Goal: Task Accomplishment & Management: Use online tool/utility

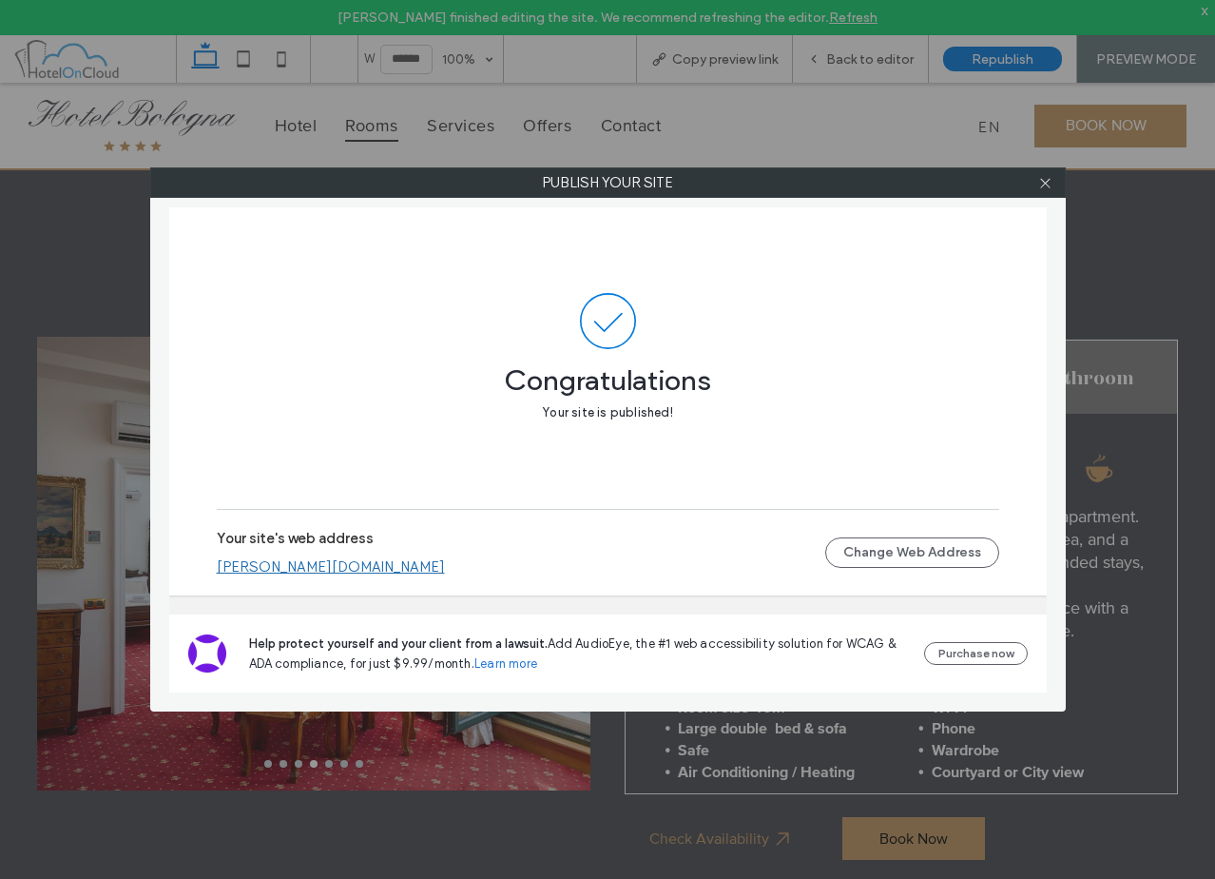
drag, startPoint x: 706, startPoint y: 359, endPoint x: 734, endPoint y: 350, distance: 29.2
click at [706, 359] on span "Congratulations" at bounding box center [608, 371] width 782 height 44
click at [1046, 183] on use at bounding box center [1045, 183] width 10 height 10
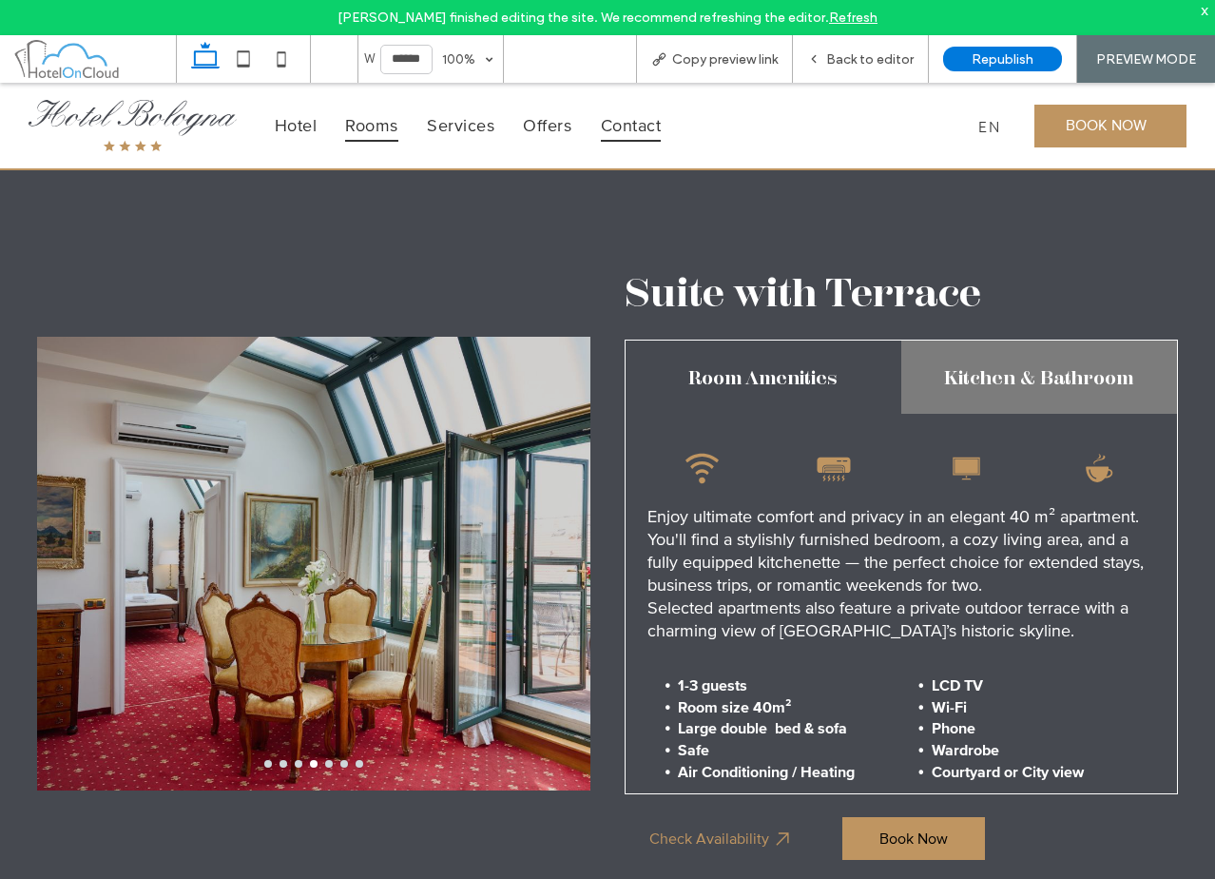
click at [648, 127] on span "Contact" at bounding box center [631, 124] width 61 height 31
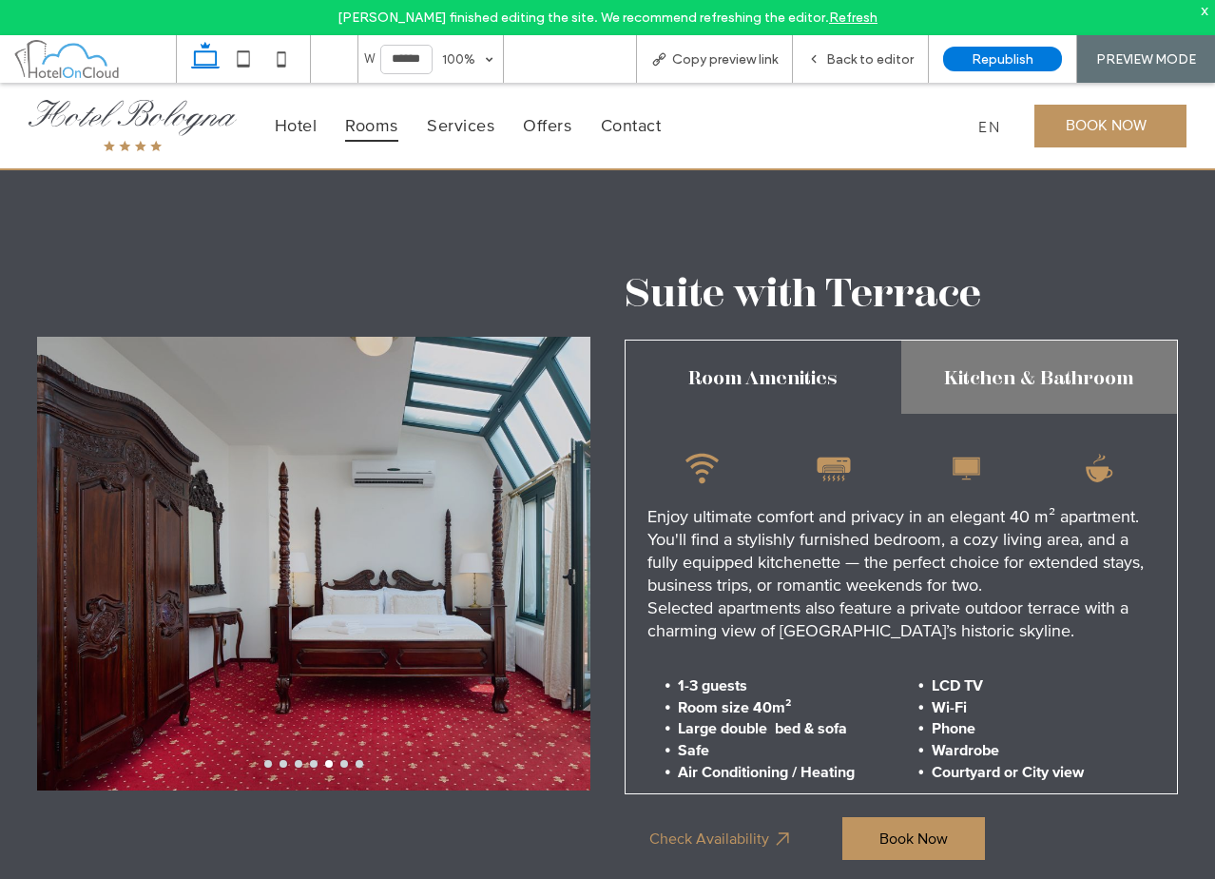
click at [847, 78] on div at bounding box center [607, 439] width 1215 height 879
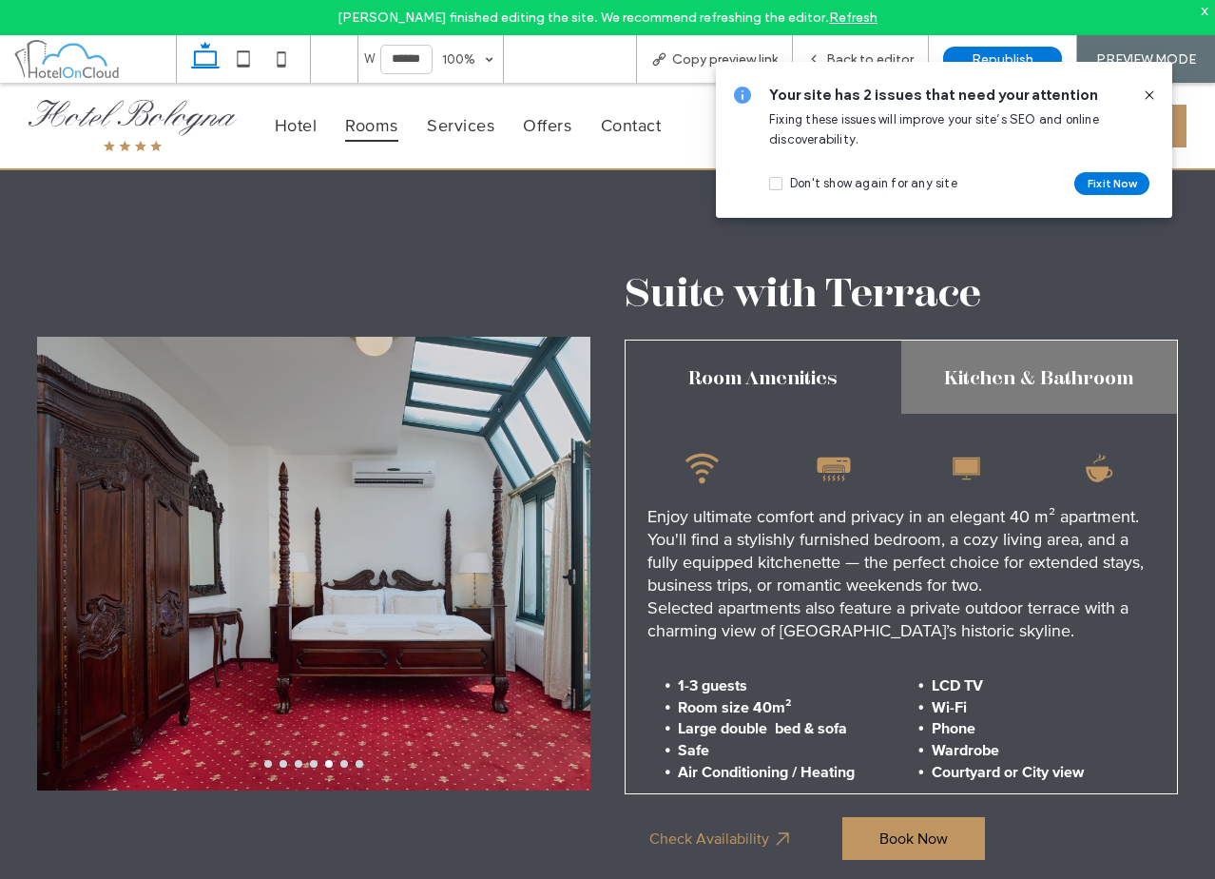
click at [1149, 95] on icon at bounding box center [1149, 94] width 15 height 15
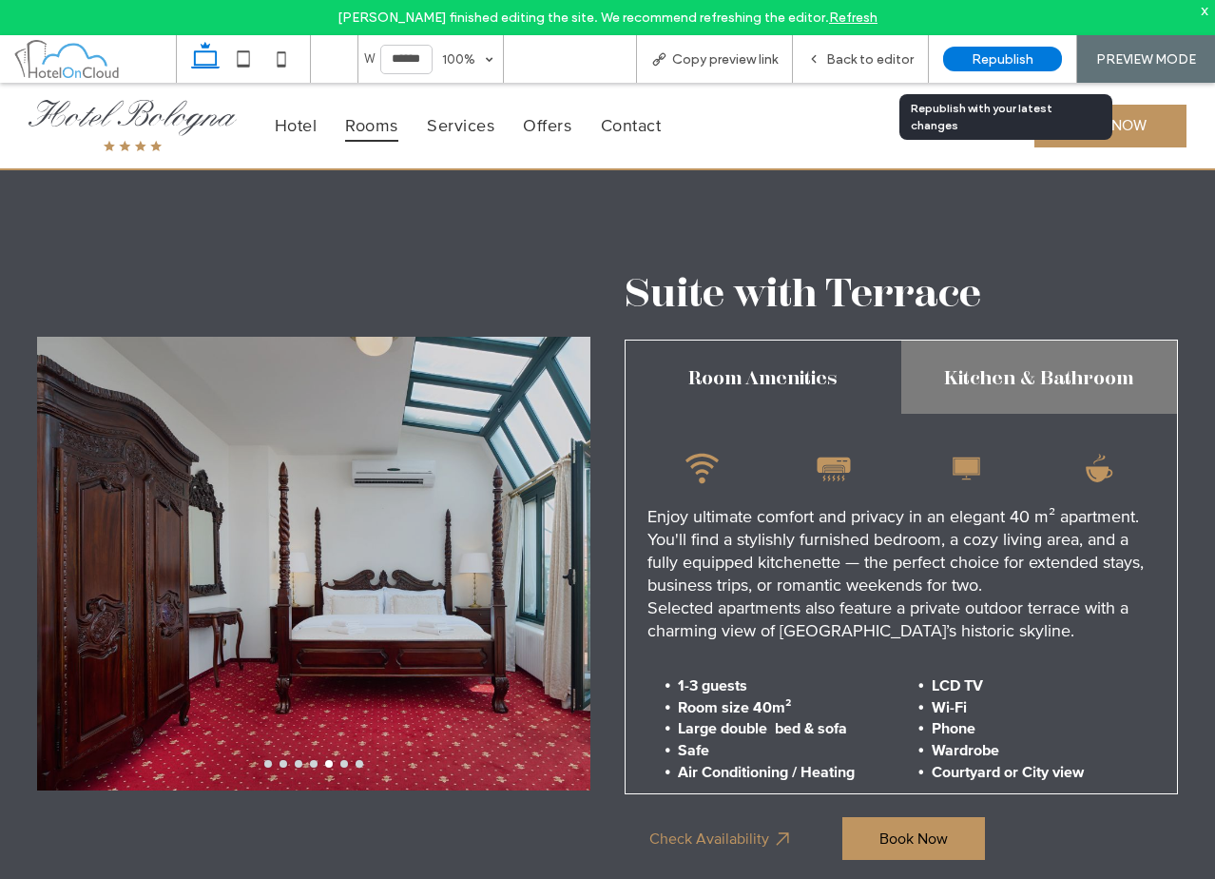
click at [995, 63] on span "Republish" at bounding box center [1003, 59] width 62 height 16
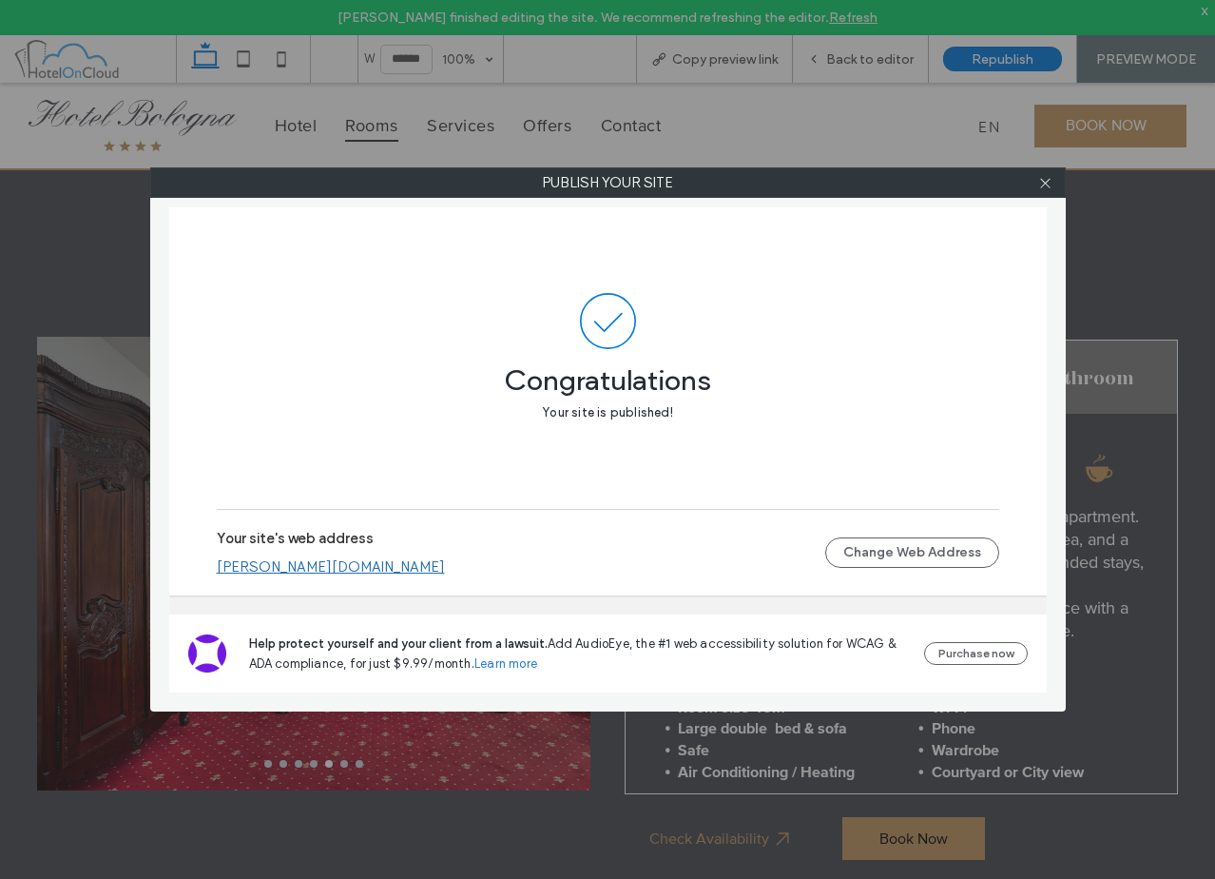
click at [413, 573] on link "pinelli-bologna.hotelwebsuite.com" at bounding box center [331, 566] width 228 height 17
click at [1039, 184] on icon at bounding box center [1045, 183] width 14 height 14
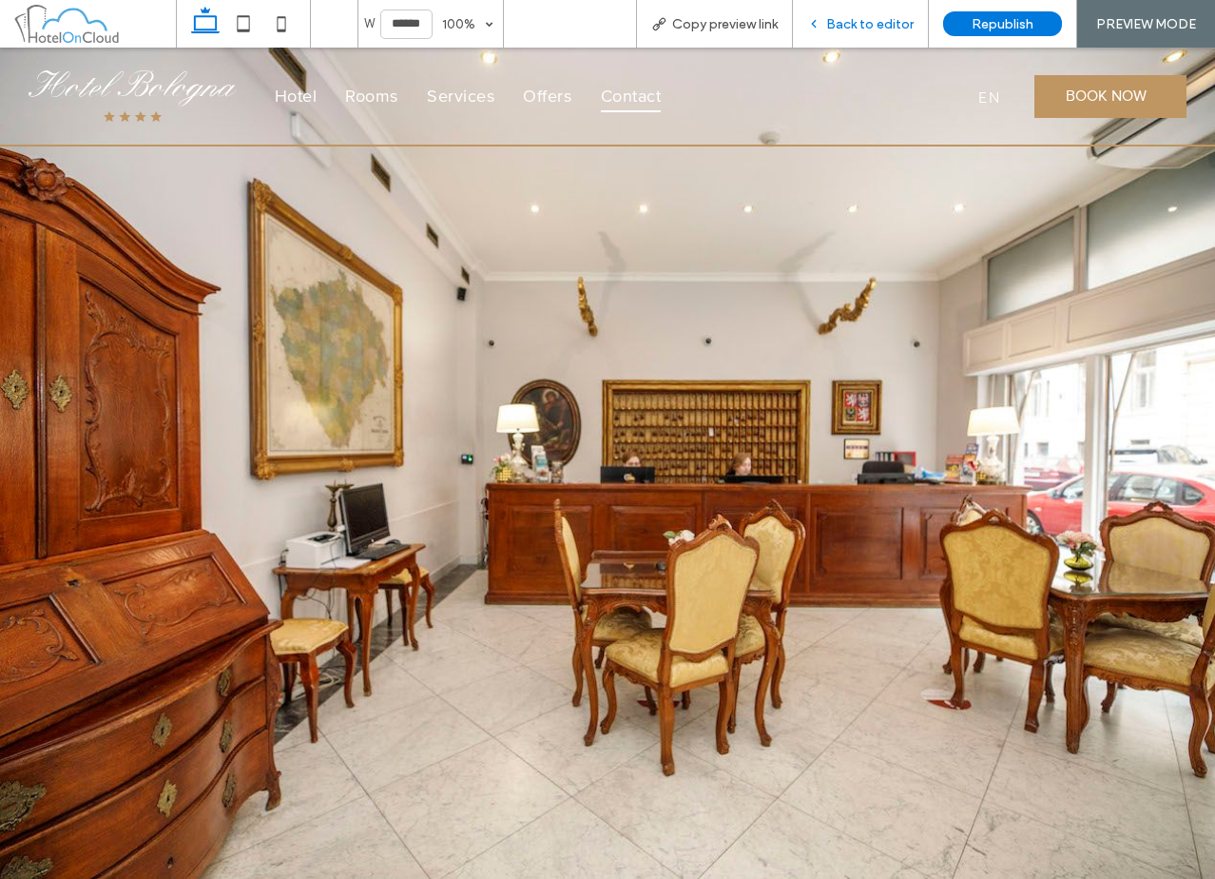
click at [873, 8] on div "Back to editor" at bounding box center [861, 24] width 136 height 48
click at [870, 11] on div "Back to editor" at bounding box center [861, 24] width 136 height 48
click at [837, 21] on span "Back to editor" at bounding box center [869, 24] width 87 height 16
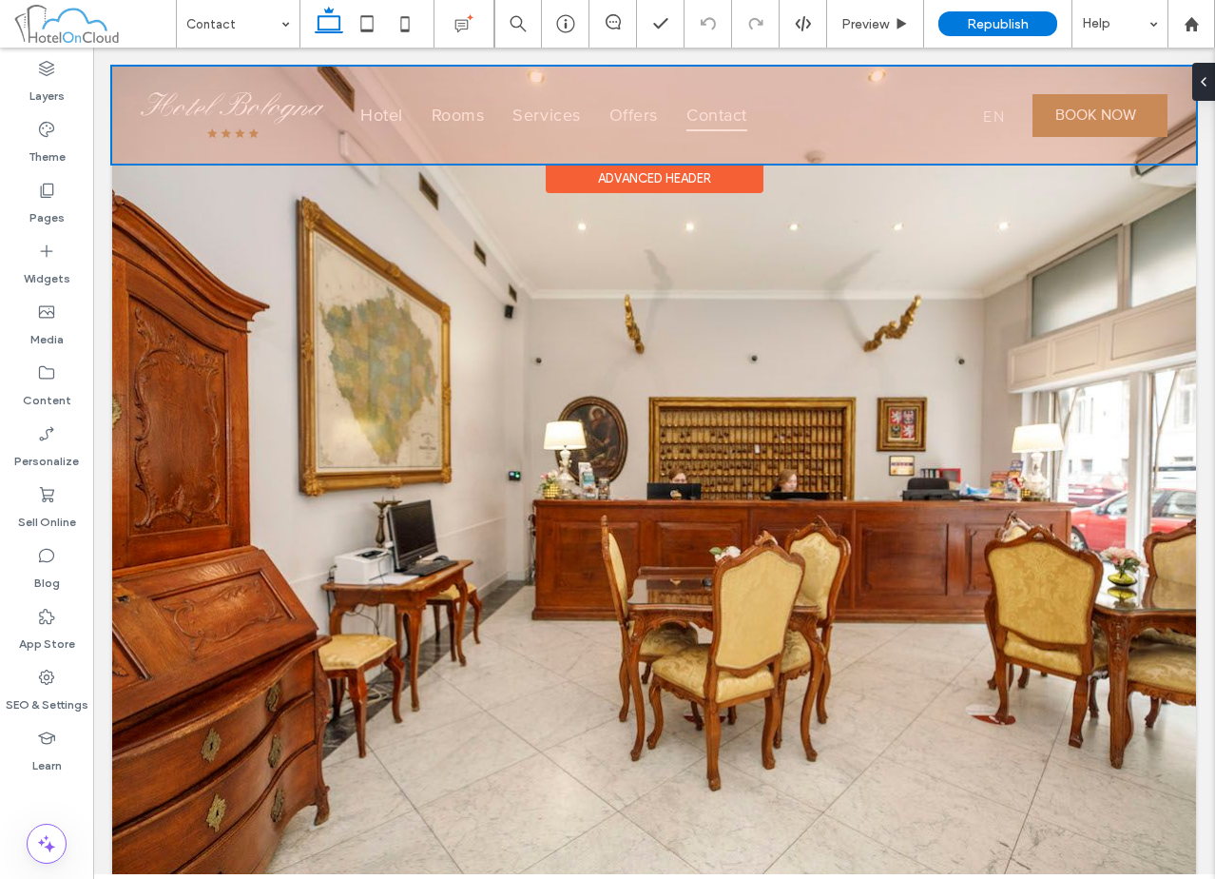
click at [694, 177] on div "Advanced Header" at bounding box center [655, 178] width 218 height 29
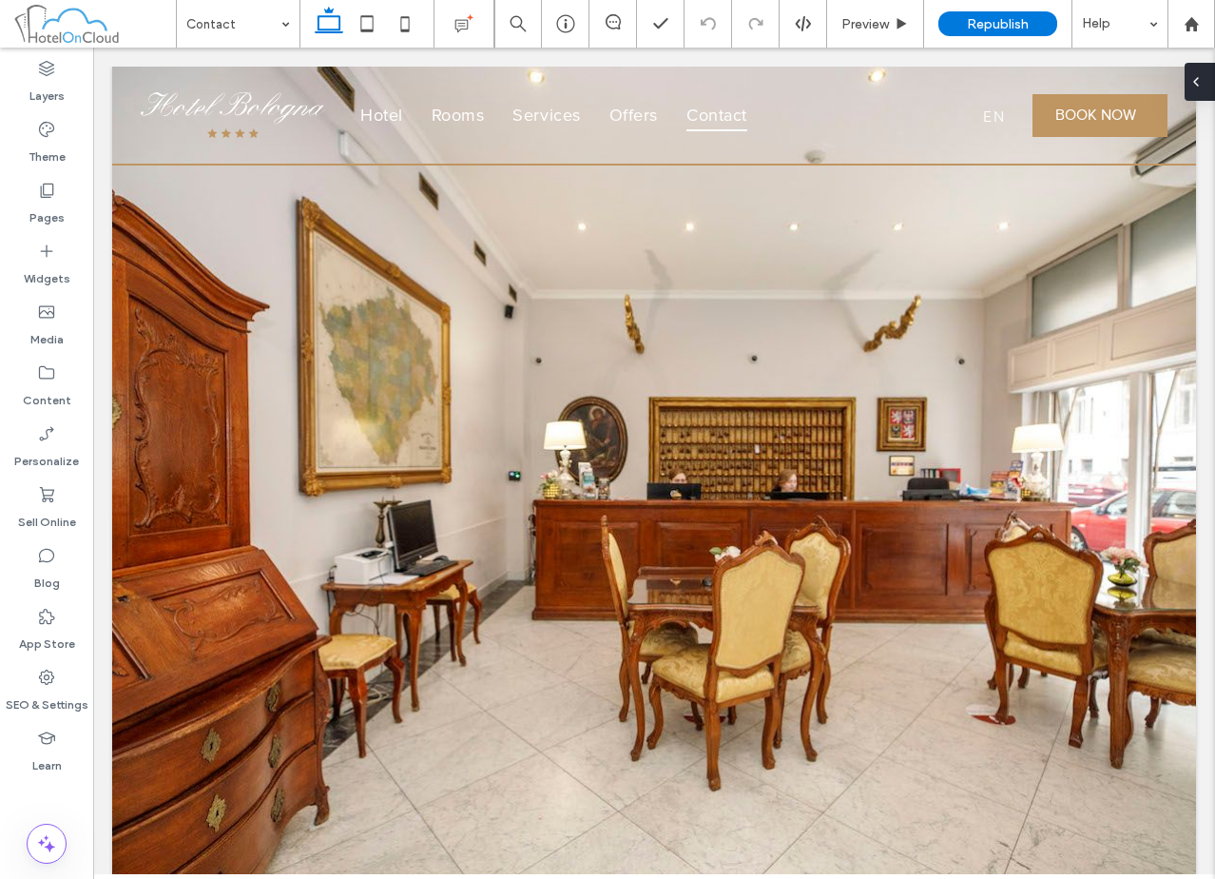
click at [1202, 85] on icon at bounding box center [1195, 81] width 15 height 15
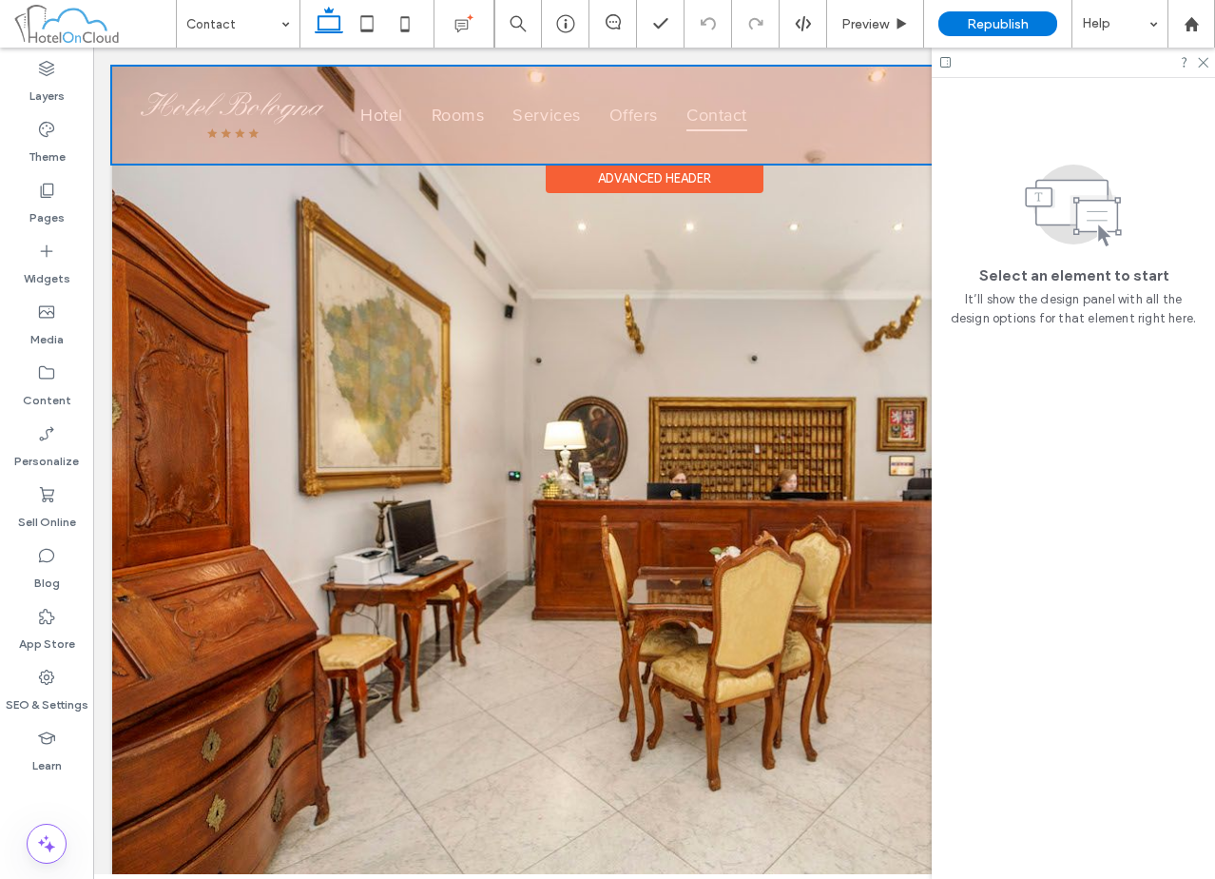
click at [619, 180] on div "Advanced Header" at bounding box center [655, 178] width 218 height 29
click at [605, 91] on div at bounding box center [654, 115] width 1084 height 97
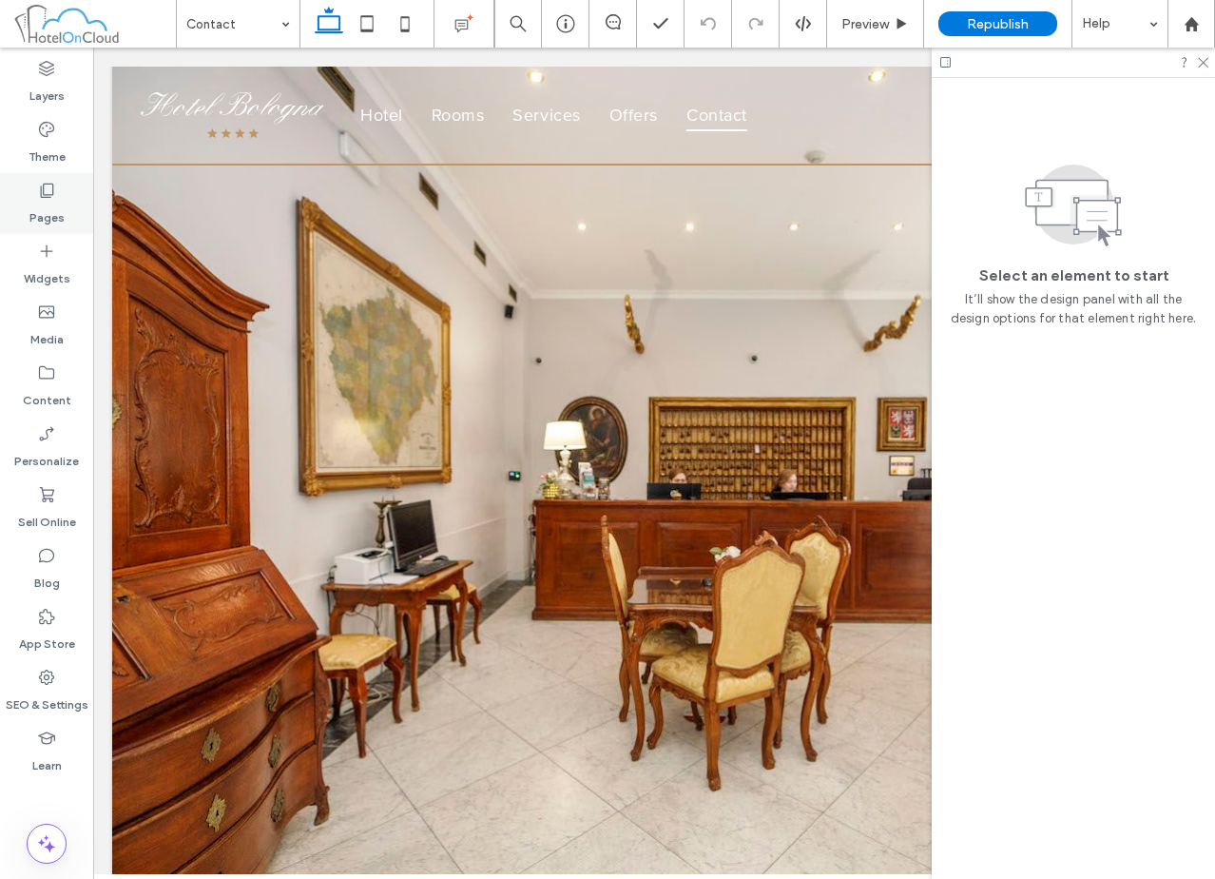
click at [64, 186] on div "Pages" at bounding box center [46, 203] width 93 height 61
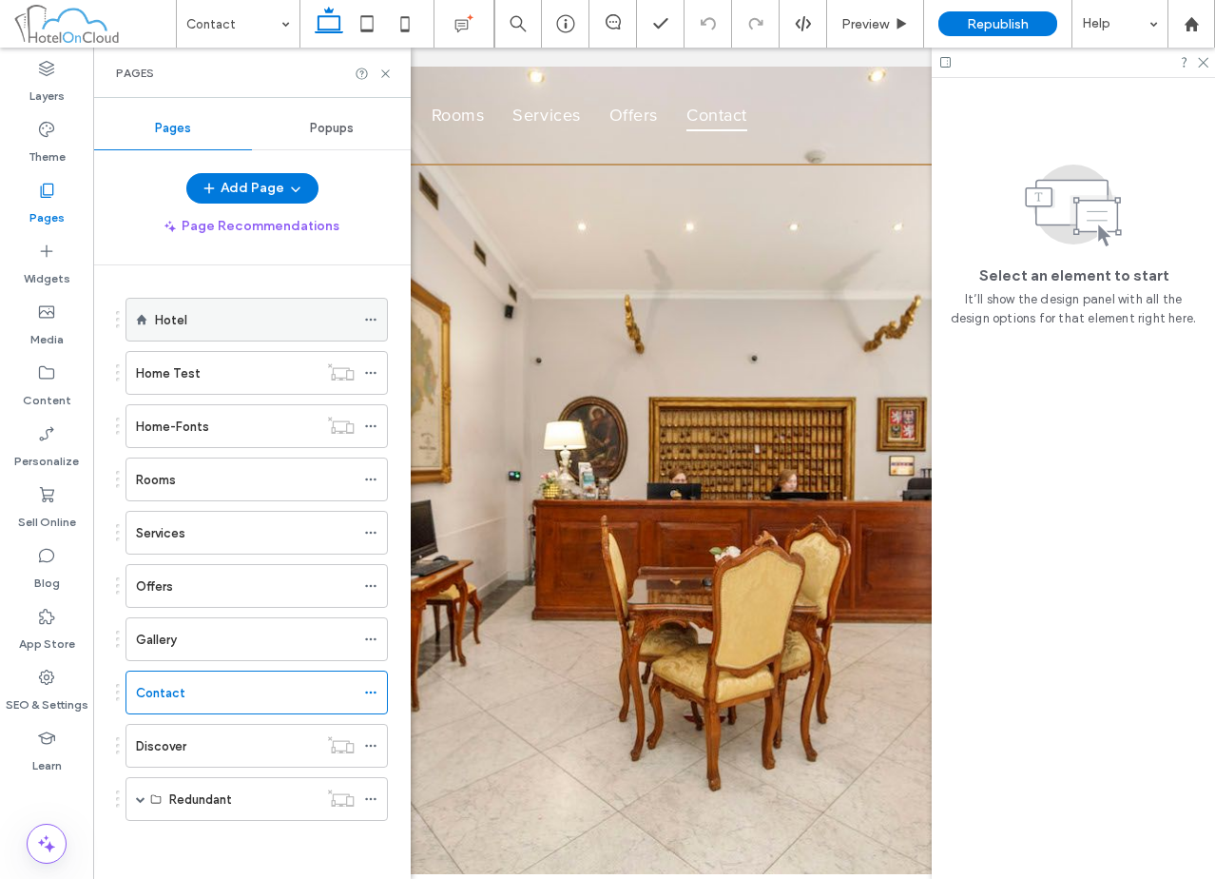
click at [170, 327] on label "Hotel" at bounding box center [171, 319] width 32 height 33
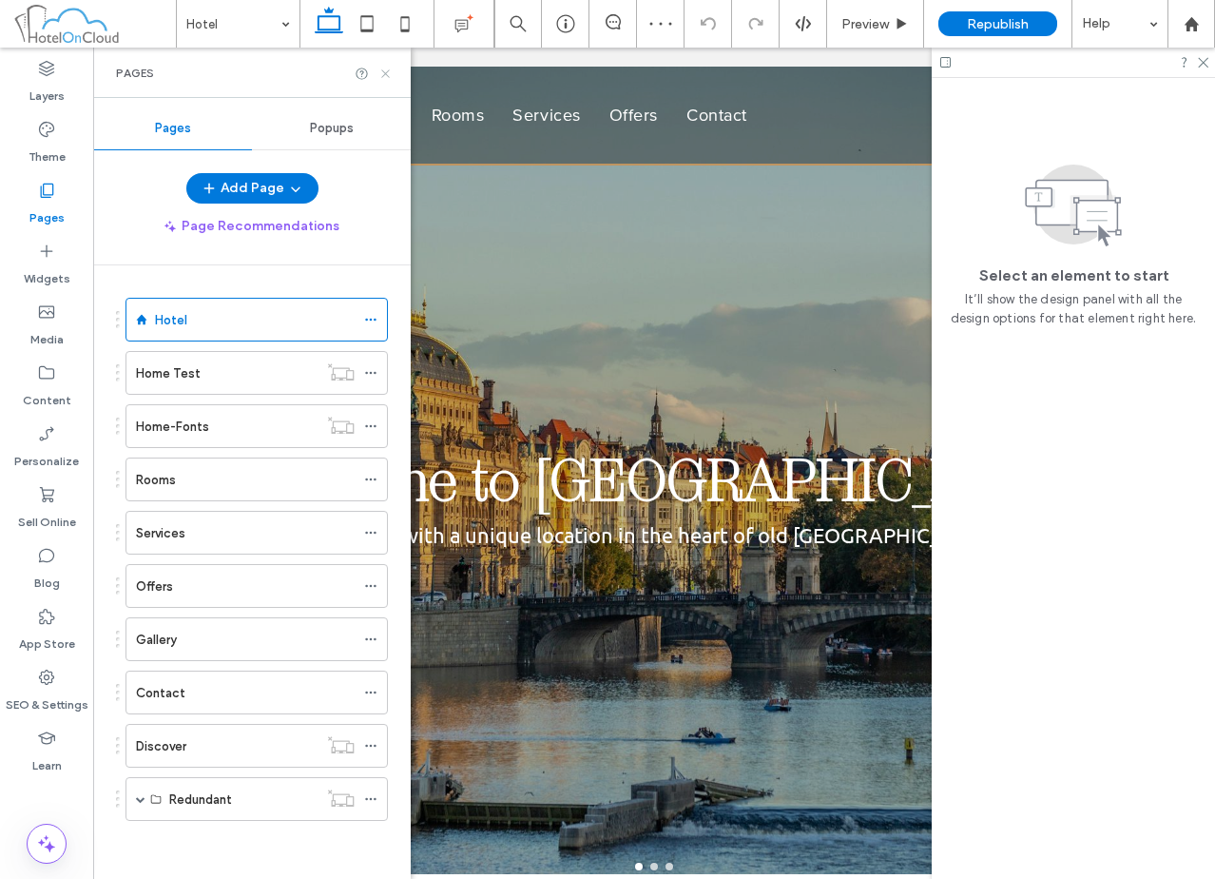
drag, startPoint x: 384, startPoint y: 79, endPoint x: 667, endPoint y: 53, distance: 284.5
click at [384, 79] on icon at bounding box center [385, 74] width 14 height 14
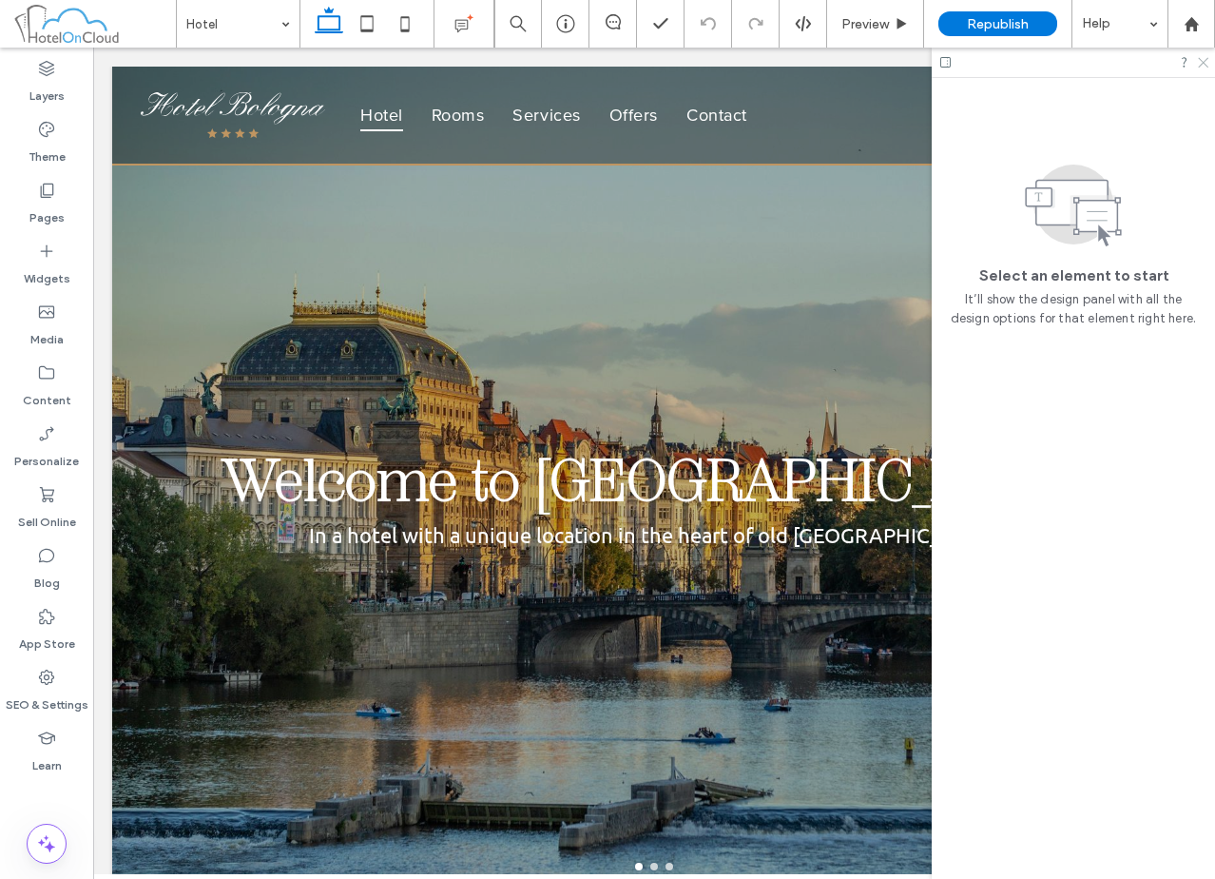
click at [1203, 67] on icon at bounding box center [1202, 61] width 12 height 12
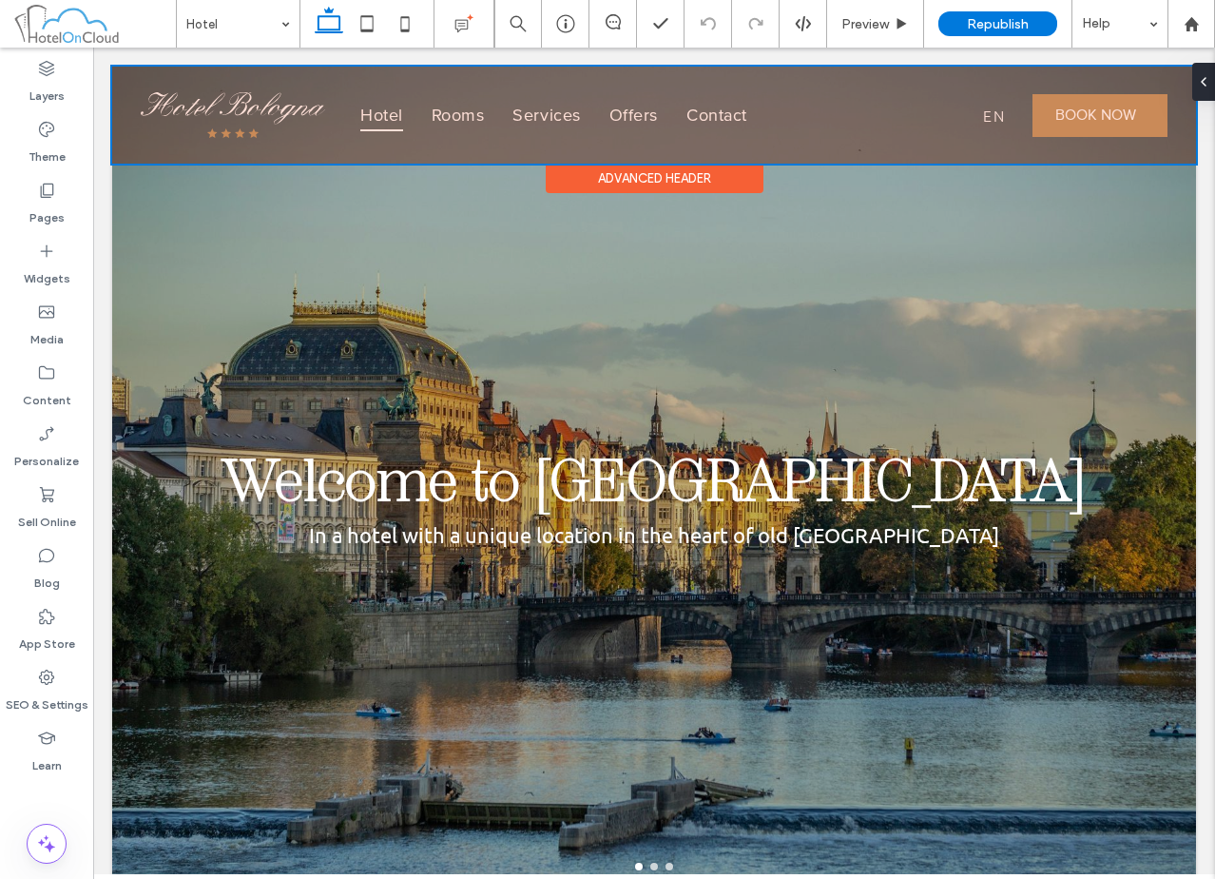
click at [870, 92] on div at bounding box center [654, 115] width 1084 height 97
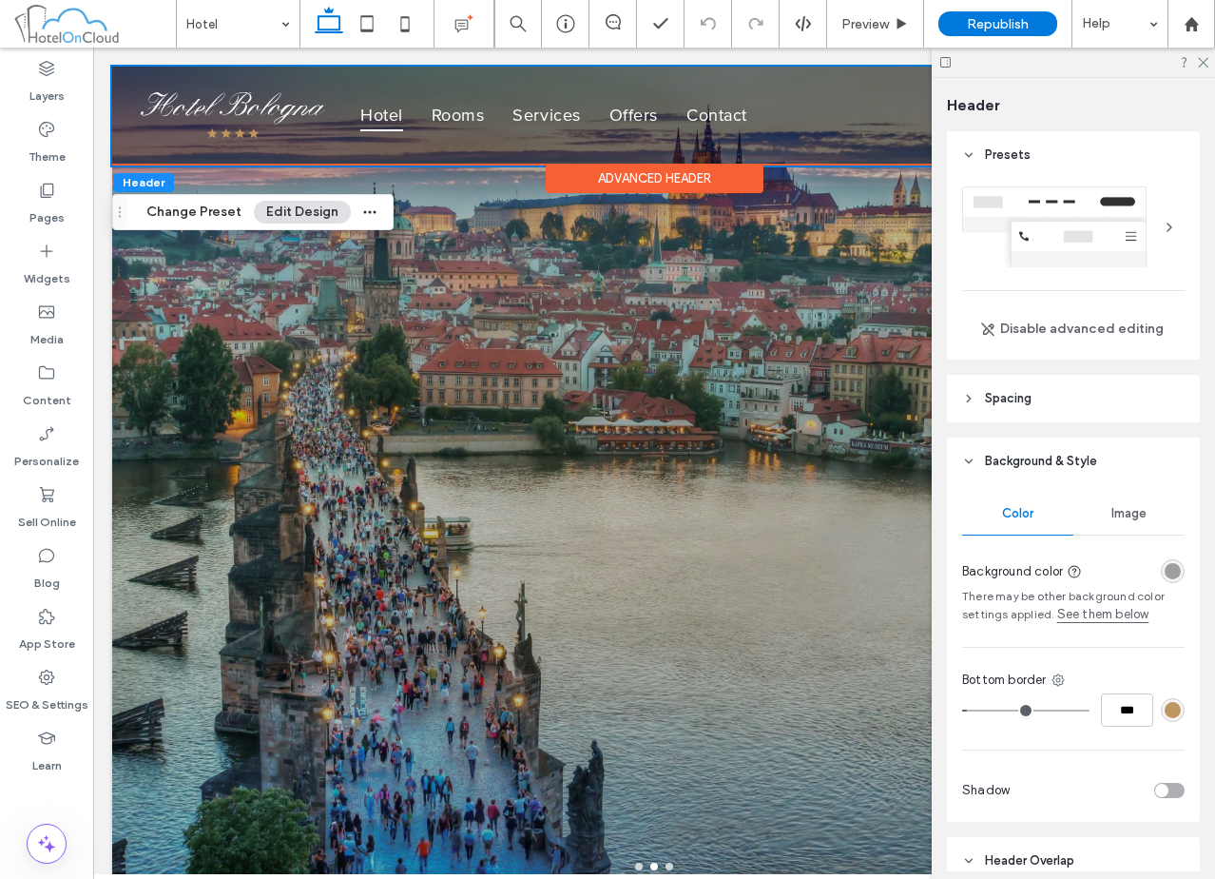
click at [602, 186] on div "Advanced Header" at bounding box center [655, 178] width 218 height 29
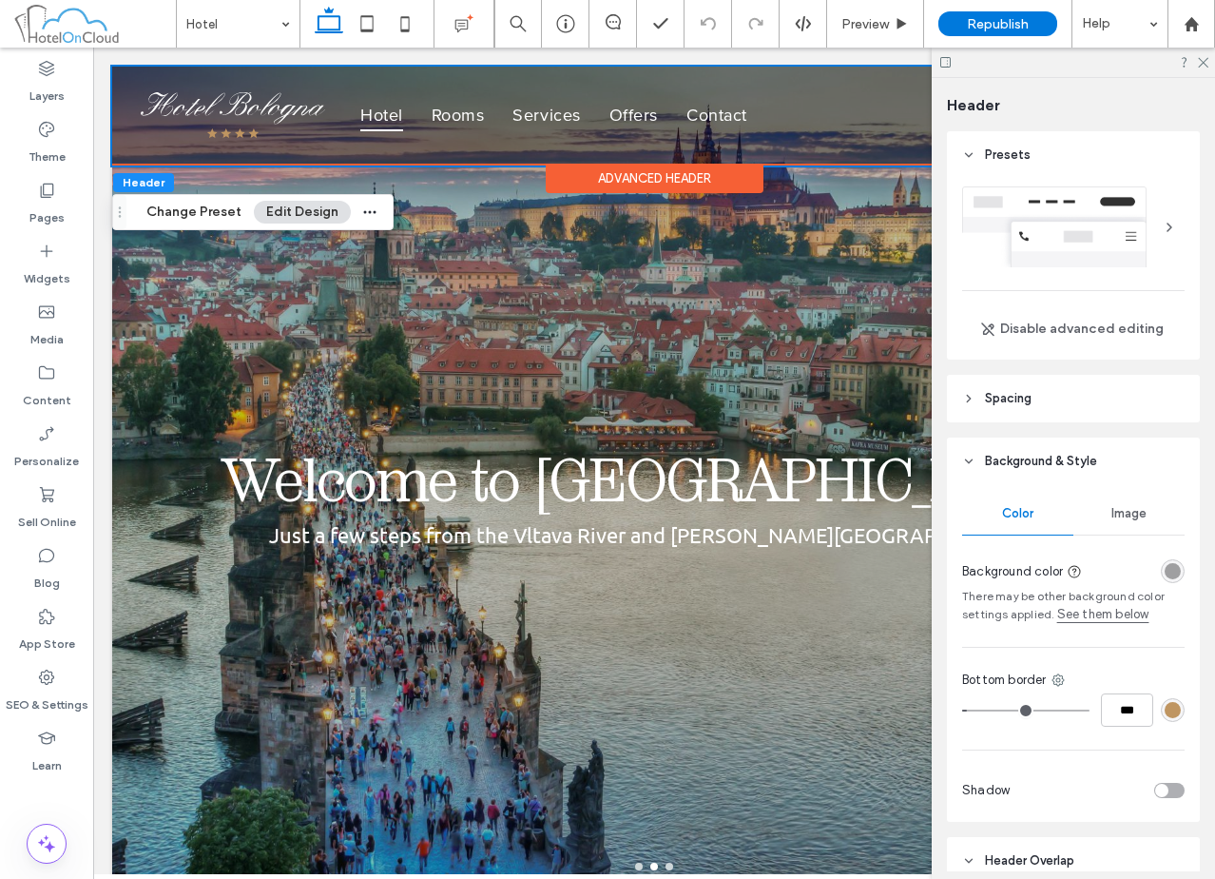
click at [1130, 621] on link "See them below" at bounding box center [1103, 614] width 92 height 19
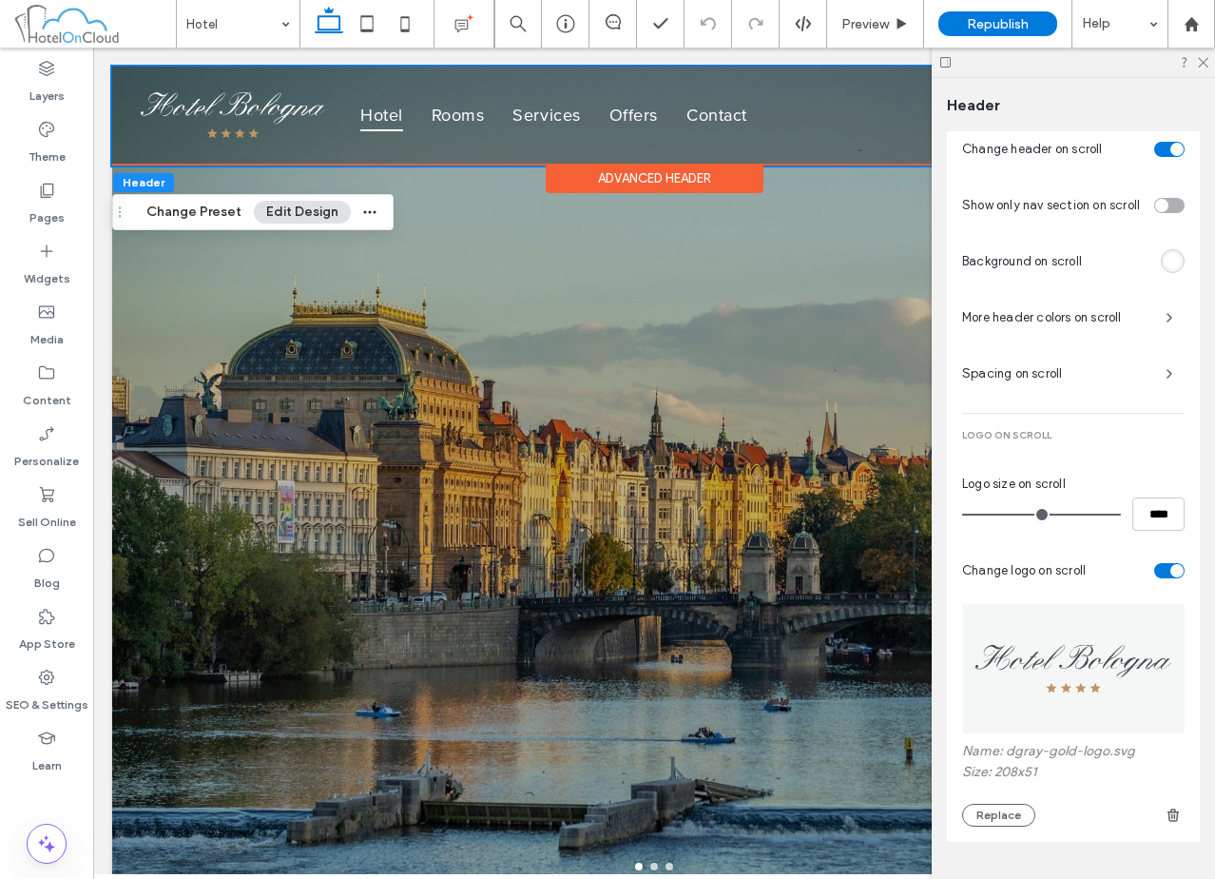
scroll to position [1042, 0]
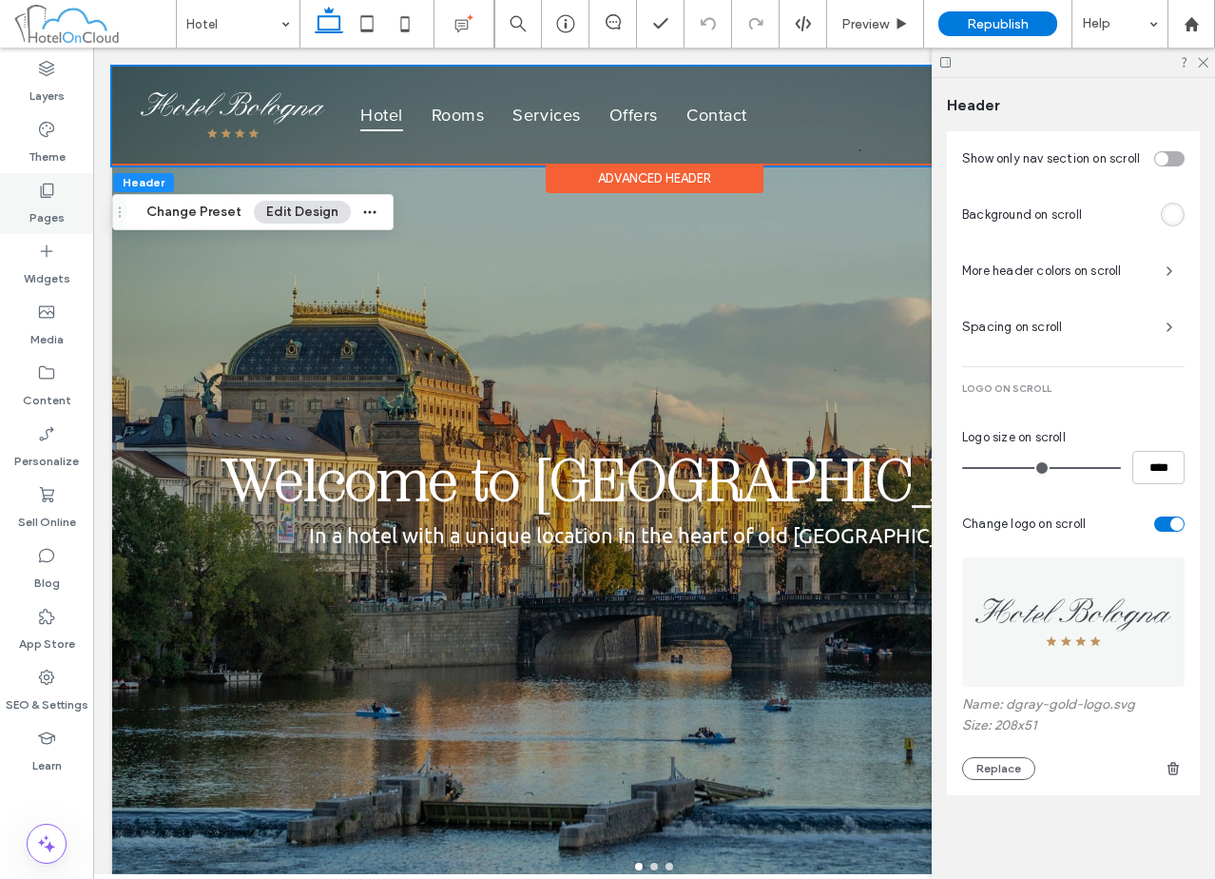
click at [53, 185] on use at bounding box center [47, 191] width 13 height 14
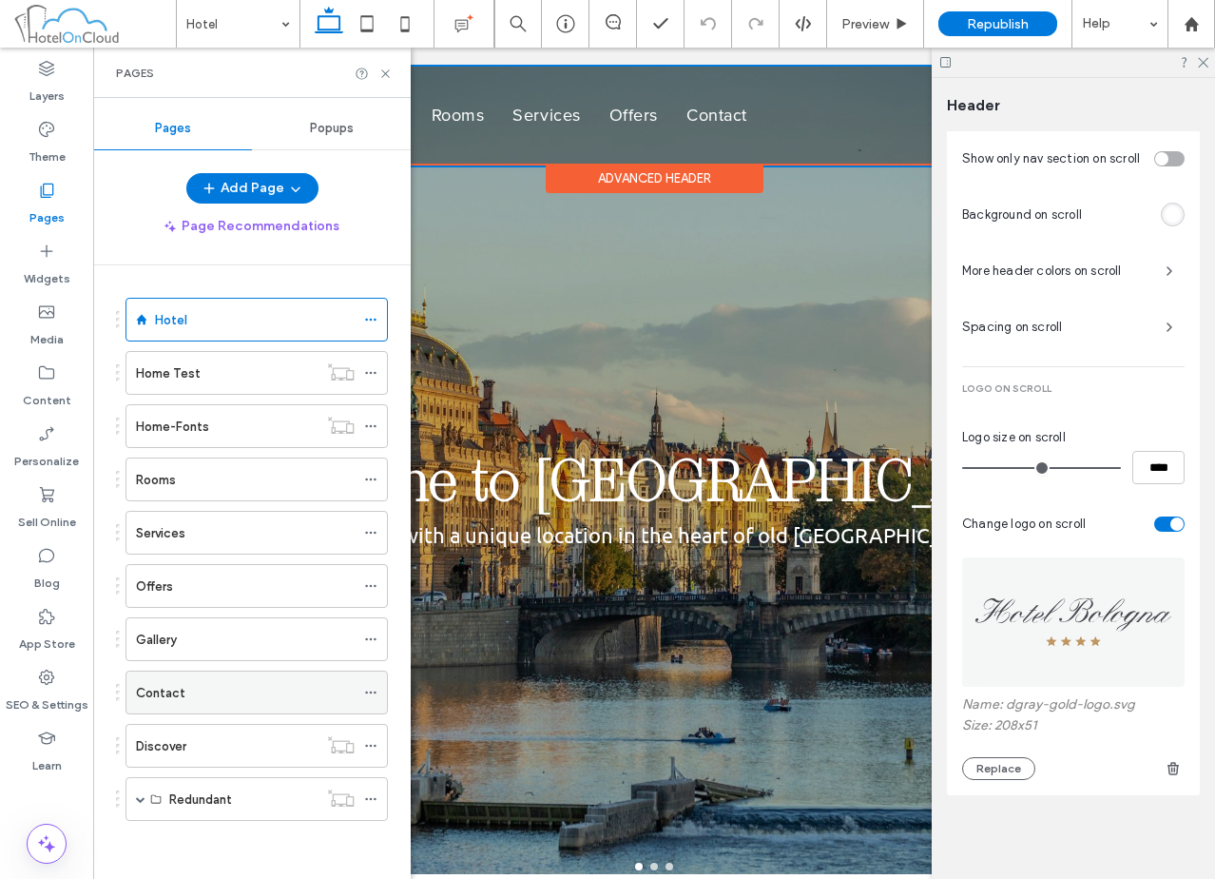
click at [221, 692] on div "Contact" at bounding box center [245, 693] width 219 height 20
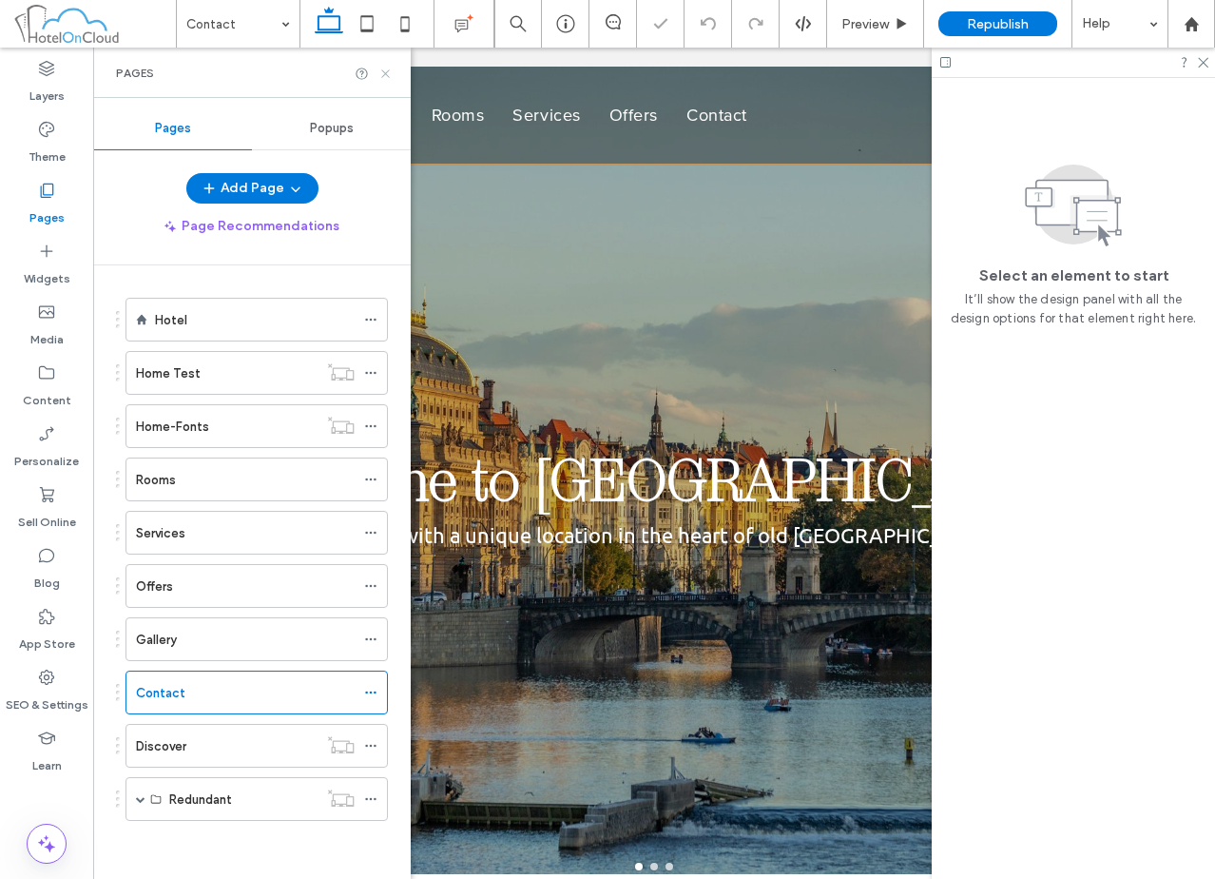
click at [388, 75] on use at bounding box center [385, 73] width 8 height 8
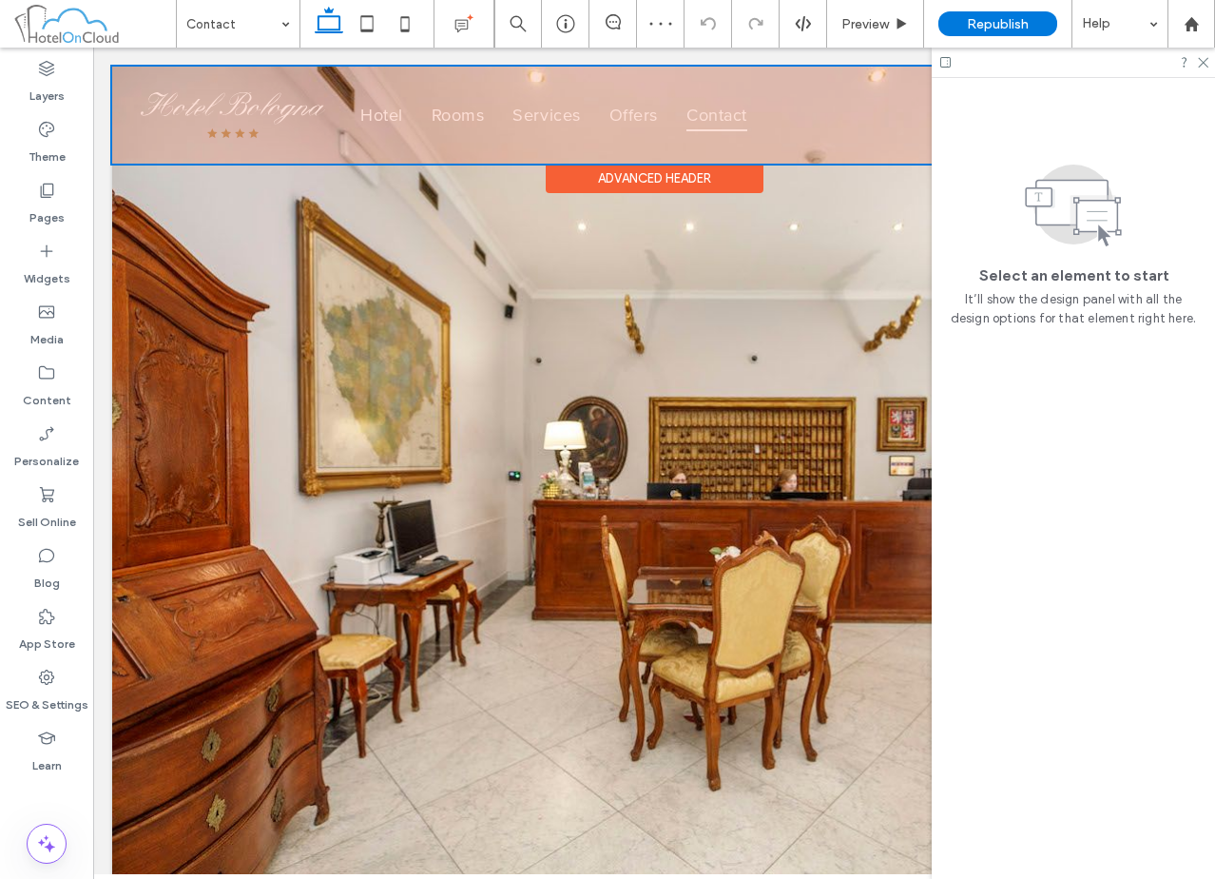
click at [571, 171] on div "Advanced Header" at bounding box center [655, 178] width 218 height 29
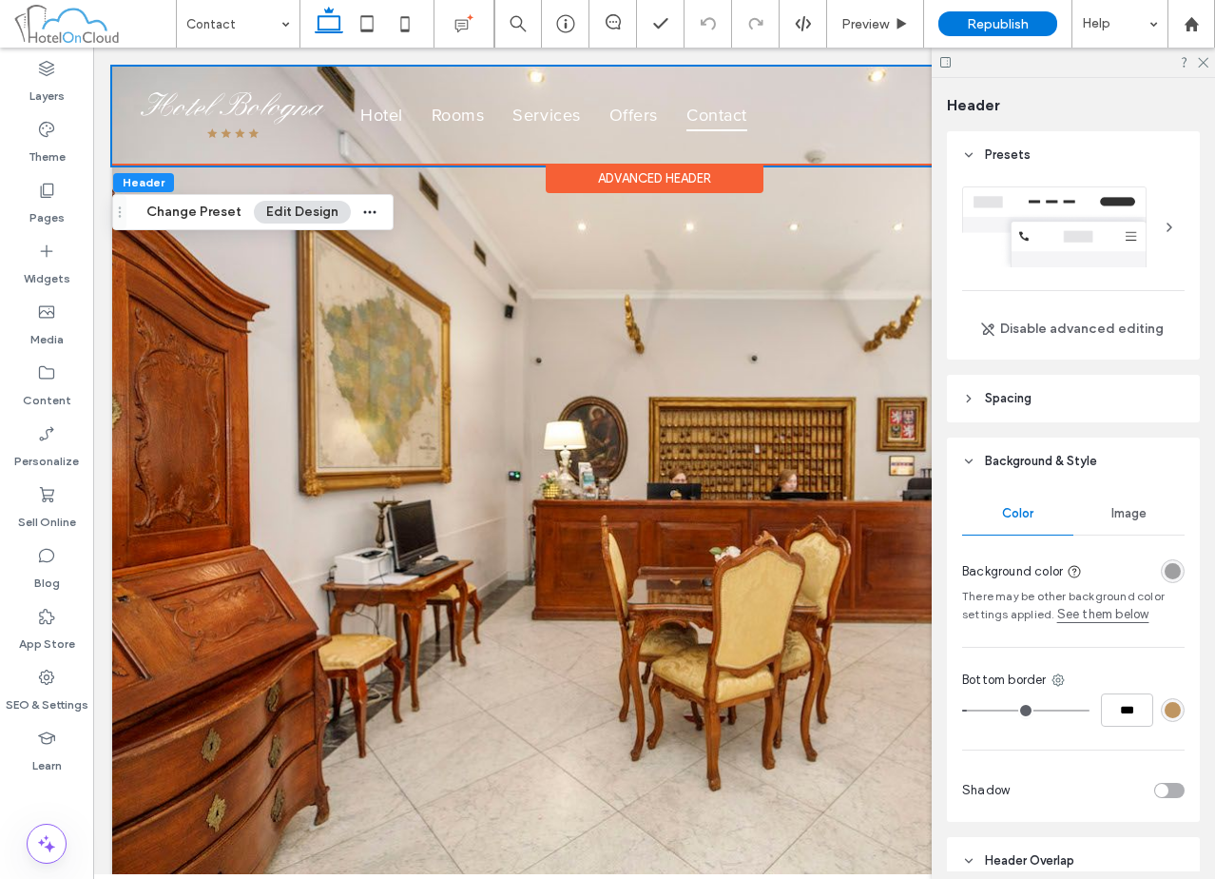
click at [1118, 616] on link "See them below" at bounding box center [1103, 614] width 92 height 19
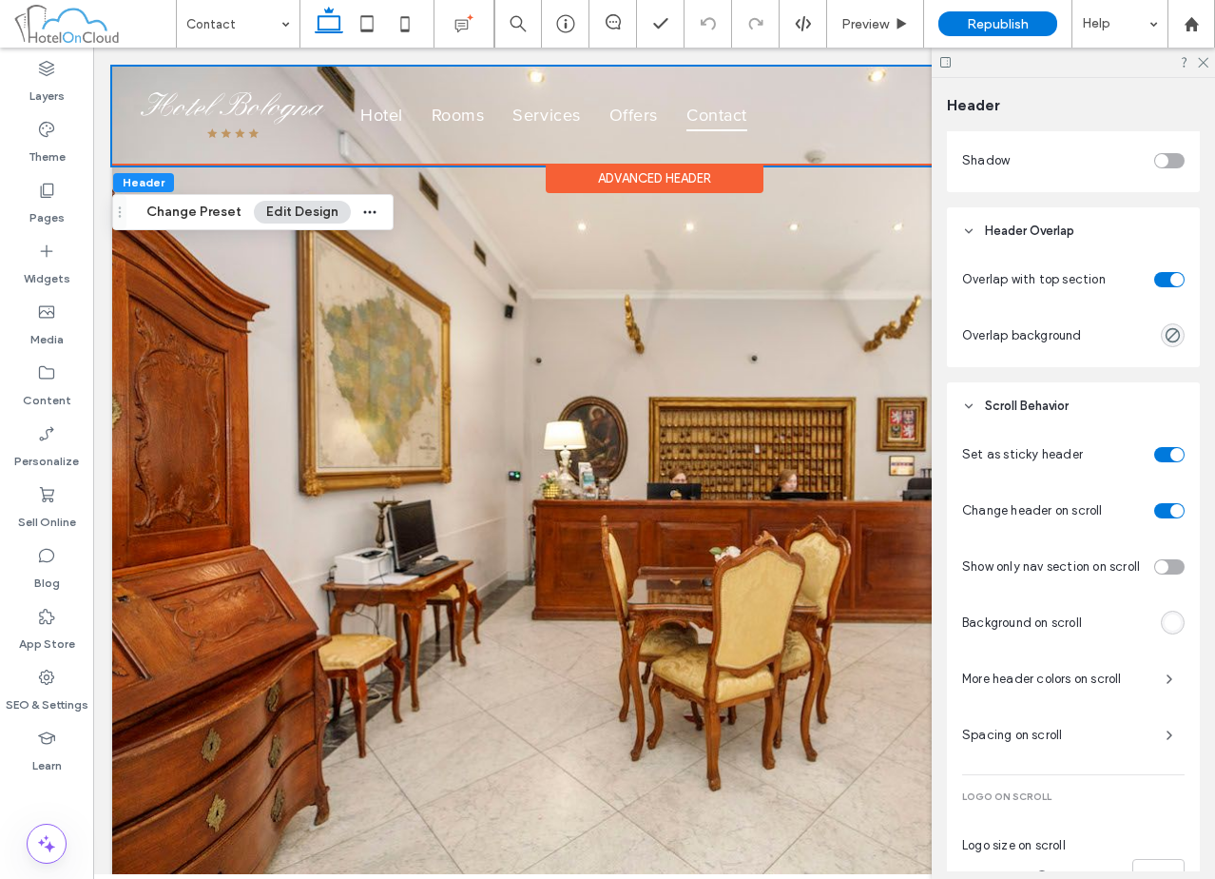
scroll to position [705, 0]
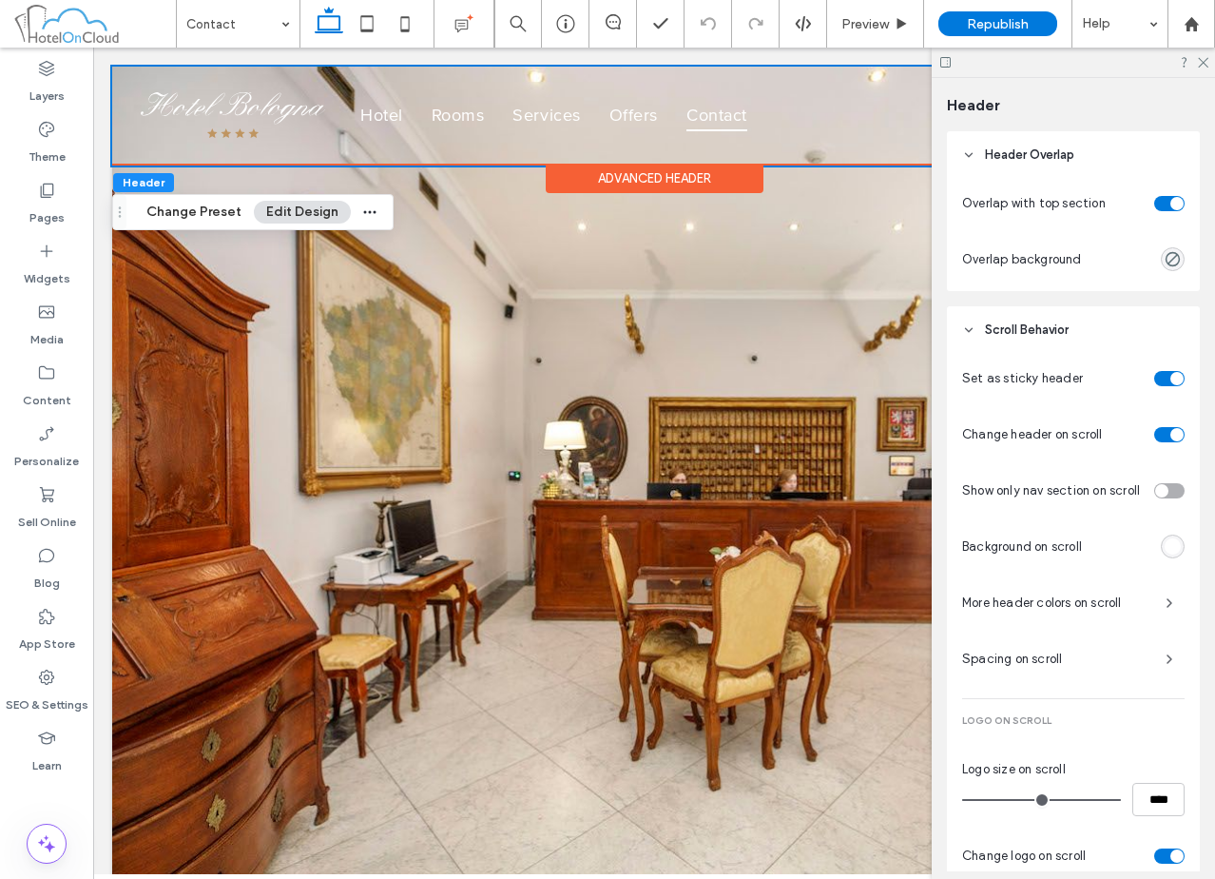
click at [1170, 208] on div "toggle" at bounding box center [1176, 203] width 13 height 13
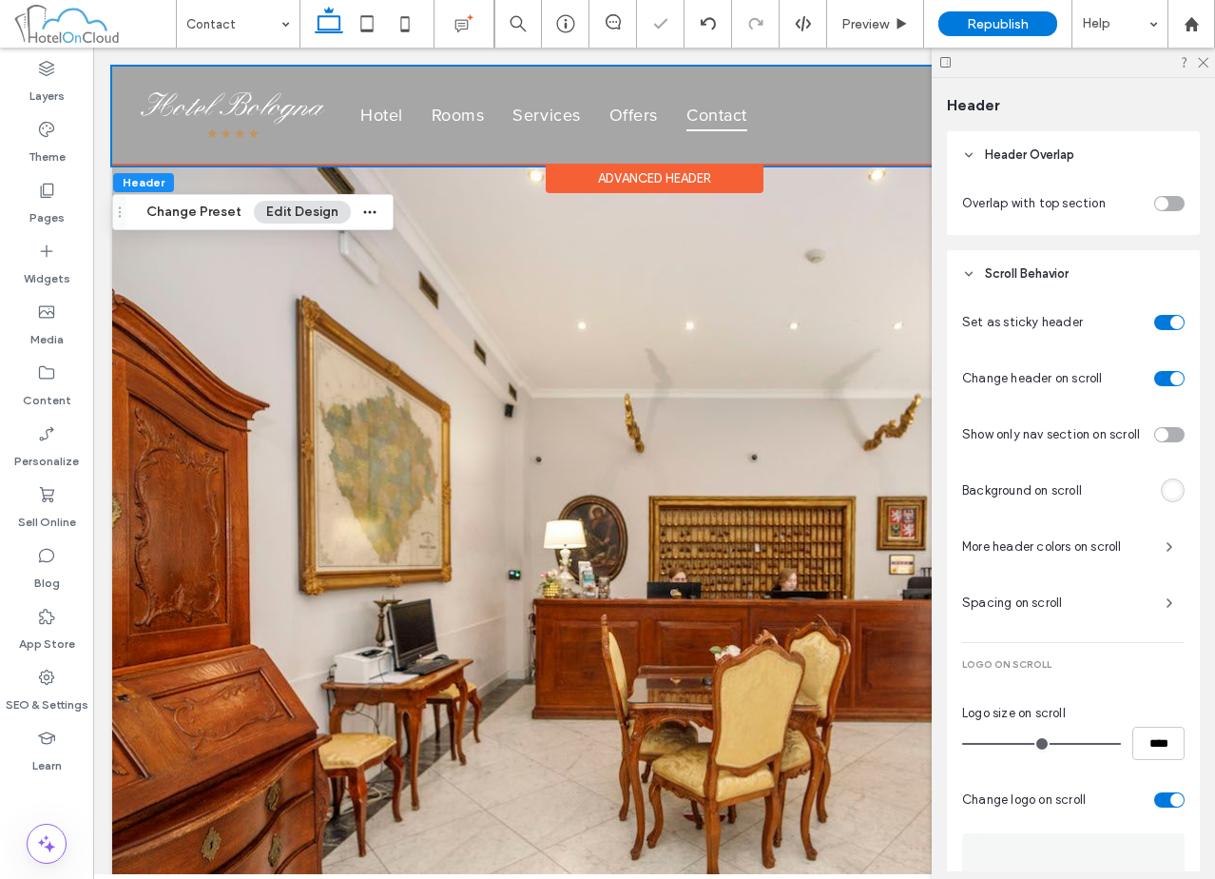
click at [1159, 182] on div "Overlap with top section" at bounding box center [1073, 207] width 253 height 56
click at [1162, 205] on div "toggle" at bounding box center [1169, 203] width 30 height 15
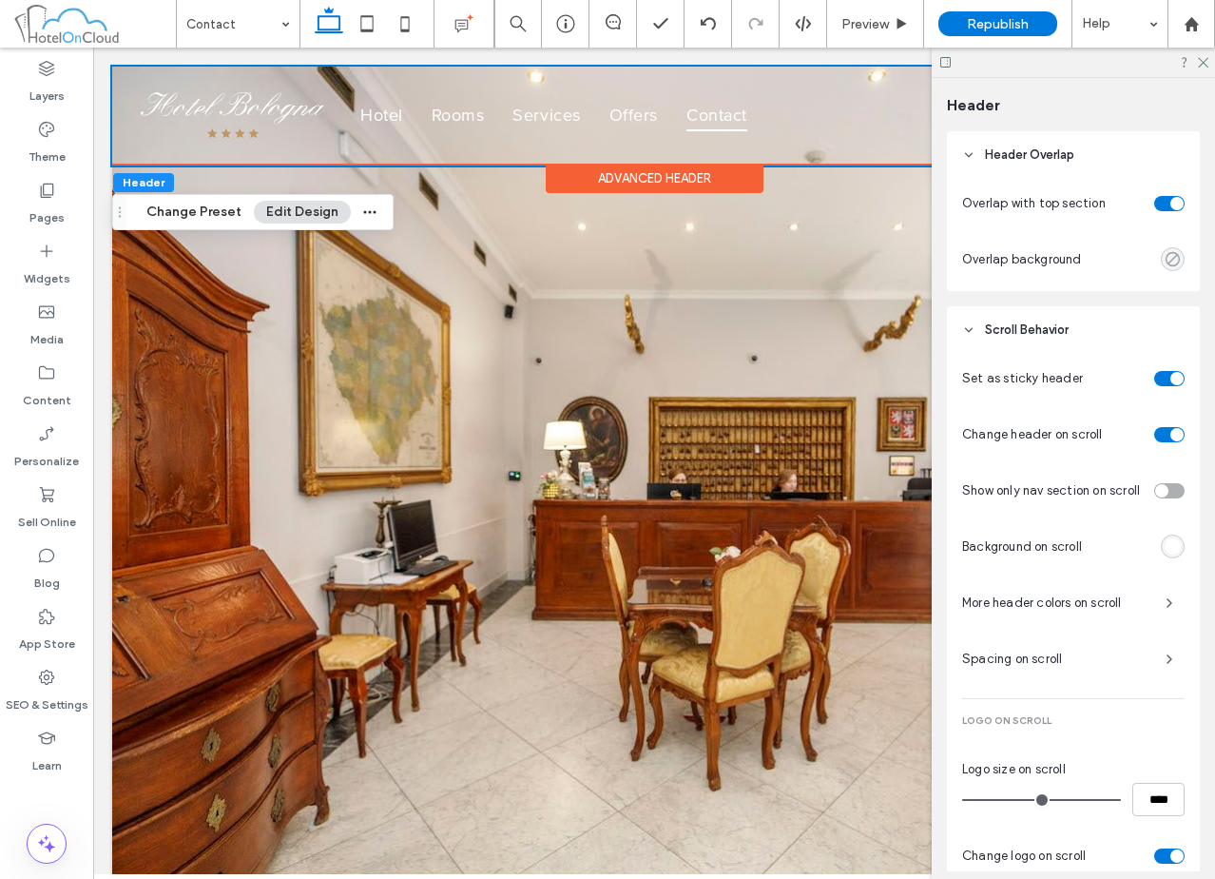
click at [1165, 257] on icon "rgba(0,0,0,0)" at bounding box center [1173, 259] width 16 height 16
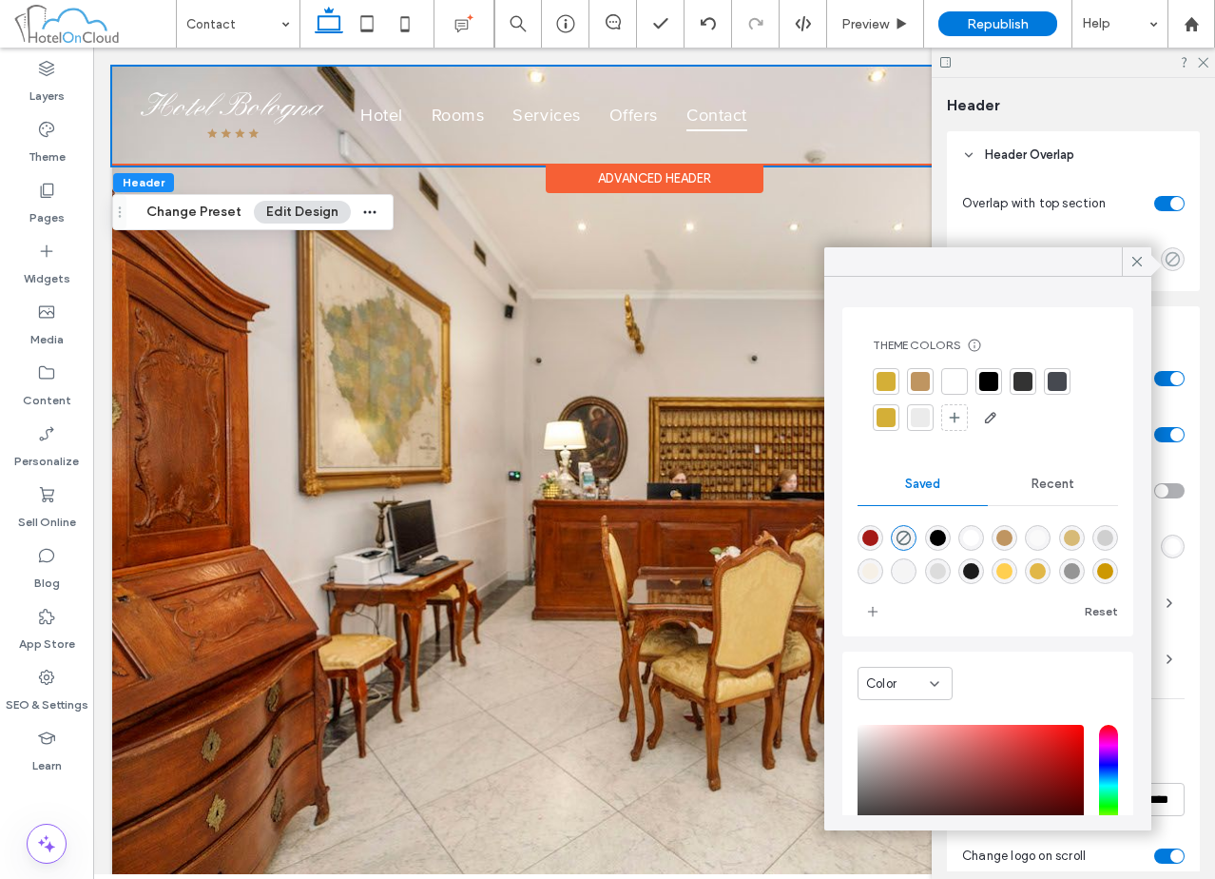
click at [1165, 257] on icon "rgba(0,0,0,0)" at bounding box center [1173, 259] width 16 height 16
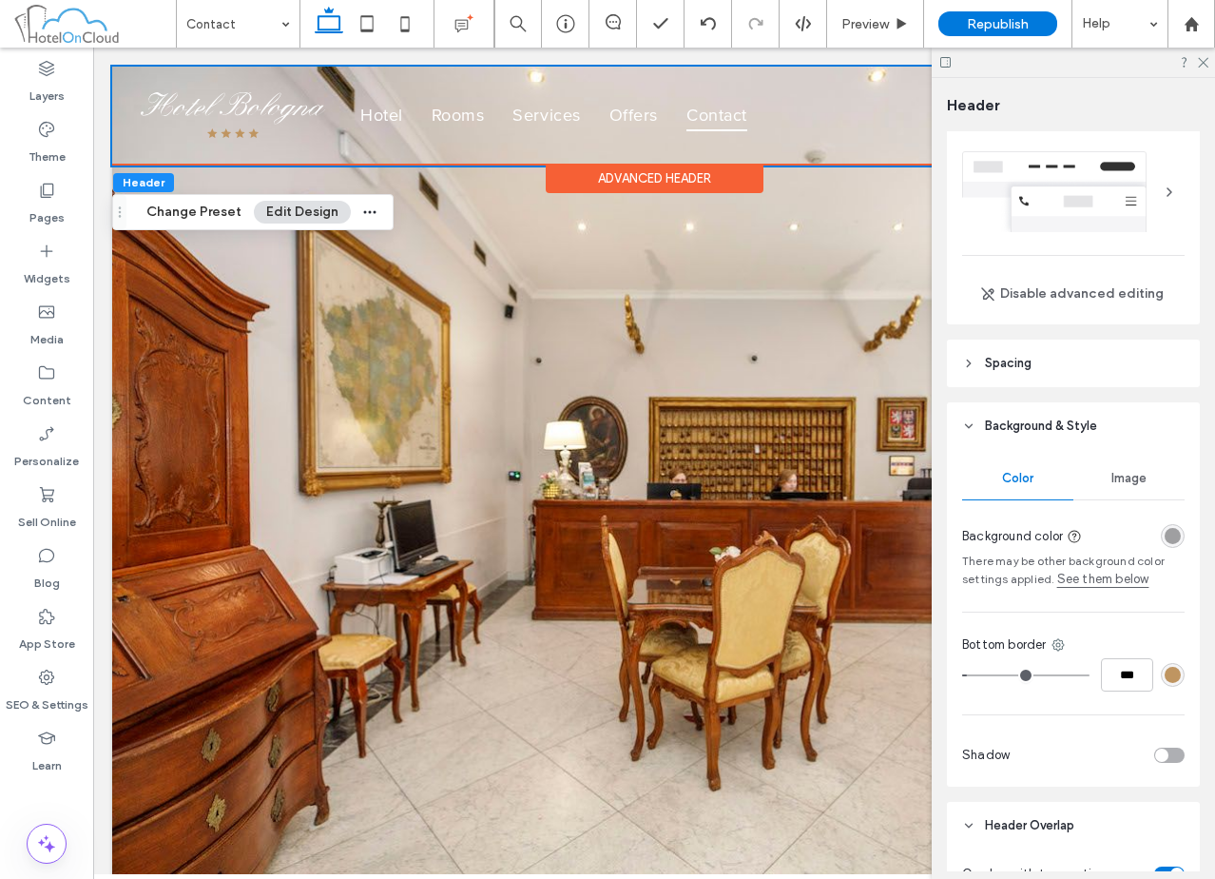
scroll to position [0, 0]
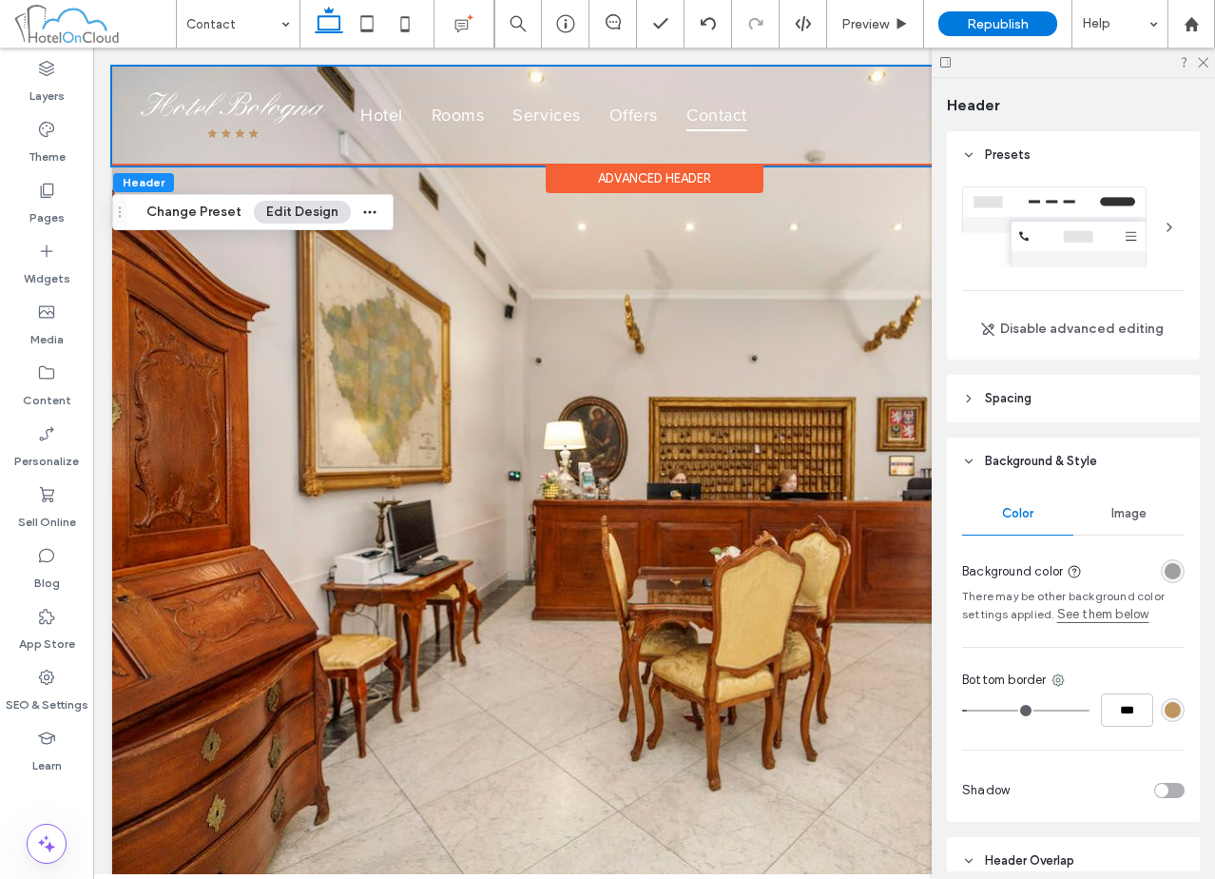
click at [1161, 581] on div "rgba(0, 0, 0, 0.35)" at bounding box center [1173, 571] width 24 height 24
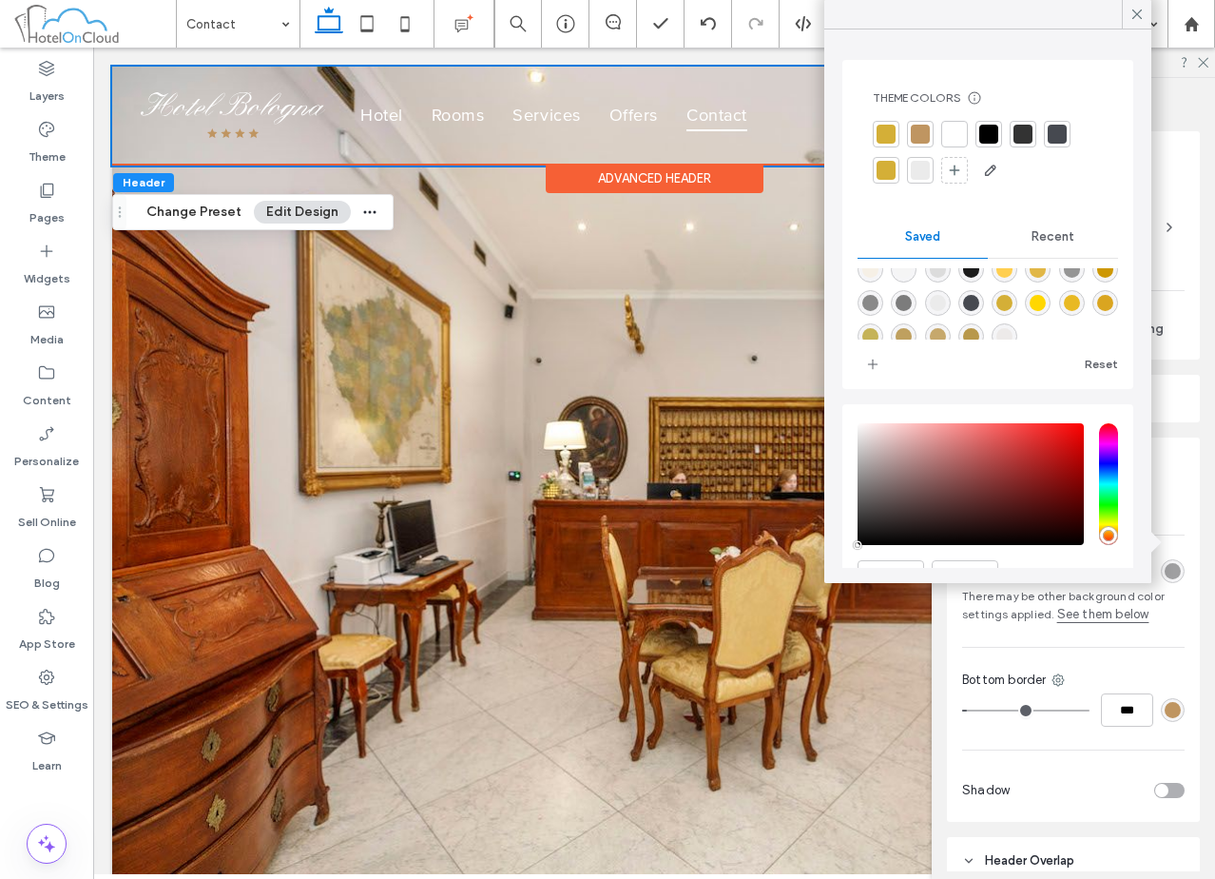
scroll to position [97, 0]
click at [876, 361] on icon "add color" at bounding box center [872, 364] width 15 height 15
click at [1189, 423] on div "Presets Disable advanced editing Spacing Set margins and padding 0px 0% 0px 0% …" at bounding box center [1079, 501] width 265 height 740
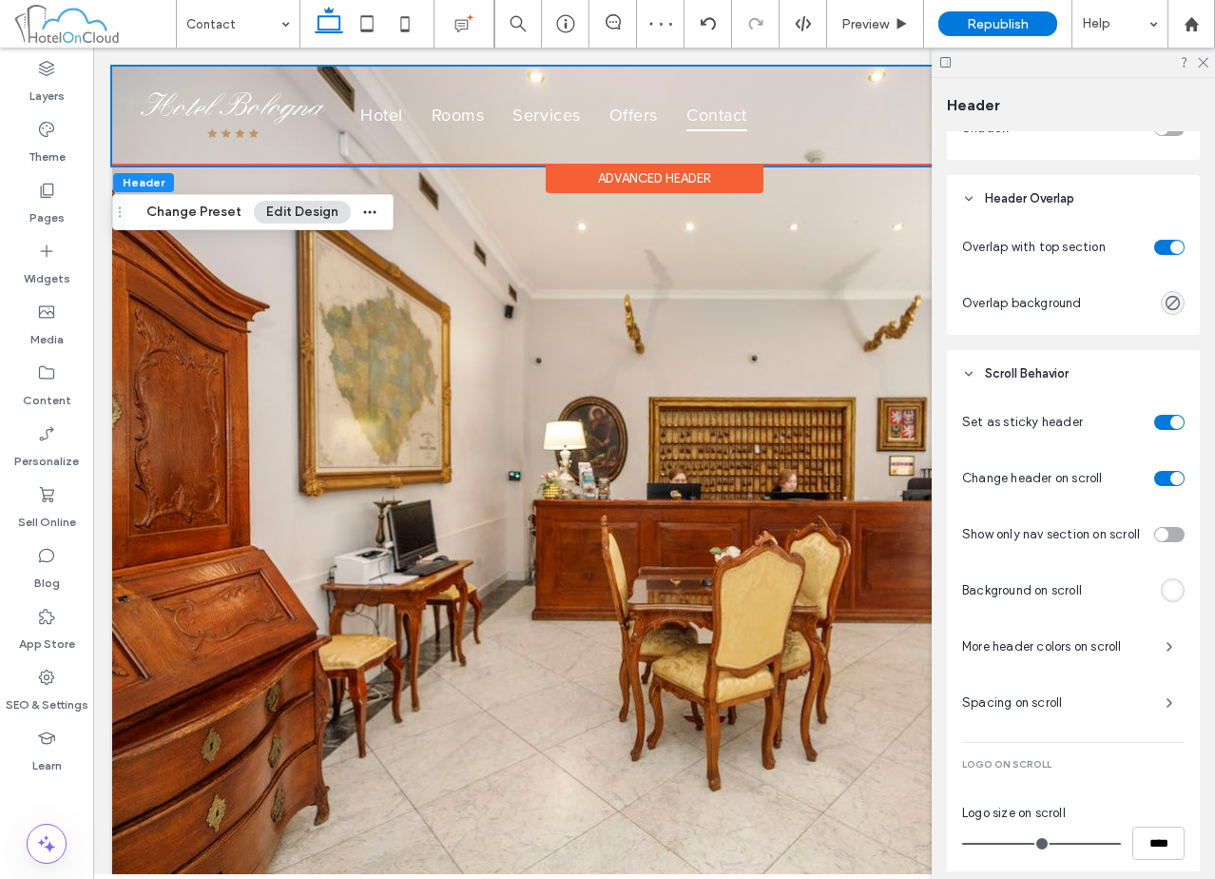
scroll to position [472, 0]
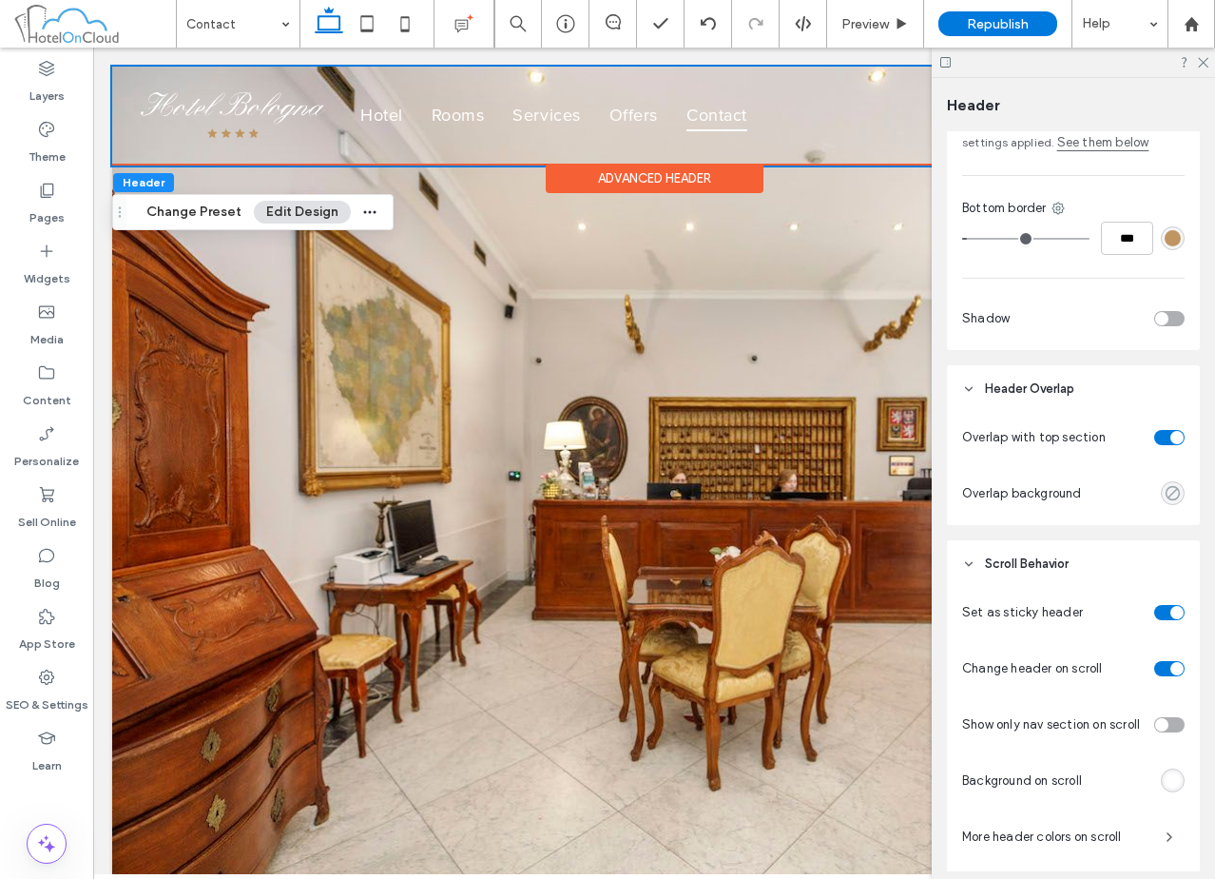
click at [1166, 491] on use "rgba(0,0,0,0)" at bounding box center [1173, 493] width 14 height 14
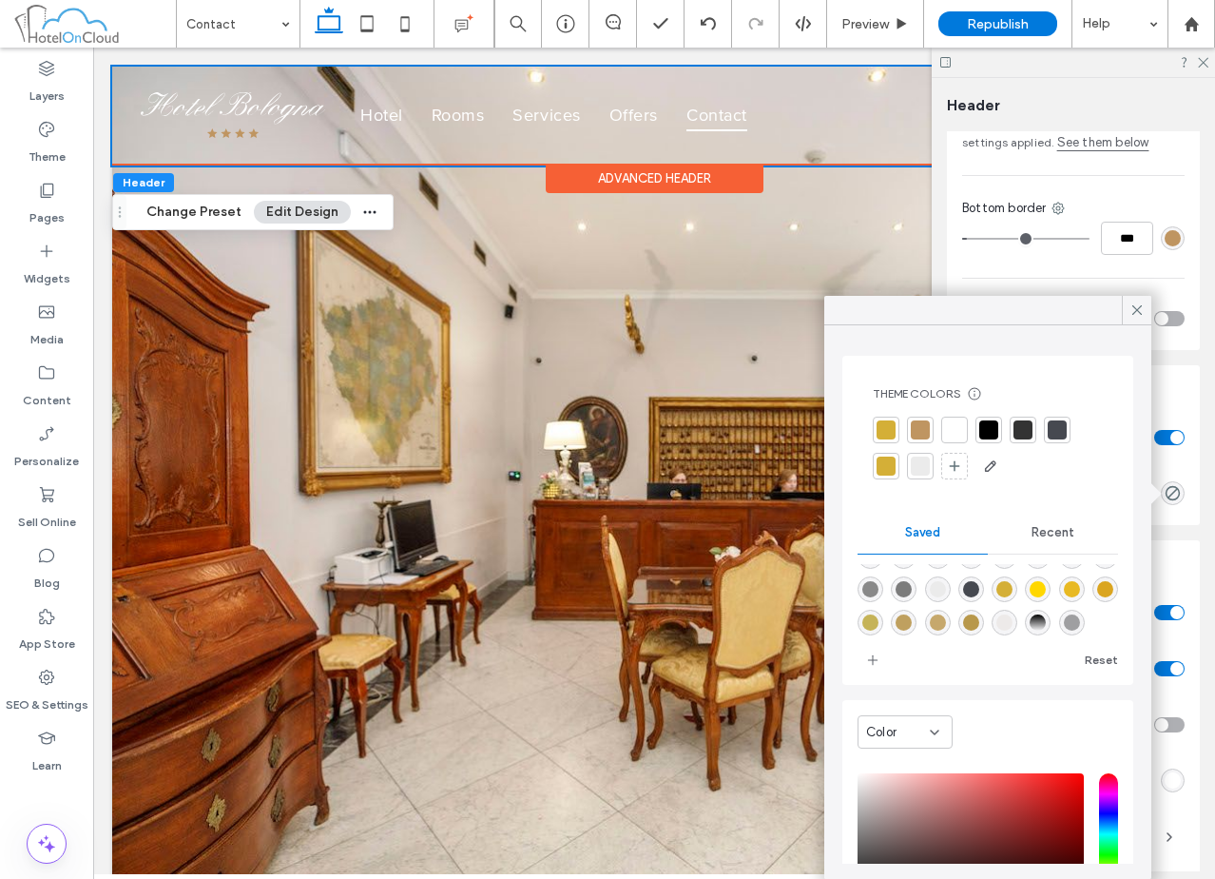
scroll to position [97, 0]
click at [1059, 624] on div "rgba(0,0,0,0.35)" at bounding box center [1072, 622] width 26 height 26
type input "**"
type input "***"
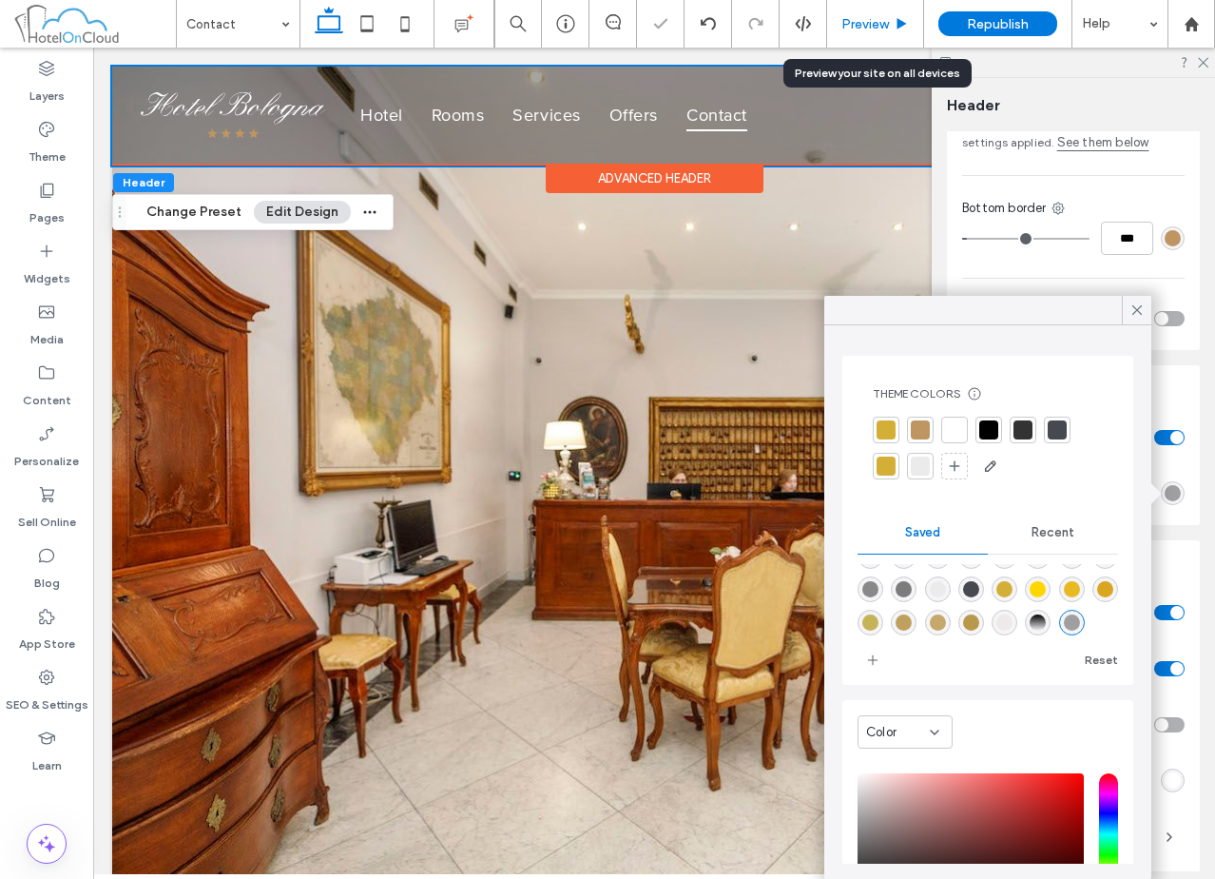
click at [867, 31] on span "Preview" at bounding box center [865, 24] width 48 height 16
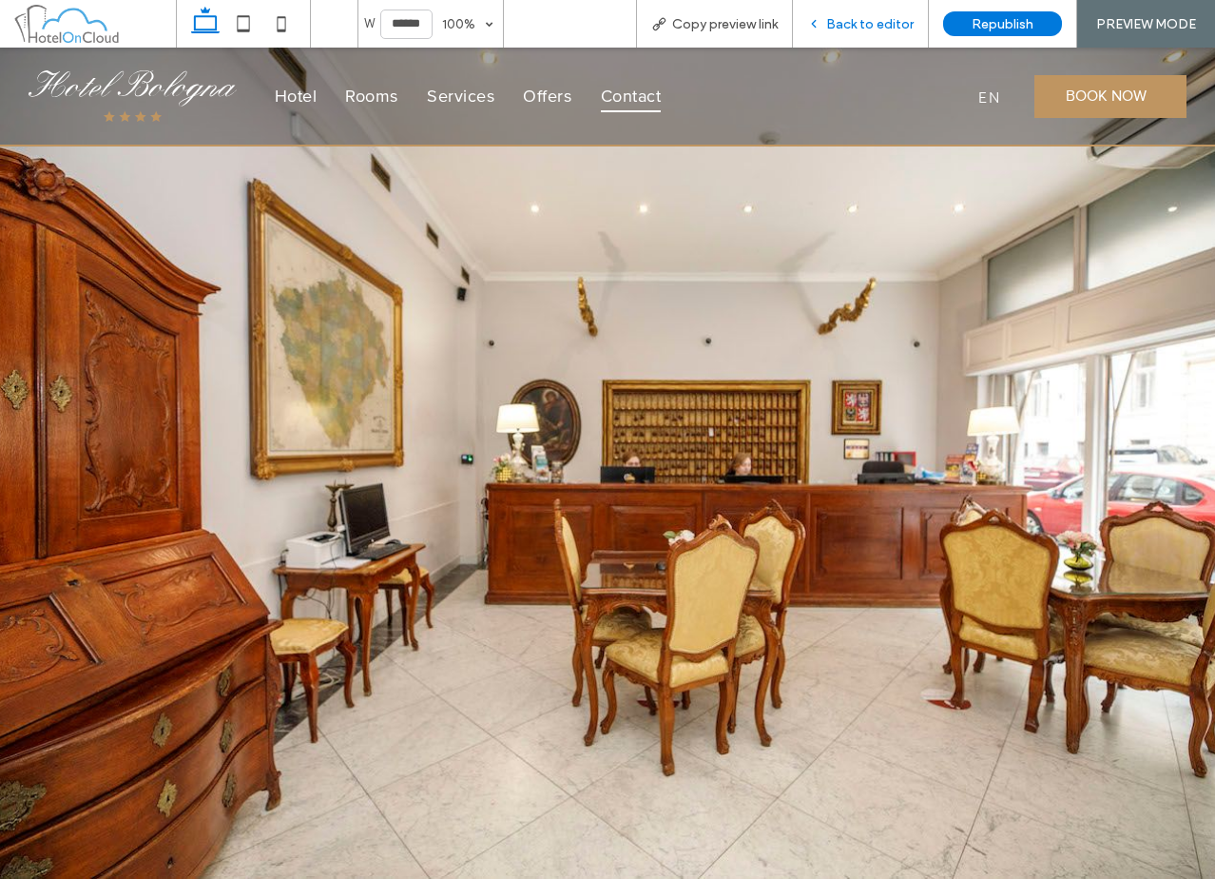
click at [860, 21] on span "Back to editor" at bounding box center [869, 24] width 87 height 16
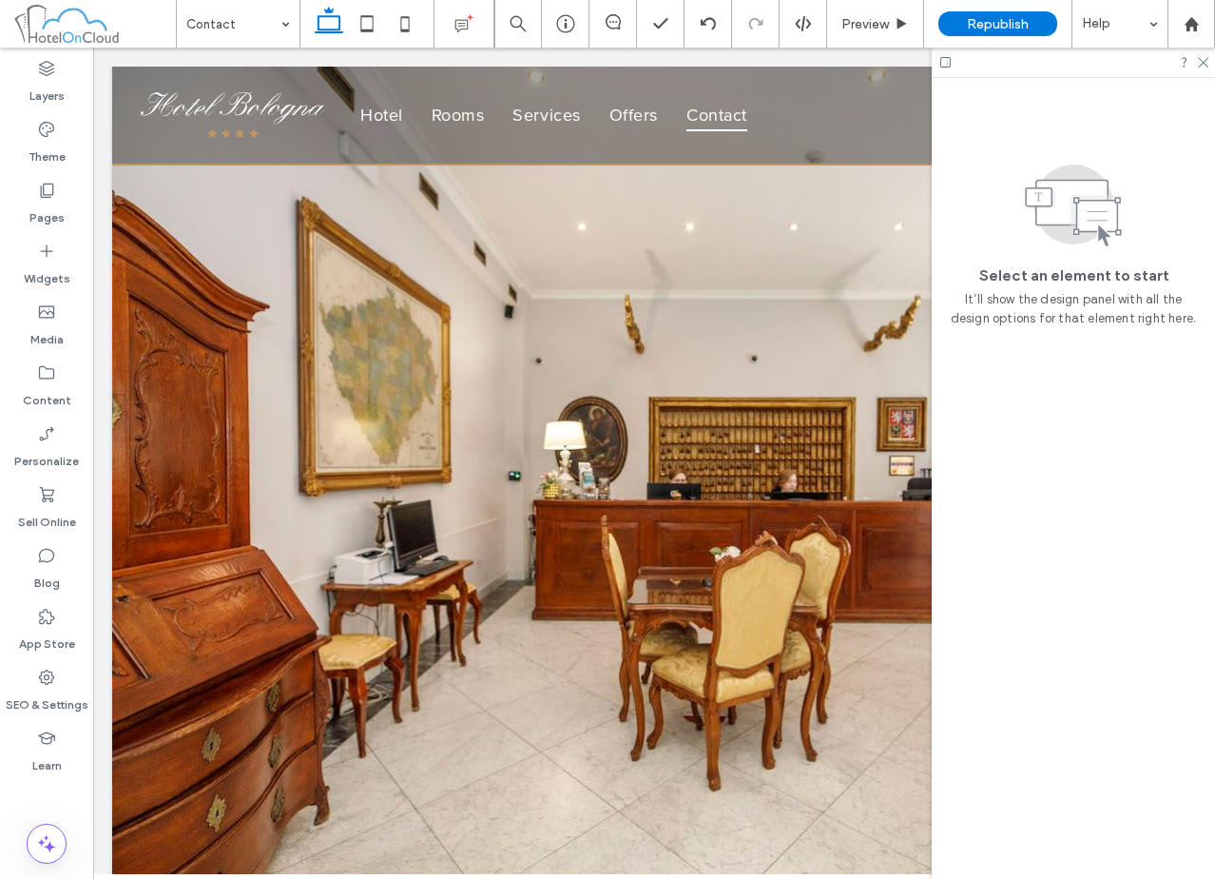
click at [1202, 53] on div at bounding box center [1073, 62] width 283 height 29
click at [1202, 62] on icon at bounding box center [1202, 61] width 12 height 12
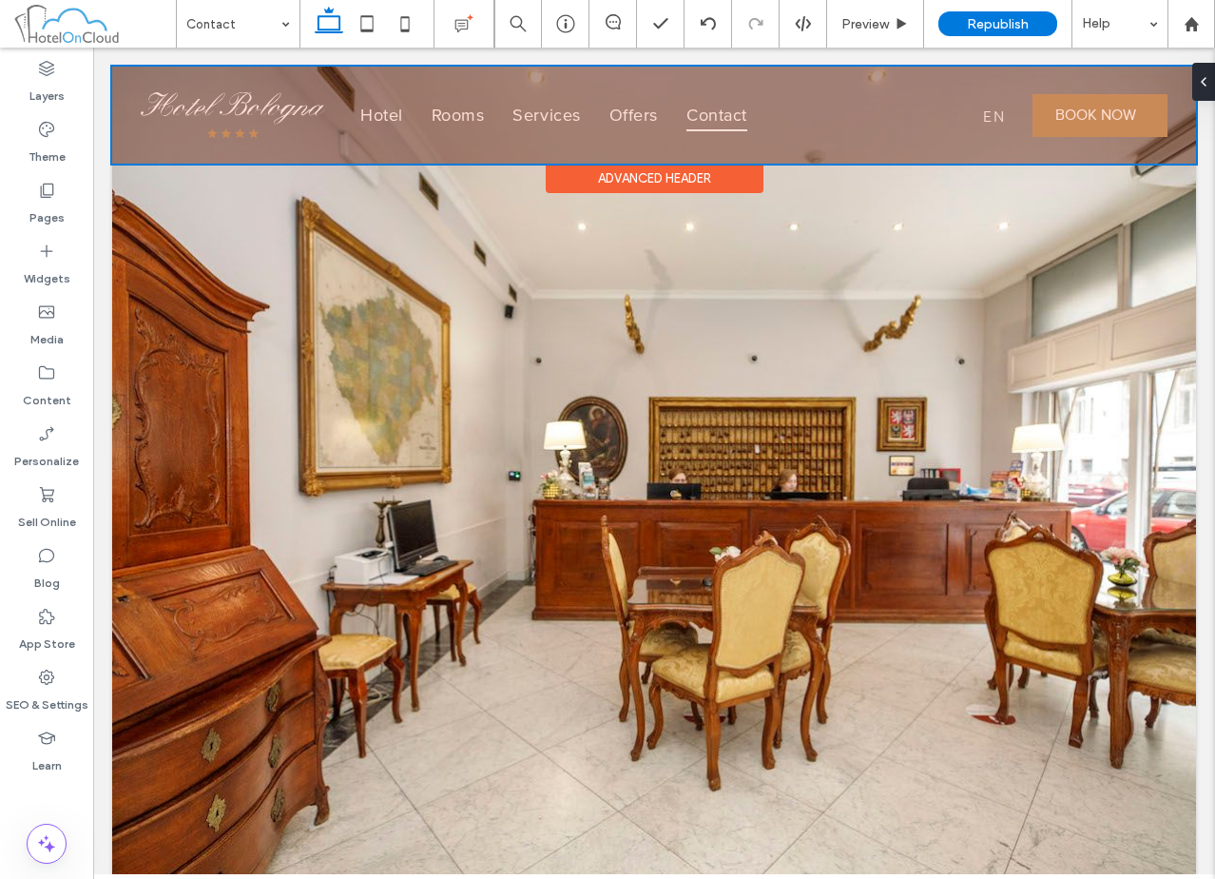
click at [678, 180] on div "Advanced Header" at bounding box center [655, 178] width 218 height 29
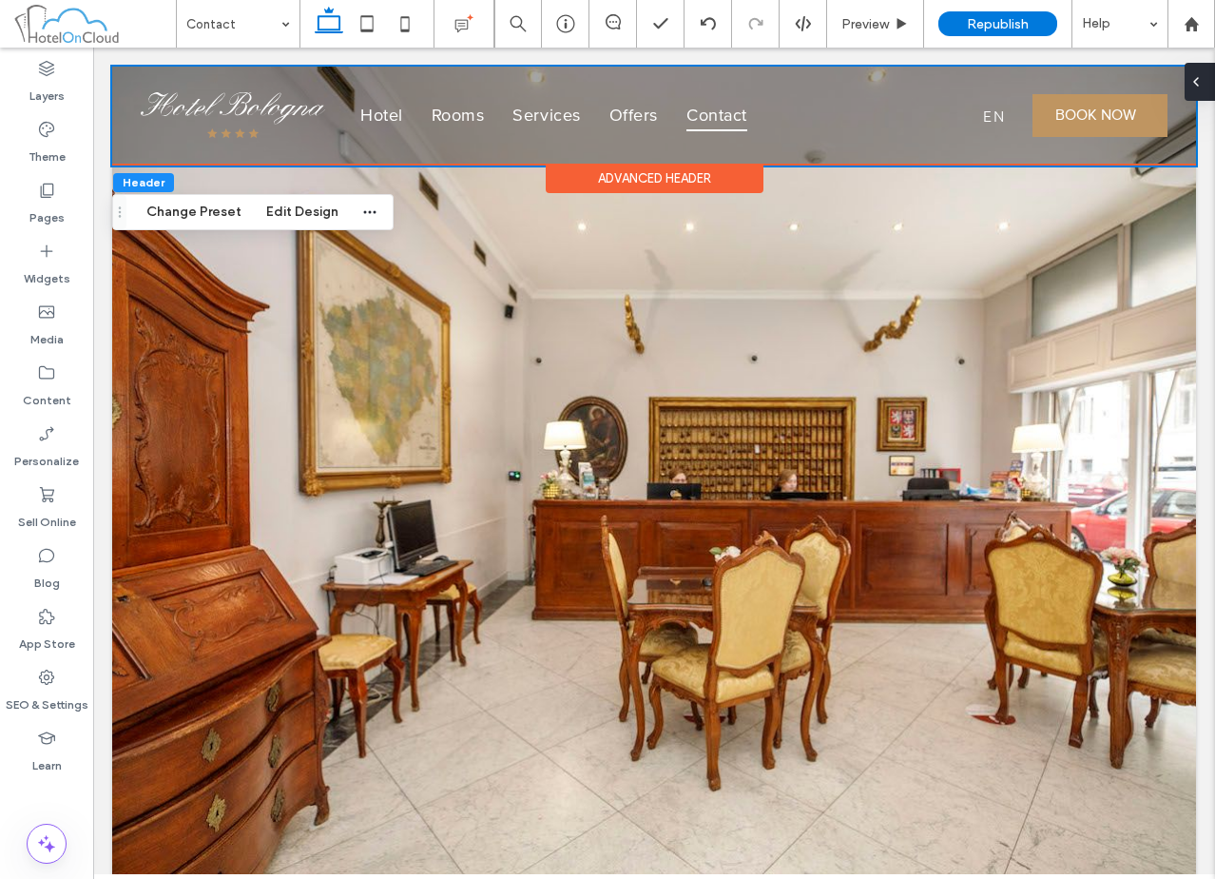
click at [1202, 87] on icon at bounding box center [1195, 81] width 15 height 15
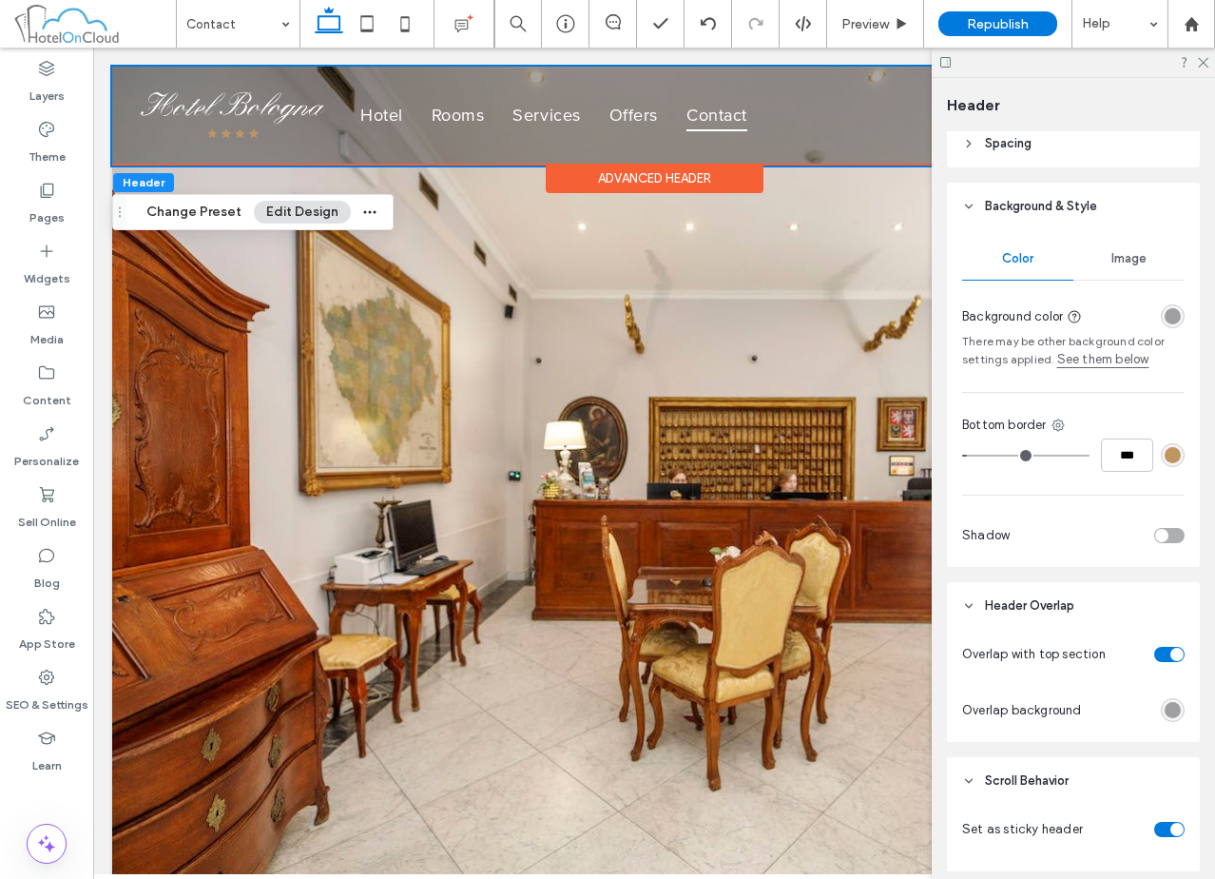
scroll to position [285, 0]
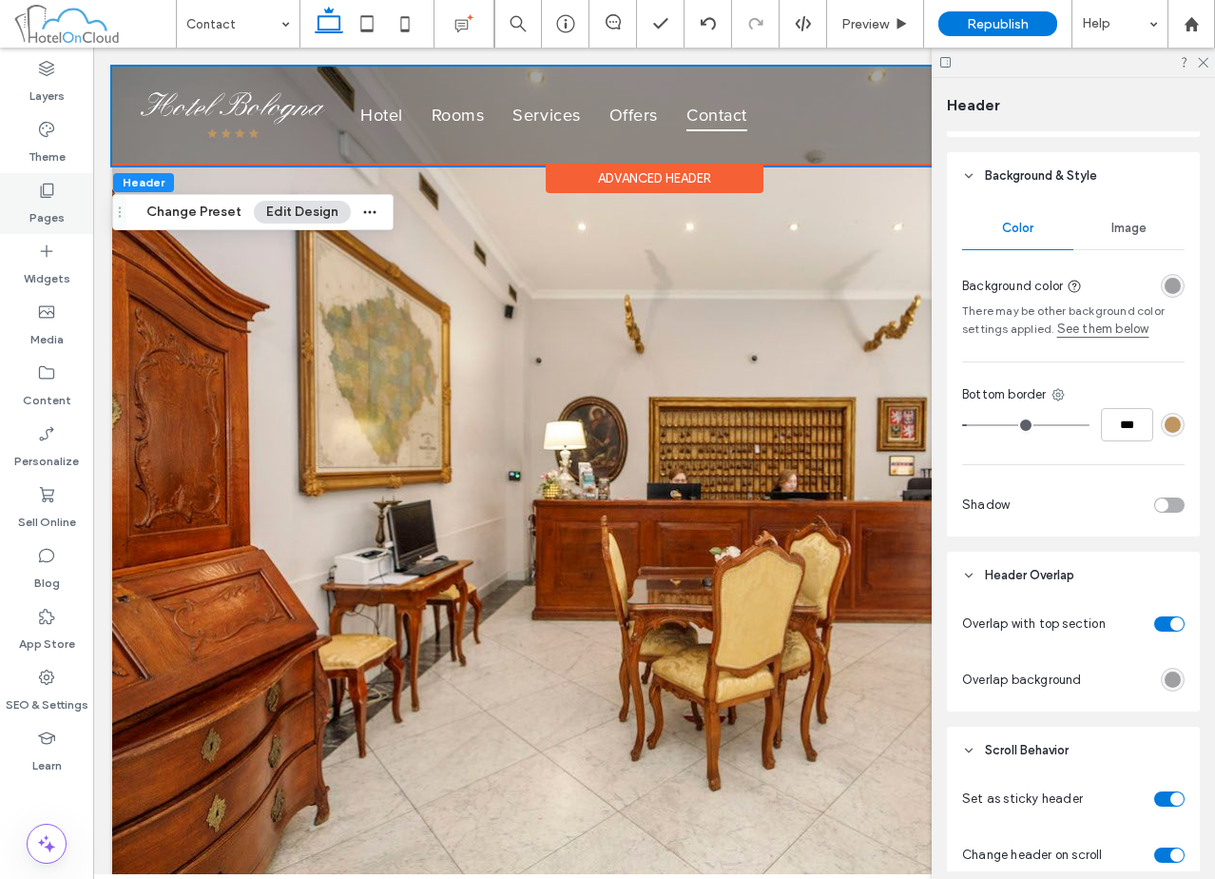
click at [70, 209] on div "Pages" at bounding box center [46, 203] width 93 height 61
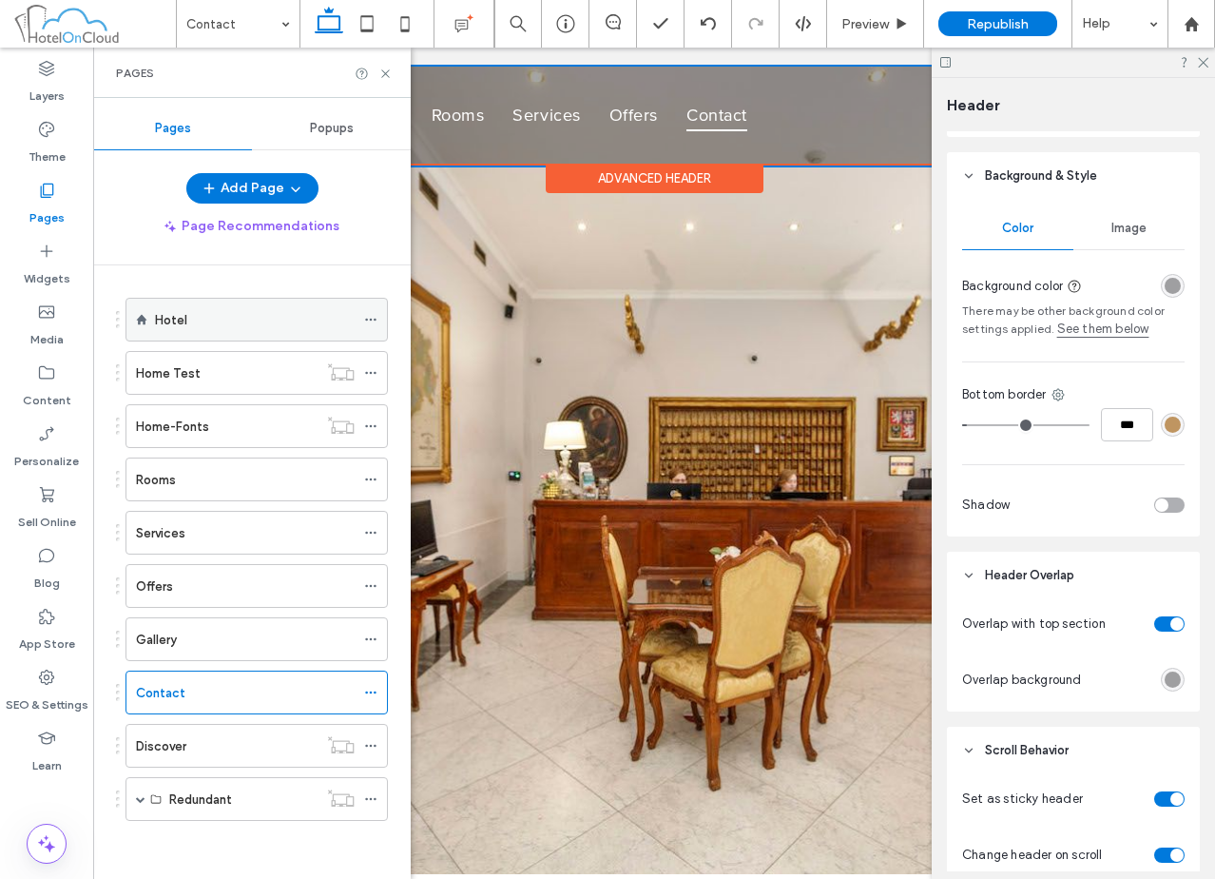
click at [223, 312] on div "Hotel" at bounding box center [255, 320] width 200 height 20
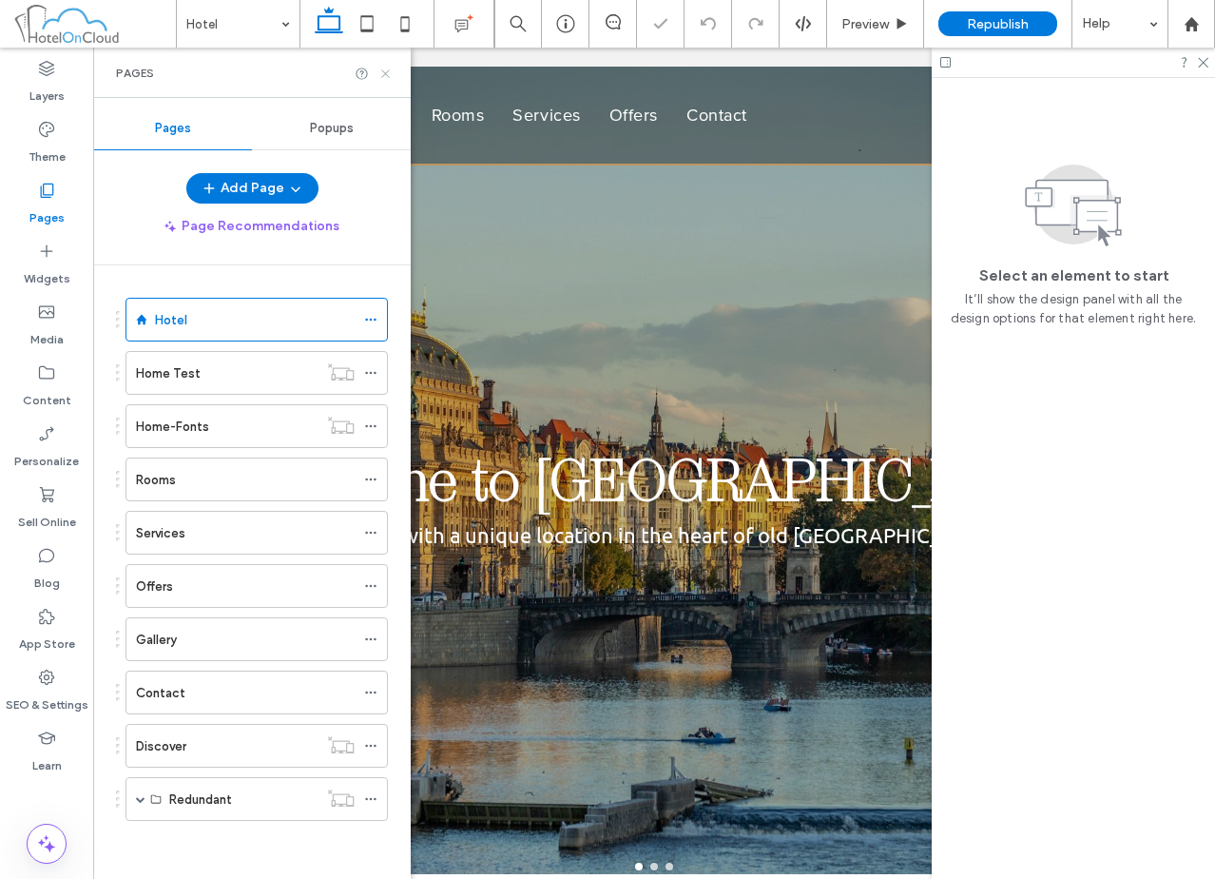
click at [386, 77] on icon at bounding box center [385, 74] width 14 height 14
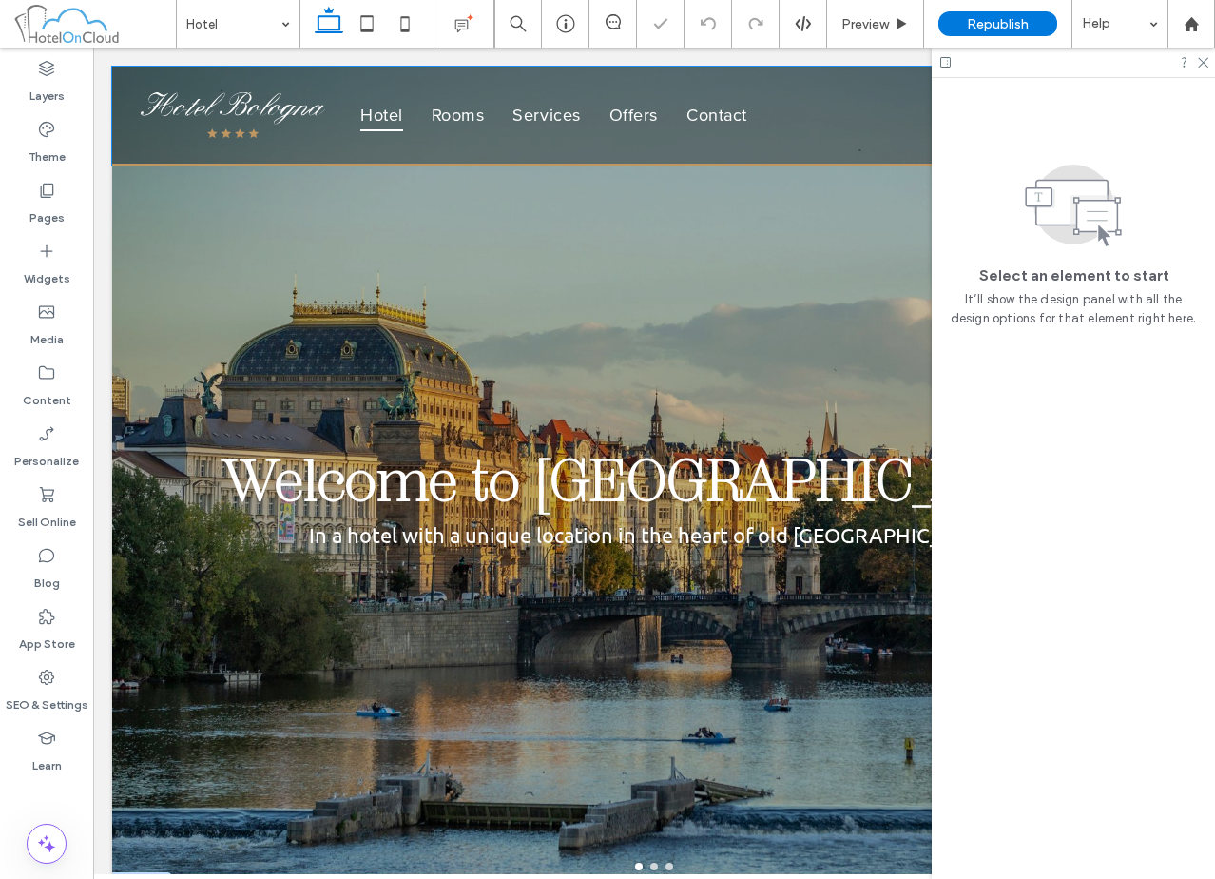
click at [512, 391] on div "Welcome to Hotel Bologna In a hotel with a unique location in the heart of old …" at bounding box center [654, 492] width 1084 height 736
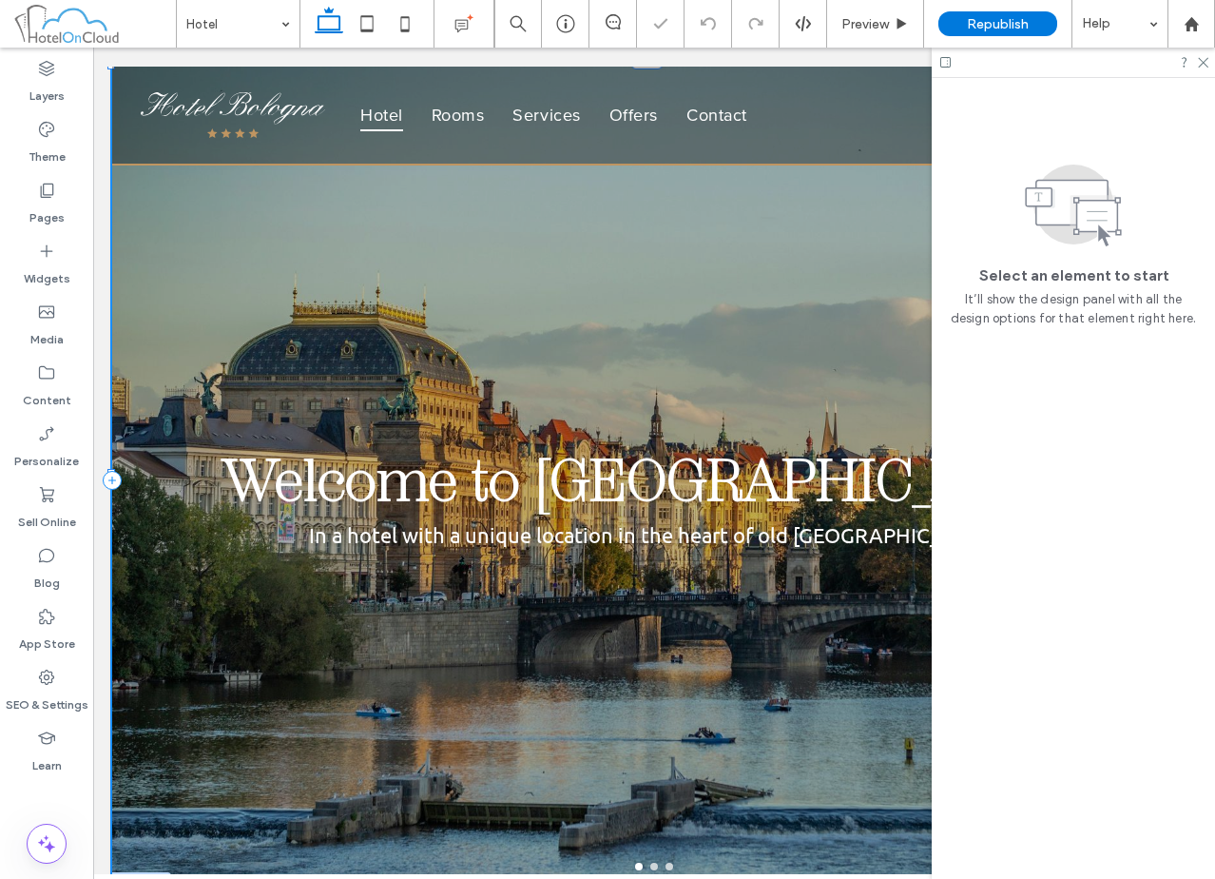
click at [512, 391] on div "Welcome to Hotel Bologna In a hotel with a unique location in the heart of old …" at bounding box center [654, 492] width 1084 height 736
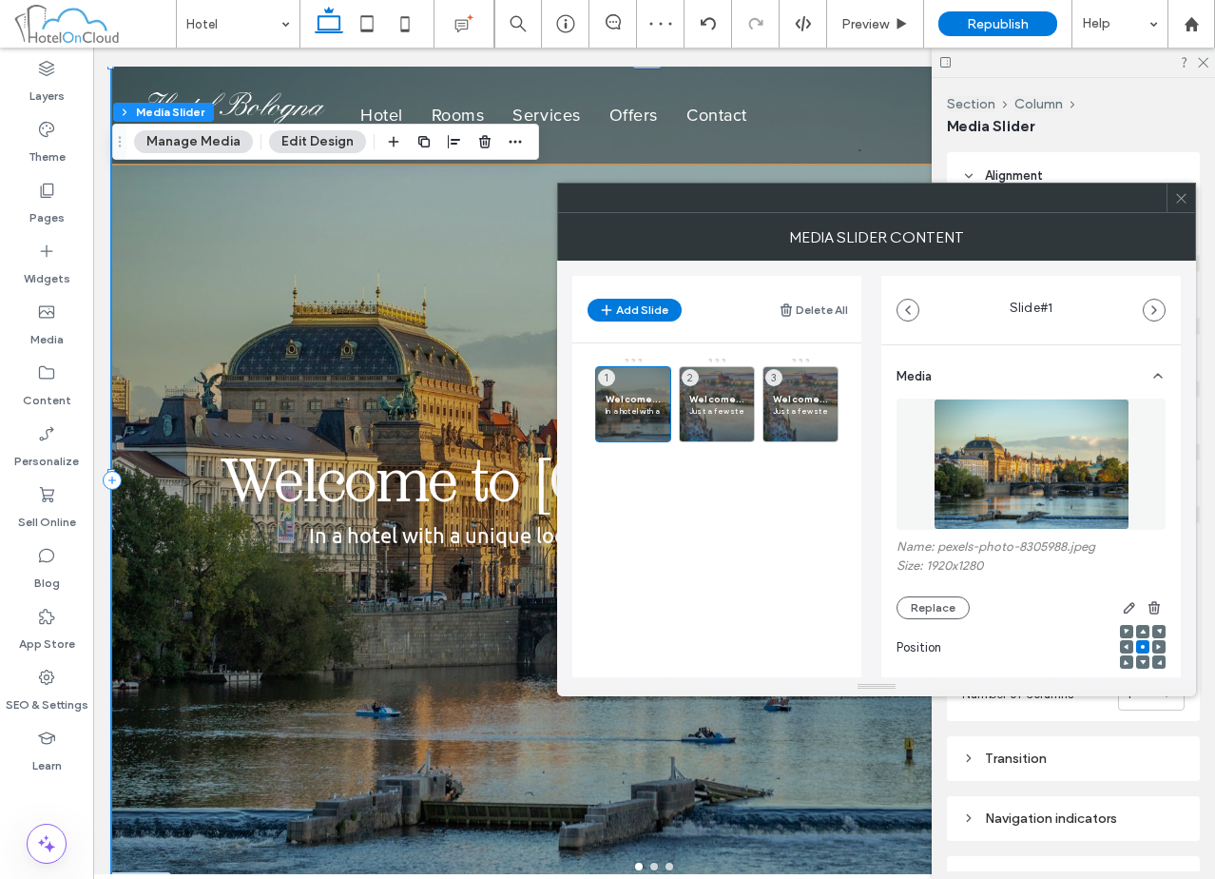
click at [1190, 199] on div at bounding box center [1181, 198] width 29 height 29
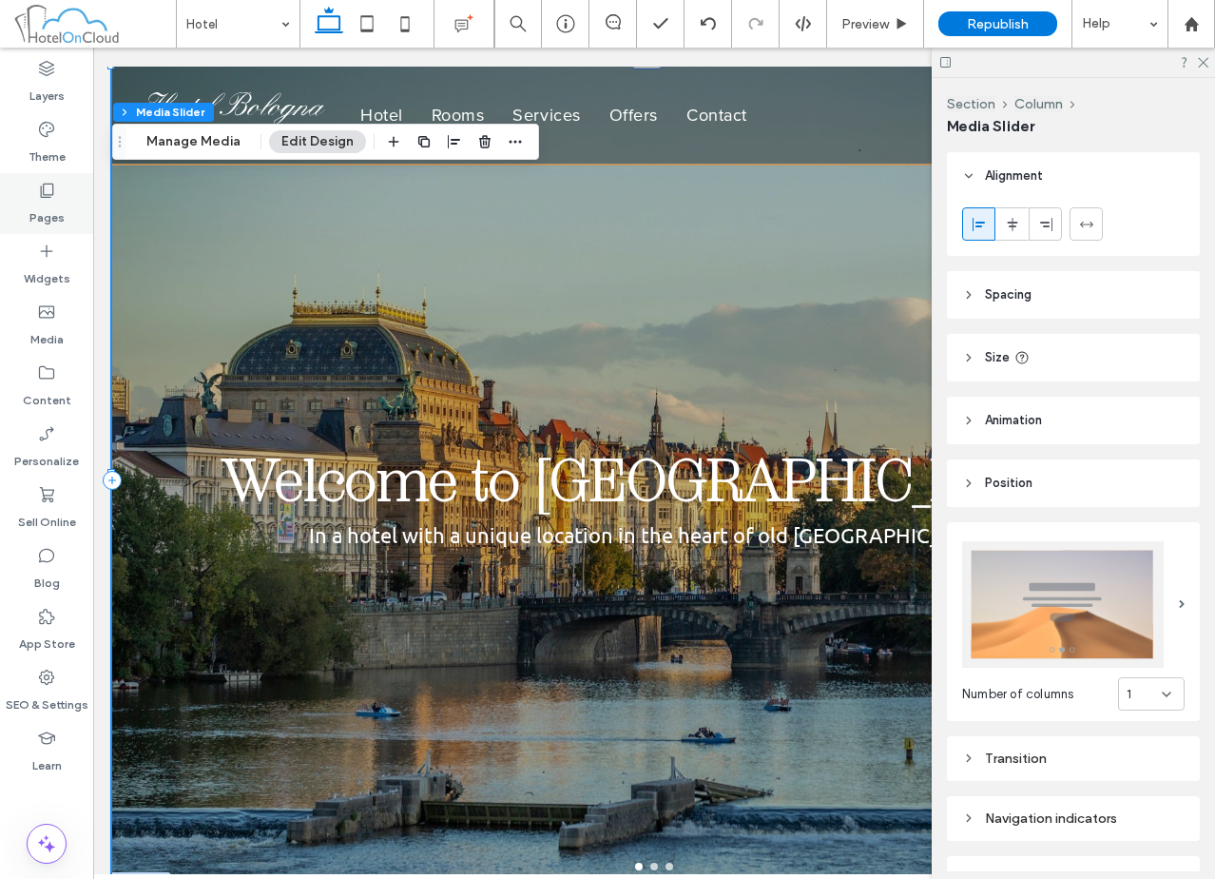
click at [37, 206] on label "Pages" at bounding box center [46, 213] width 35 height 27
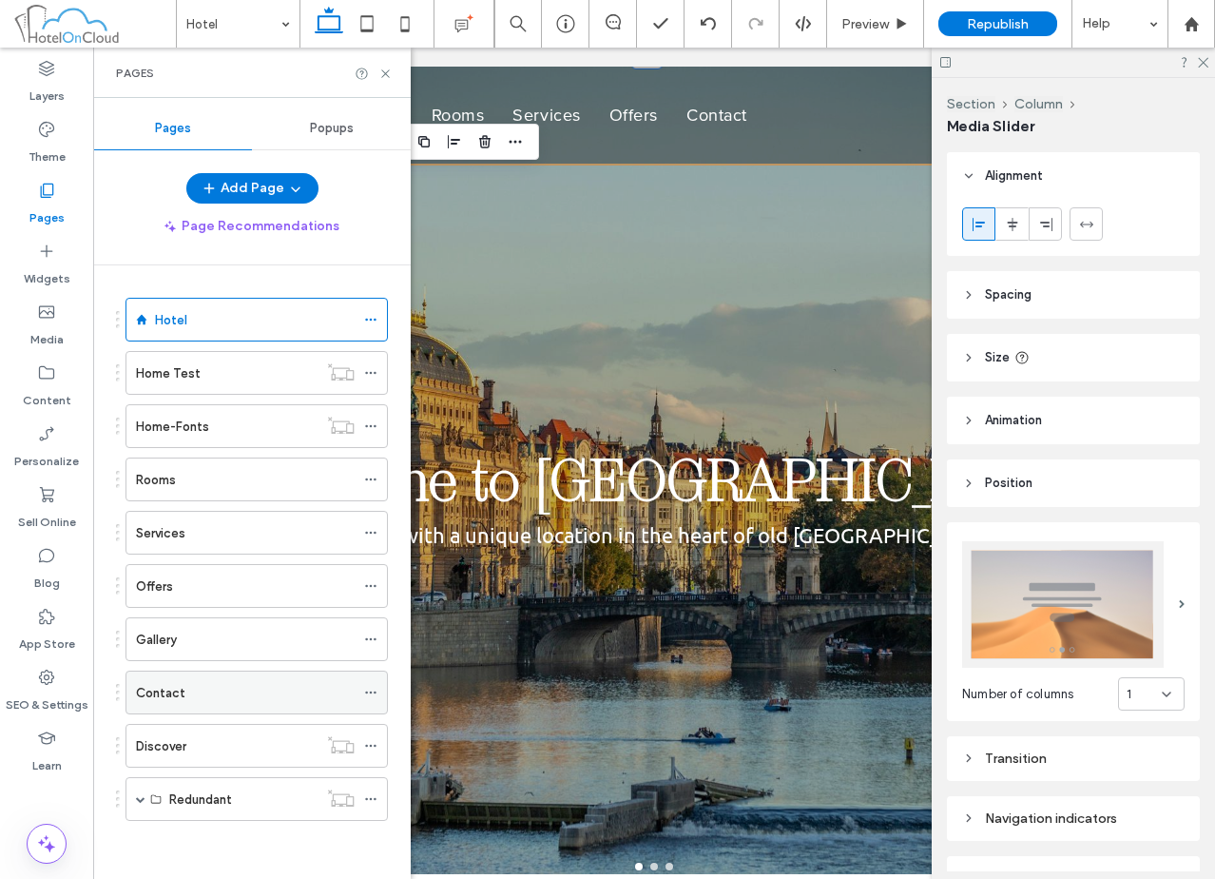
click at [245, 686] on div "Contact" at bounding box center [245, 693] width 219 height 20
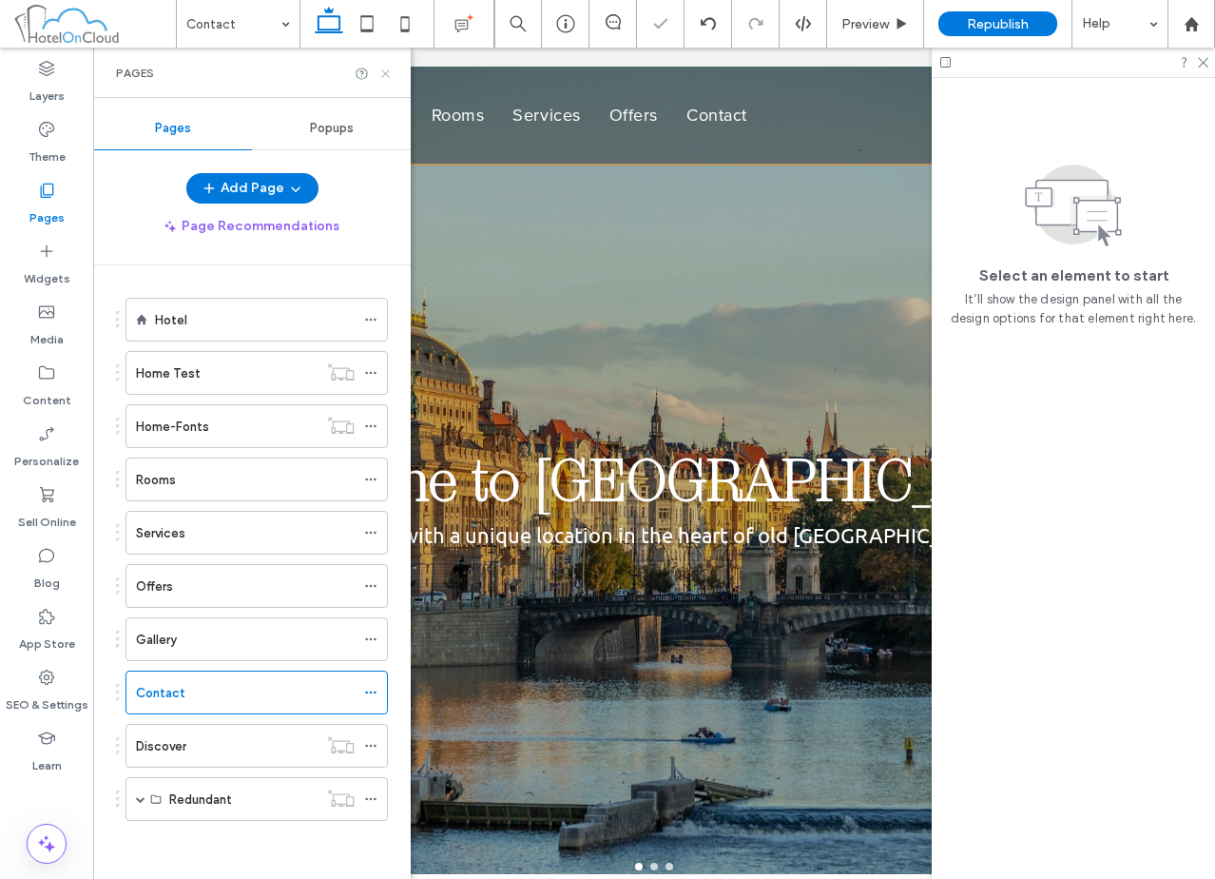
click at [388, 74] on icon at bounding box center [385, 74] width 14 height 14
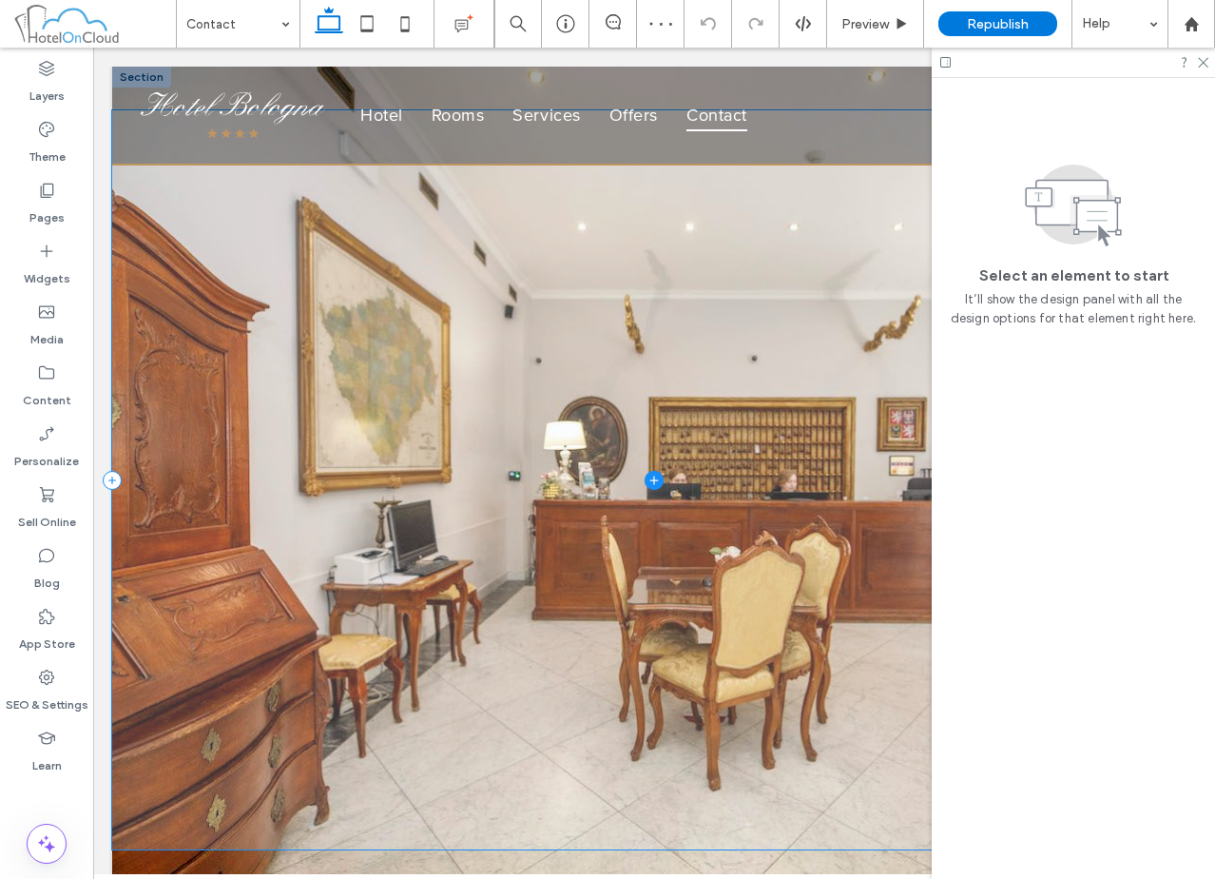
click at [387, 269] on span at bounding box center [654, 480] width 1084 height 740
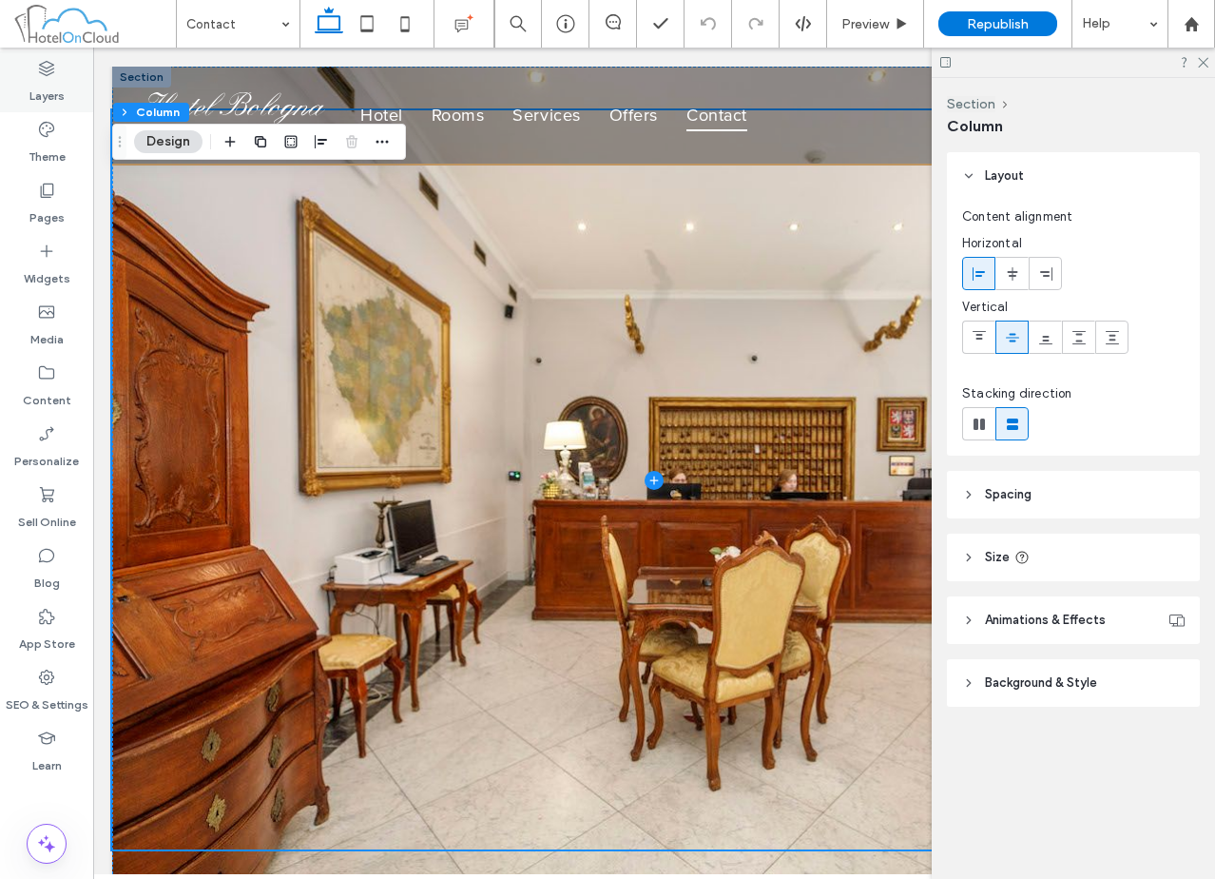
click at [36, 82] on label "Layers" at bounding box center [46, 91] width 35 height 27
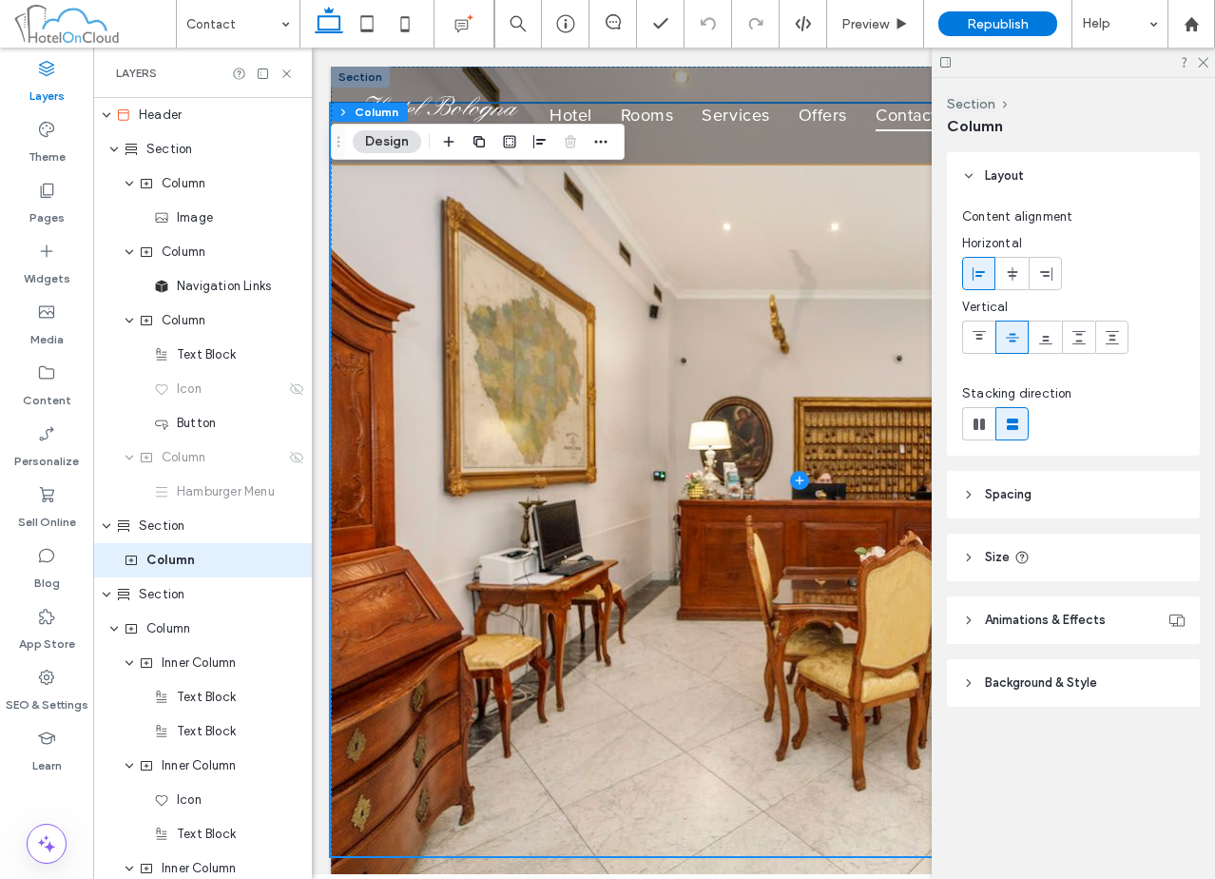
scroll to position [72, 0]
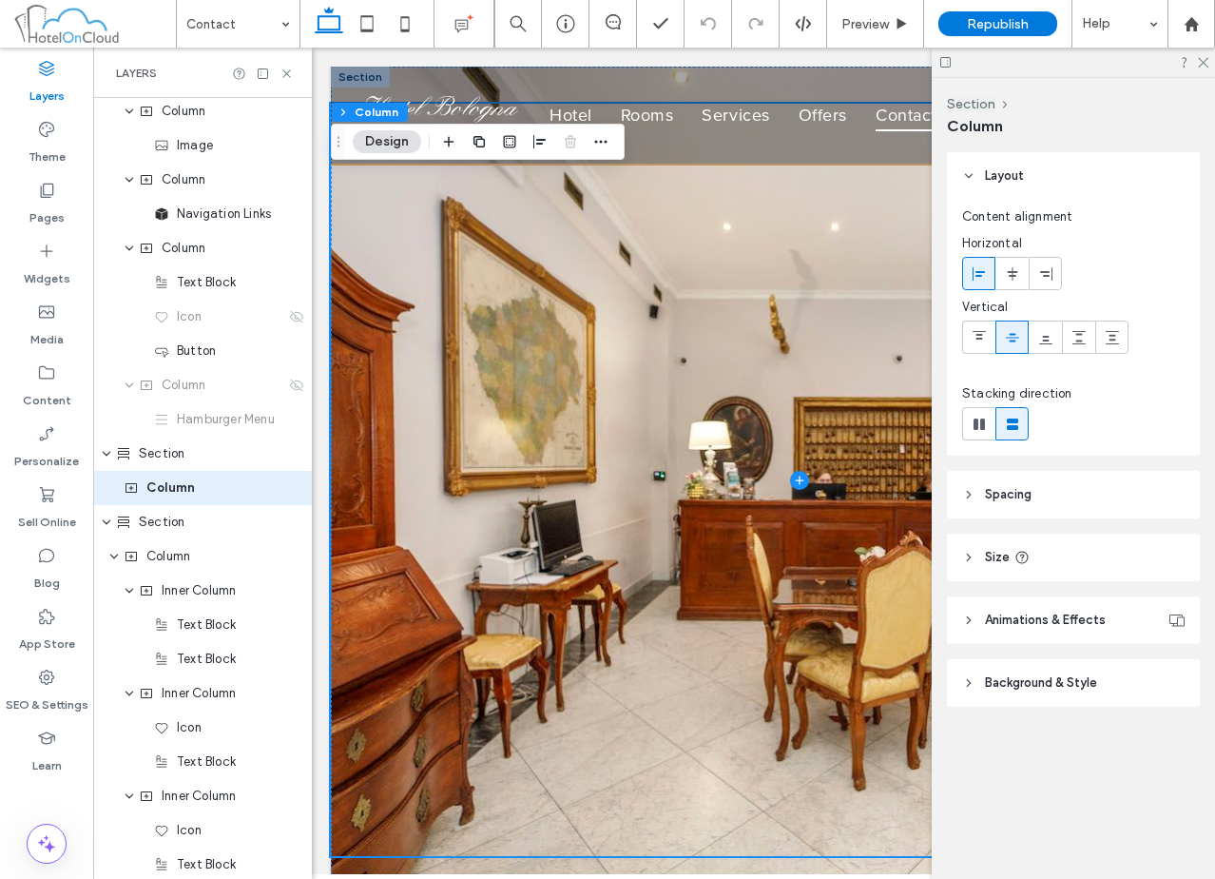
click at [1064, 495] on header "Spacing" at bounding box center [1073, 495] width 253 height 48
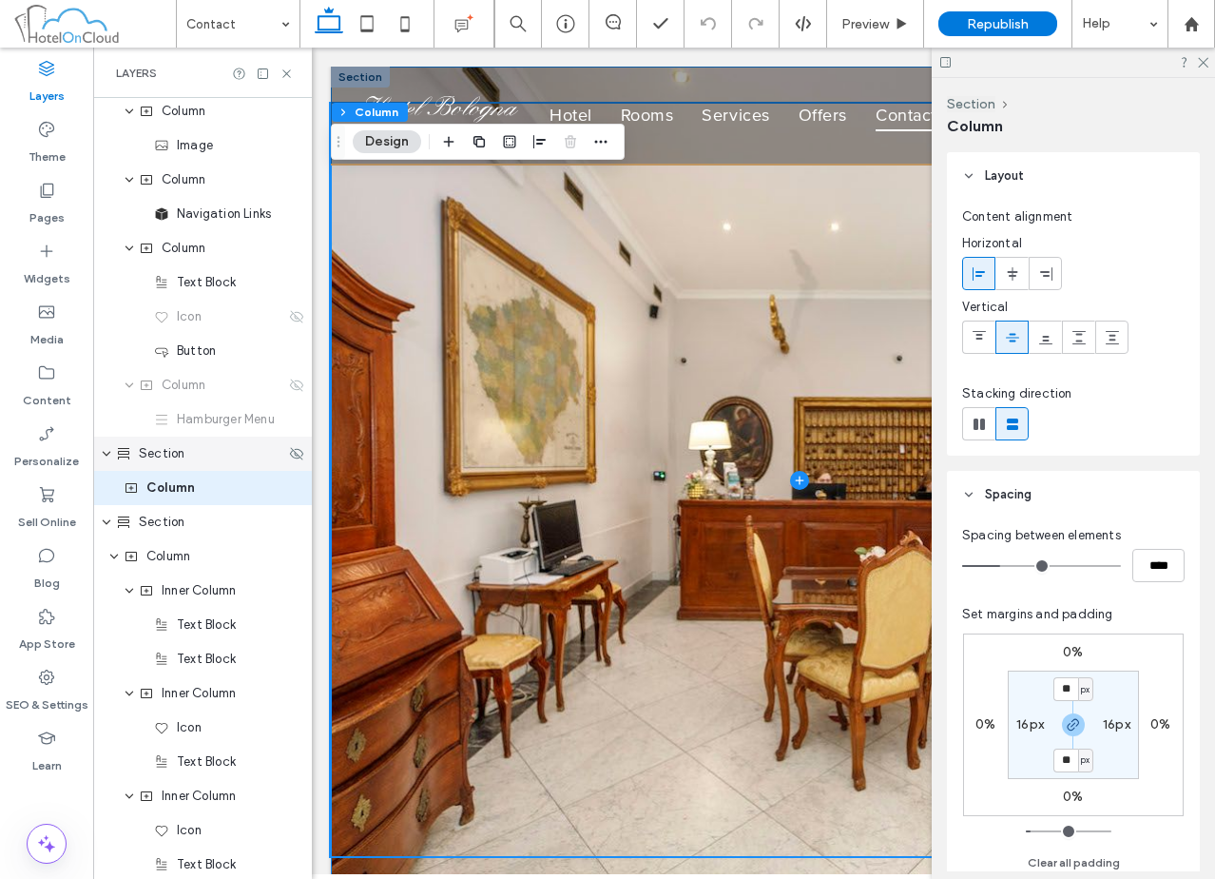
click at [199, 459] on div "Section" at bounding box center [200, 453] width 169 height 19
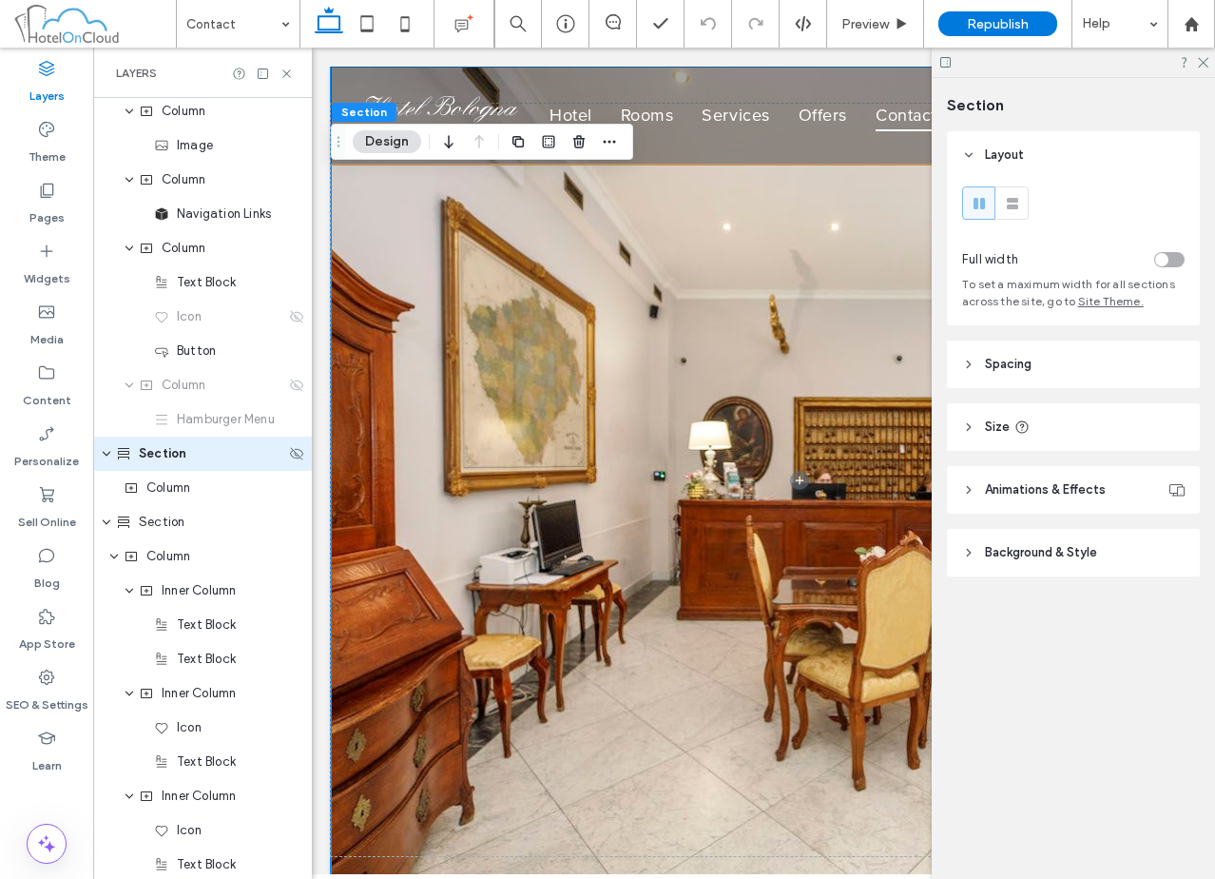
scroll to position [38, 0]
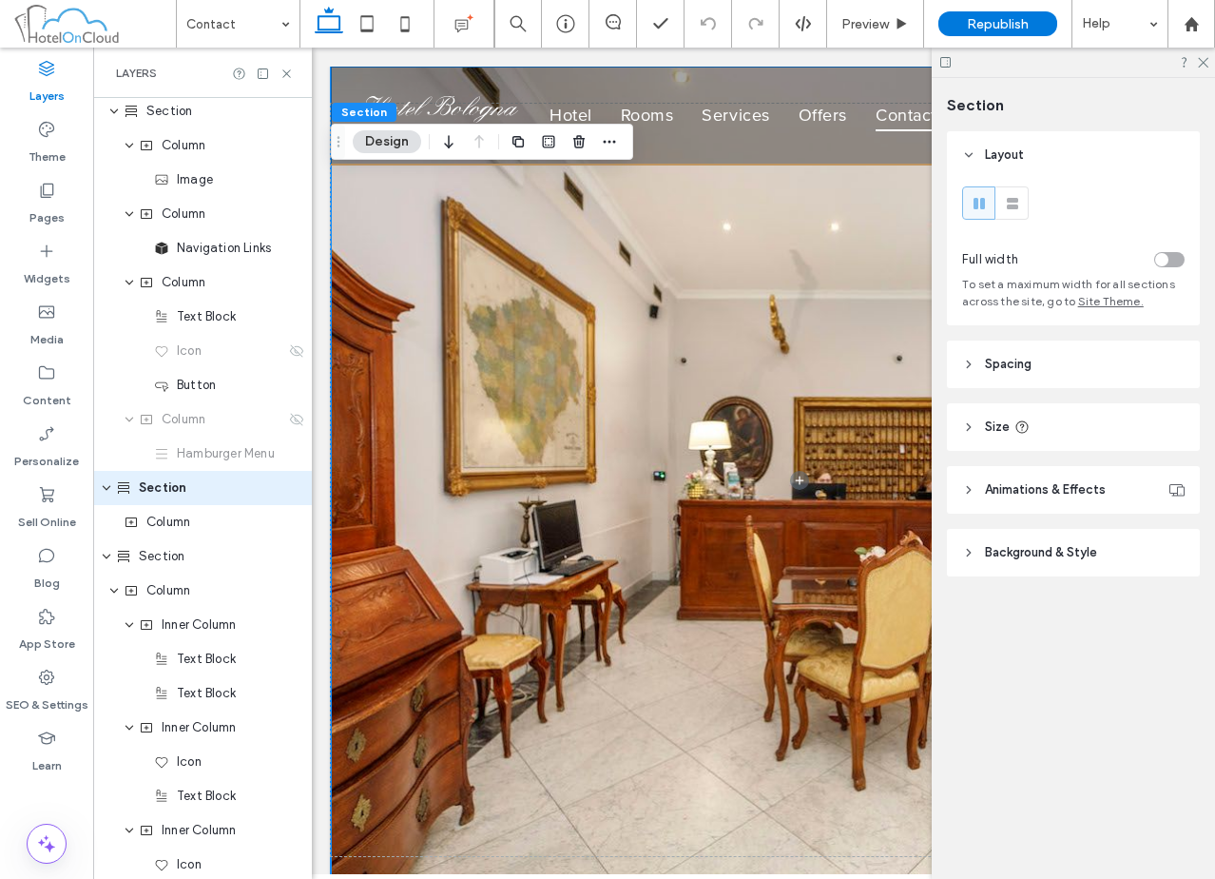
click at [1137, 432] on header "Size" at bounding box center [1073, 427] width 253 height 48
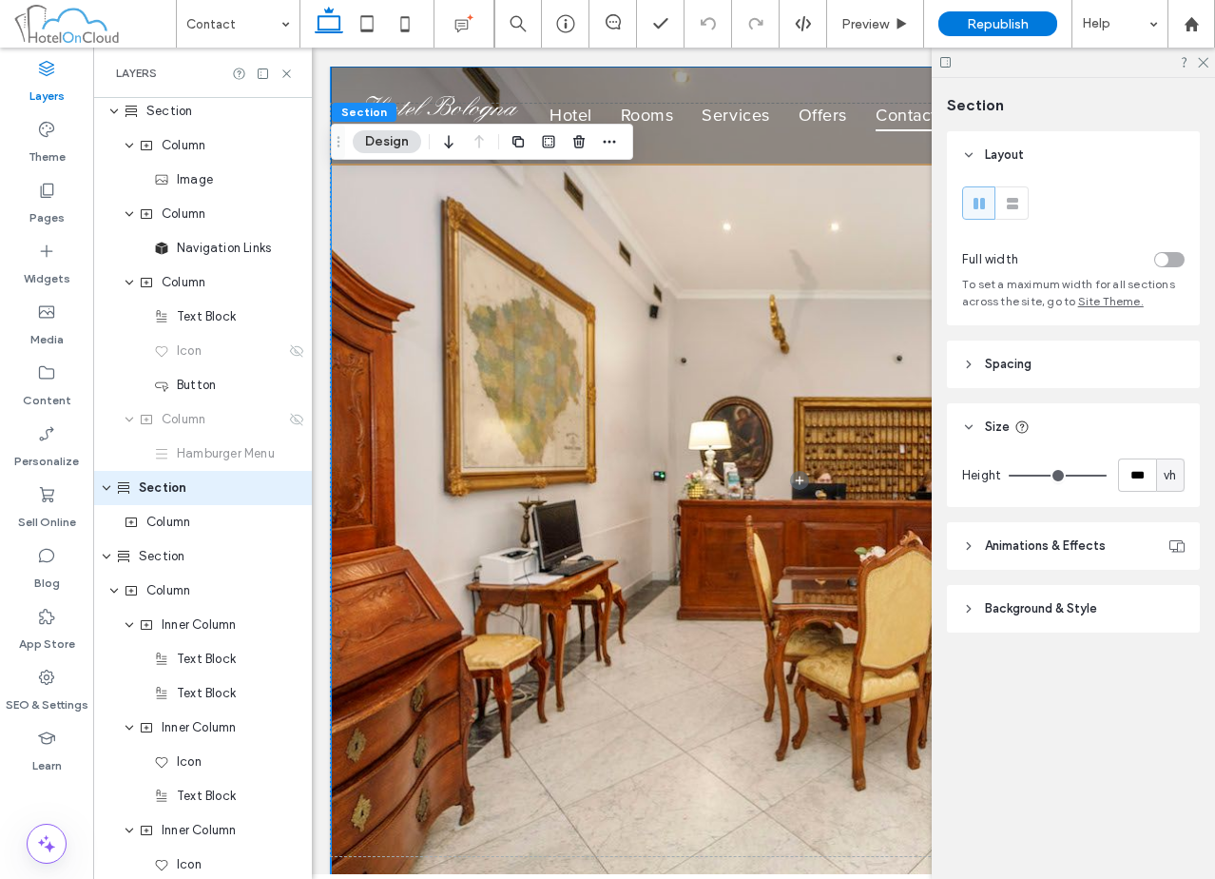
click at [1124, 371] on header "Spacing" at bounding box center [1073, 364] width 253 height 48
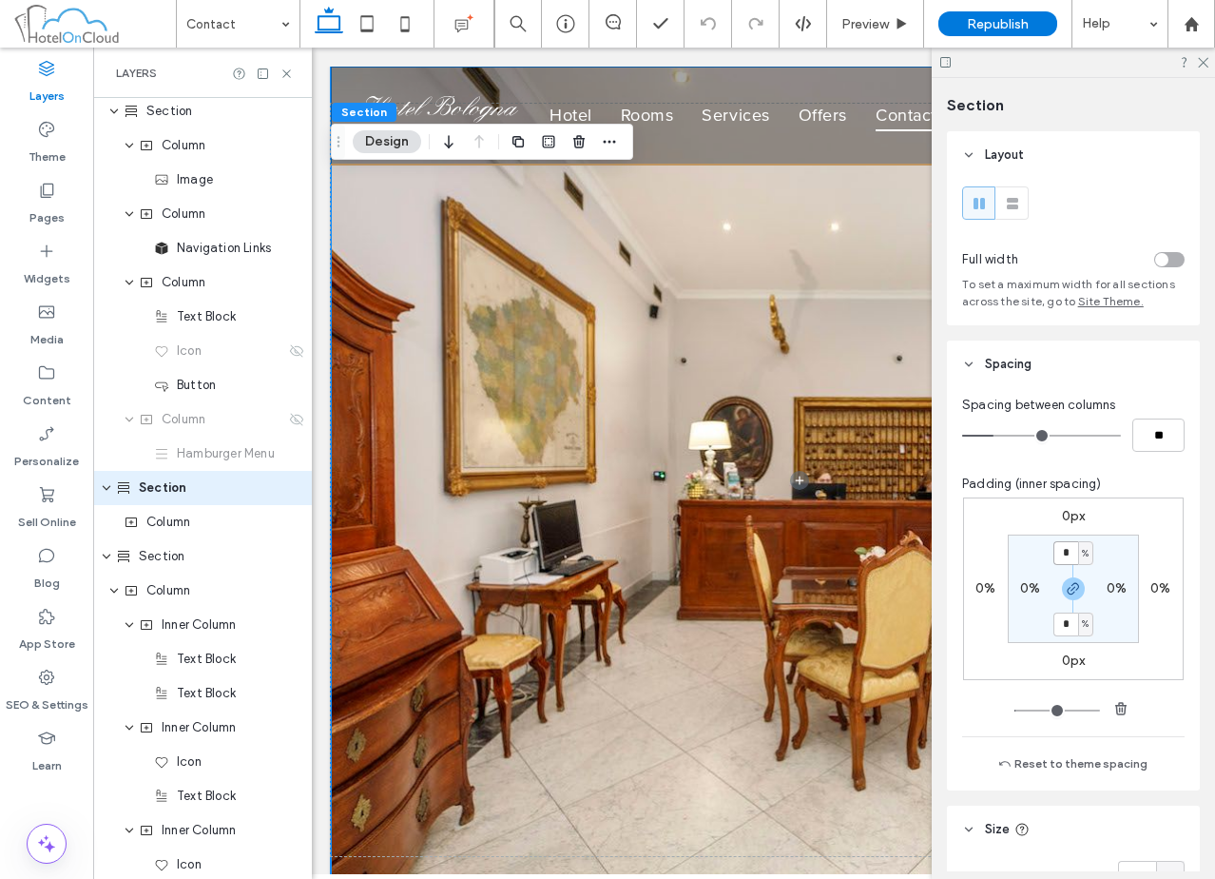
click at [1053, 561] on input "*" at bounding box center [1065, 553] width 25 height 24
type input "*"
click at [893, 14] on div "Preview" at bounding box center [875, 24] width 97 height 48
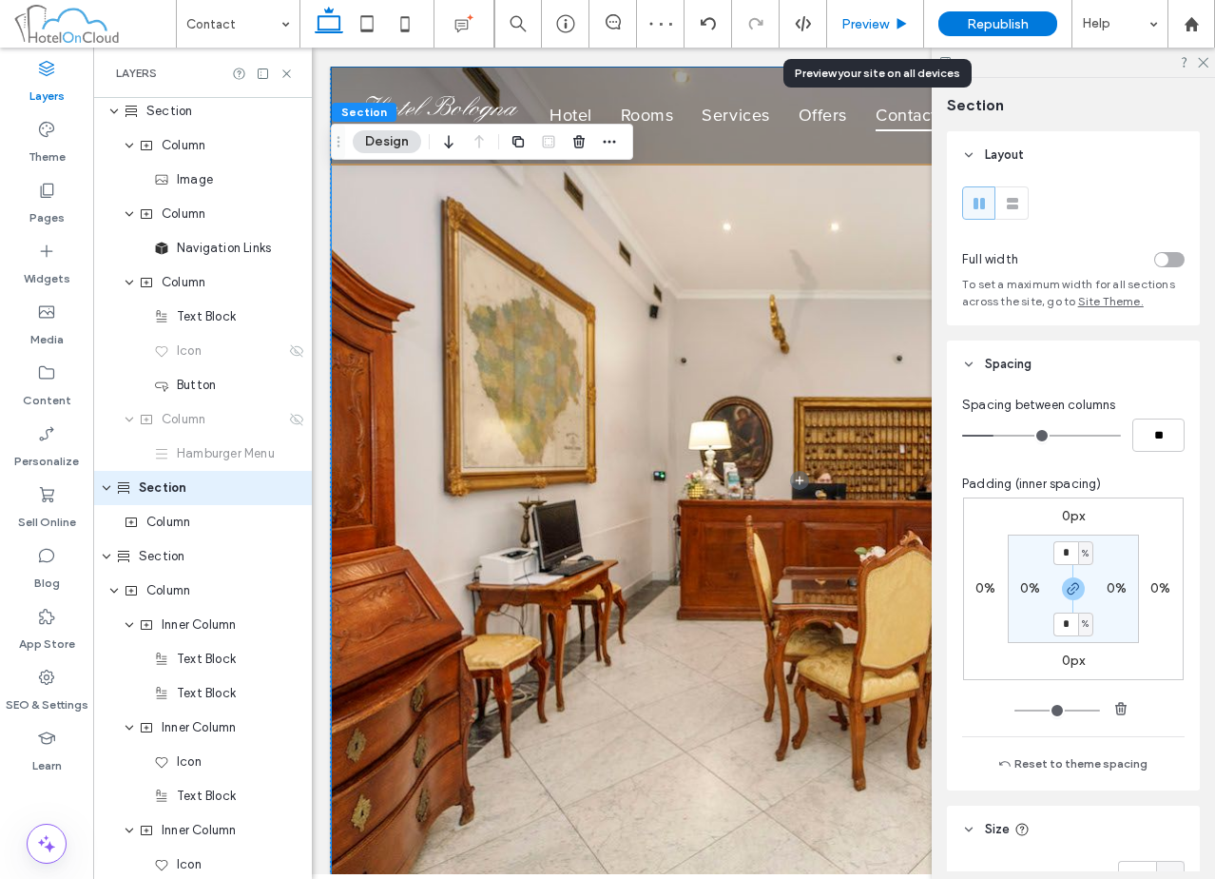
click at [850, 4] on div "Preview" at bounding box center [875, 24] width 97 height 48
click at [854, 20] on span "Preview" at bounding box center [865, 24] width 48 height 16
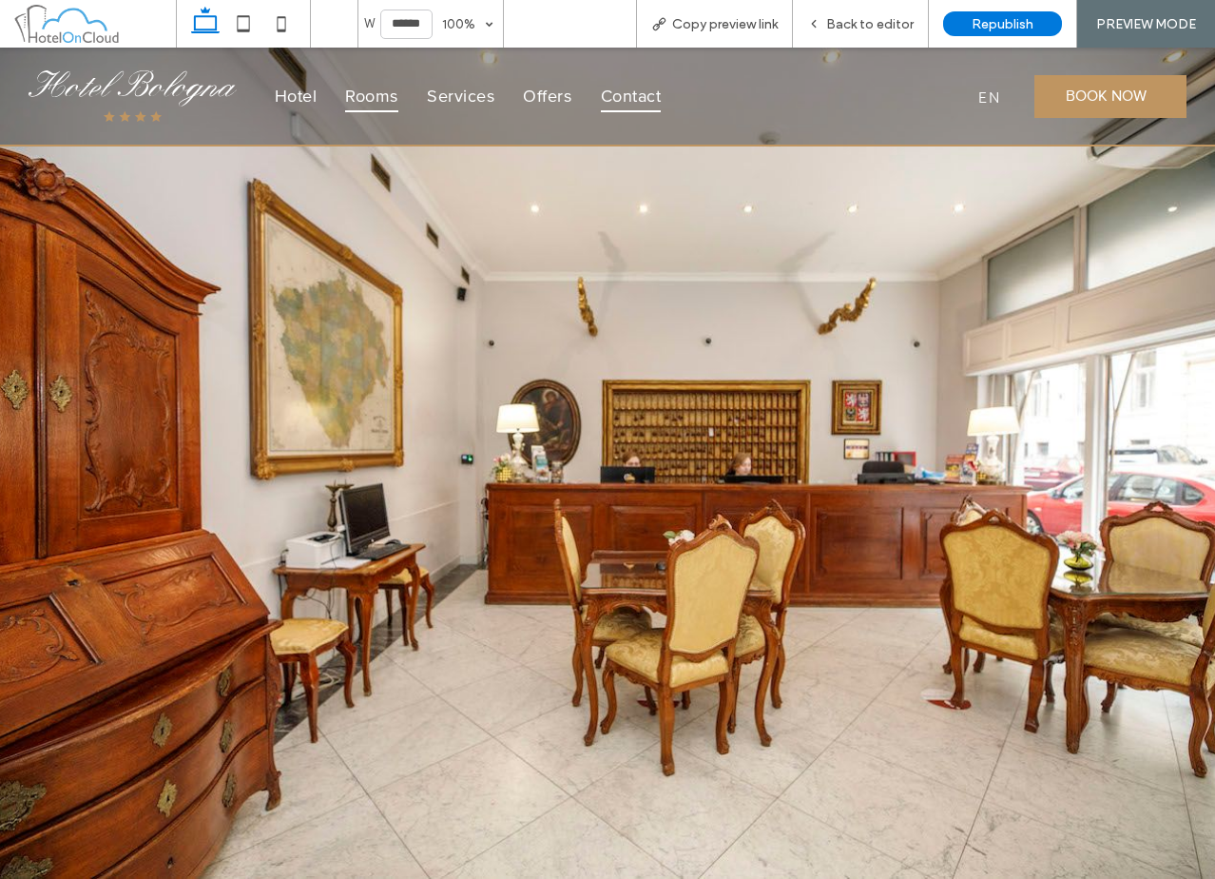
click at [370, 96] on span "Rooms" at bounding box center [371, 95] width 53 height 31
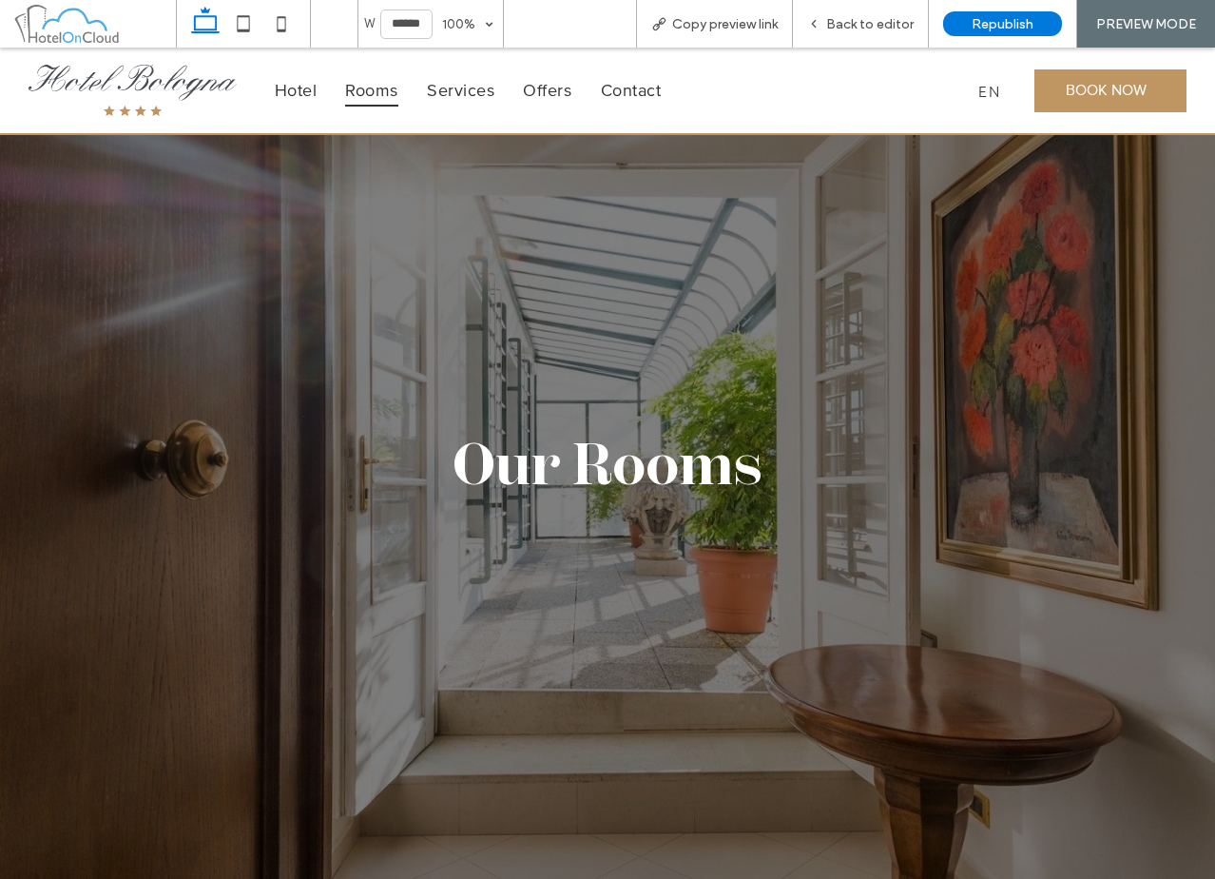
scroll to position [475, 0]
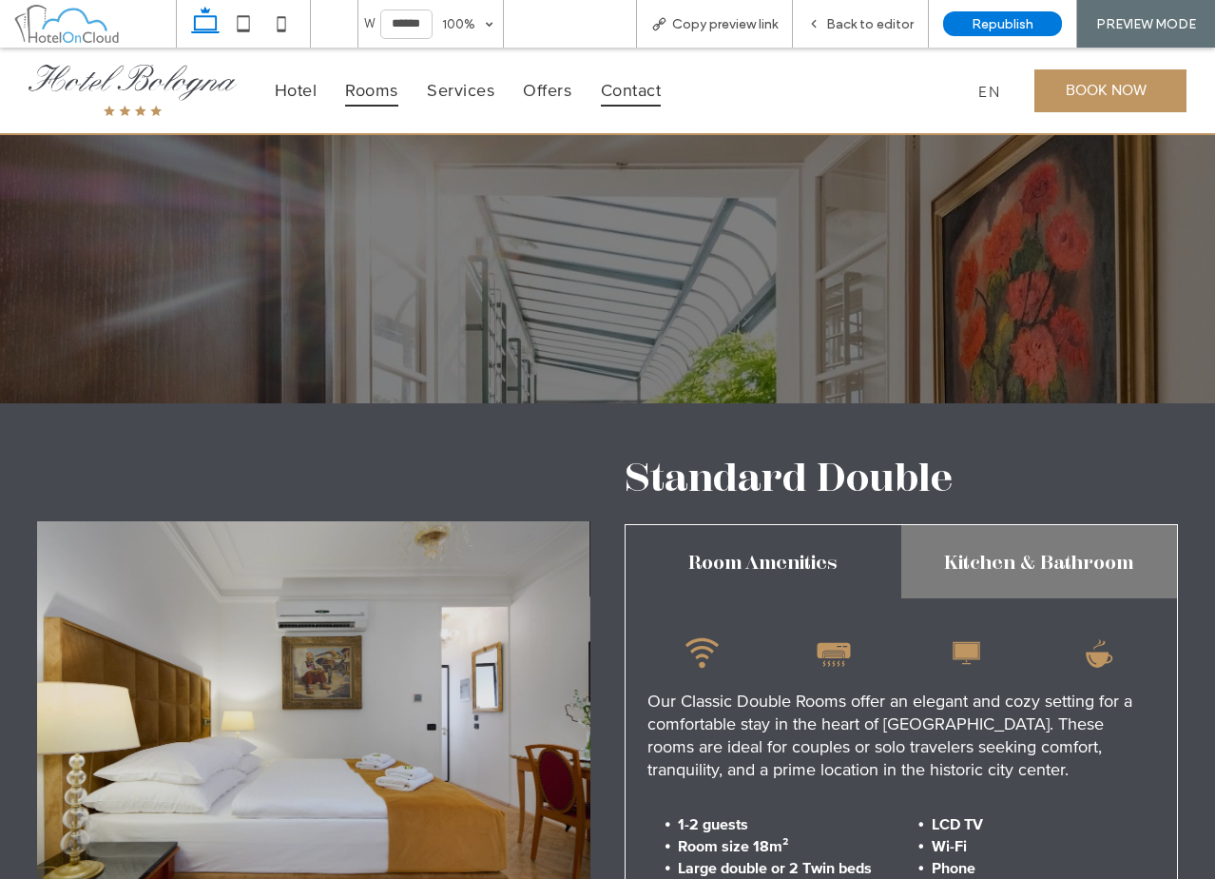
drag, startPoint x: 666, startPoint y: 90, endPoint x: 666, endPoint y: 138, distance: 47.5
click at [666, 90] on link "Contact" at bounding box center [631, 89] width 89 height 31
click at [892, 30] on span "Back to editor" at bounding box center [869, 24] width 87 height 16
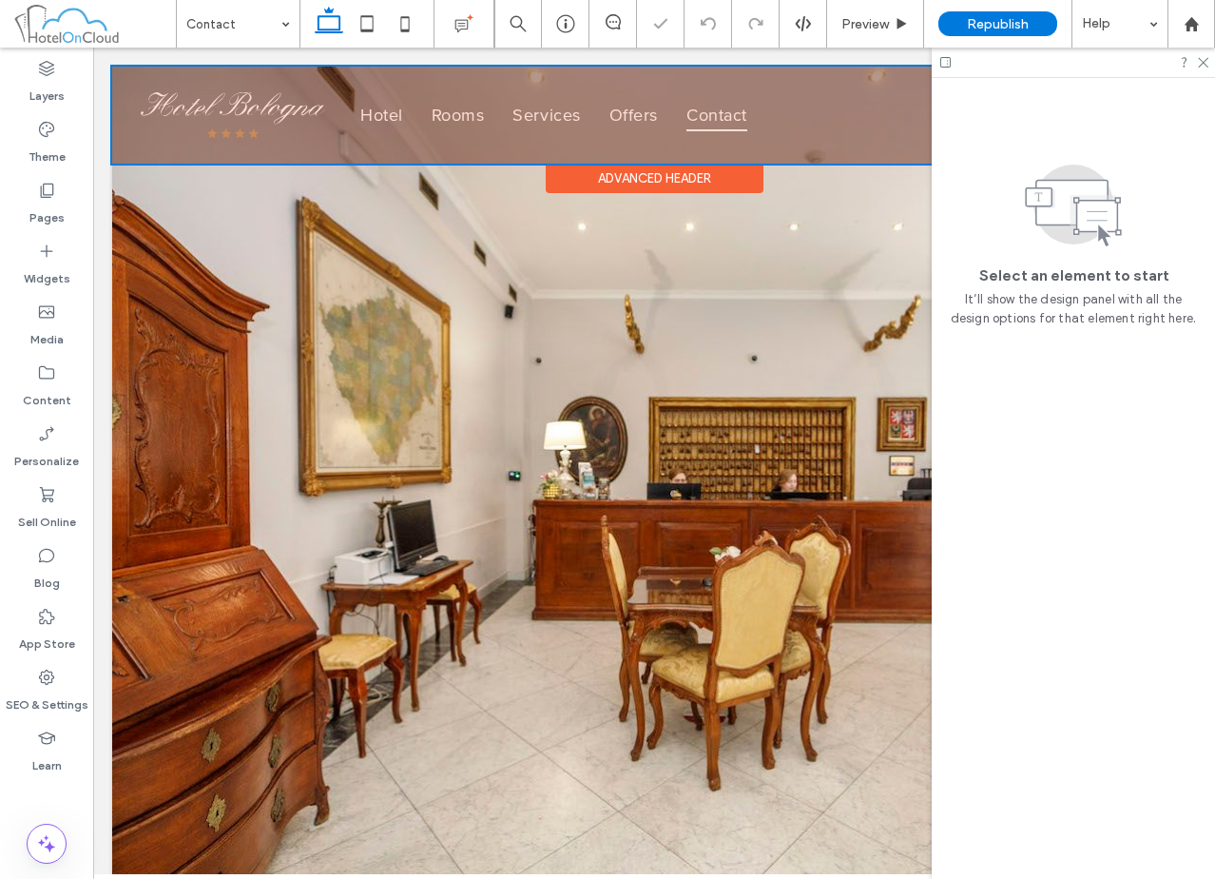
click at [604, 184] on div "Advanced Header" at bounding box center [655, 178] width 218 height 29
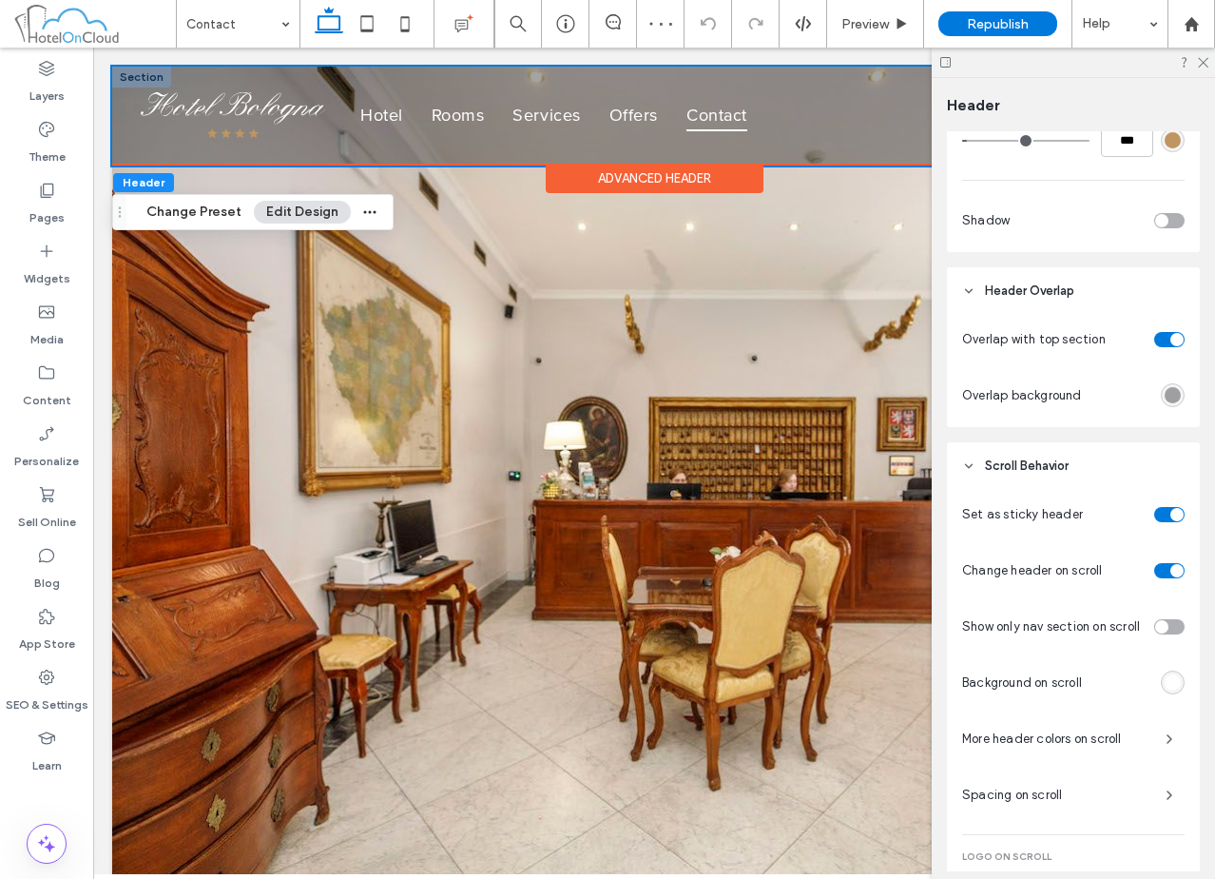
scroll to position [570, 0]
click at [869, 19] on span "Preview" at bounding box center [865, 24] width 48 height 16
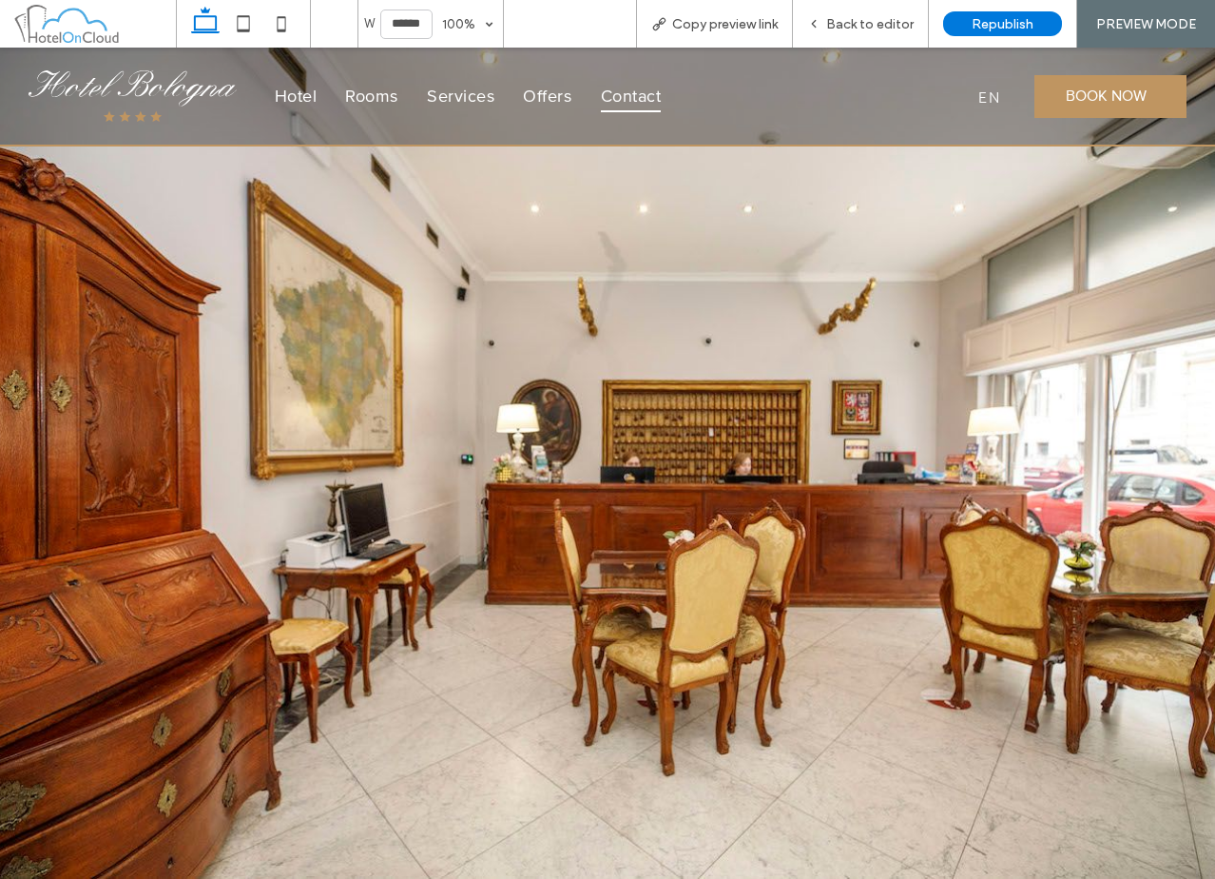
click at [869, 19] on span "Back to editor" at bounding box center [869, 24] width 87 height 16
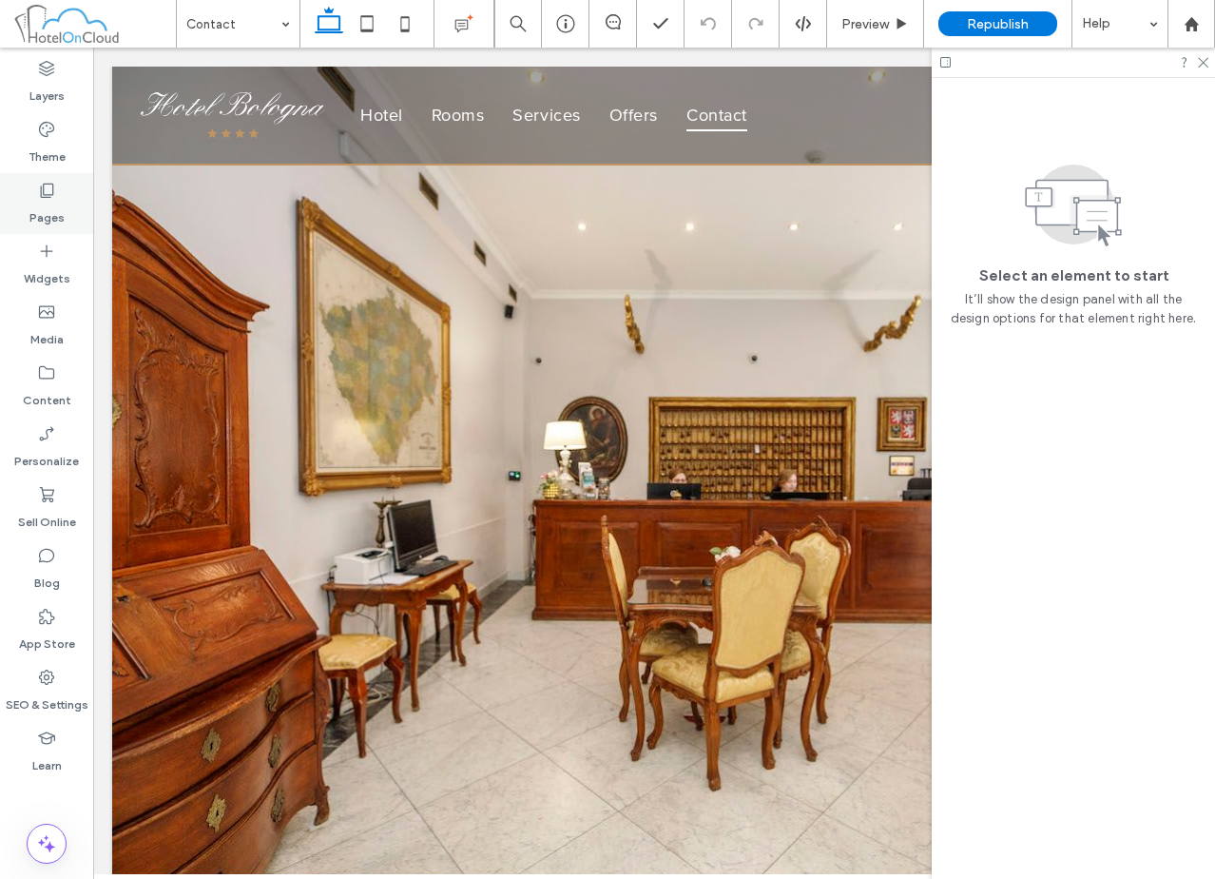
click at [38, 208] on label "Pages" at bounding box center [46, 213] width 35 height 27
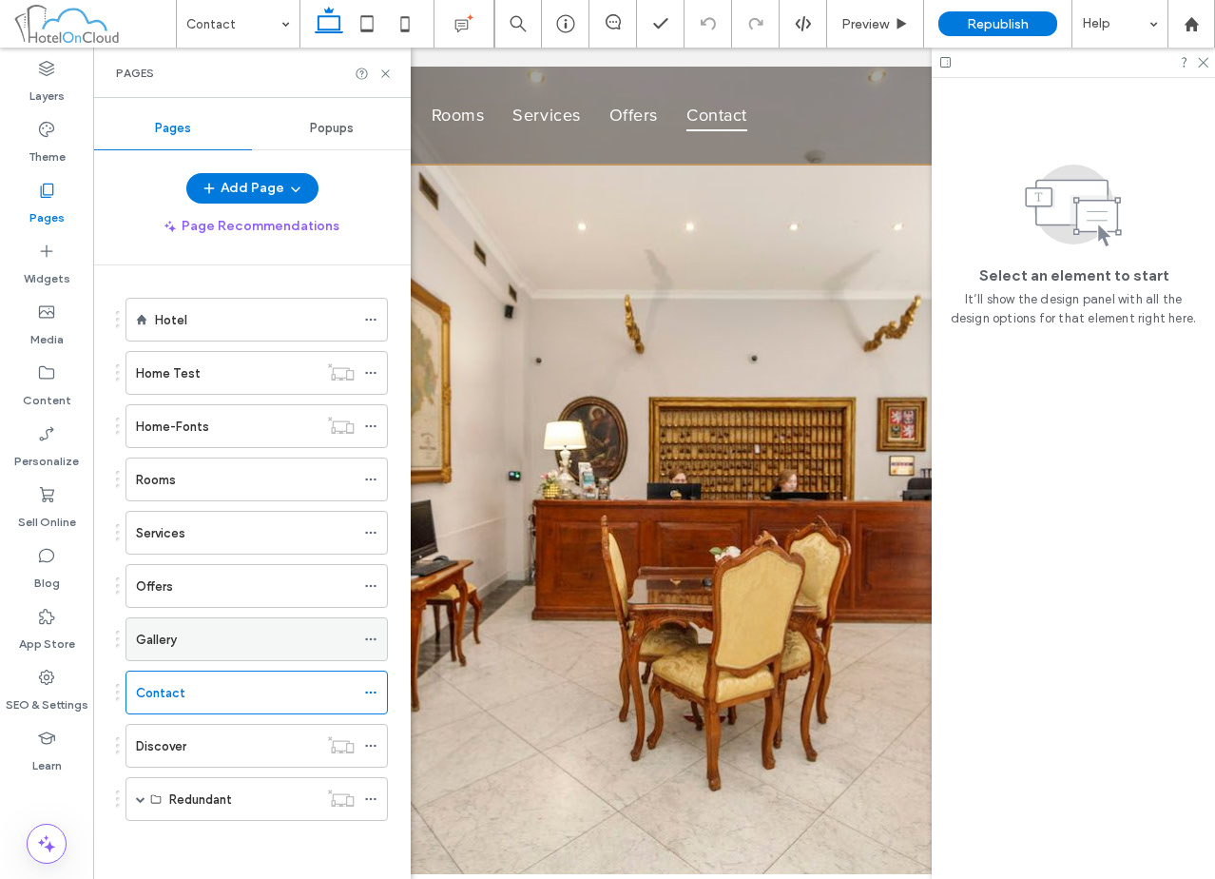
click at [214, 628] on div "Gallery" at bounding box center [245, 639] width 219 height 42
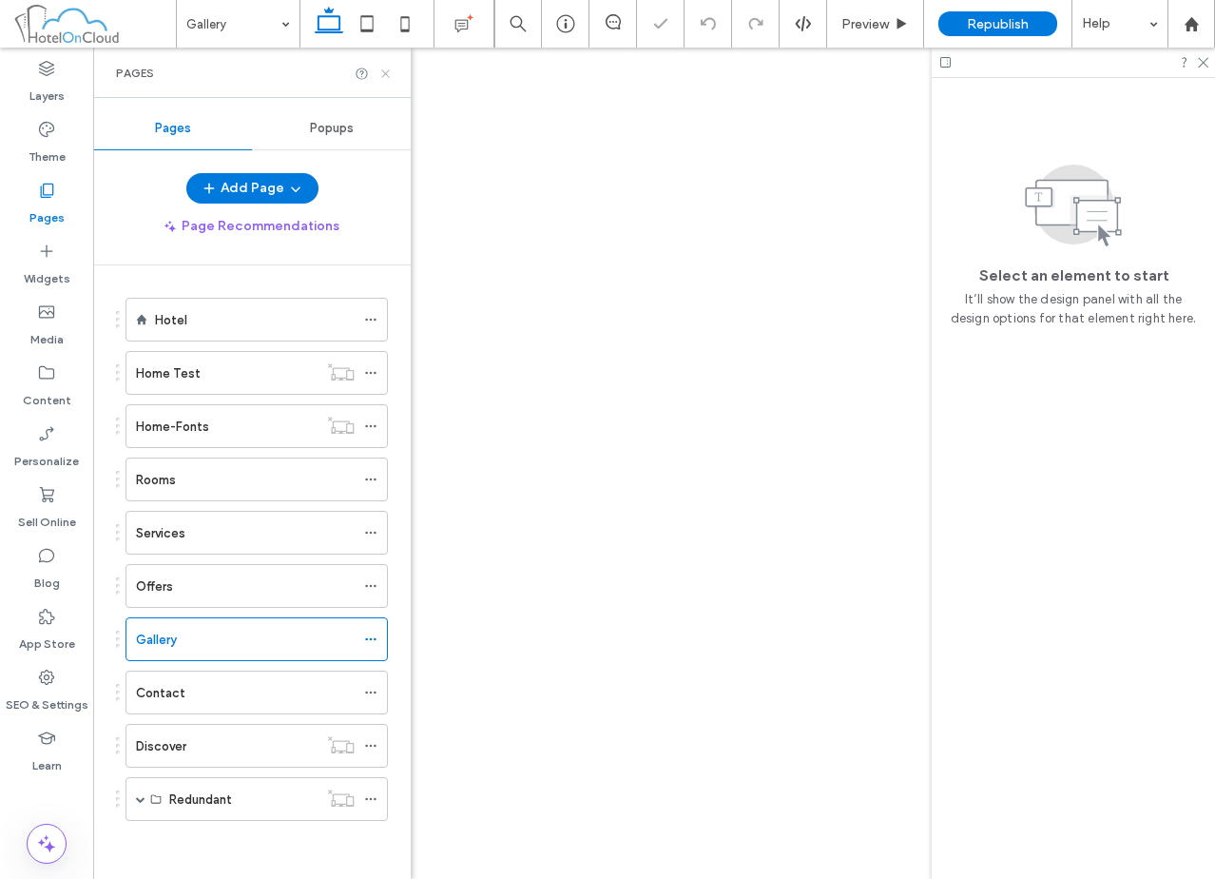
click at [385, 77] on icon at bounding box center [385, 74] width 14 height 14
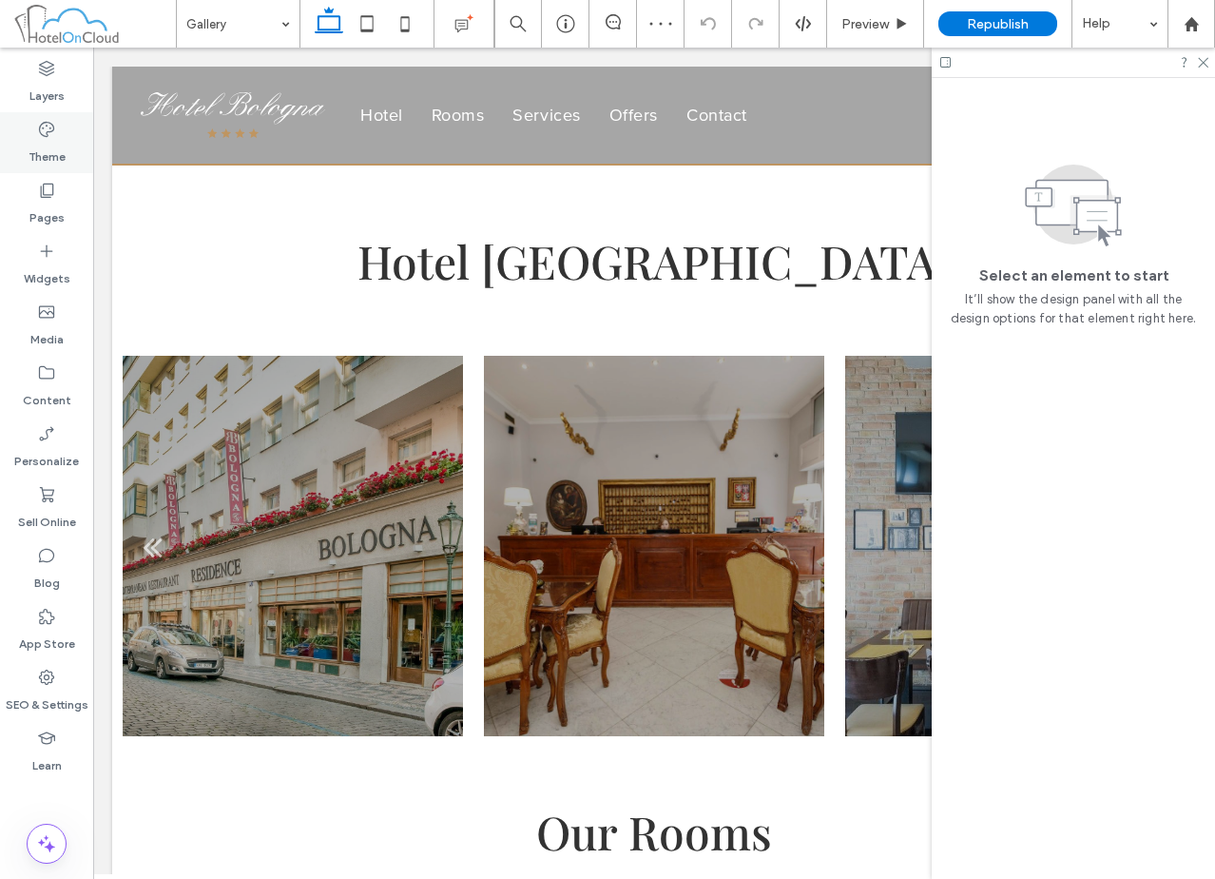
click at [44, 138] on icon at bounding box center [46, 129] width 19 height 19
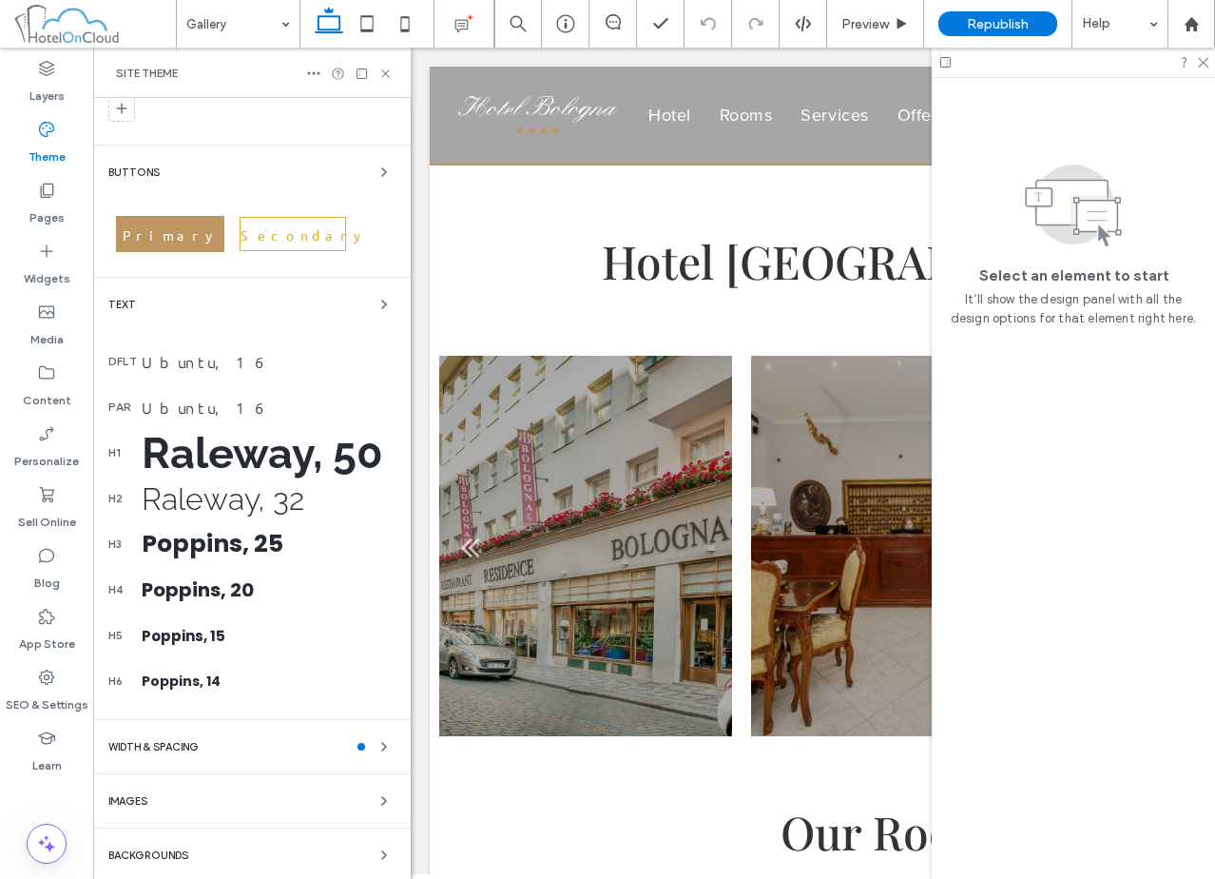
scroll to position [102, 0]
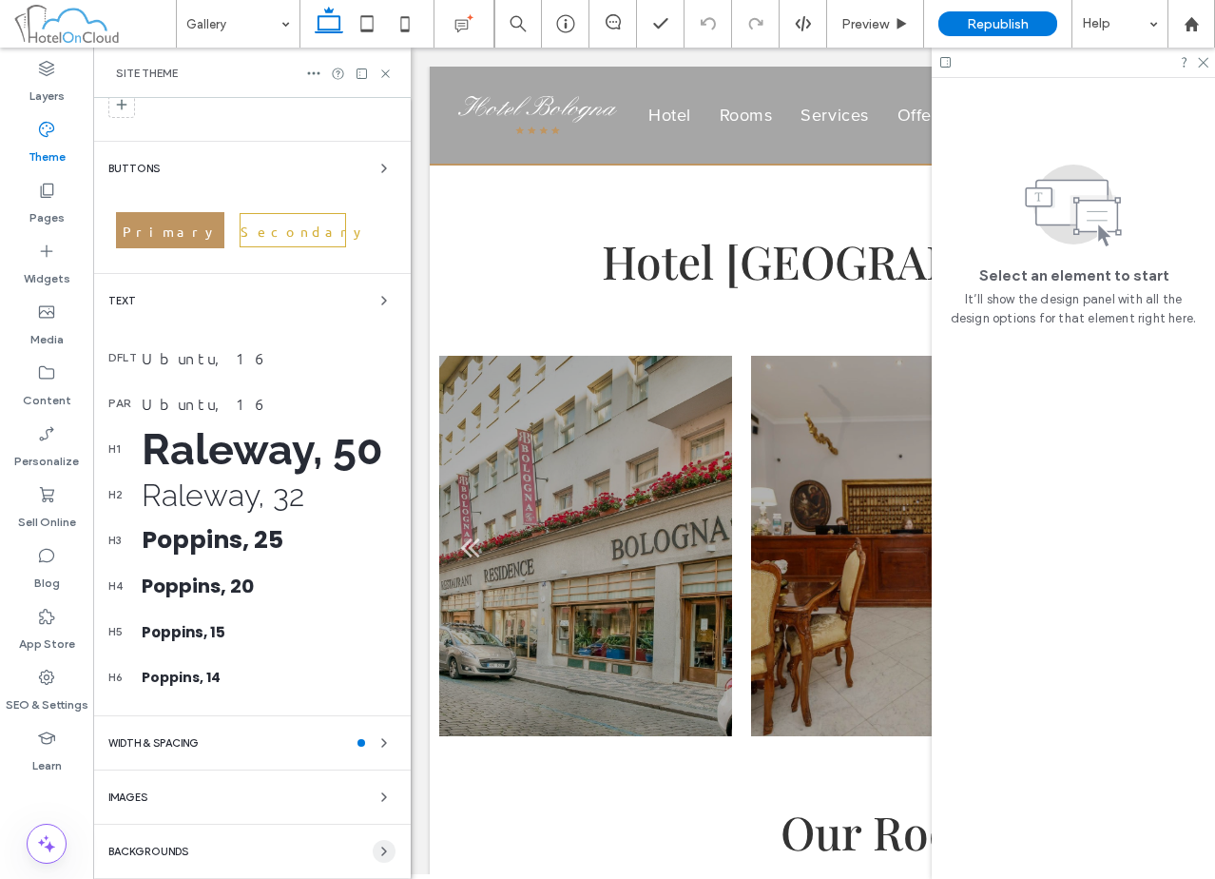
click at [377, 851] on icon "button" at bounding box center [384, 850] width 15 height 15
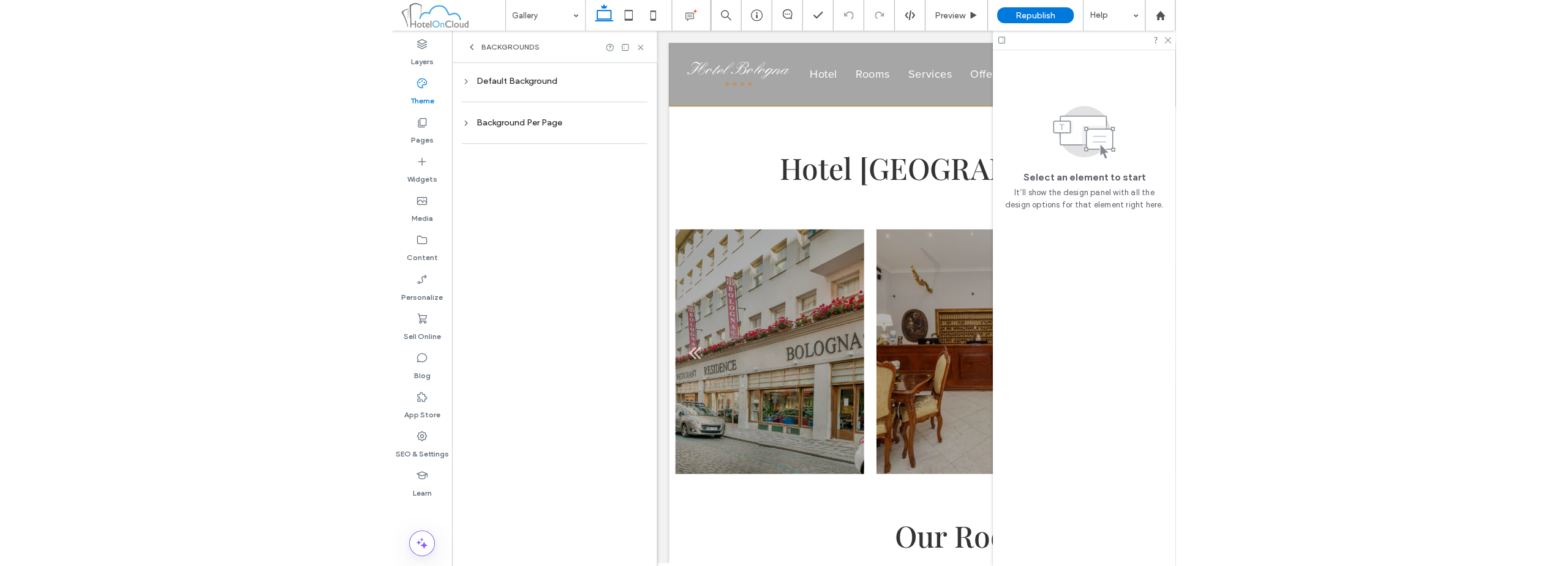
scroll to position [0, 0]
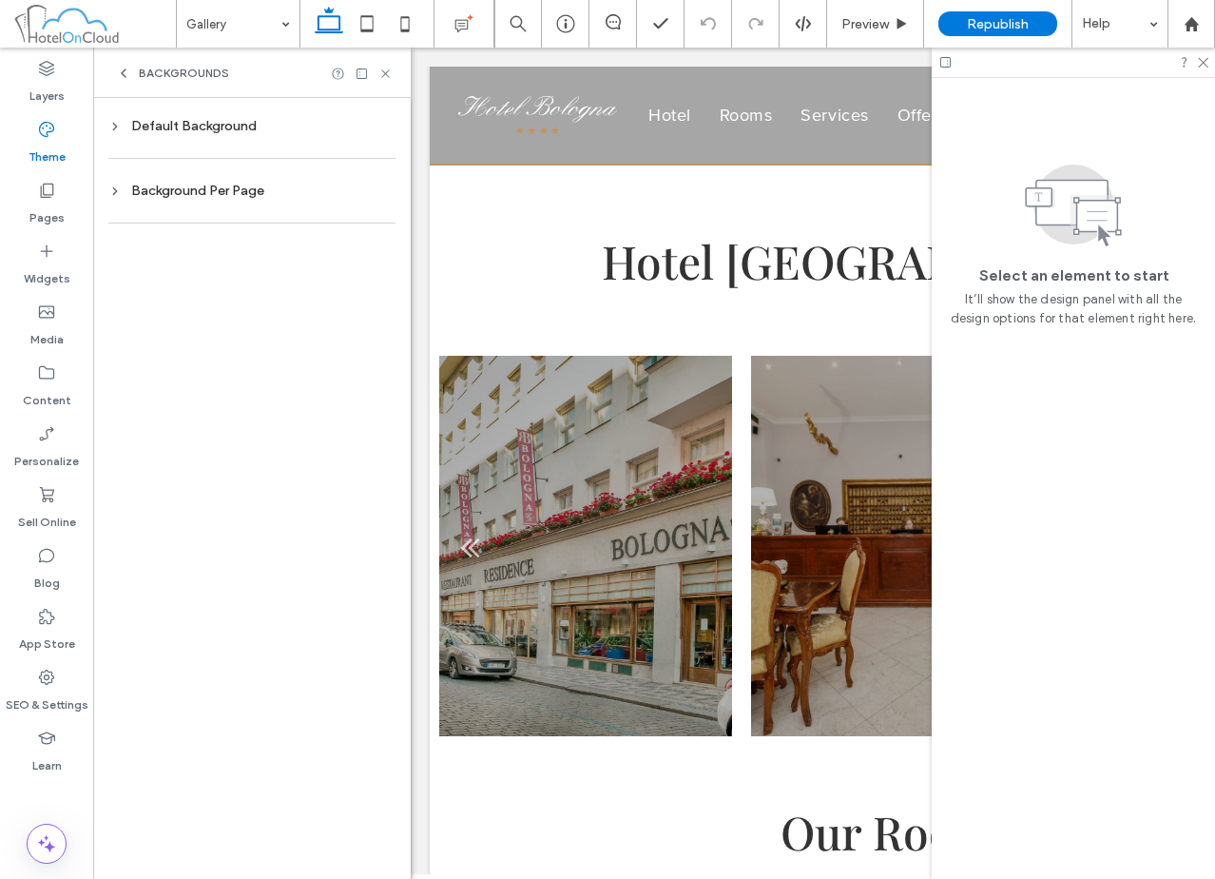
click at [245, 201] on div "Background Per Page" at bounding box center [251, 191] width 287 height 26
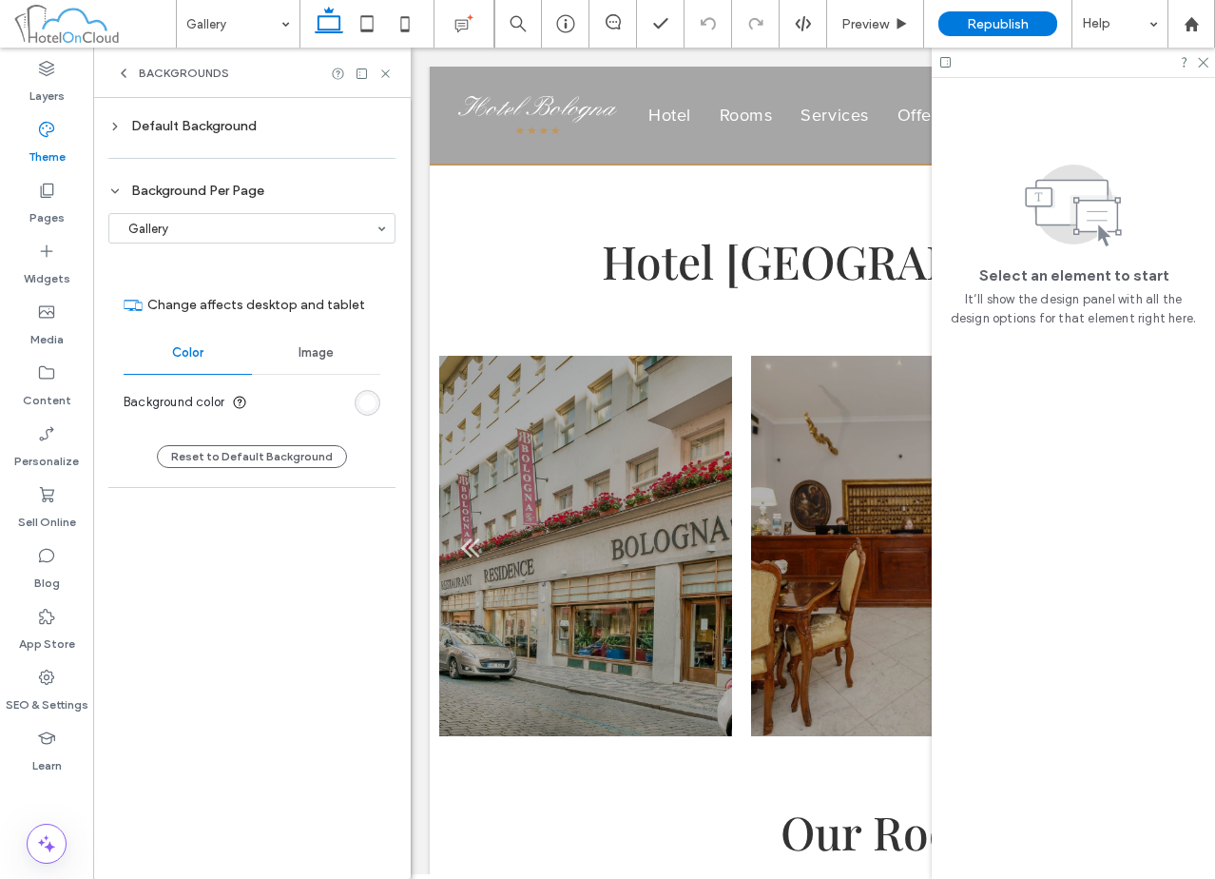
click at [361, 403] on div "rgb(255, 255, 255)" at bounding box center [367, 403] width 16 height 16
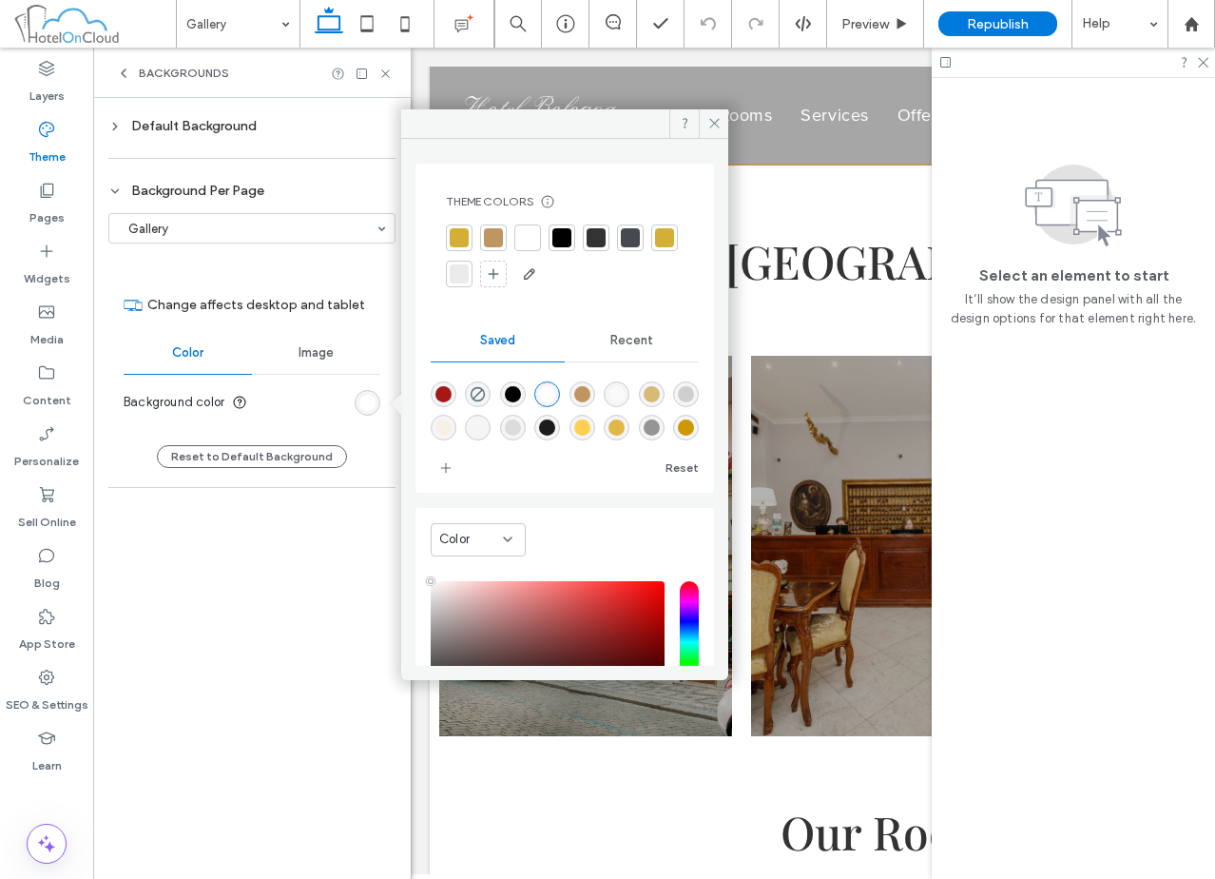
click at [470, 235] on div at bounding box center [459, 237] width 27 height 27
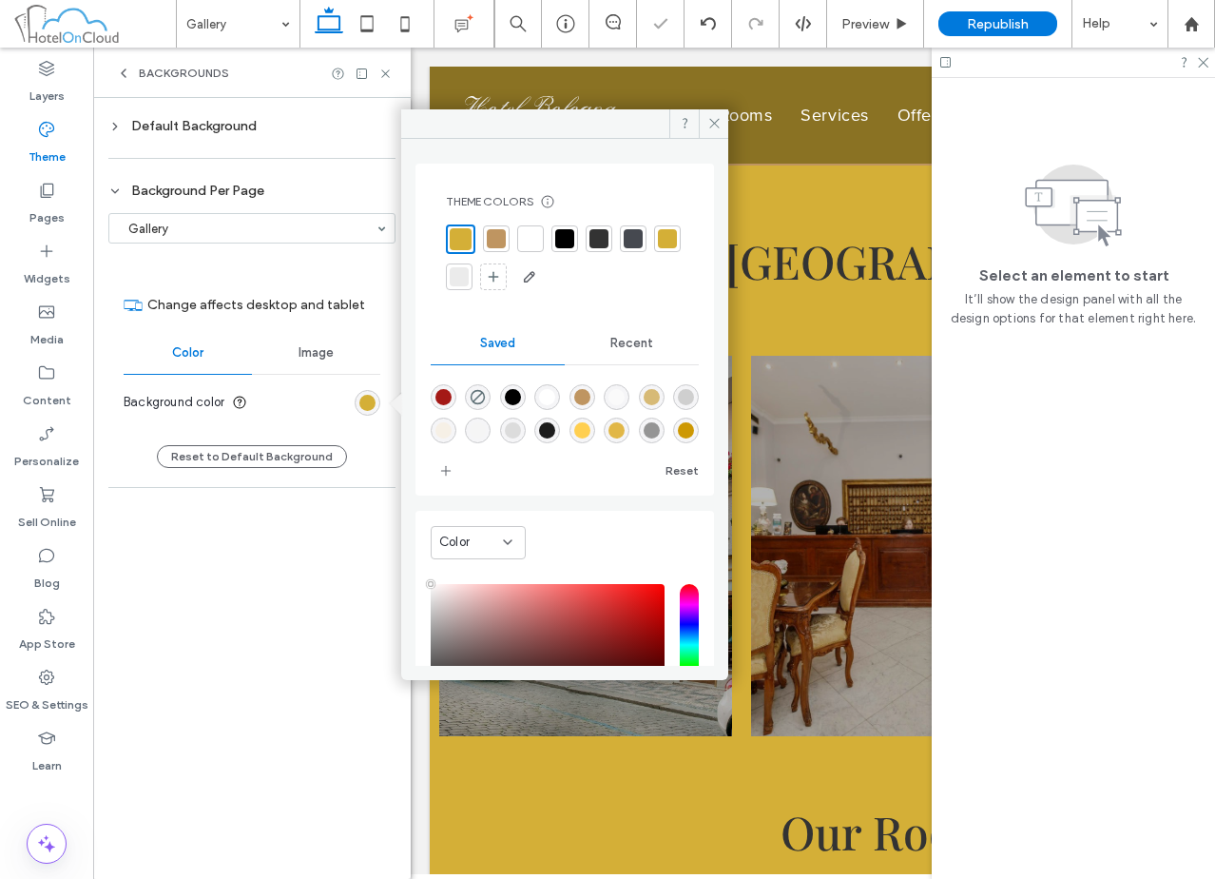
click at [496, 232] on div at bounding box center [496, 238] width 19 height 19
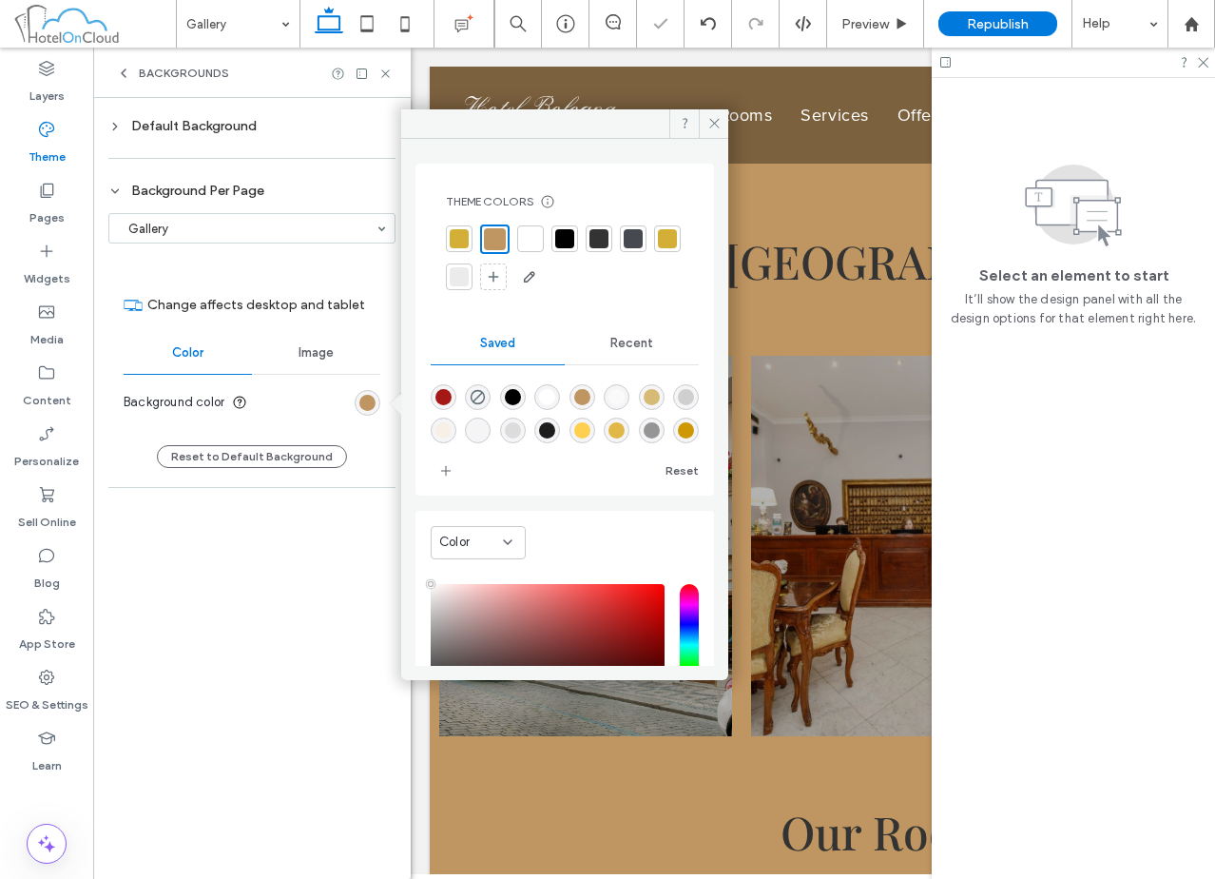
click at [645, 241] on div at bounding box center [565, 258] width 238 height 68
click at [632, 242] on div at bounding box center [633, 238] width 19 height 19
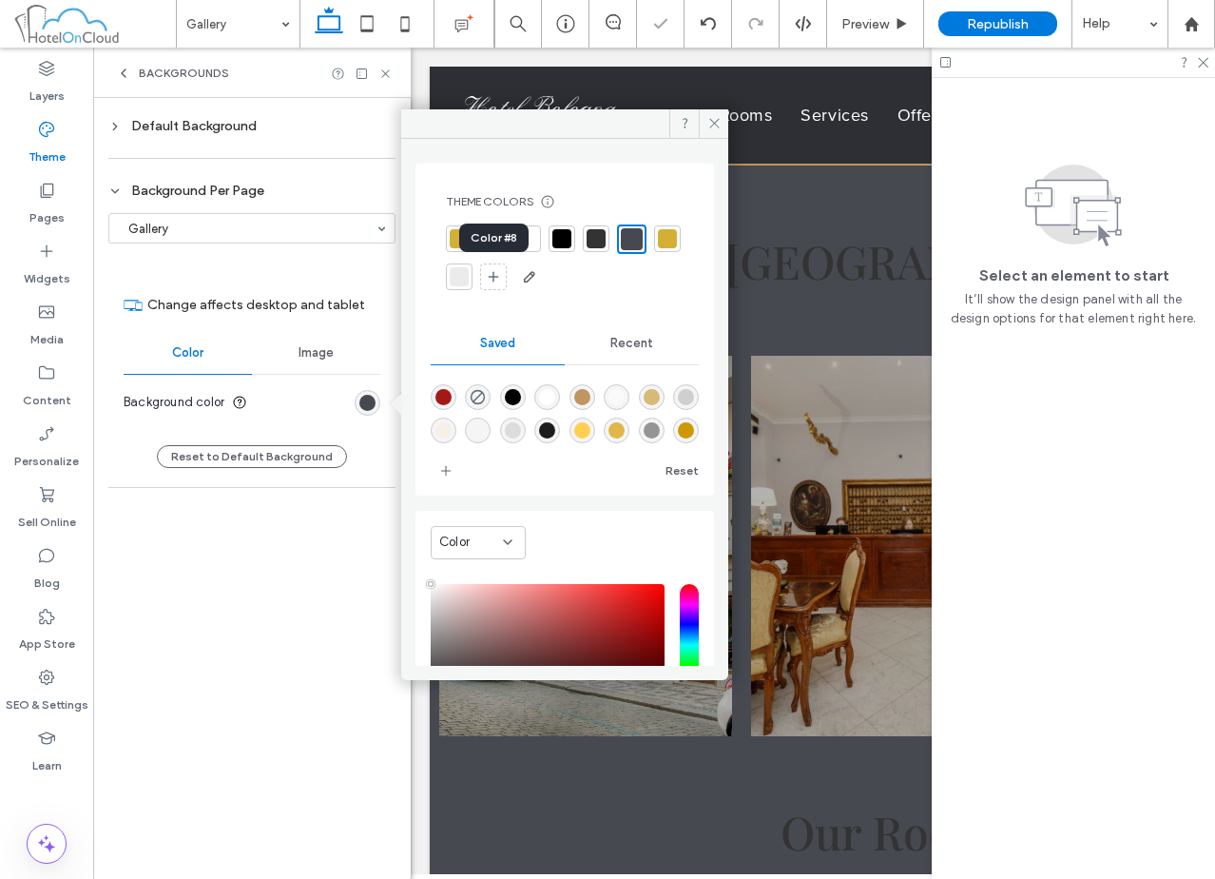
click at [469, 280] on div at bounding box center [459, 276] width 19 height 19
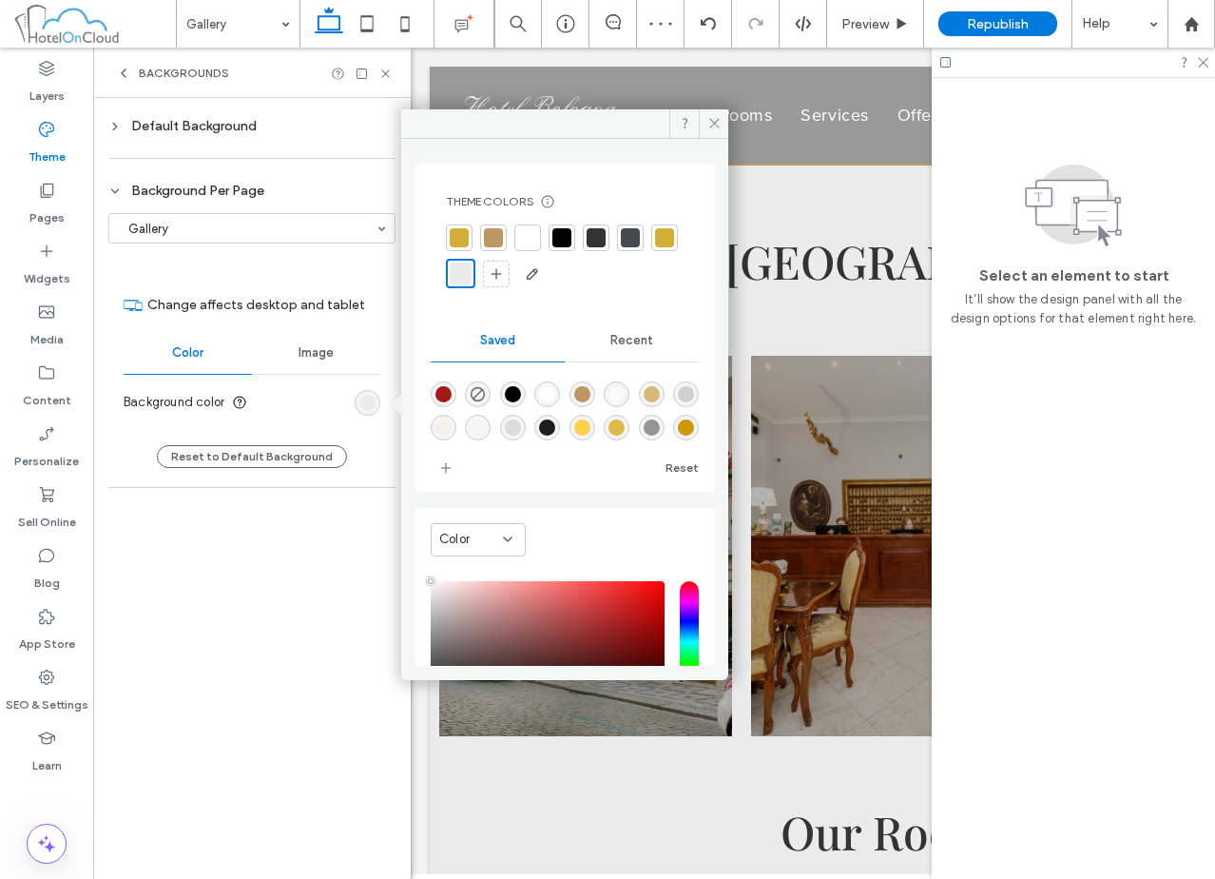
click at [628, 235] on div at bounding box center [630, 237] width 19 height 19
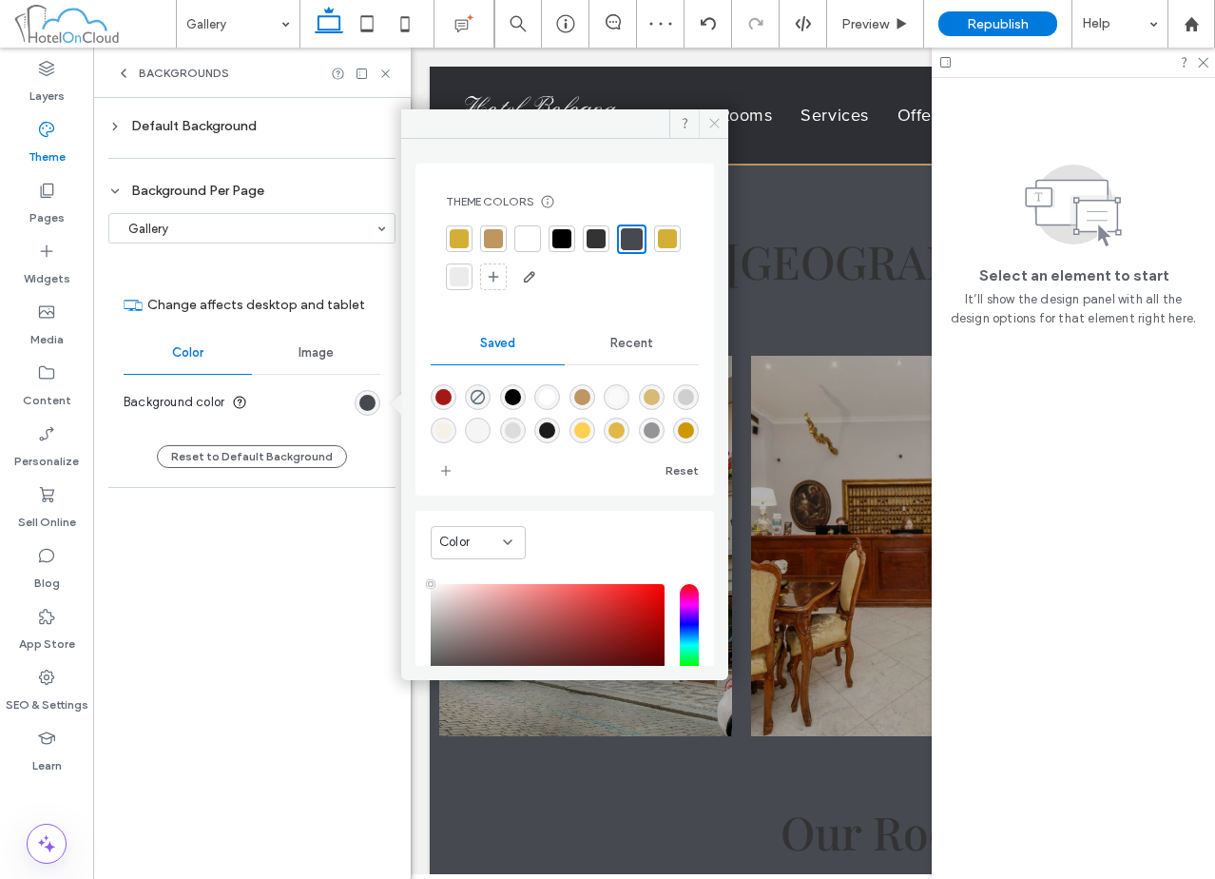
click at [712, 126] on icon at bounding box center [714, 123] width 14 height 14
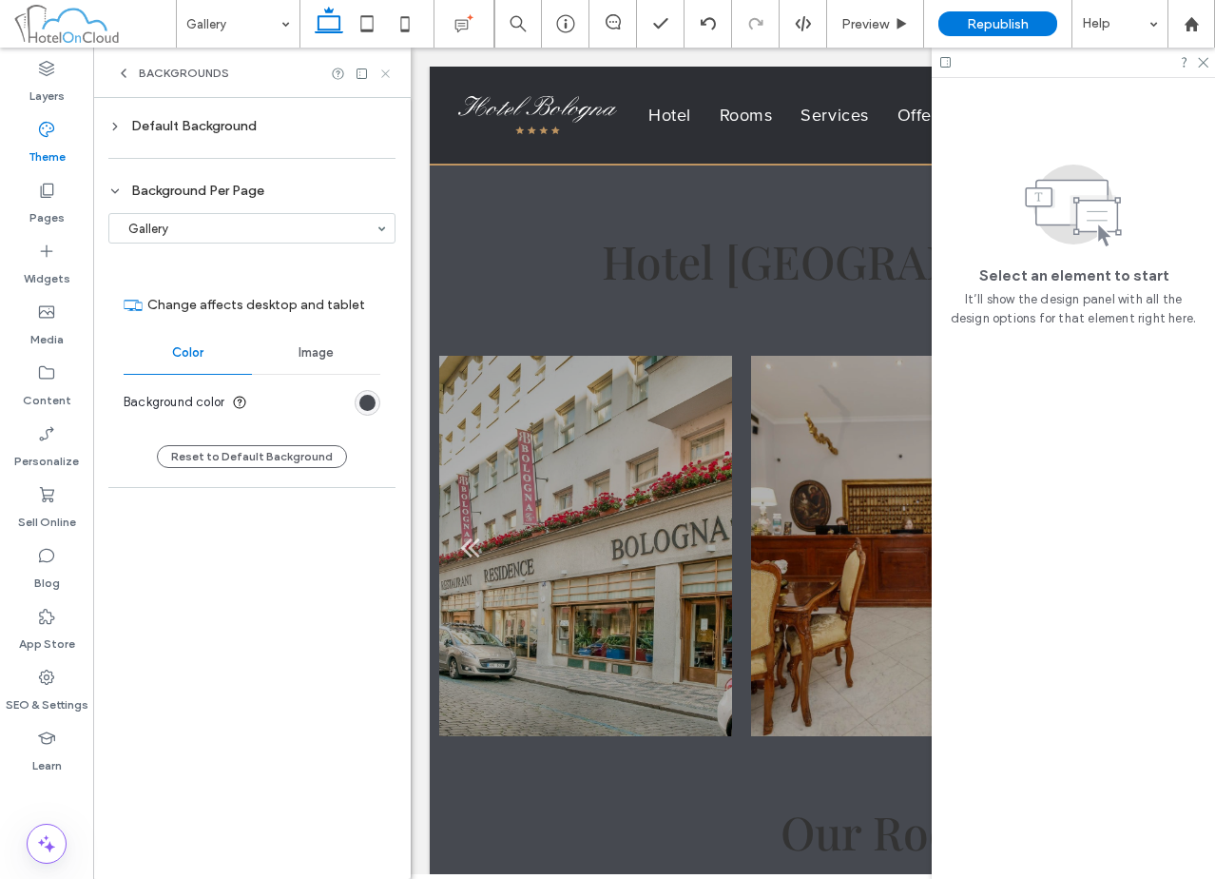
click at [387, 72] on use at bounding box center [385, 73] width 8 height 8
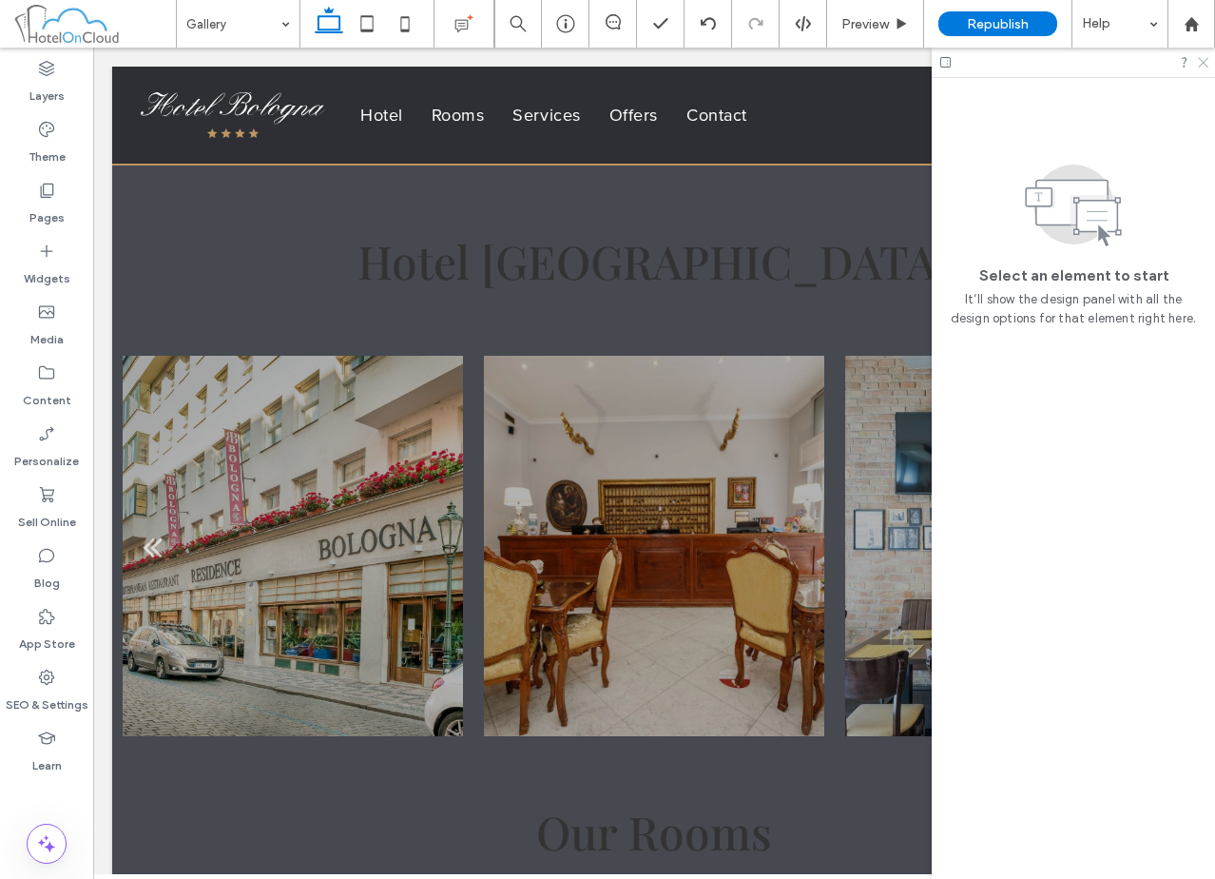
click at [1205, 61] on use at bounding box center [1203, 63] width 10 height 10
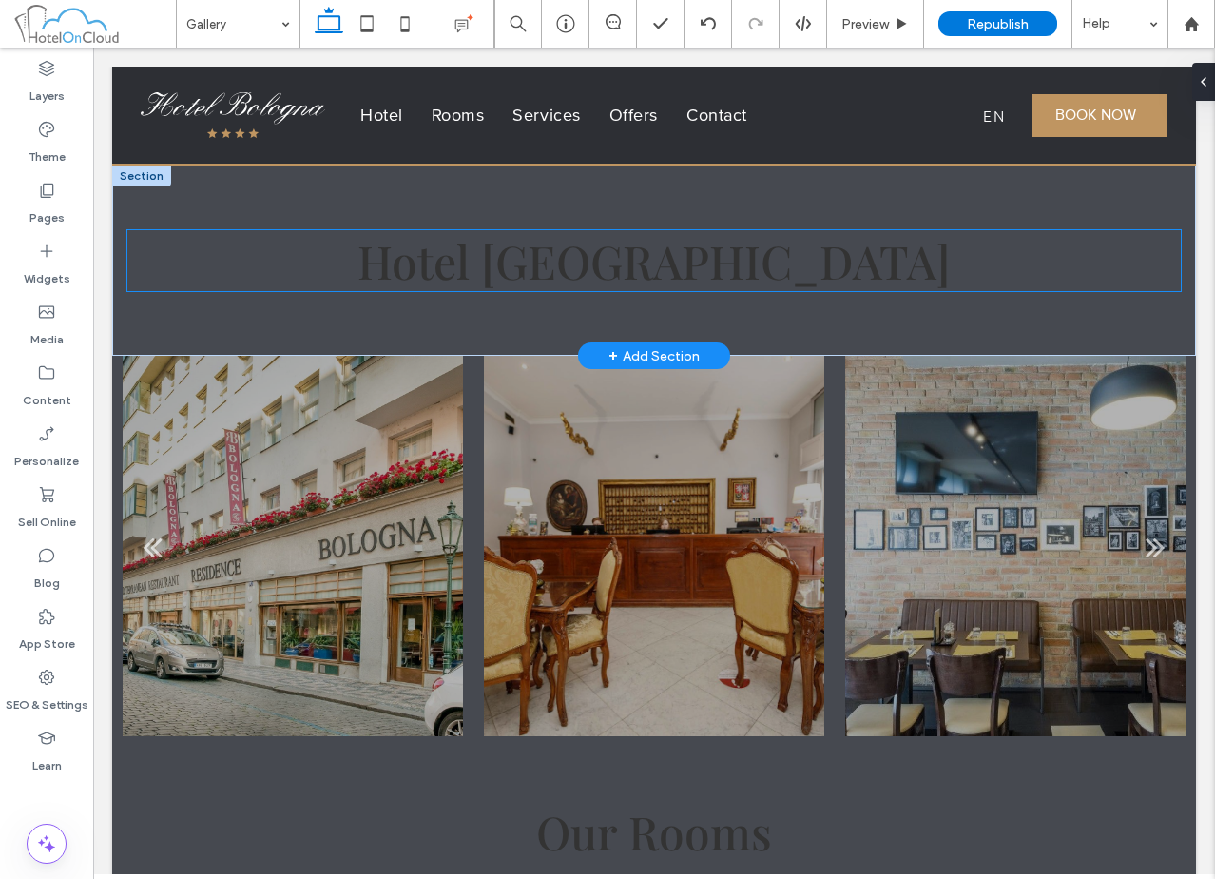
click at [720, 280] on span "Hotel Bologna" at bounding box center [653, 260] width 593 height 61
click at [720, 280] on div "Hotel Bologna" at bounding box center [653, 260] width 1053 height 61
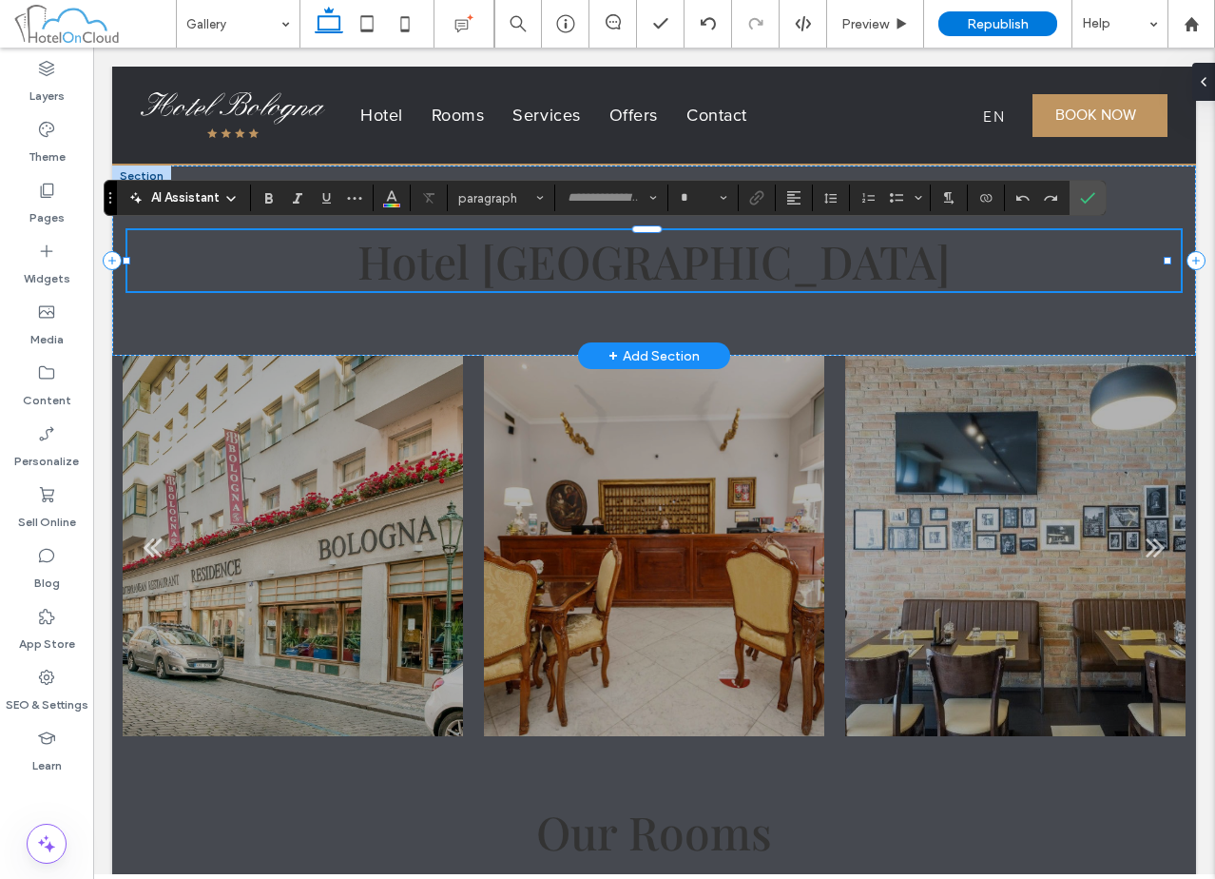
type input "**********"
type input "**"
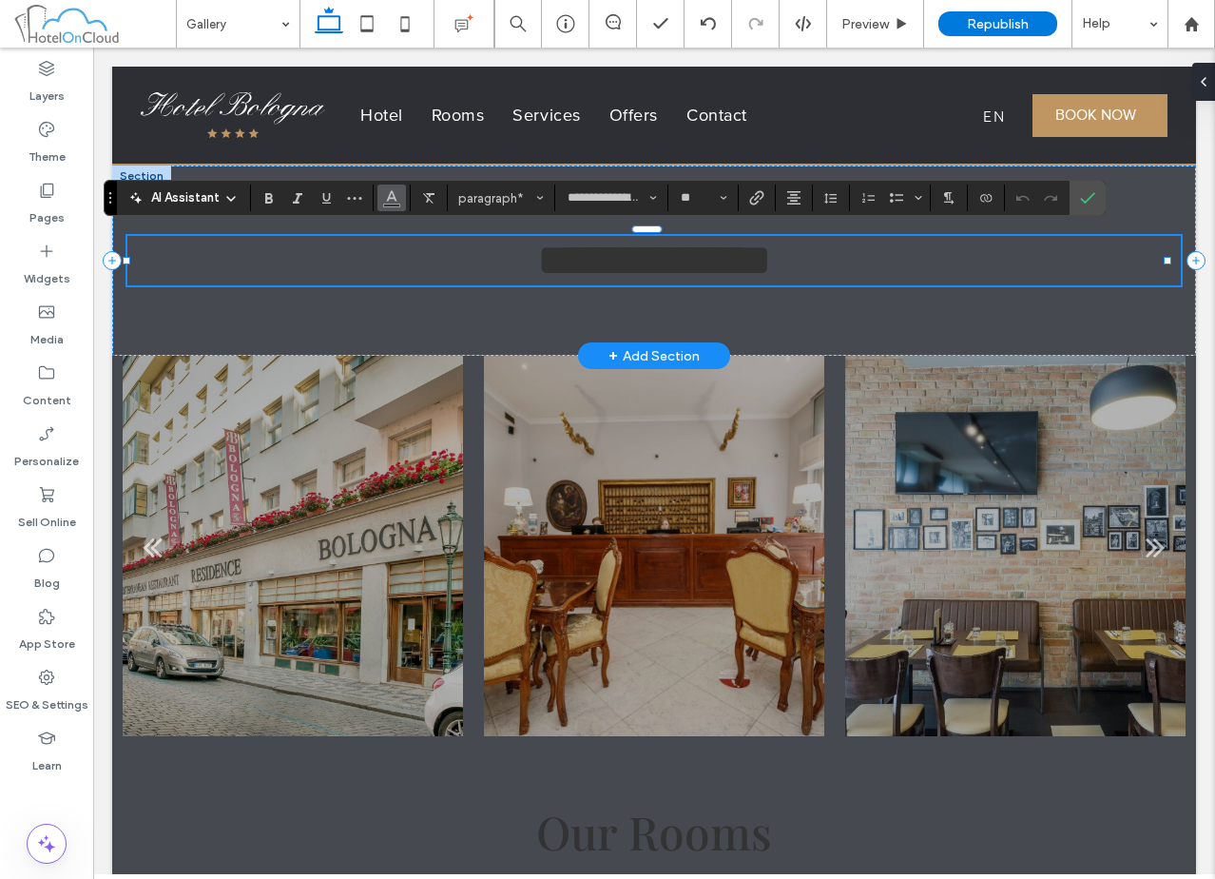
click at [384, 203] on icon "Color" at bounding box center [391, 195] width 15 height 15
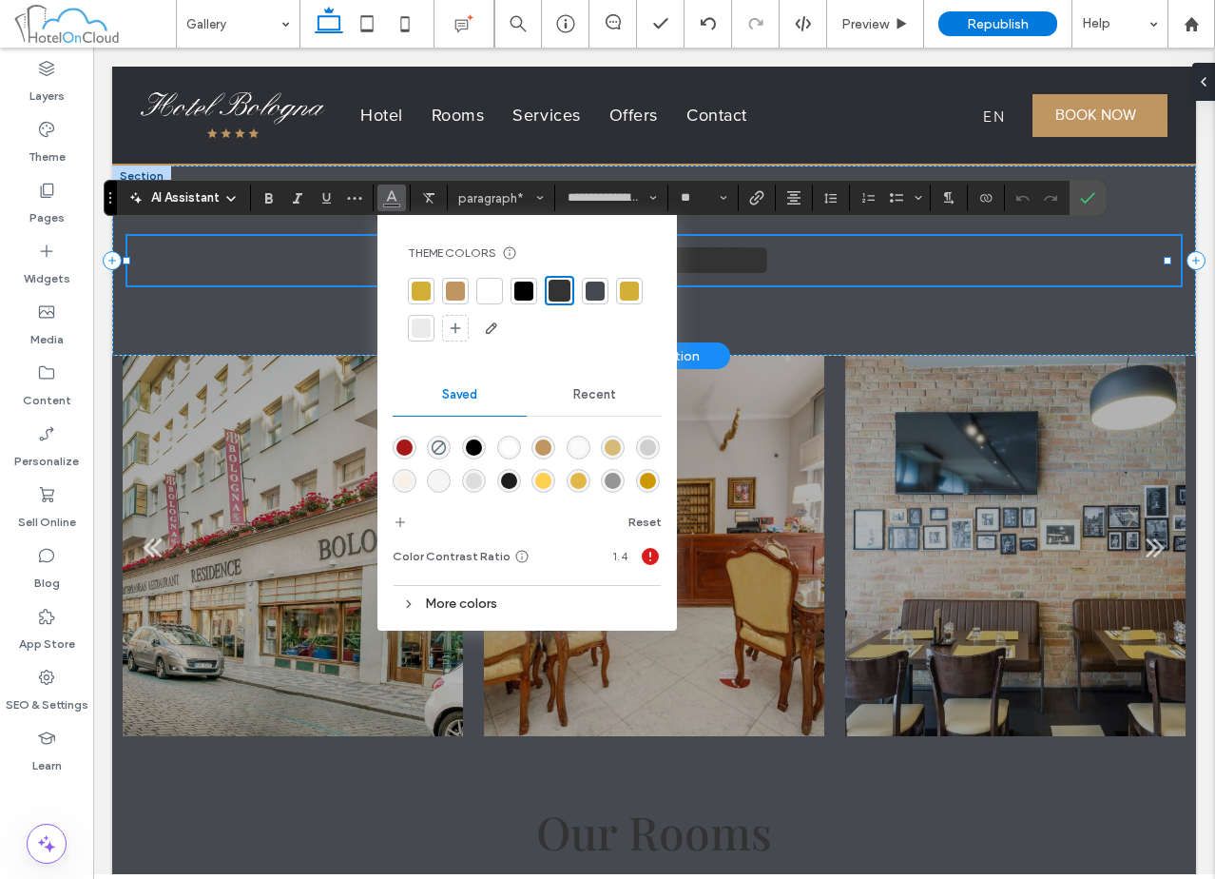
click at [454, 290] on div at bounding box center [455, 290] width 19 height 19
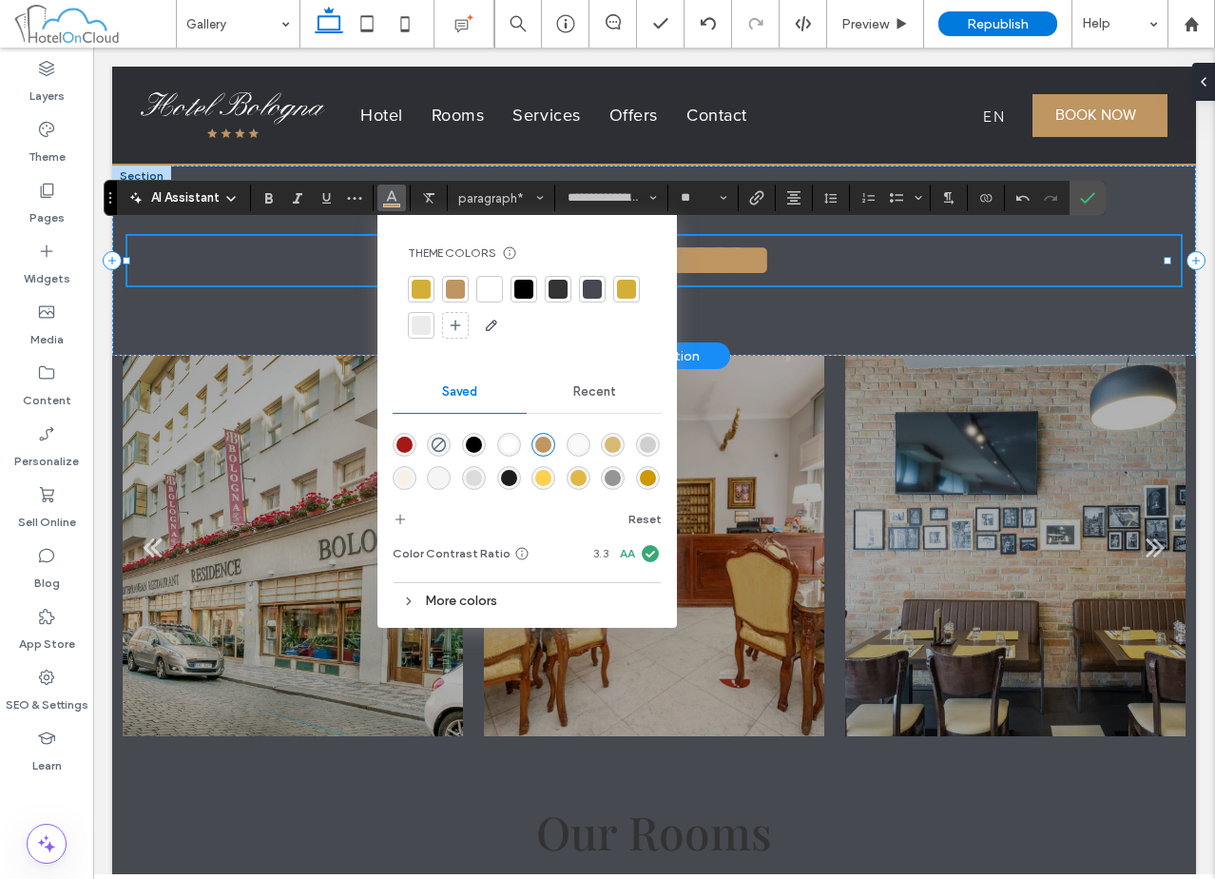
click at [839, 268] on p "**********" at bounding box center [653, 260] width 1053 height 49
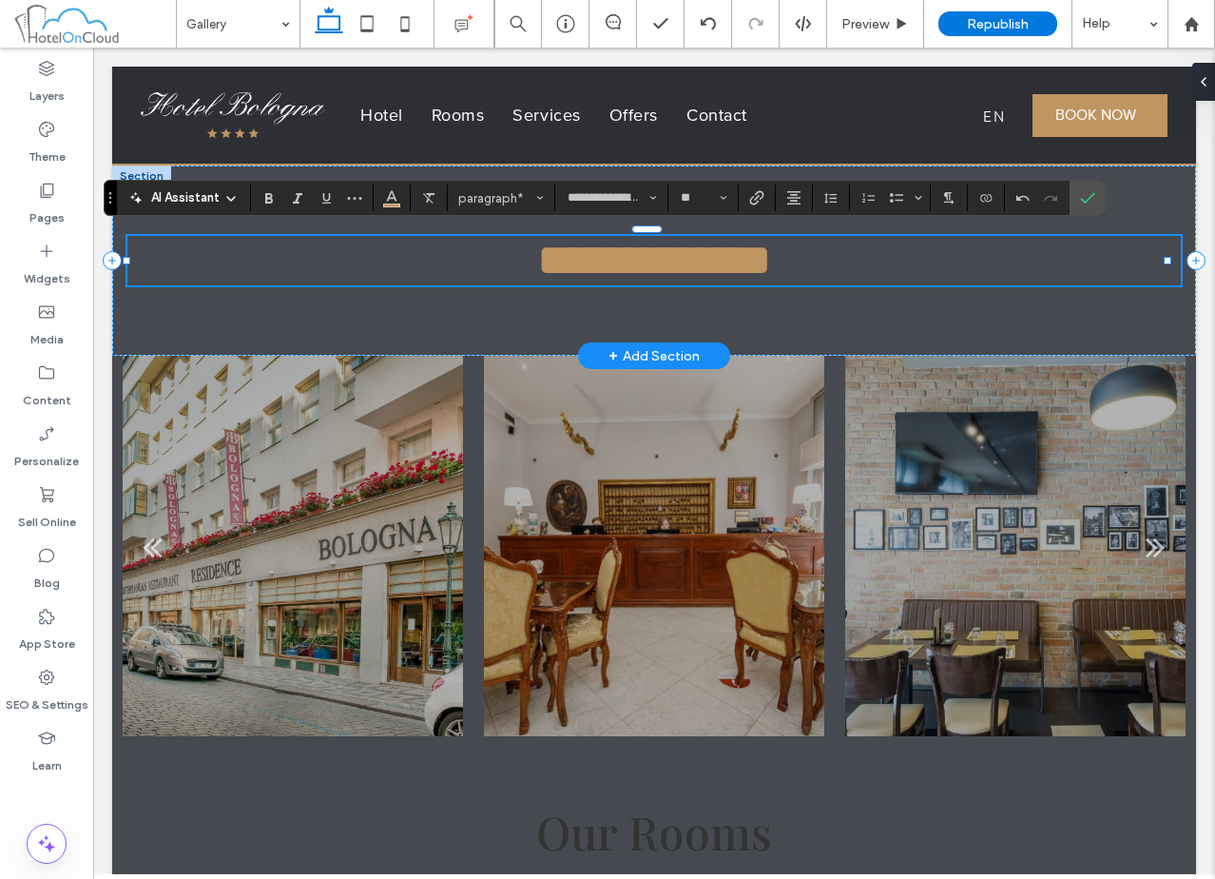
click at [848, 268] on p "**********" at bounding box center [653, 260] width 1053 height 49
click at [822, 259] on p "**********" at bounding box center [653, 260] width 1053 height 49
click at [772, 261] on span "**********" at bounding box center [654, 260] width 235 height 45
click at [1089, 206] on span "Confirm" at bounding box center [1087, 198] width 15 height 32
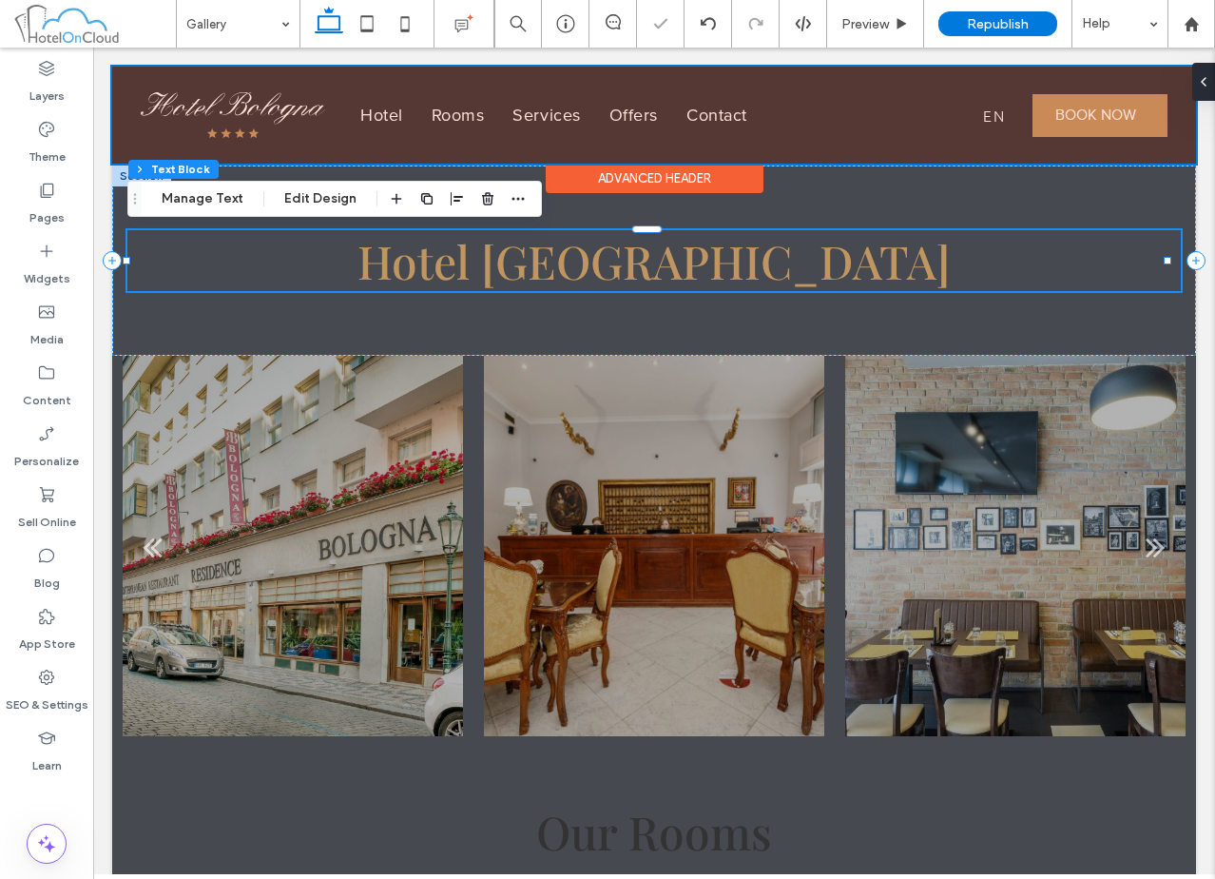
click at [1085, 121] on div at bounding box center [654, 115] width 1084 height 97
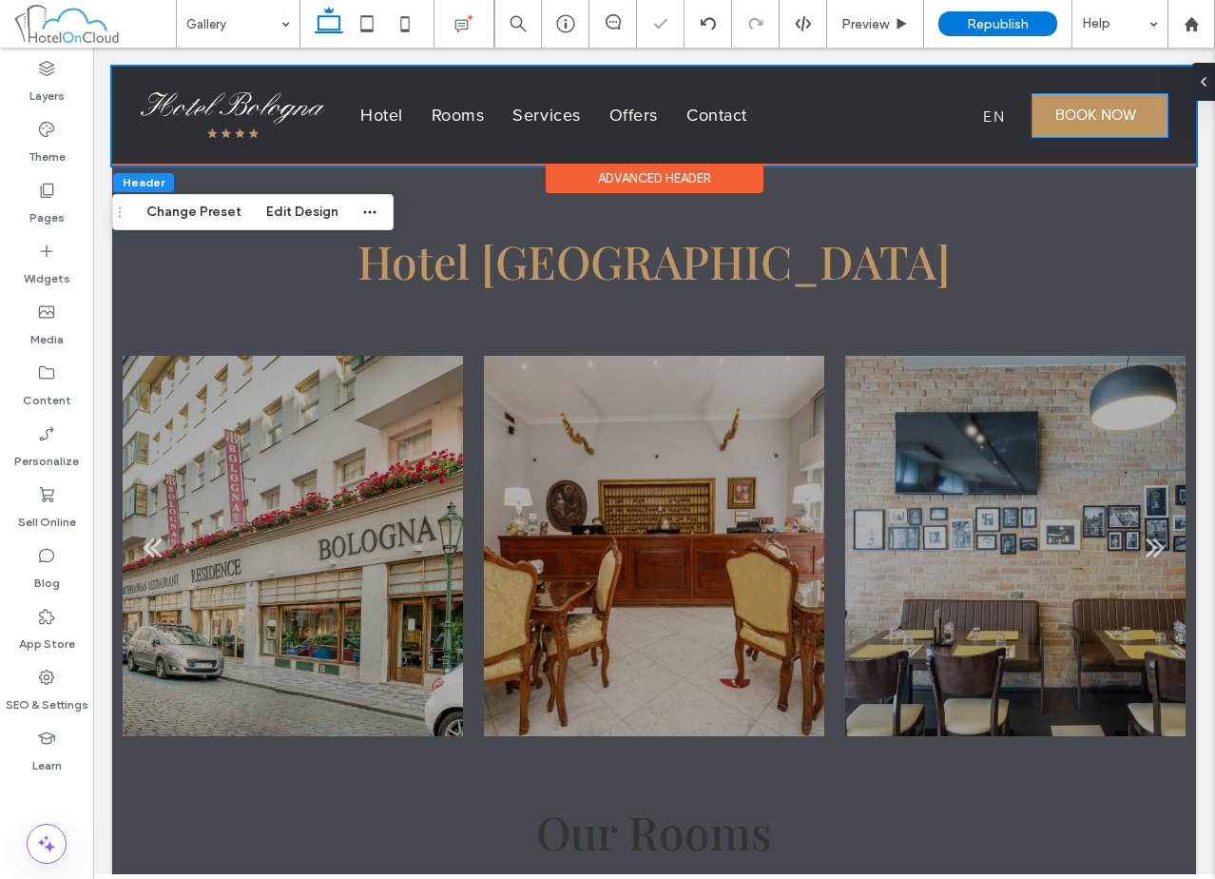
click at [1085, 121] on span "BOOK NOW" at bounding box center [1095, 115] width 81 height 19
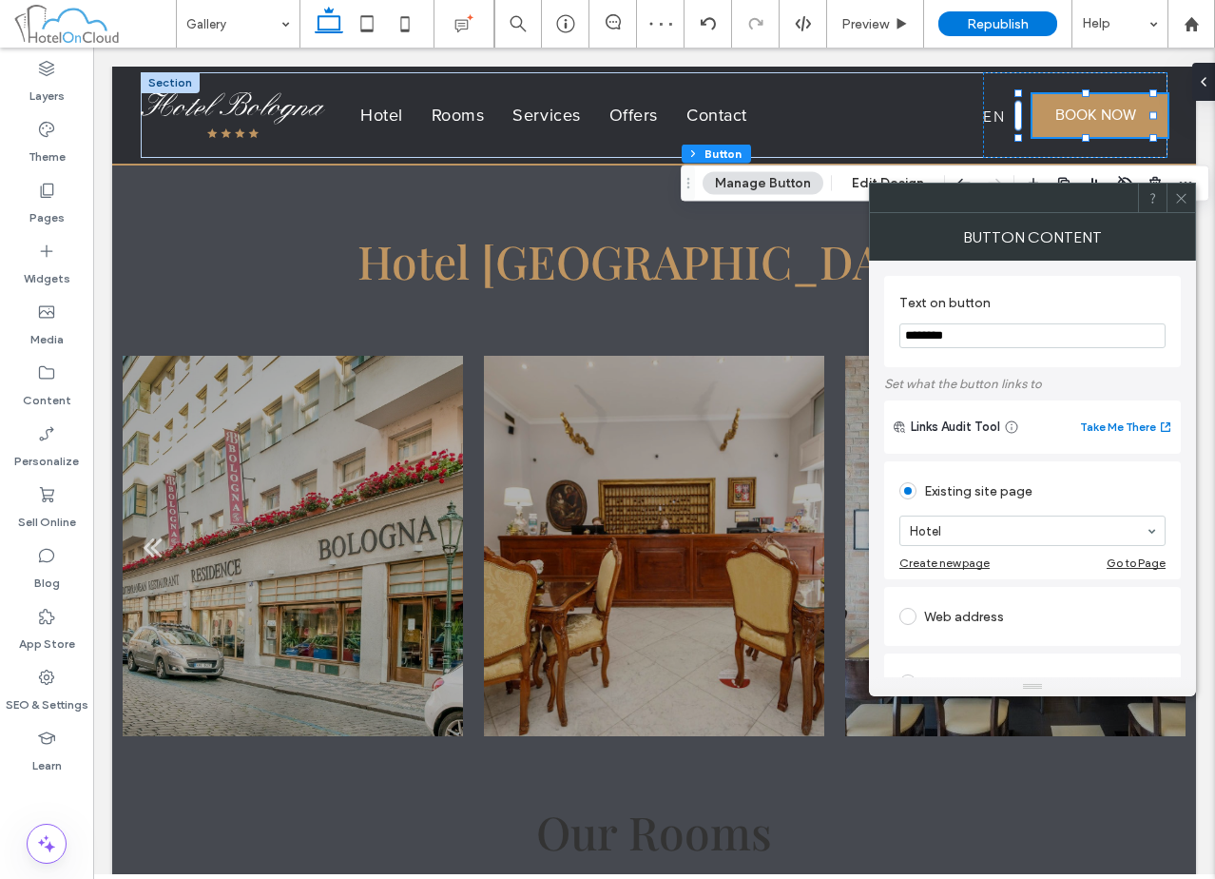
click at [1176, 201] on icon at bounding box center [1181, 198] width 14 height 14
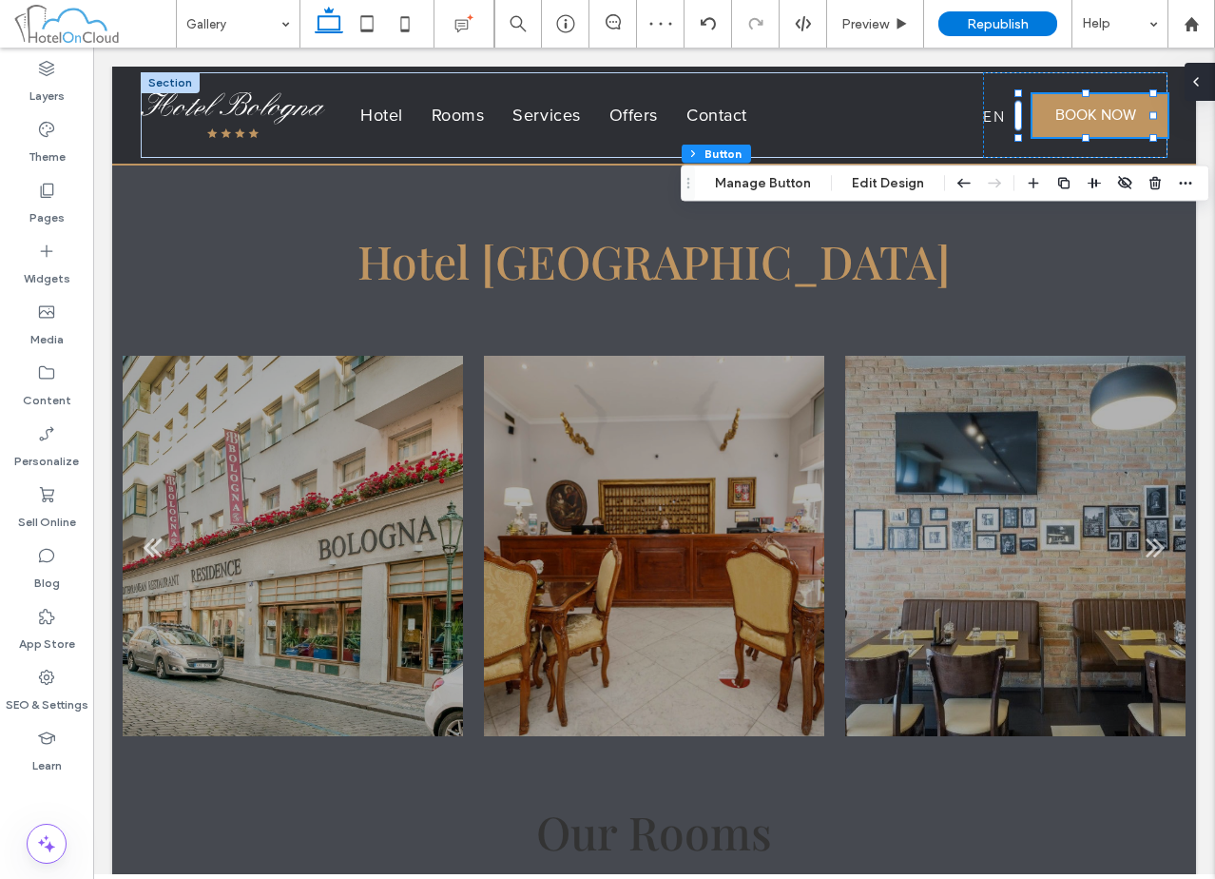
click at [1201, 82] on icon at bounding box center [1195, 81] width 15 height 15
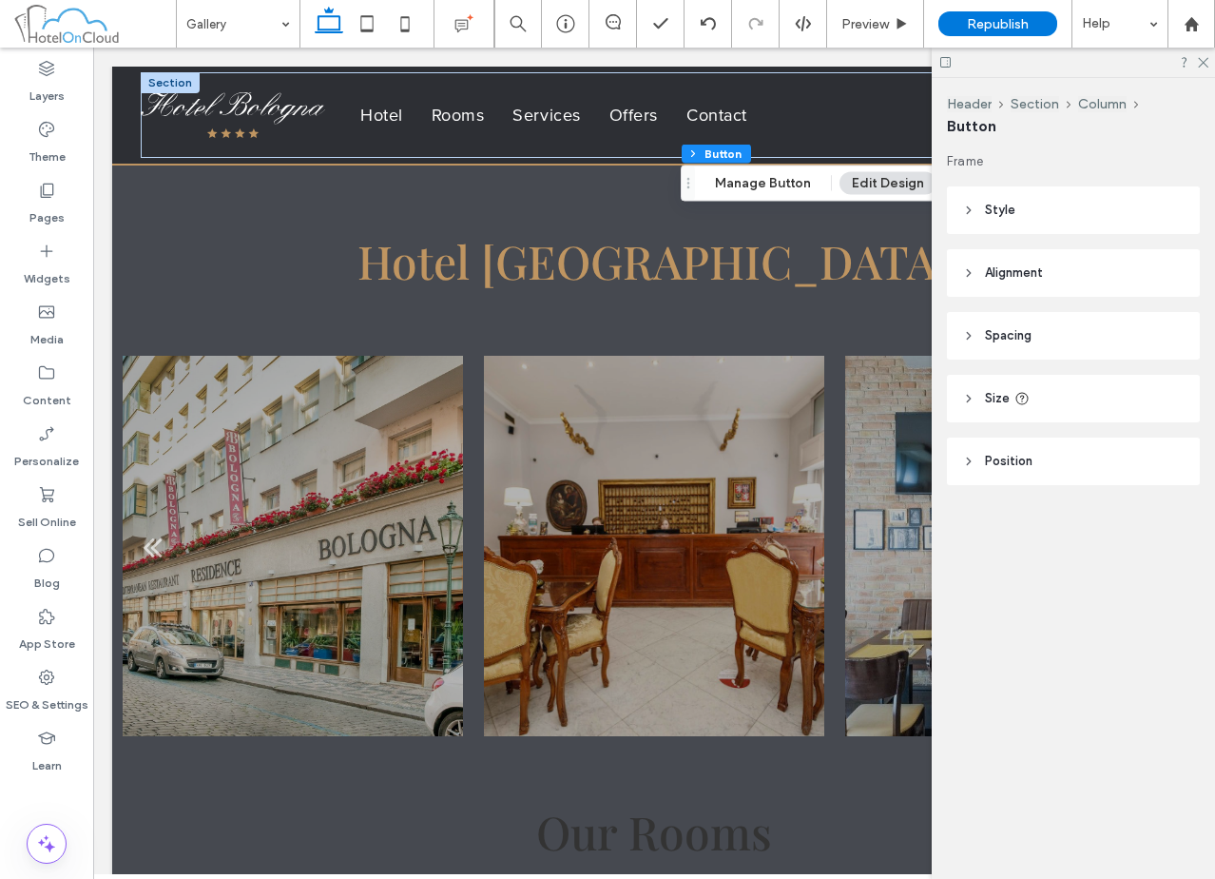
click at [1059, 389] on header "Size" at bounding box center [1073, 399] width 253 height 48
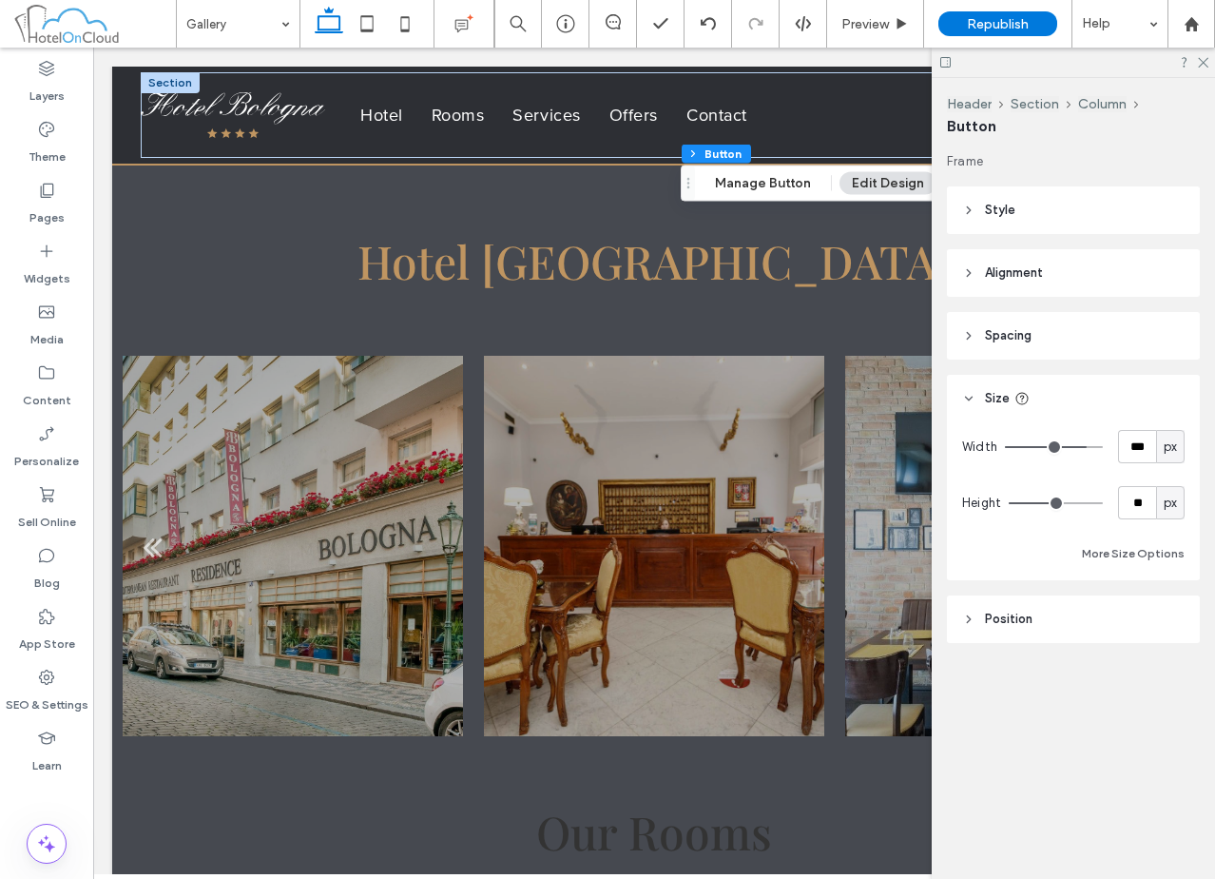
click at [1059, 389] on header "Size" at bounding box center [1073, 399] width 253 height 48
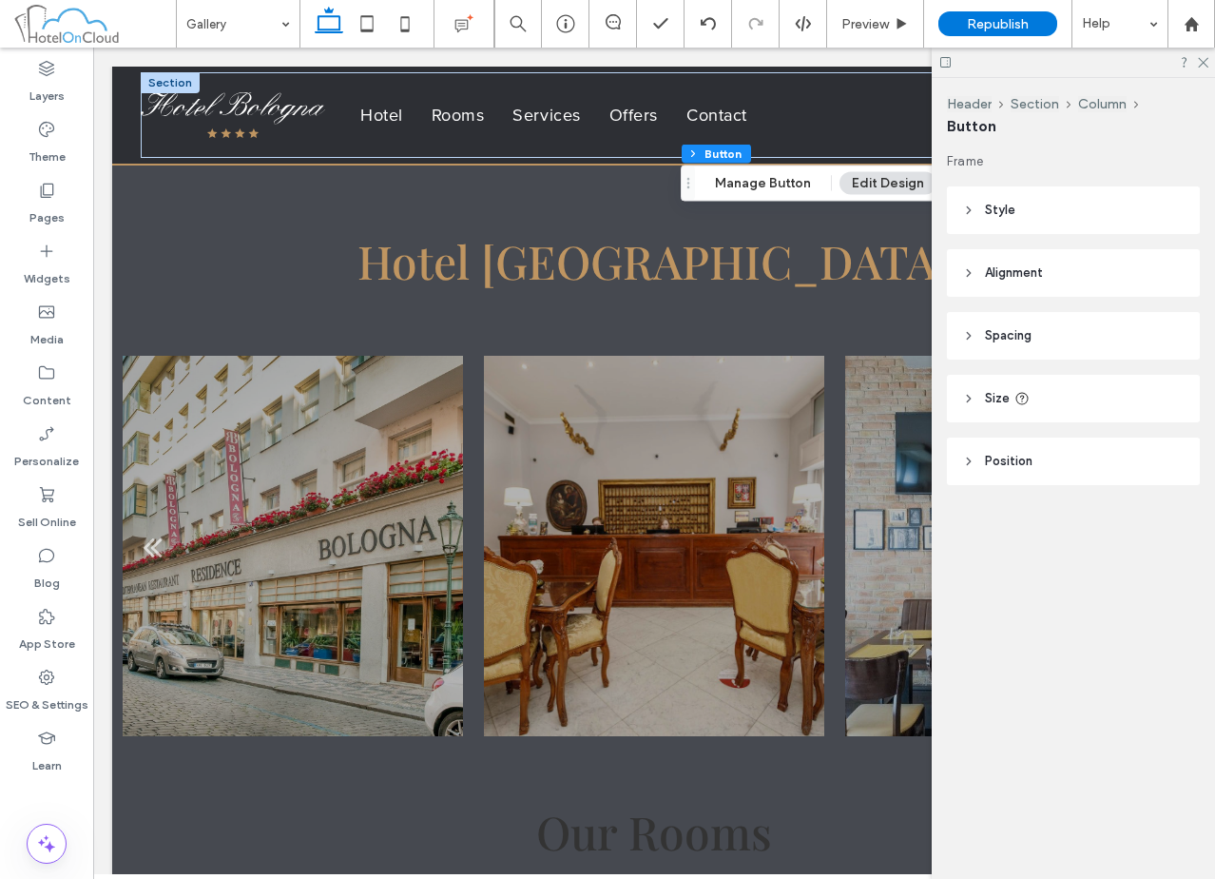
click at [1062, 209] on header "Style" at bounding box center [1073, 210] width 253 height 48
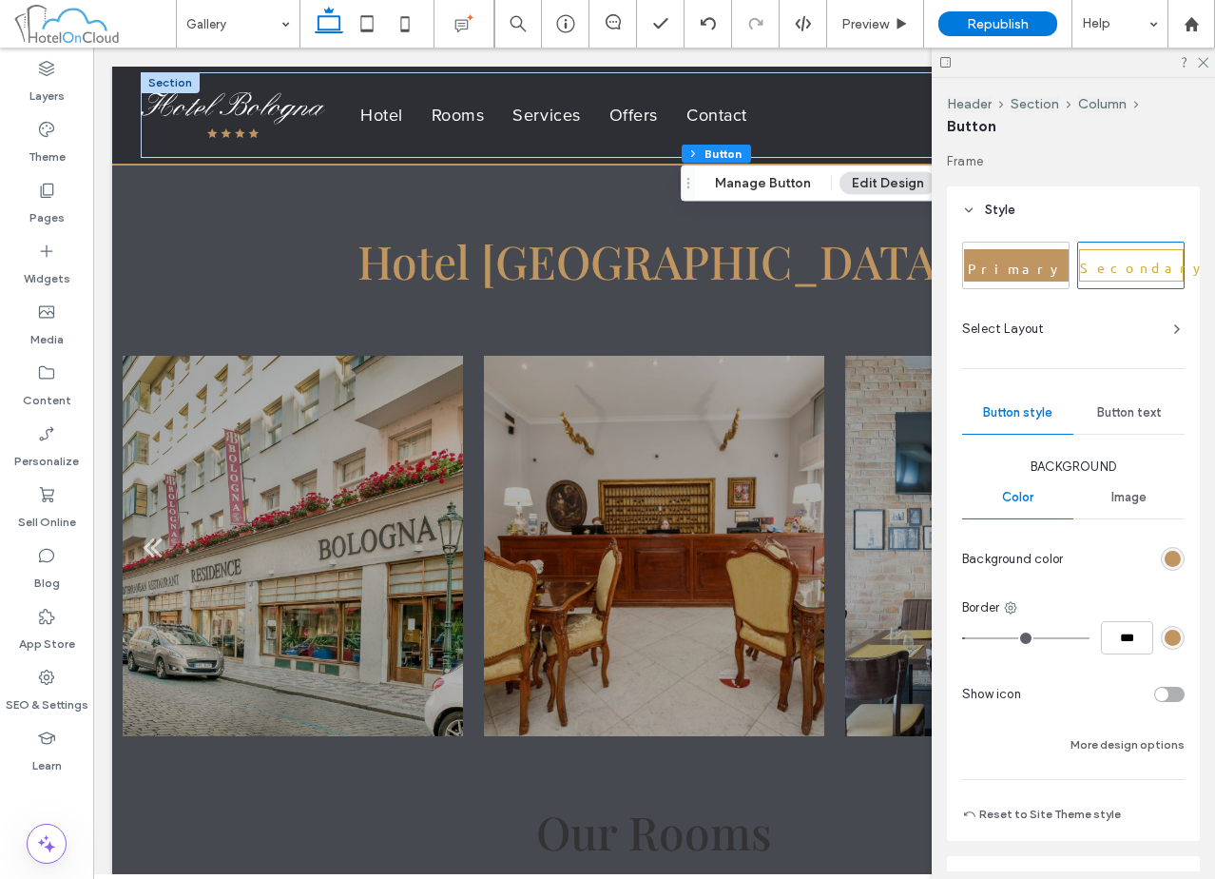
click at [1172, 561] on div "rgb(191, 149, 97)" at bounding box center [1173, 559] width 24 height 24
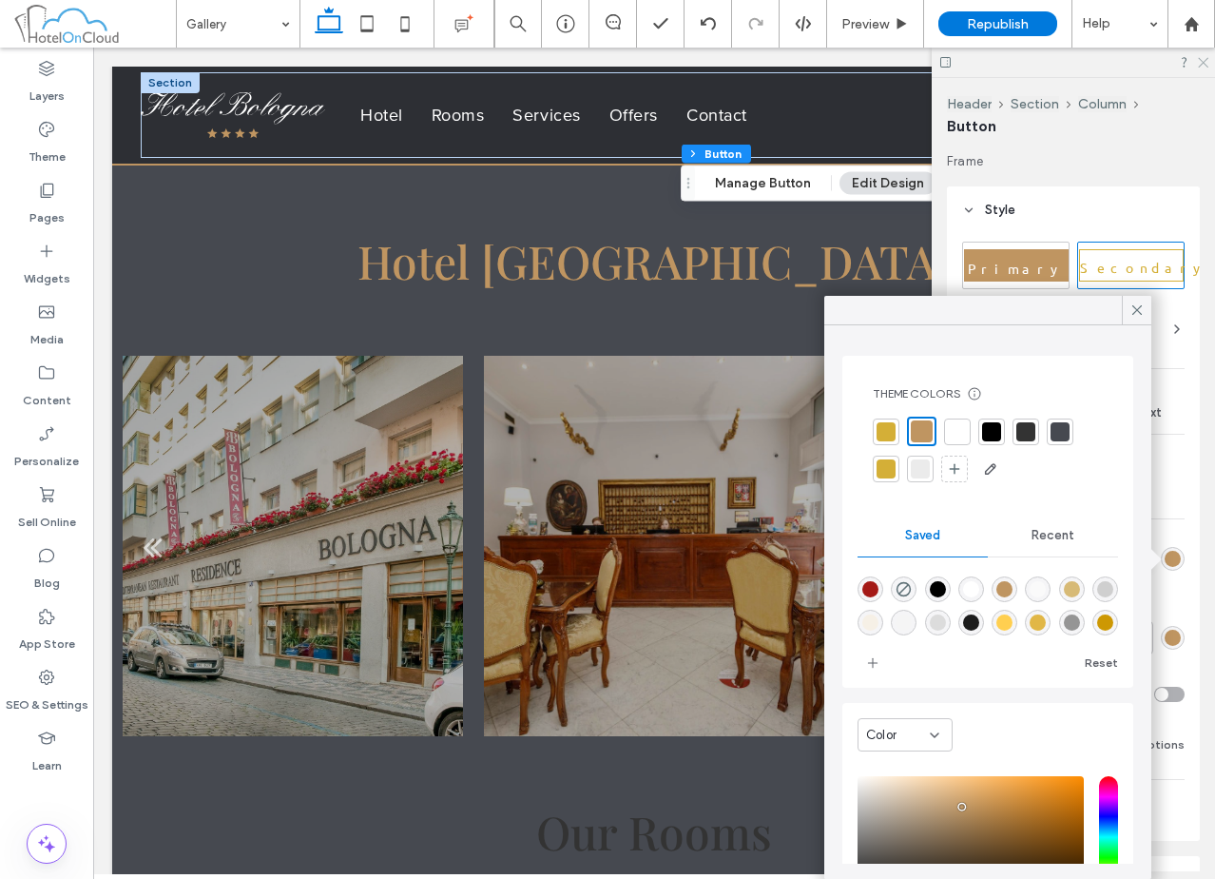
click at [1201, 61] on icon at bounding box center [1202, 61] width 12 height 12
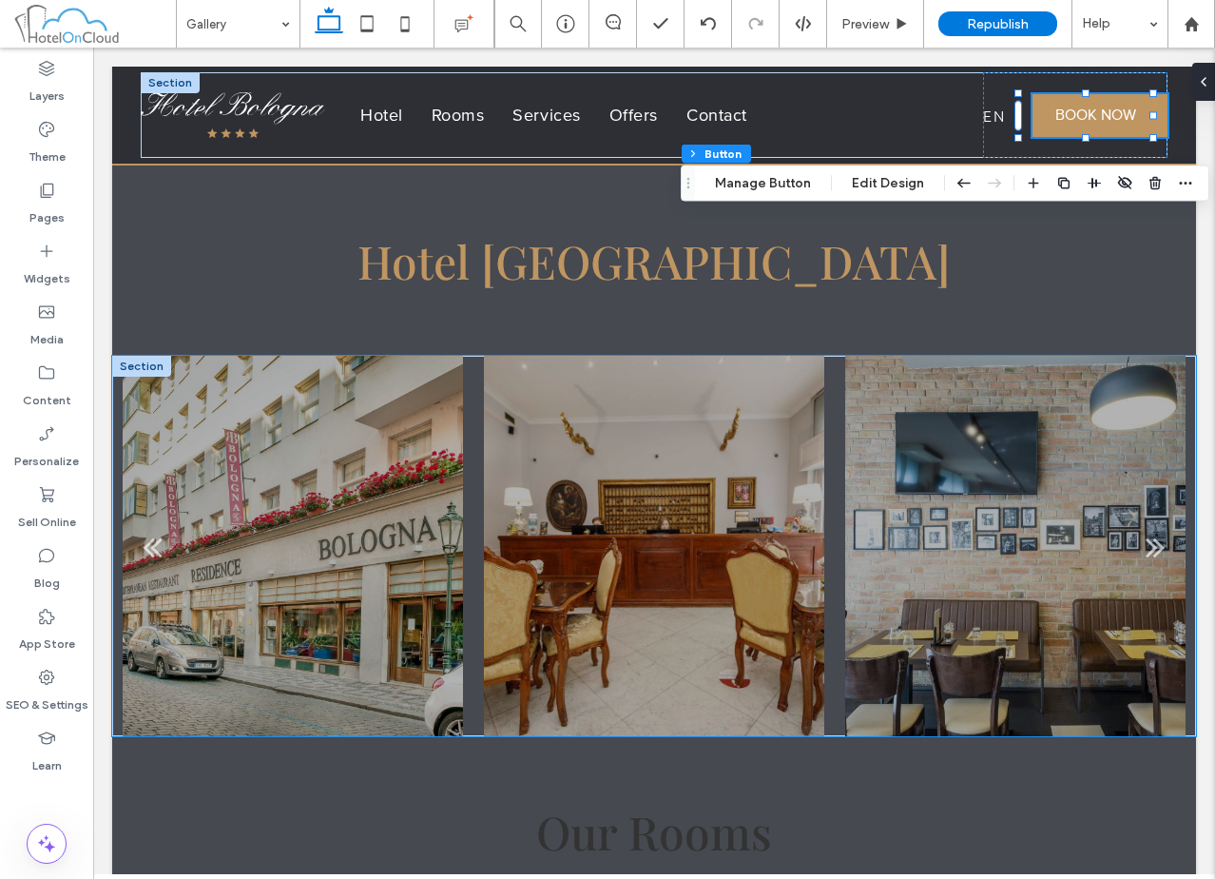
click at [544, 497] on div at bounding box center [653, 558] width 339 height 290
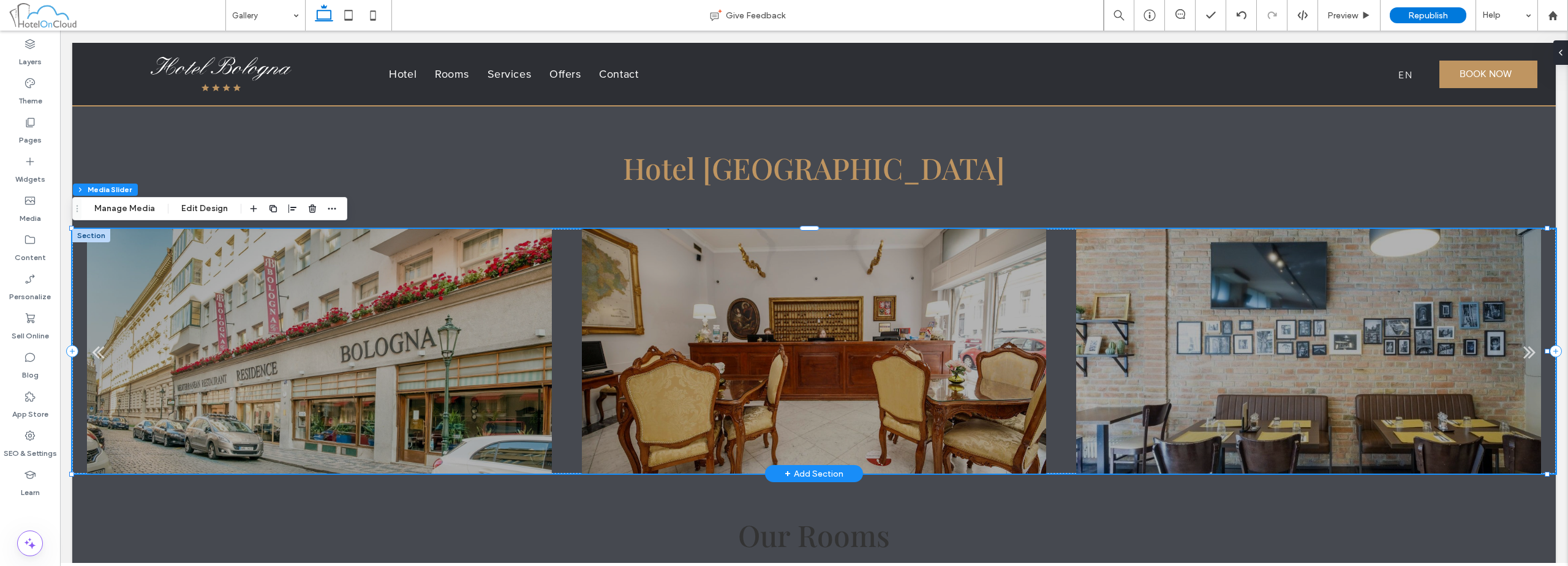
click at [782, 289] on div at bounding box center [814, 359] width 465 height 187
click at [782, 21] on div "Preview" at bounding box center [1349, 15] width 62 height 31
click at [782, 15] on span "Preview" at bounding box center [1343, 15] width 31 height 10
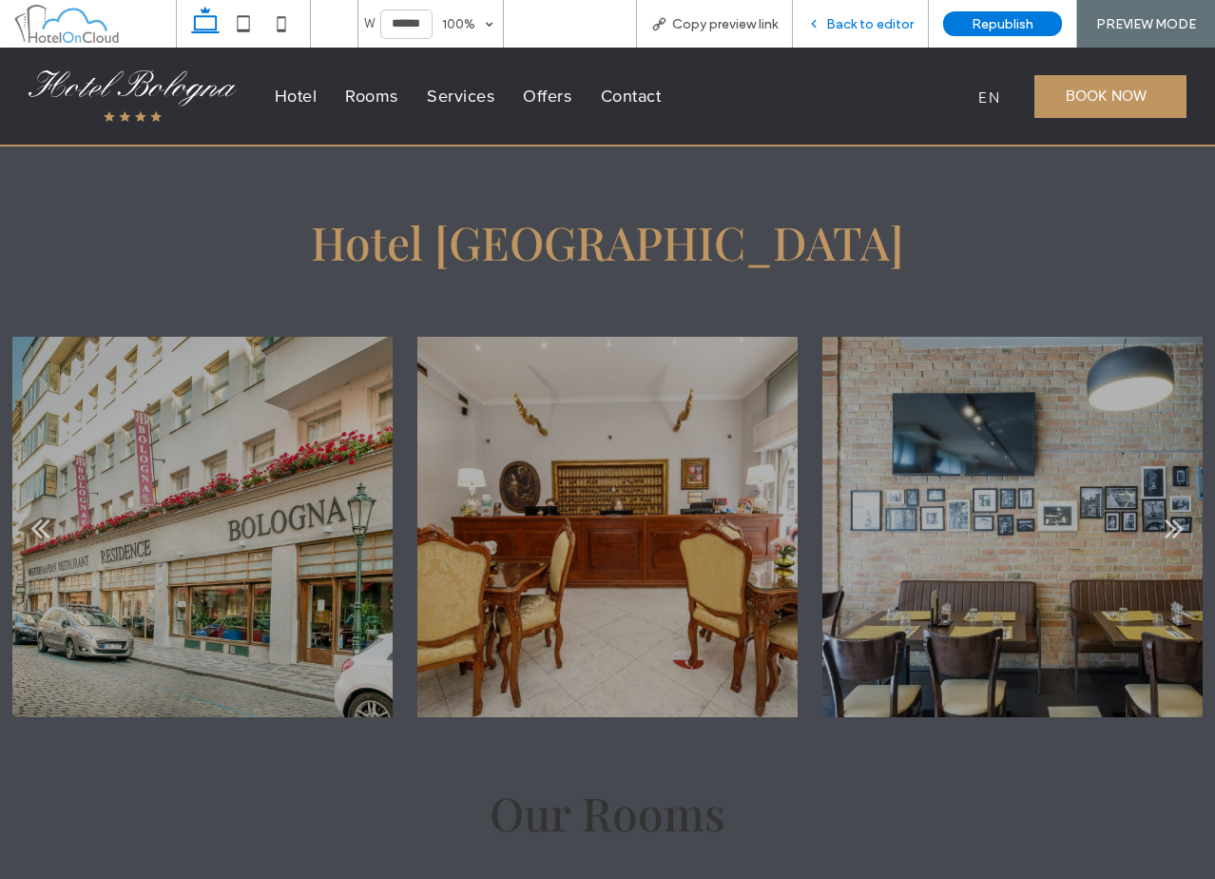
click at [840, 17] on span "Back to editor" at bounding box center [869, 24] width 87 height 16
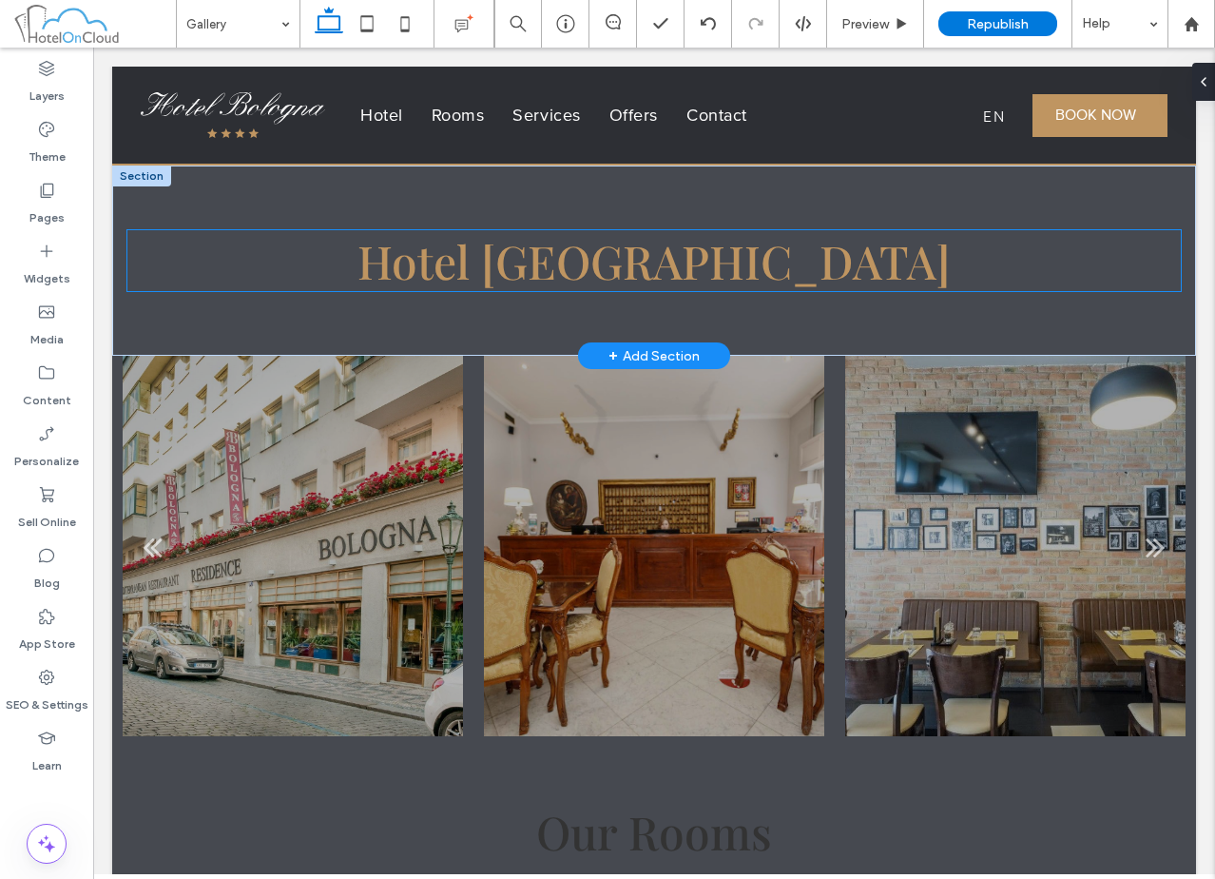
click at [521, 264] on span "Hotel Bologna" at bounding box center [653, 260] width 593 height 61
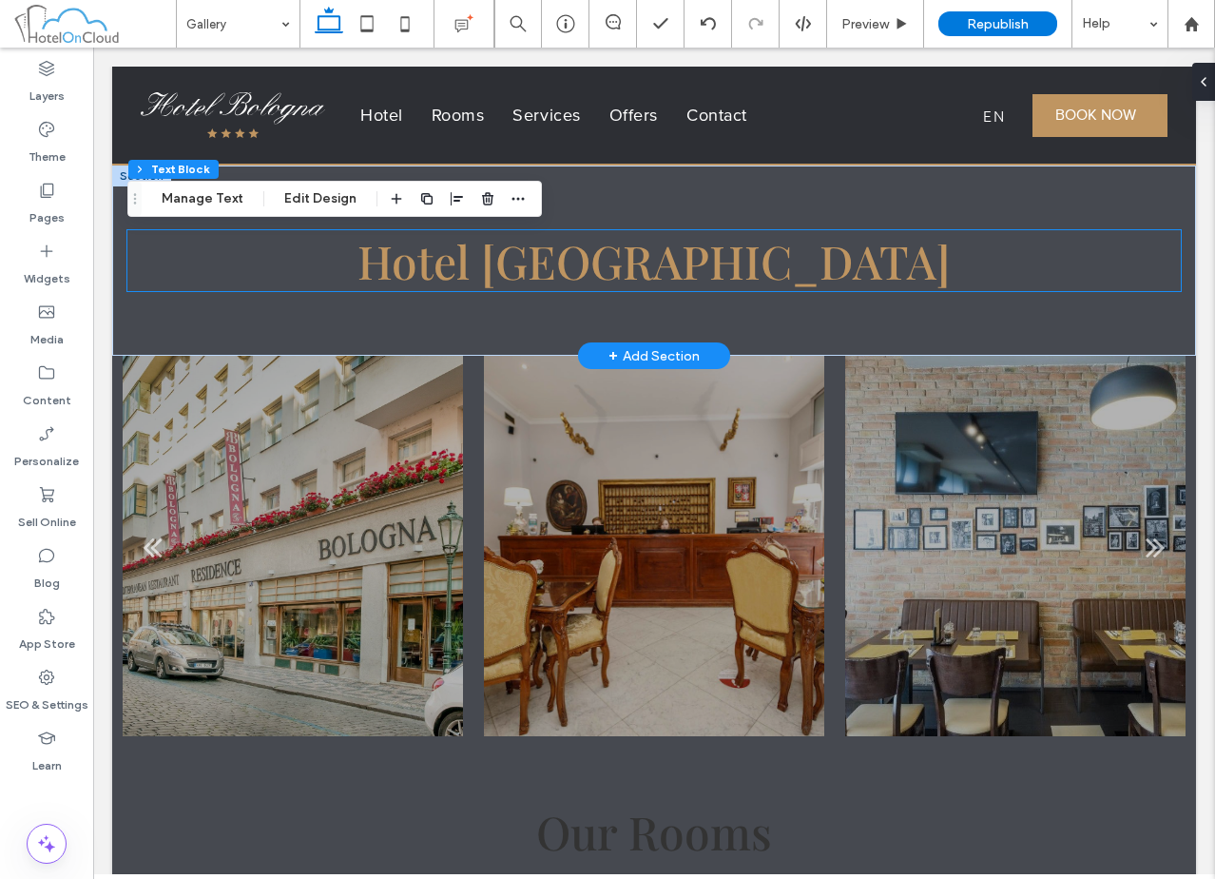
click at [521, 264] on div "Hotel Bologna" at bounding box center [653, 260] width 1053 height 61
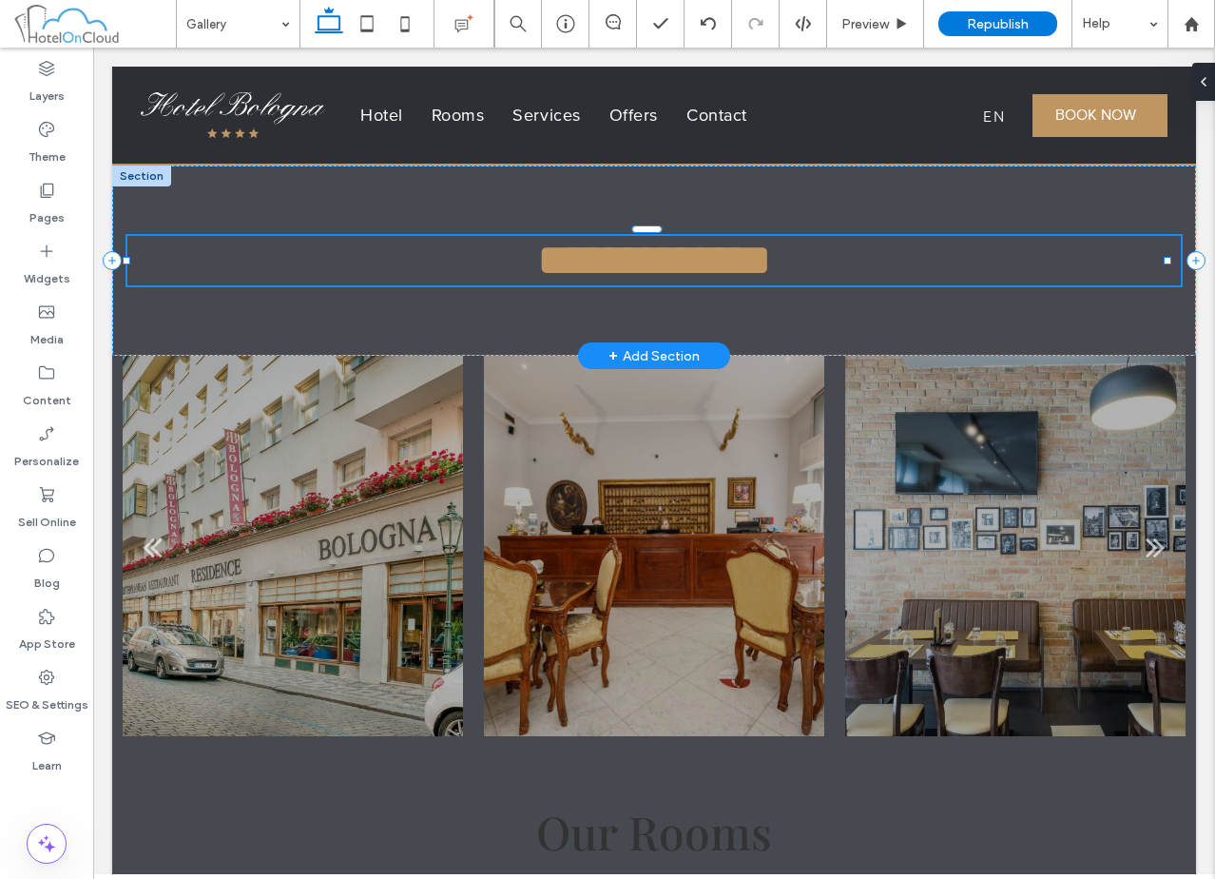
type input "**********"
type input "**"
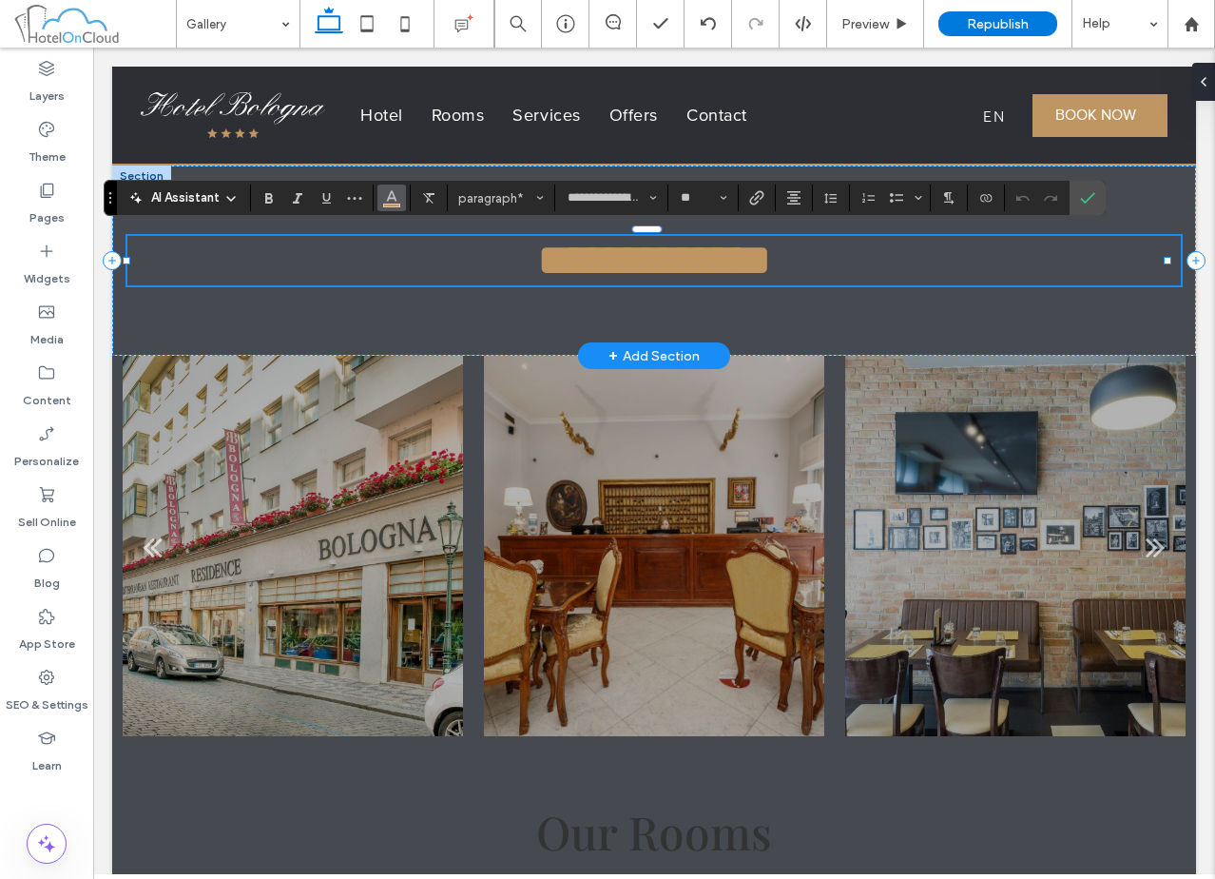
click at [384, 184] on span "Color" at bounding box center [391, 196] width 15 height 25
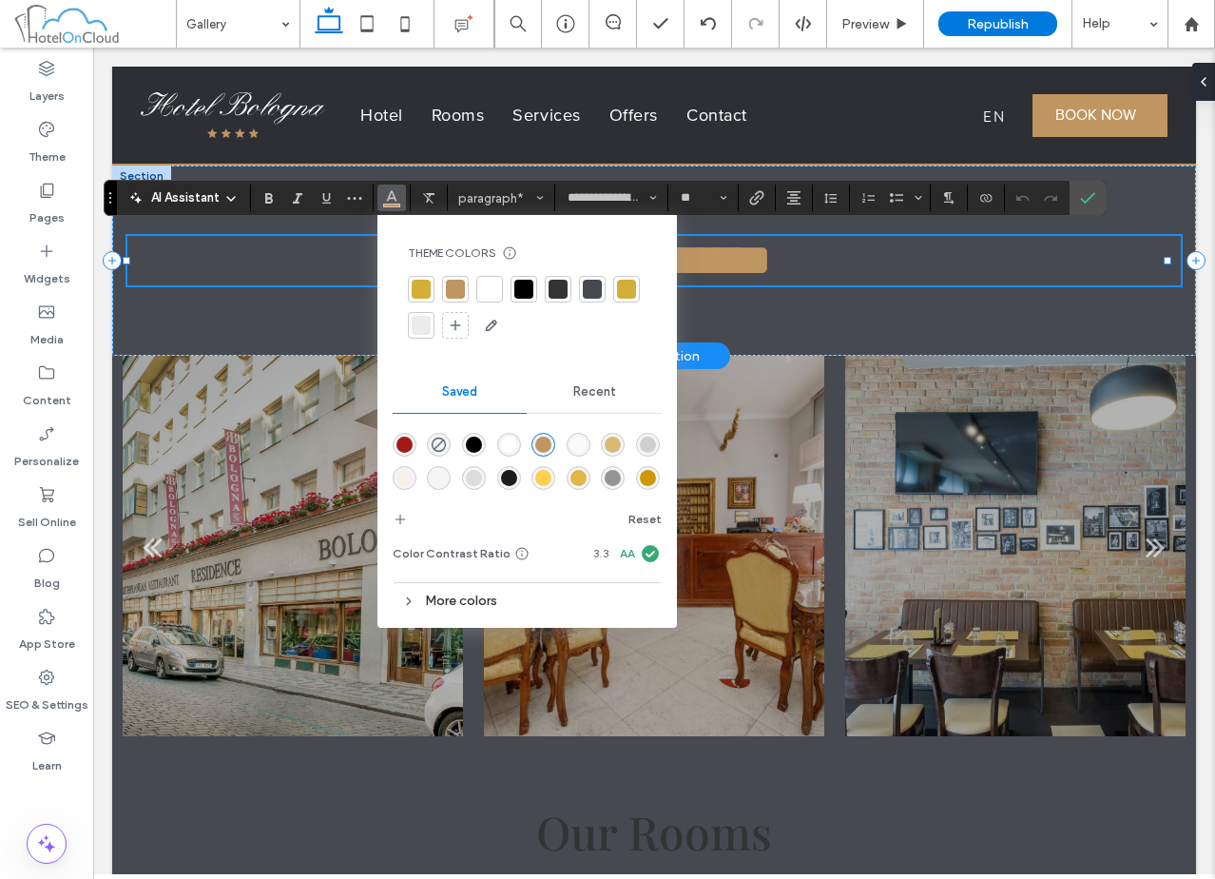
click at [557, 299] on div at bounding box center [558, 289] width 27 height 27
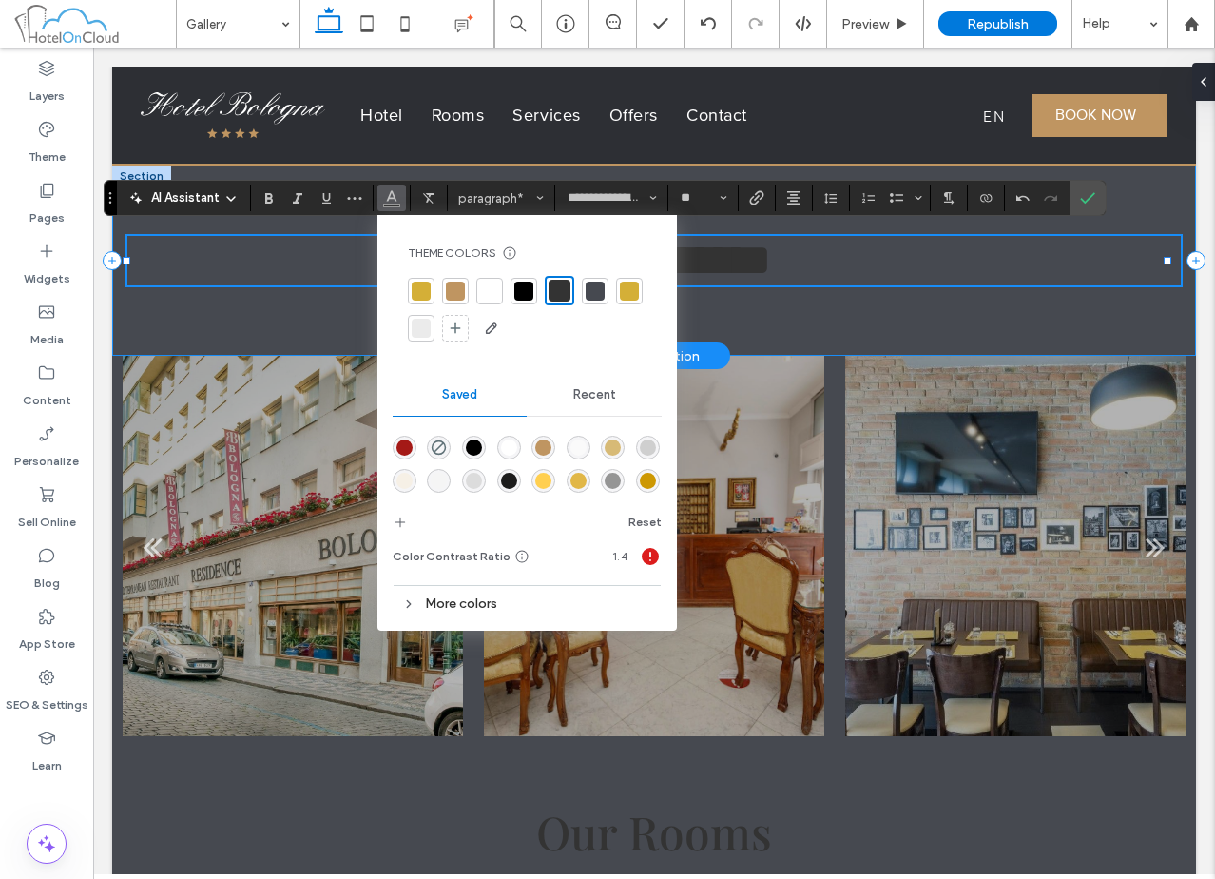
click at [270, 318] on div "**********" at bounding box center [654, 260] width 1084 height 190
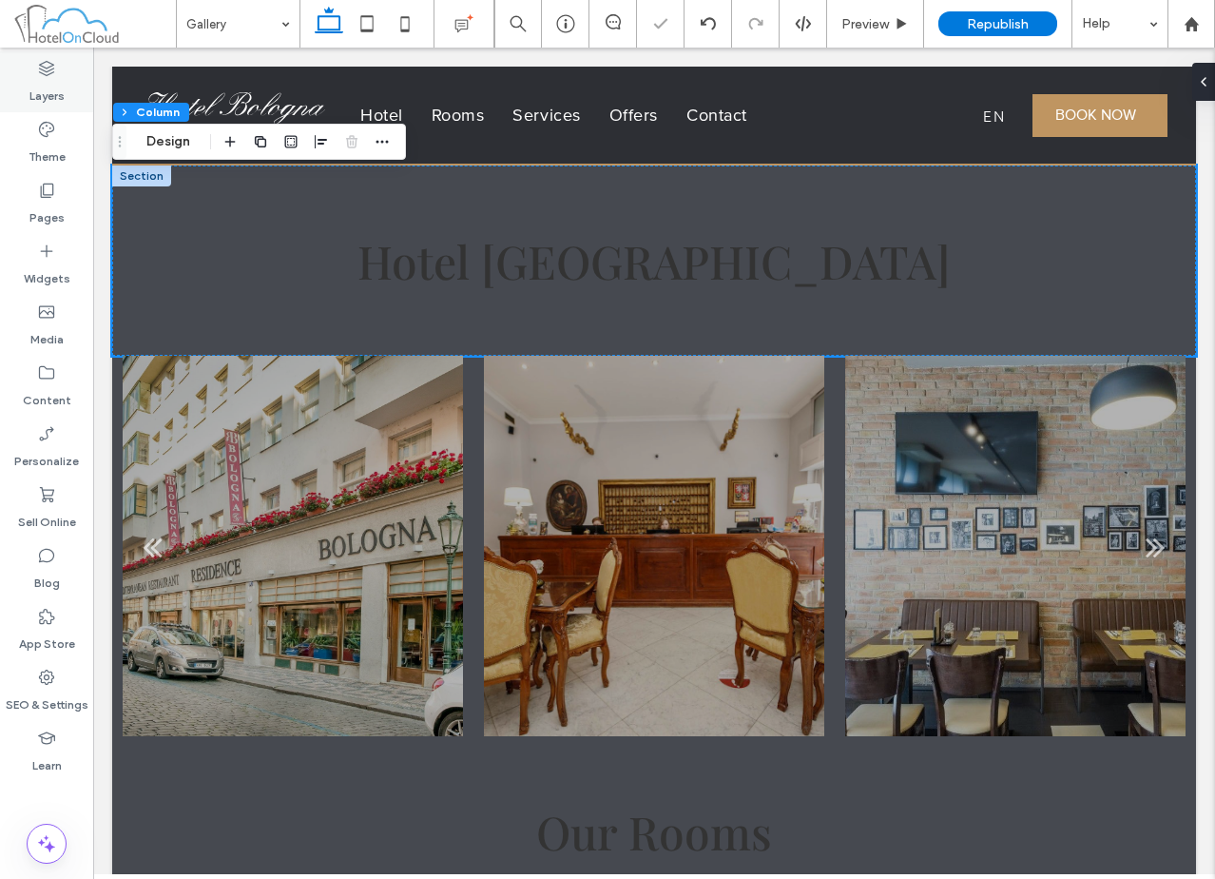
click at [60, 64] on div "Layers" at bounding box center [46, 81] width 93 height 61
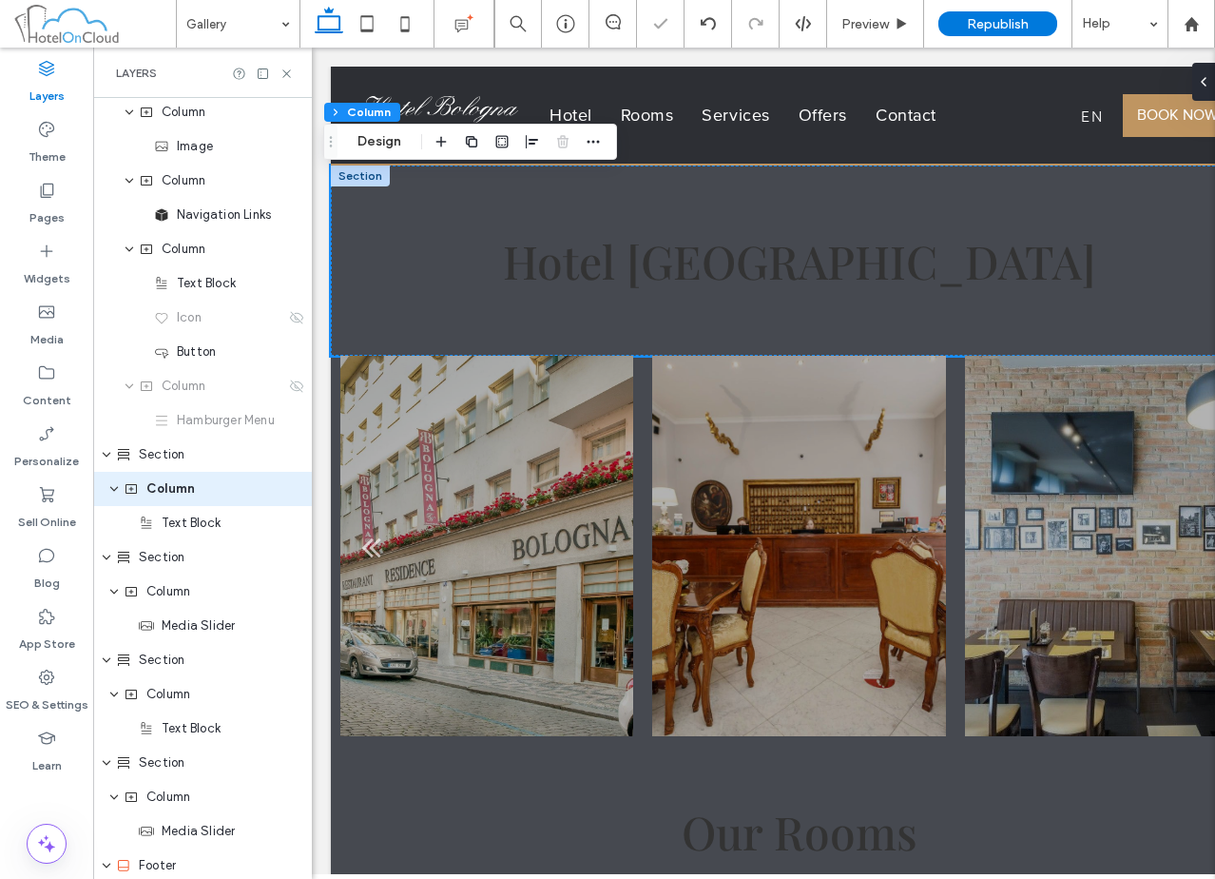
scroll to position [72, 0]
click at [46, 128] on icon at bounding box center [46, 129] width 19 height 19
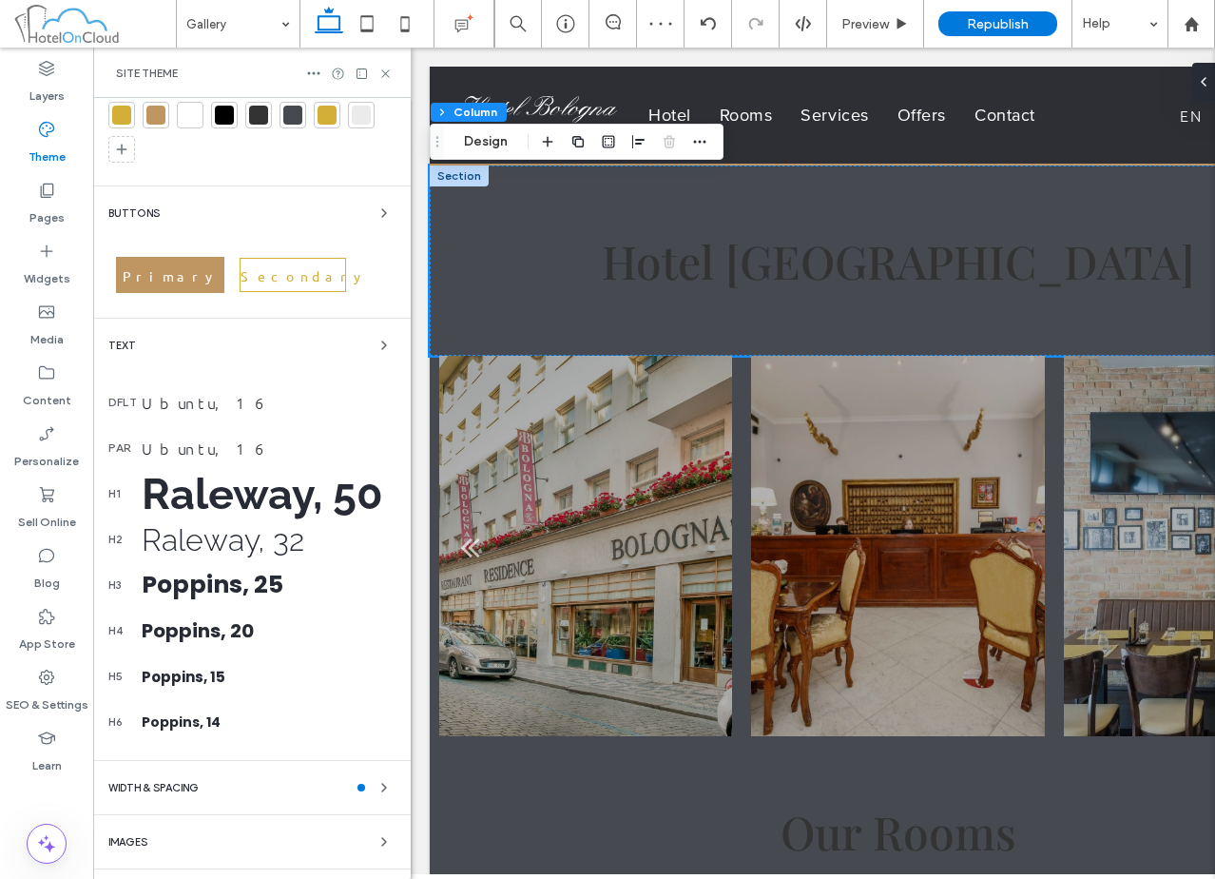
scroll to position [102, 0]
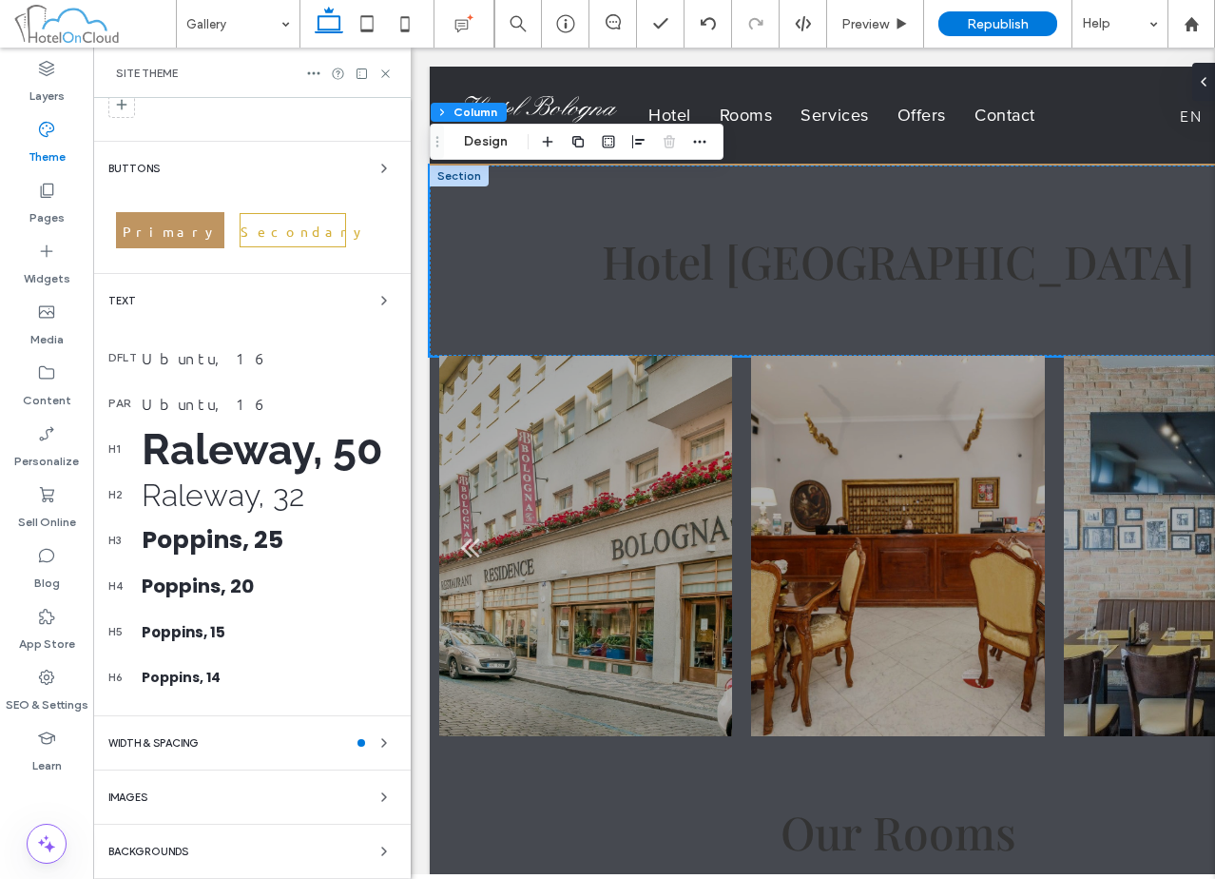
click at [226, 836] on div "Colors Buttons Primary Secondary Text dflt Ubuntu, 16 par Ubuntu, 16 h1 Raleway…" at bounding box center [252, 437] width 318 height 882
click at [222, 846] on div "Backgrounds" at bounding box center [251, 851] width 287 height 23
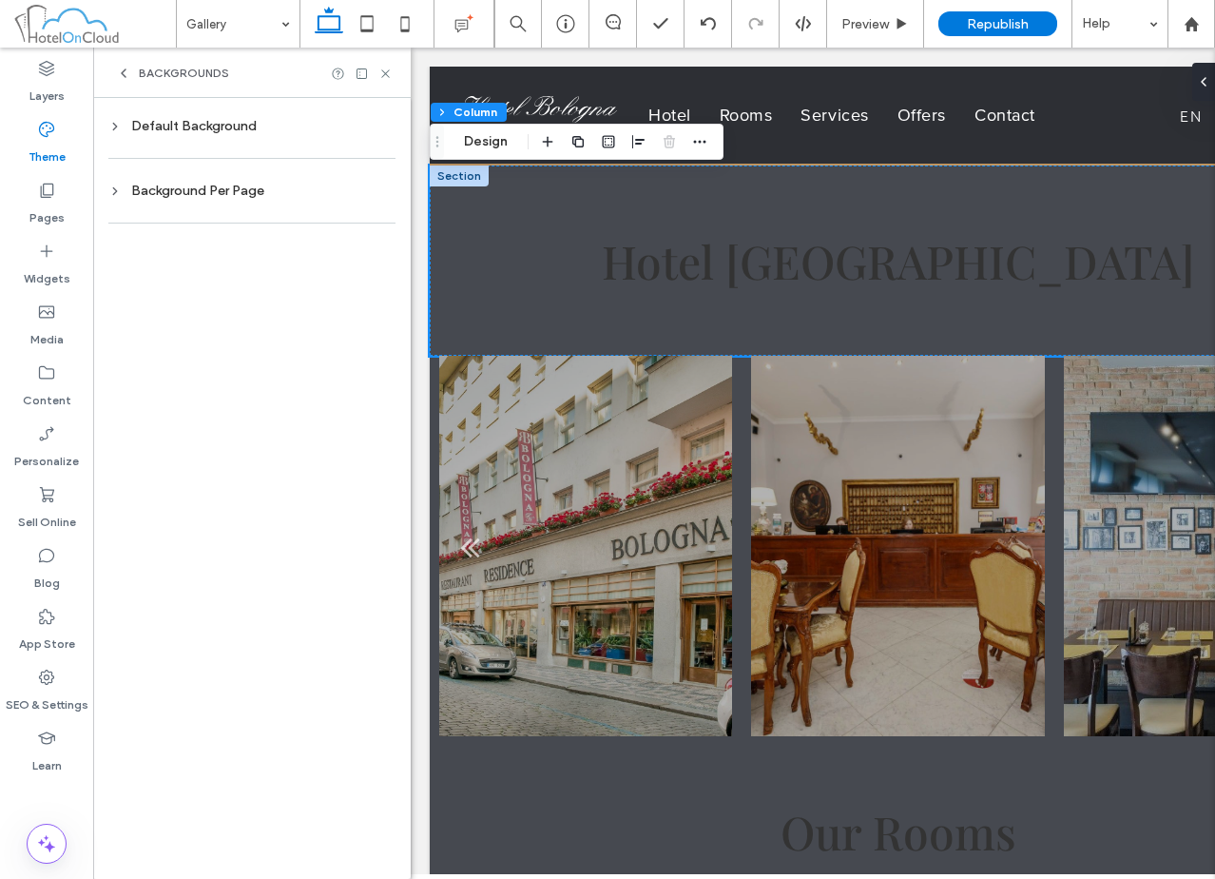
scroll to position [0, 0]
click at [266, 209] on div at bounding box center [251, 222] width 287 height 39
click at [278, 188] on div "Background Per Page" at bounding box center [251, 191] width 287 height 16
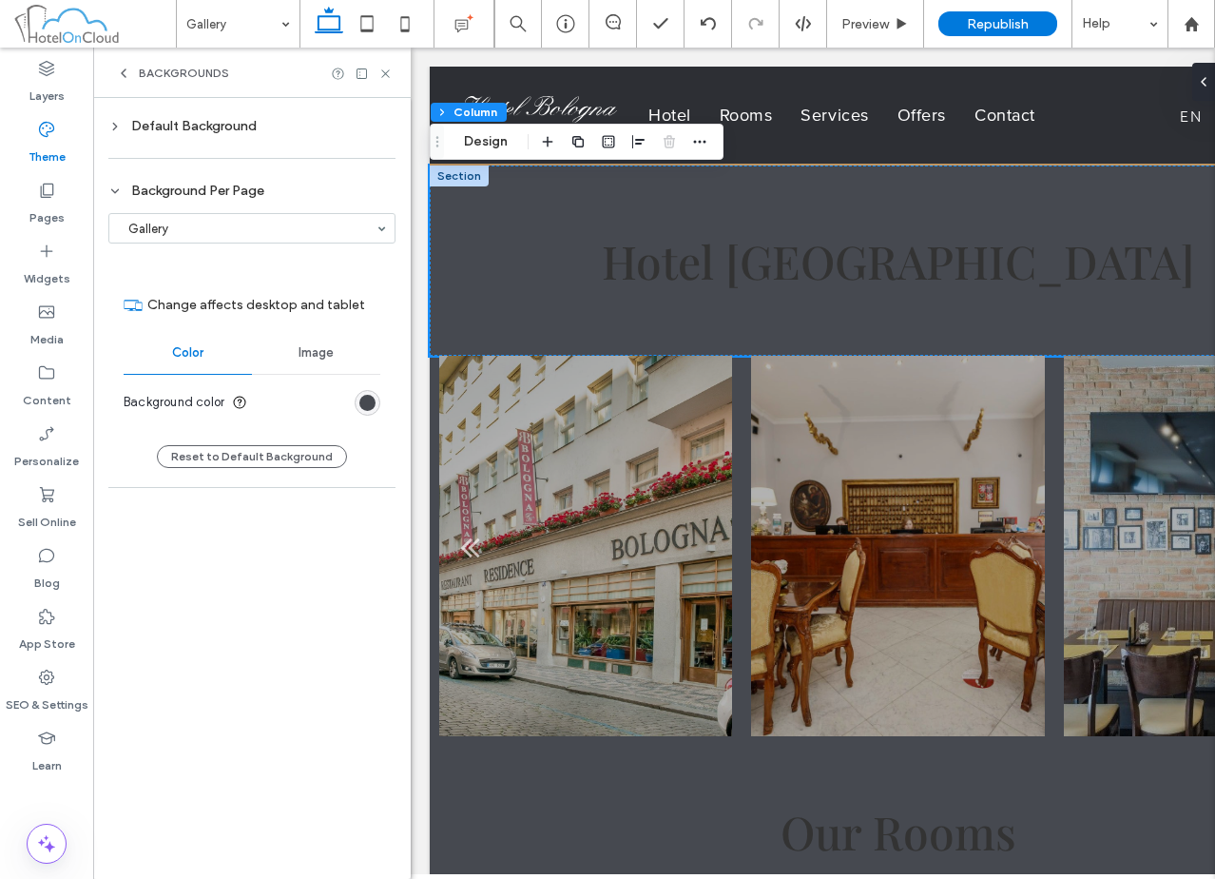
click at [363, 390] on div "rgb(70, 73, 80)" at bounding box center [368, 403] width 26 height 26
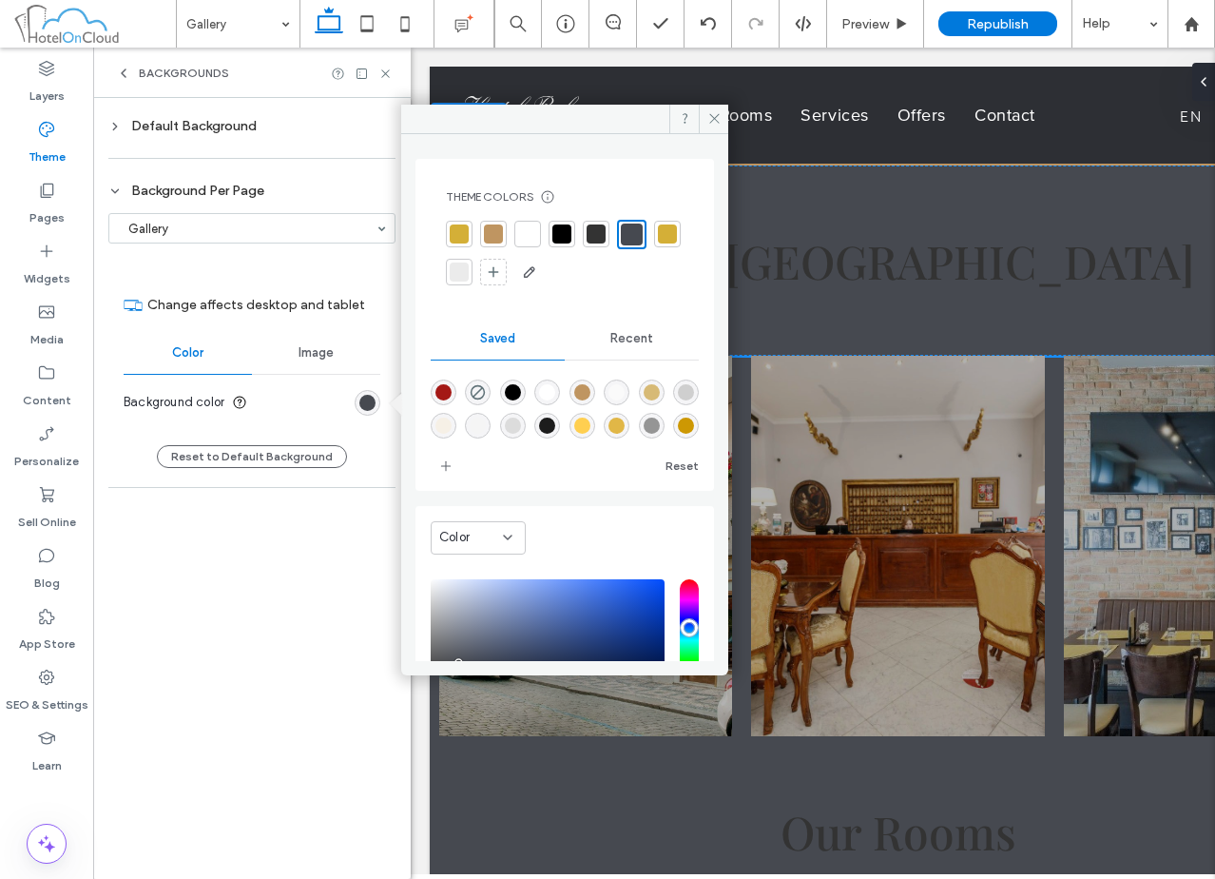
click at [469, 277] on div at bounding box center [459, 271] width 19 height 19
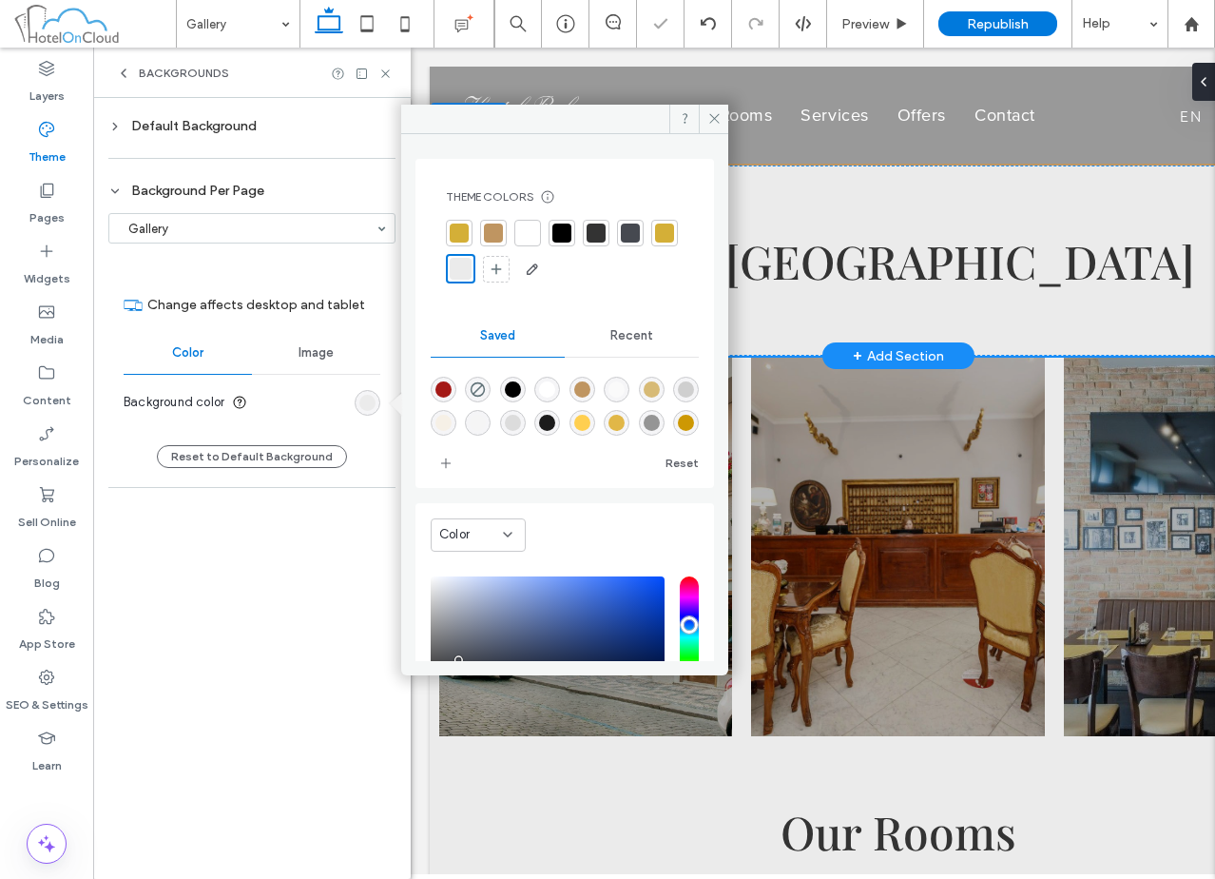
click at [1066, 190] on div "Hotel Bologna" at bounding box center [898, 260] width 937 height 190
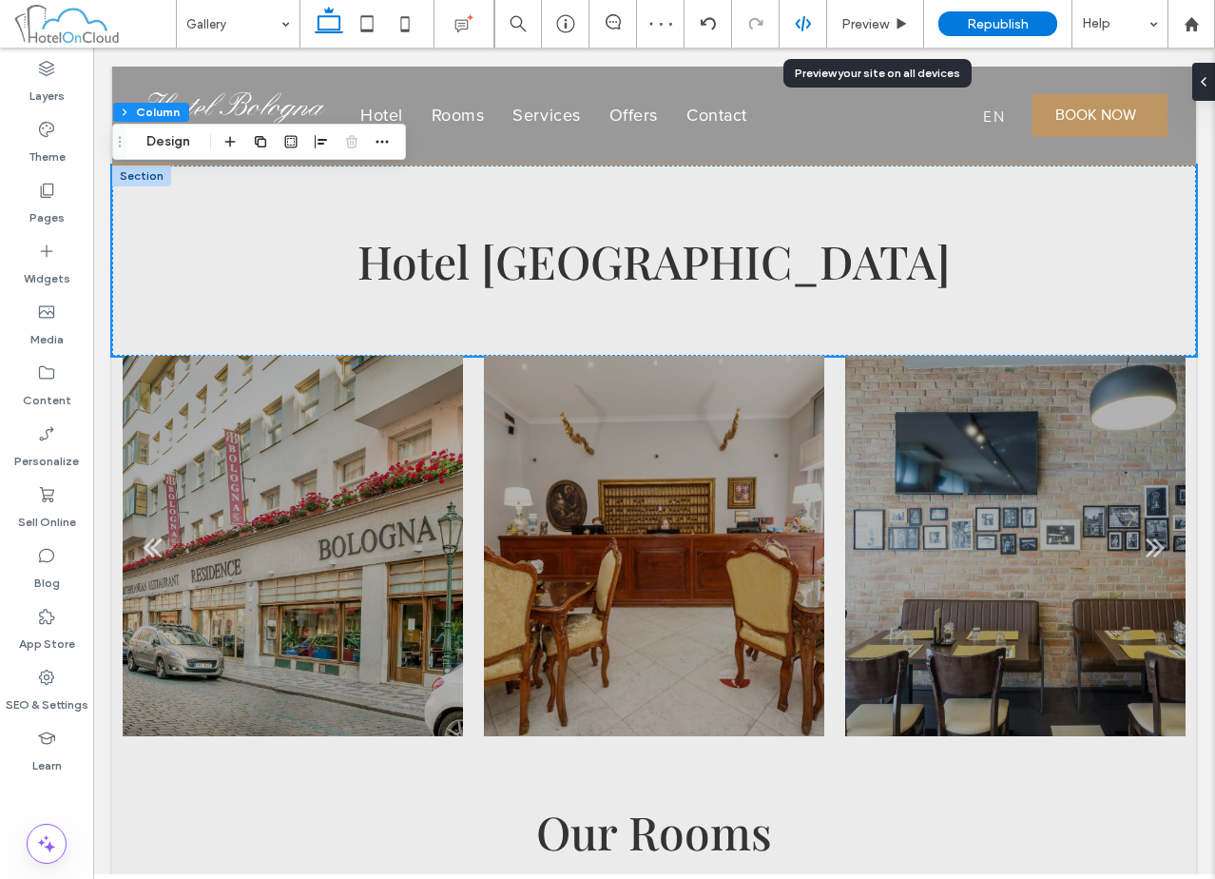
click at [821, 32] on div at bounding box center [804, 24] width 48 height 48
click at [878, 34] on div "Preview" at bounding box center [875, 24] width 97 height 48
click at [875, 25] on span "Preview" at bounding box center [865, 24] width 48 height 16
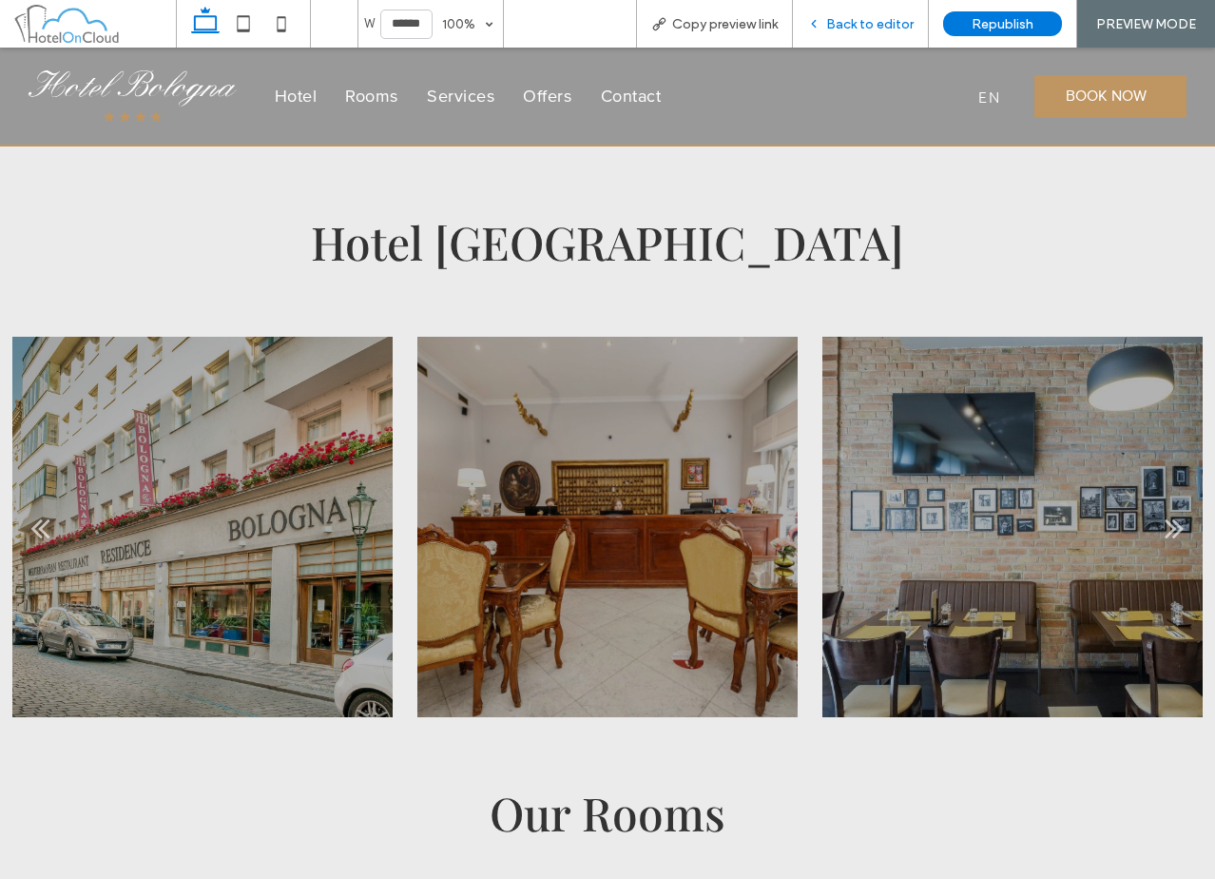
click at [880, 31] on span "Back to editor" at bounding box center [869, 24] width 87 height 16
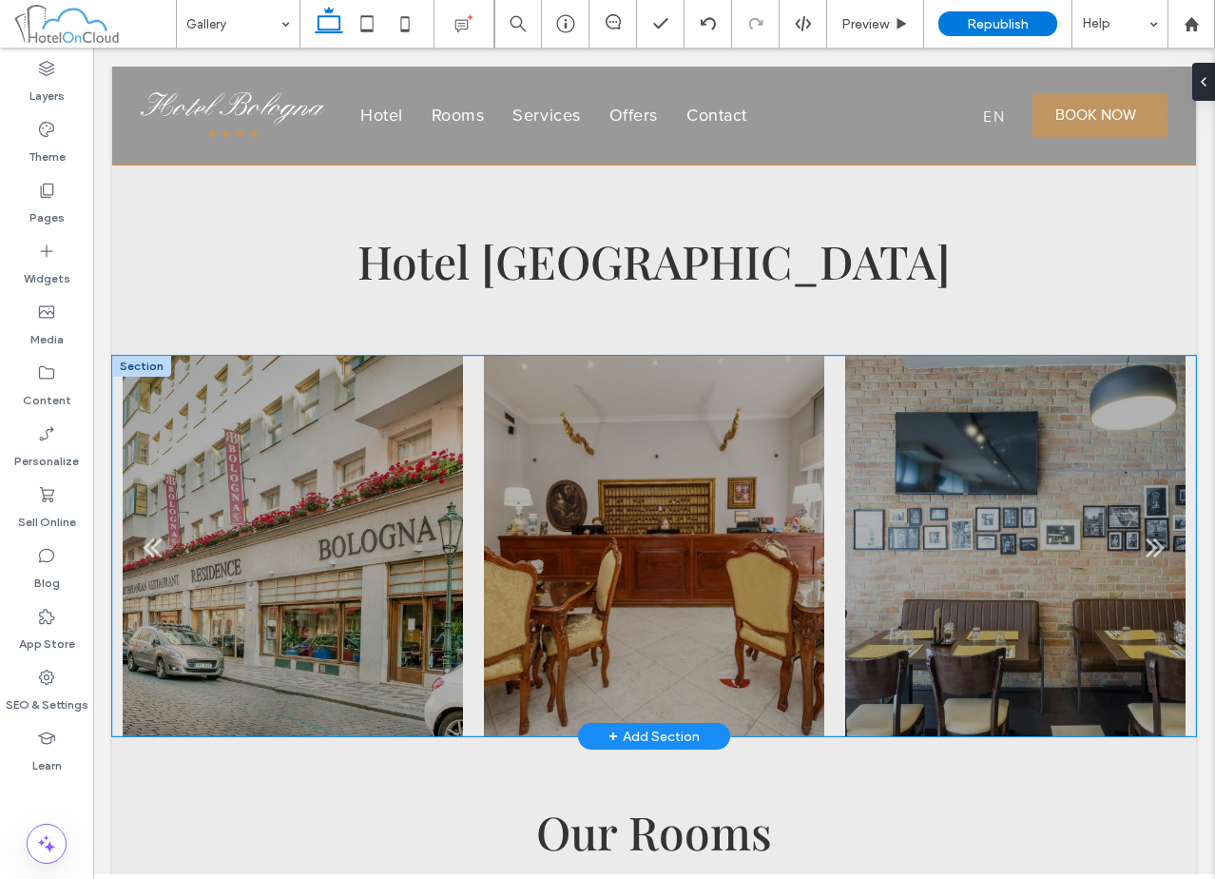
click at [540, 595] on div at bounding box center [653, 558] width 339 height 290
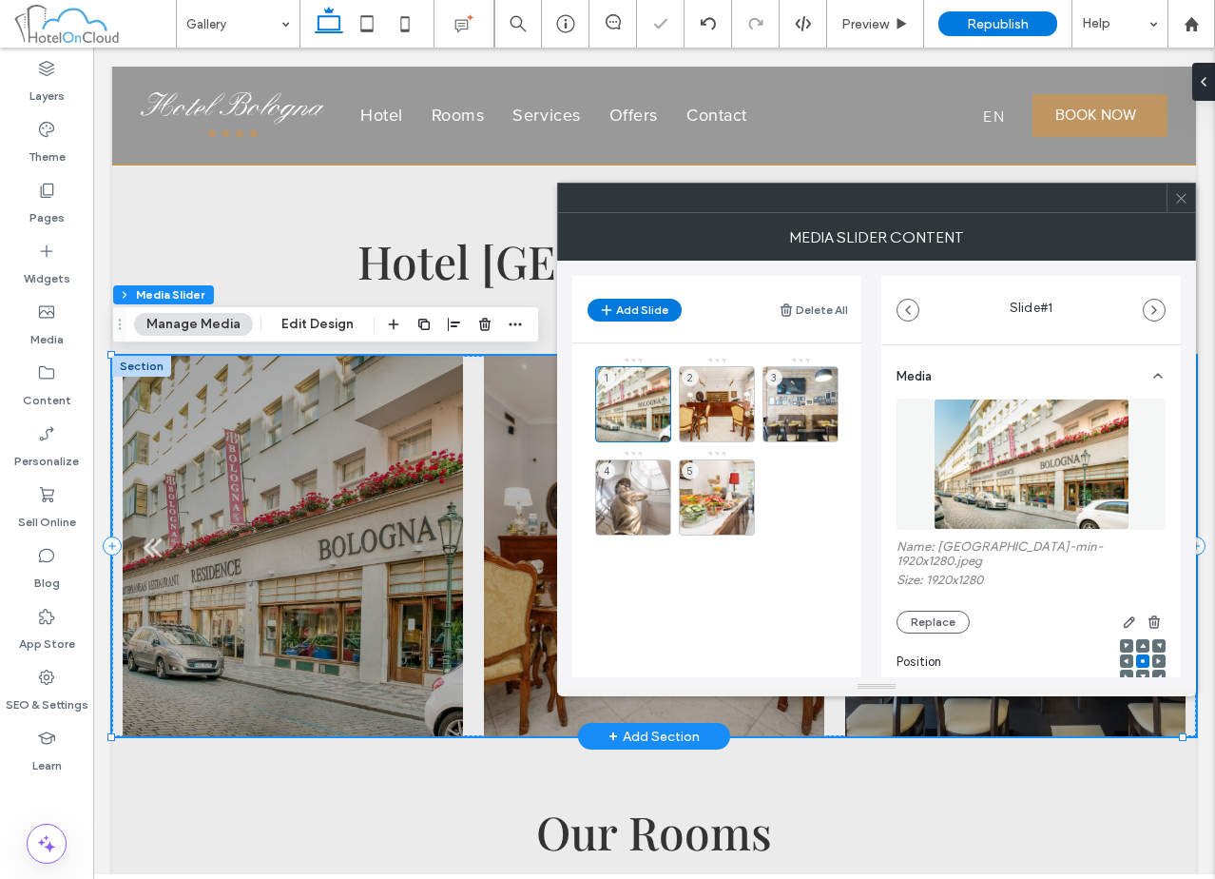
click at [1185, 197] on icon at bounding box center [1181, 198] width 14 height 14
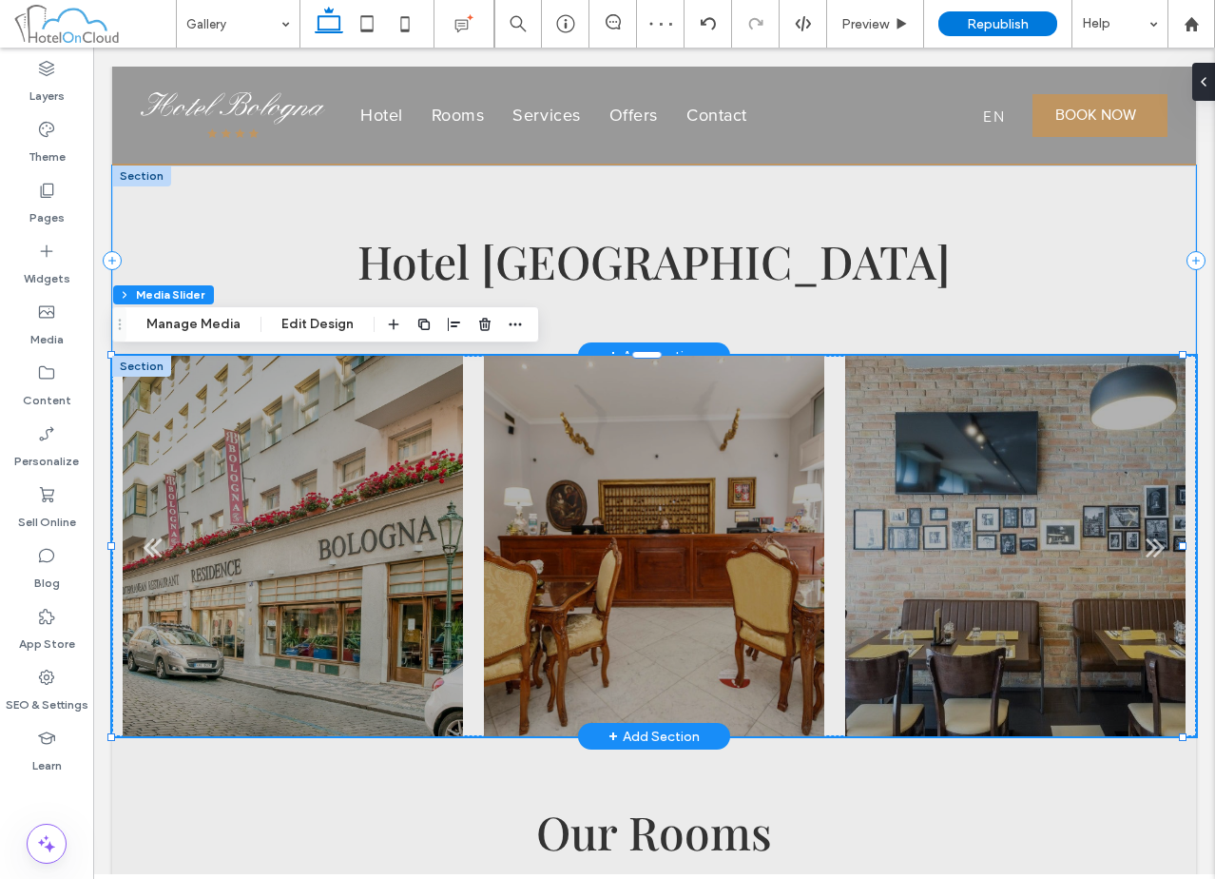
click at [262, 197] on div "Hotel Bologna" at bounding box center [654, 260] width 1084 height 190
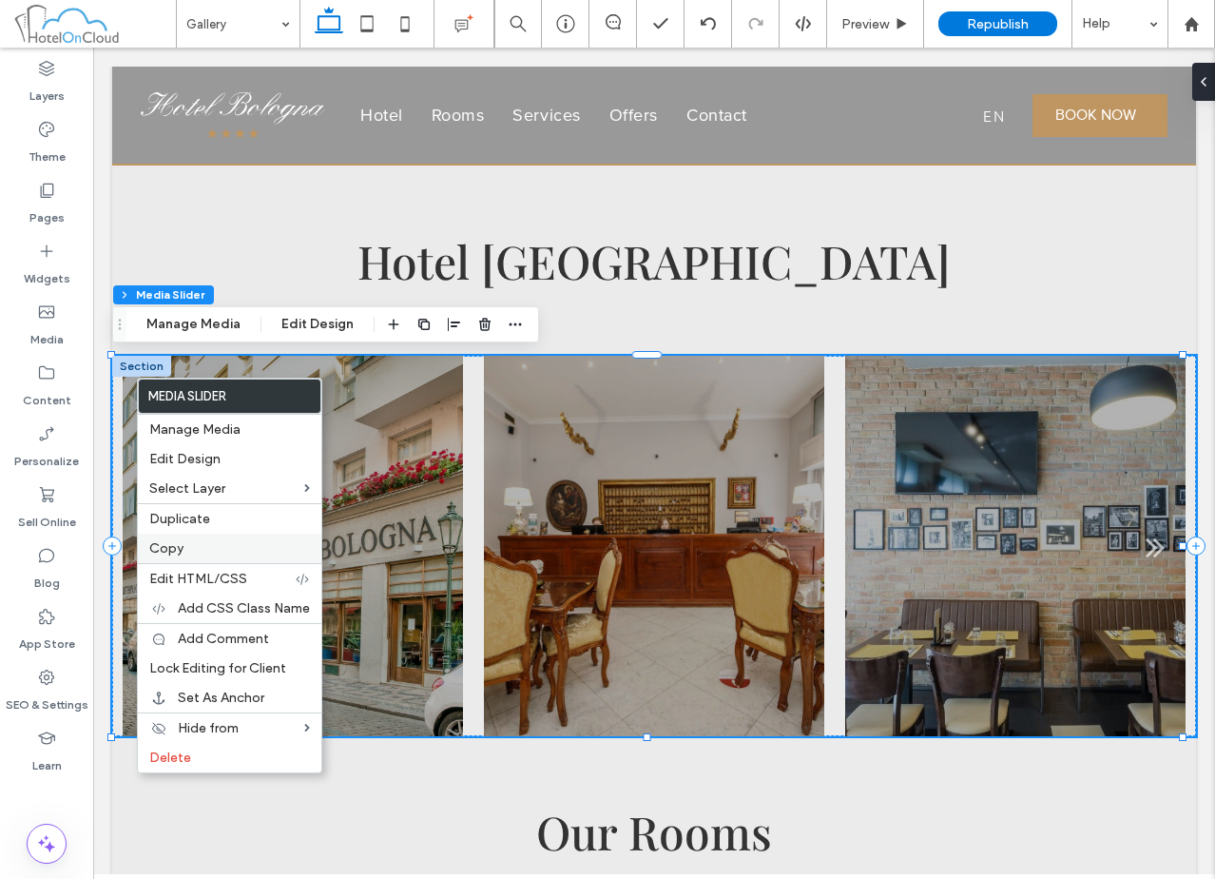
click at [217, 541] on label "Copy" at bounding box center [229, 548] width 161 height 16
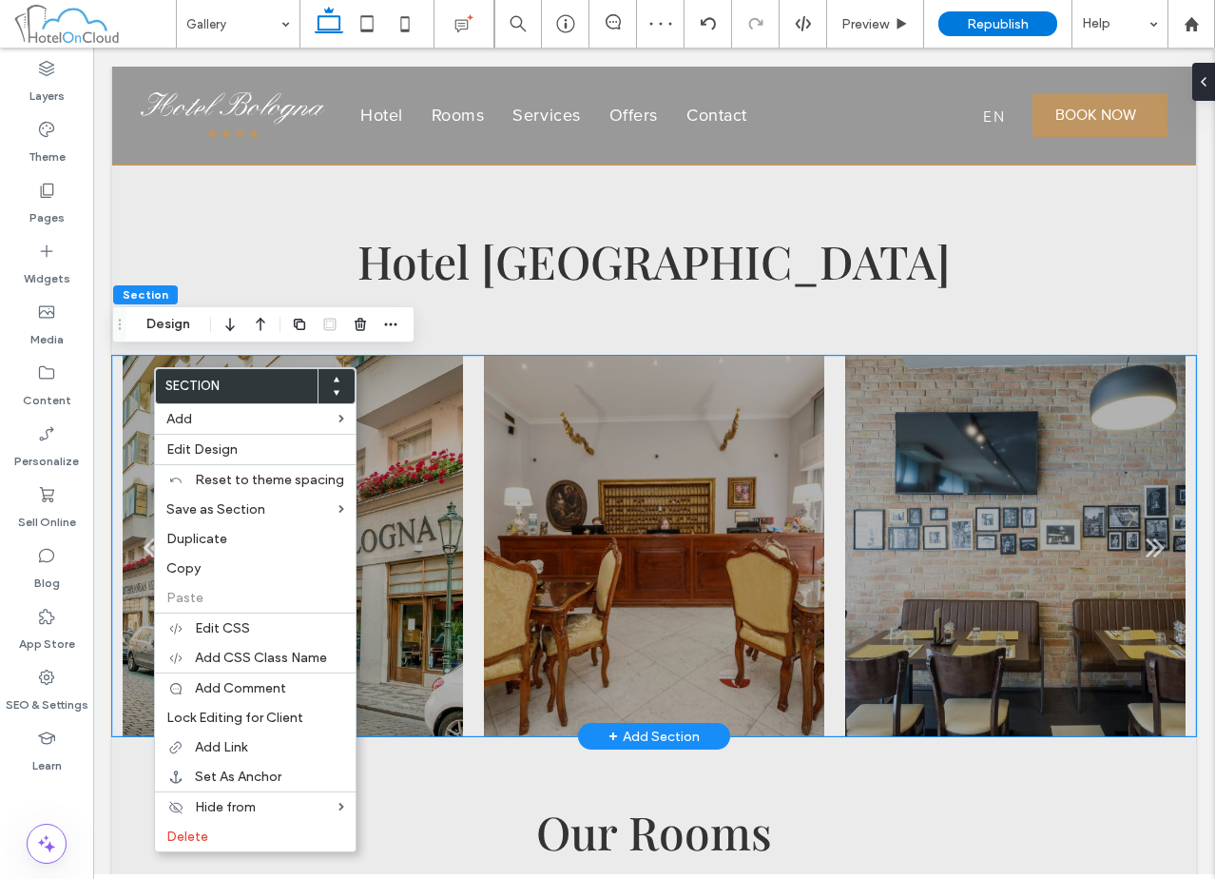
click at [143, 366] on div at bounding box center [292, 546] width 339 height 380
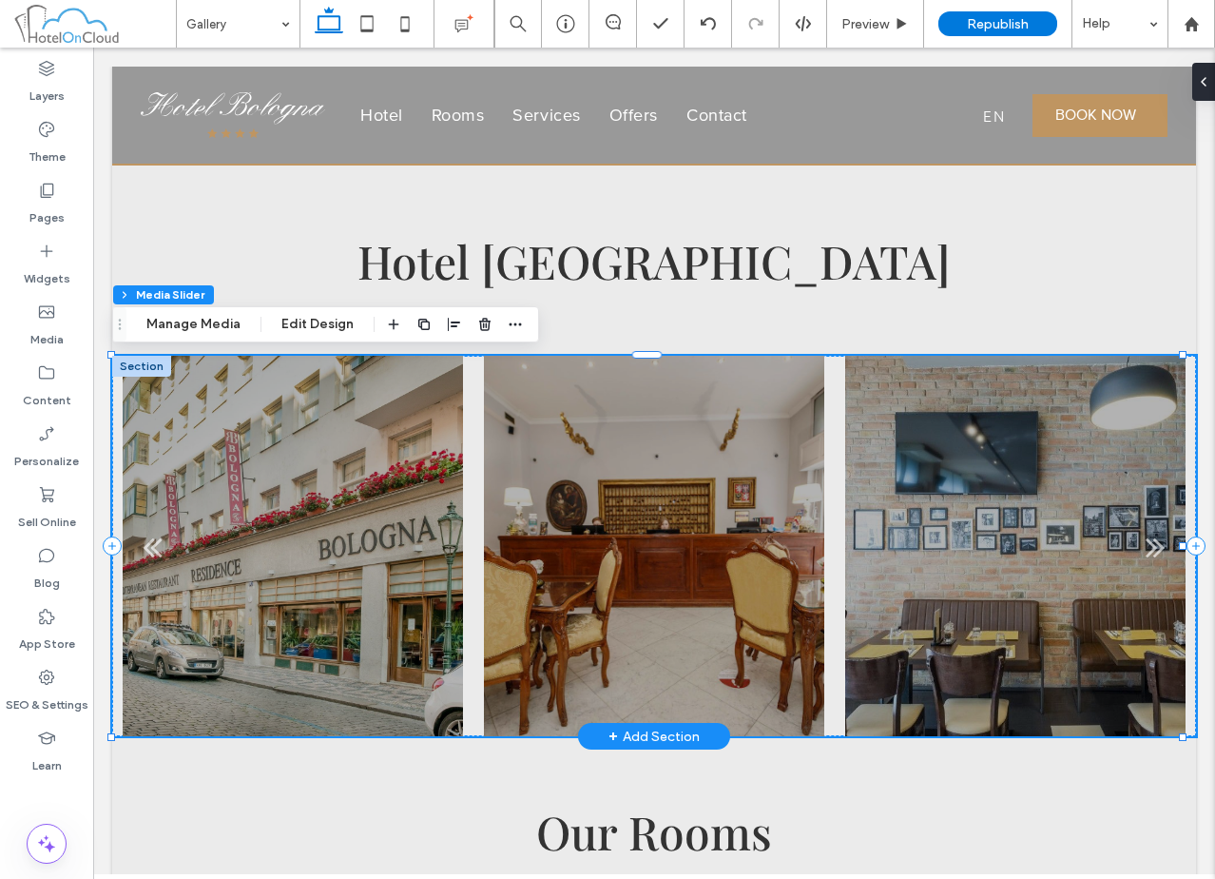
click at [127, 366] on div at bounding box center [141, 366] width 59 height 21
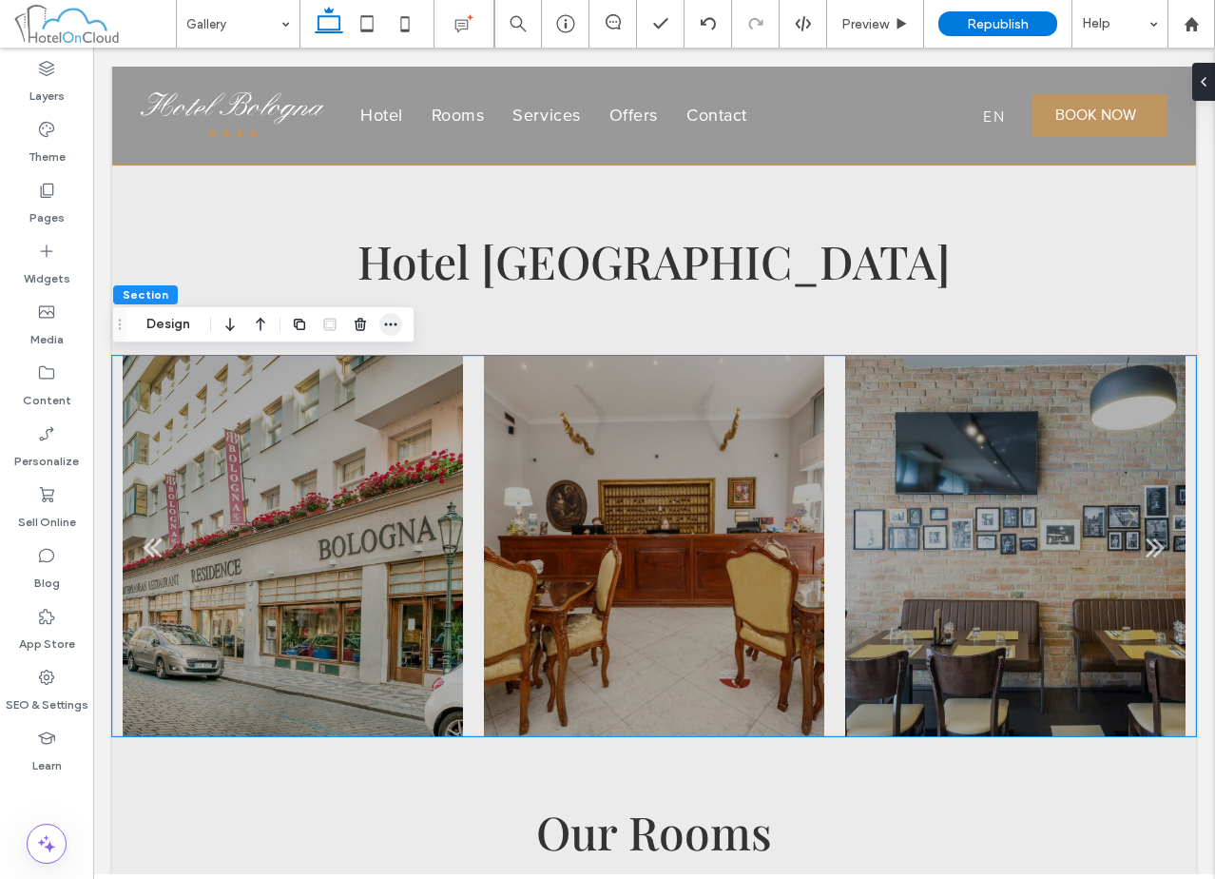
click at [398, 323] on span "button" at bounding box center [390, 324] width 23 height 23
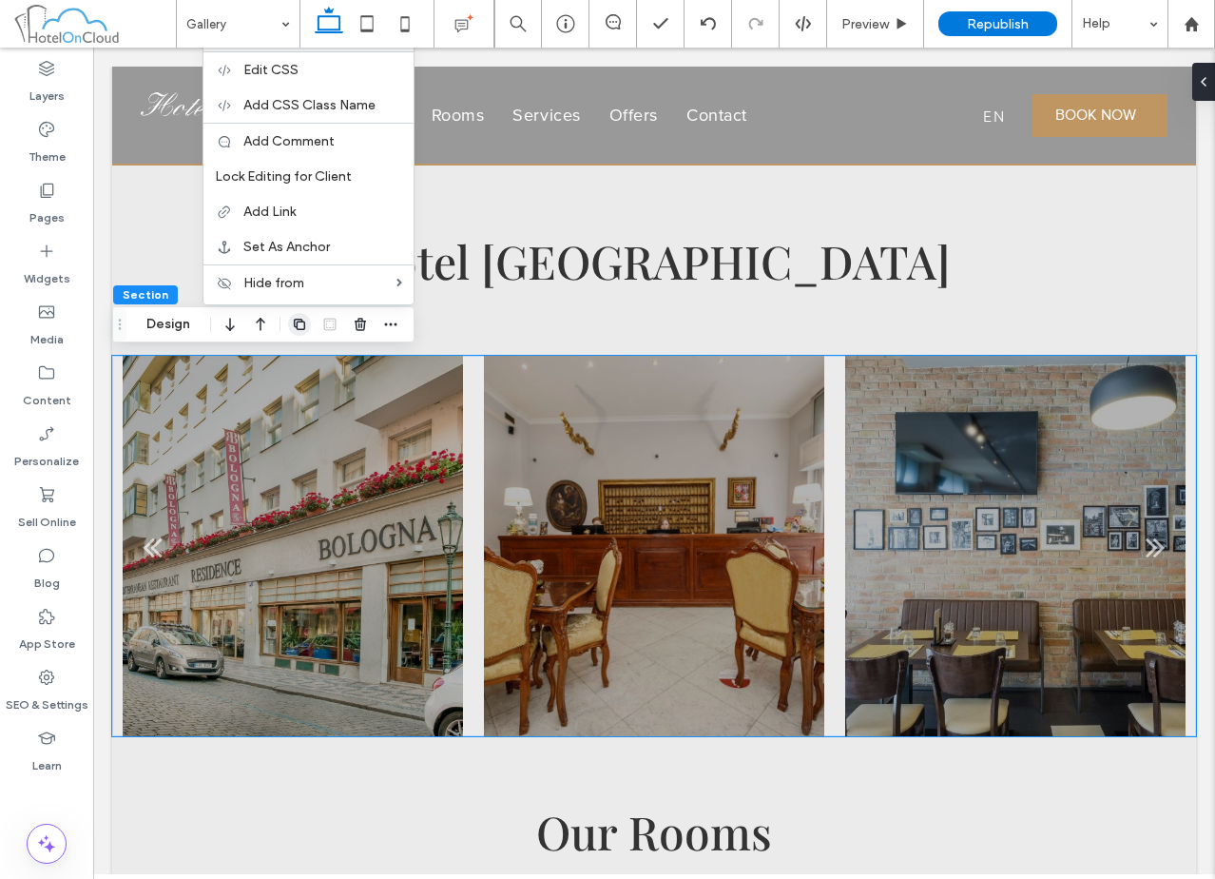
click at [300, 325] on icon "button" at bounding box center [299, 324] width 15 height 15
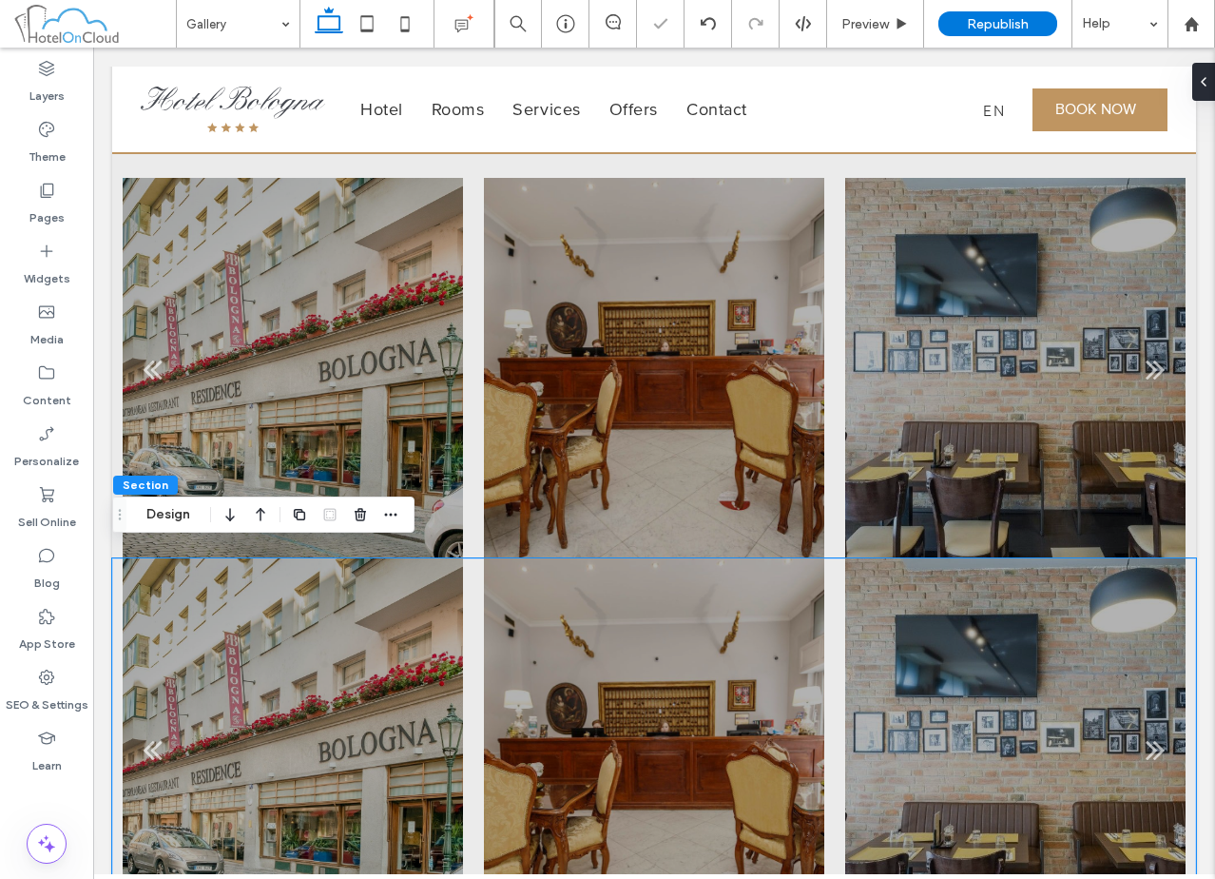
scroll to position [179, 0]
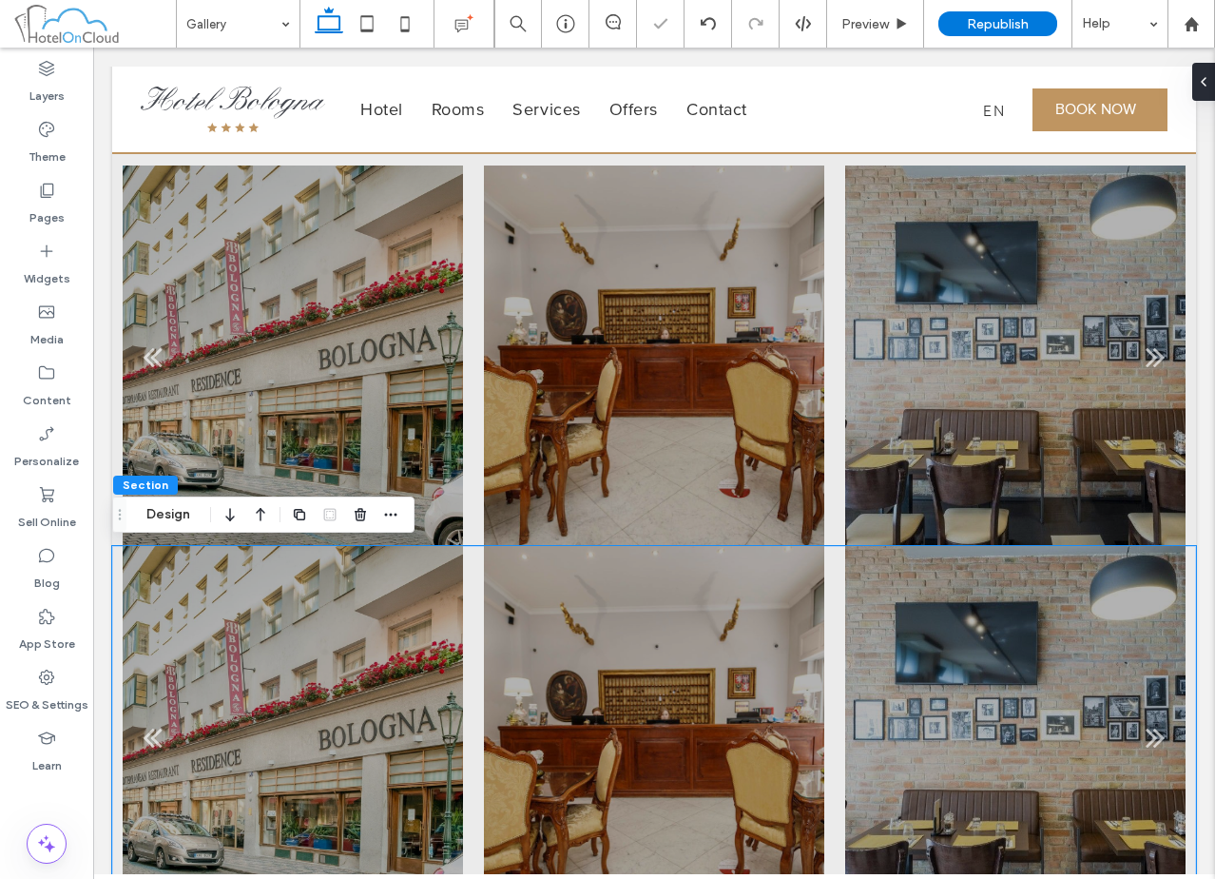
click at [340, 696] on div at bounding box center [292, 748] width 339 height 290
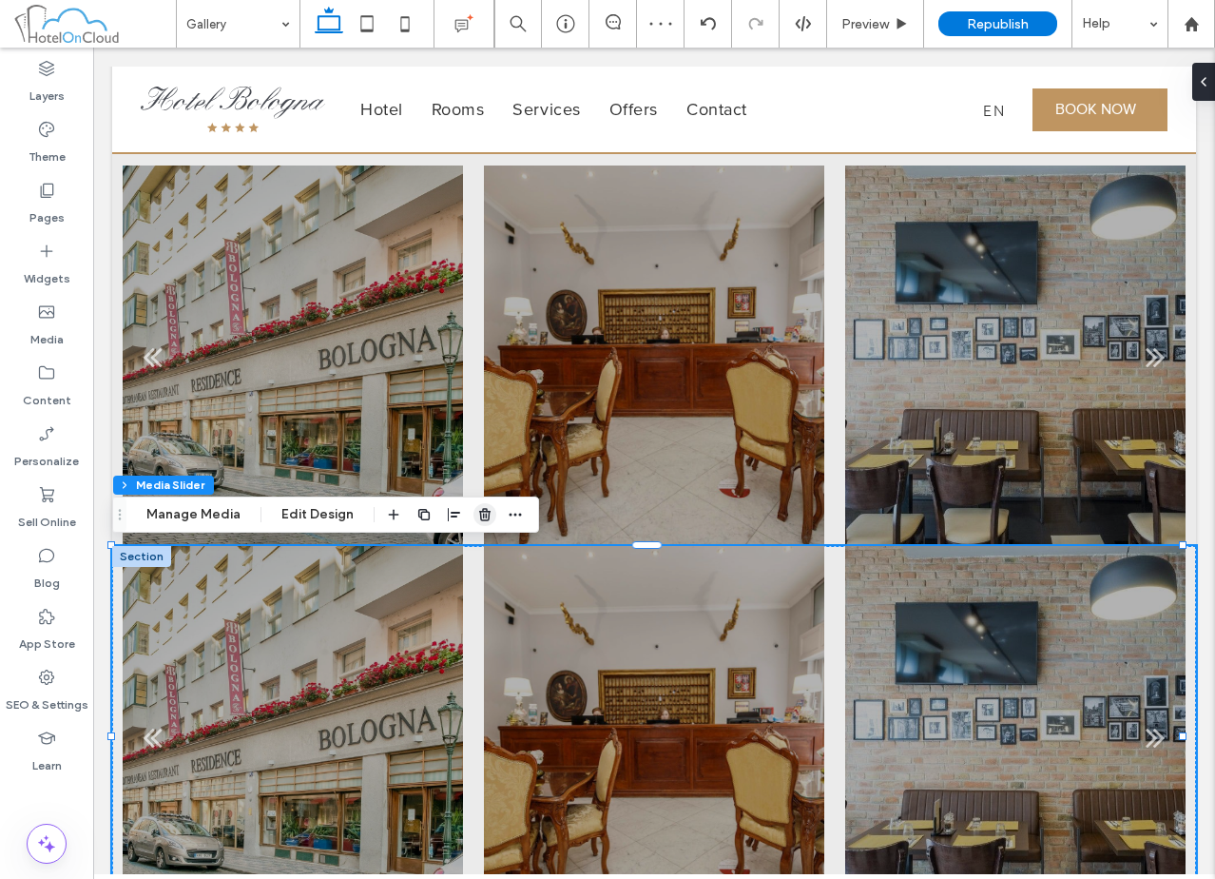
click at [484, 519] on use "button" at bounding box center [484, 514] width 11 height 12
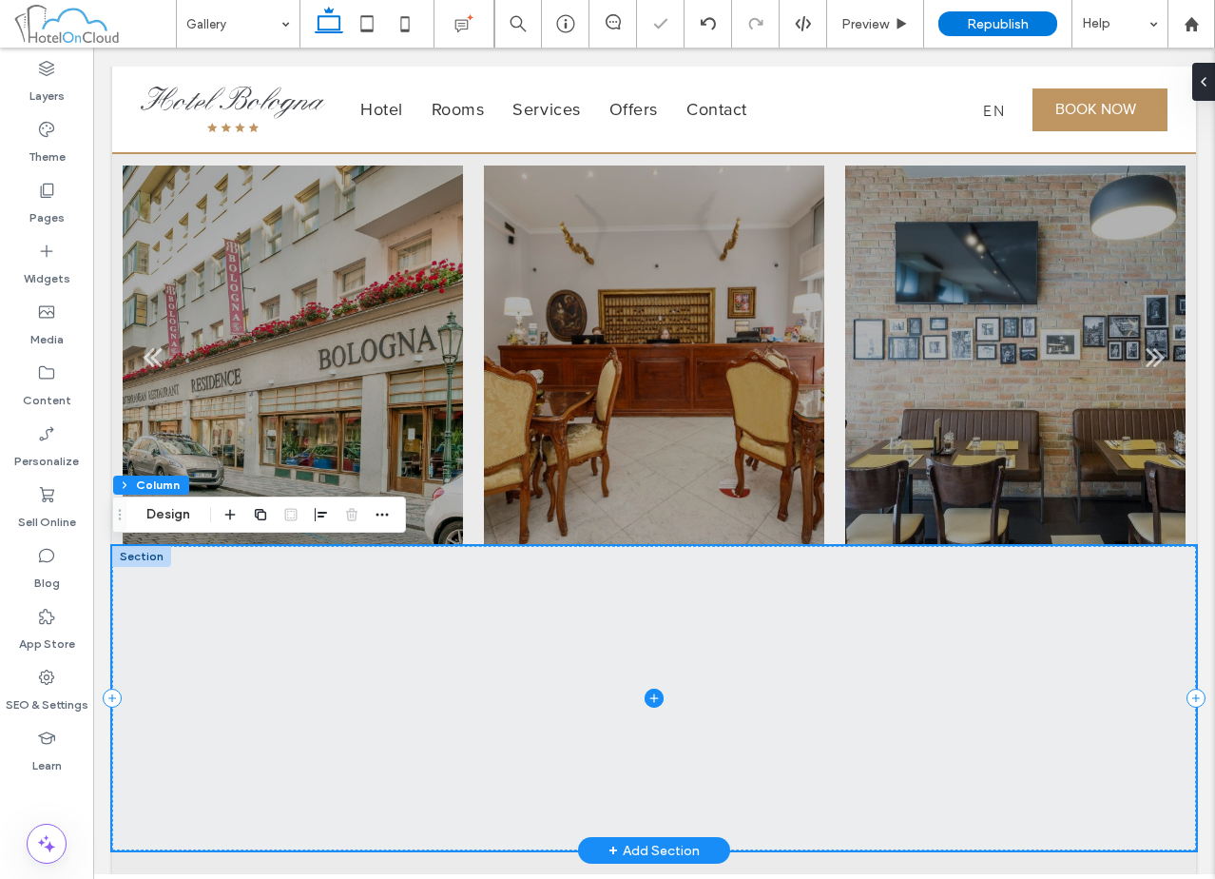
click at [452, 689] on span at bounding box center [654, 698] width 1084 height 304
click at [233, 514] on use "button" at bounding box center [230, 515] width 10 height 10
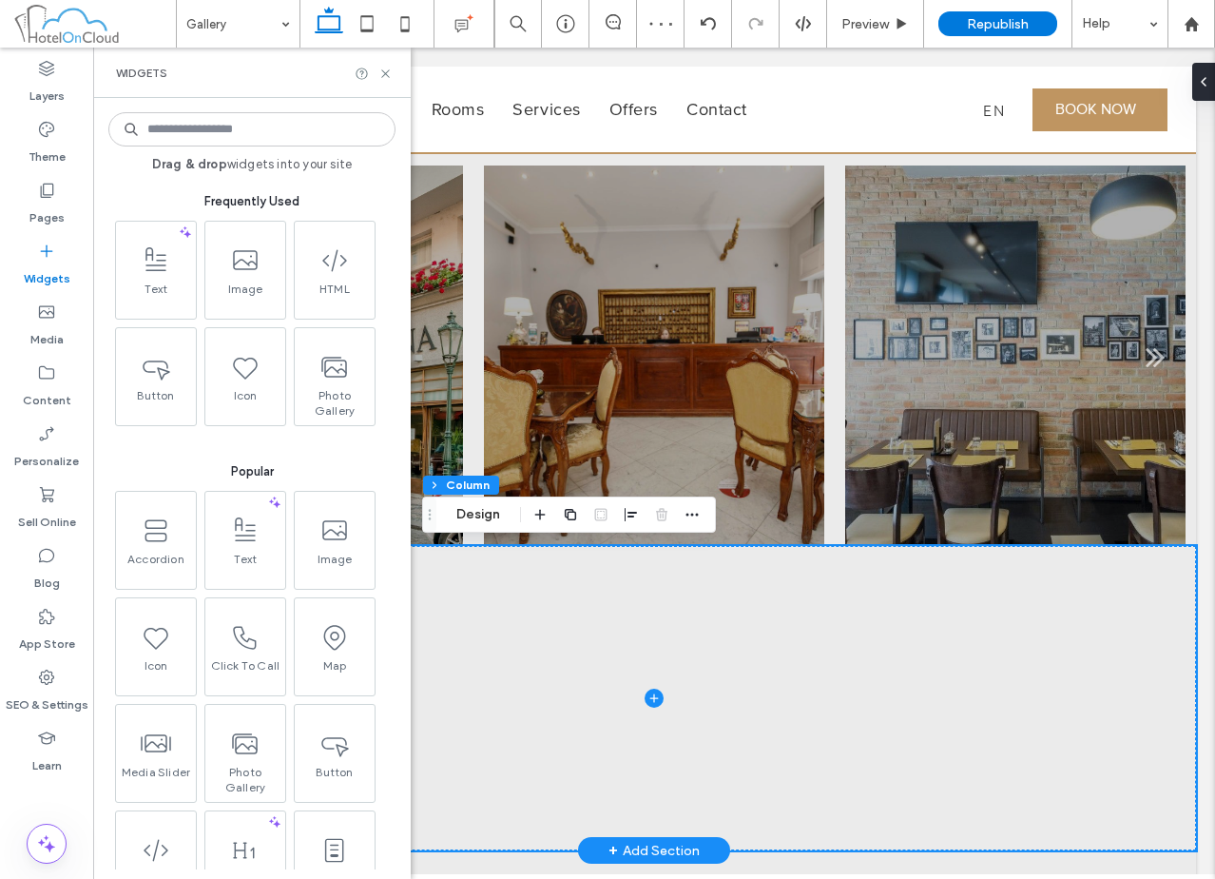
drag, startPoint x: 218, startPoint y: 151, endPoint x: 223, endPoint y: 131, distance: 20.8
click at [218, 150] on div "Drag & drop widgets into your site Frequently Used Text Image HTML Button Icon …" at bounding box center [251, 488] width 287 height 762
click at [223, 130] on input at bounding box center [251, 129] width 287 height 34
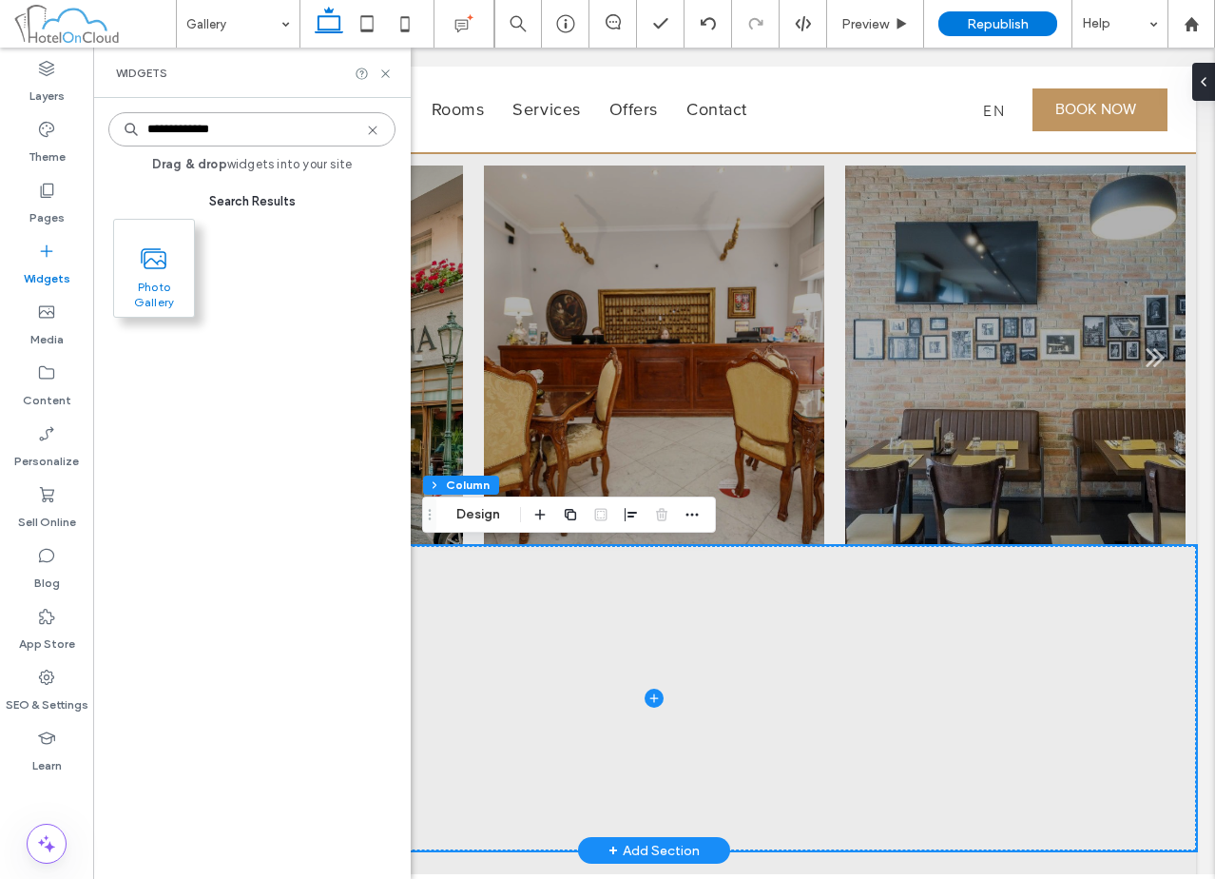
type input "**********"
click at [161, 288] on span "Photo Gallery" at bounding box center [154, 293] width 80 height 27
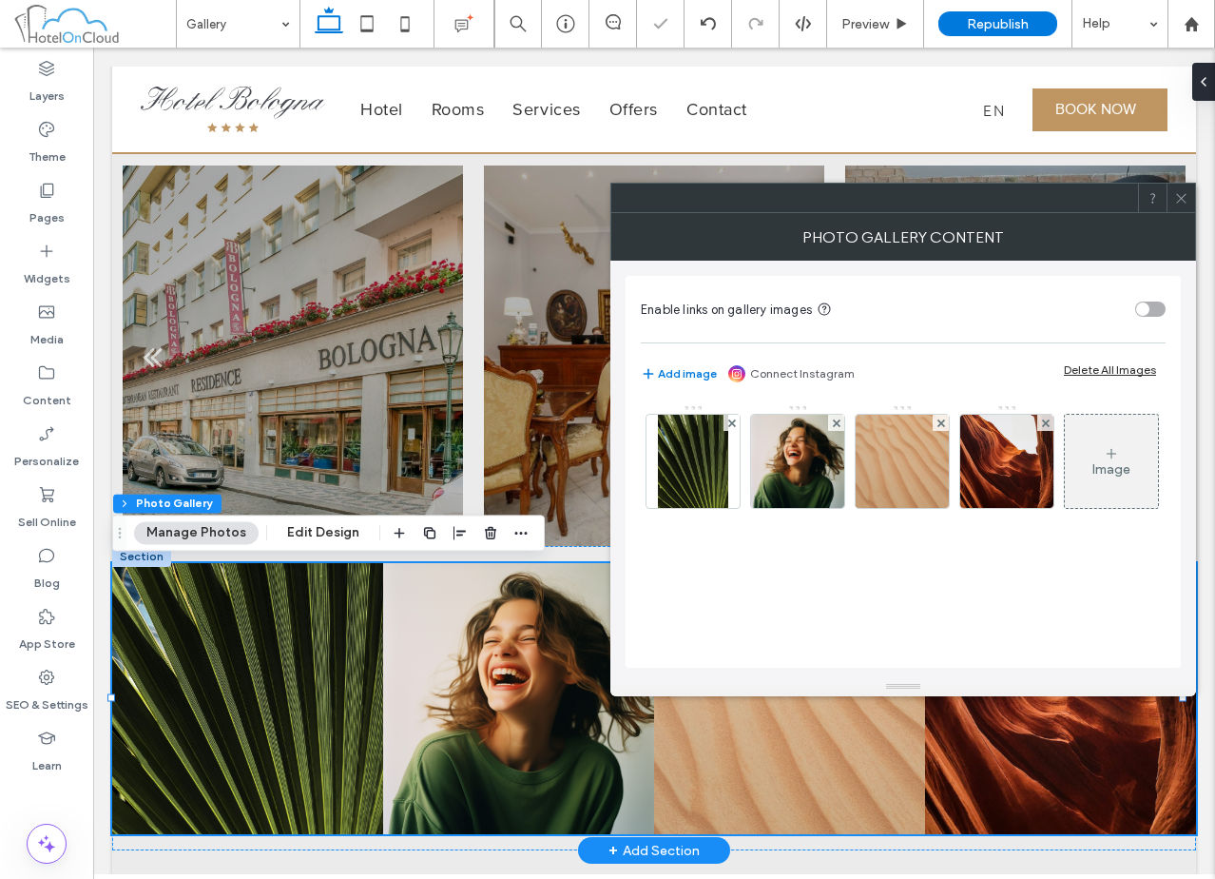
click at [1179, 191] on icon at bounding box center [1181, 198] width 14 height 14
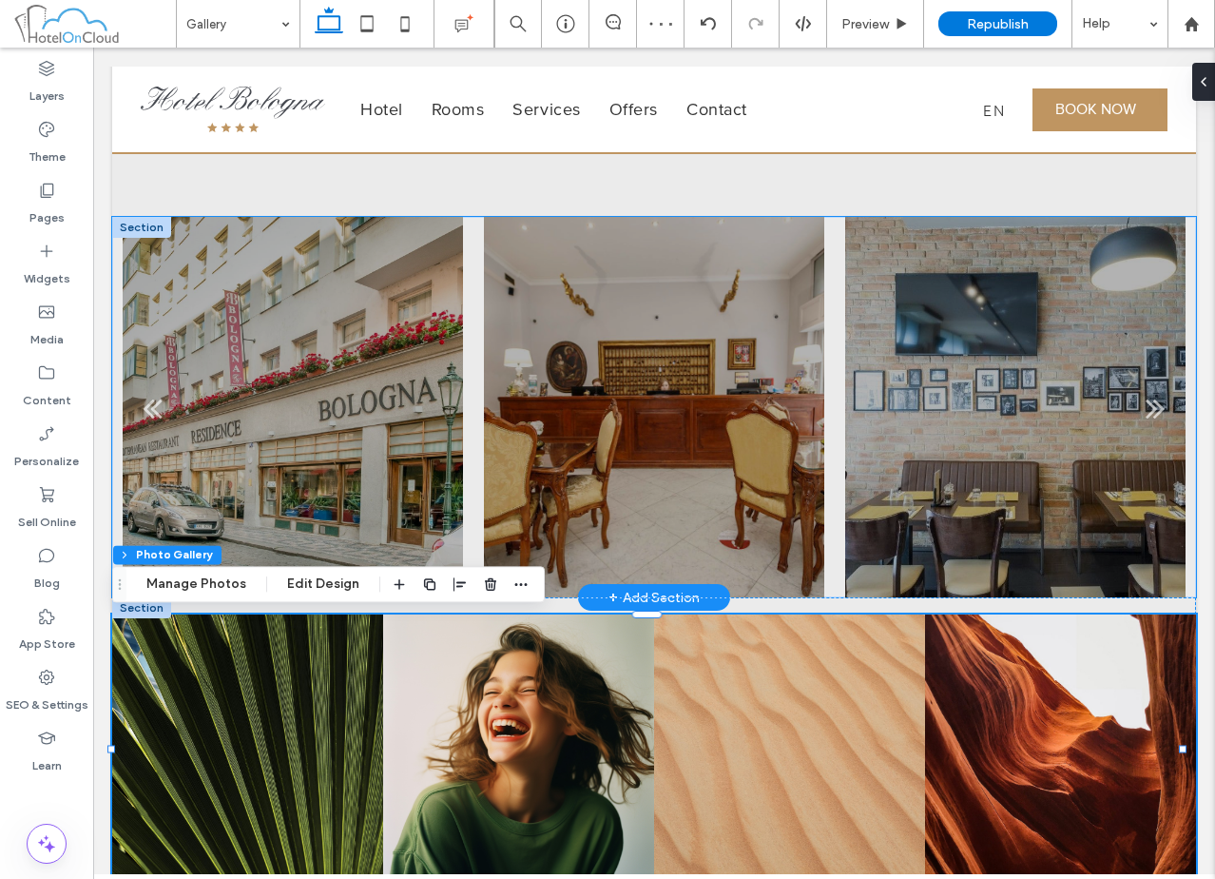
scroll to position [84, 0]
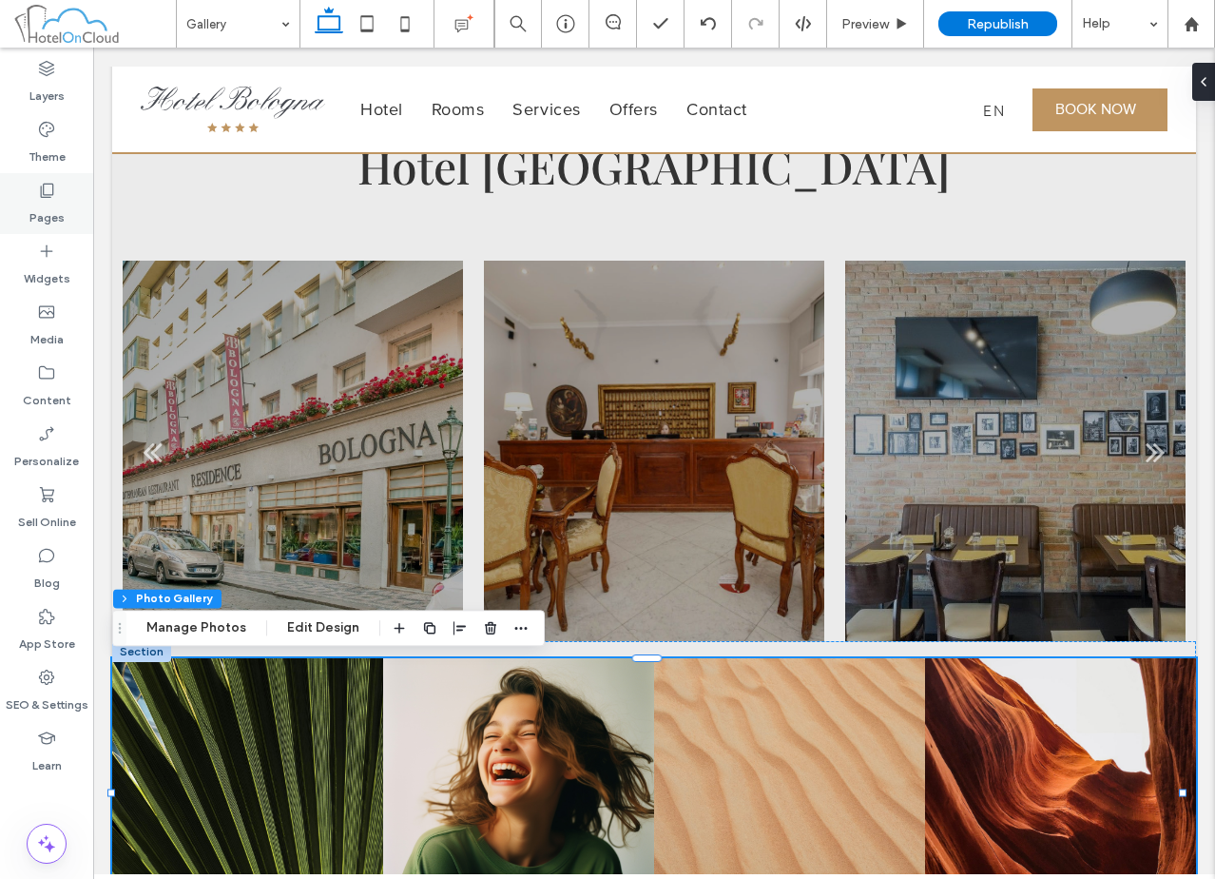
click at [42, 208] on label "Pages" at bounding box center [46, 213] width 35 height 27
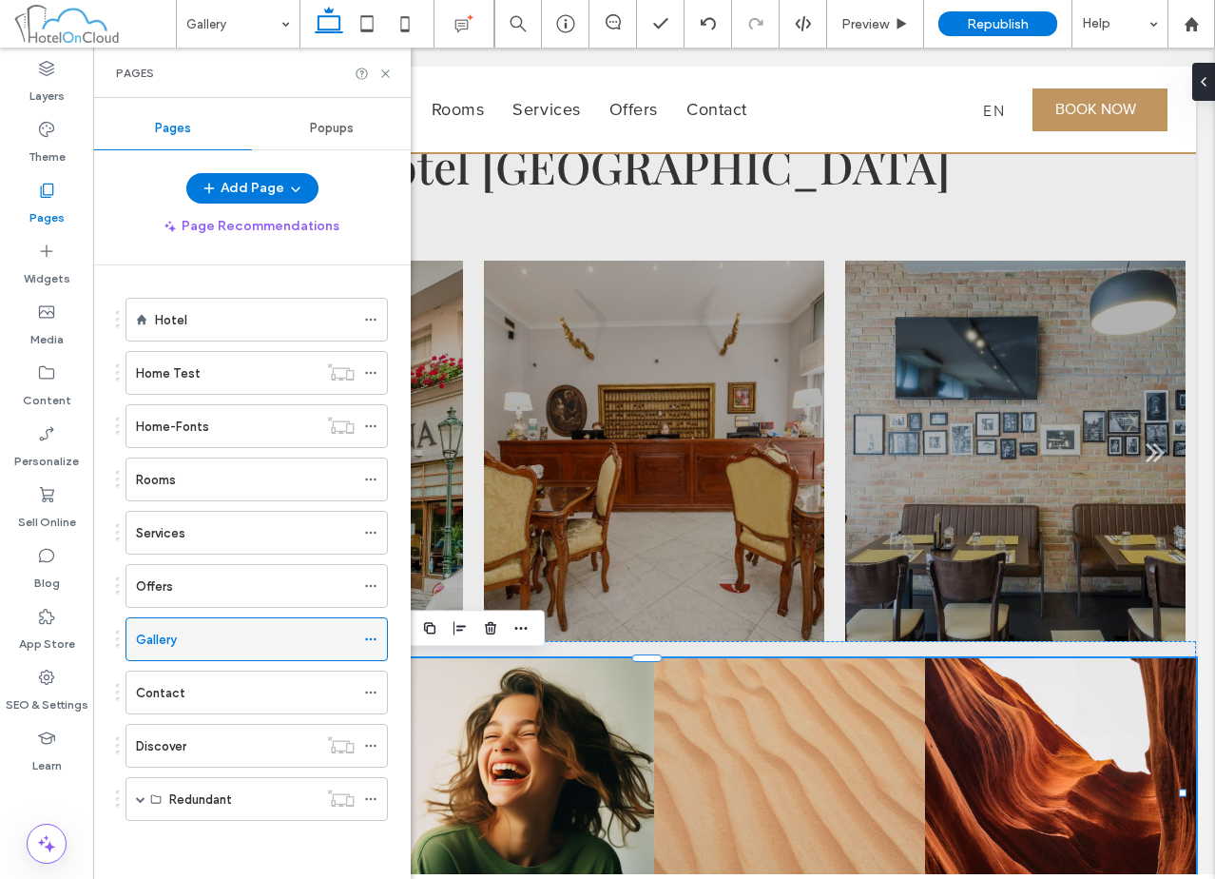
click at [368, 644] on icon at bounding box center [370, 638] width 13 height 13
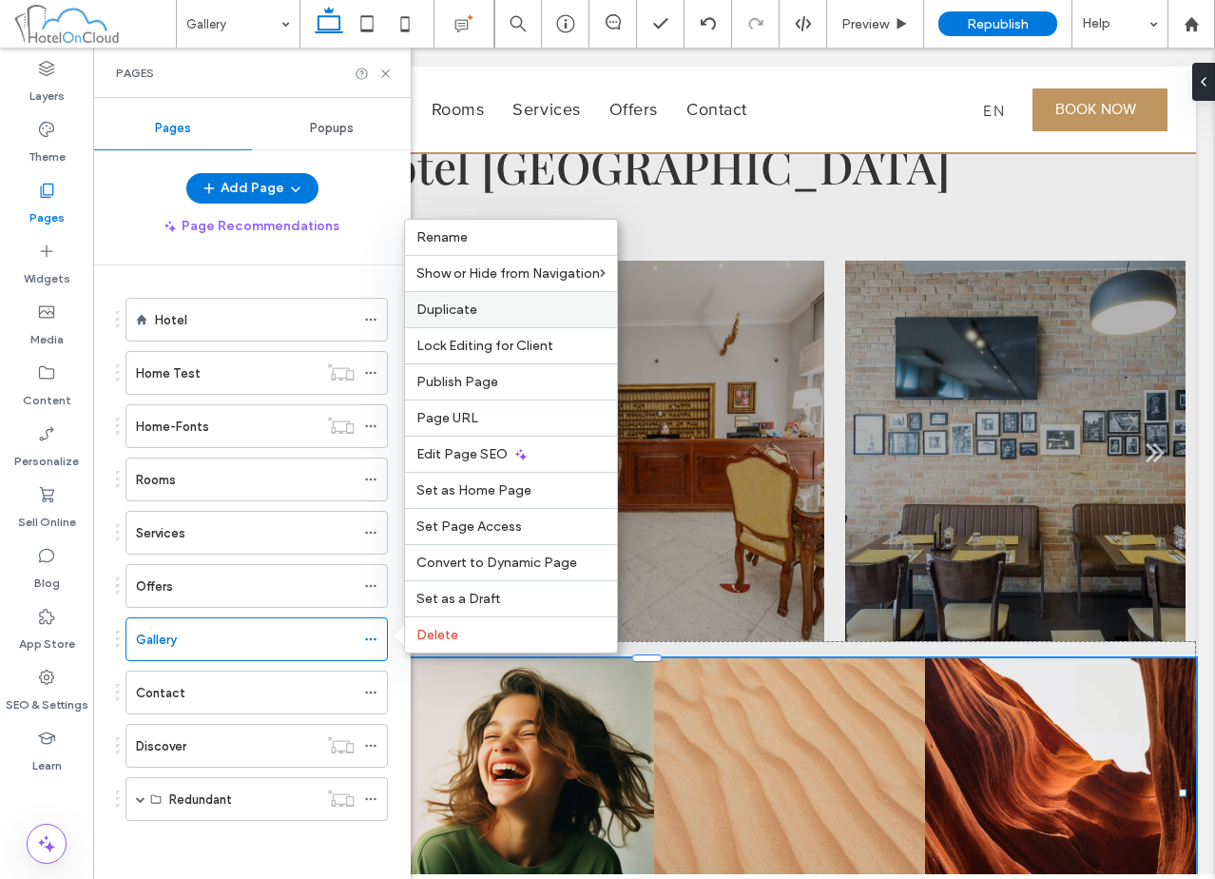
click at [535, 304] on label "Duplicate" at bounding box center [510, 309] width 189 height 16
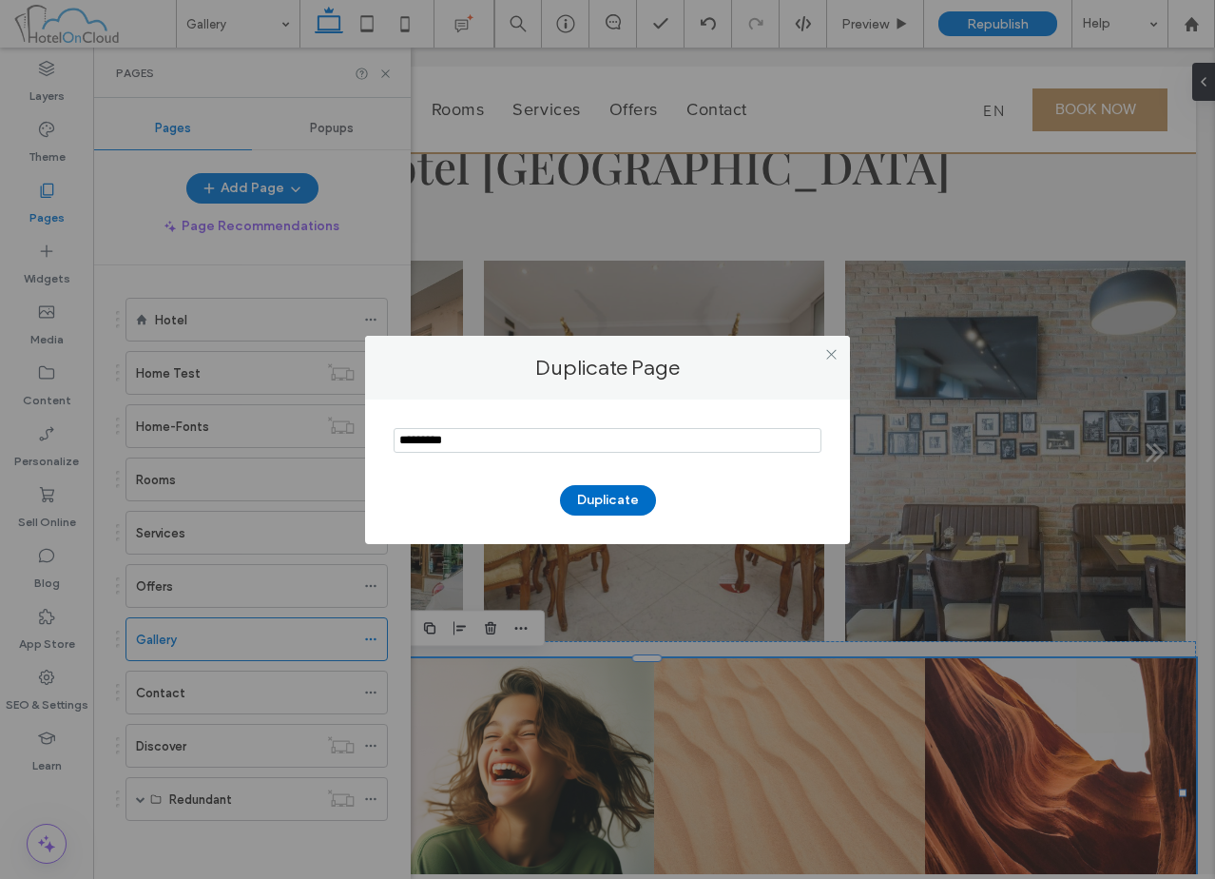
type input "*********"
click at [584, 503] on button "Duplicate" at bounding box center [608, 500] width 96 height 30
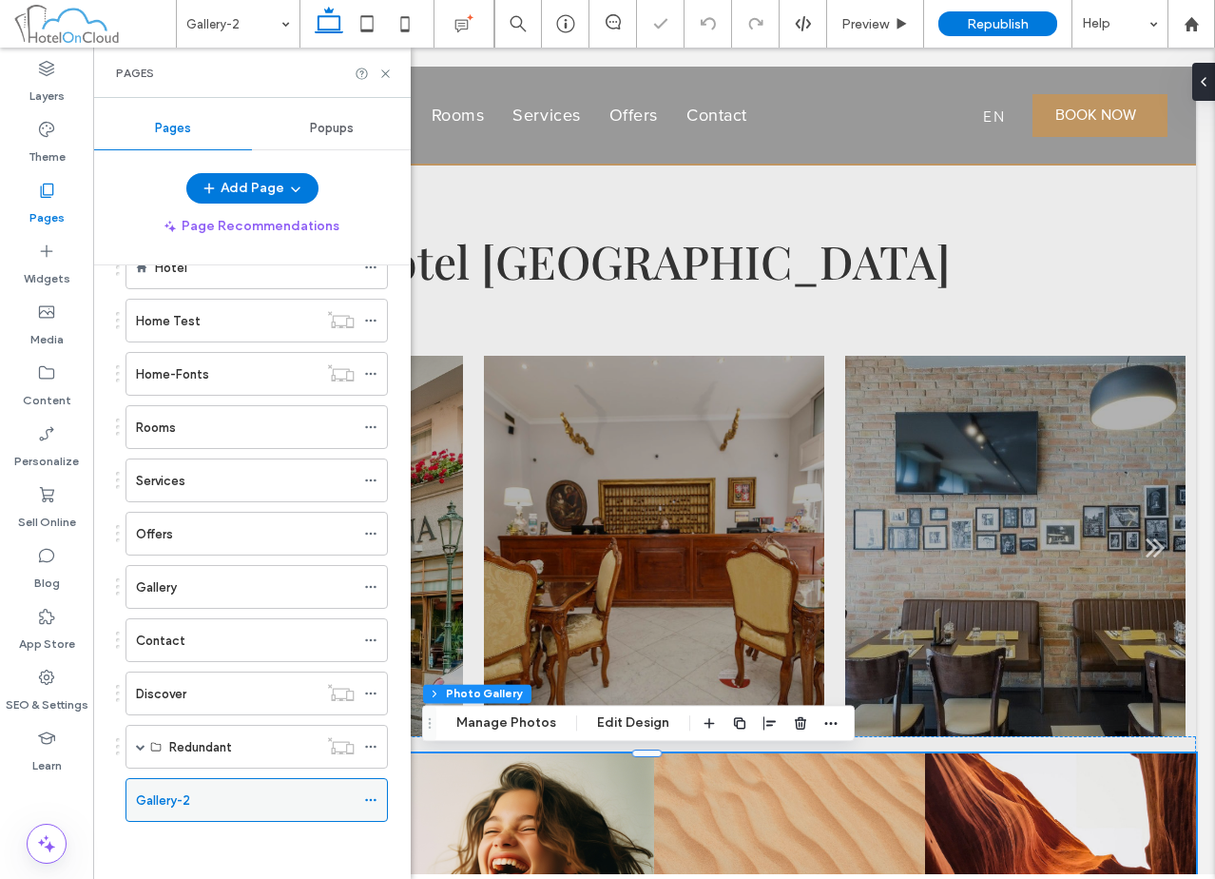
click at [373, 800] on icon at bounding box center [370, 799] width 13 height 13
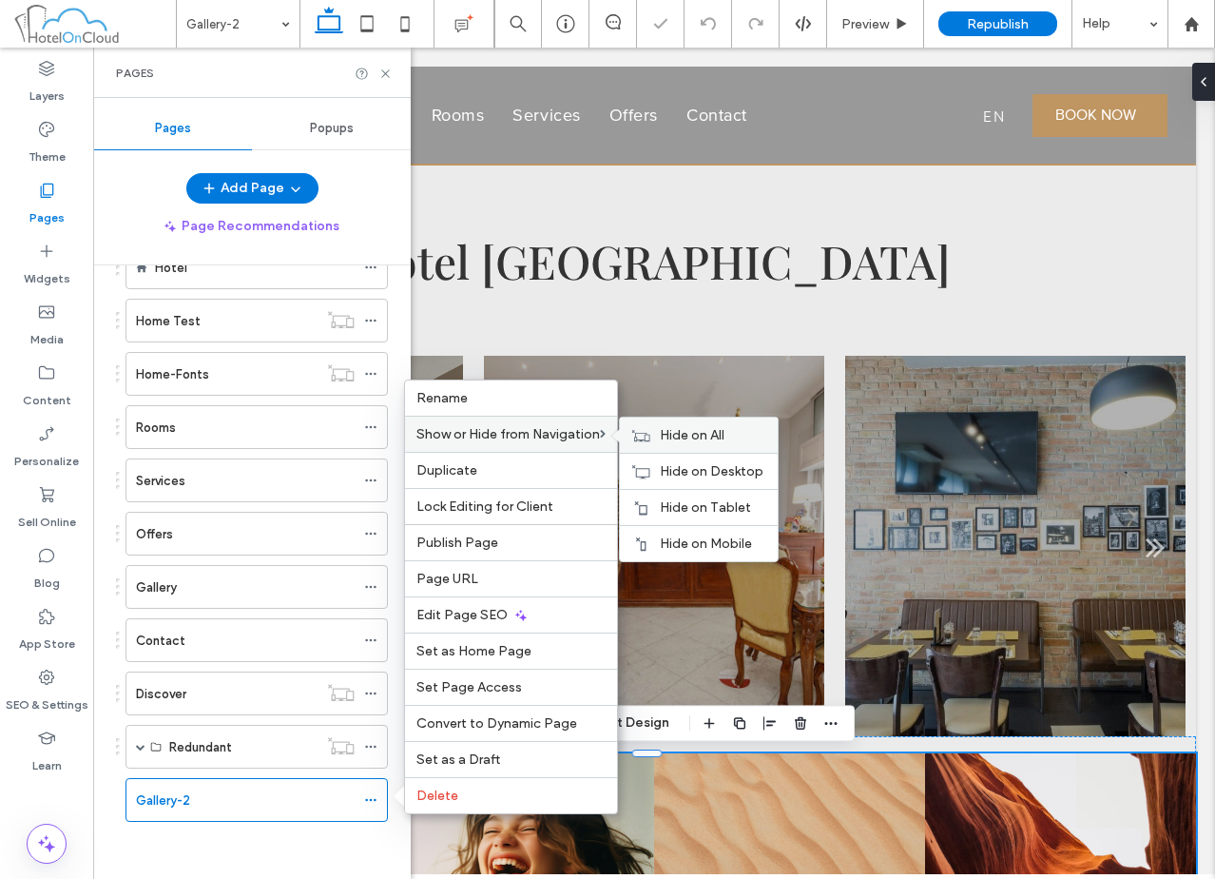
click at [689, 435] on span "Hide on All" at bounding box center [692, 435] width 65 height 16
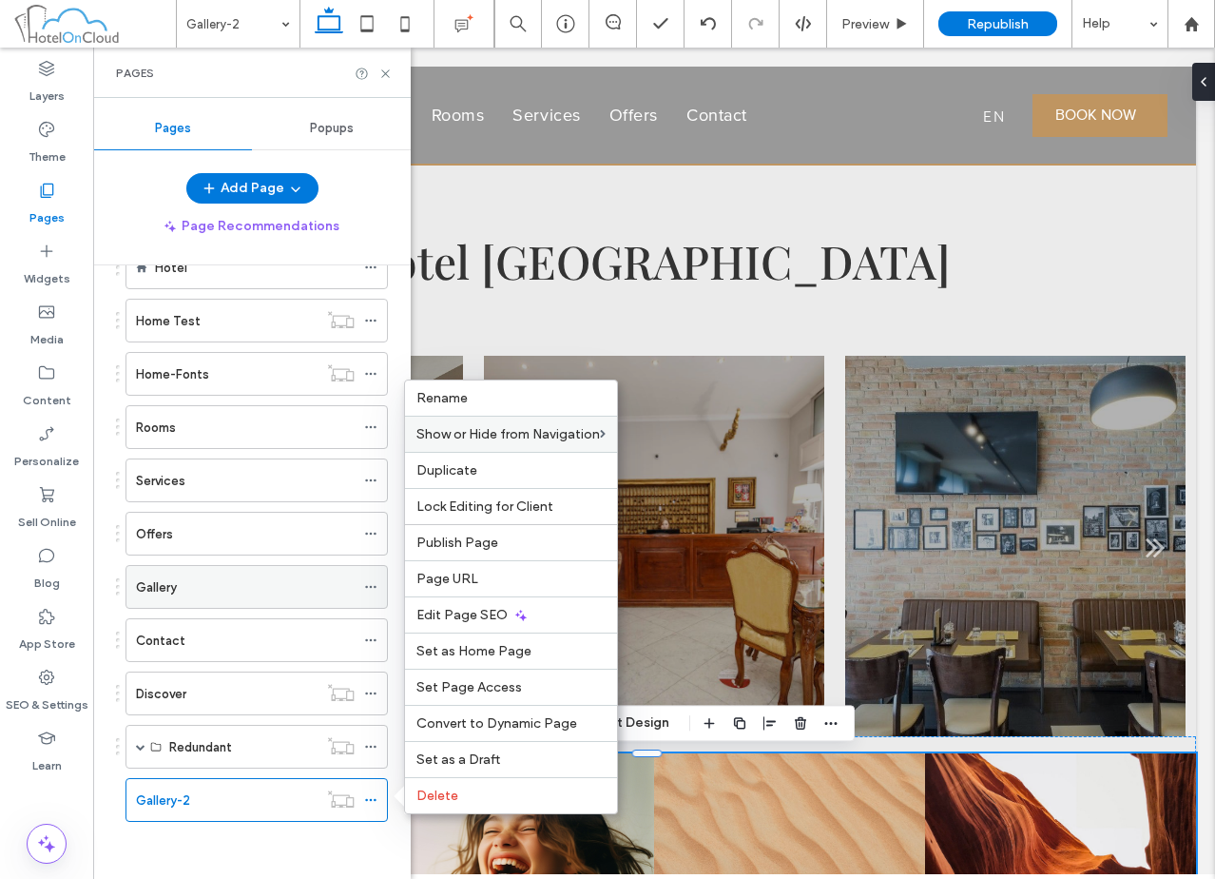
click at [295, 590] on div "Gallery" at bounding box center [245, 587] width 219 height 20
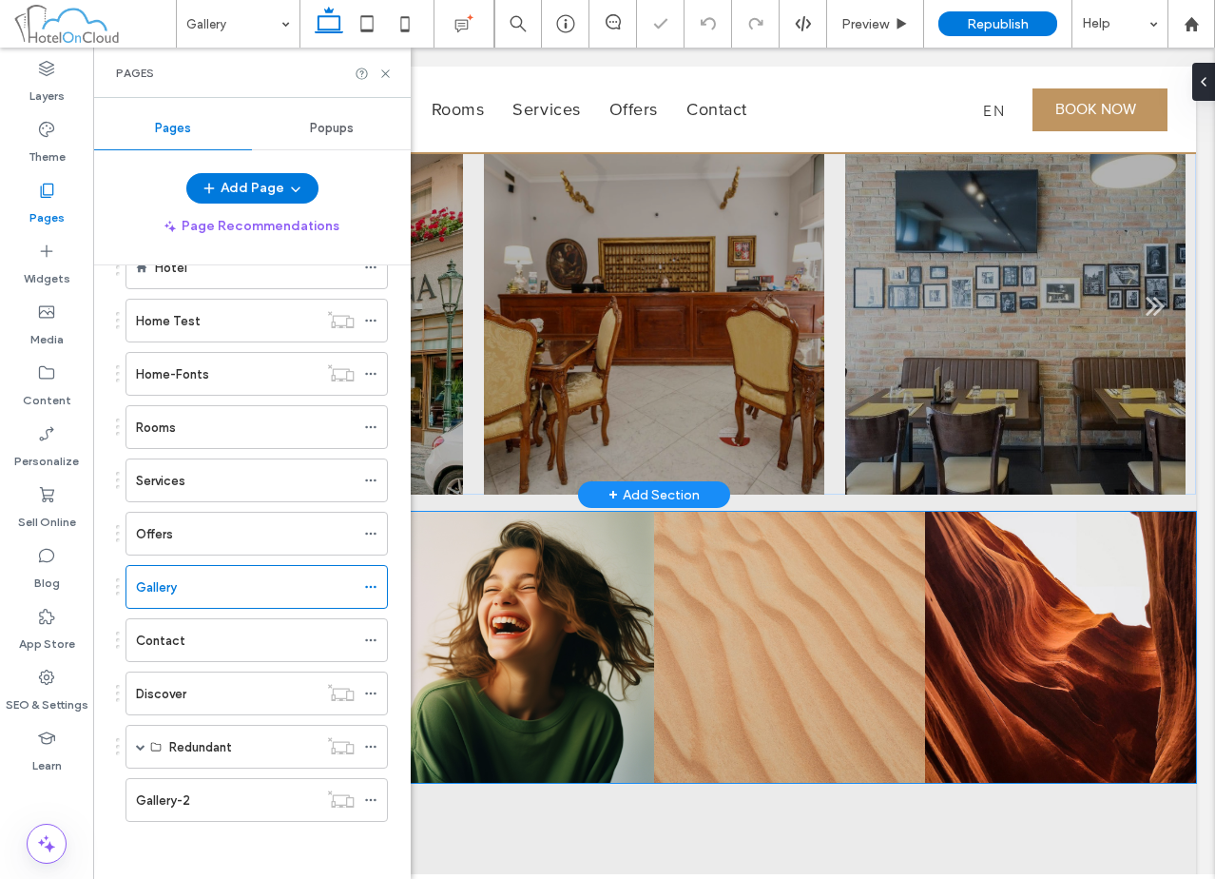
scroll to position [274, 0]
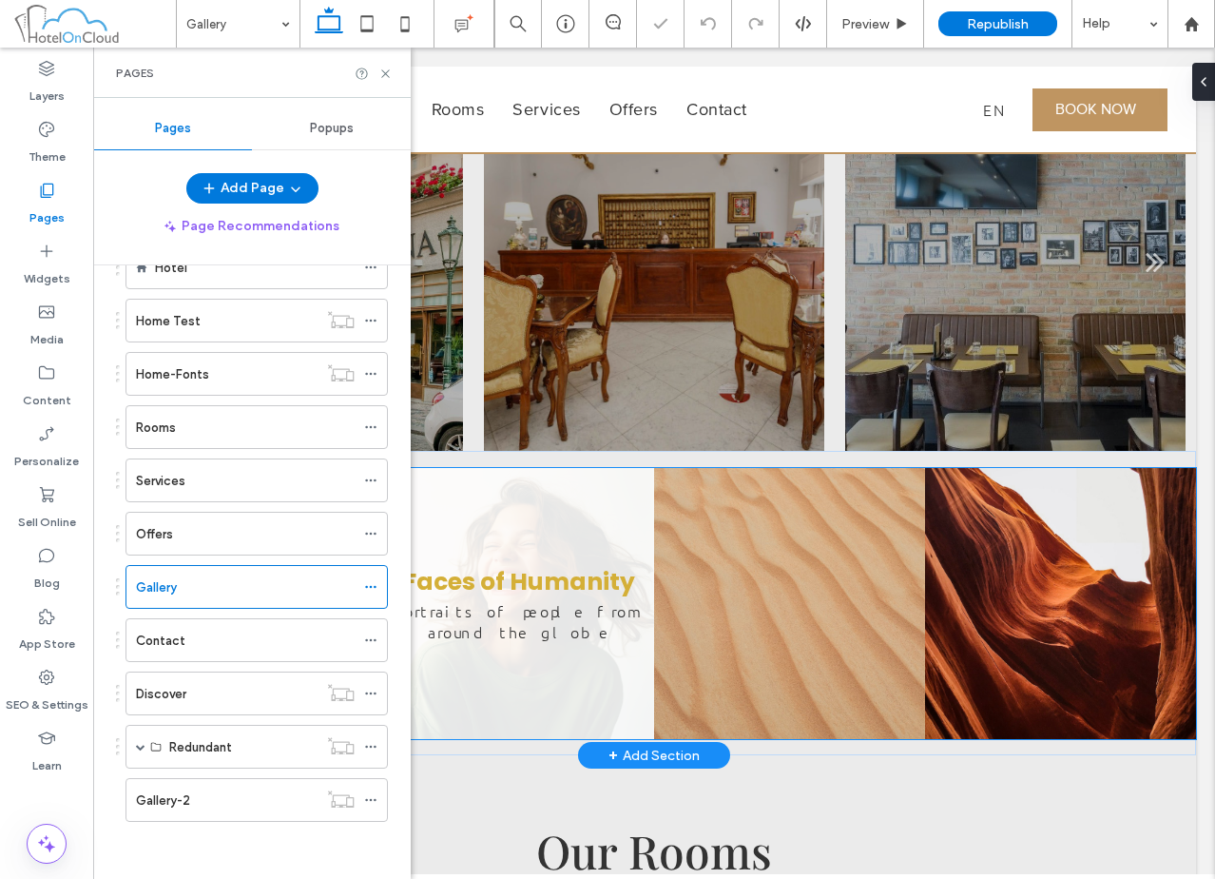
click at [624, 582] on link at bounding box center [518, 603] width 271 height 271
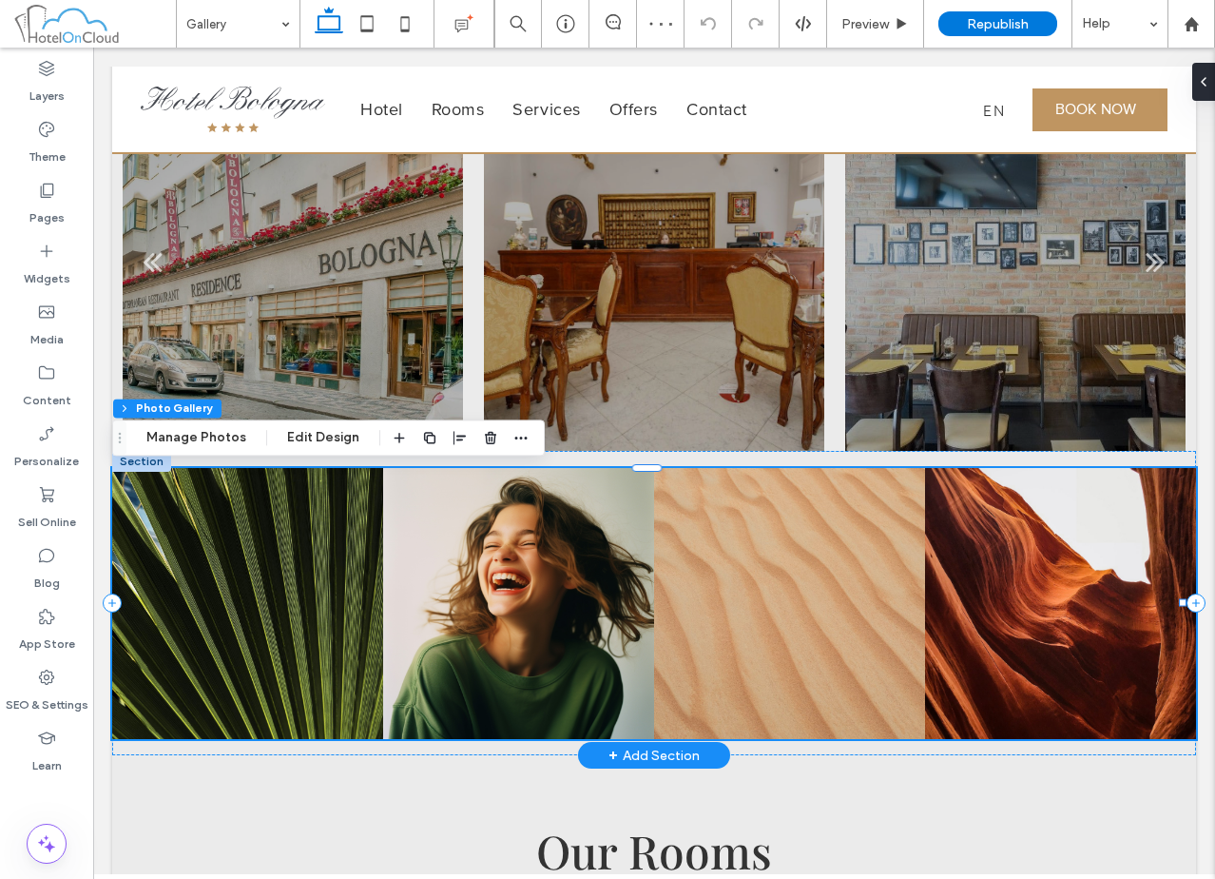
click at [154, 462] on div at bounding box center [141, 461] width 59 height 21
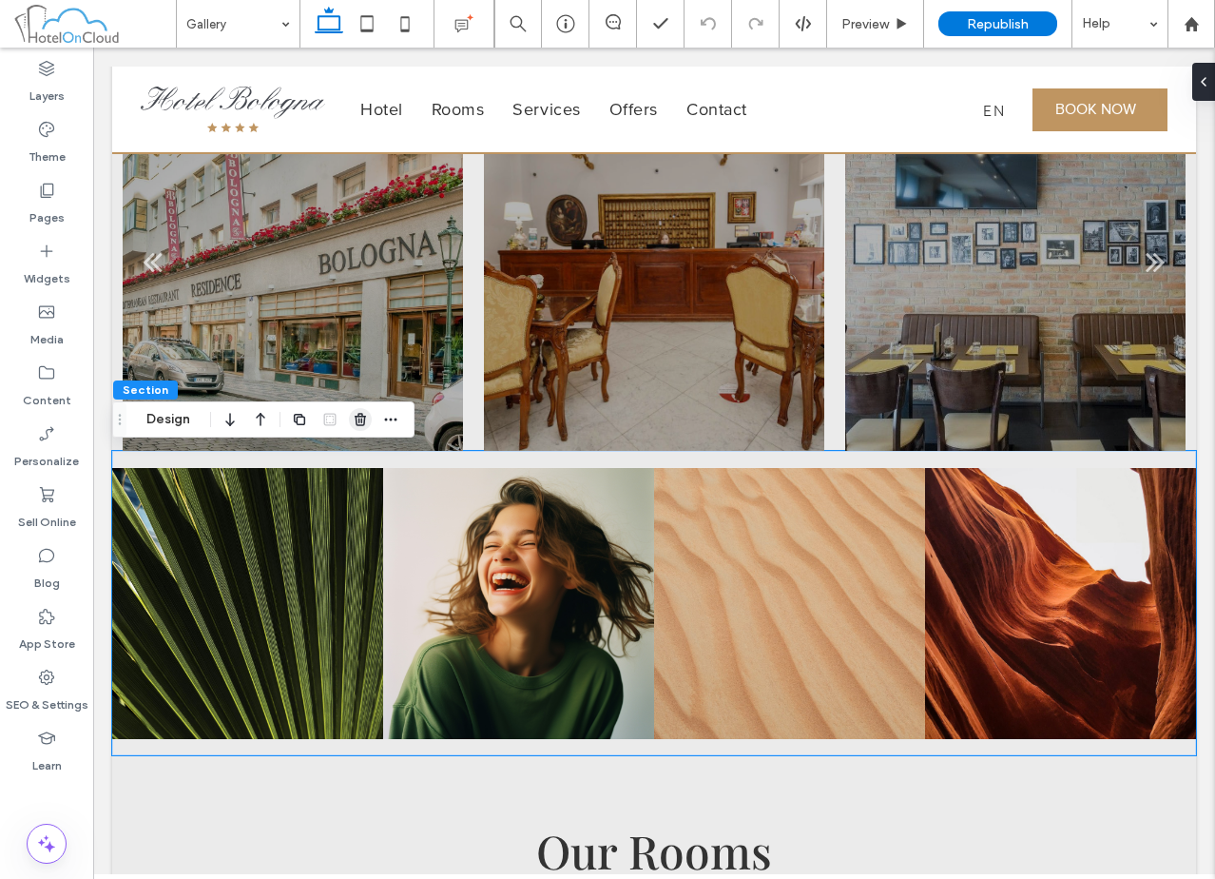
click at [363, 421] on icon "button" at bounding box center [360, 419] width 15 height 15
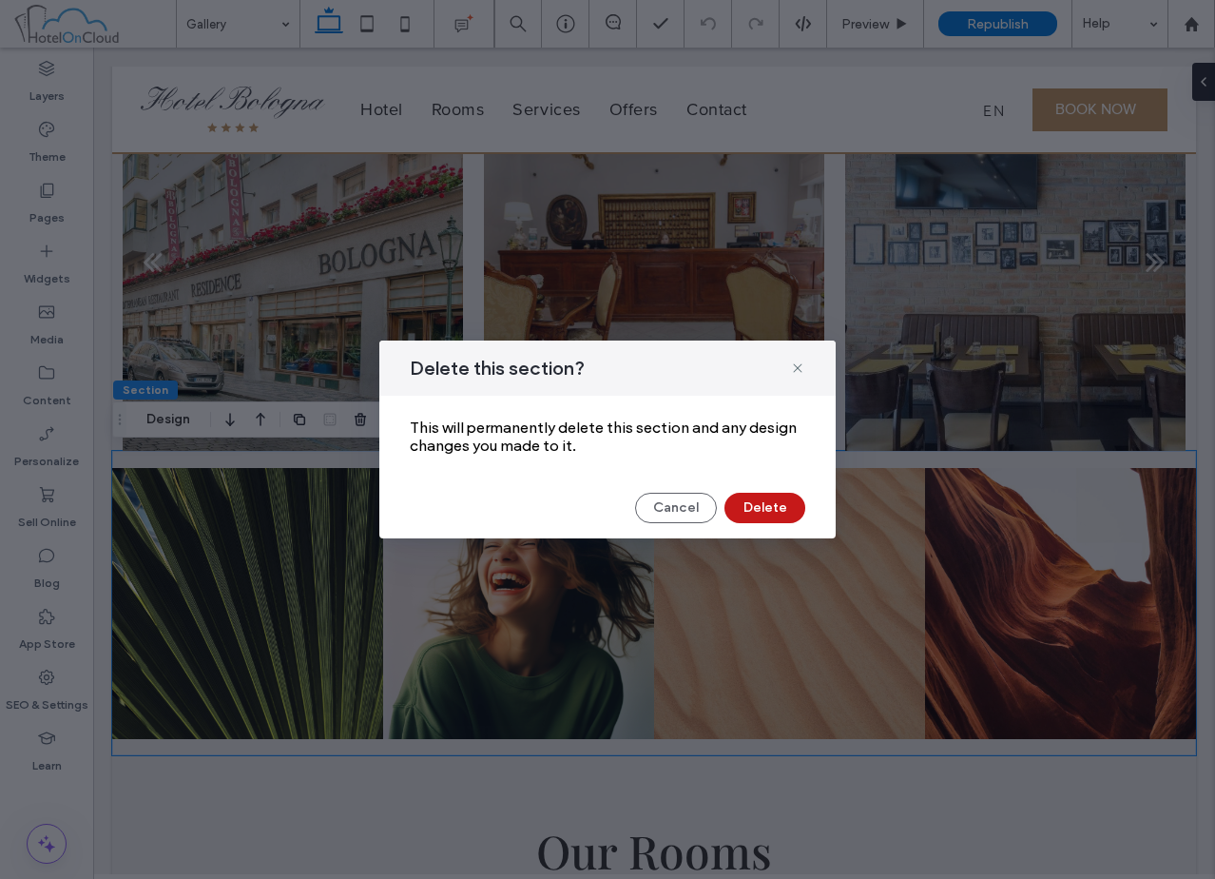
click at [771, 522] on button "Delete" at bounding box center [764, 508] width 81 height 30
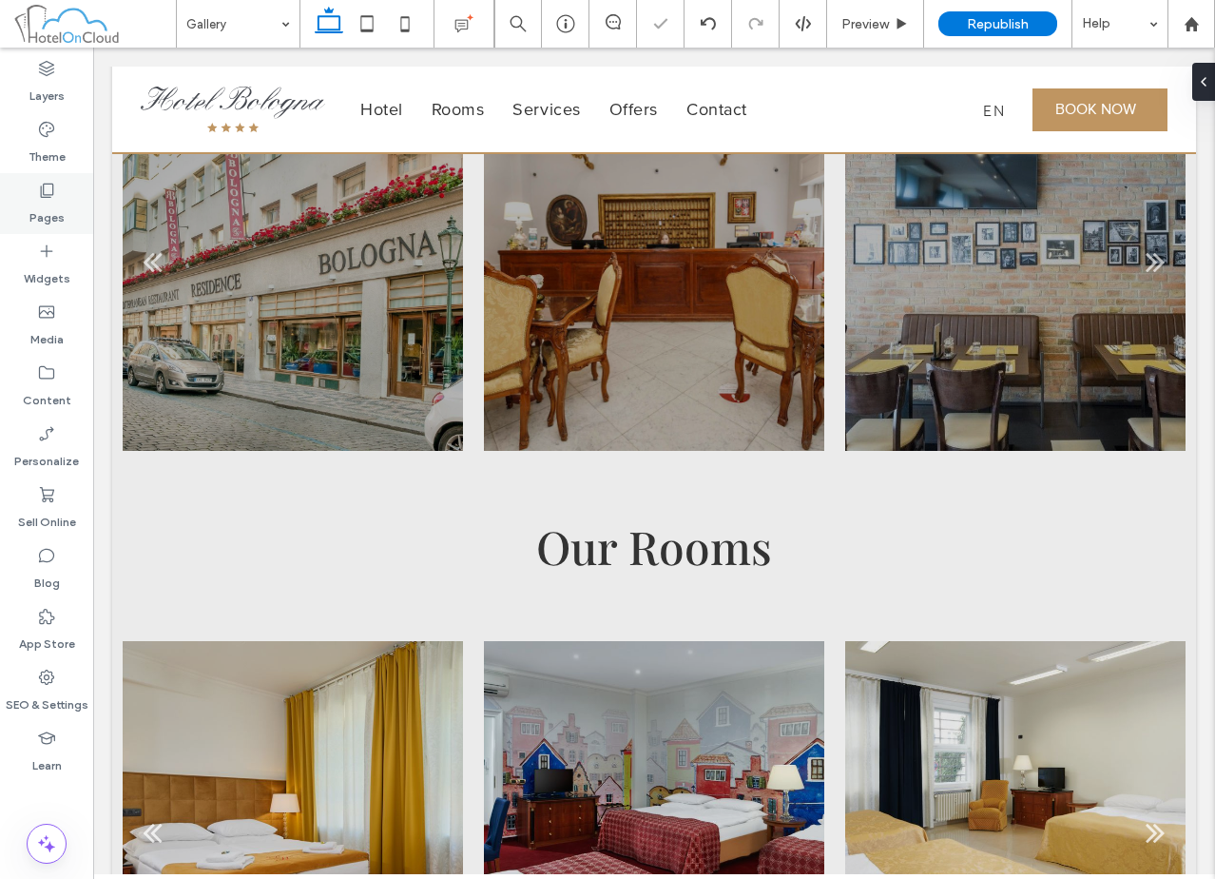
click at [36, 199] on div "Pages" at bounding box center [46, 203] width 93 height 61
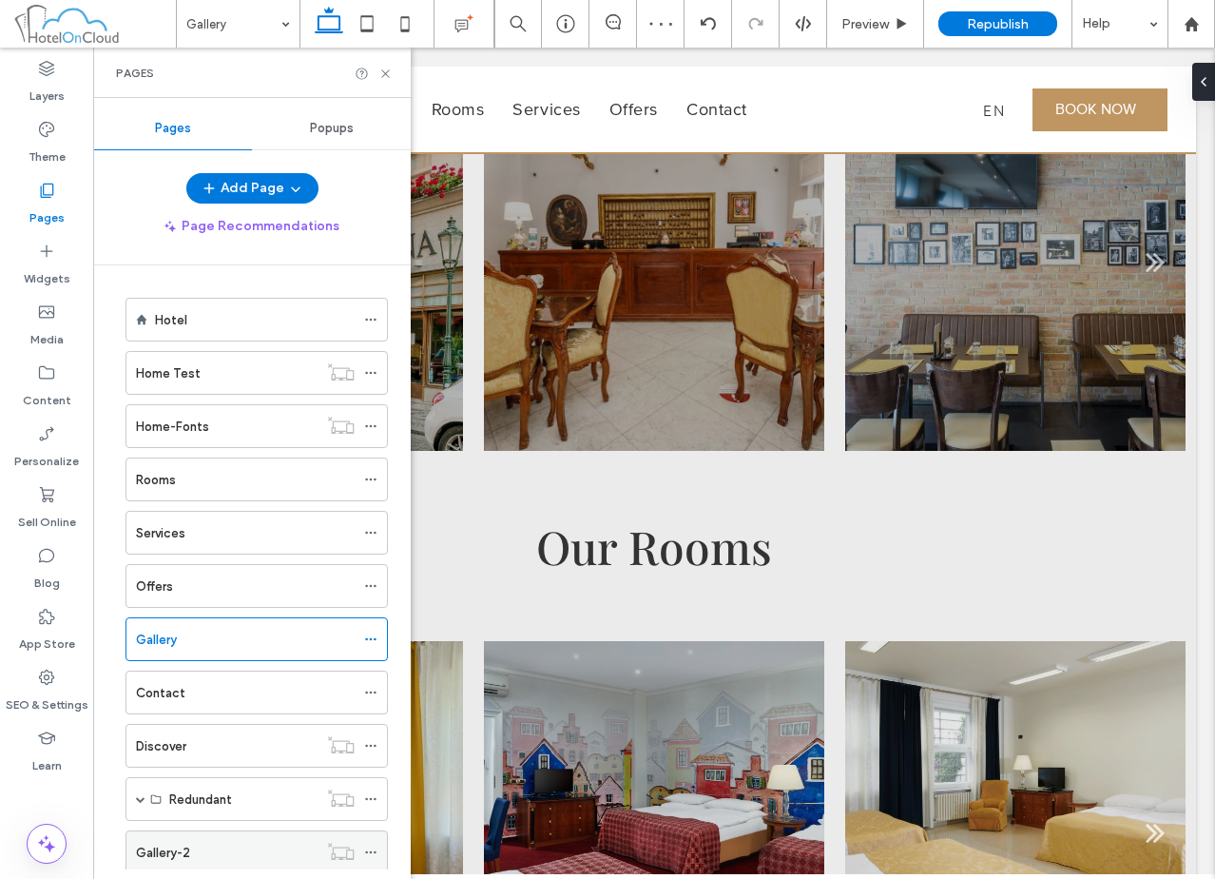
click at [231, 851] on div "Gallery-2" at bounding box center [227, 852] width 182 height 20
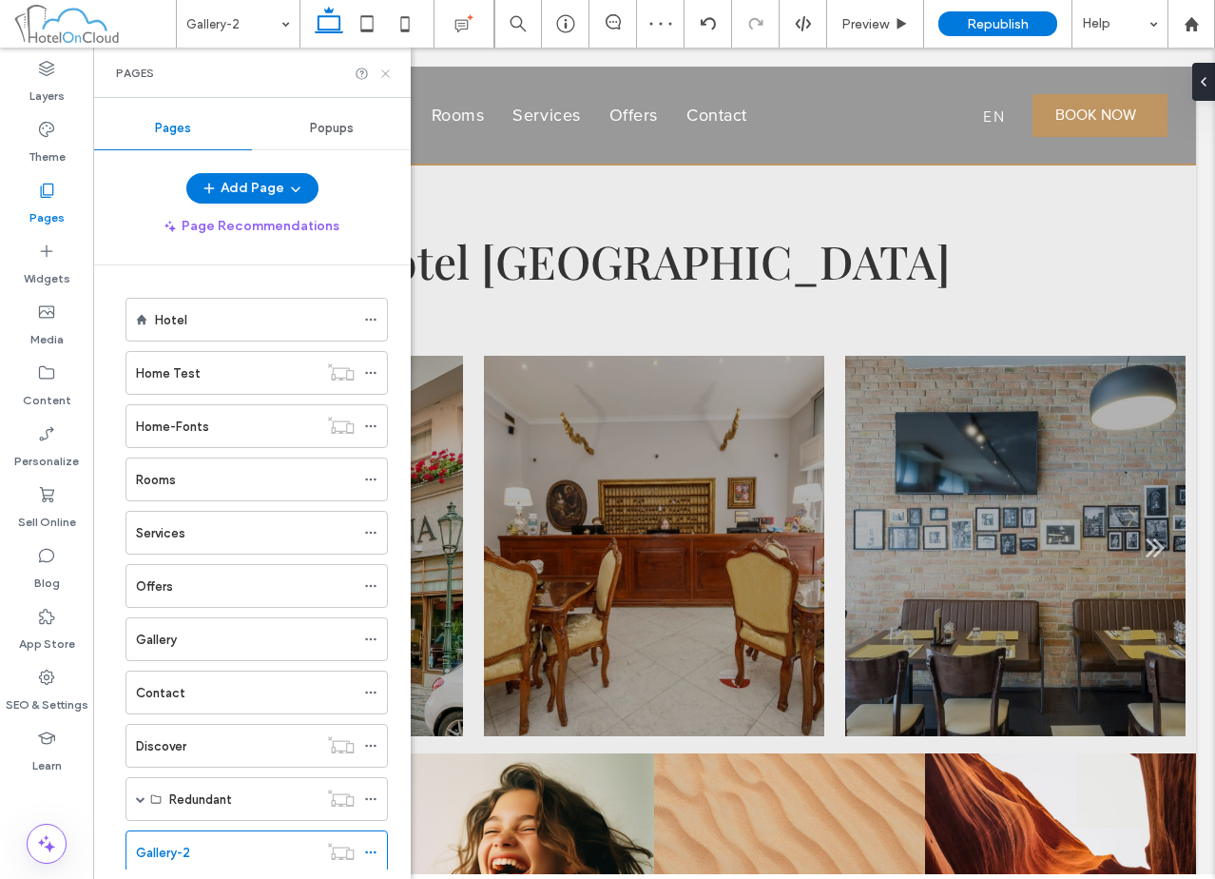
click at [381, 67] on icon at bounding box center [385, 74] width 14 height 14
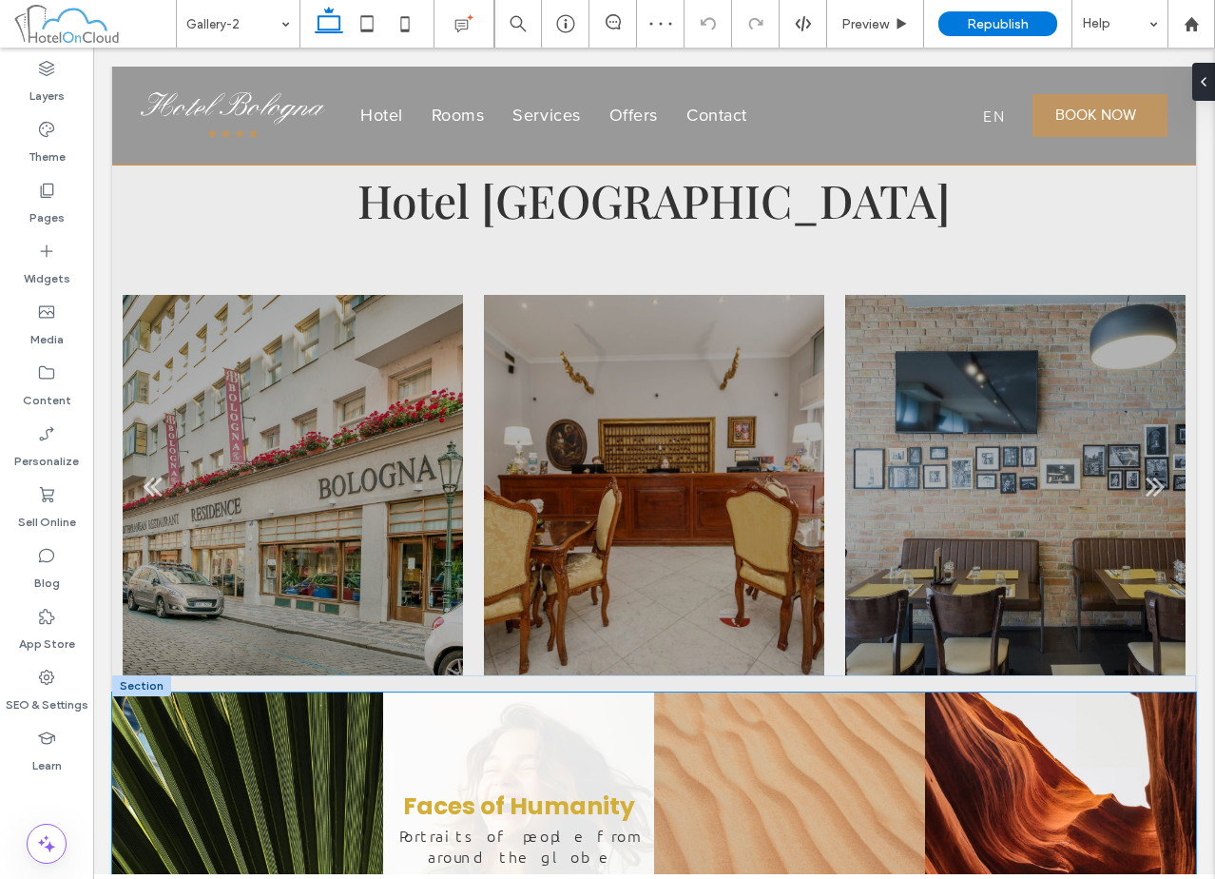
scroll to position [95, 0]
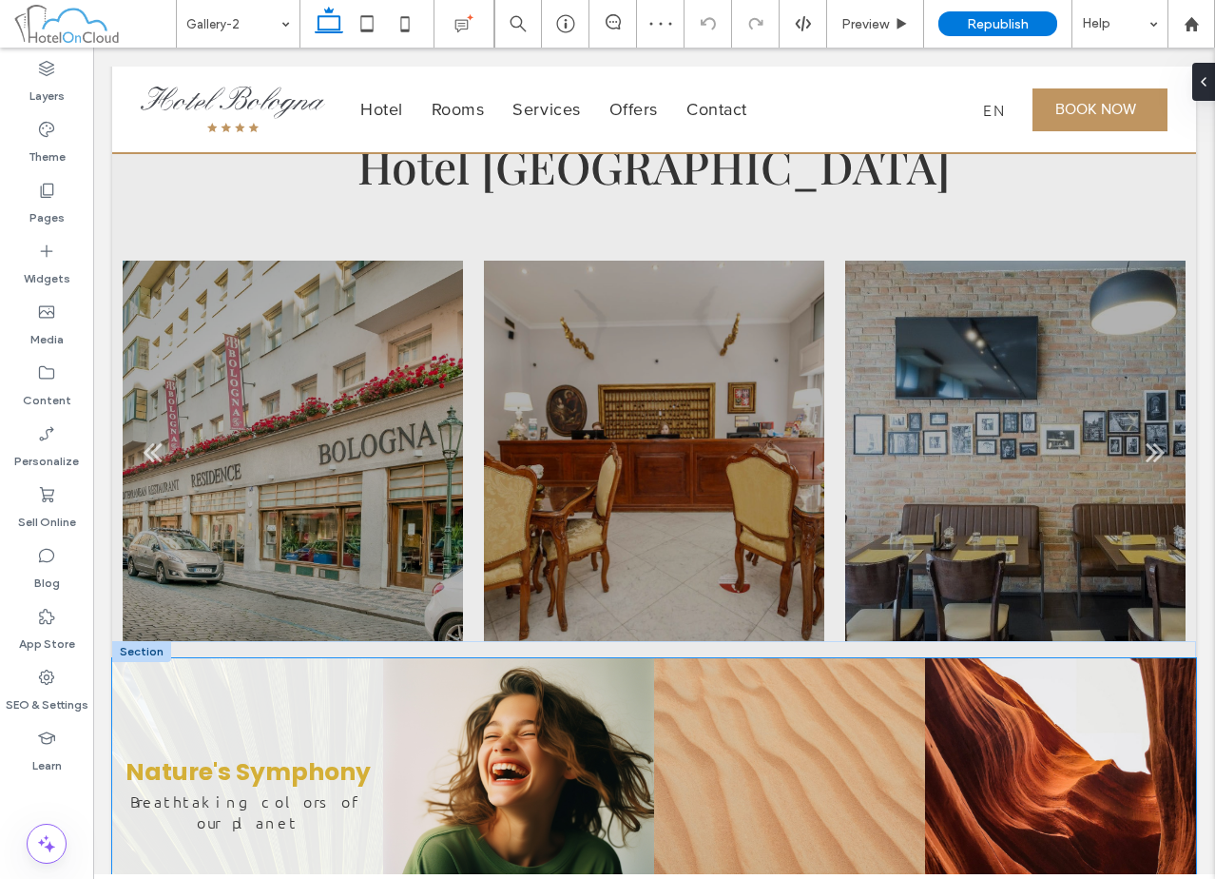
click at [368, 734] on link at bounding box center [247, 793] width 271 height 271
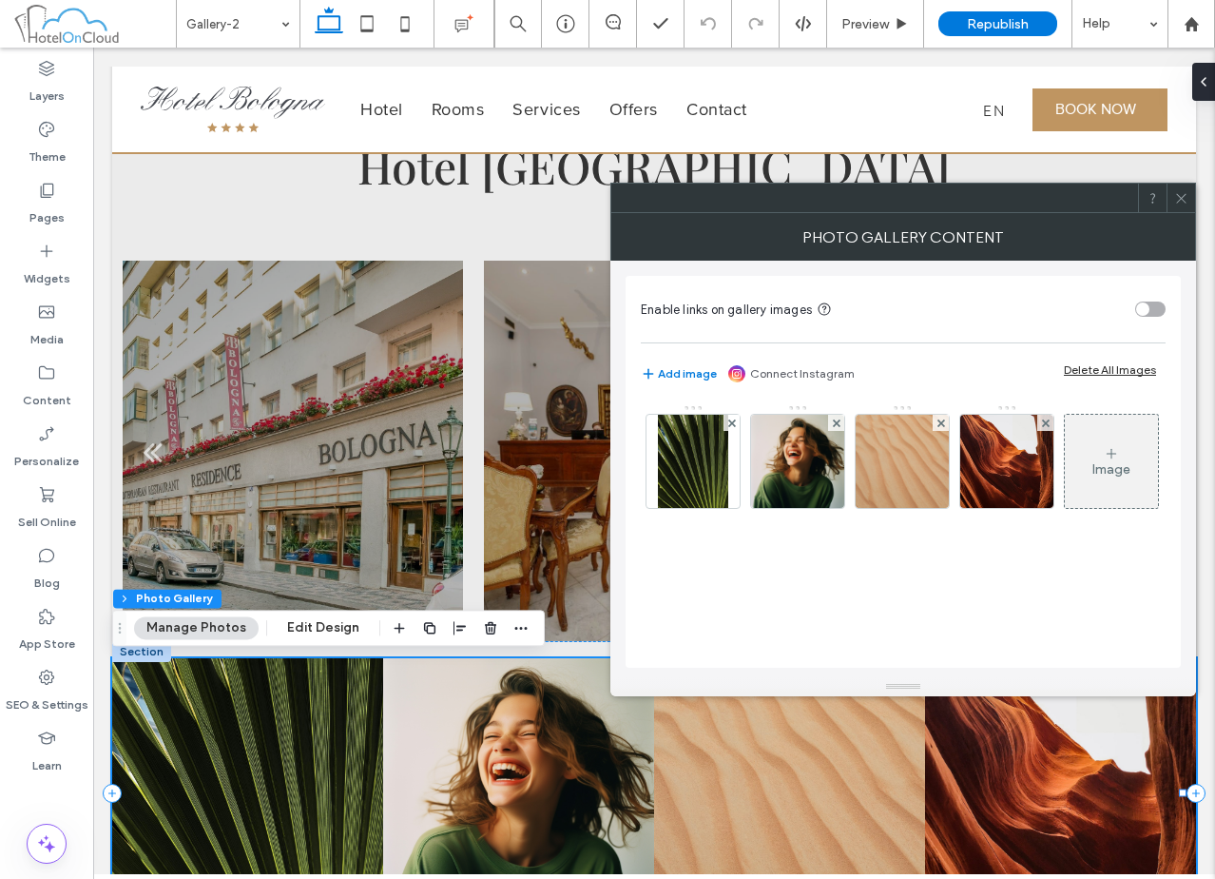
click at [1103, 375] on div "Delete All Images" at bounding box center [1110, 369] width 92 height 14
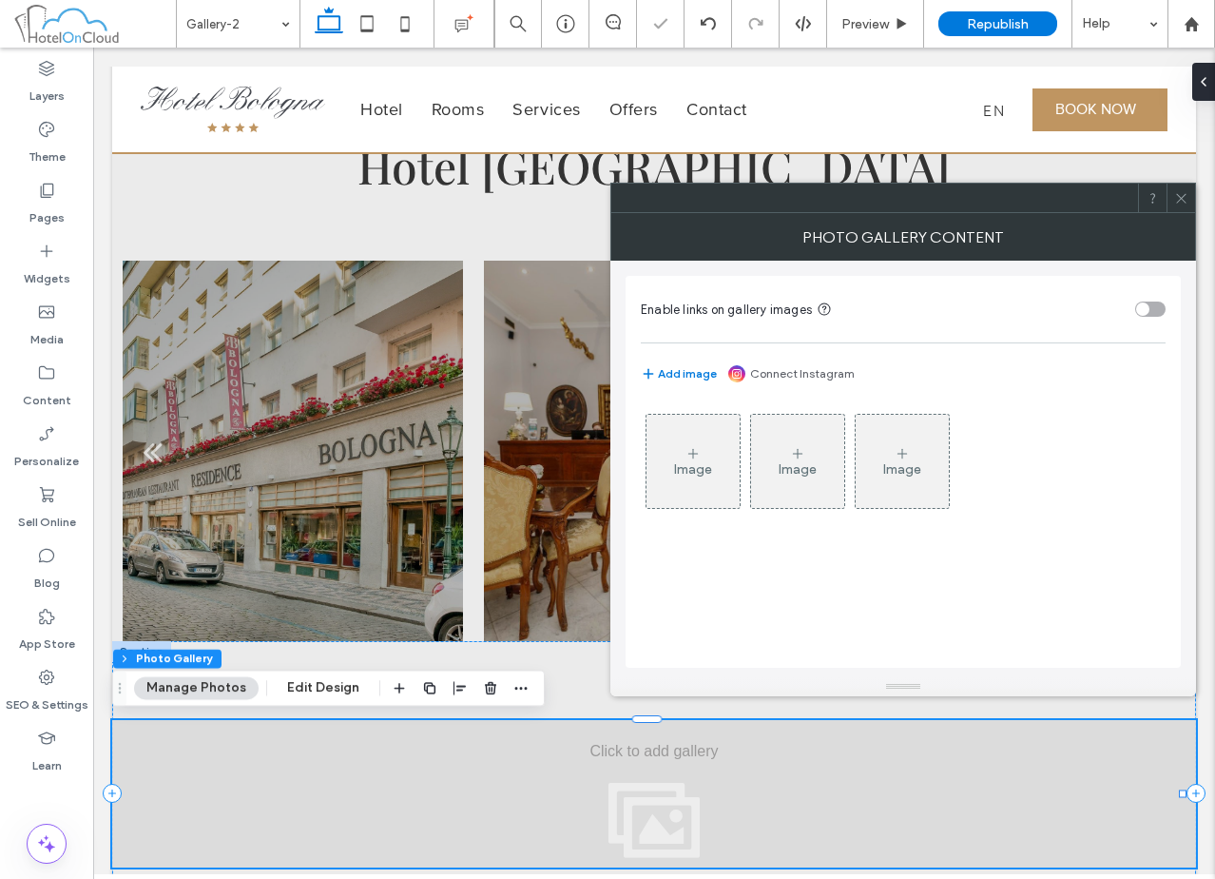
click at [1183, 202] on icon at bounding box center [1181, 198] width 14 height 14
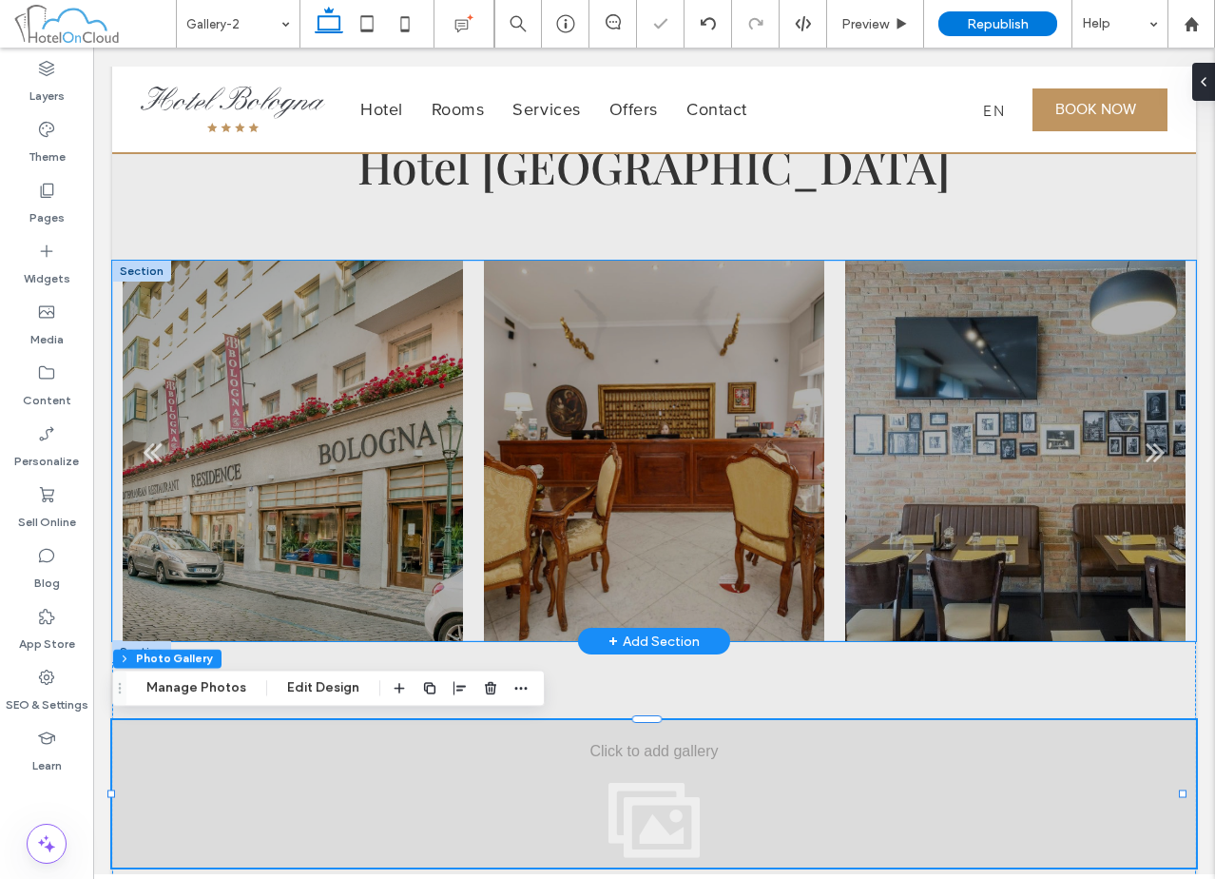
click at [490, 528] on div at bounding box center [653, 463] width 339 height 290
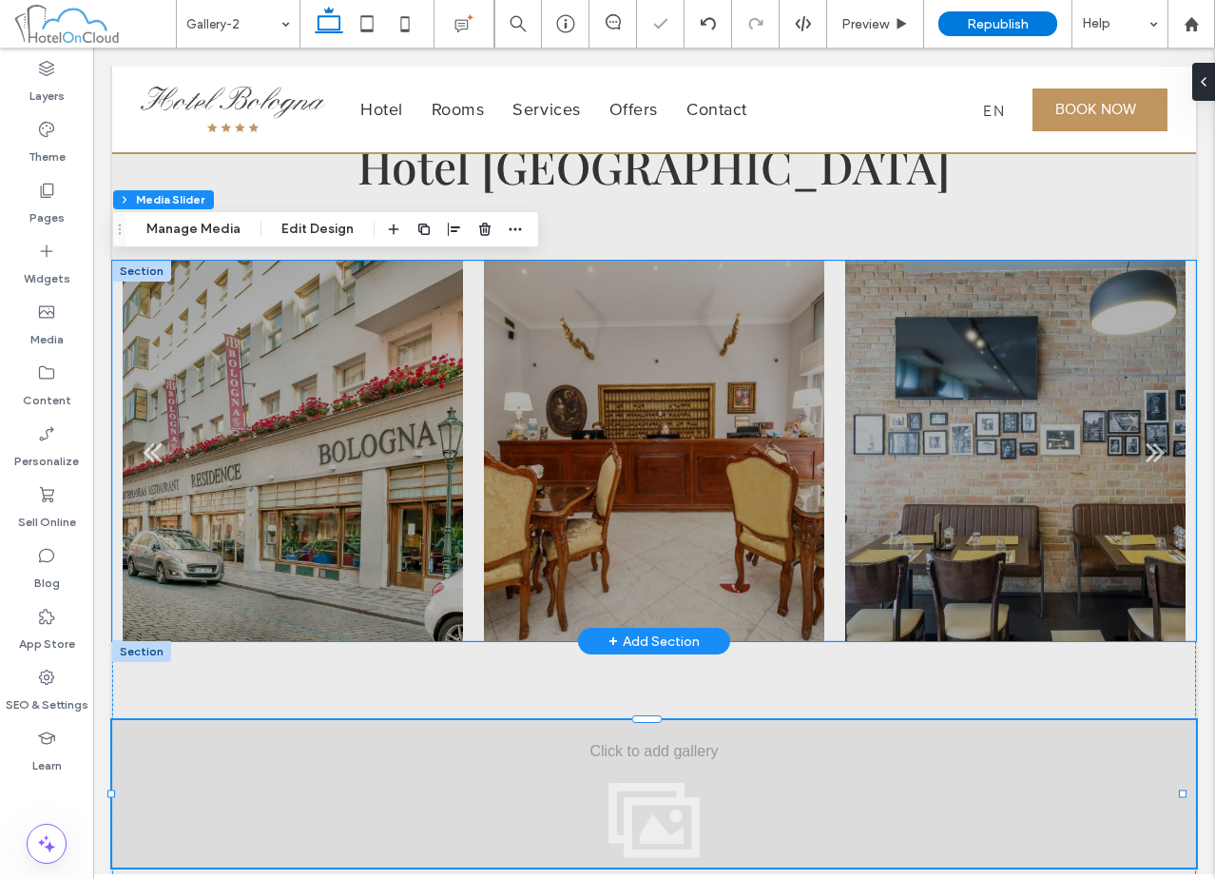
click at [490, 528] on div at bounding box center [653, 463] width 339 height 290
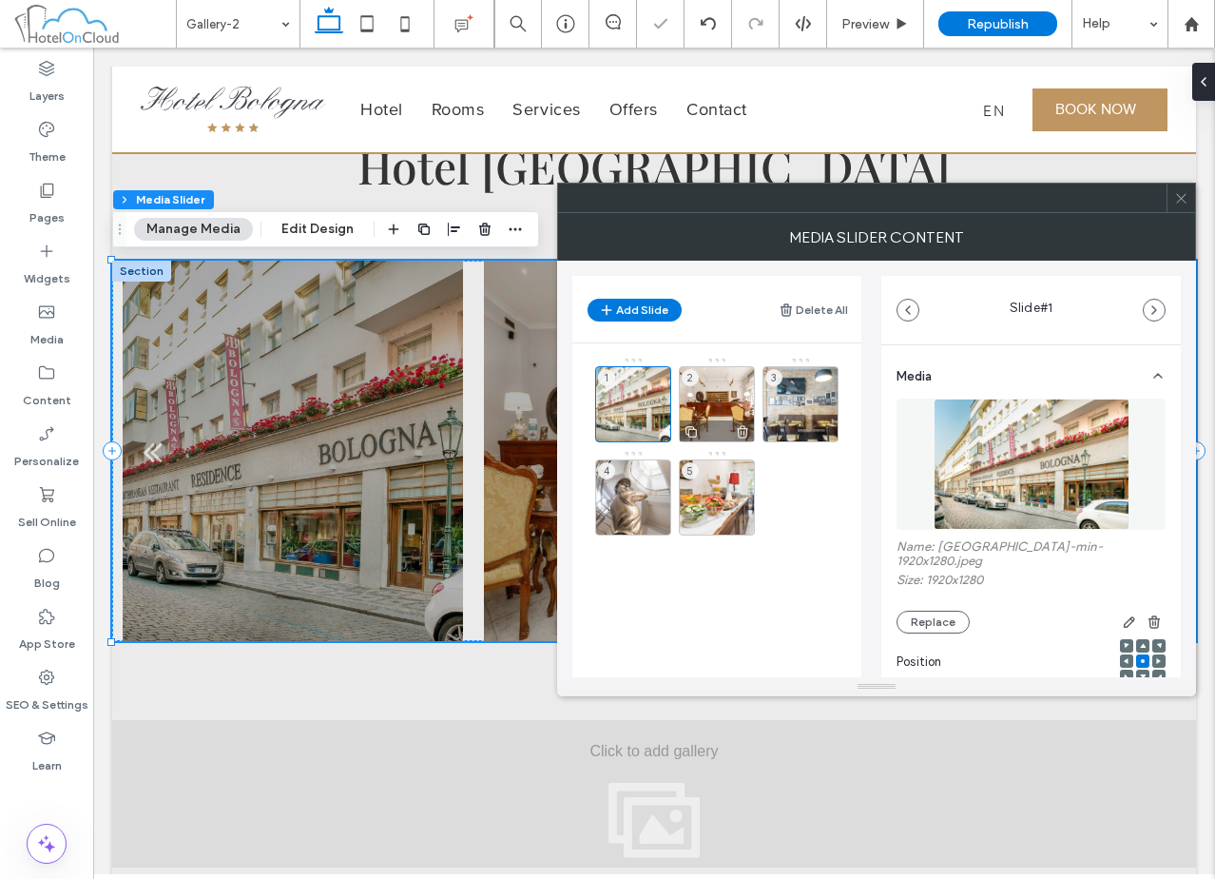
click at [691, 390] on div "2" at bounding box center [717, 404] width 76 height 76
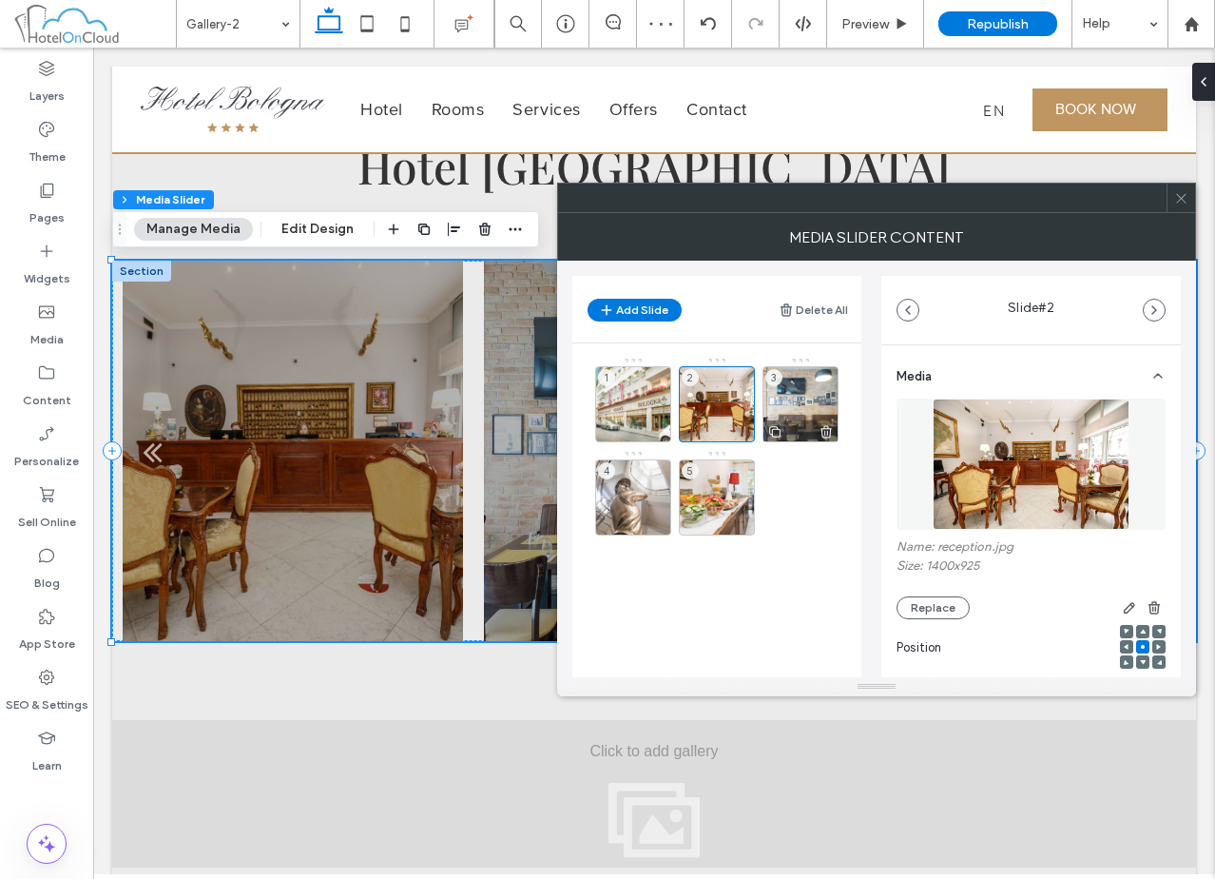
click at [814, 399] on div "3" at bounding box center [801, 404] width 76 height 76
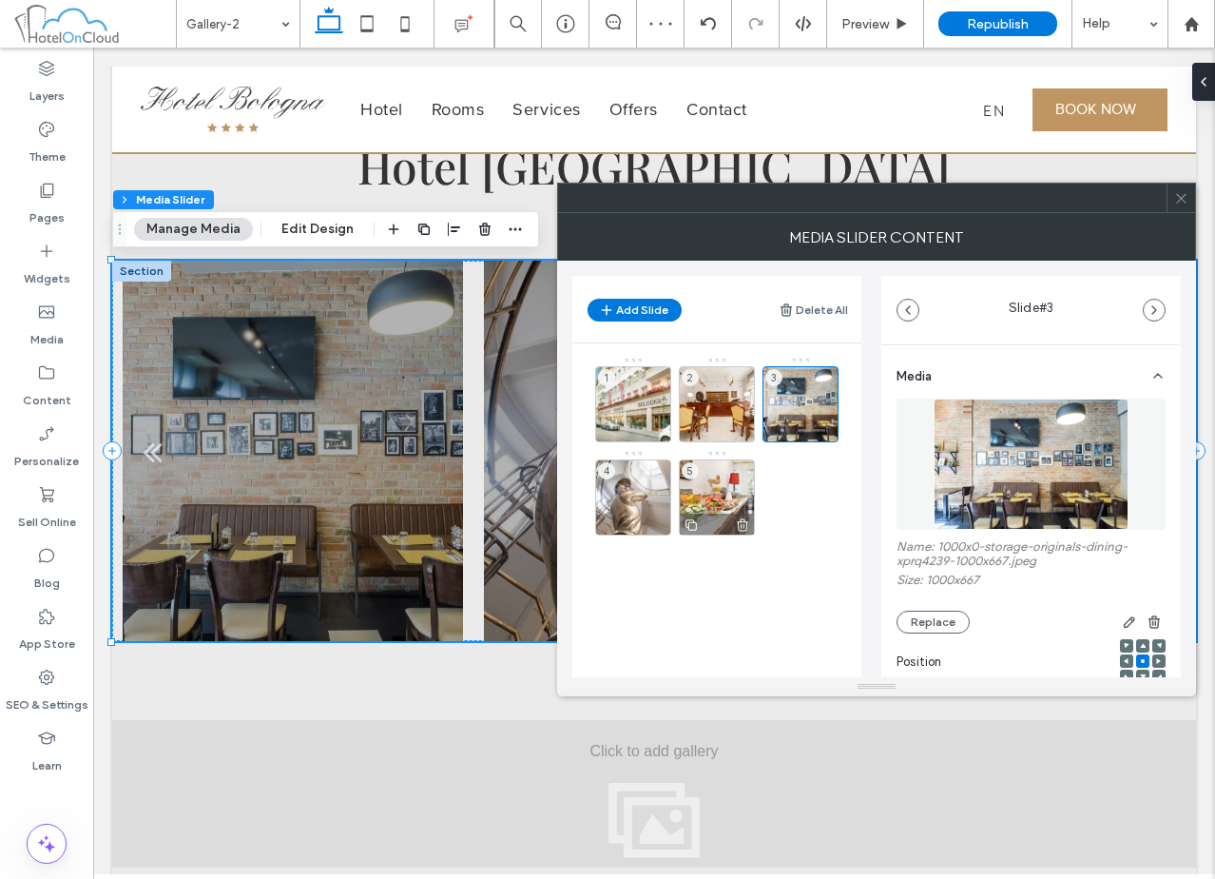
click at [719, 478] on div "5" at bounding box center [717, 497] width 76 height 76
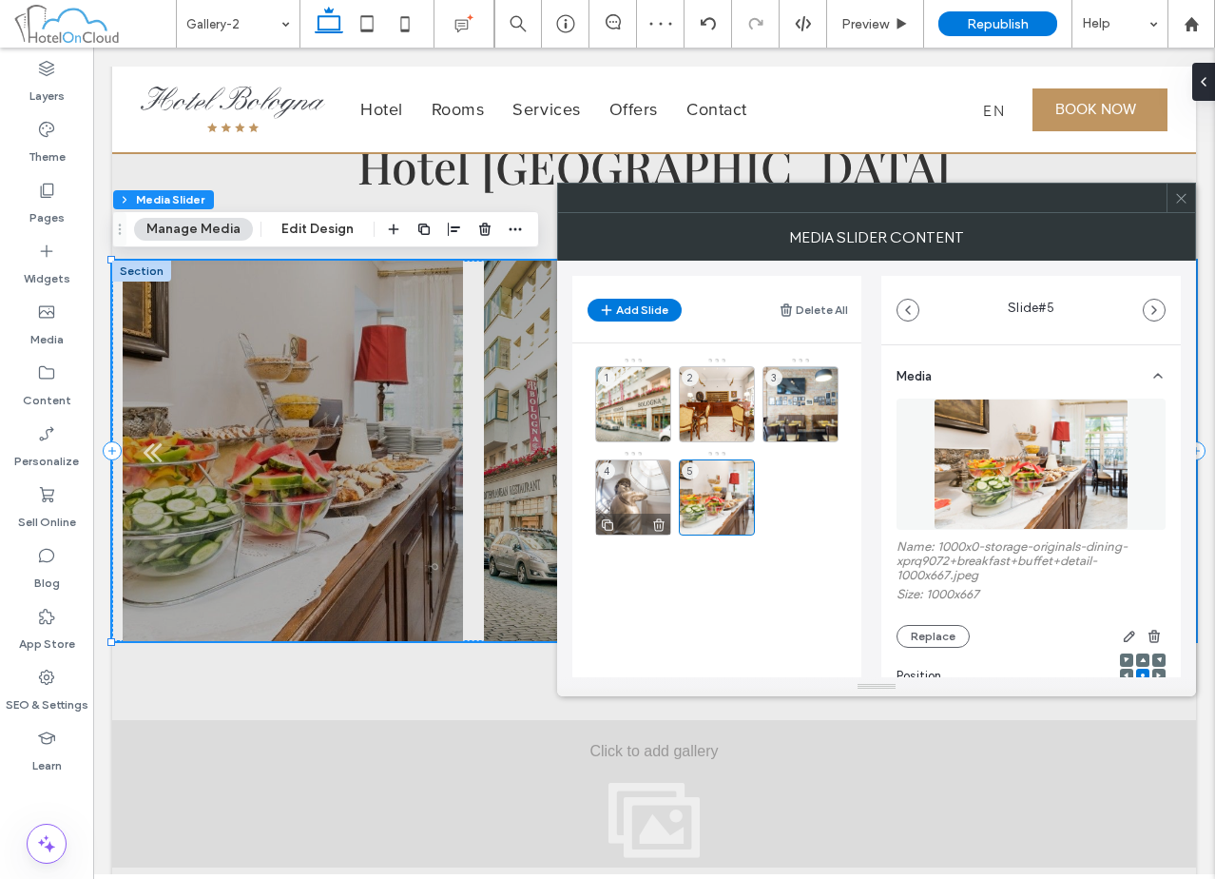
click at [634, 481] on div "4" at bounding box center [633, 497] width 76 height 76
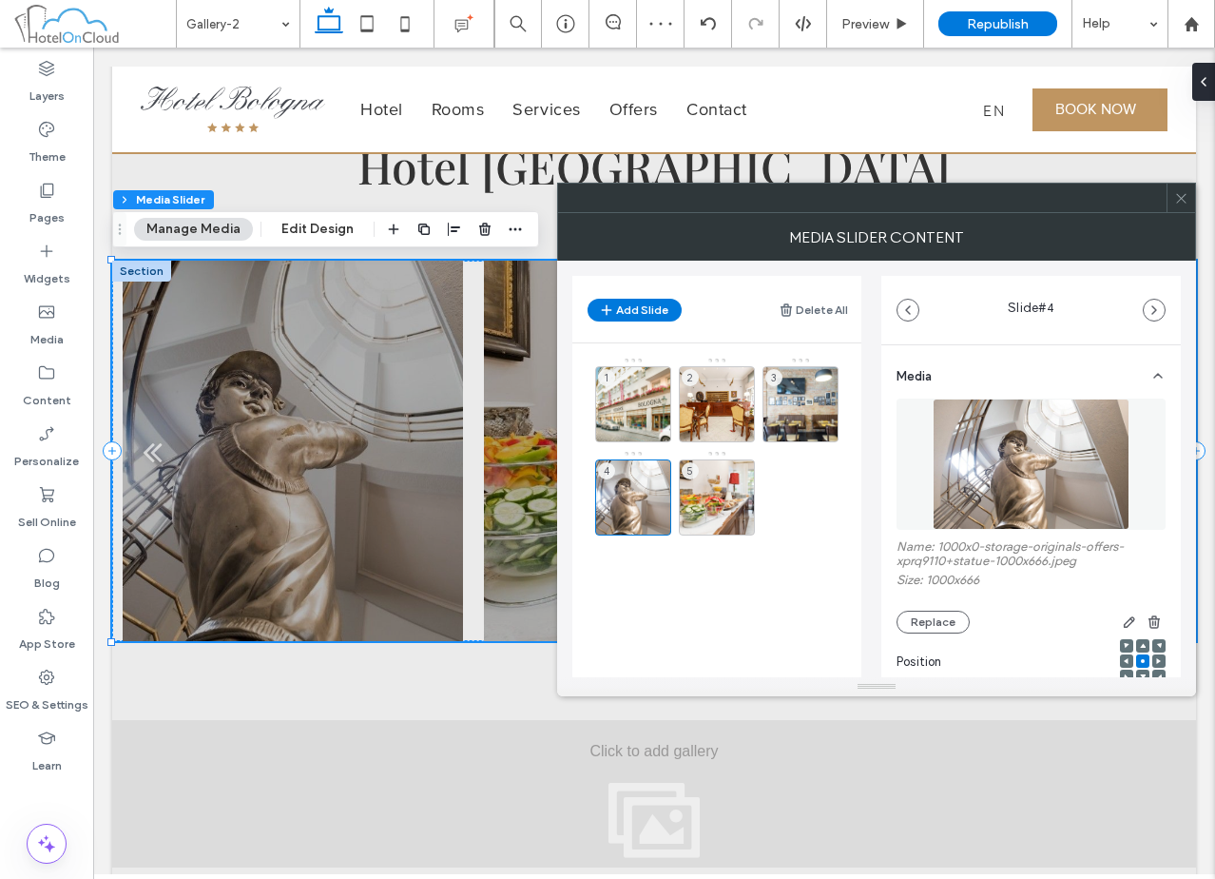
click at [1187, 203] on icon at bounding box center [1181, 198] width 14 height 14
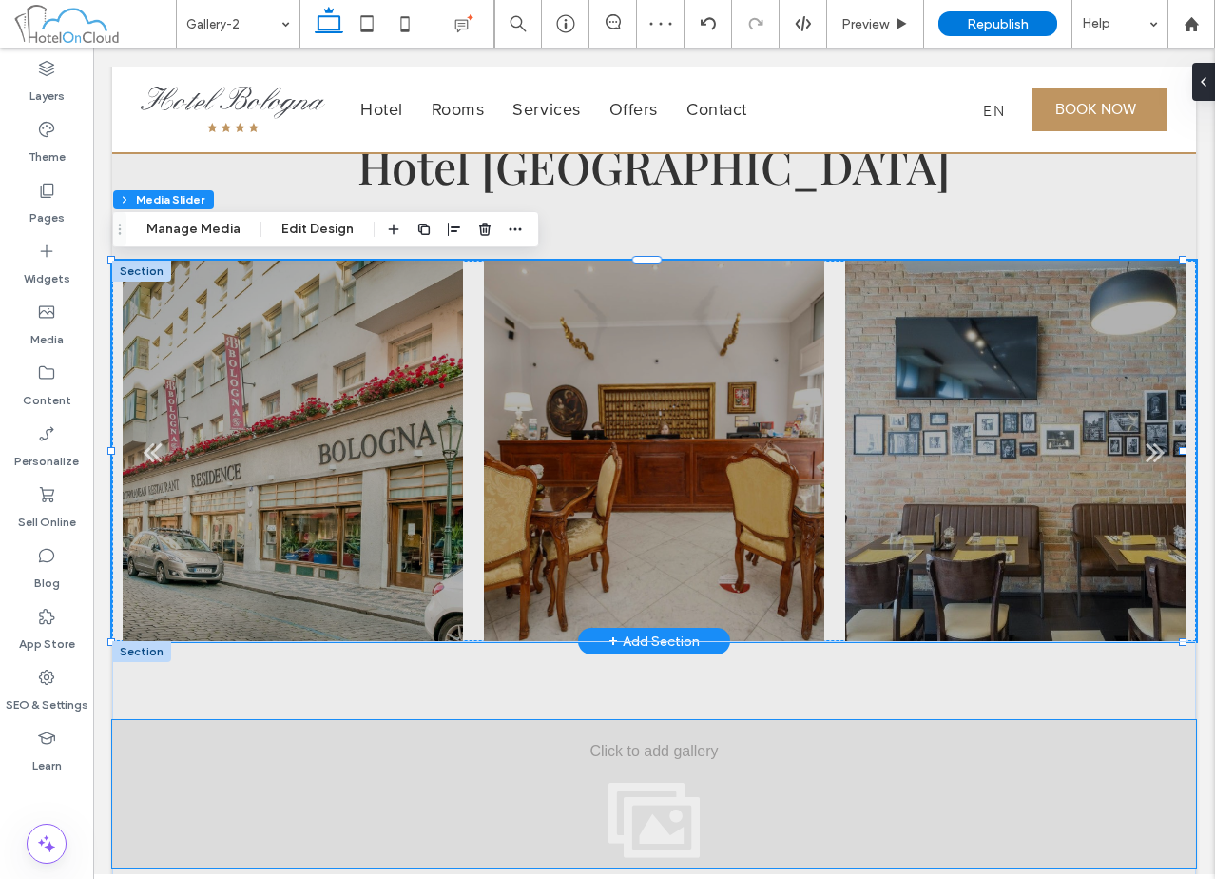
click at [437, 743] on div at bounding box center [654, 793] width 1084 height 147
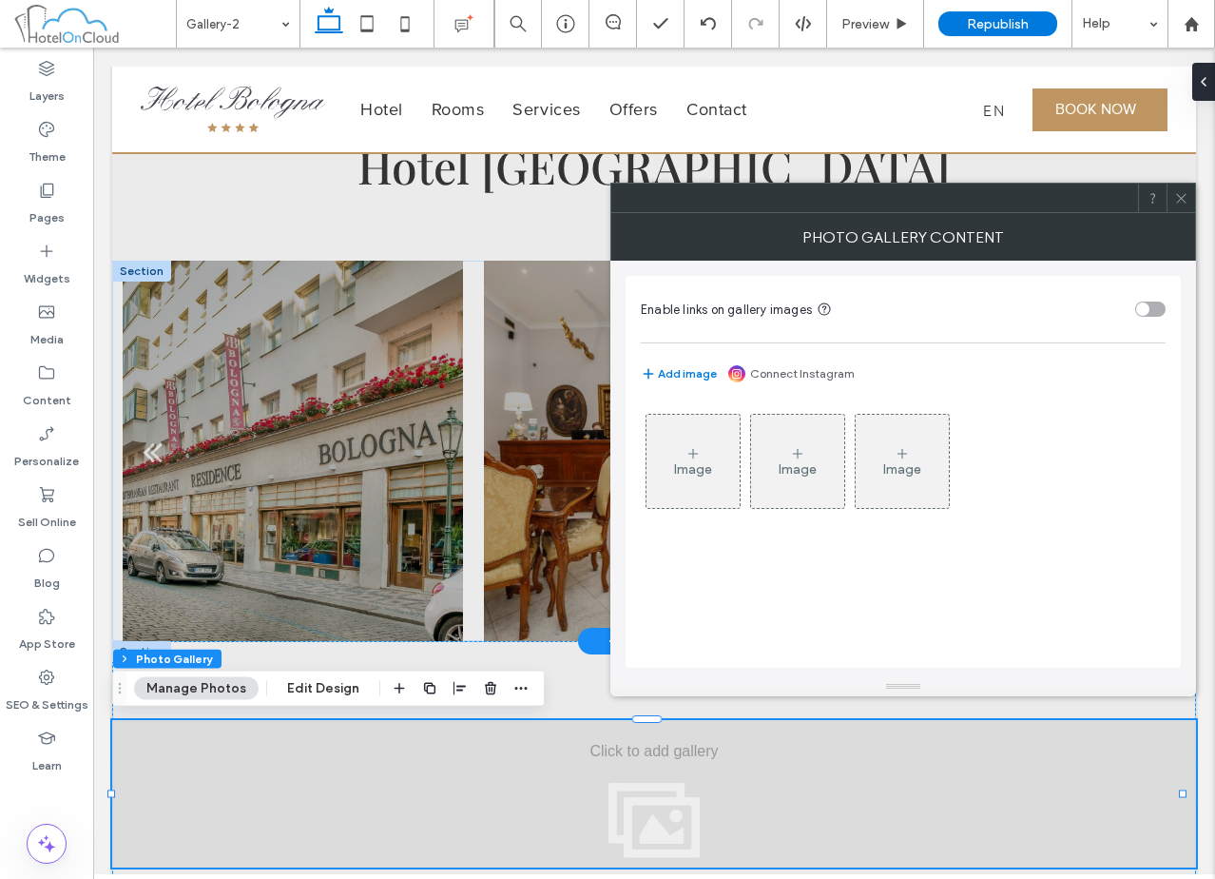
click at [682, 487] on div "Image" at bounding box center [693, 460] width 93 height 89
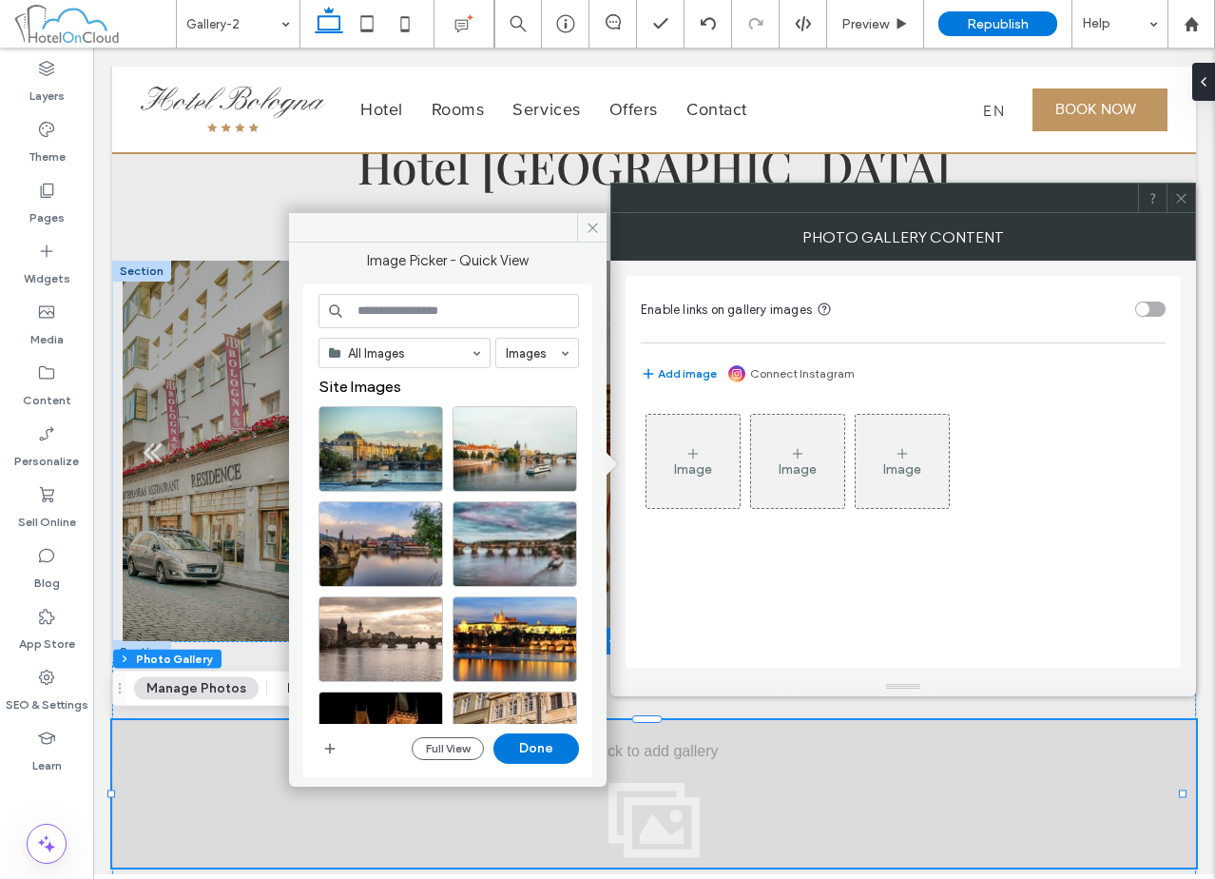
click at [364, 319] on input at bounding box center [449, 311] width 261 height 34
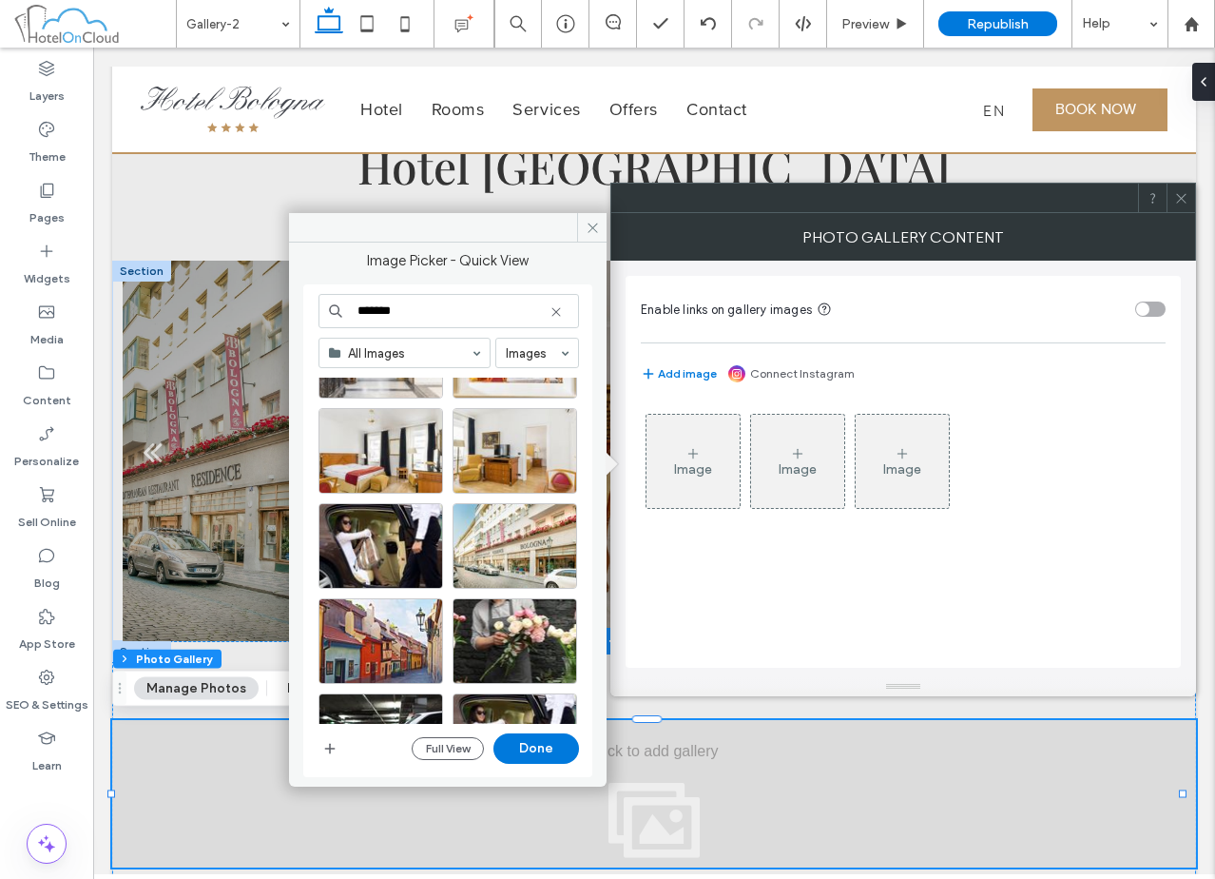
scroll to position [666, 0]
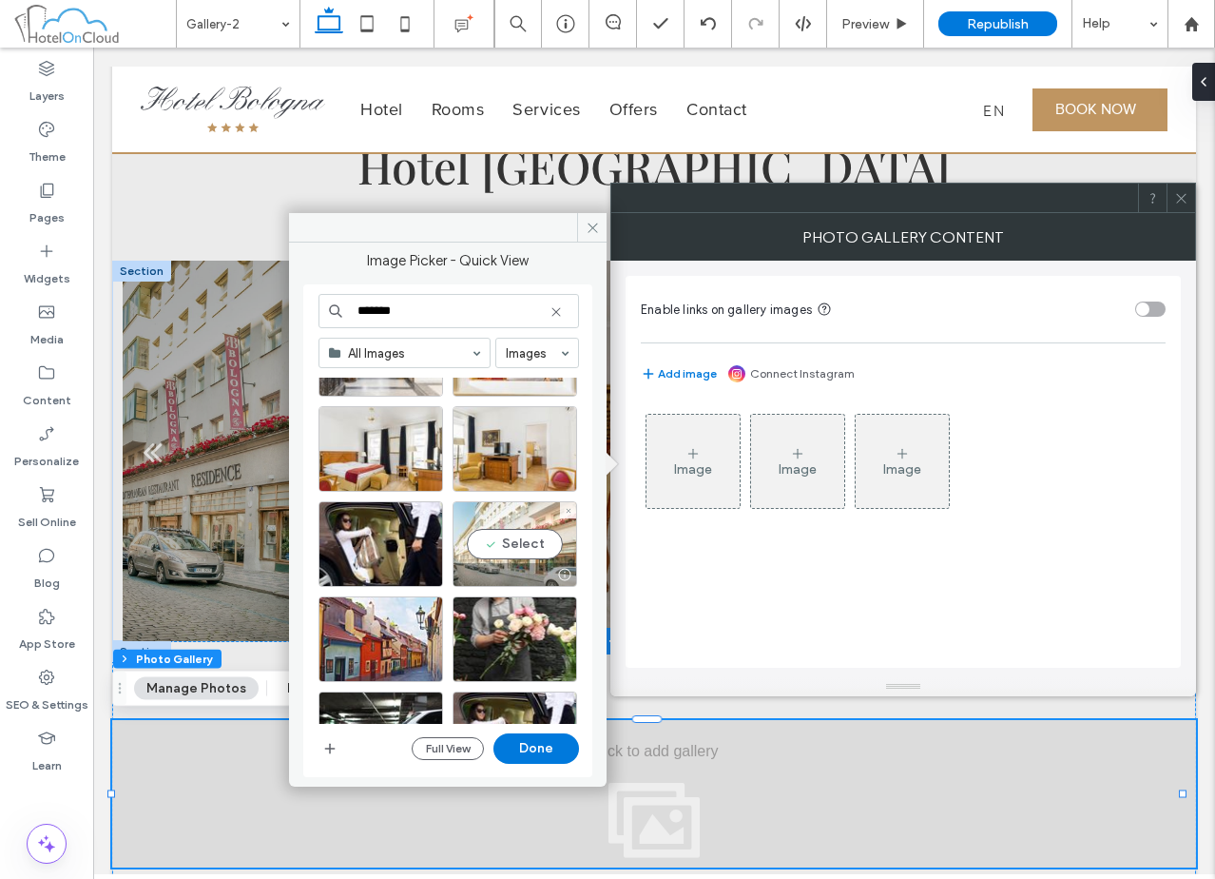
click at [504, 534] on div "Select" at bounding box center [515, 544] width 125 height 86
click at [469, 312] on input "*******" at bounding box center [449, 311] width 261 height 34
type input "*******"
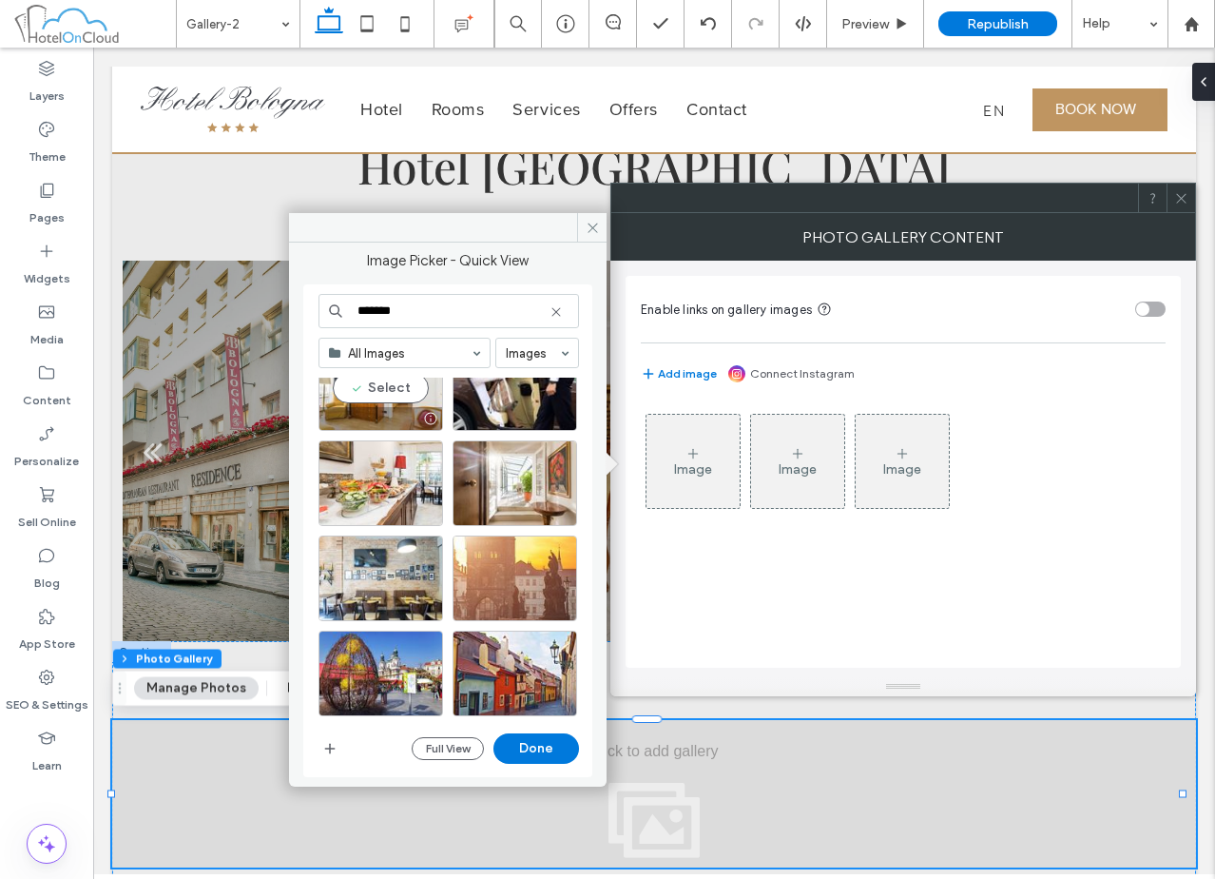
scroll to position [380, 0]
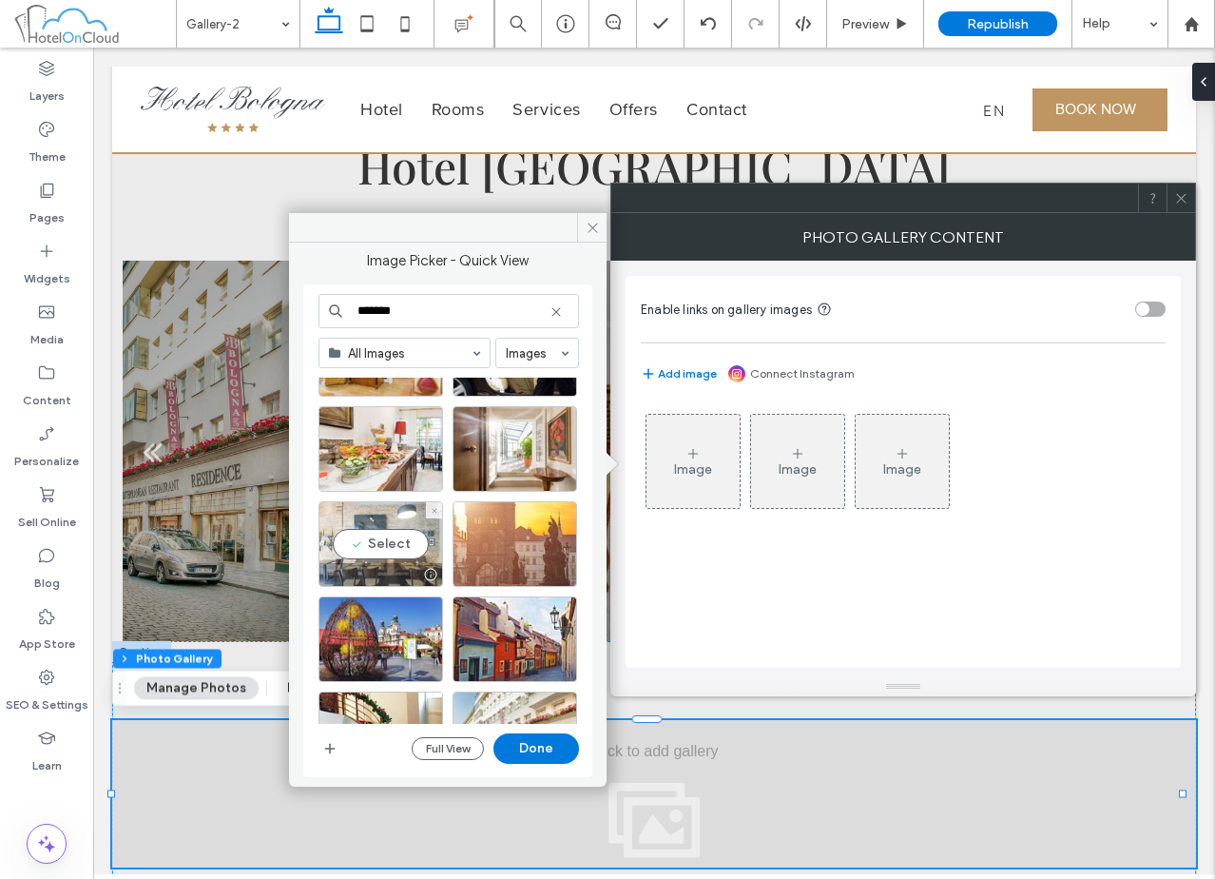
click at [378, 535] on div "Select" at bounding box center [381, 544] width 125 height 86
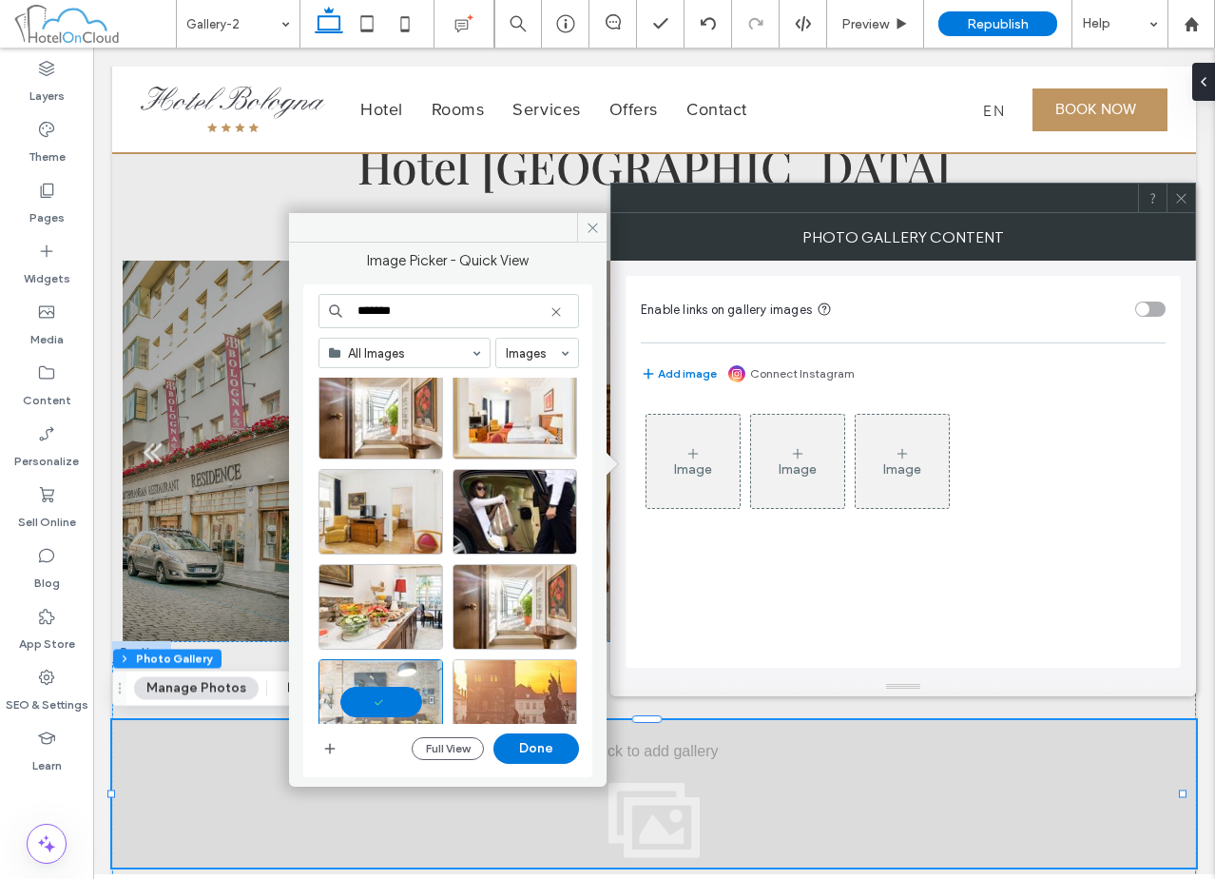
scroll to position [0, 0]
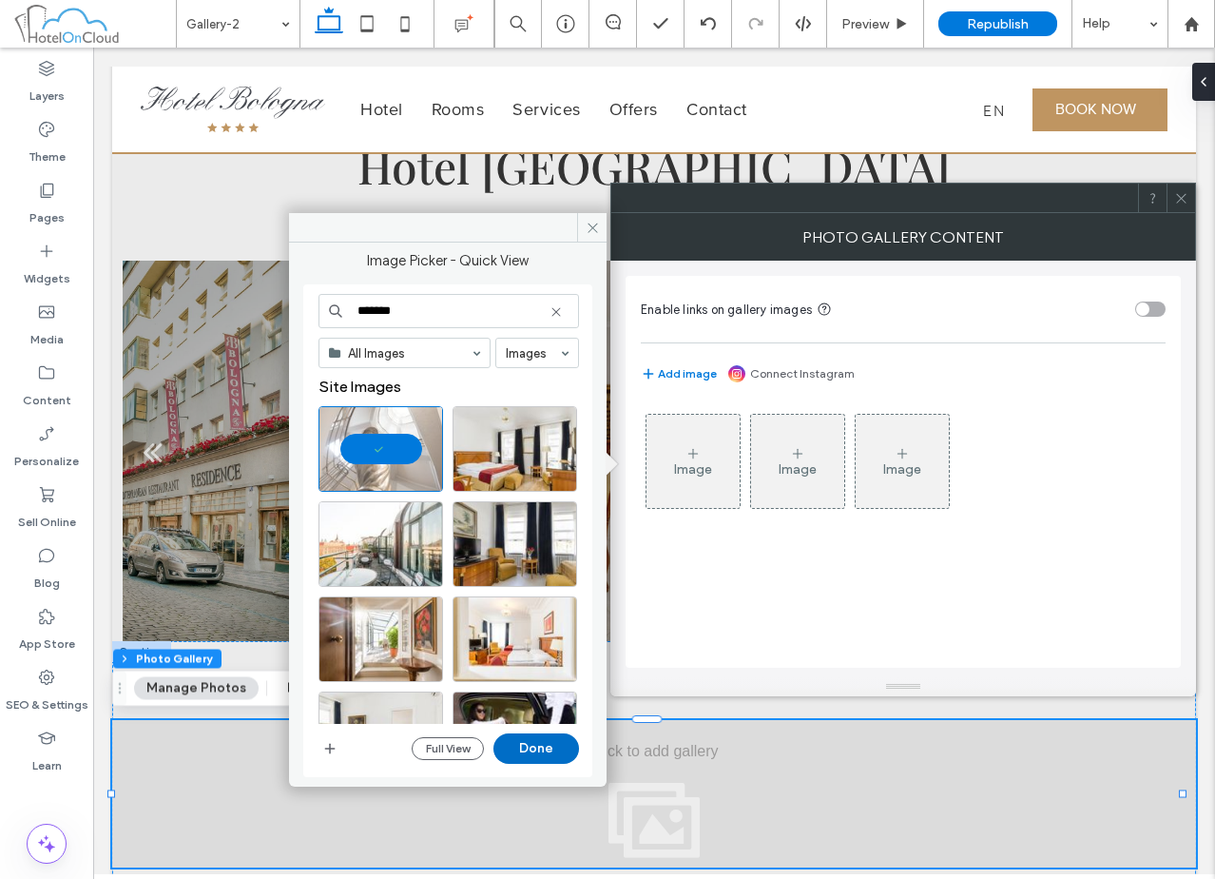
click at [532, 739] on button "Done" at bounding box center [536, 748] width 86 height 30
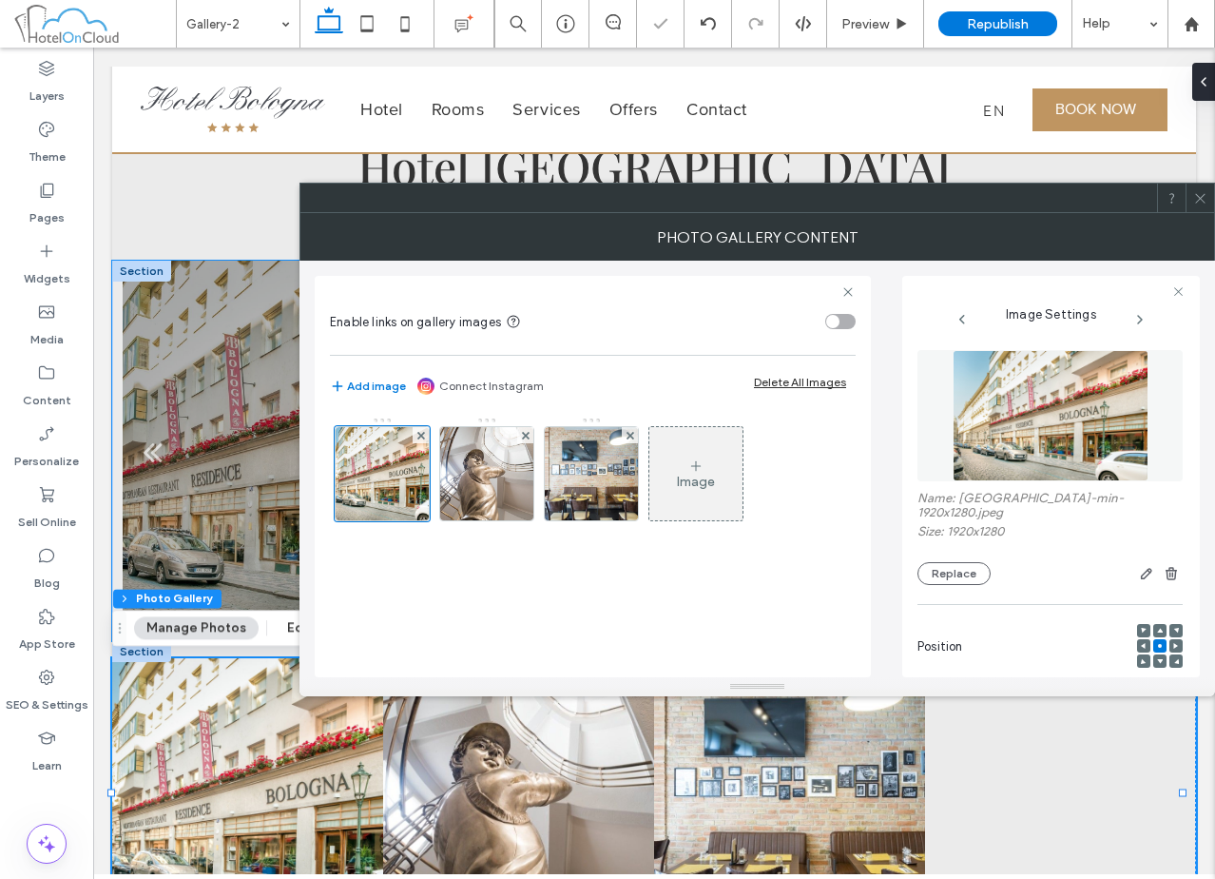
click at [205, 459] on div at bounding box center [292, 463] width 339 height 290
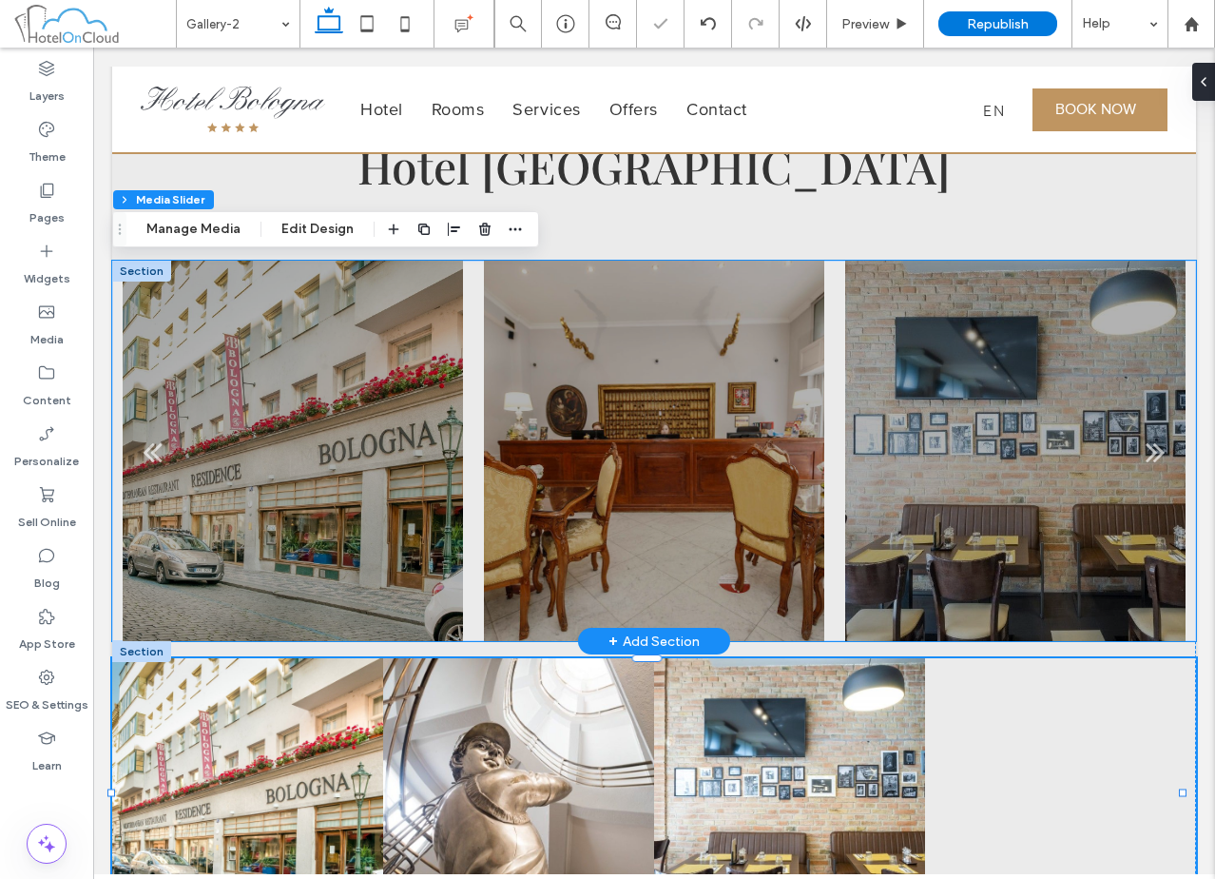
click at [205, 459] on div at bounding box center [292, 451] width 339 height 380
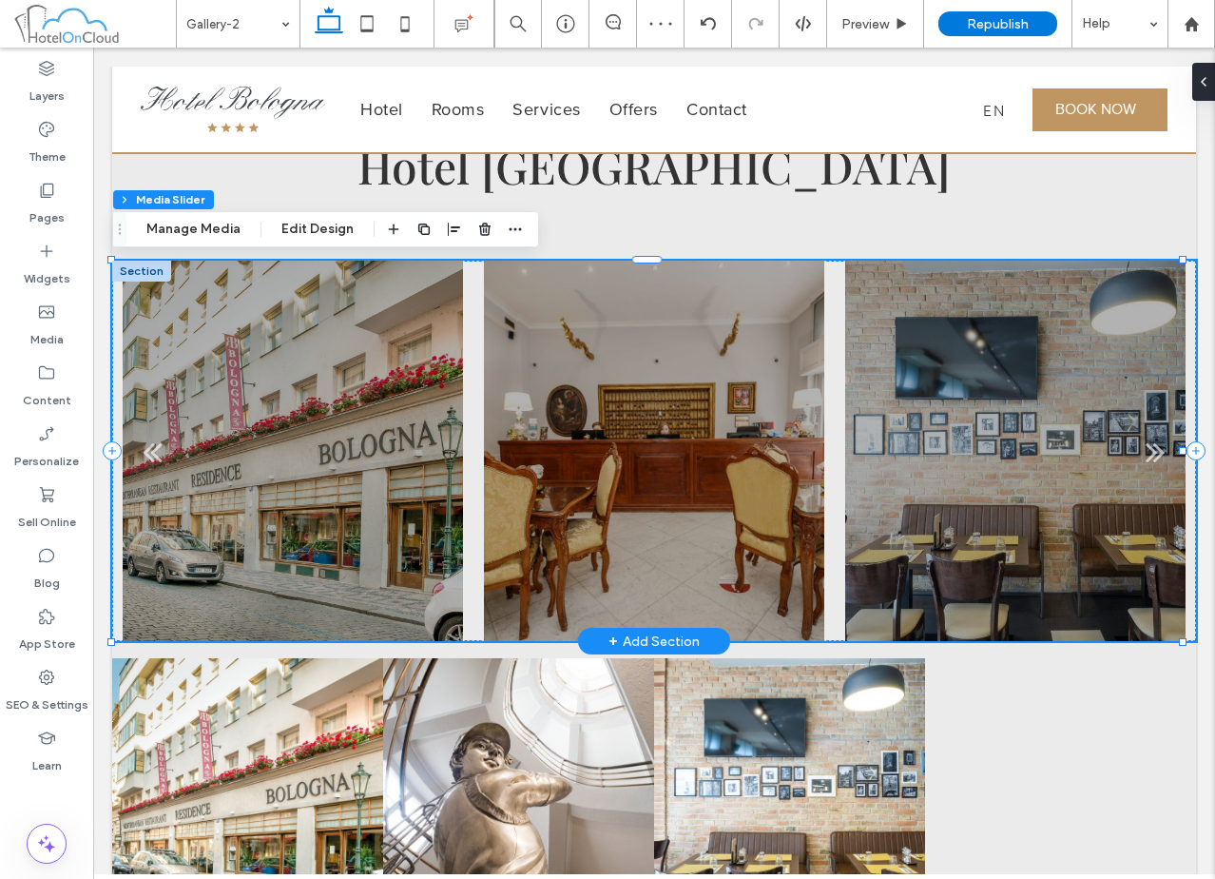
click at [676, 394] on div at bounding box center [653, 463] width 339 height 290
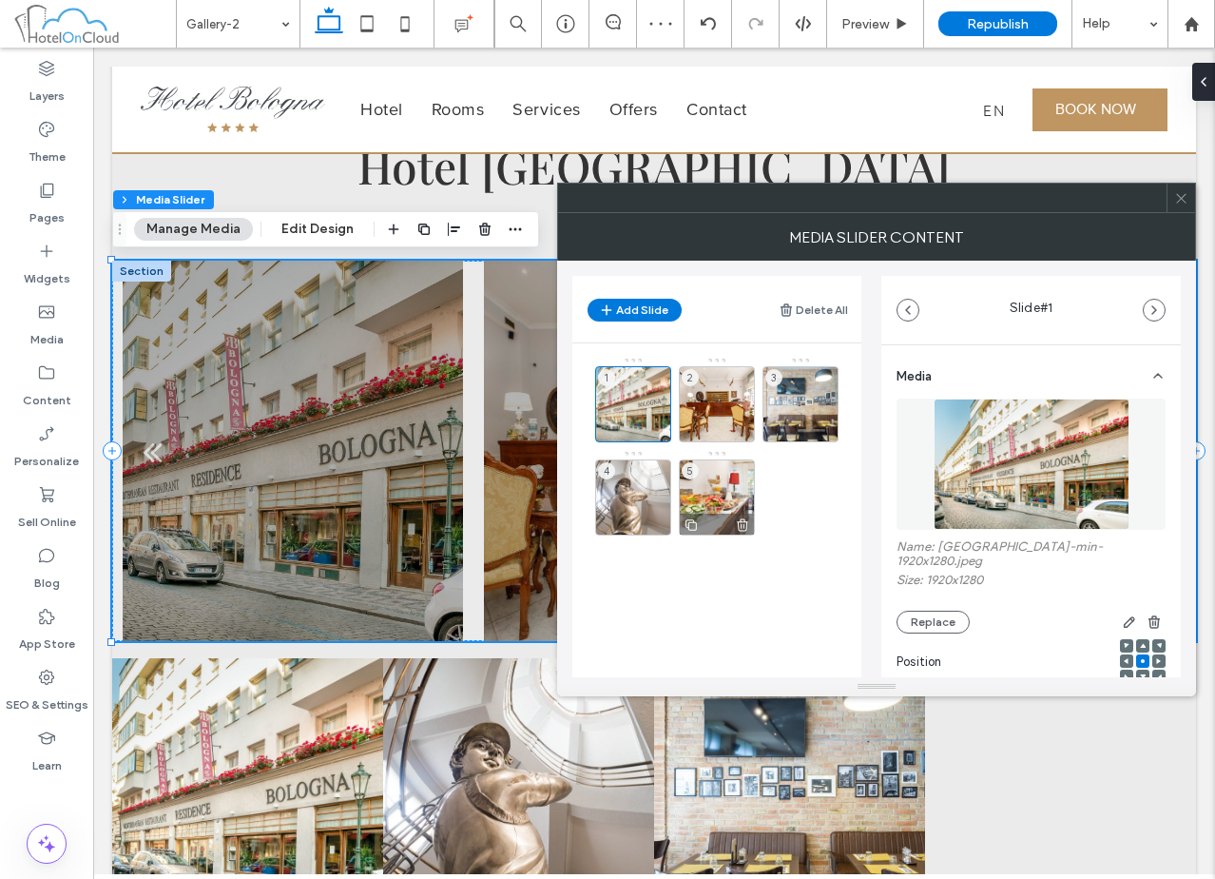
click at [716, 470] on div "5" at bounding box center [717, 497] width 76 height 76
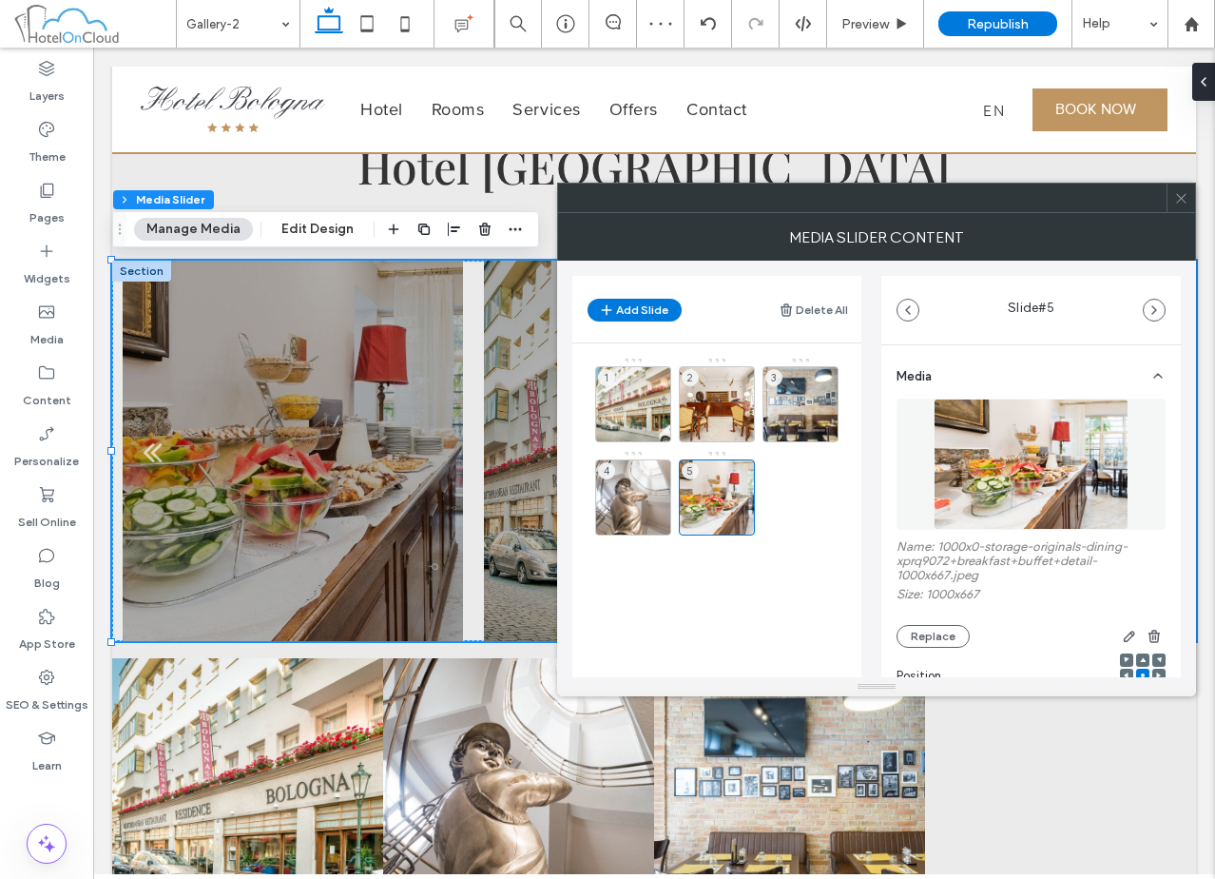
click at [1179, 199] on icon at bounding box center [1181, 198] width 14 height 14
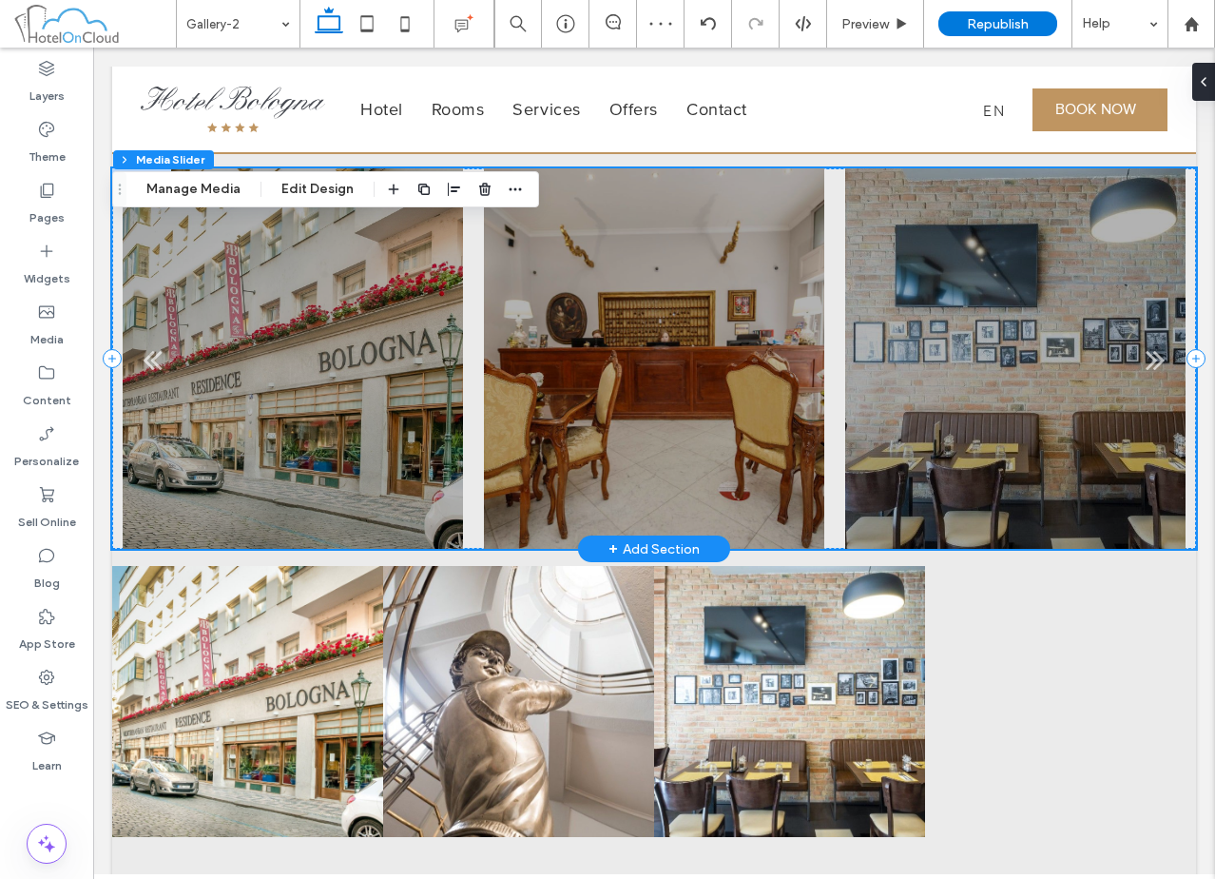
scroll to position [380, 0]
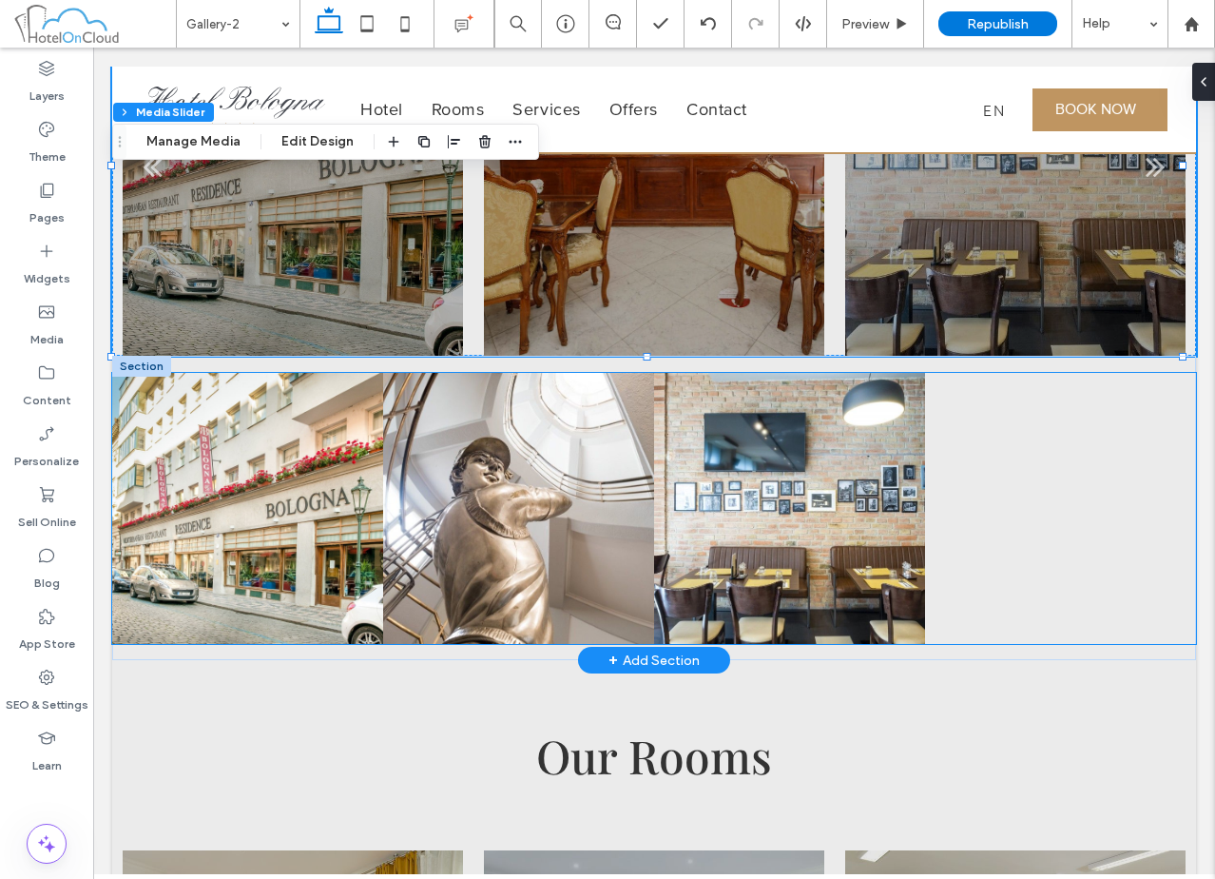
click at [629, 560] on link at bounding box center [518, 508] width 271 height 271
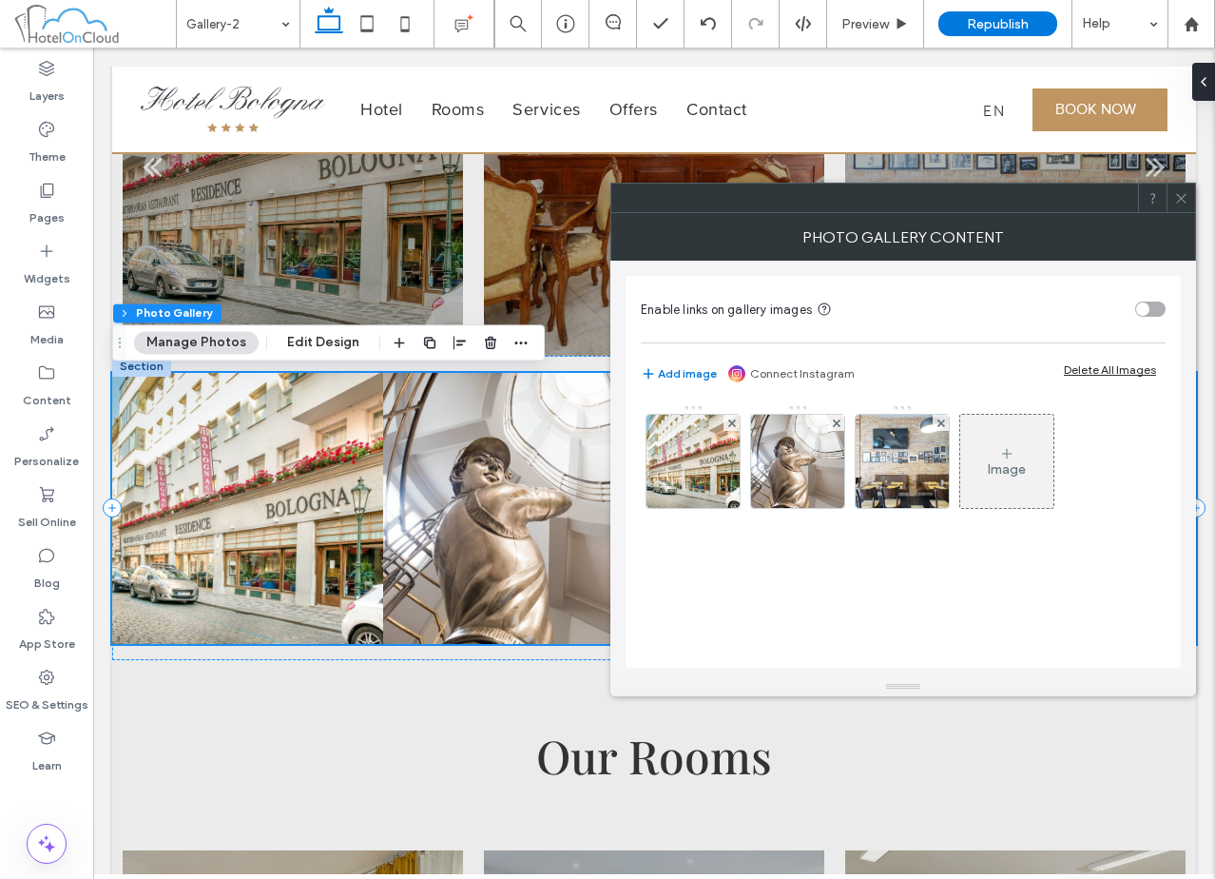
click at [996, 482] on div "Image" at bounding box center [1006, 460] width 93 height 89
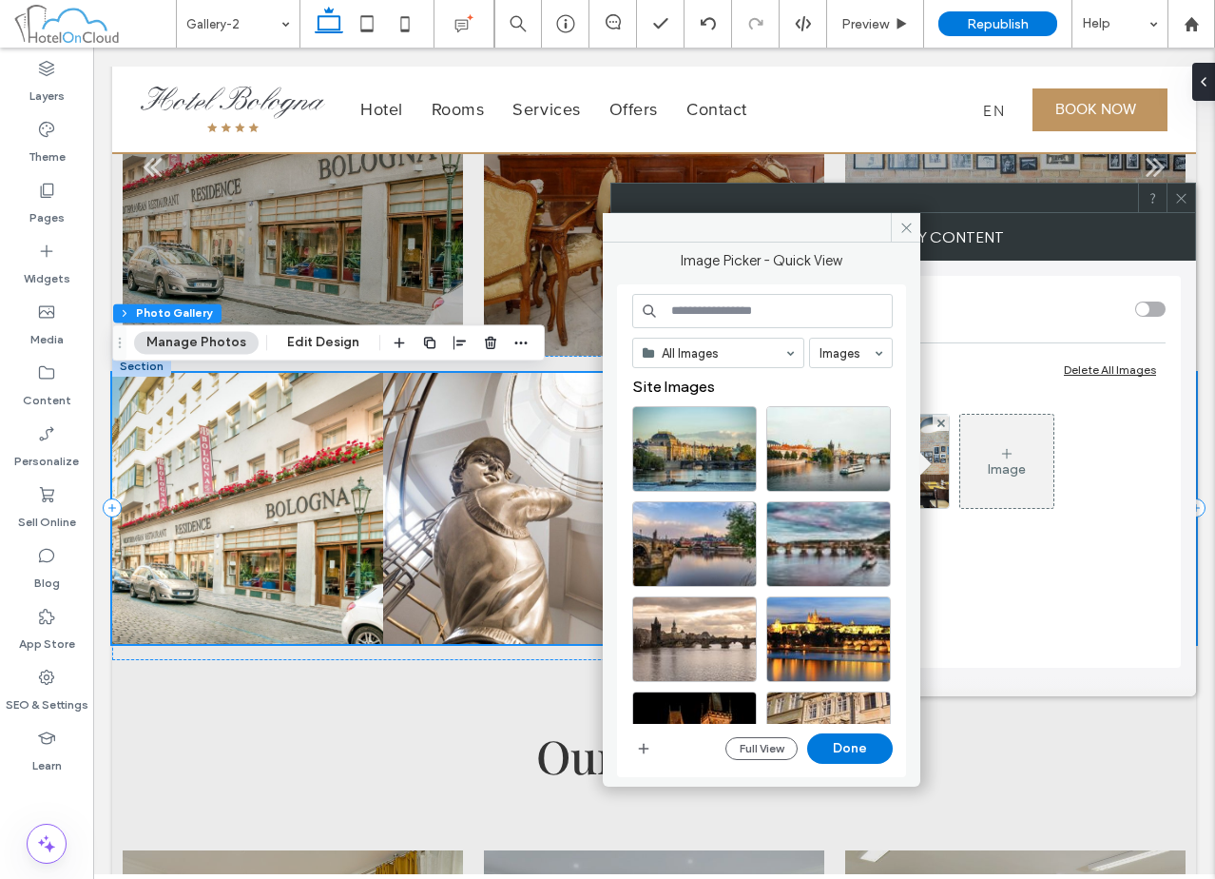
click at [686, 308] on input at bounding box center [762, 311] width 261 height 34
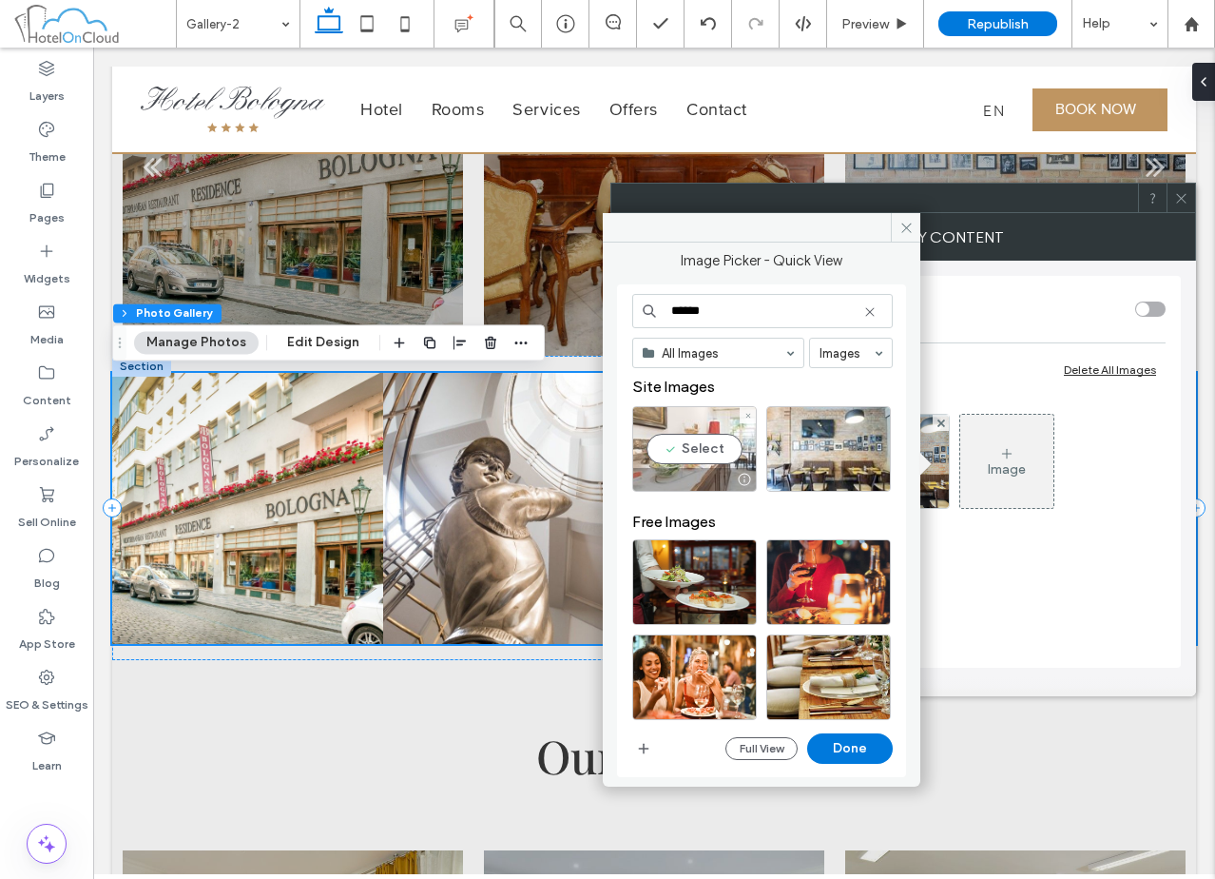
click at [667, 450] on div "Select" at bounding box center [694, 449] width 125 height 86
click at [763, 306] on input "******" at bounding box center [762, 311] width 261 height 34
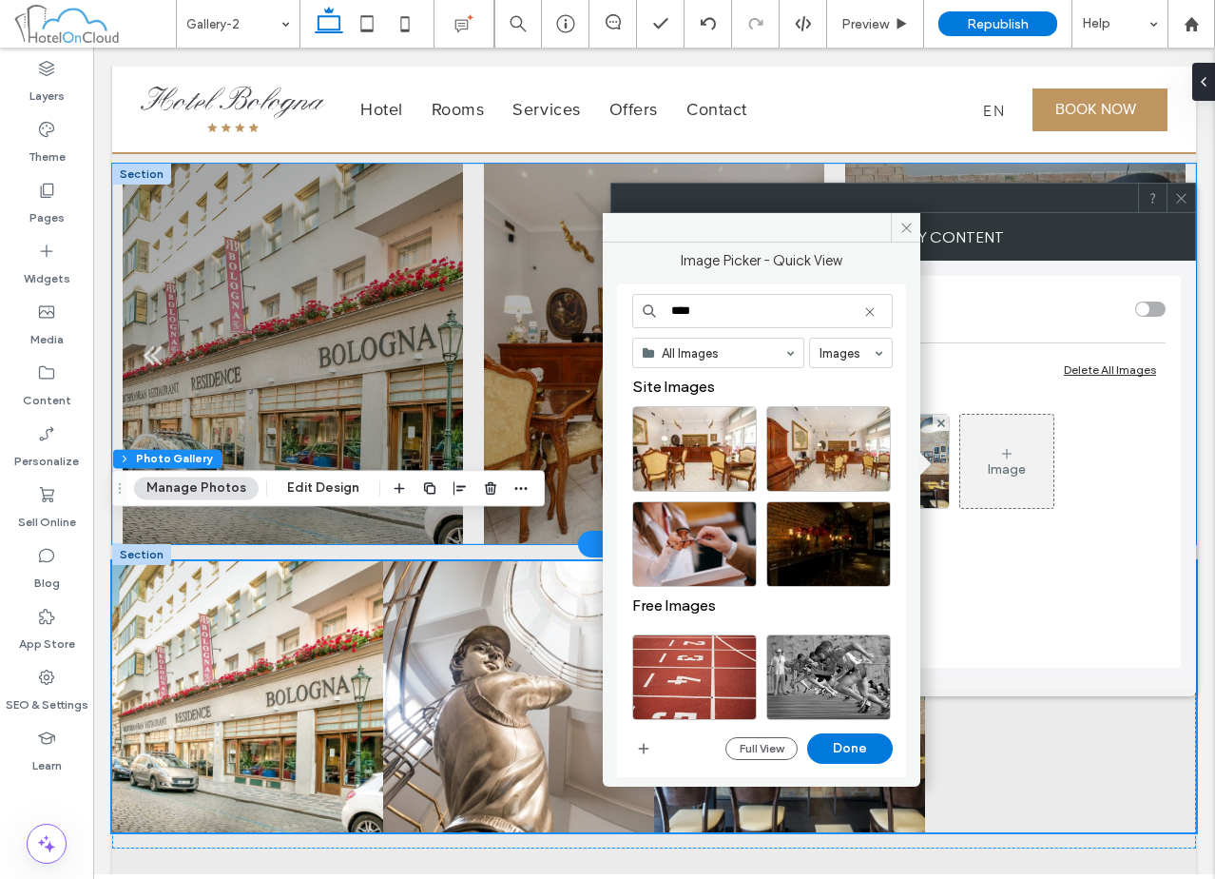
scroll to position [190, 0]
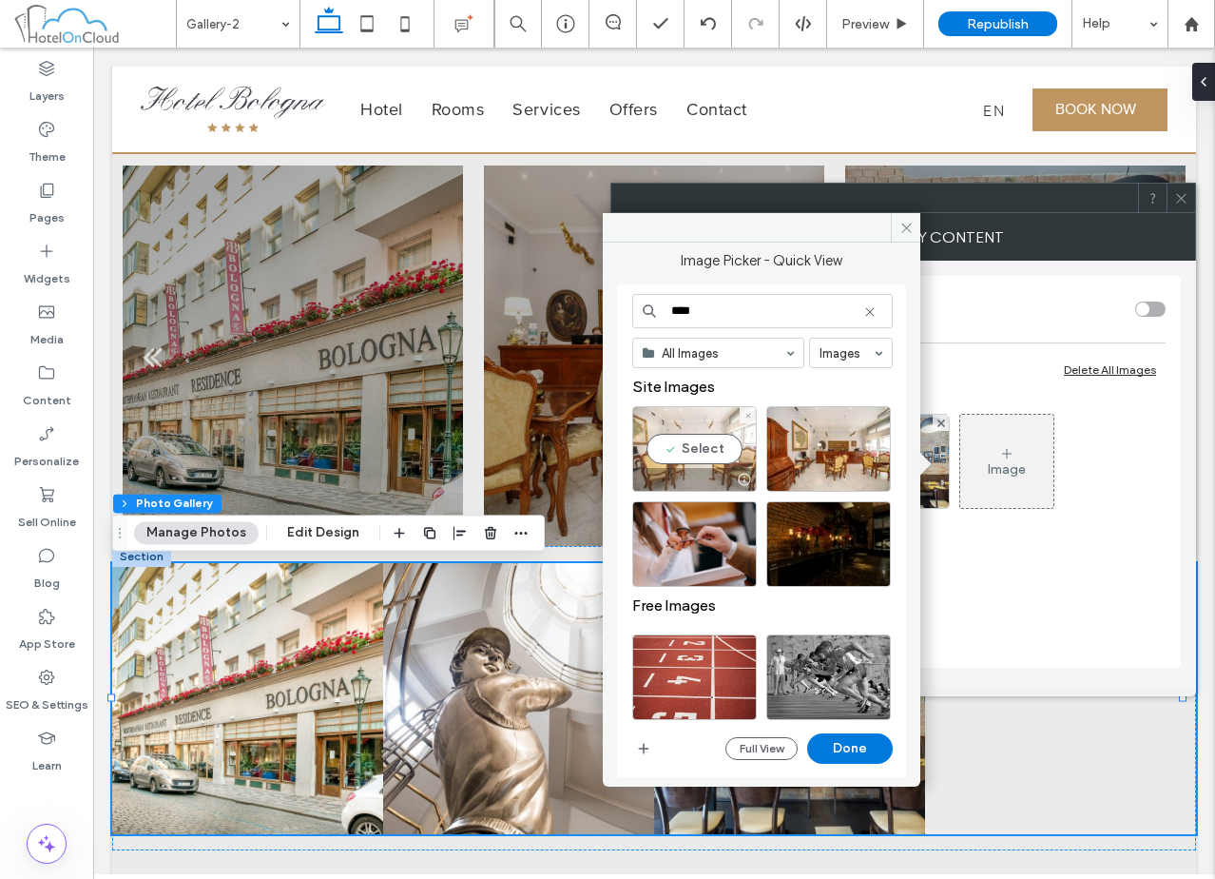
type input "****"
click at [674, 450] on div "Select" at bounding box center [694, 449] width 125 height 86
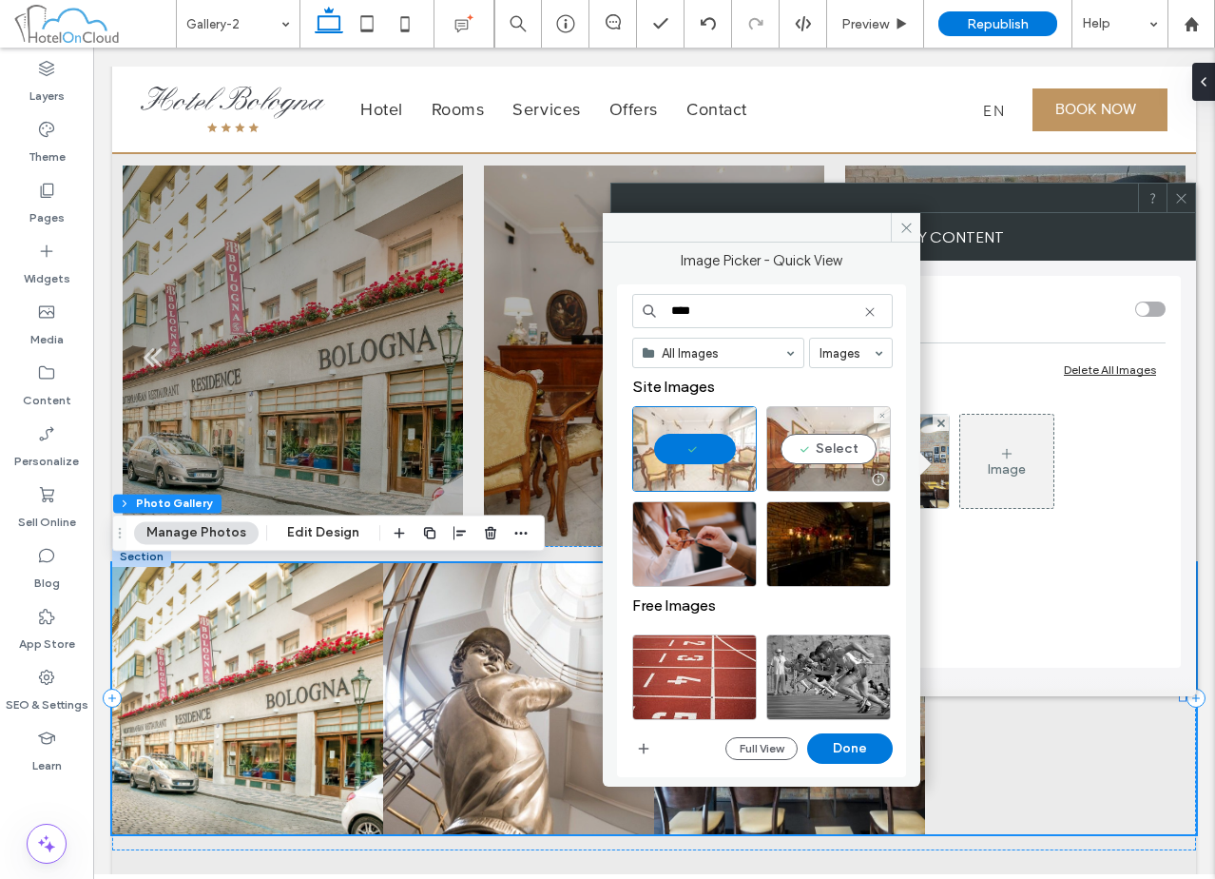
click at [852, 457] on div "Select" at bounding box center [828, 449] width 125 height 86
click at [862, 760] on button "Done" at bounding box center [850, 748] width 86 height 30
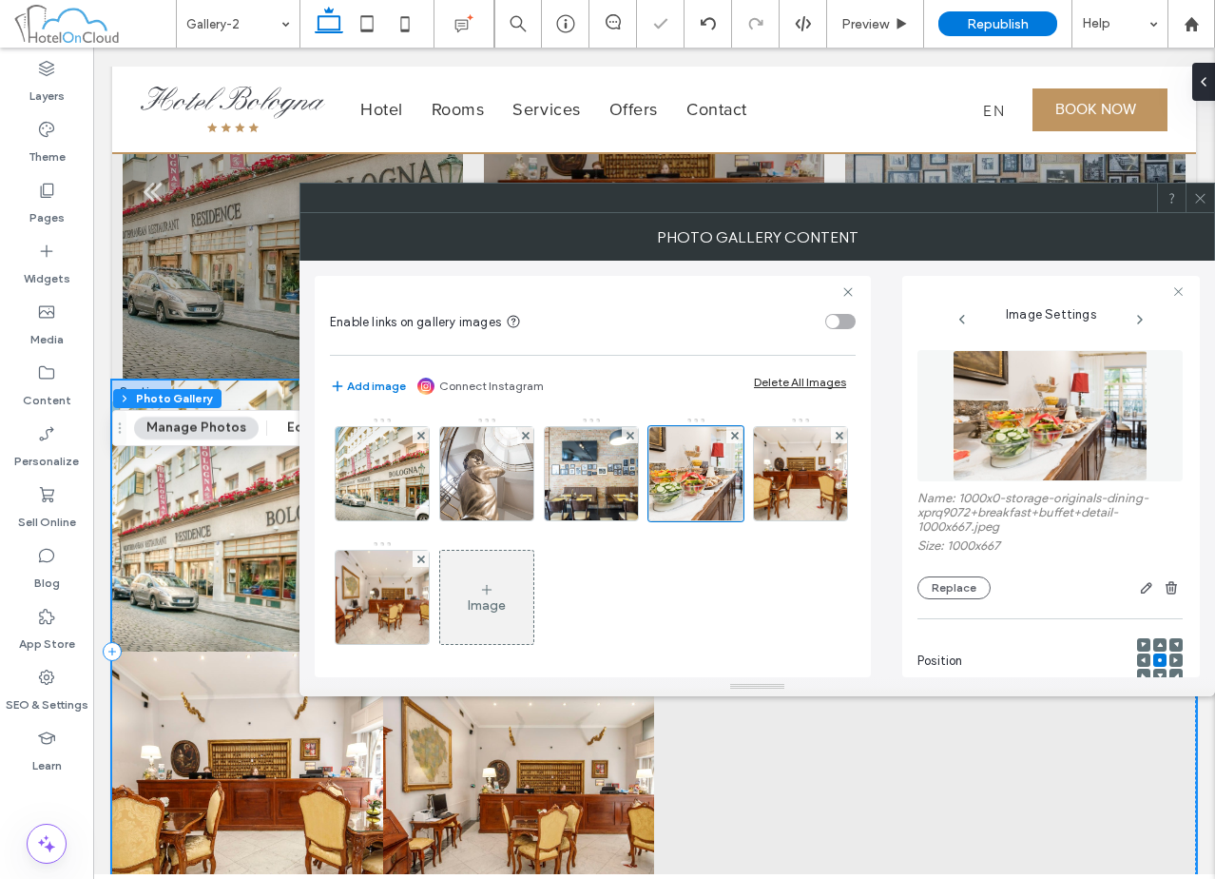
scroll to position [380, 0]
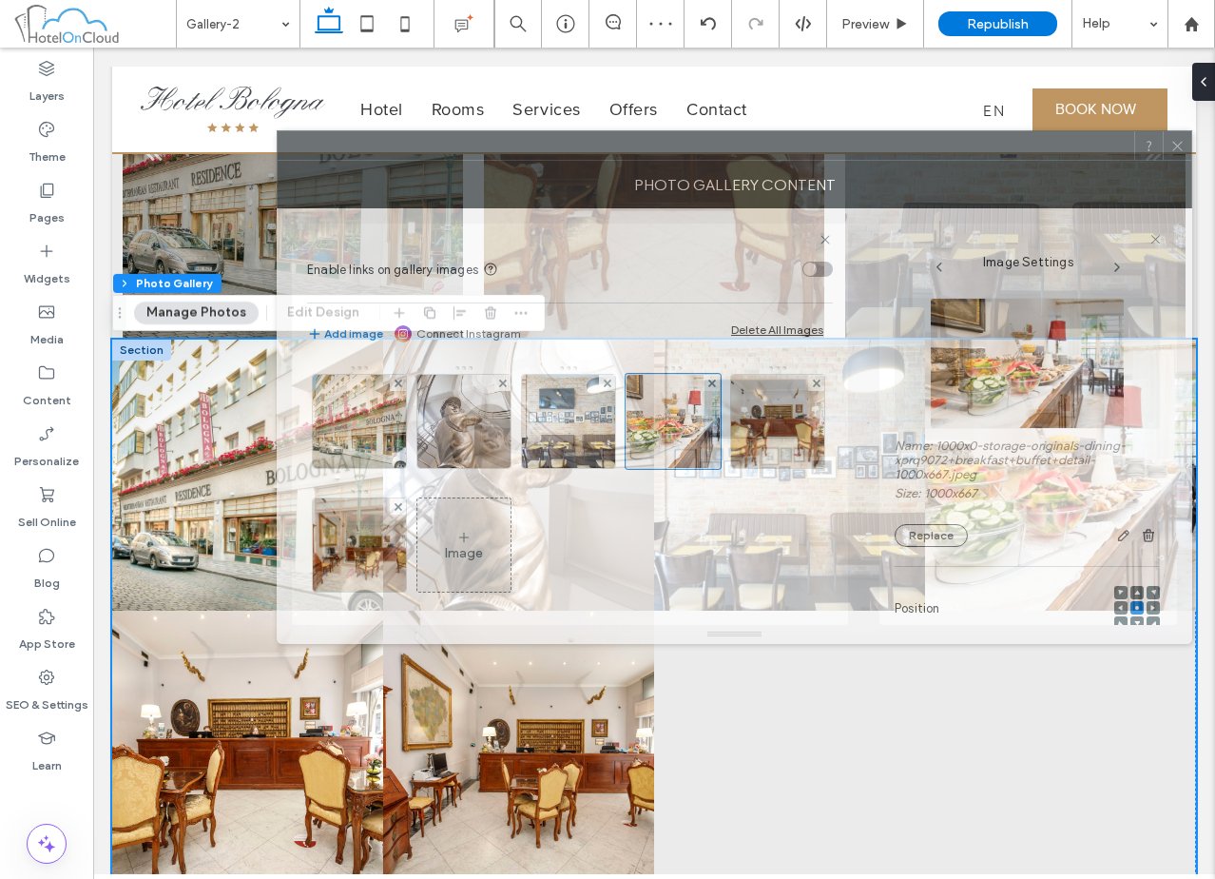
drag, startPoint x: 712, startPoint y: 210, endPoint x: 673, endPoint y: 97, distance: 119.7
click at [673, 131] on div at bounding box center [706, 145] width 857 height 29
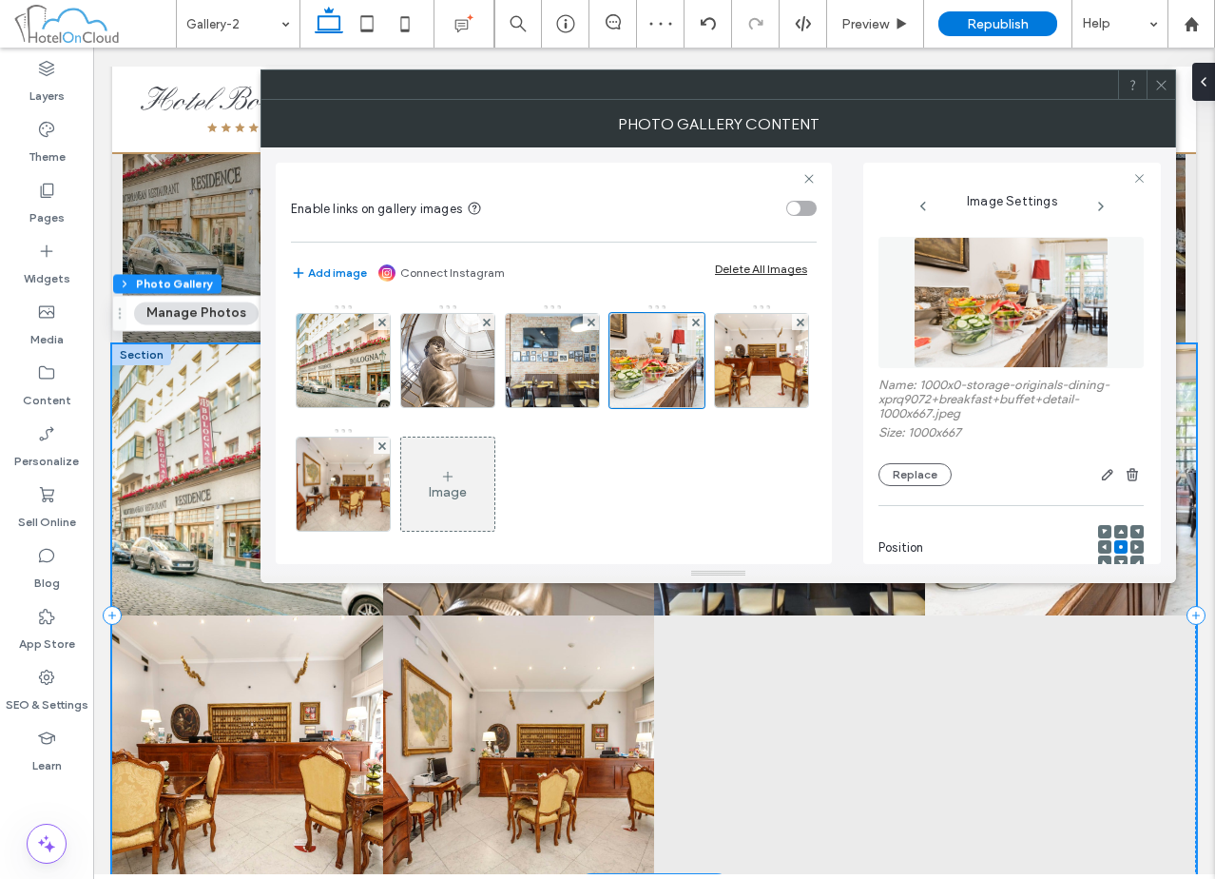
scroll to position [475, 0]
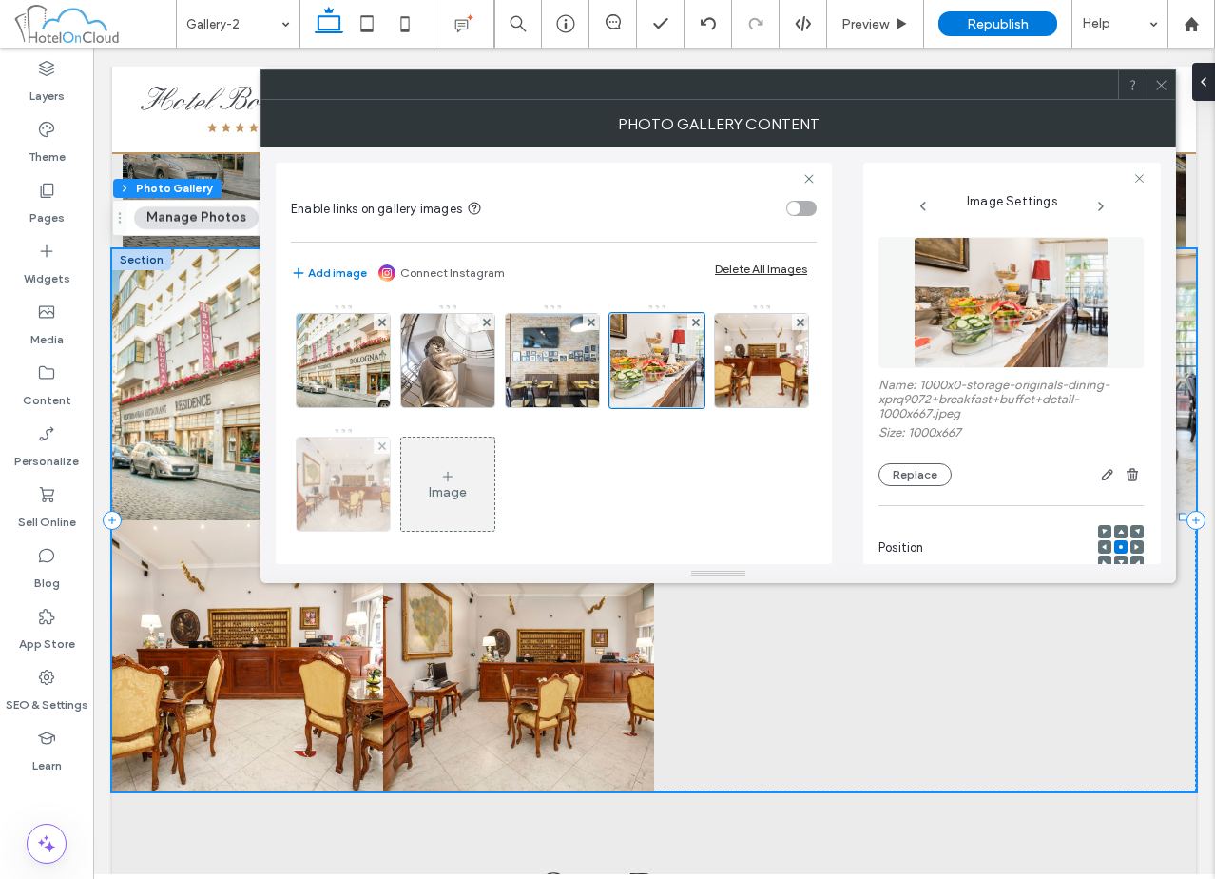
click at [414, 470] on img at bounding box center [344, 483] width 140 height 93
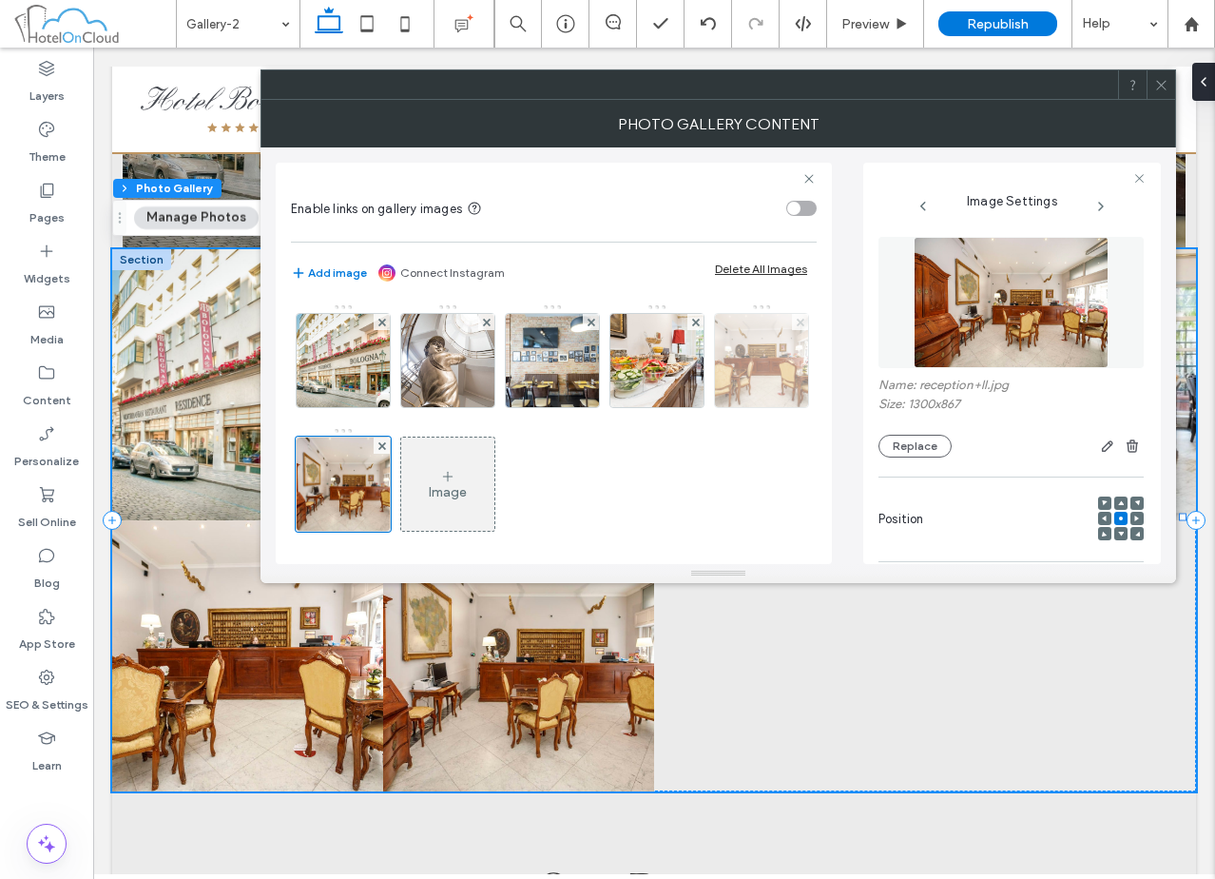
click at [797, 326] on icon at bounding box center [801, 323] width 8 height 8
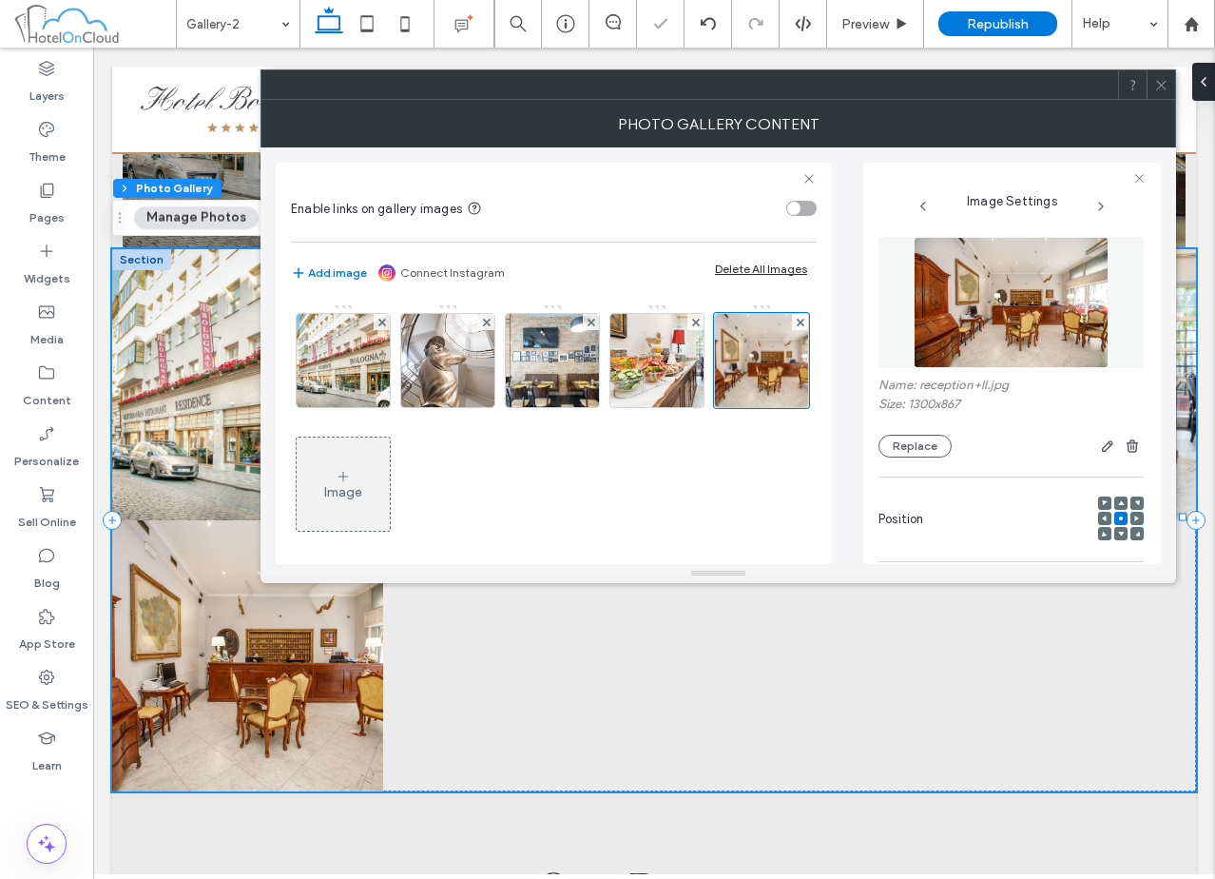
click at [1152, 84] on div at bounding box center [1161, 84] width 29 height 29
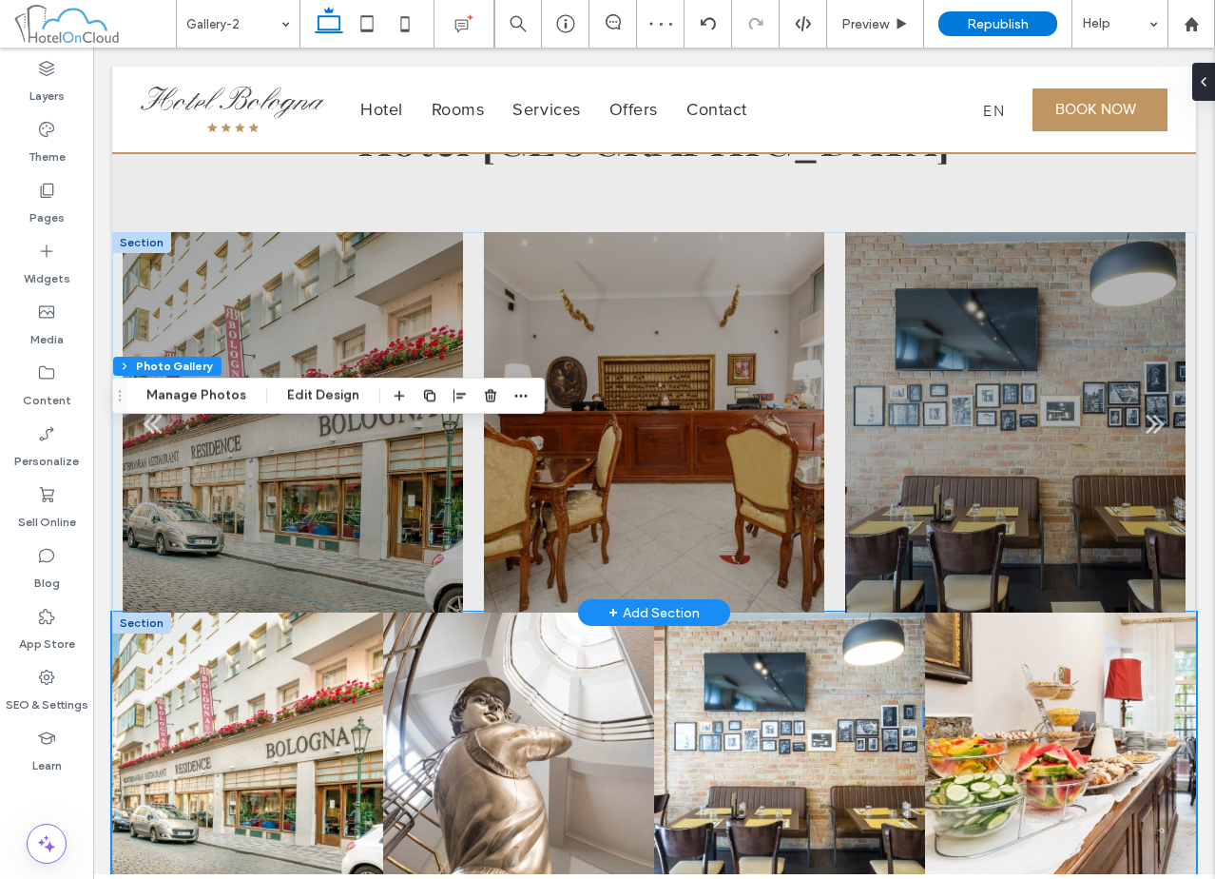
scroll to position [95, 0]
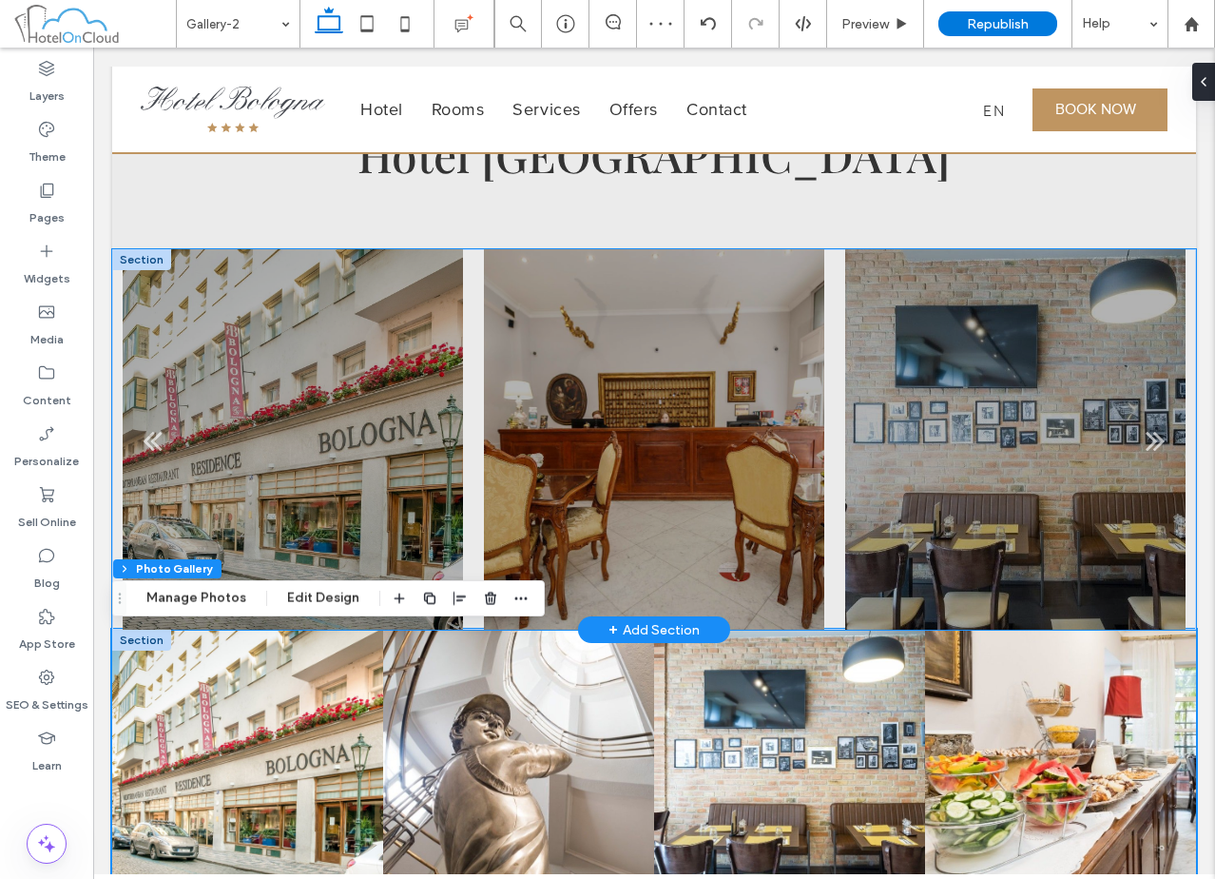
click at [599, 494] on div at bounding box center [653, 451] width 339 height 290
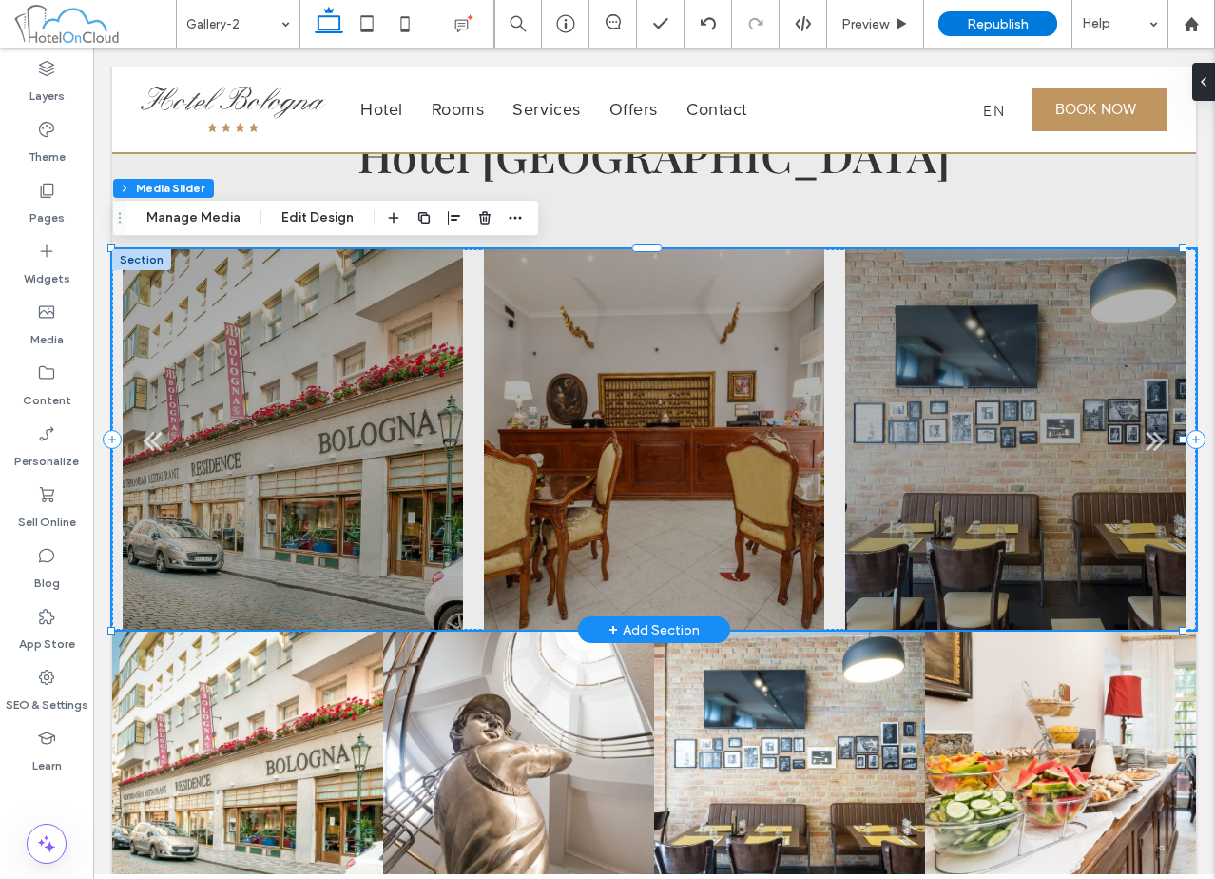
click at [142, 261] on div at bounding box center [141, 259] width 59 height 21
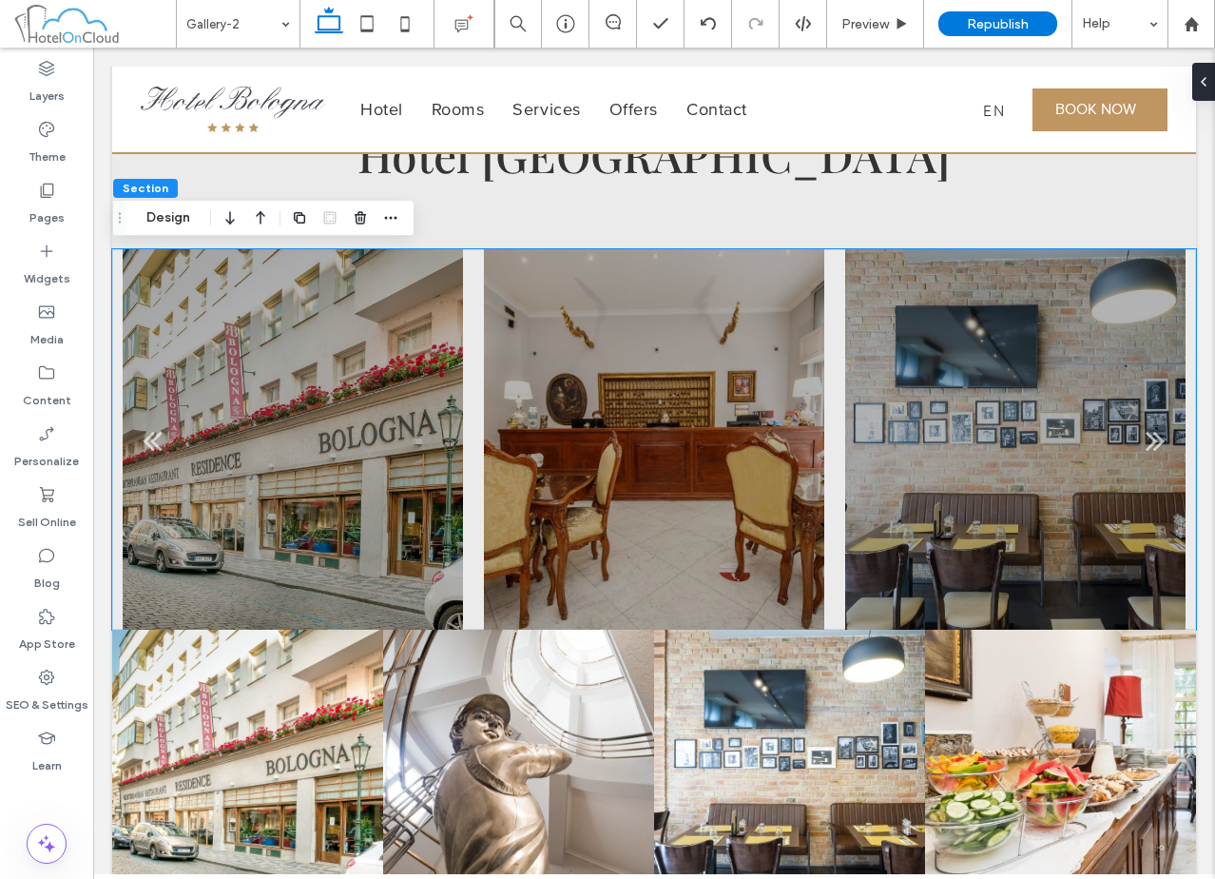
click at [372, 222] on div at bounding box center [345, 218] width 114 height 34
click at [364, 220] on use "button" at bounding box center [360, 217] width 11 height 12
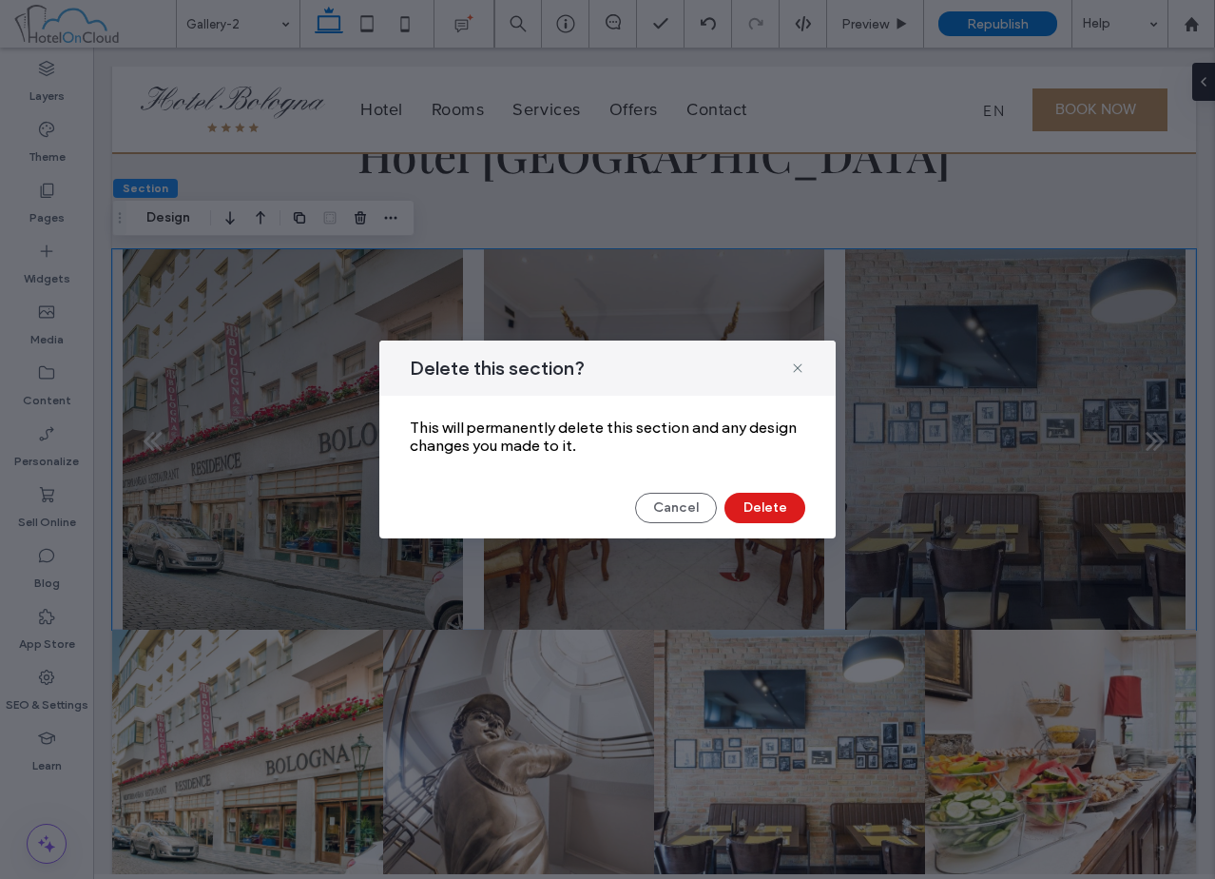
click at [805, 506] on div "Cancel Delete" at bounding box center [607, 508] width 456 height 30
click at [774, 516] on button "Delete" at bounding box center [764, 508] width 81 height 30
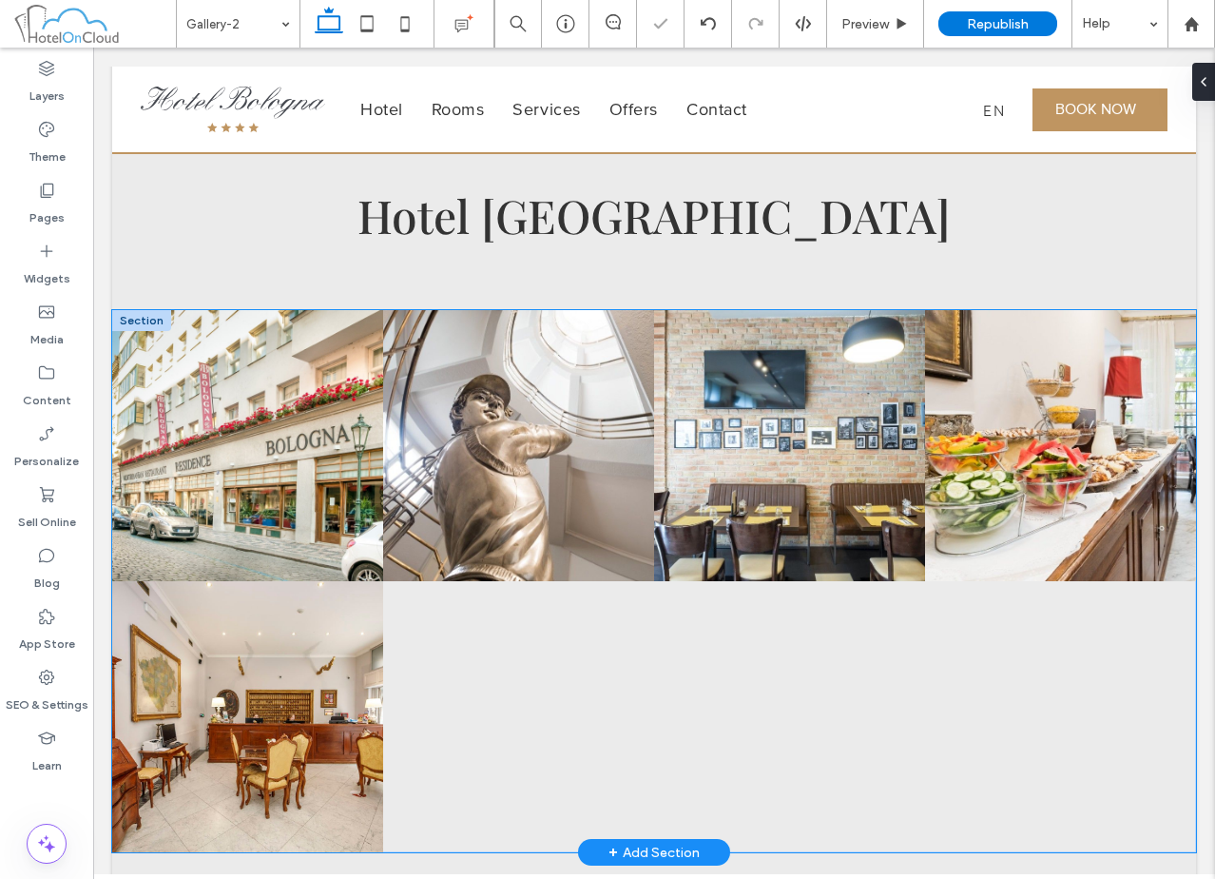
scroll to position [0, 0]
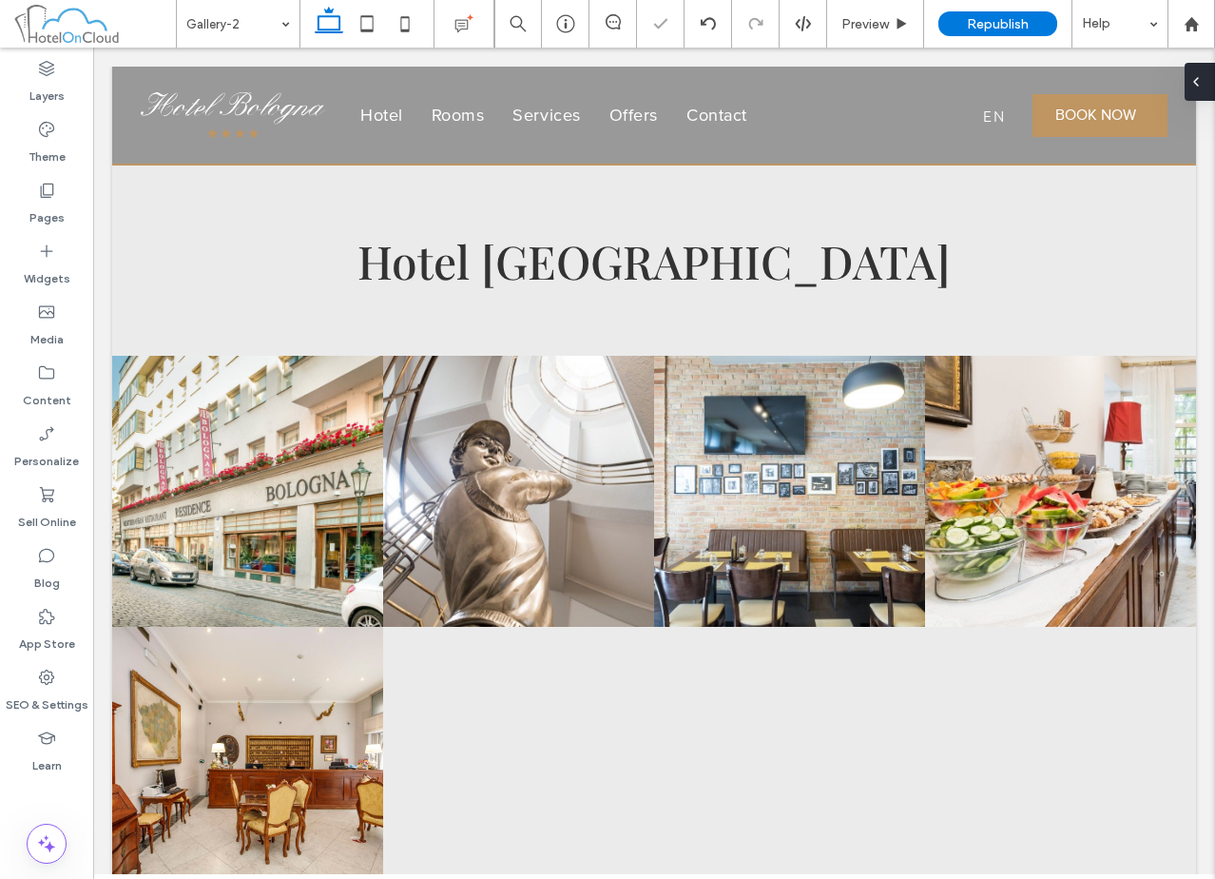
click at [1207, 88] on div at bounding box center [1200, 82] width 30 height 38
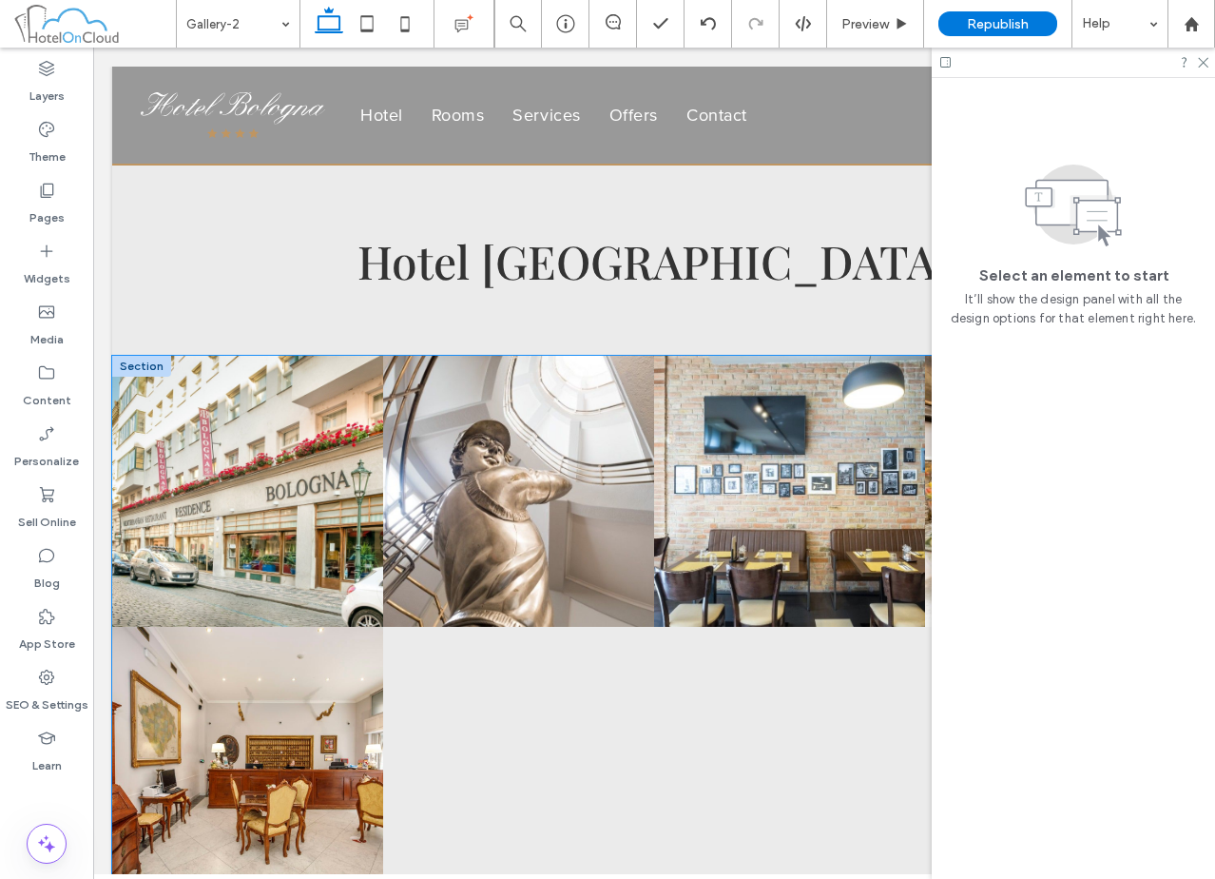
click at [501, 692] on div at bounding box center [518, 762] width 271 height 271
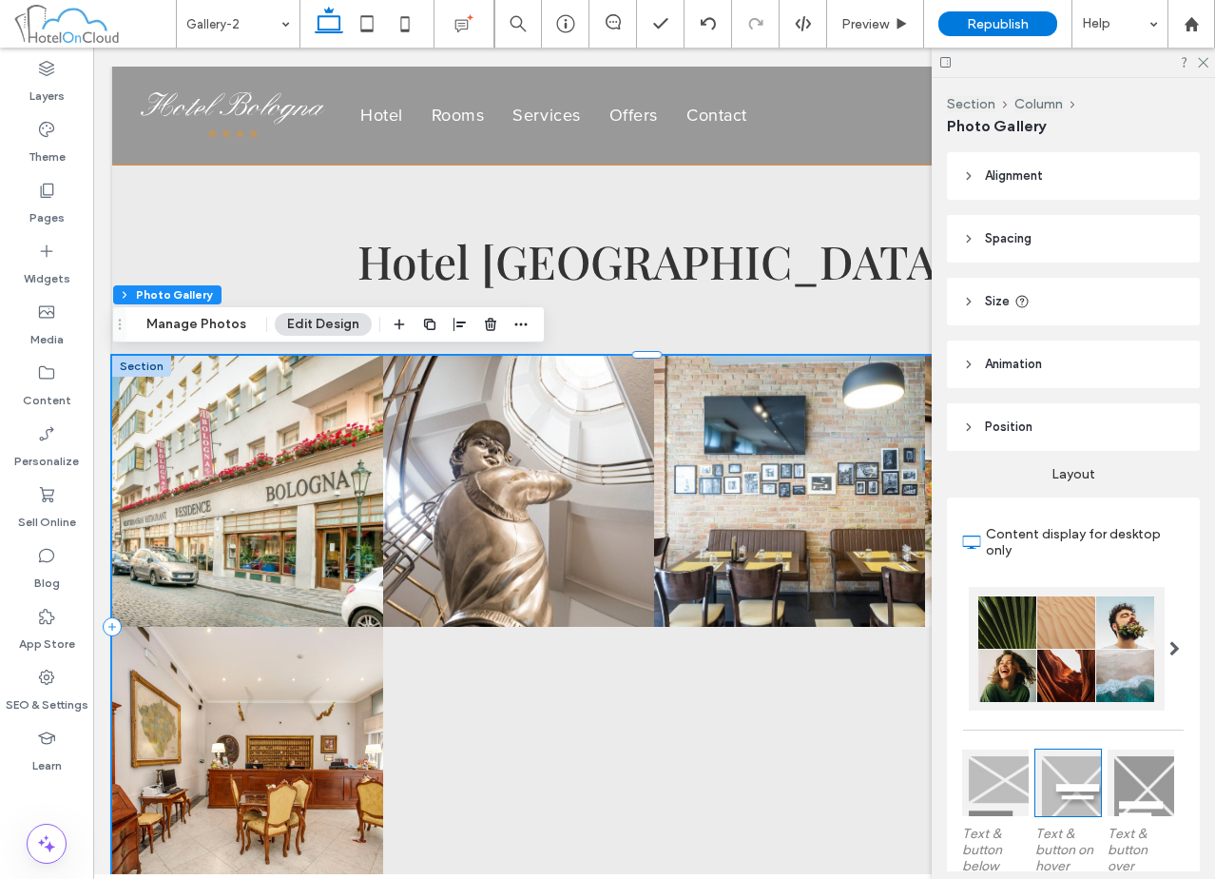
click at [501, 693] on div at bounding box center [518, 762] width 271 height 271
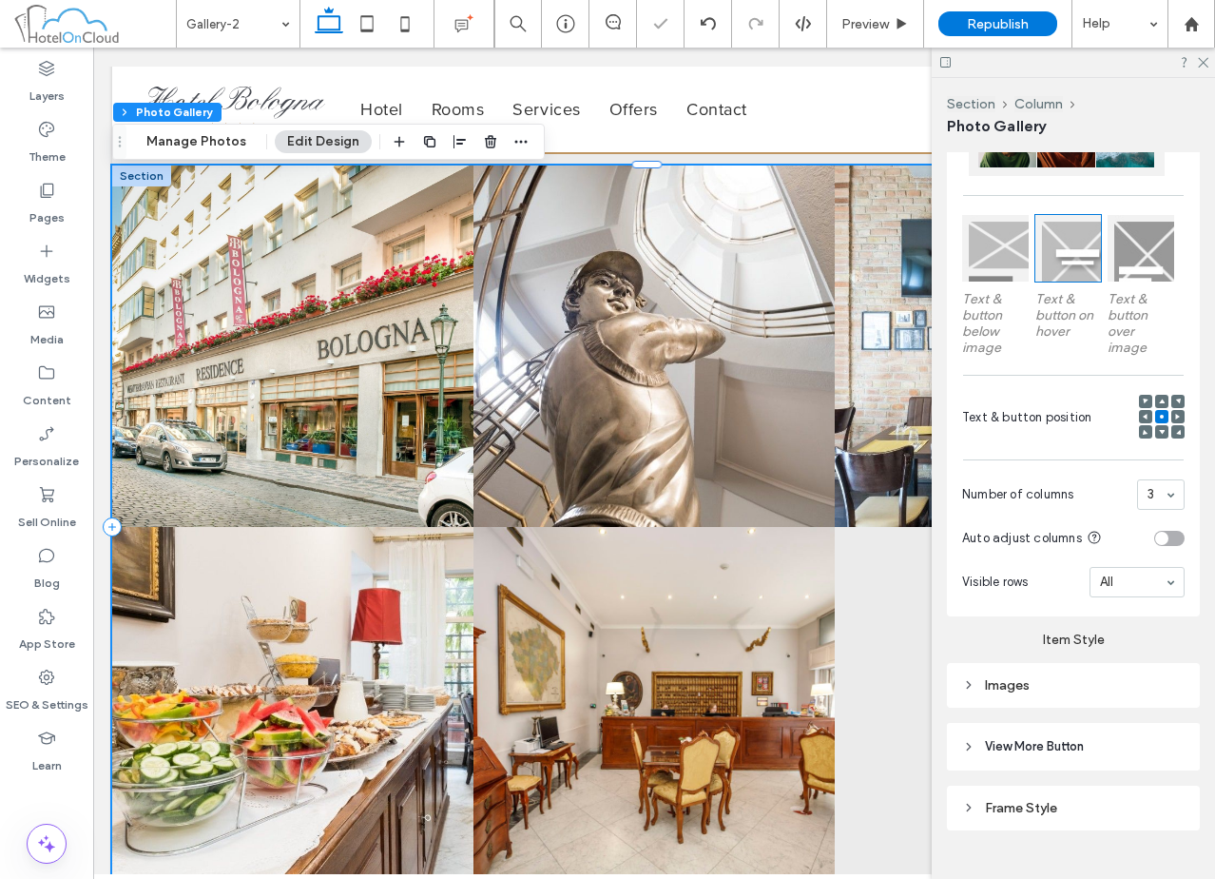
scroll to position [567, 0]
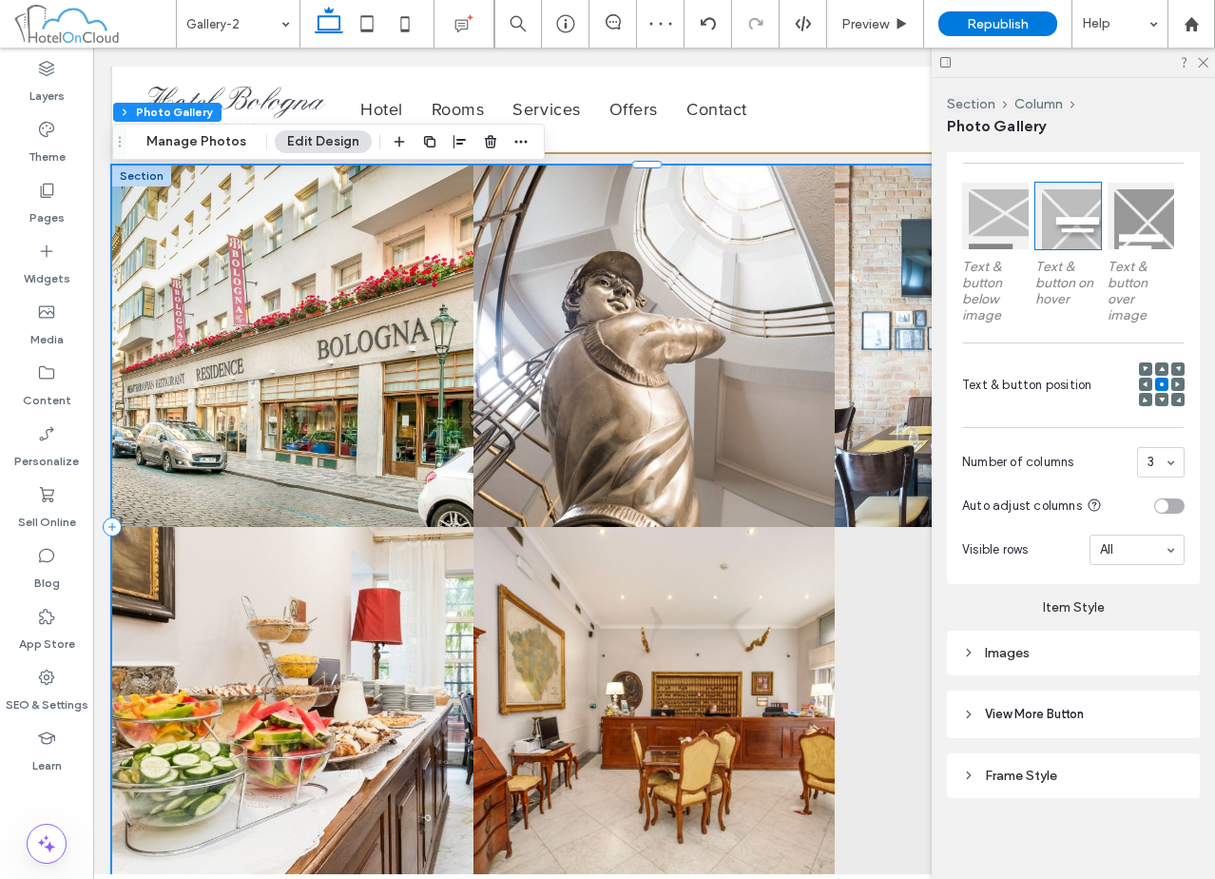
click at [1074, 664] on div "Images" at bounding box center [1073, 652] width 253 height 45
click at [1078, 645] on div "Images" at bounding box center [1073, 653] width 222 height 16
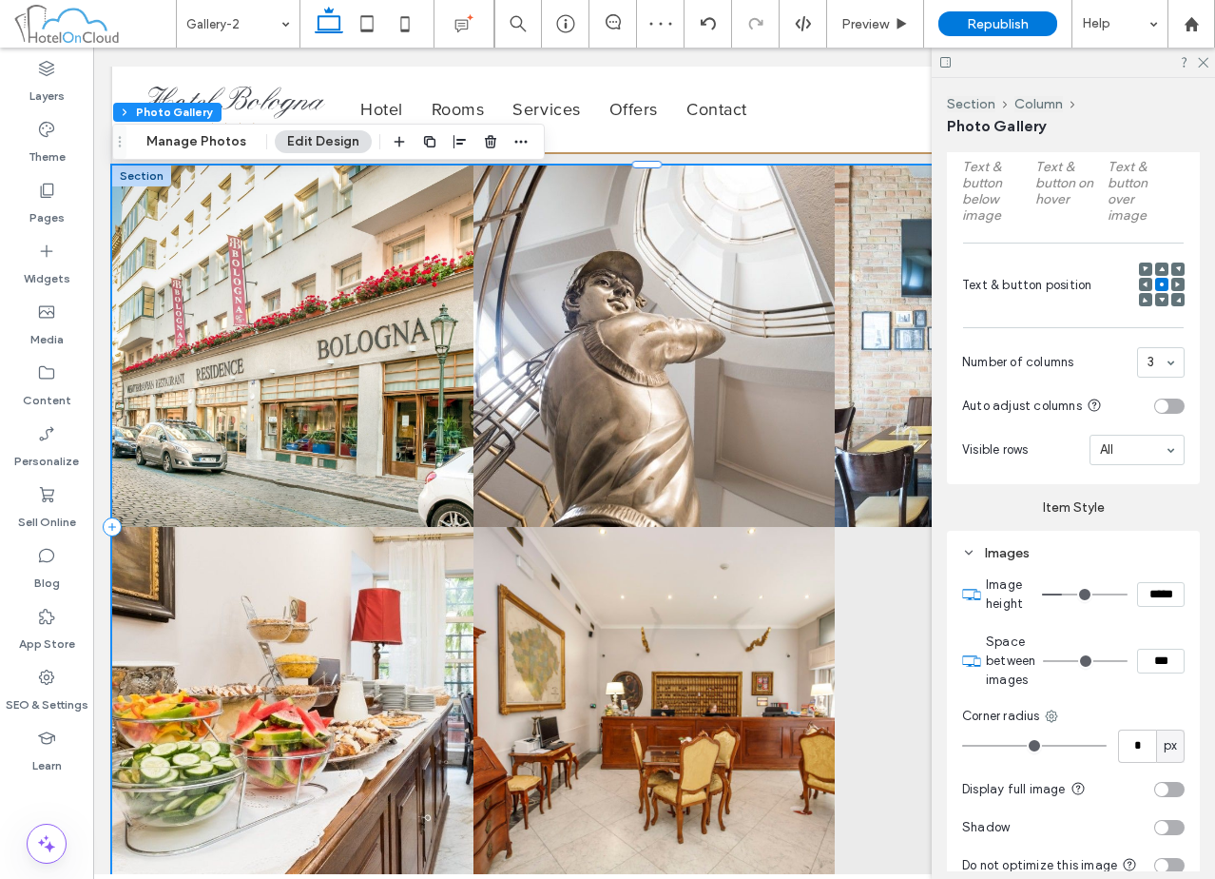
scroll to position [757, 0]
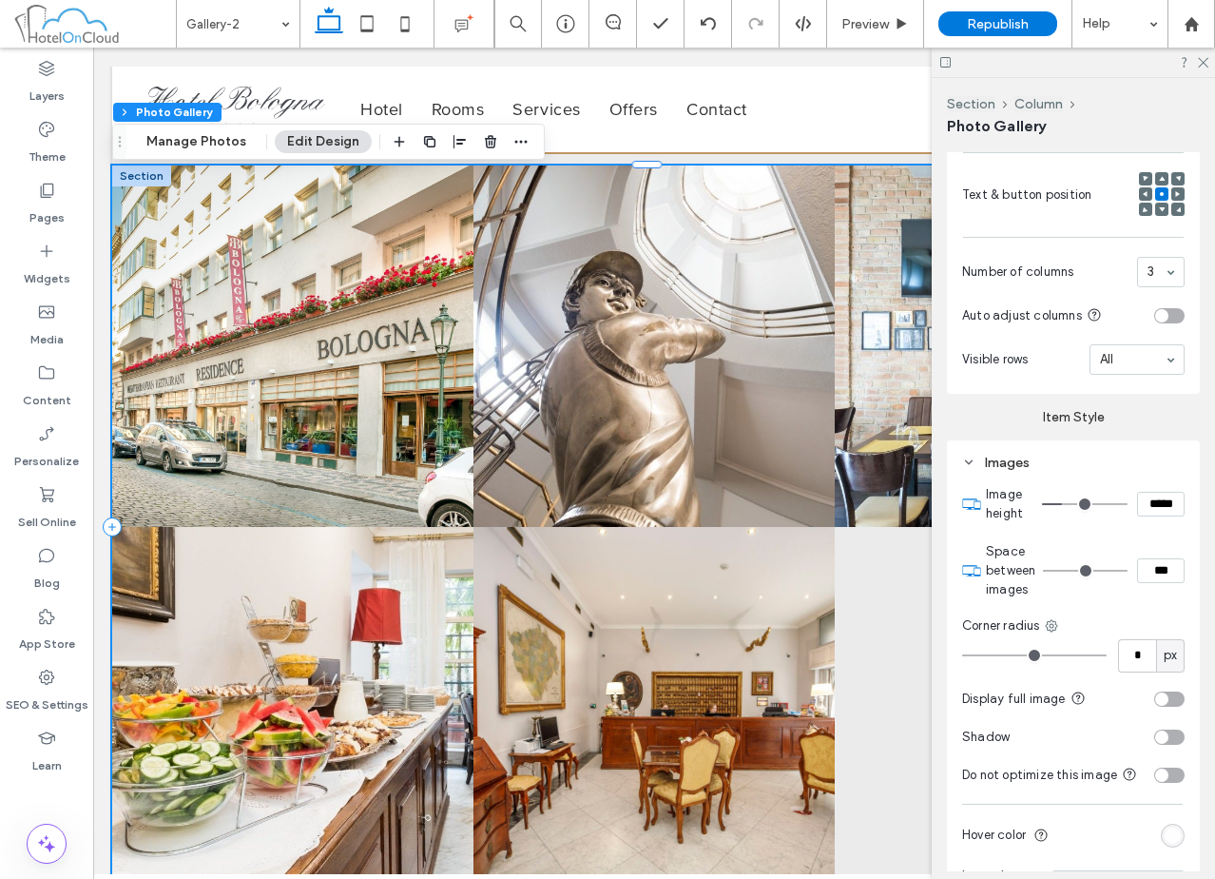
click at [1137, 572] on input "***" at bounding box center [1161, 570] width 48 height 25
type input "***"
type input "*"
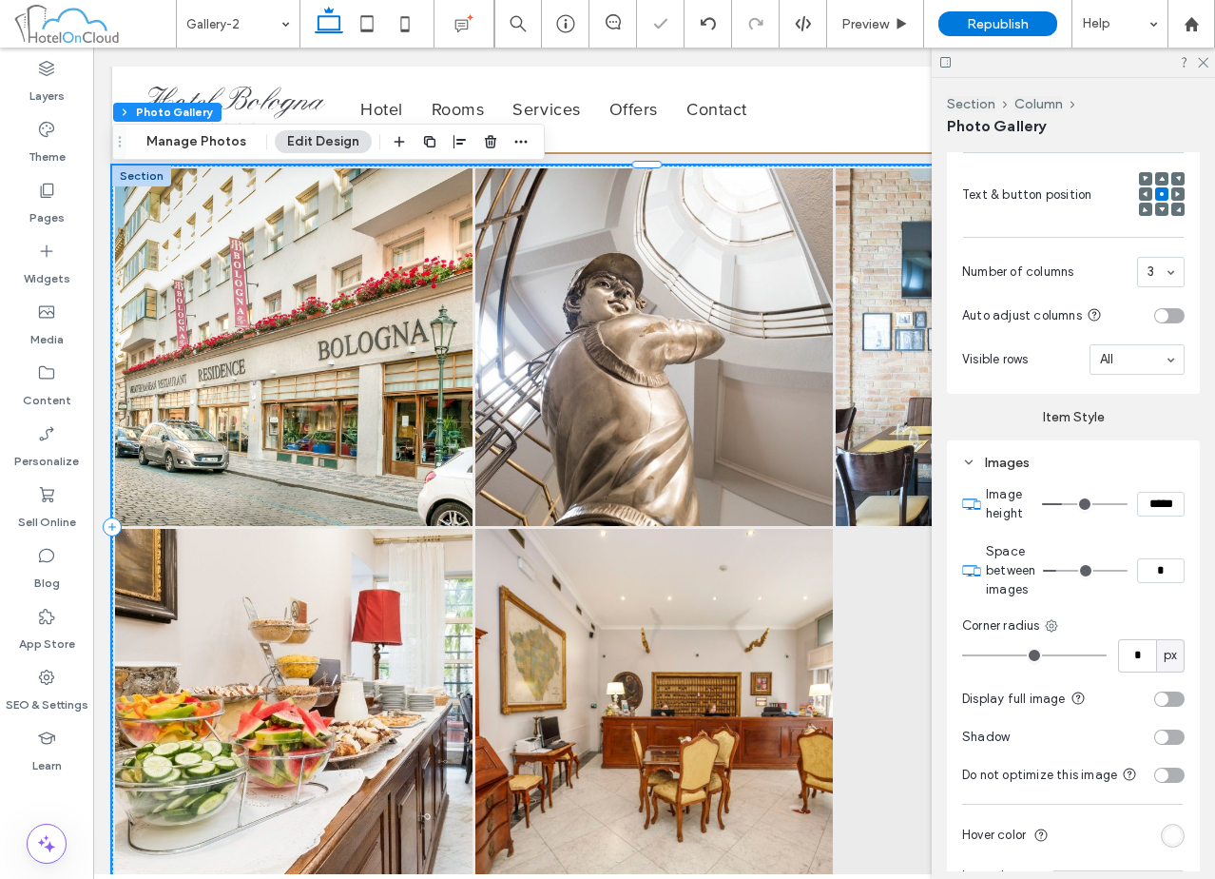
type input "***"
type input "*"
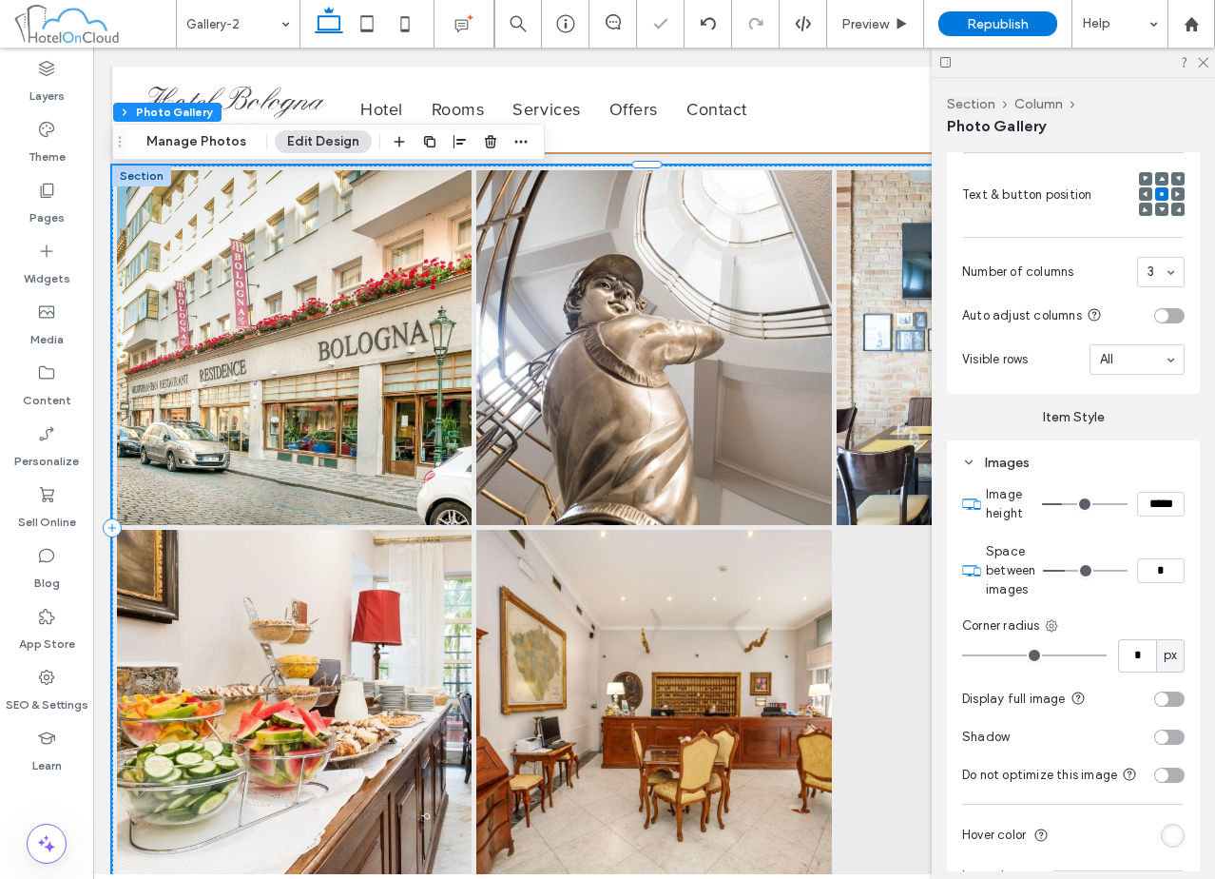
type input "***"
type input "*"
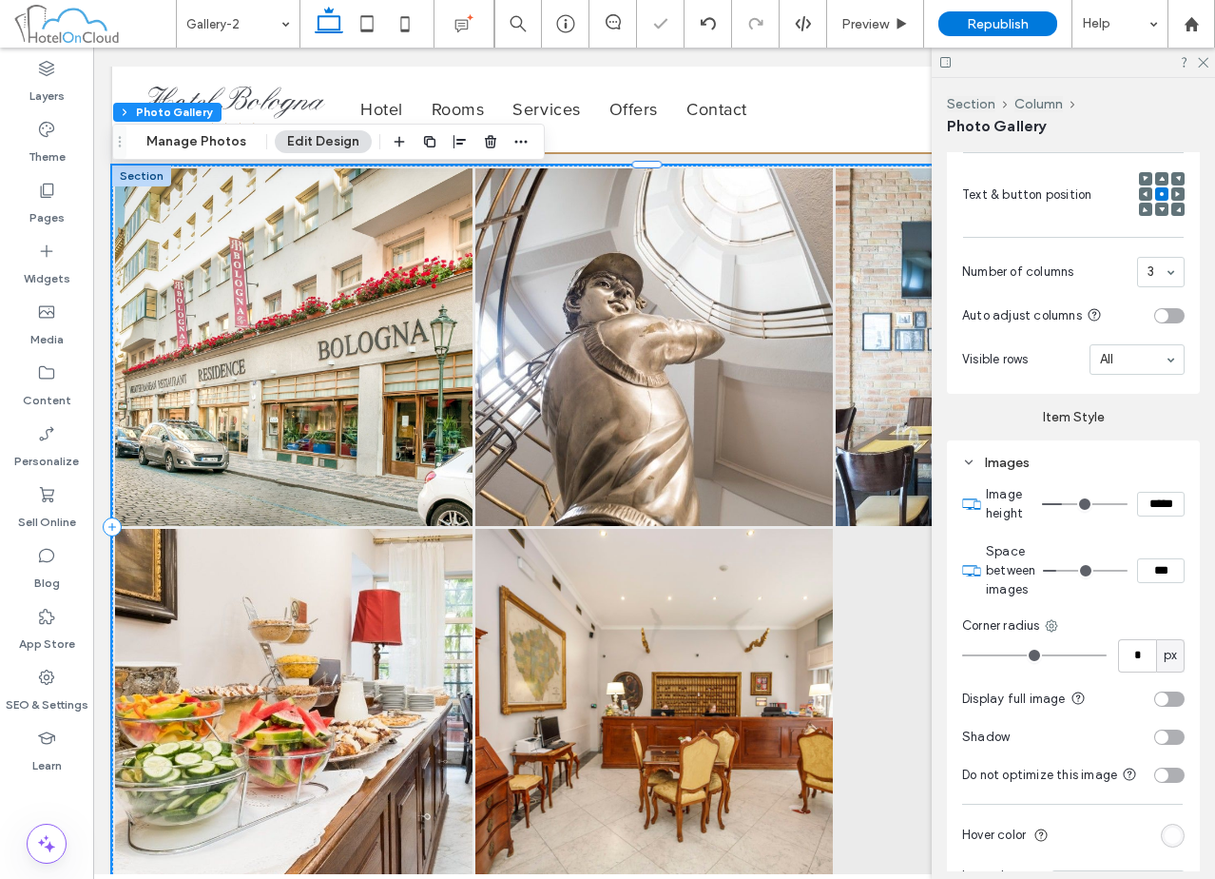
click at [1170, 497] on input "*****" at bounding box center [1161, 504] width 48 height 25
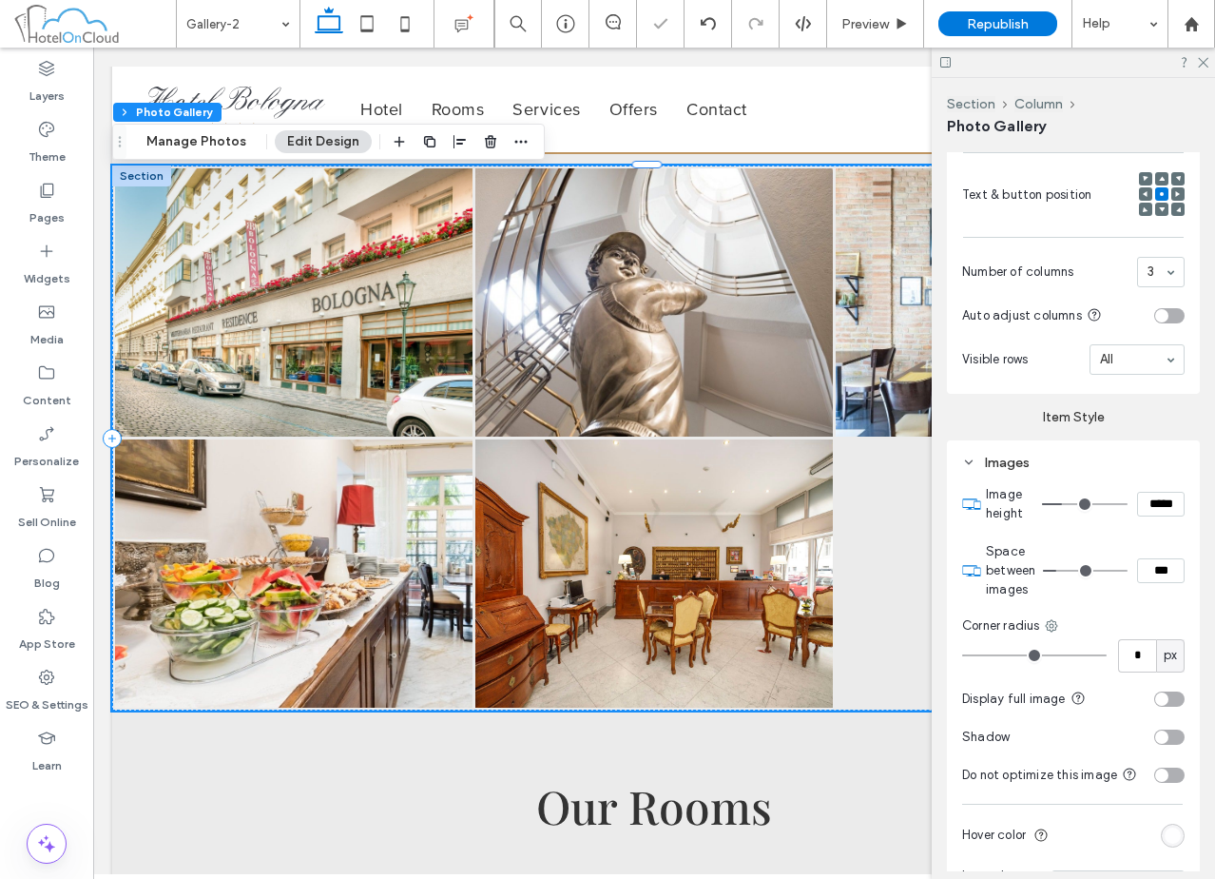
click at [1170, 497] on input "*****" at bounding box center [1161, 504] width 48 height 25
type input "*****"
type input "***"
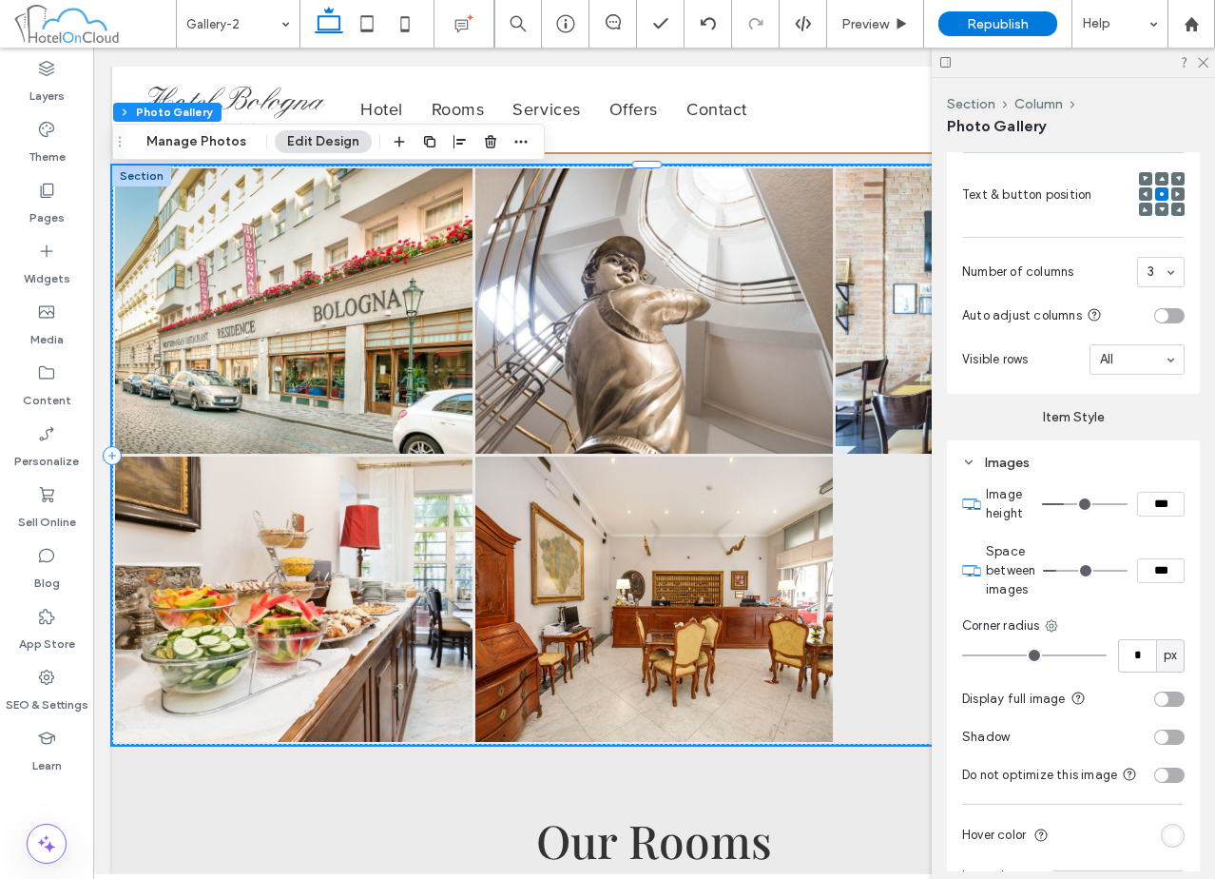
type input "*****"
type input "***"
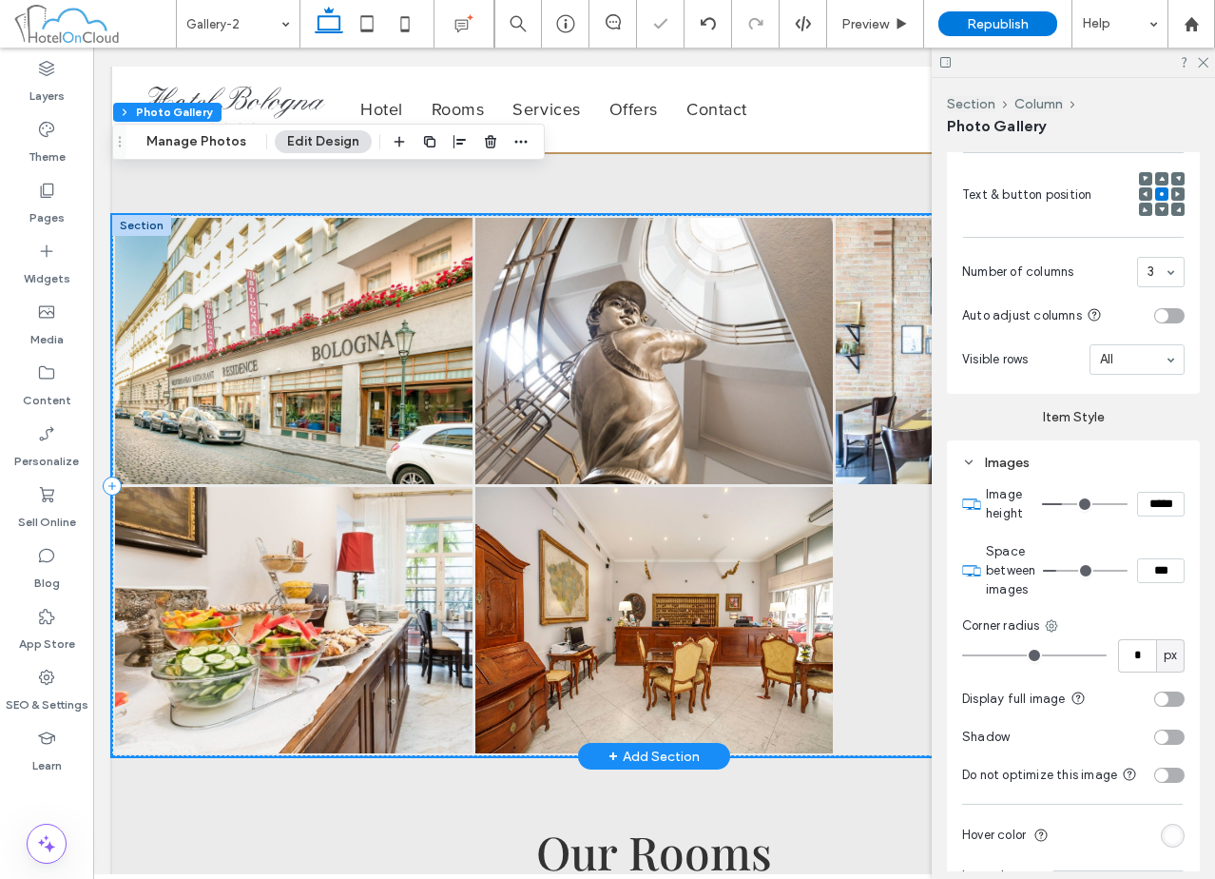
scroll to position [95, 0]
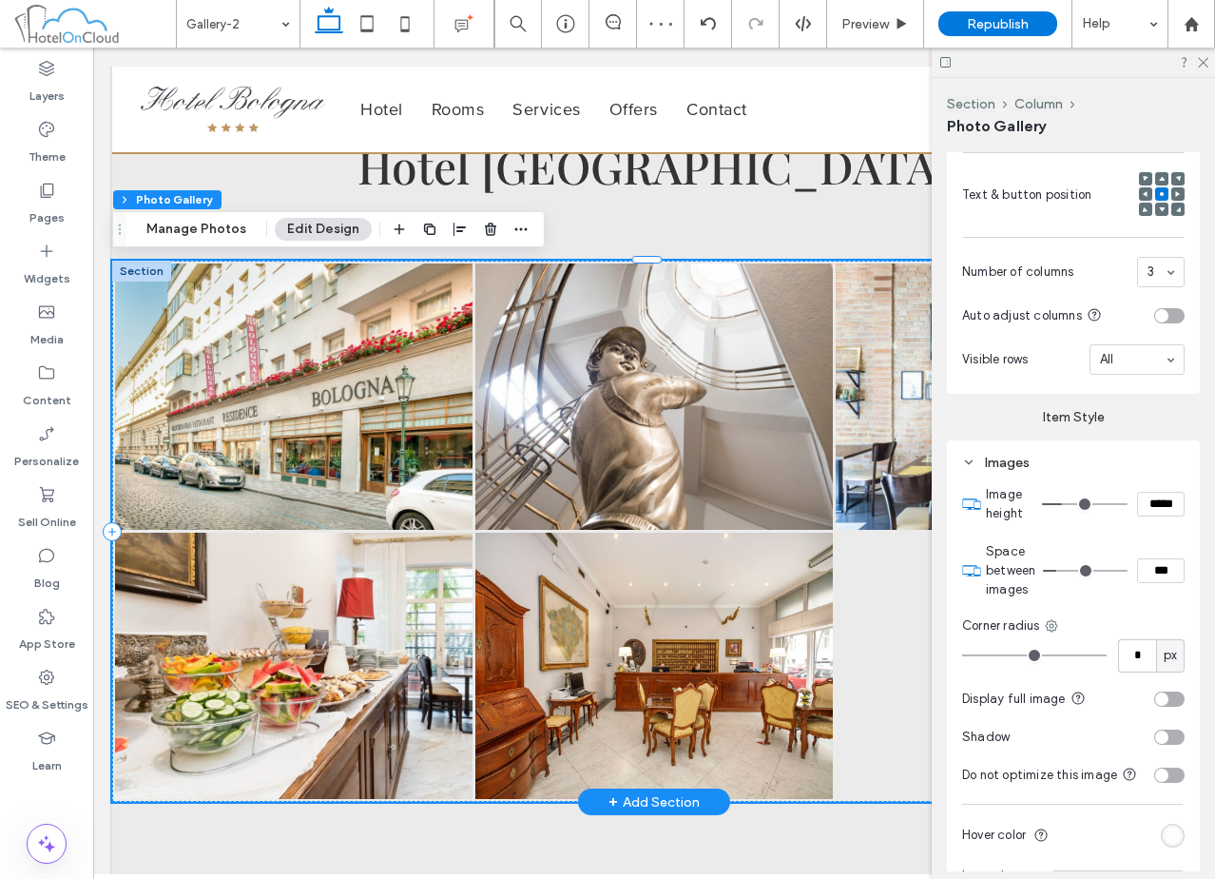
click at [146, 272] on div at bounding box center [141, 271] width 59 height 21
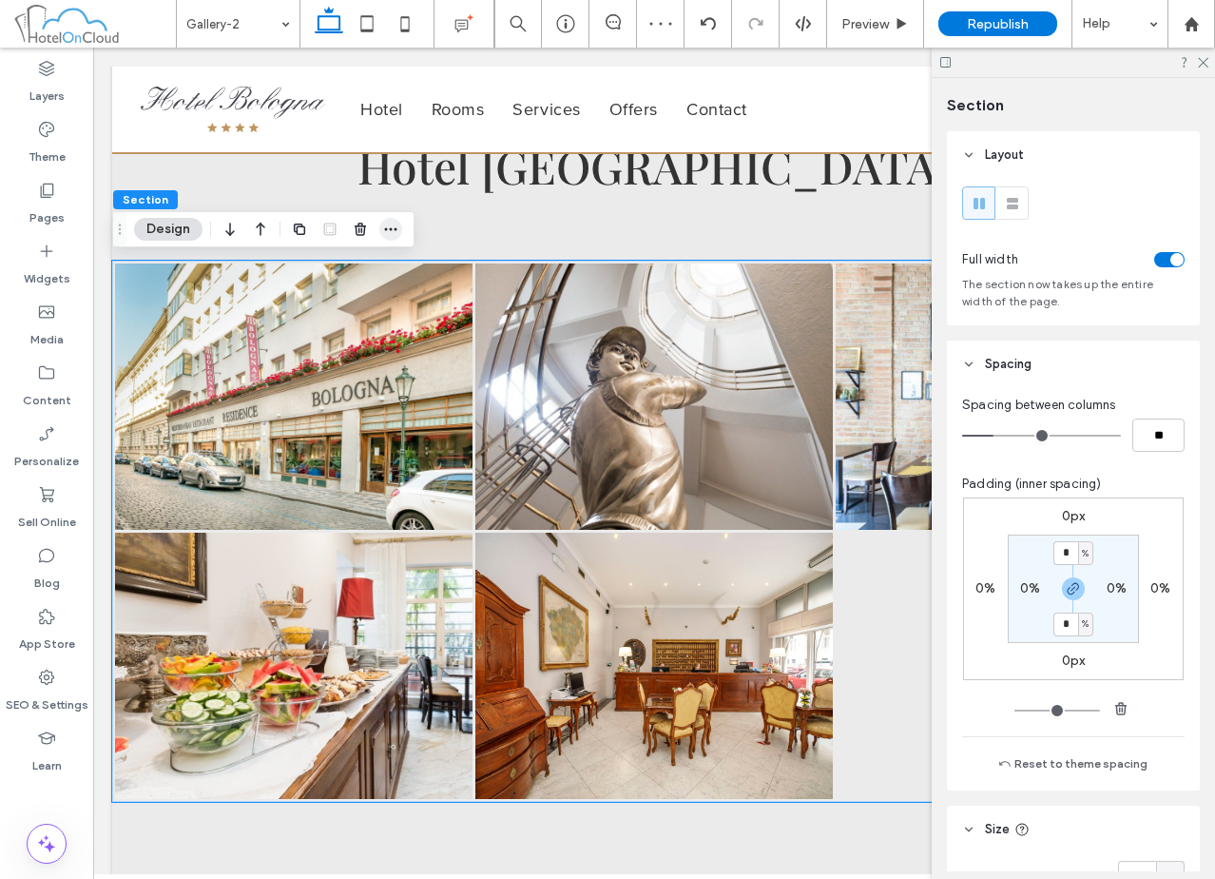
click at [392, 229] on use "button" at bounding box center [391, 229] width 12 height 3
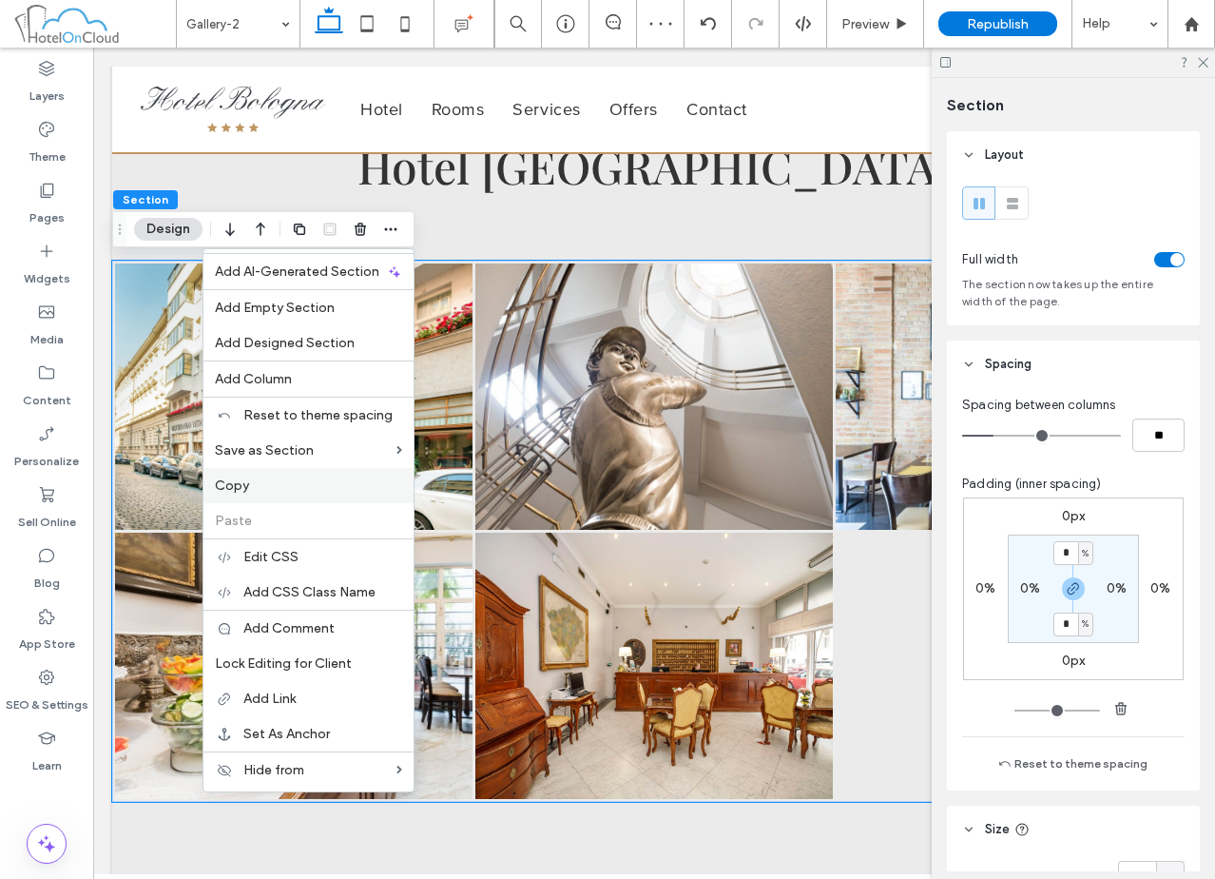
click at [253, 483] on label "Copy" at bounding box center [308, 485] width 187 height 16
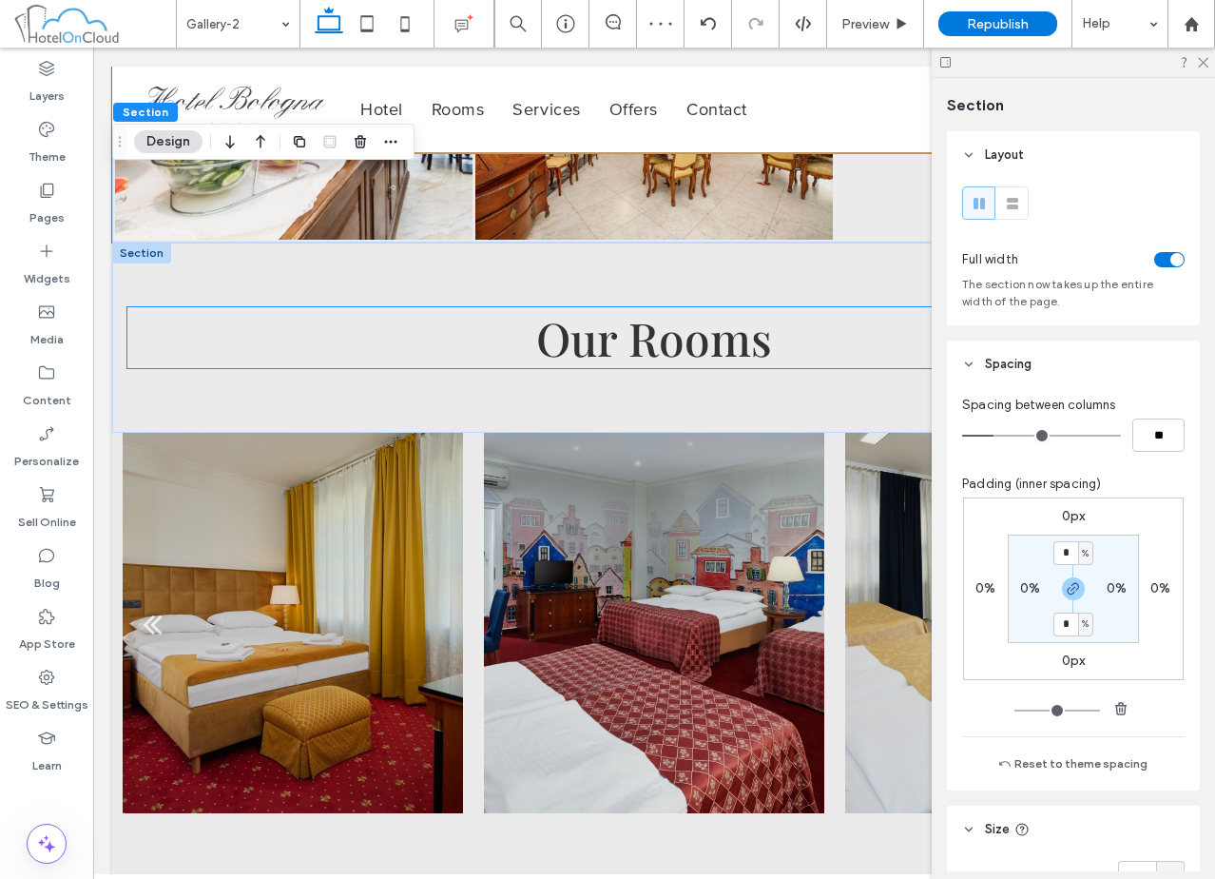
scroll to position [666, 0]
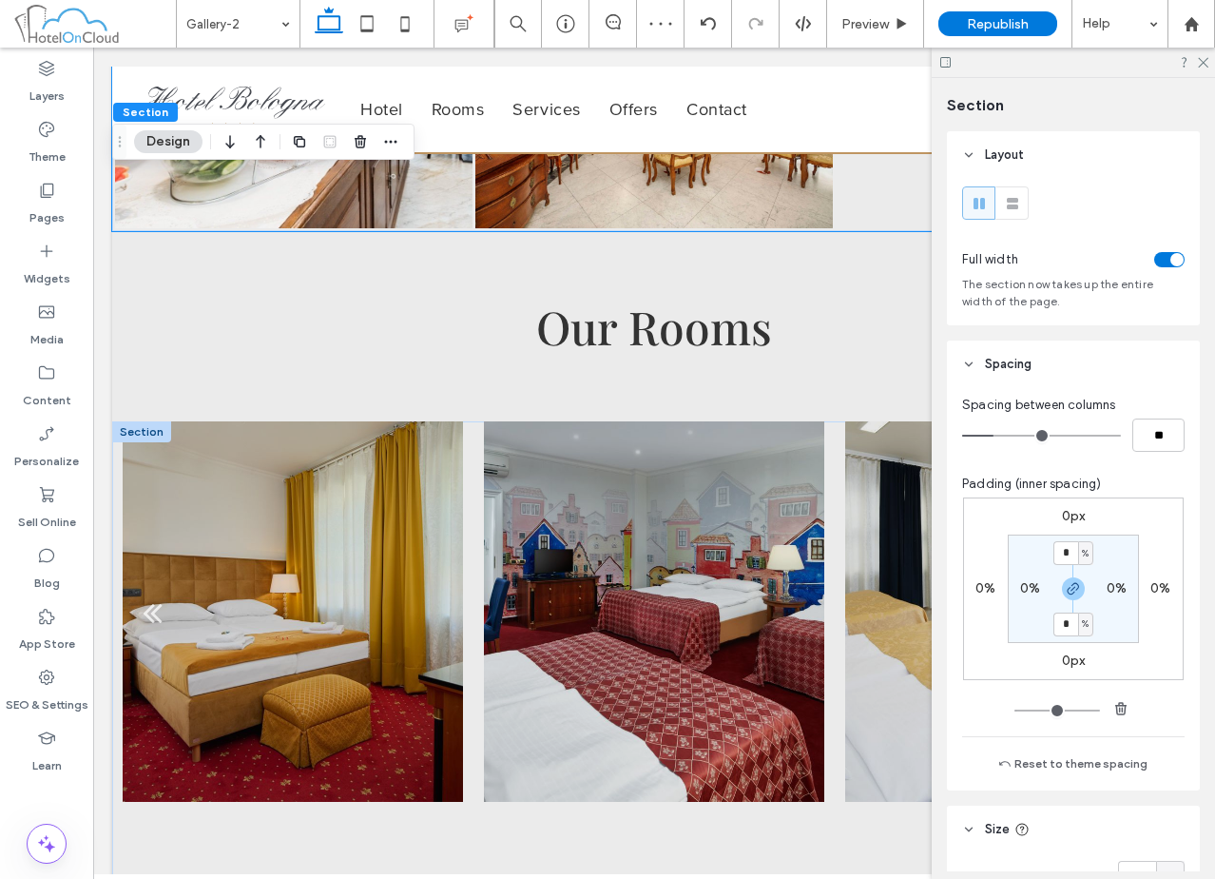
click at [125, 434] on div at bounding box center [141, 431] width 59 height 21
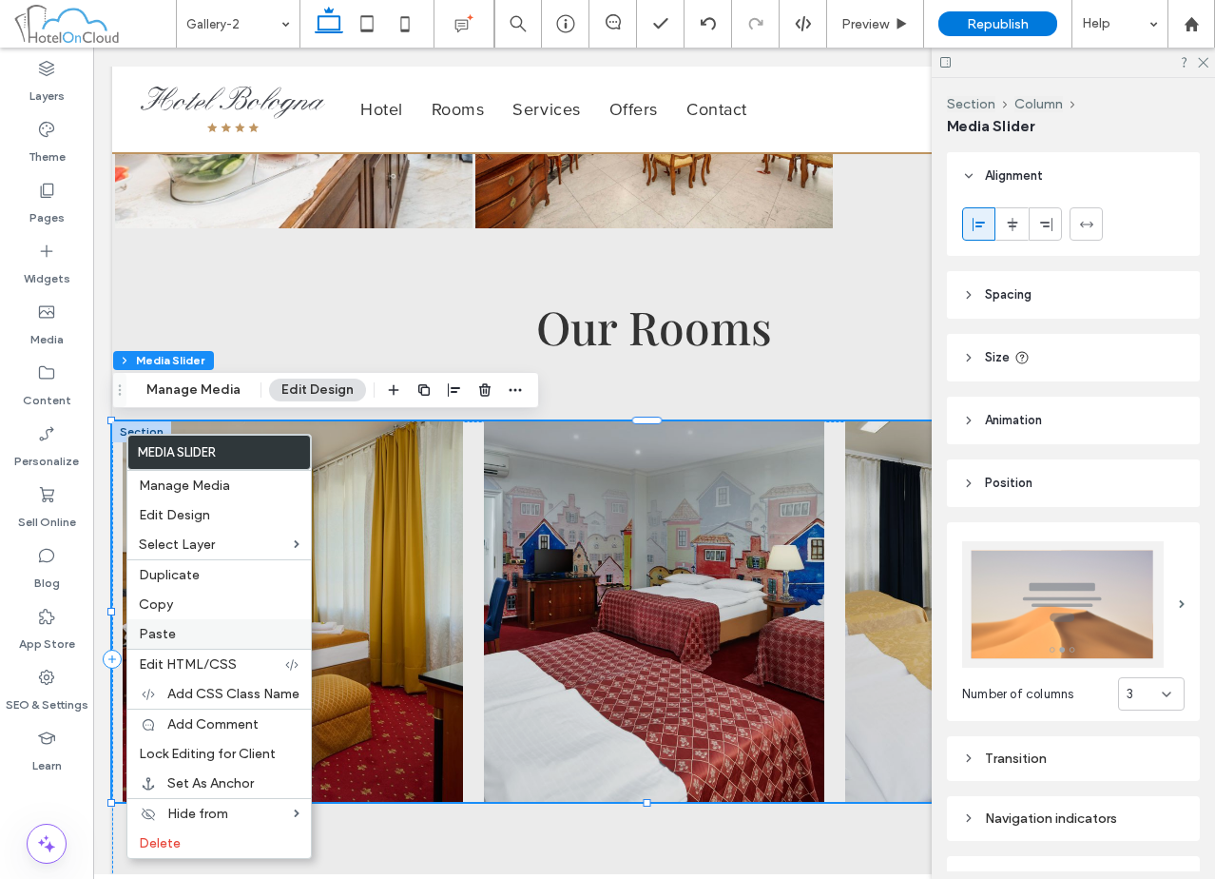
click at [199, 631] on label "Paste" at bounding box center [219, 634] width 161 height 16
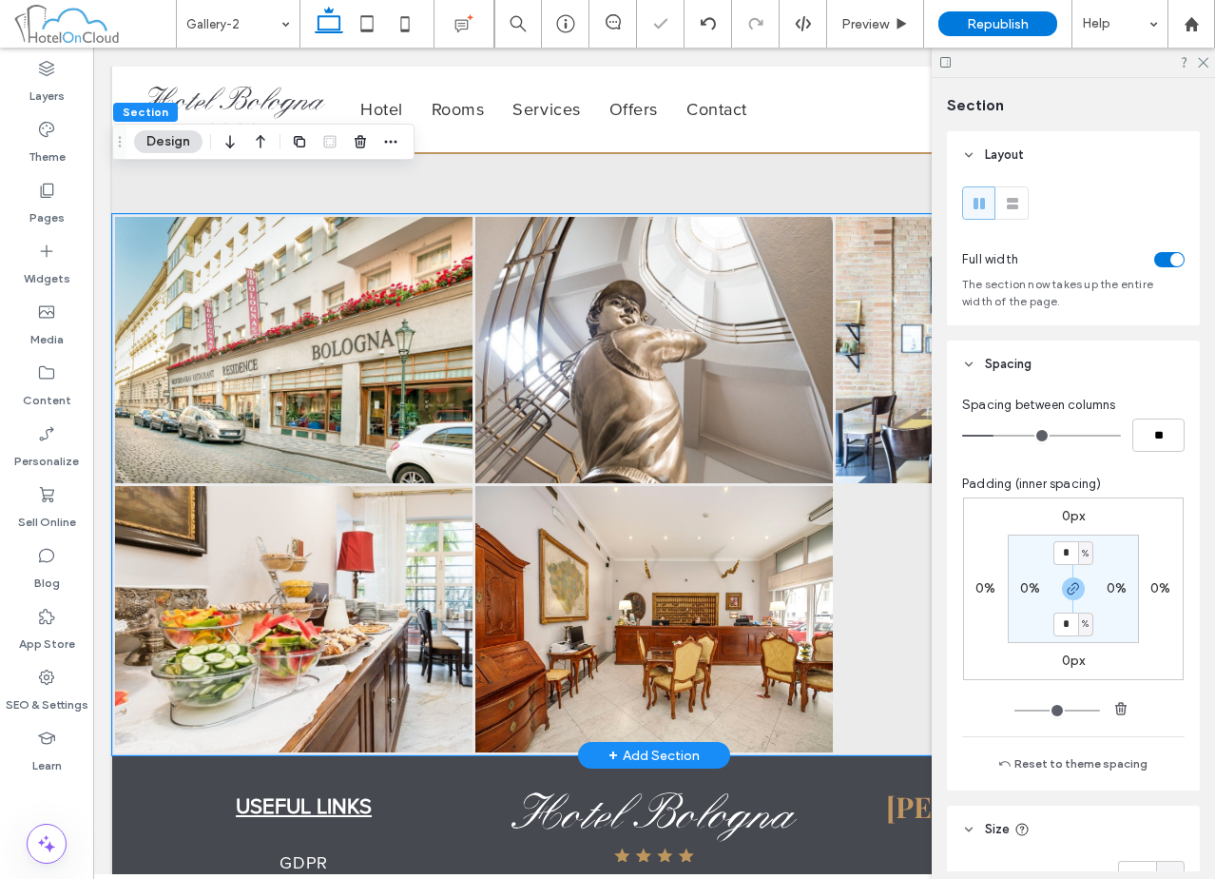
scroll to position [973, 0]
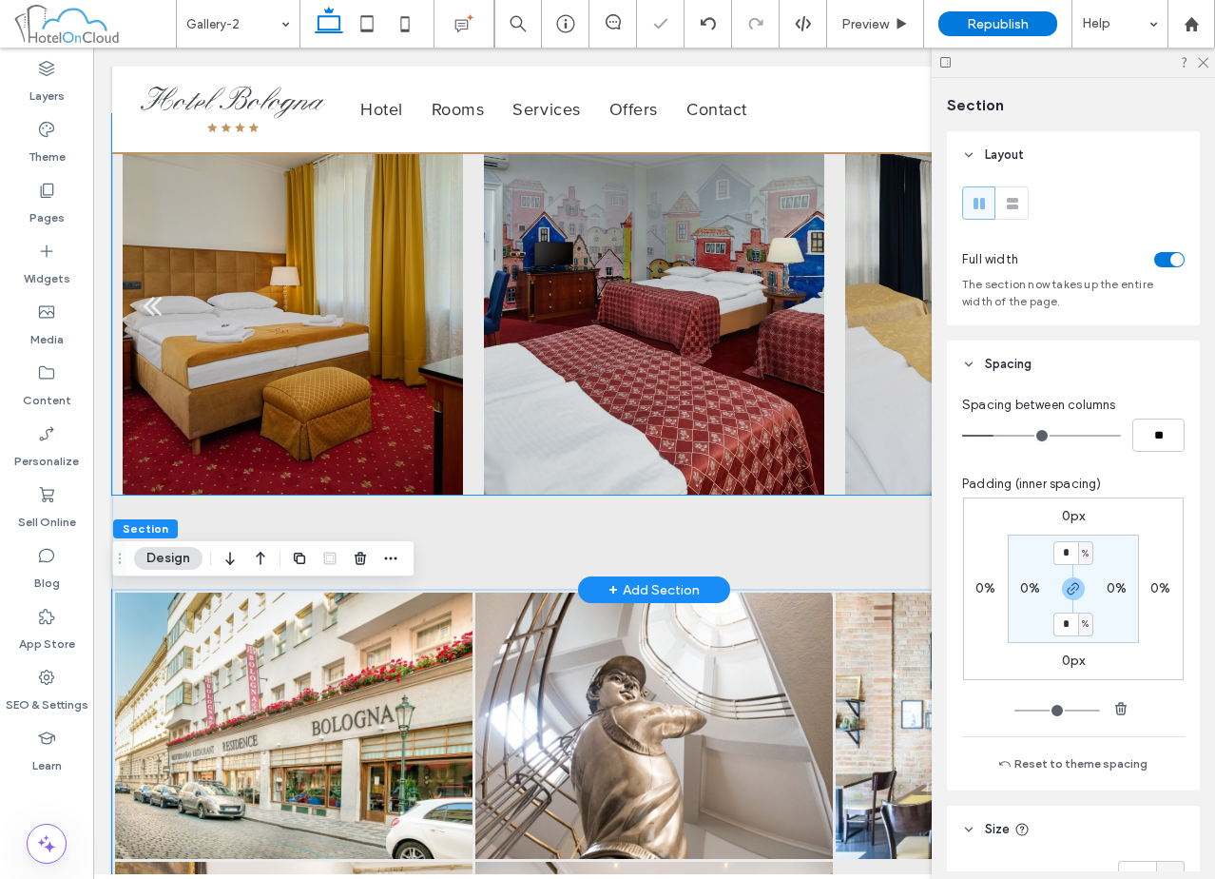
click at [468, 322] on div at bounding box center [292, 304] width 361 height 380
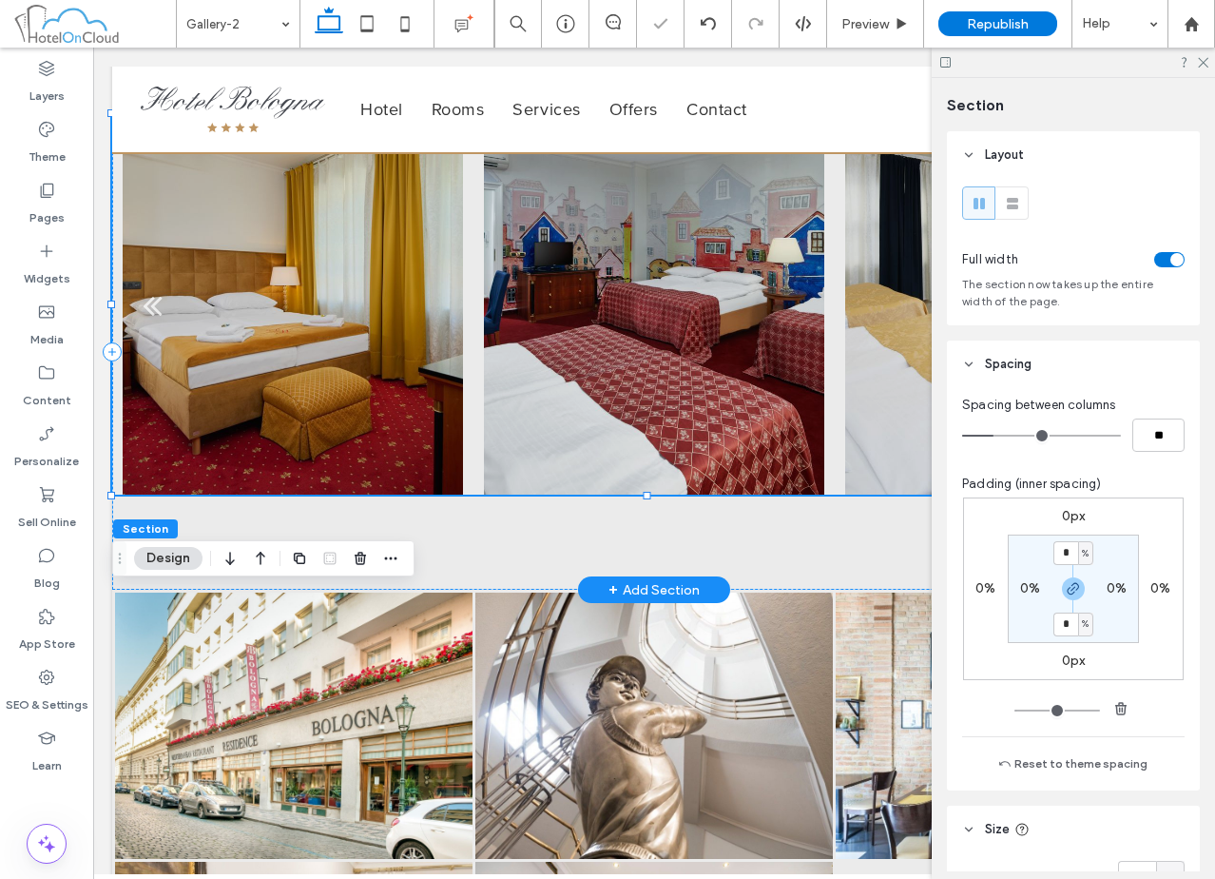
click at [468, 322] on div at bounding box center [292, 304] width 361 height 380
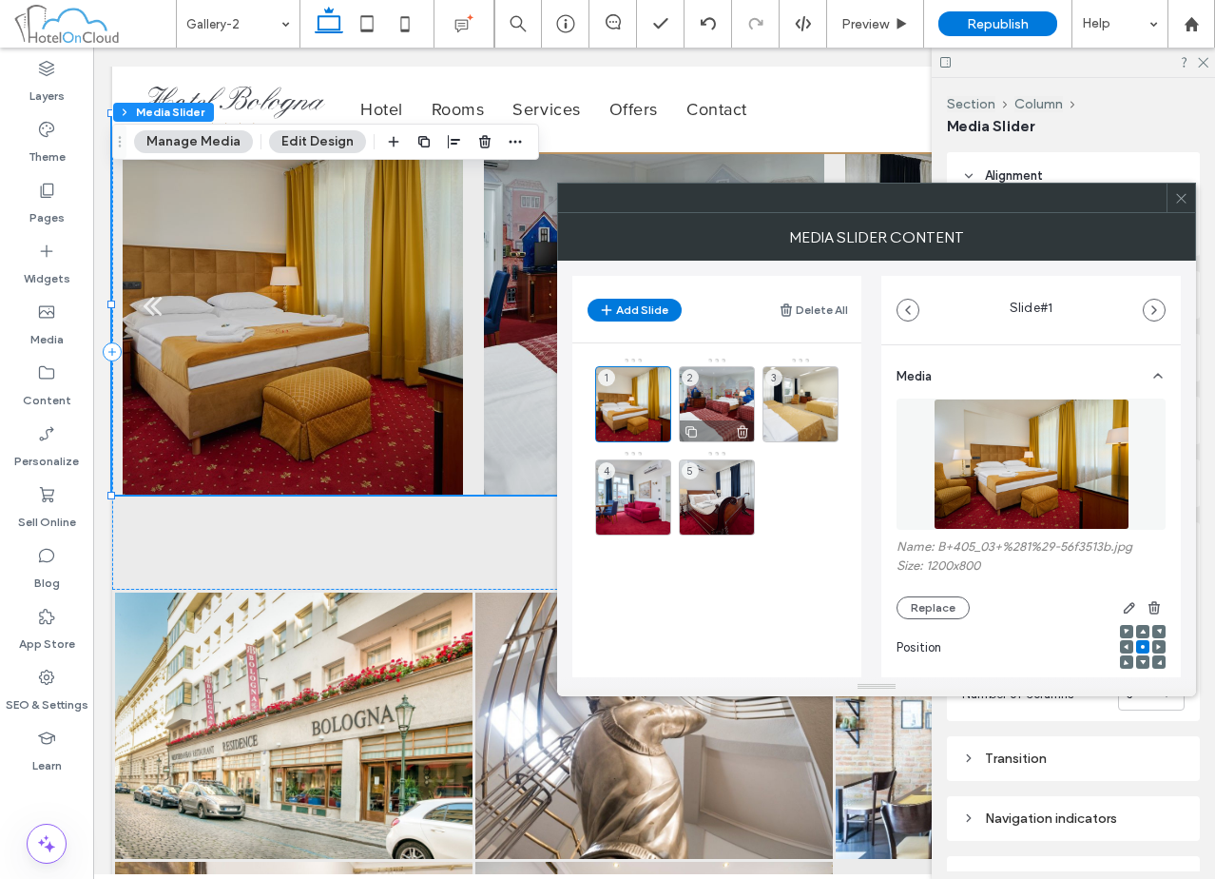
click at [712, 403] on div "2" at bounding box center [717, 404] width 76 height 76
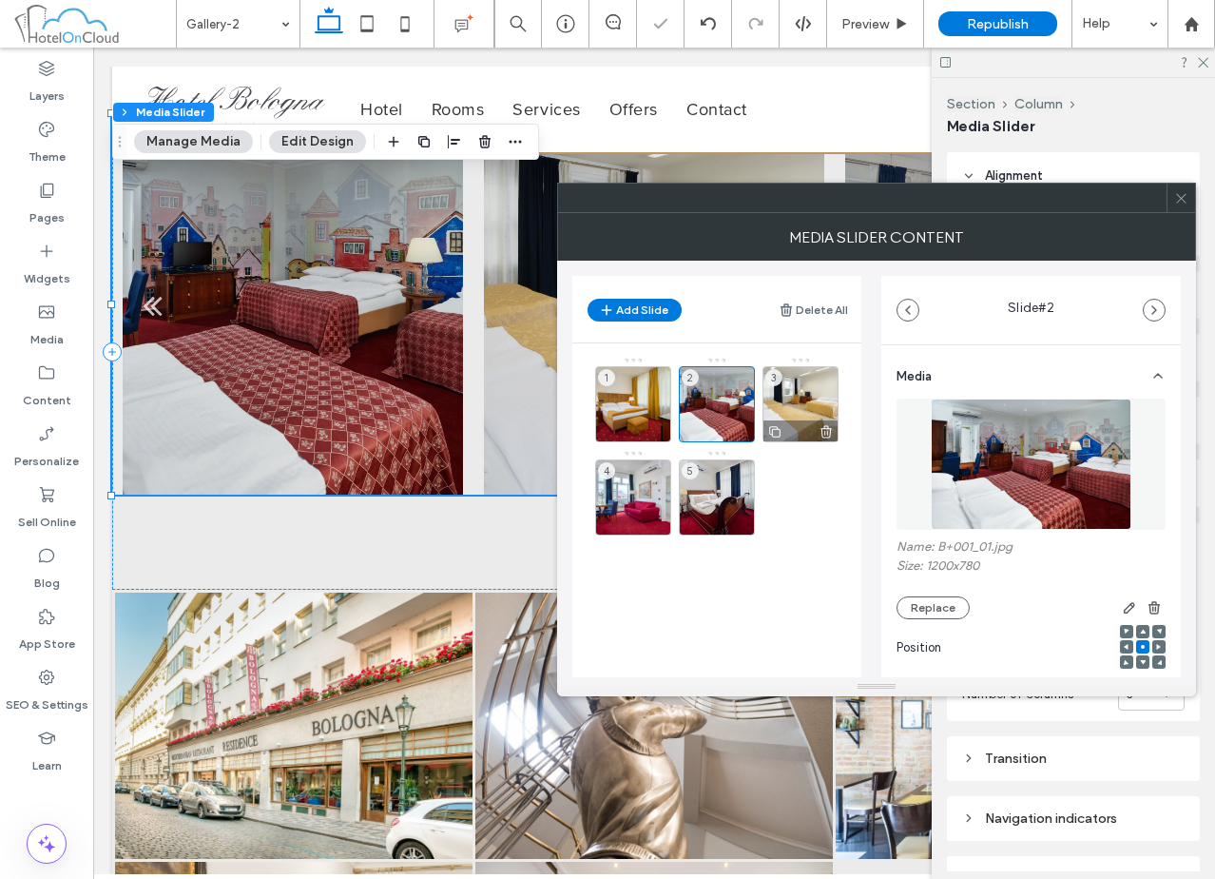
click at [792, 408] on div "3" at bounding box center [801, 404] width 76 height 76
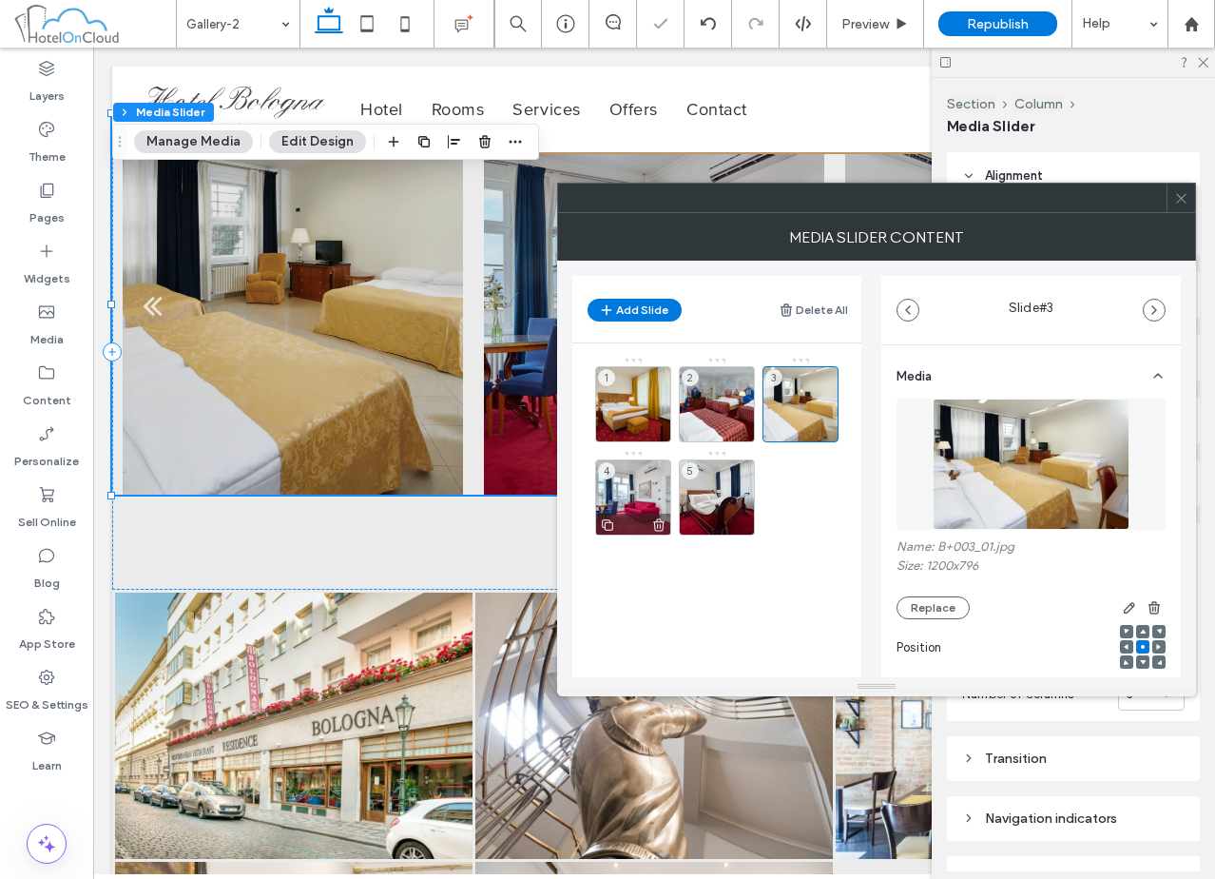
click at [650, 486] on div "4" at bounding box center [633, 497] width 76 height 76
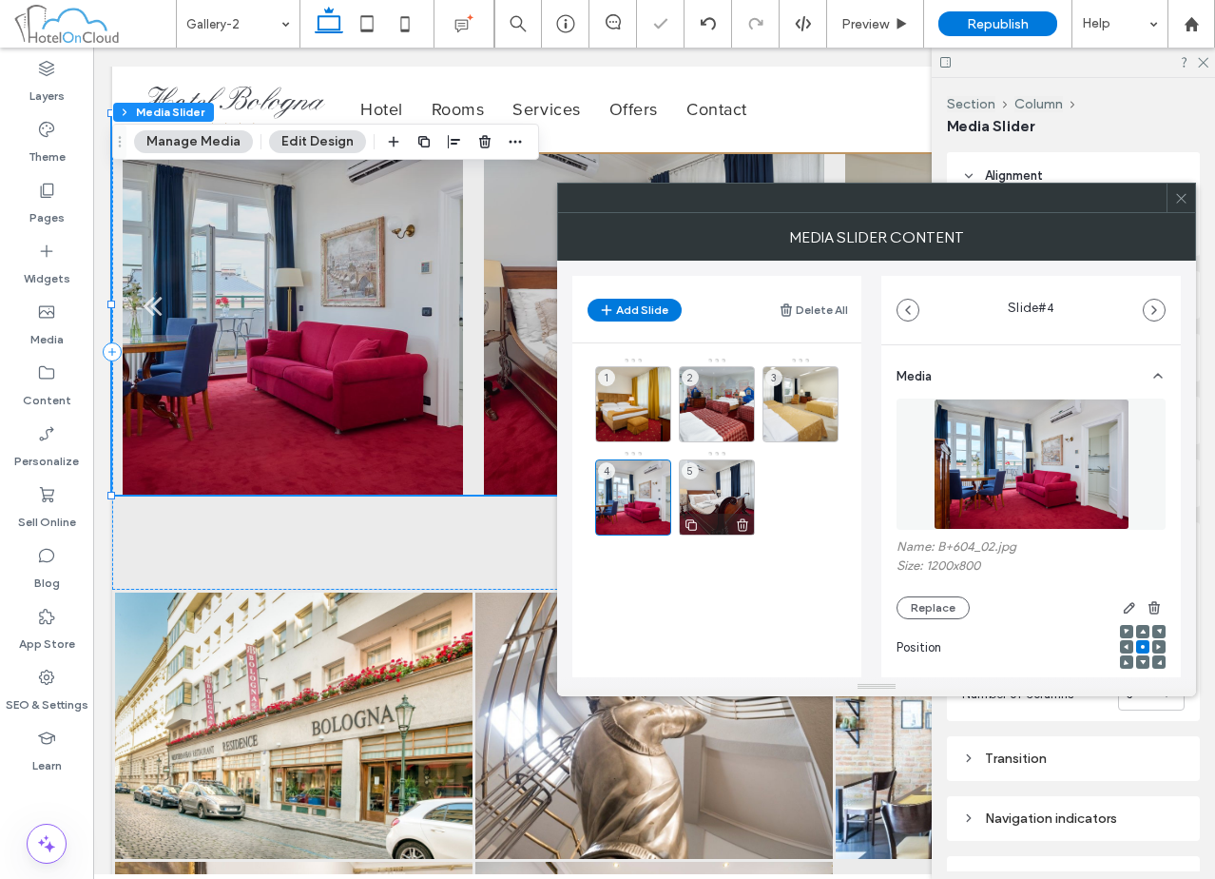
click at [698, 492] on div "5" at bounding box center [717, 497] width 76 height 76
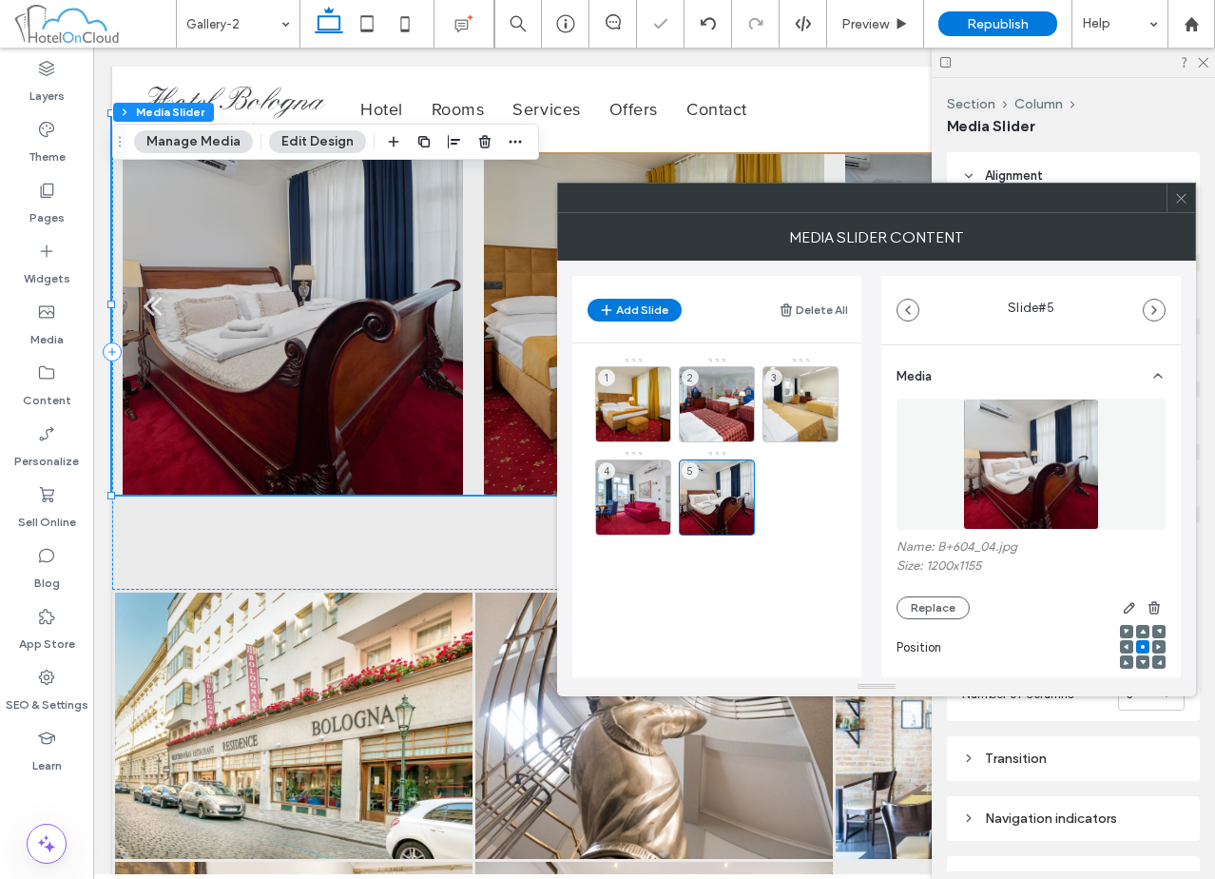
click at [1174, 201] on icon at bounding box center [1181, 198] width 14 height 14
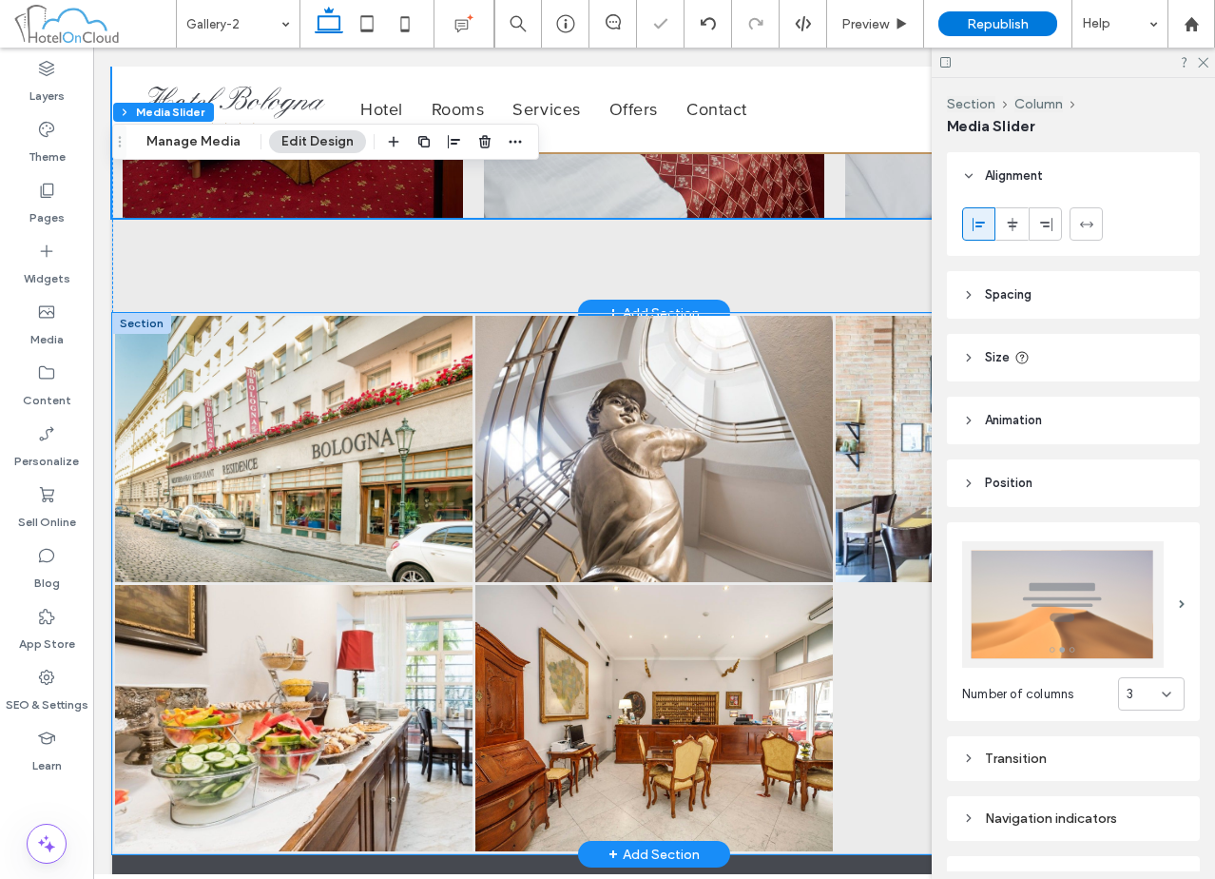
scroll to position [1258, 0]
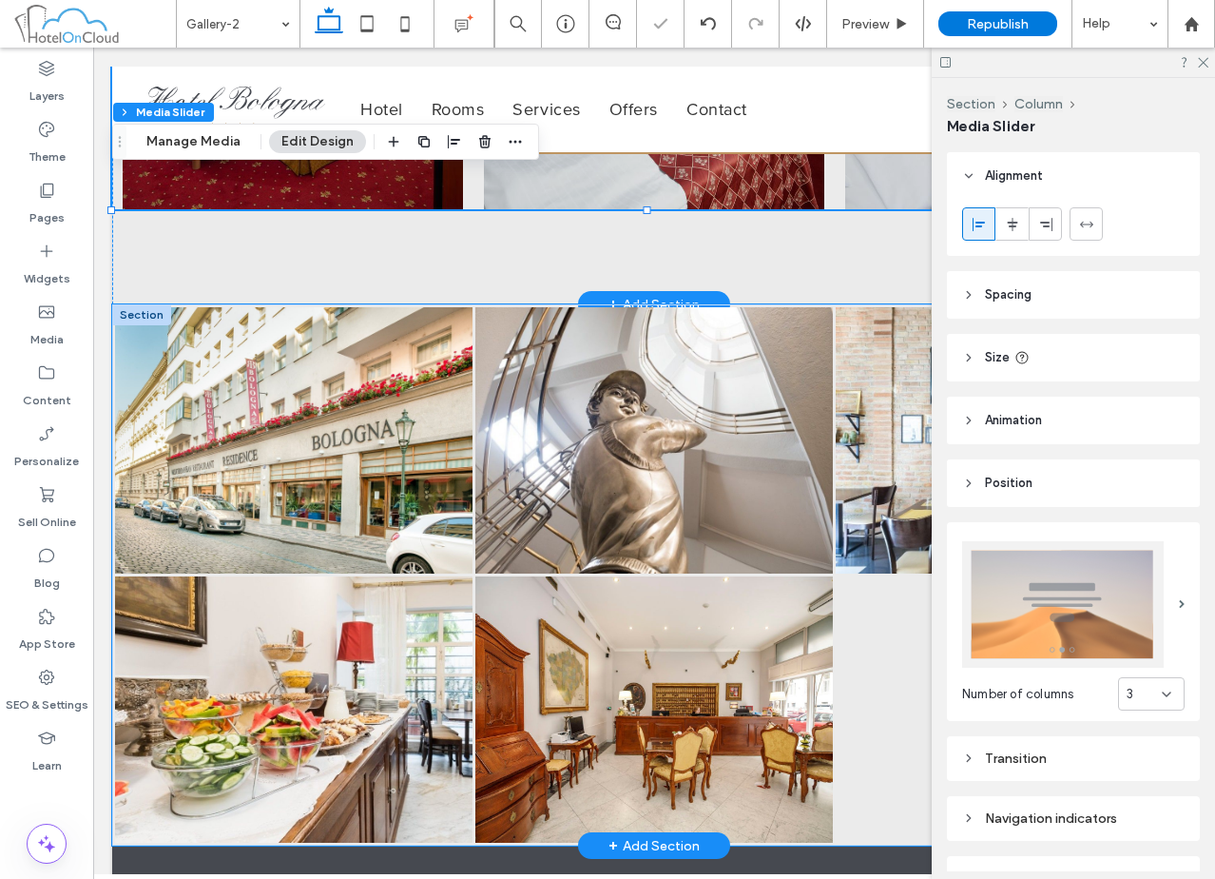
click at [424, 626] on link at bounding box center [293, 709] width 357 height 266
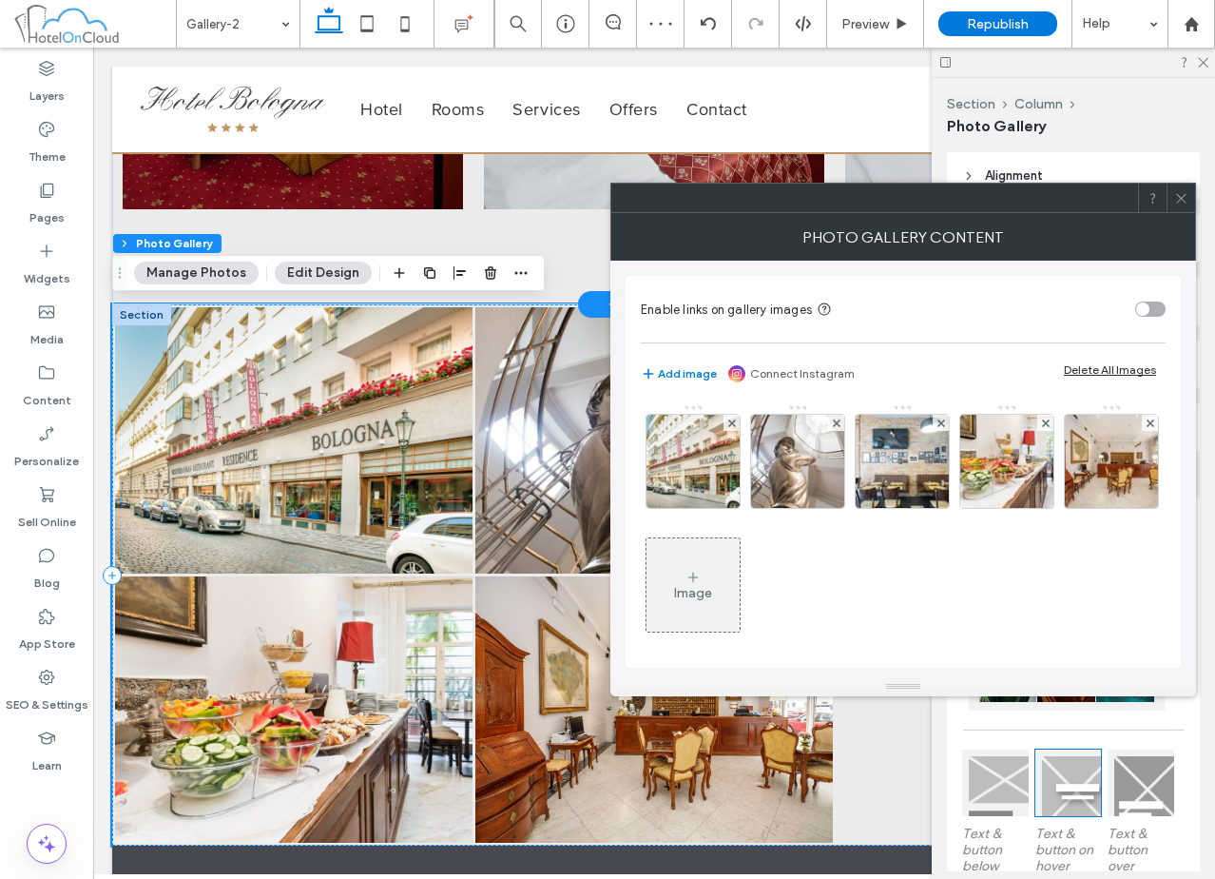
click at [1102, 372] on div "Delete All Images" at bounding box center [1110, 369] width 92 height 14
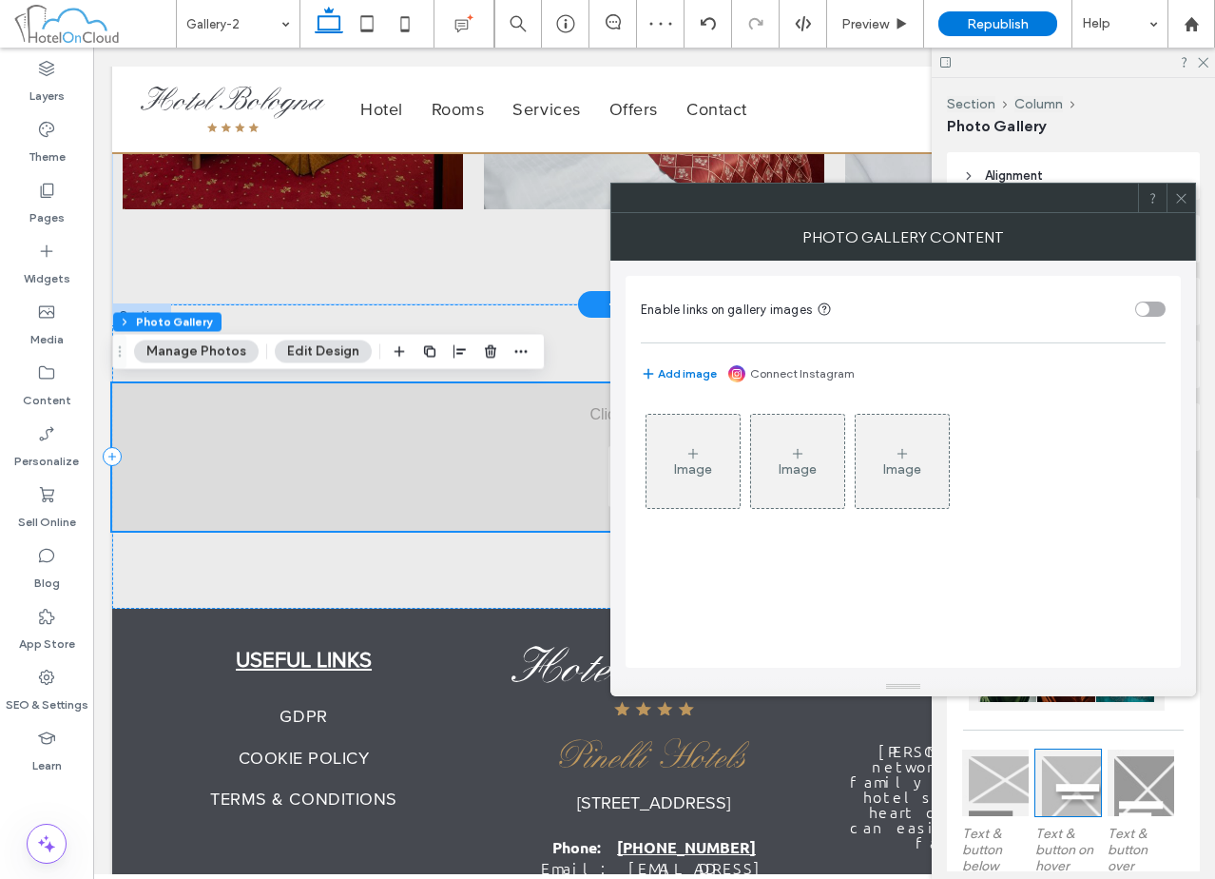
click at [709, 424] on div "Image" at bounding box center [693, 460] width 93 height 89
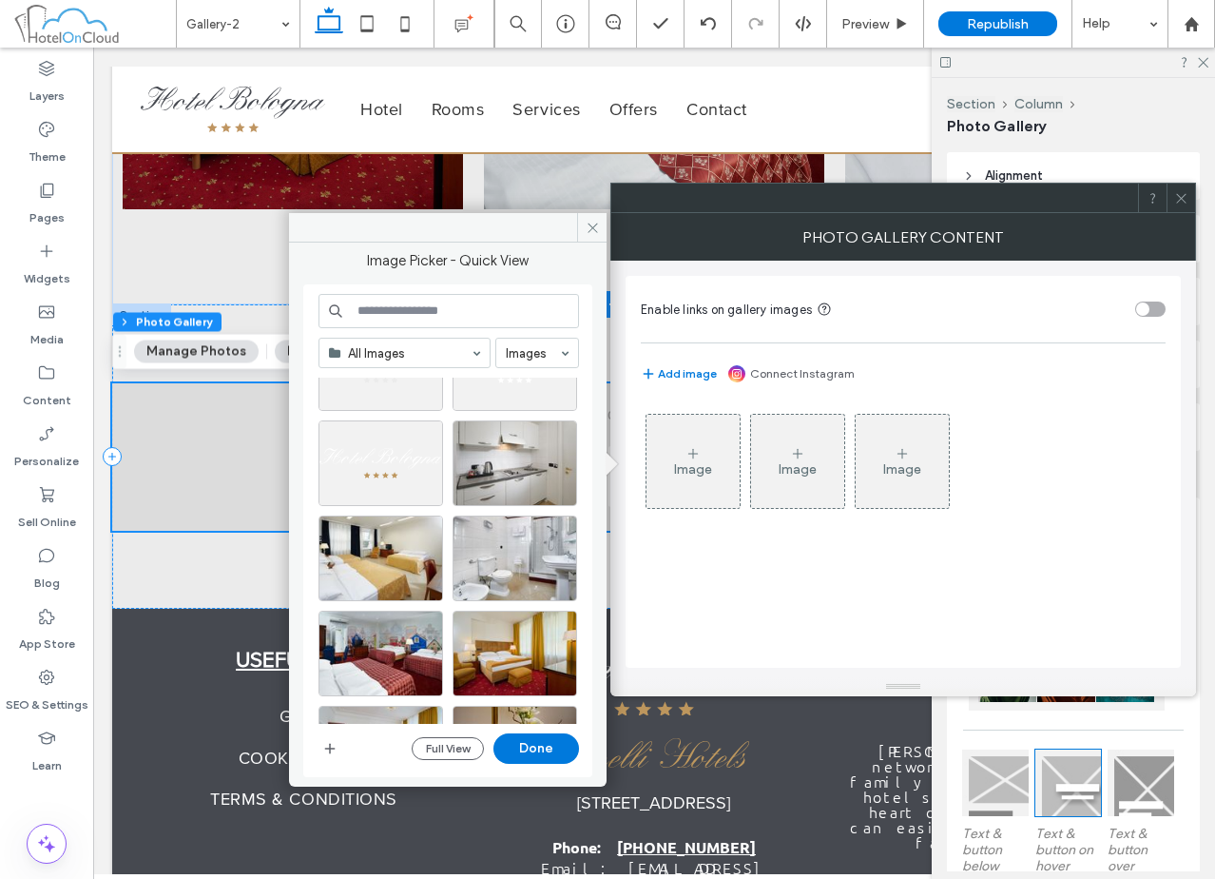
scroll to position [1222, 0]
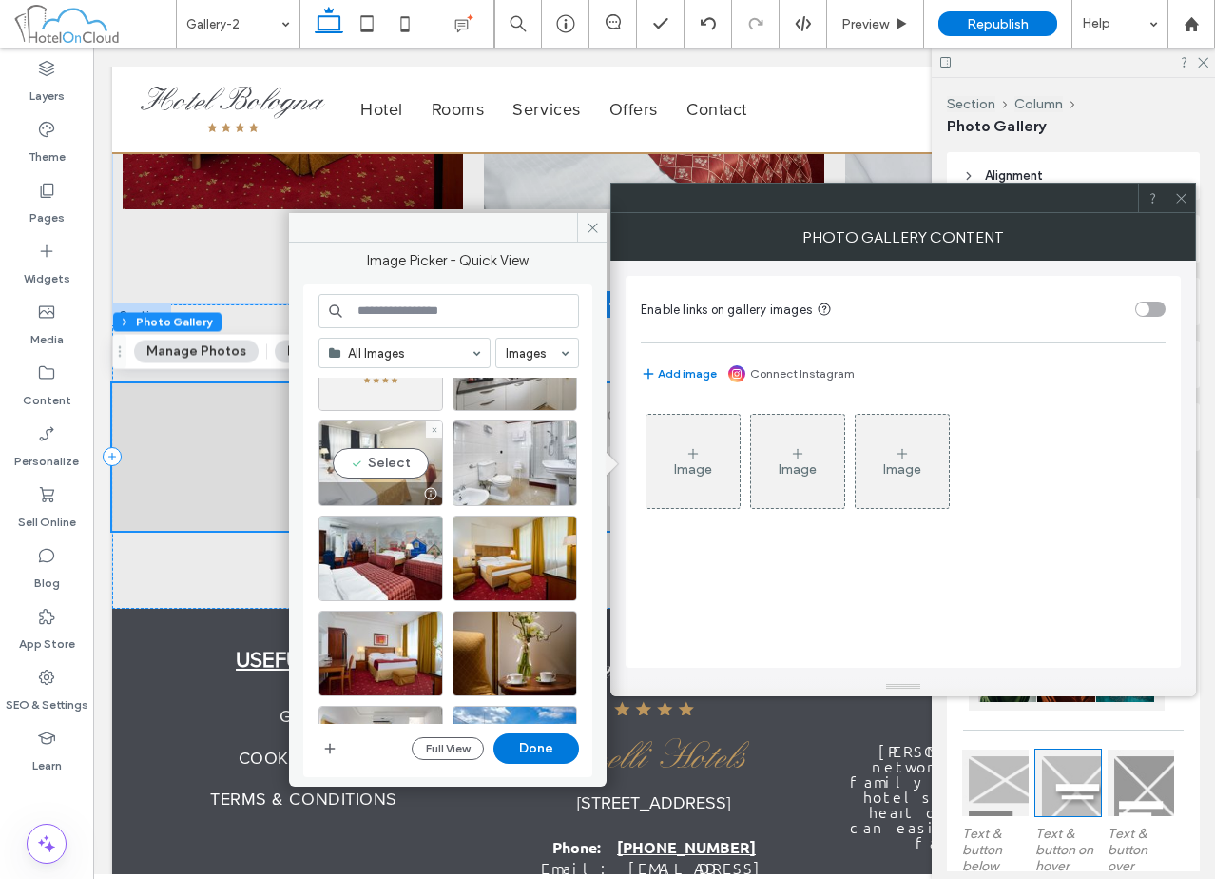
click at [396, 460] on div "Select" at bounding box center [381, 463] width 125 height 86
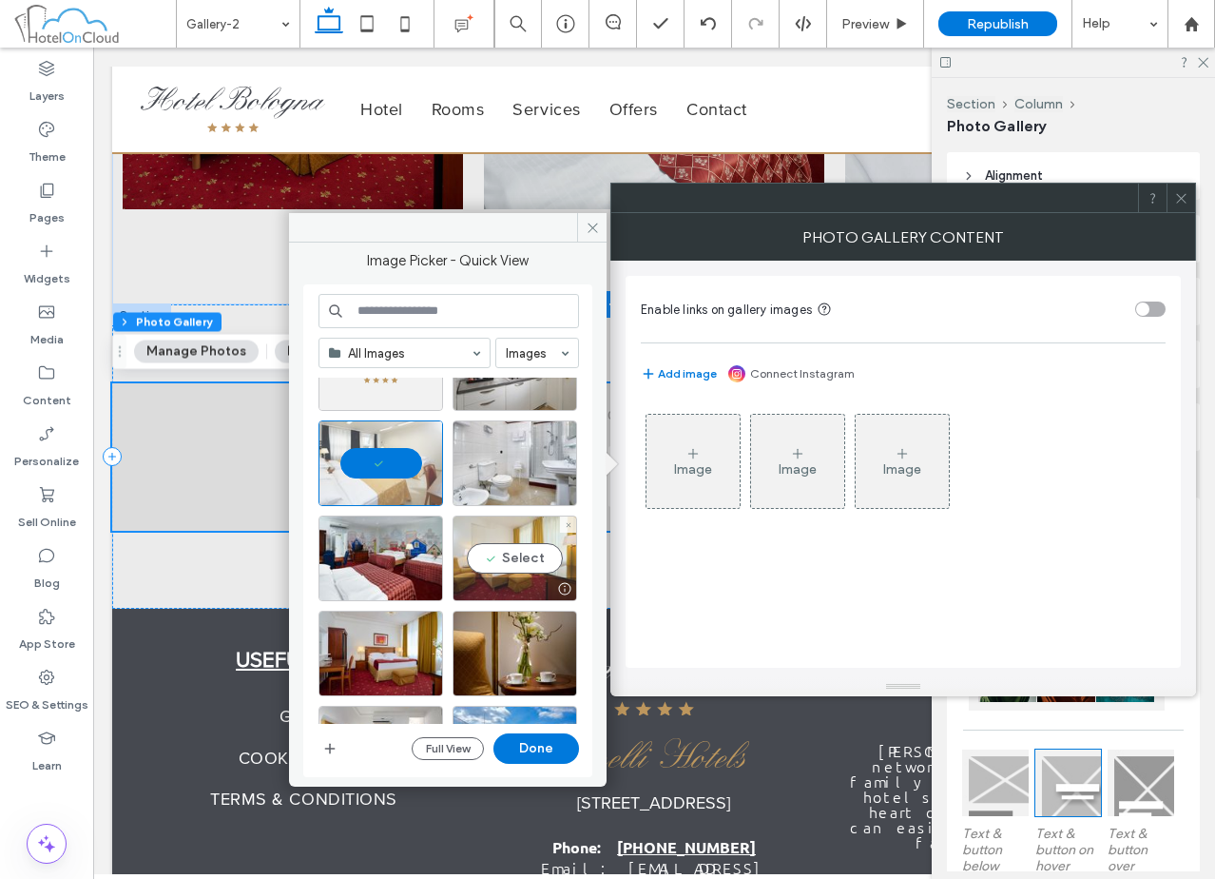
click at [506, 558] on div "Select" at bounding box center [515, 558] width 125 height 86
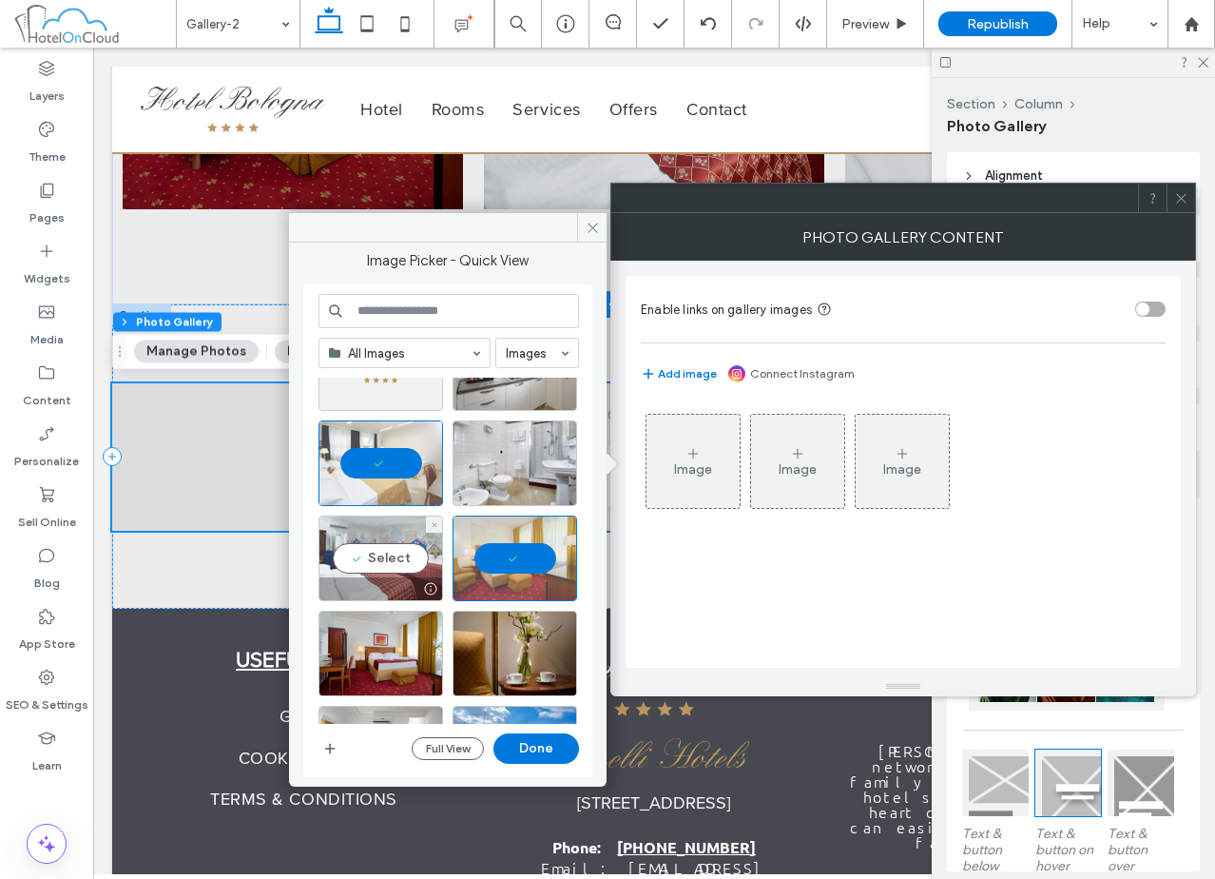
click at [400, 555] on div "Select" at bounding box center [381, 558] width 125 height 86
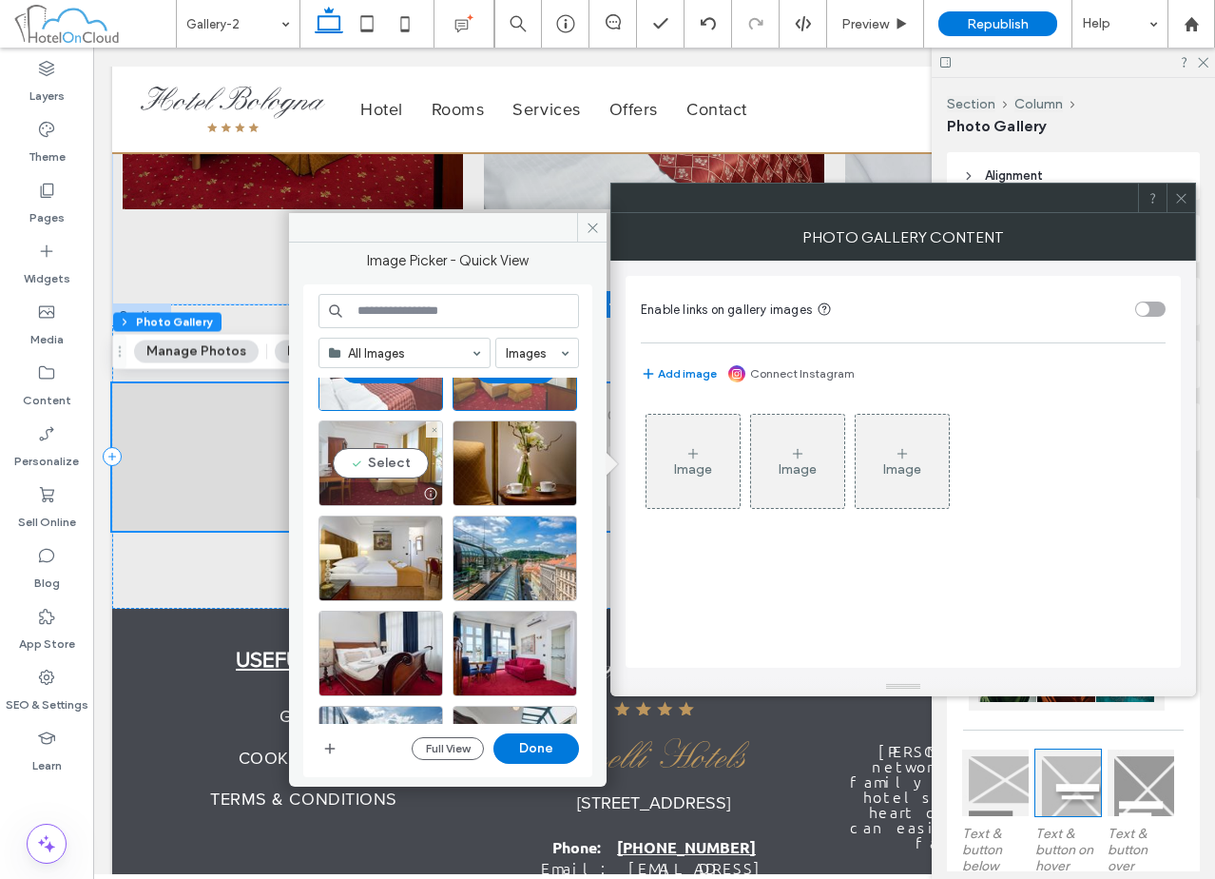
scroll to position [1507, 0]
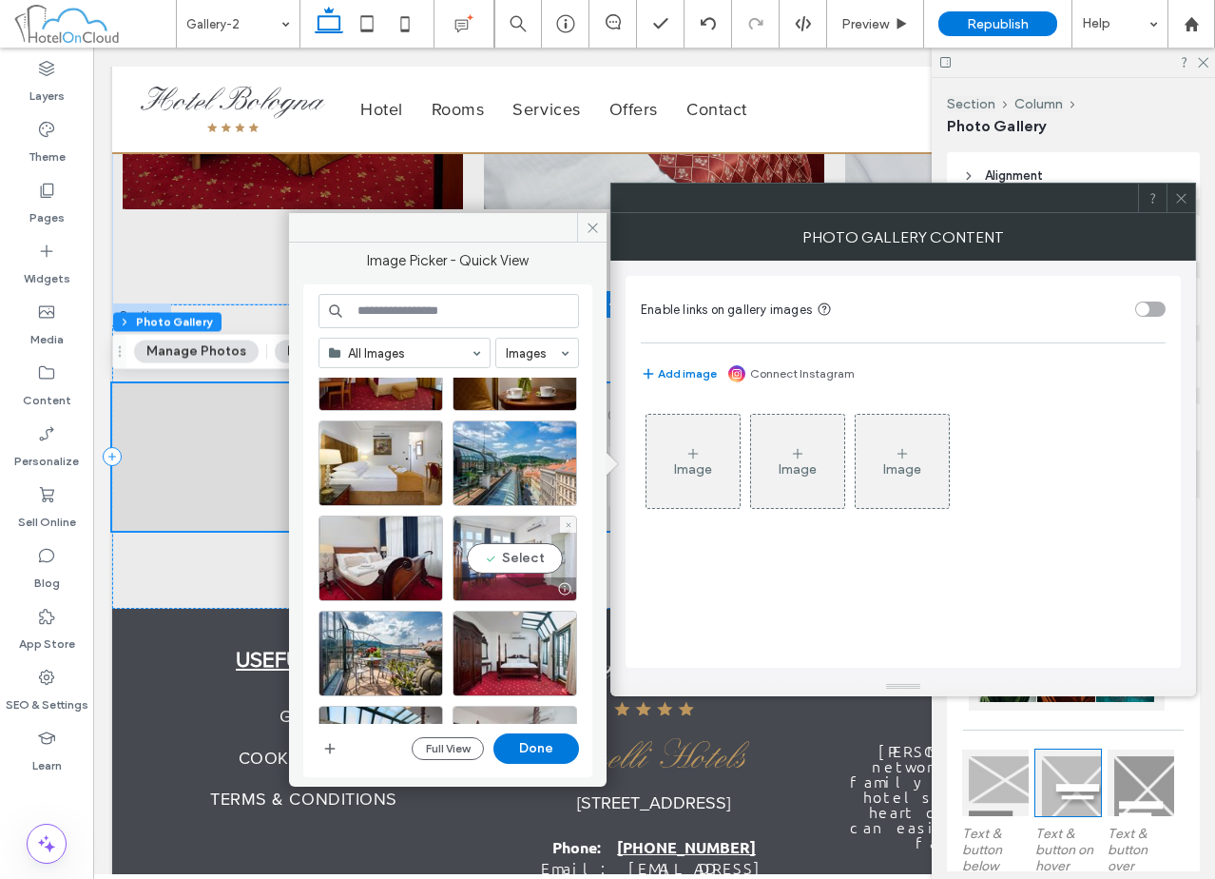
click at [528, 557] on div "Select" at bounding box center [515, 558] width 125 height 86
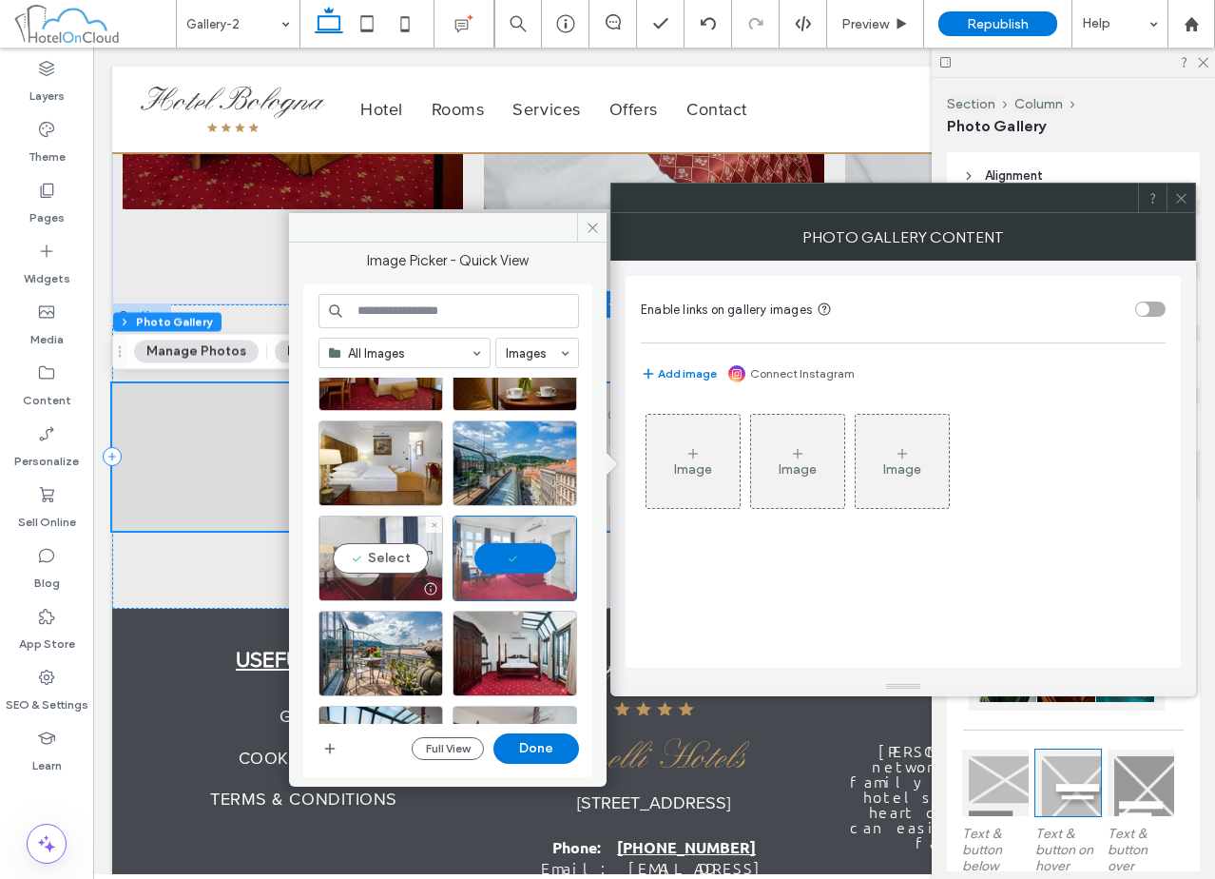
click at [419, 555] on div "Select" at bounding box center [381, 558] width 125 height 86
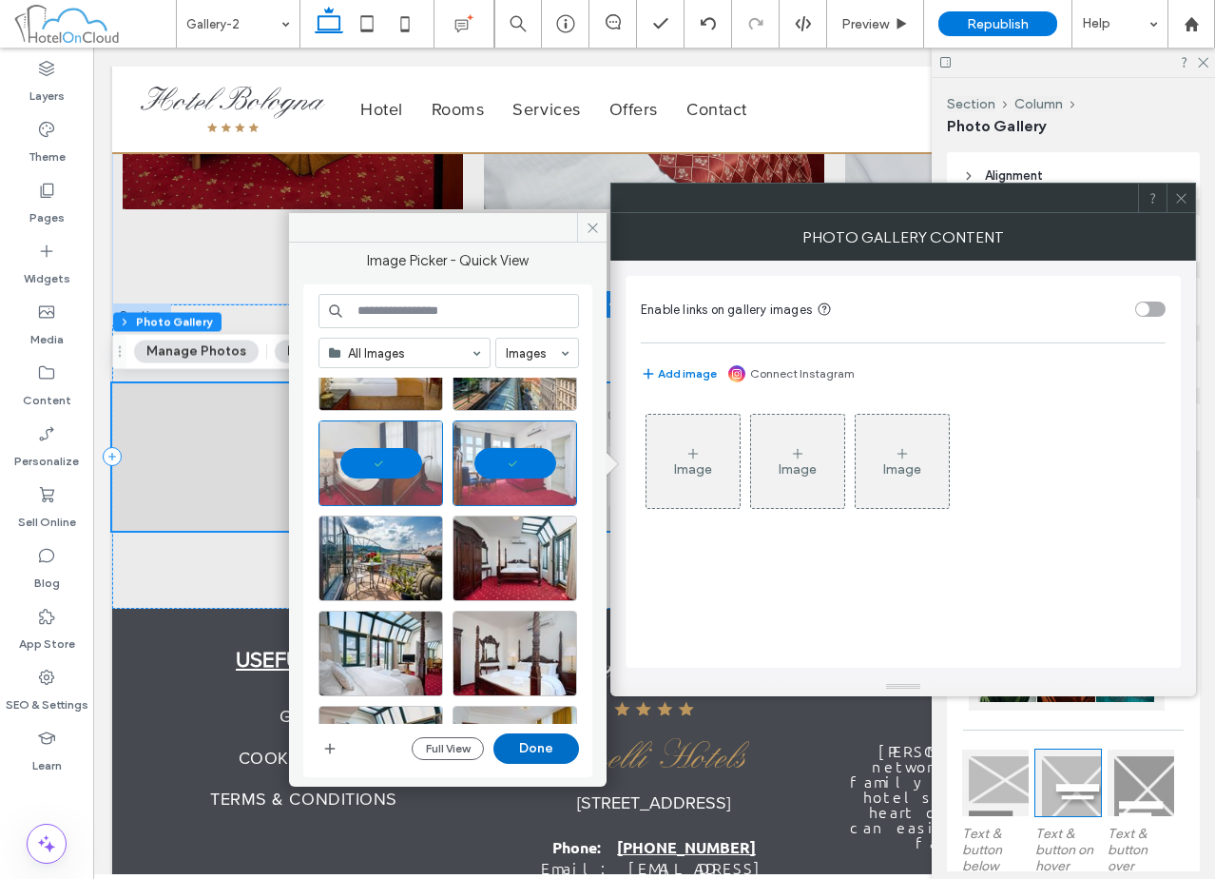
click at [543, 754] on button "Done" at bounding box center [536, 748] width 86 height 30
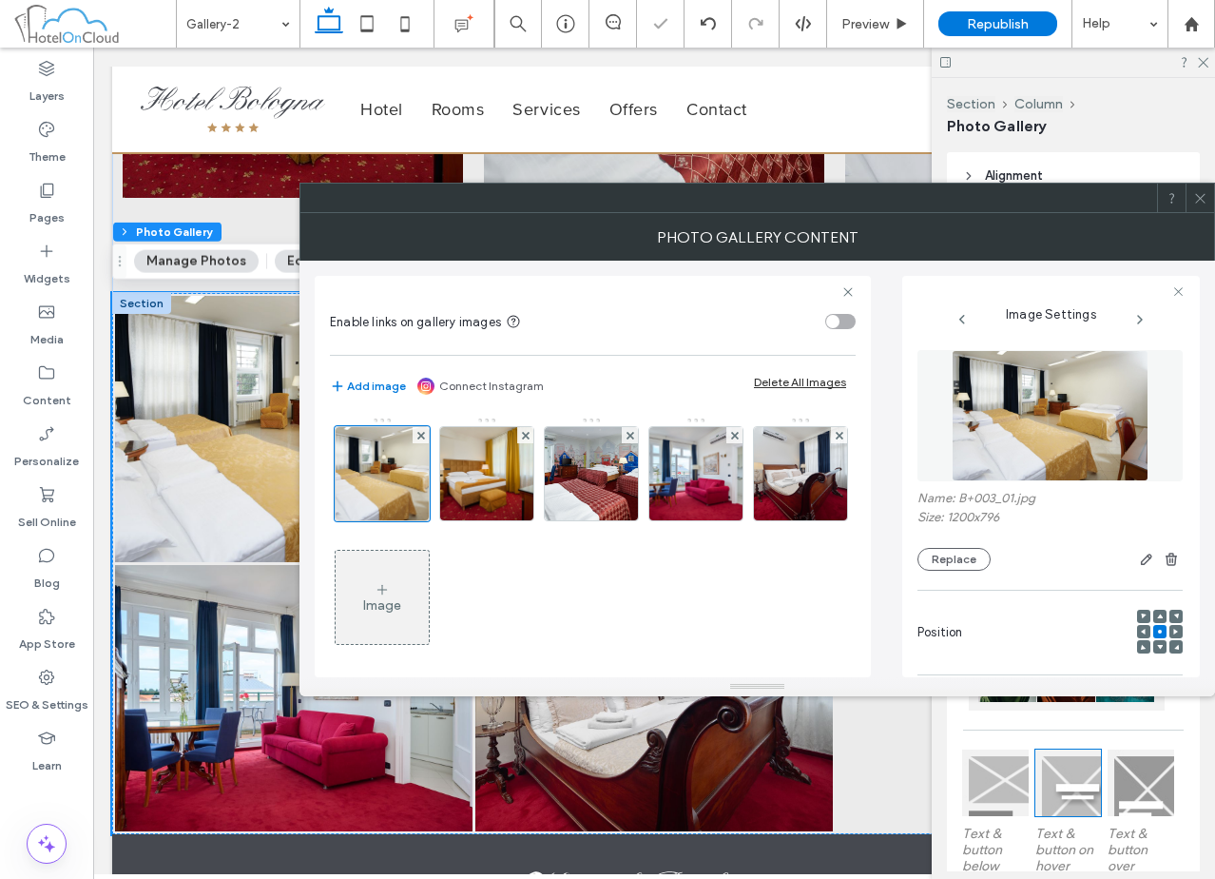
drag, startPoint x: 682, startPoint y: 228, endPoint x: 625, endPoint y: 338, distance: 123.3
click at [625, 261] on div "Photo Gallery Content" at bounding box center [757, 237] width 916 height 48
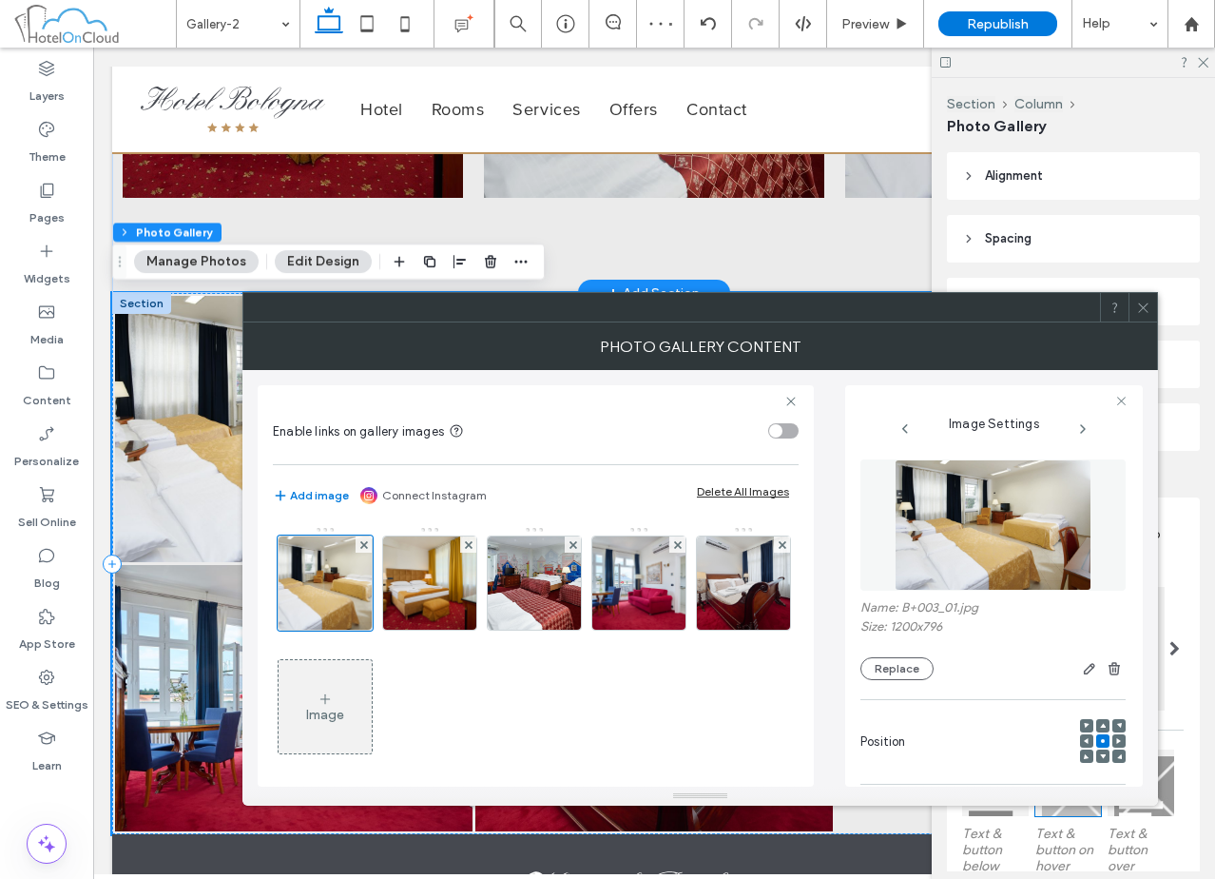
click at [333, 701] on icon at bounding box center [325, 698] width 15 height 15
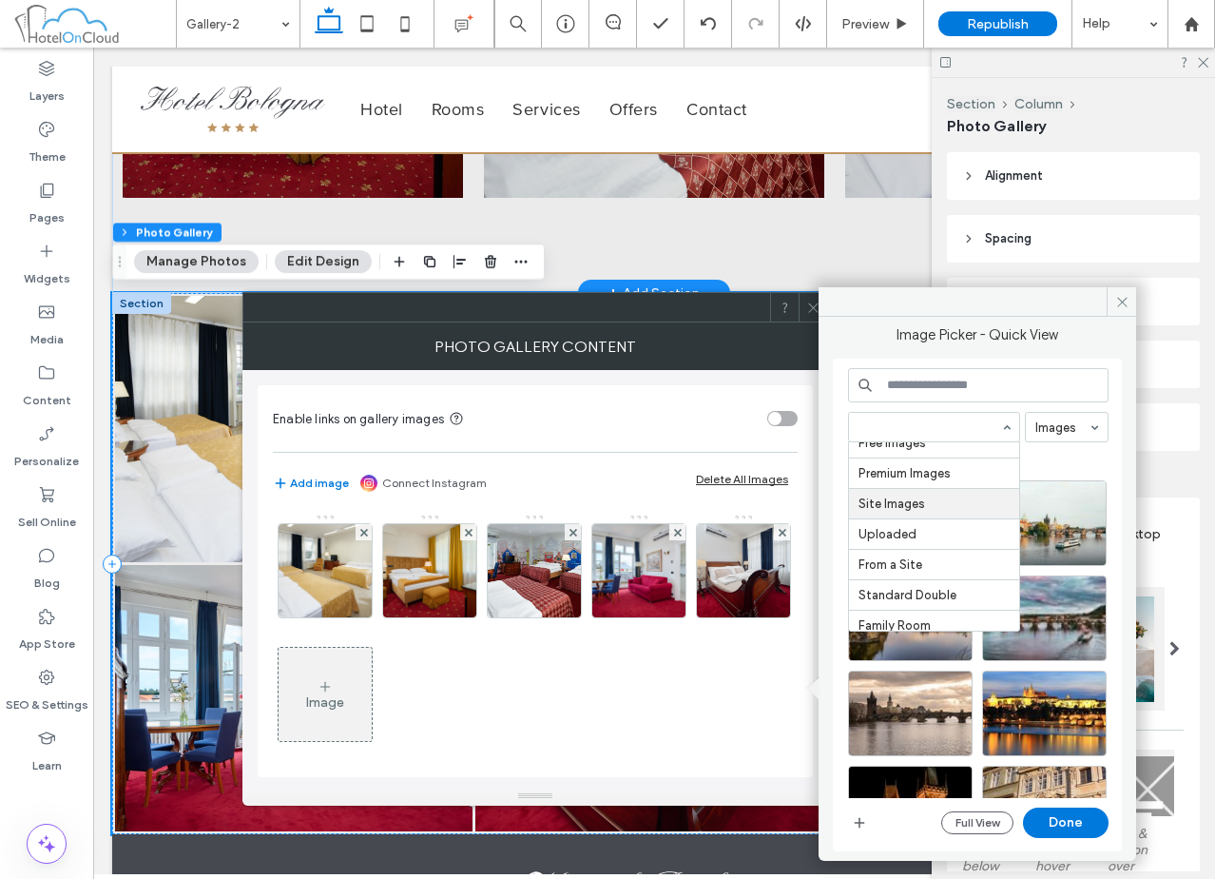
scroll to position [85, 0]
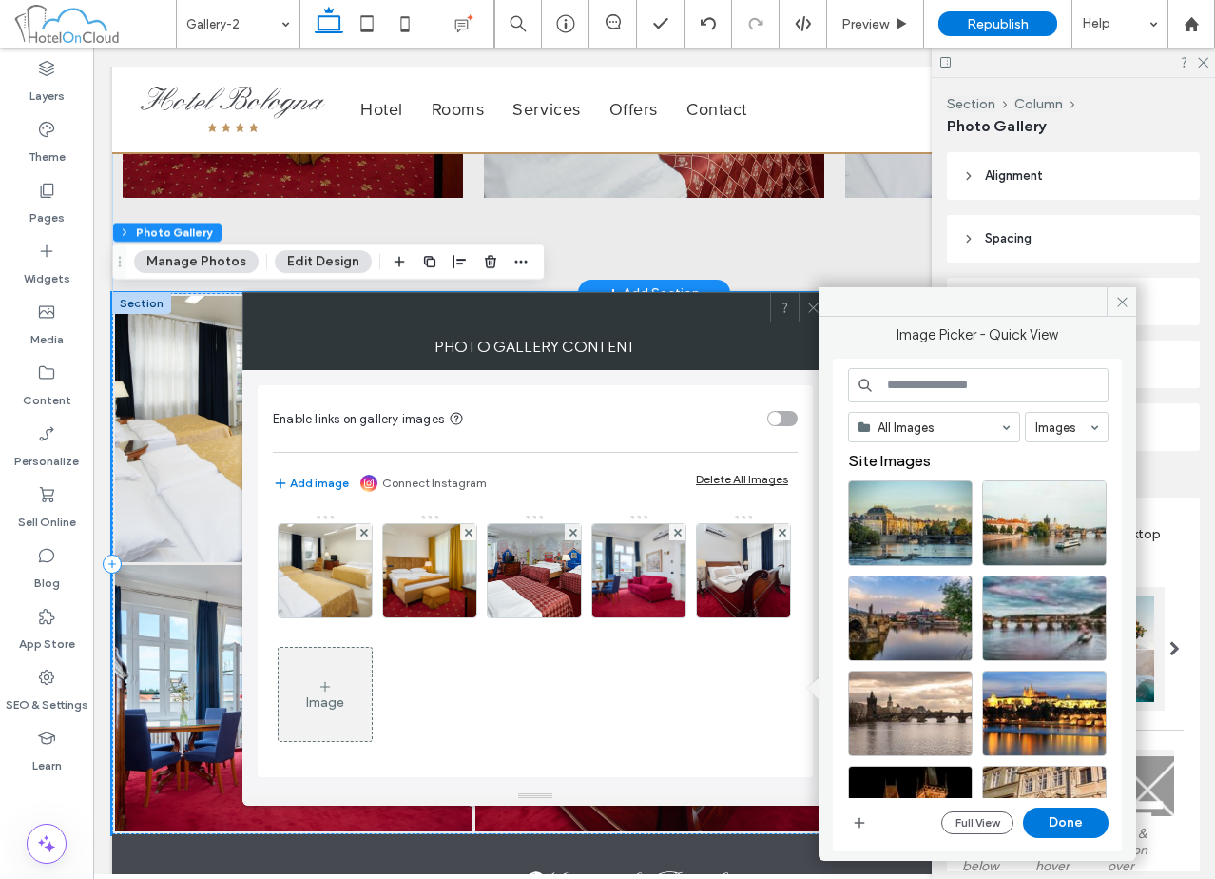
click at [1078, 467] on div "Site Images" at bounding box center [985, 466] width 275 height 29
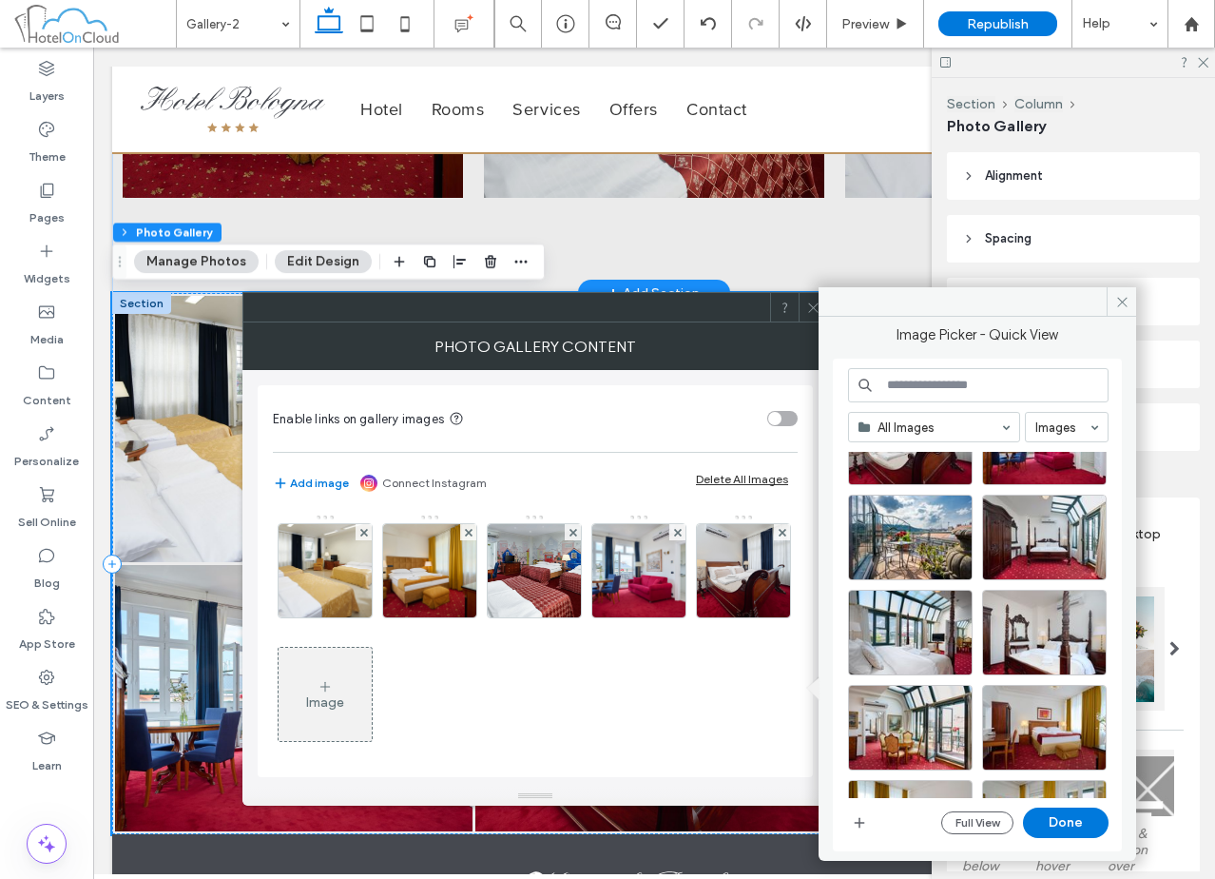
scroll to position [1792, 0]
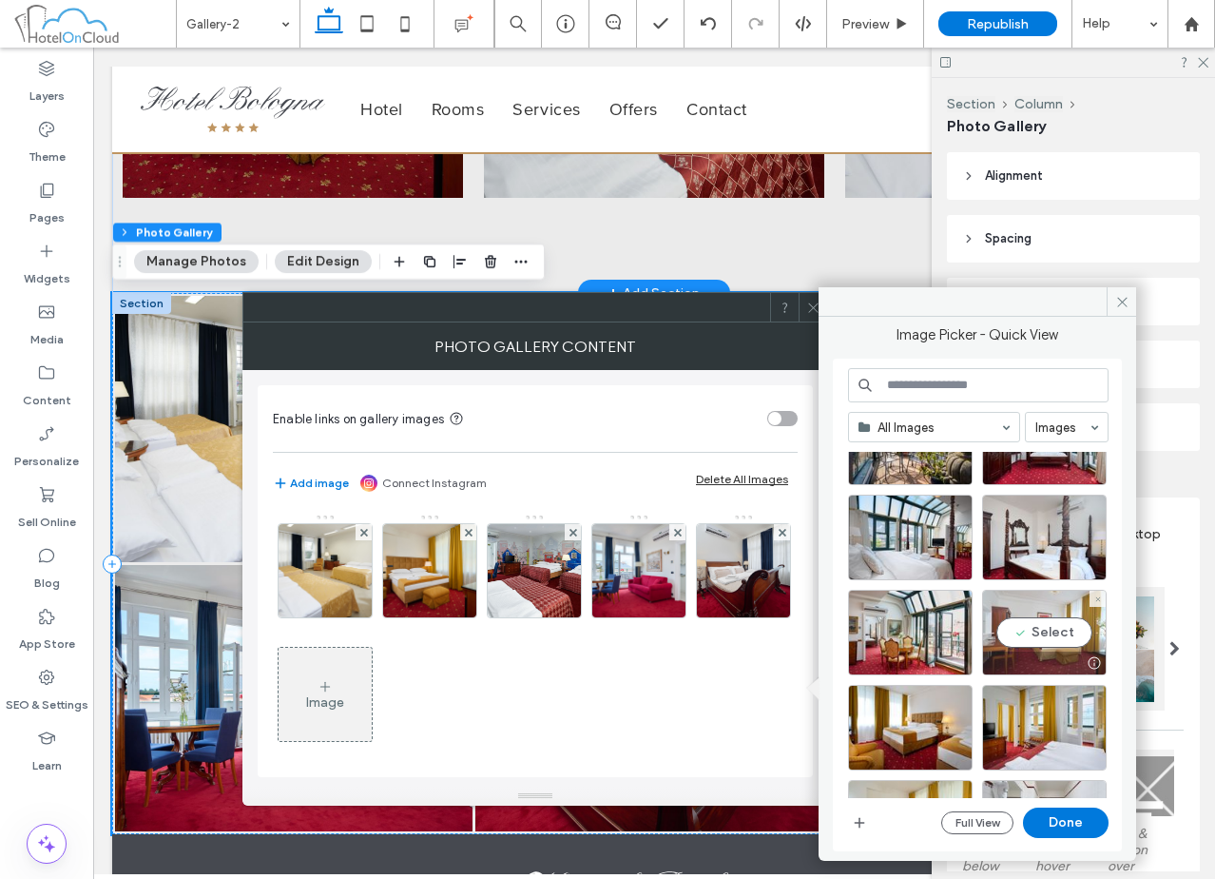
click at [1048, 636] on div "Select" at bounding box center [1044, 632] width 125 height 86
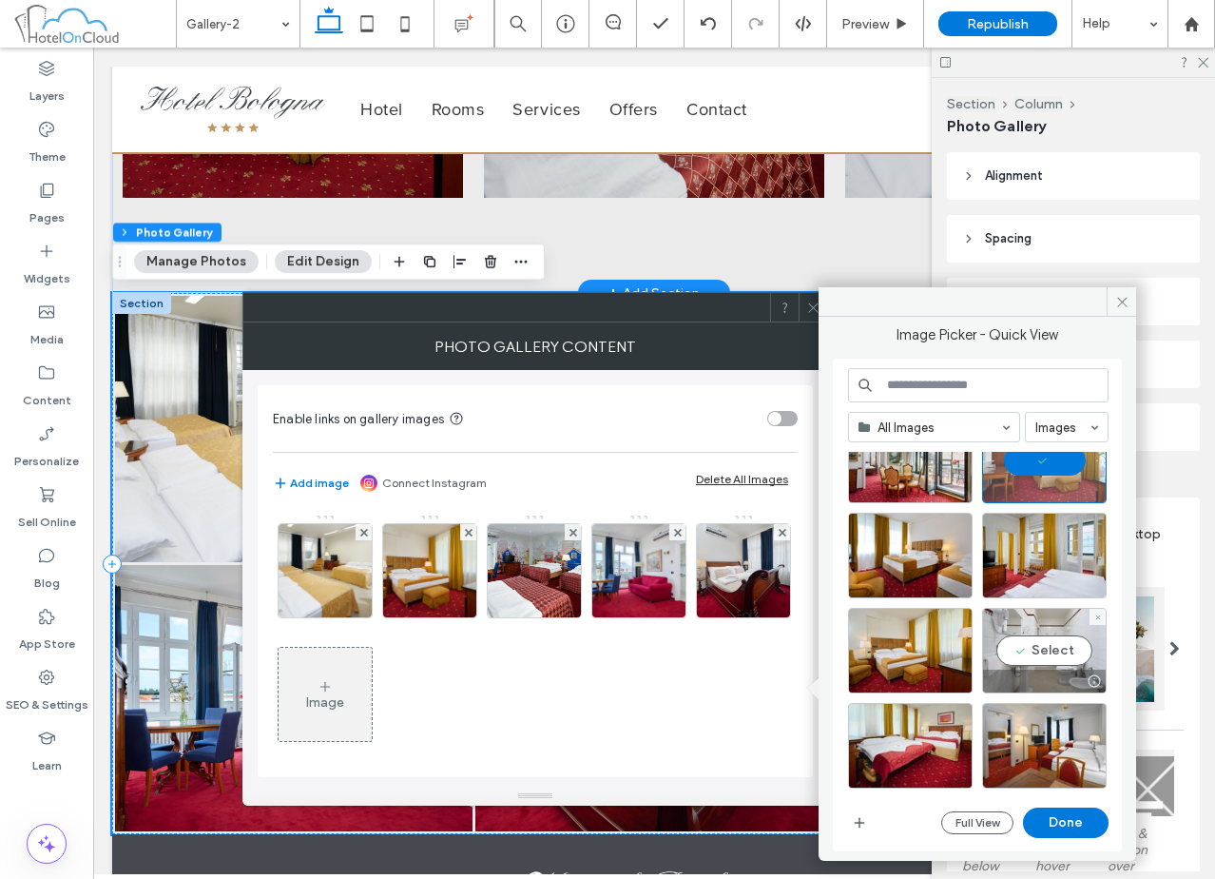
scroll to position [2059, 0]
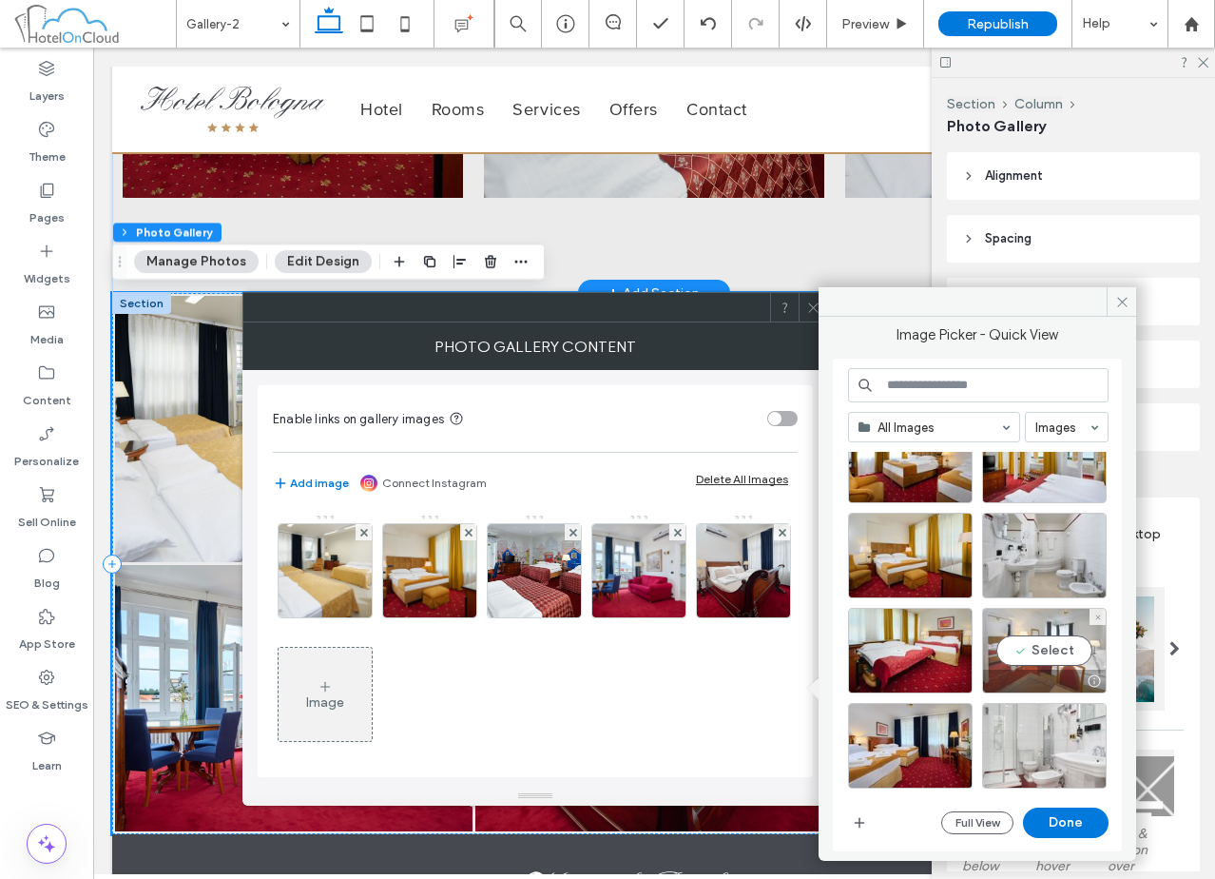
click at [1037, 666] on div "Select" at bounding box center [1044, 651] width 125 height 86
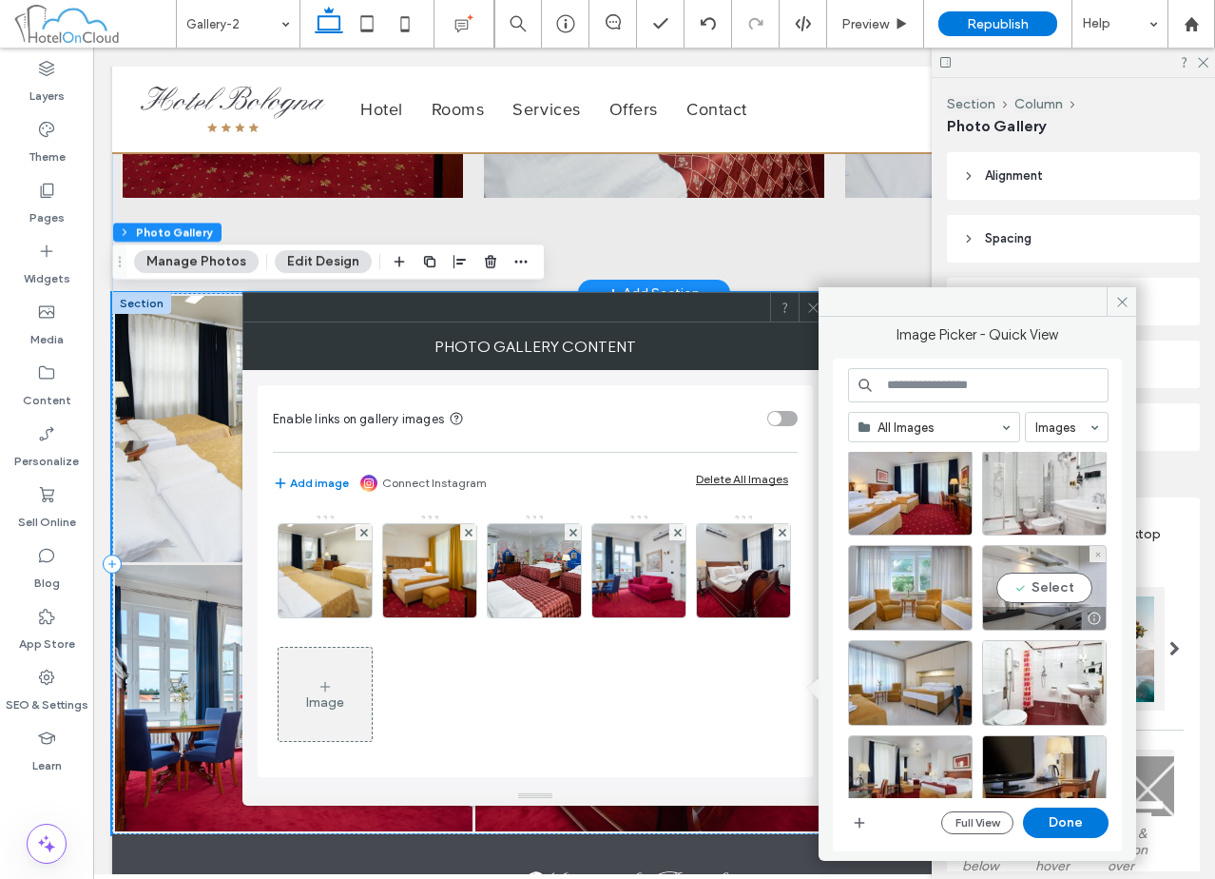
scroll to position [2345, 0]
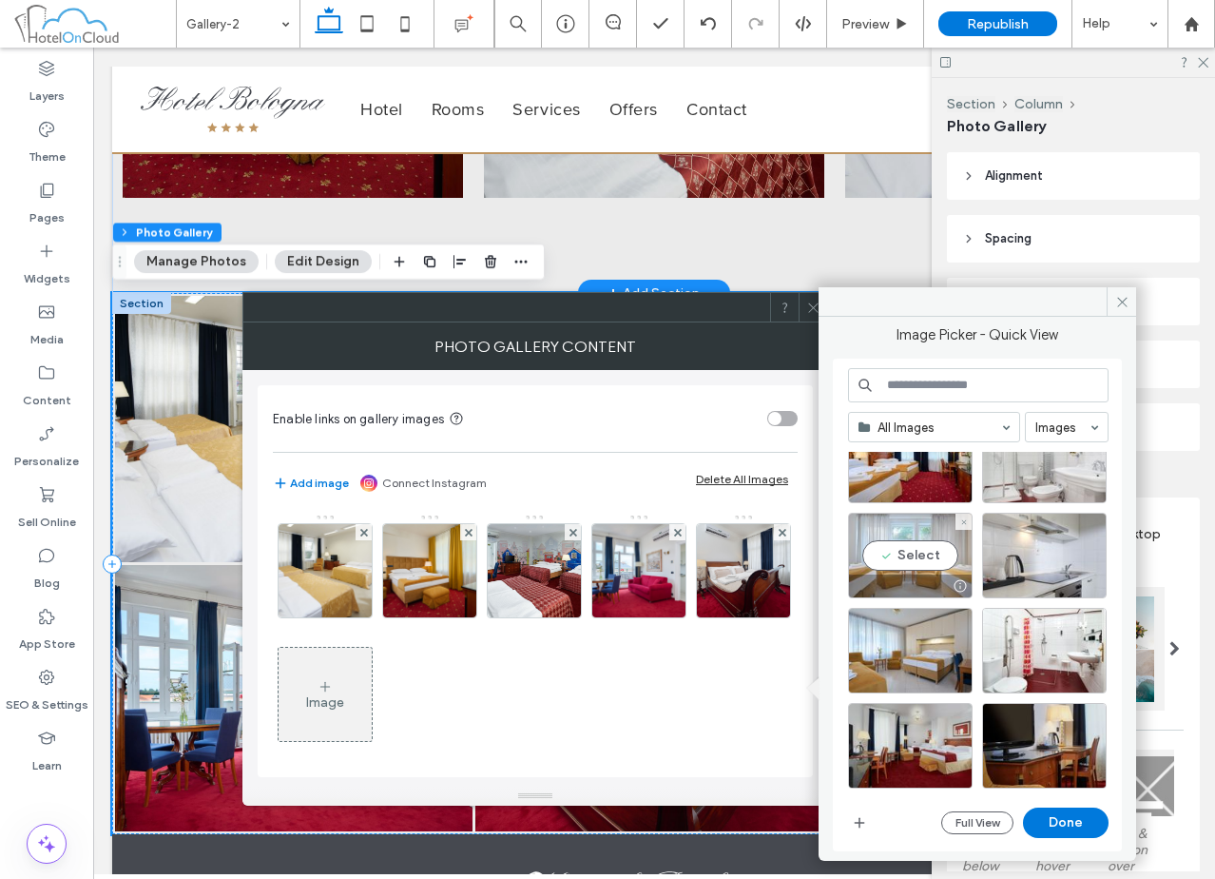
click at [917, 550] on div "Select" at bounding box center [910, 555] width 125 height 86
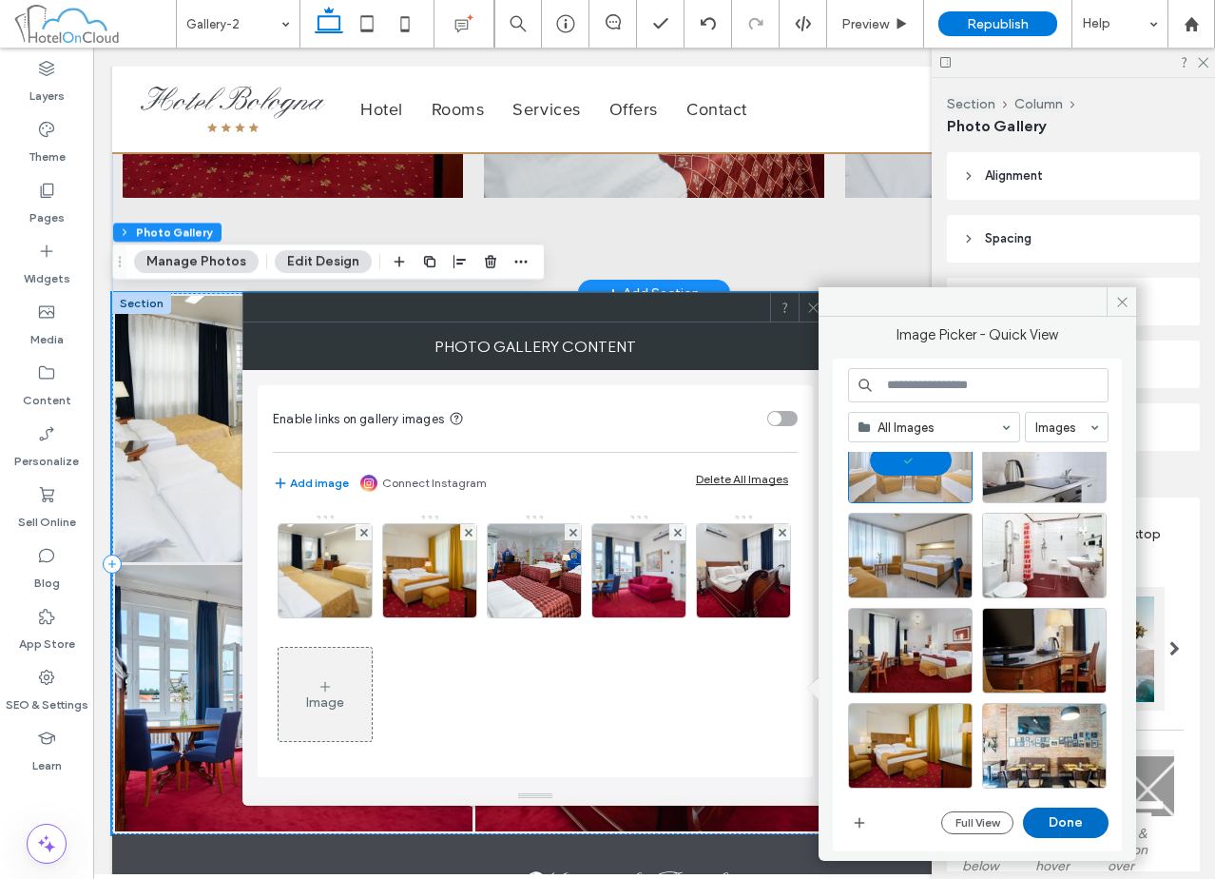
click at [1053, 826] on button "Done" at bounding box center [1066, 822] width 86 height 30
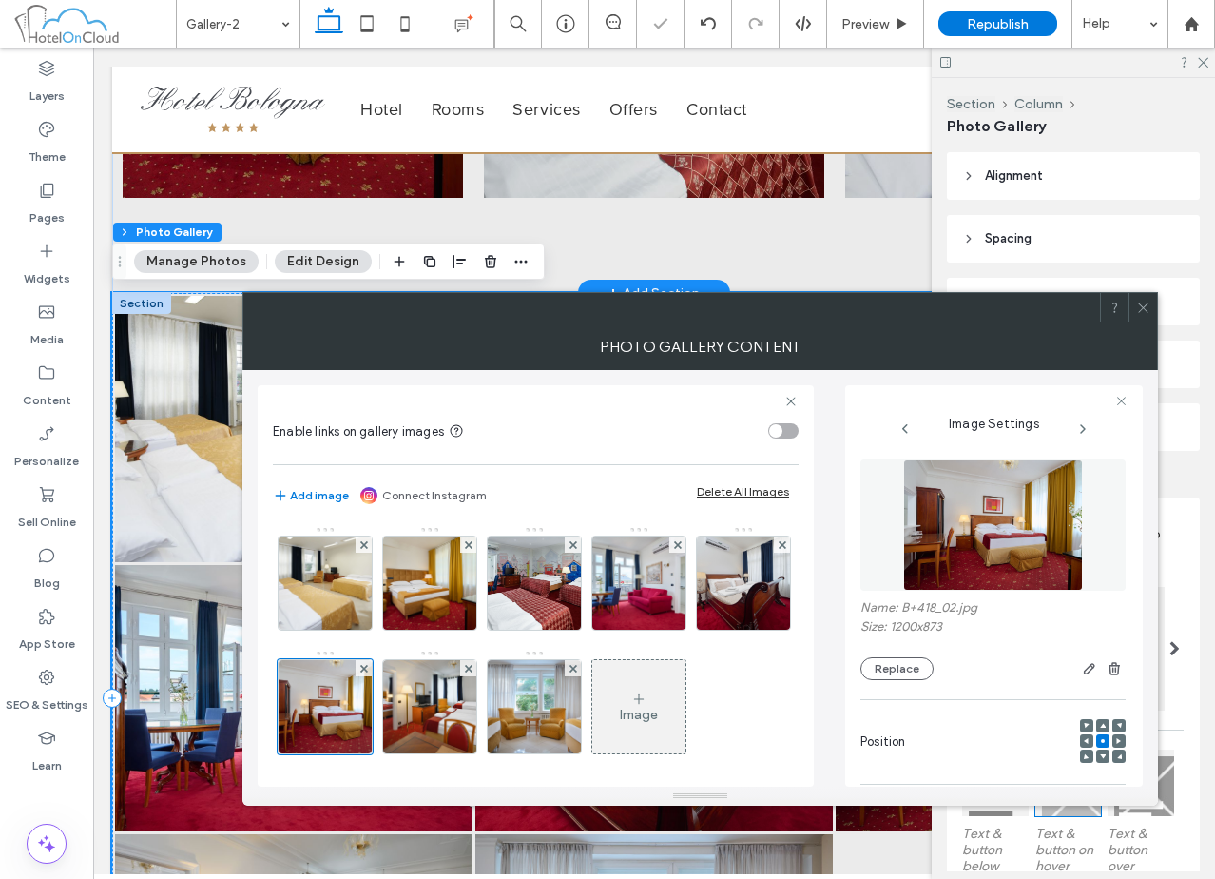
click at [1143, 300] on icon at bounding box center [1143, 307] width 14 height 14
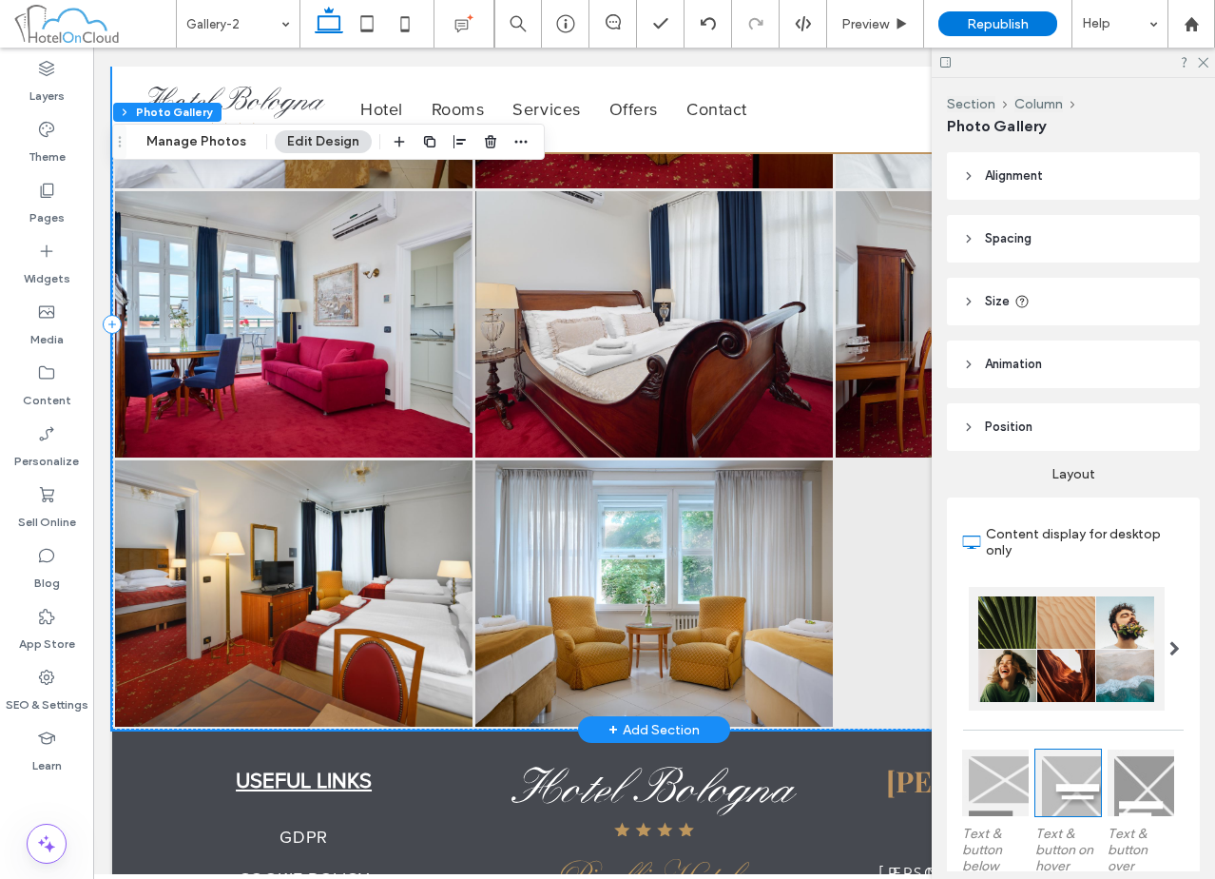
scroll to position [1638, 0]
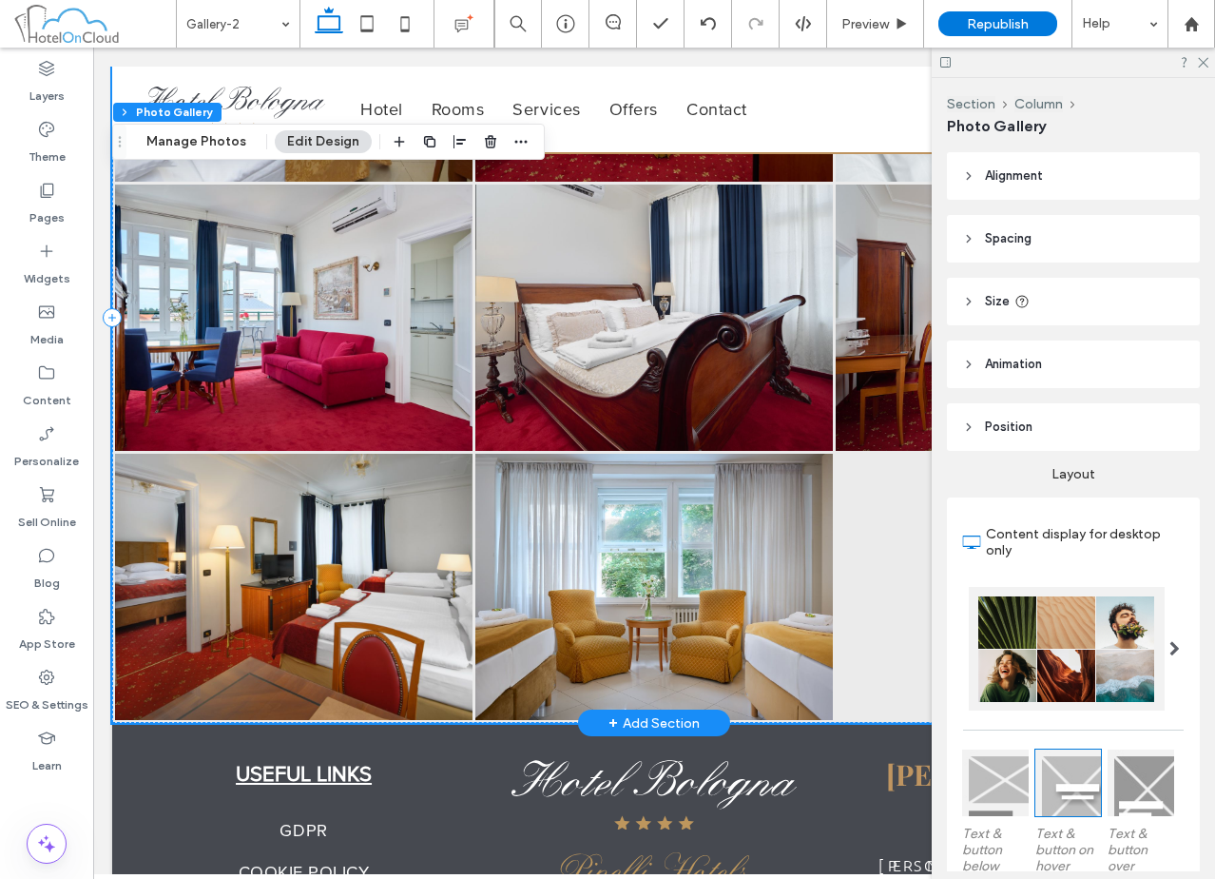
click at [559, 529] on link at bounding box center [653, 587] width 357 height 266
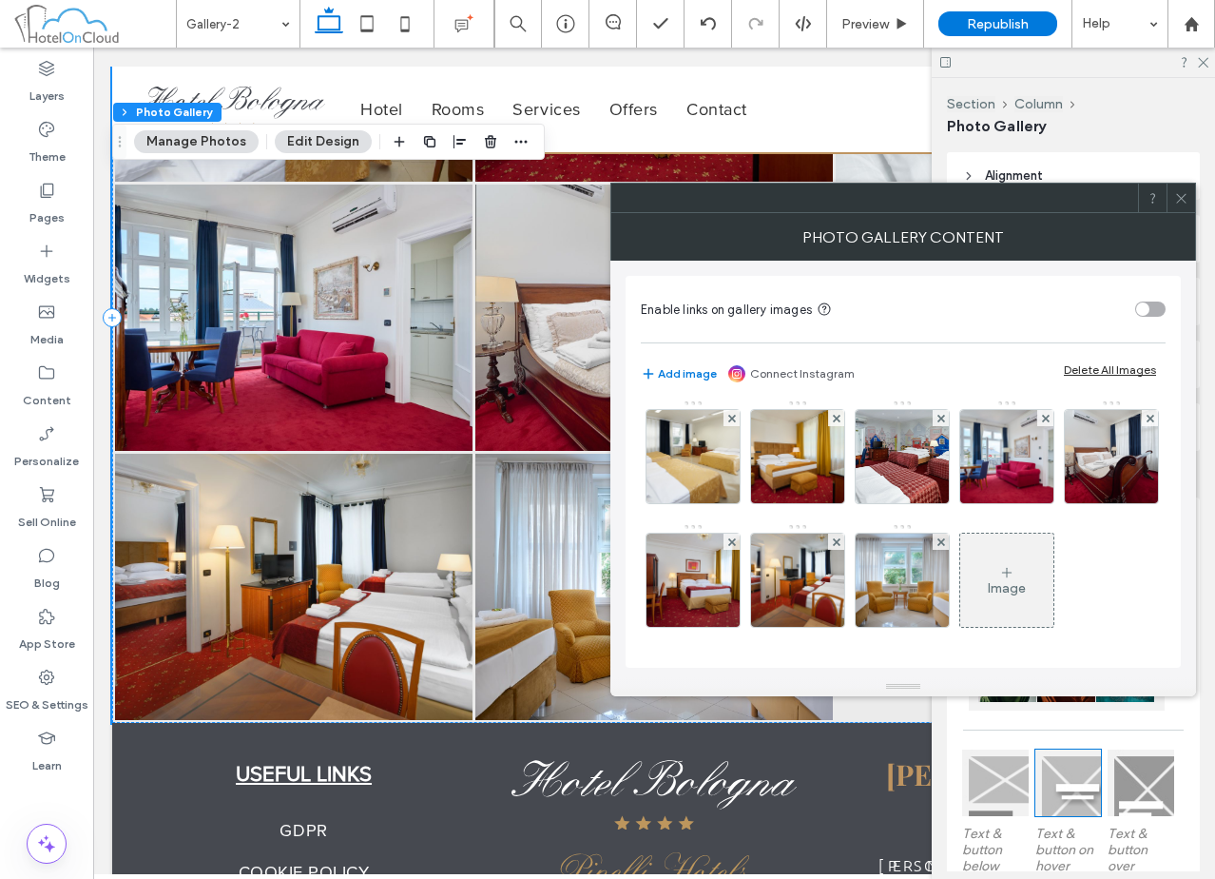
scroll to position [128, 0]
click at [960, 602] on div "Image" at bounding box center [1006, 579] width 93 height 89
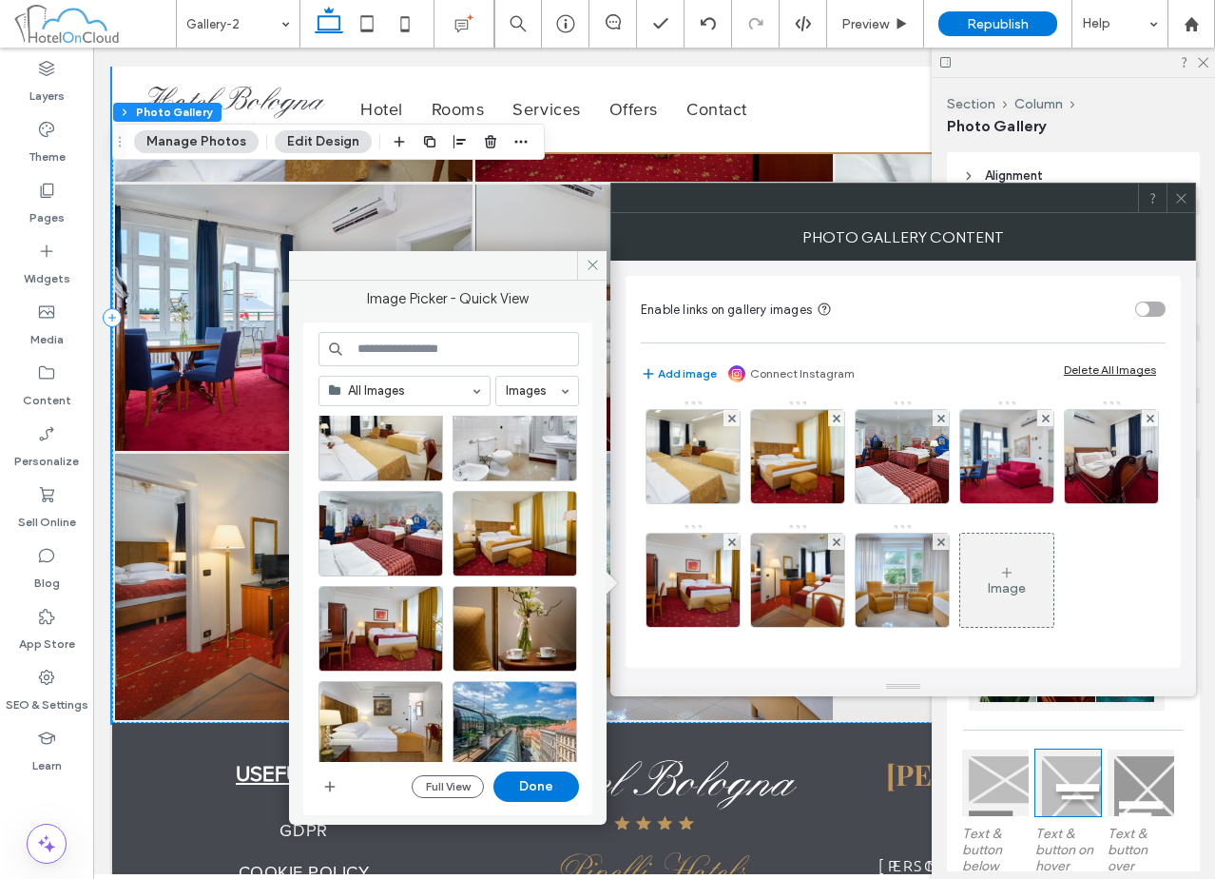
scroll to position [1317, 0]
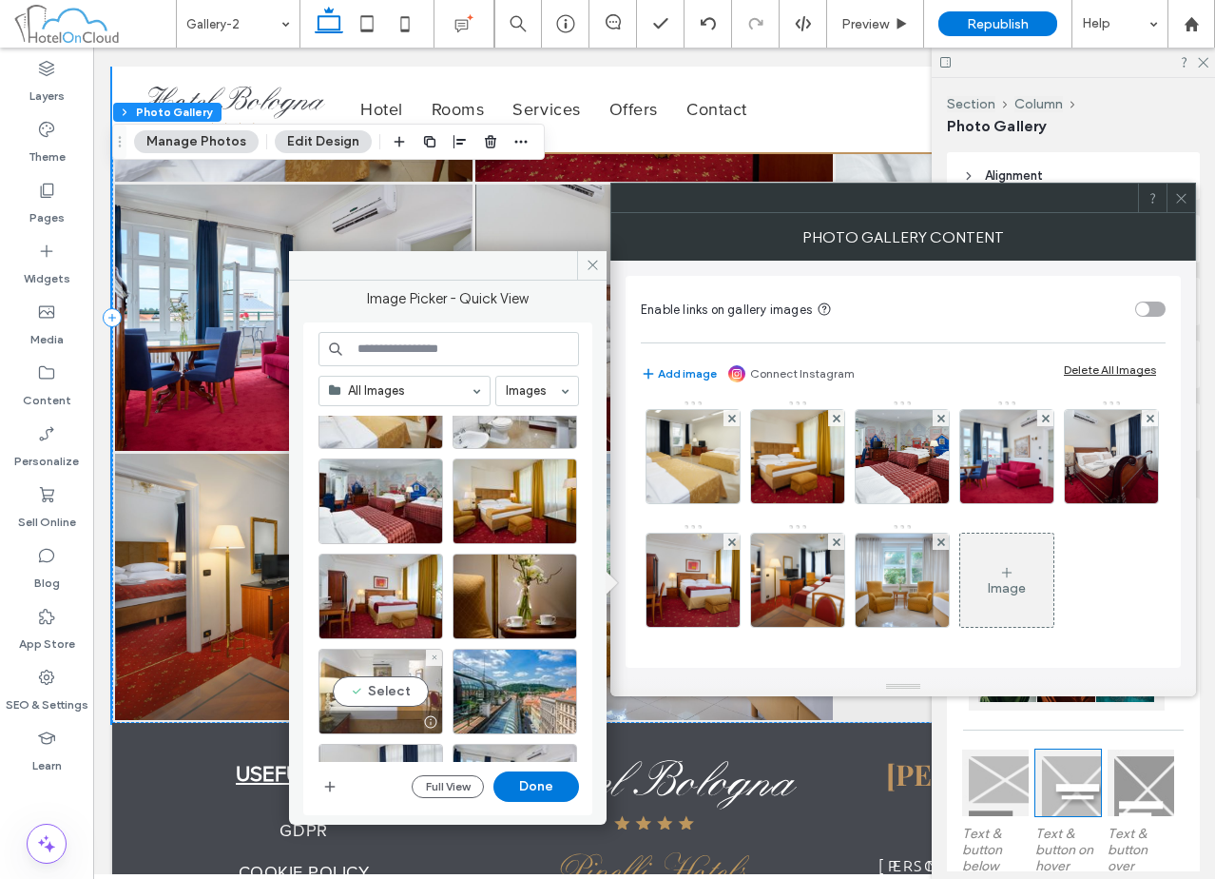
click at [373, 707] on div "Select" at bounding box center [381, 691] width 125 height 86
click at [520, 789] on button "Done" at bounding box center [536, 786] width 86 height 30
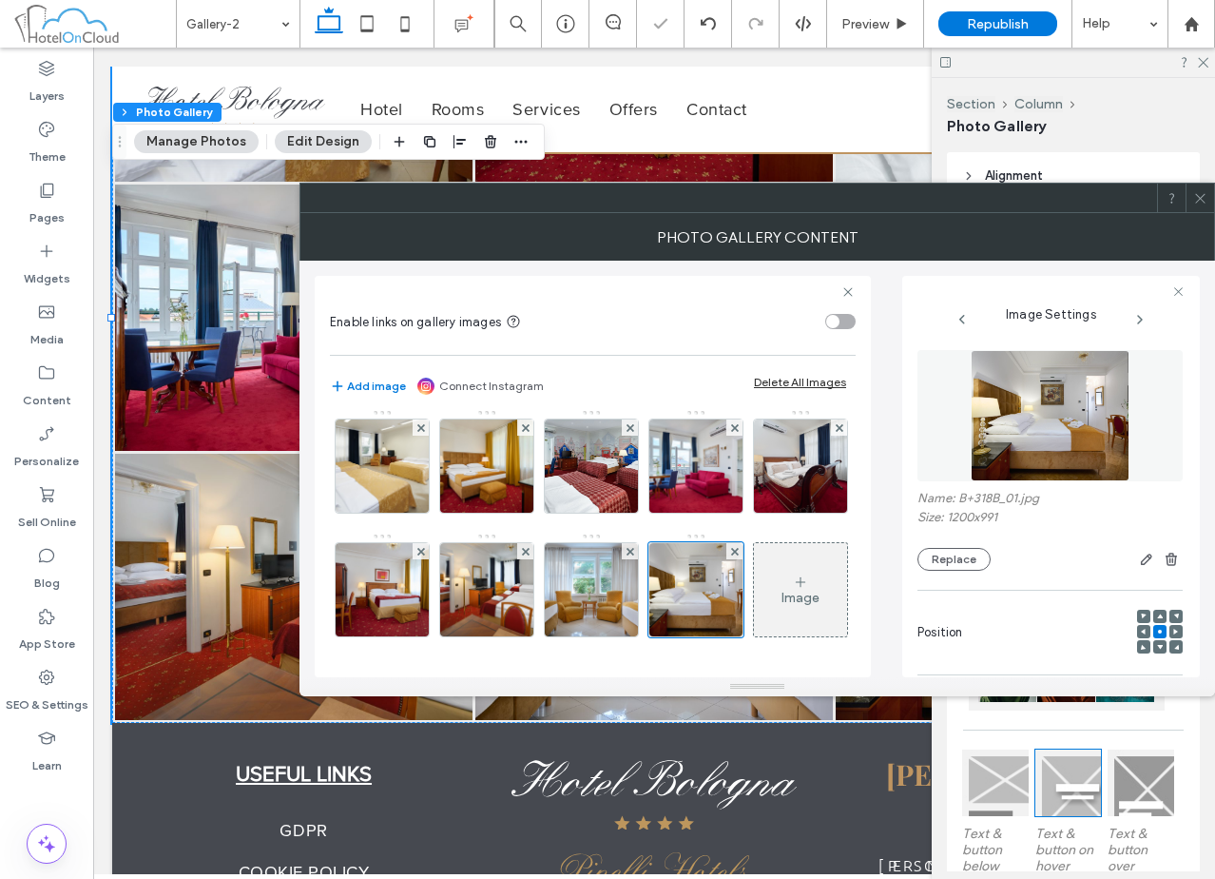
click at [1197, 198] on icon at bounding box center [1200, 198] width 14 height 14
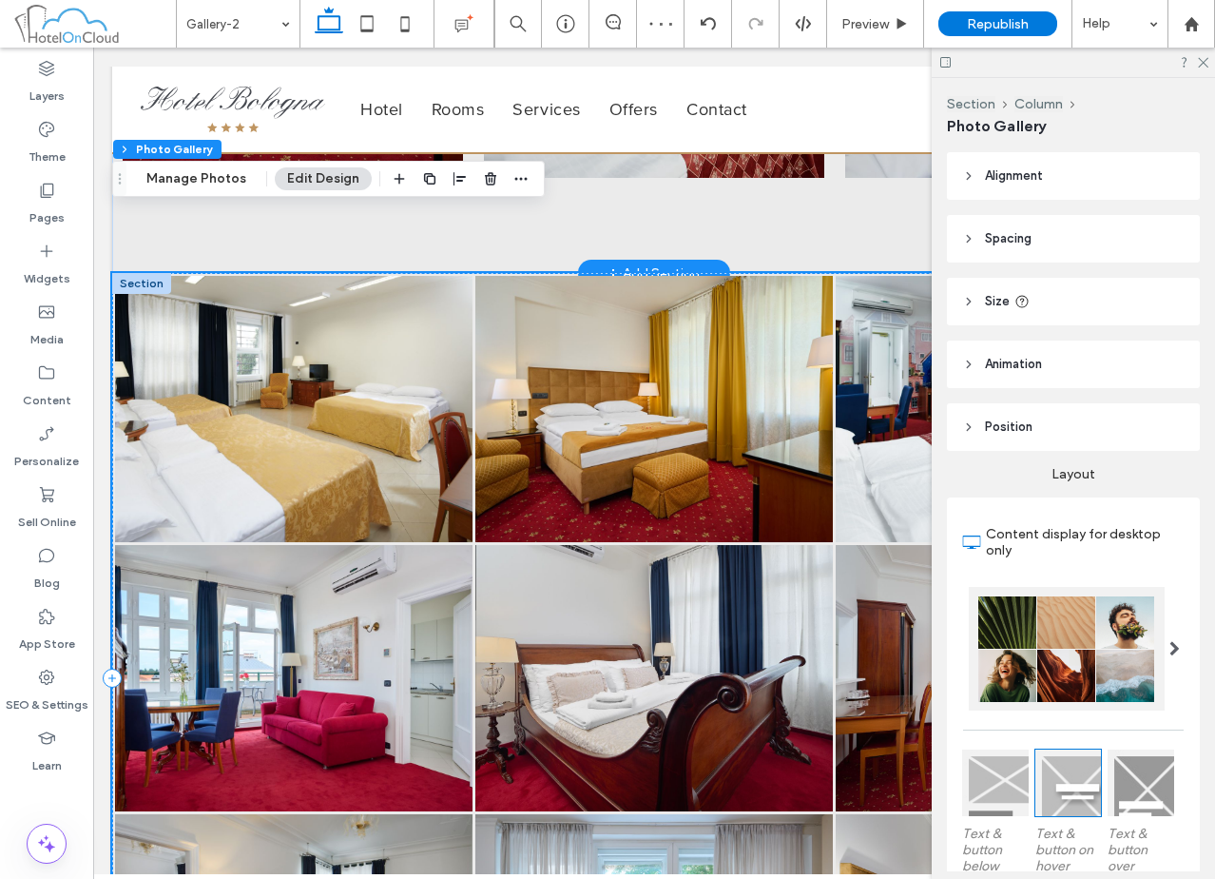
scroll to position [1163, 0]
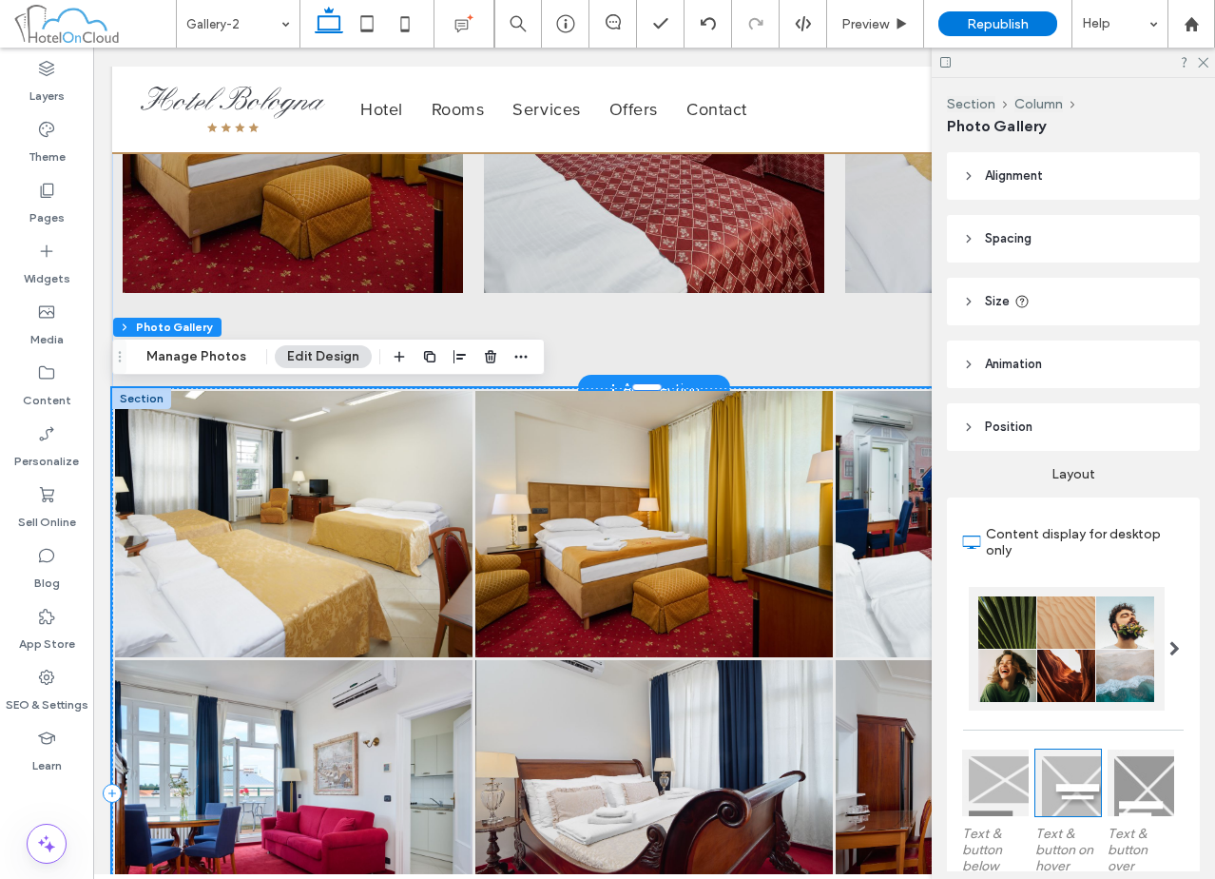
click at [126, 399] on div at bounding box center [141, 398] width 59 height 21
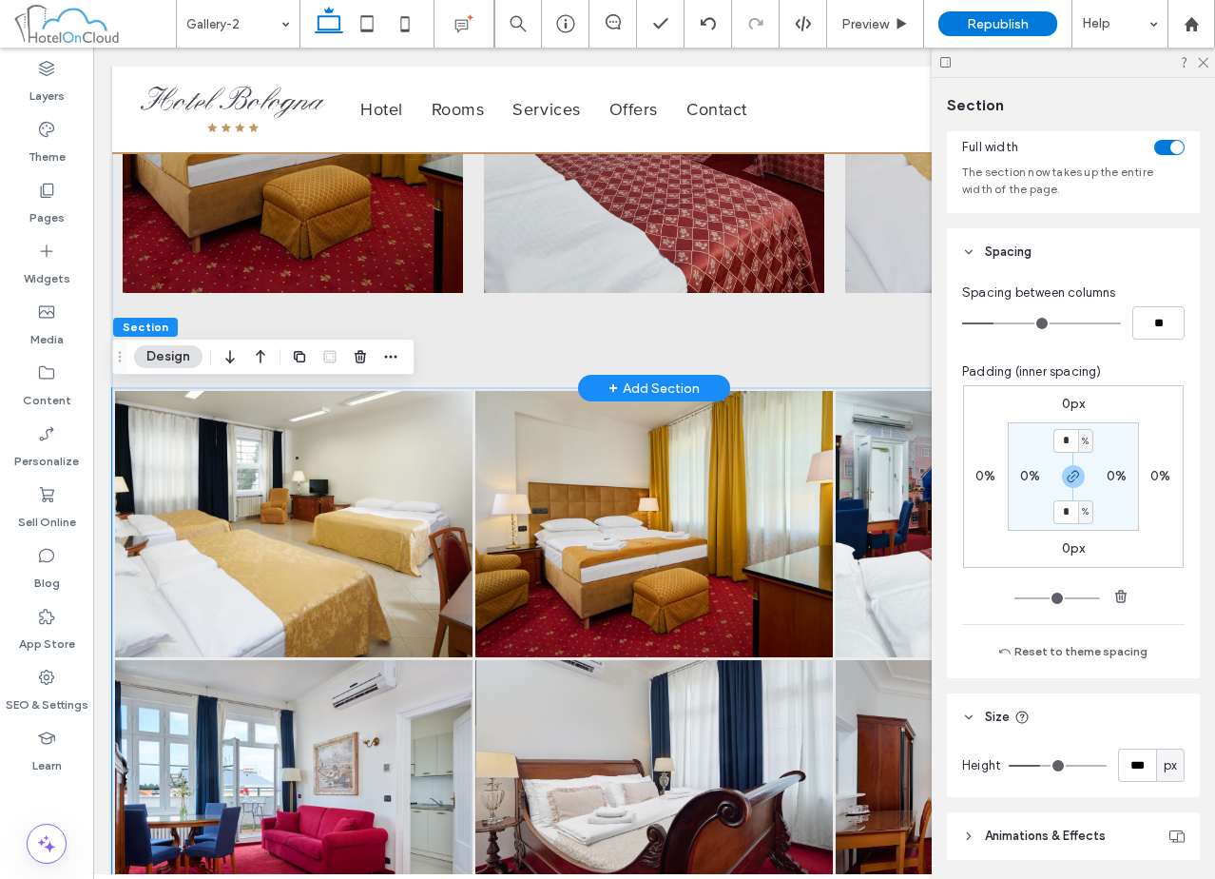
scroll to position [240, 0]
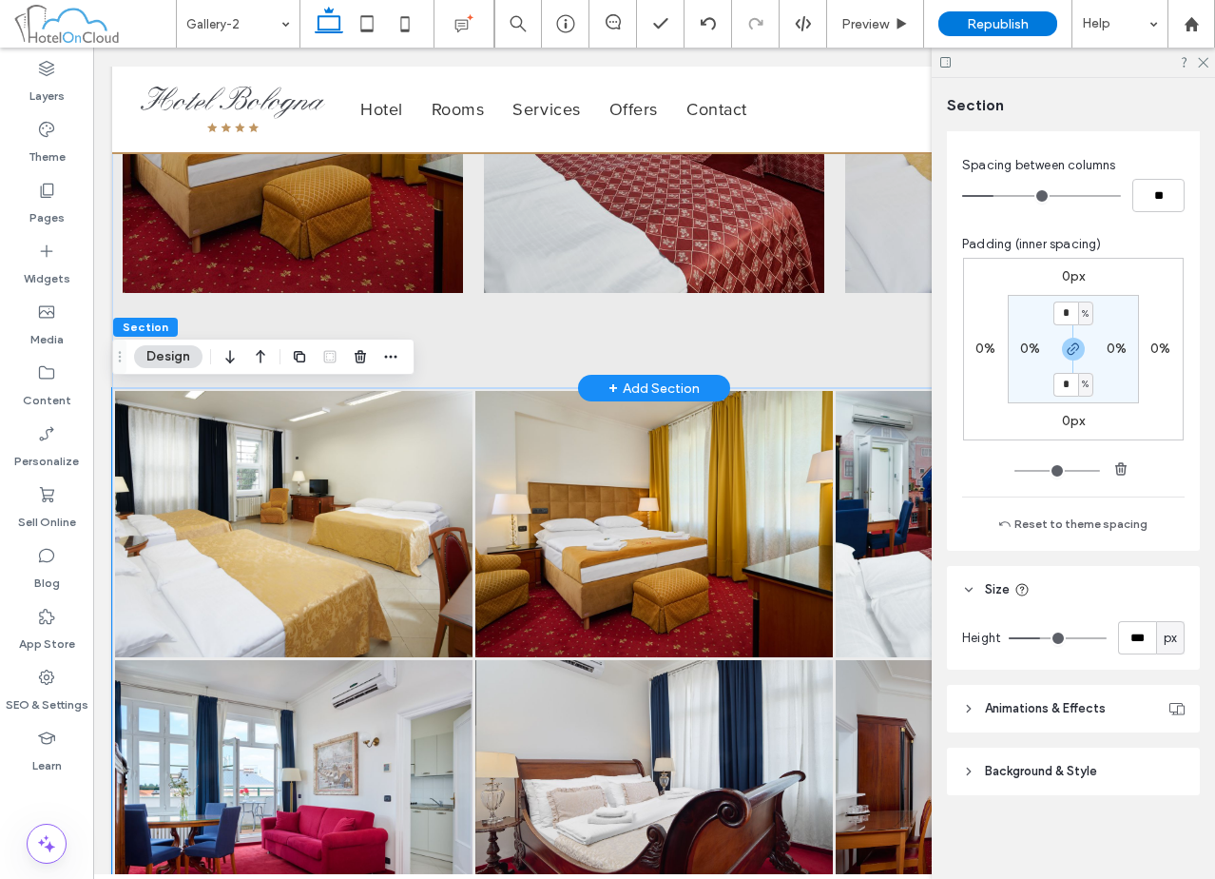
click at [1069, 761] on header "Background & Style" at bounding box center [1073, 771] width 253 height 48
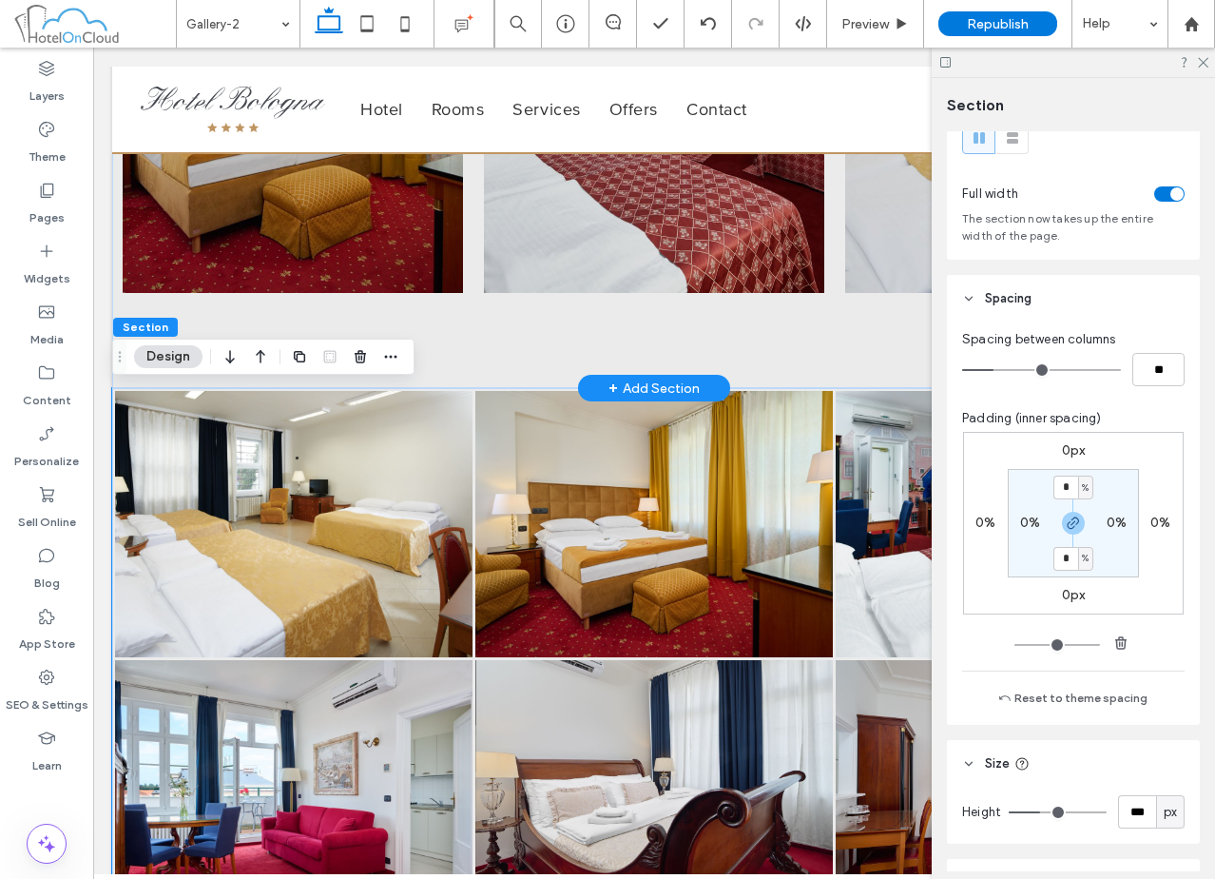
scroll to position [49, 0]
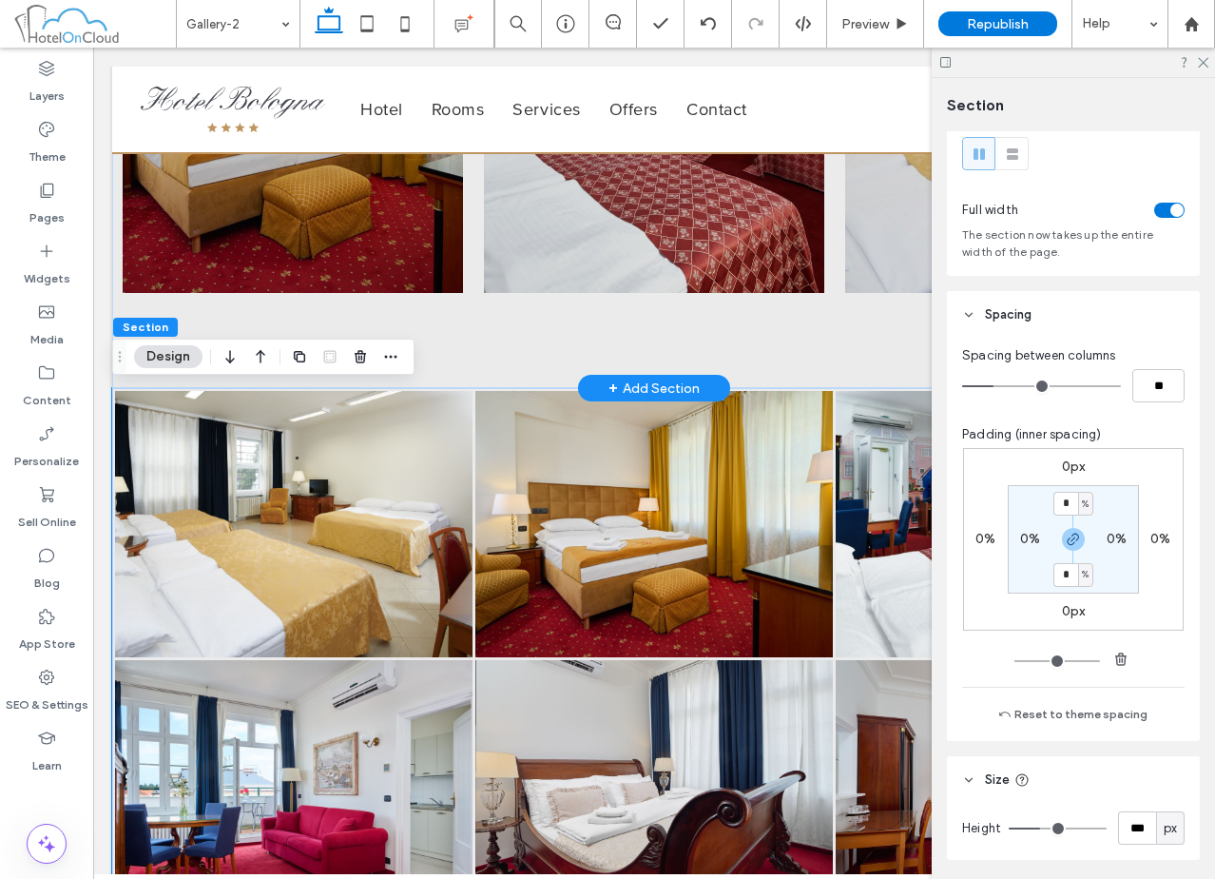
click at [1074, 621] on div "0px 0% 0px 0% * % 0% * % 0%" at bounding box center [1073, 539] width 221 height 183
click at [1072, 613] on label "0px" at bounding box center [1074, 611] width 24 height 16
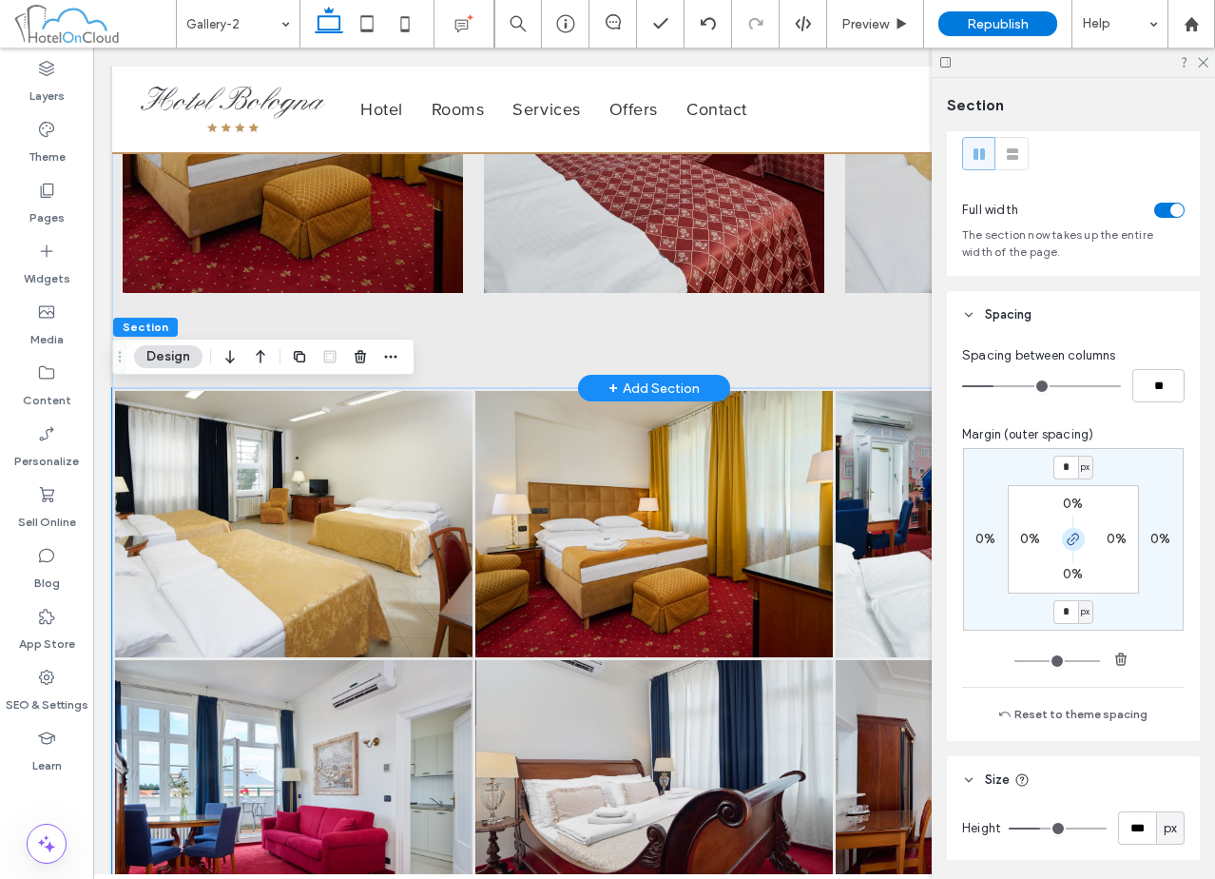
click at [1069, 547] on span "button" at bounding box center [1073, 539] width 23 height 23
click at [1065, 608] on input "*" at bounding box center [1065, 612] width 25 height 24
type input "**"
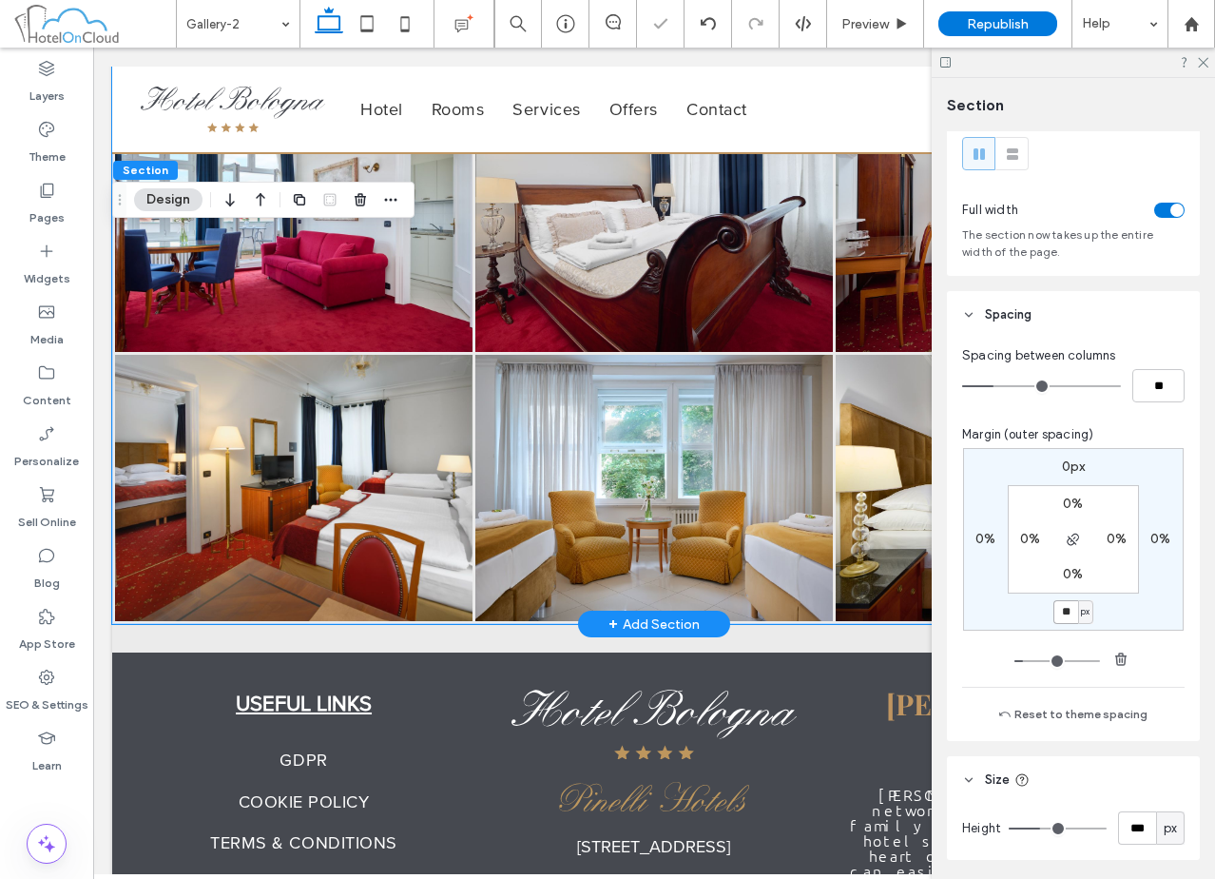
scroll to position [1828, 0]
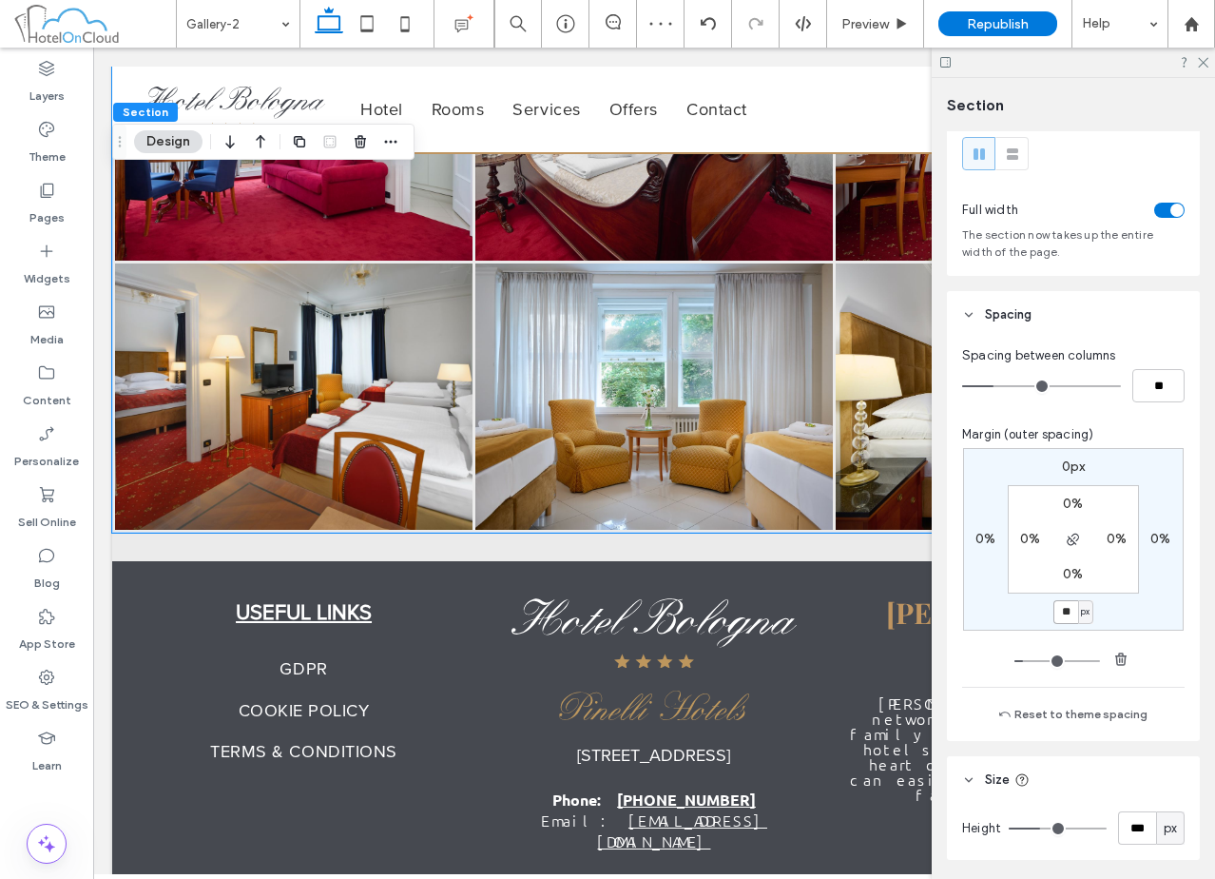
drag, startPoint x: 1061, startPoint y: 613, endPoint x: 1039, endPoint y: 615, distance: 22.0
click at [1052, 613] on div "** px" at bounding box center [1074, 612] width 44 height 24
type input "**"
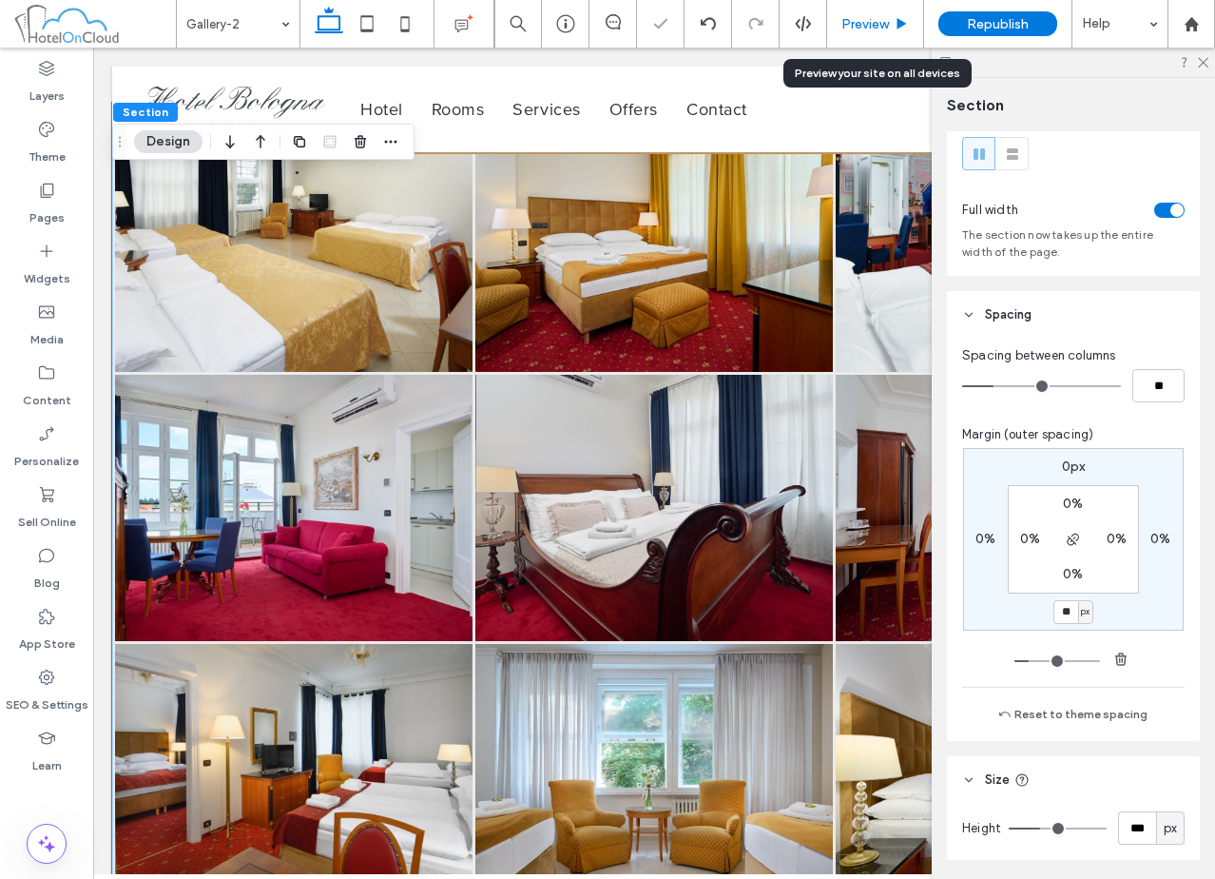
click at [886, 17] on span "Preview" at bounding box center [865, 24] width 48 height 16
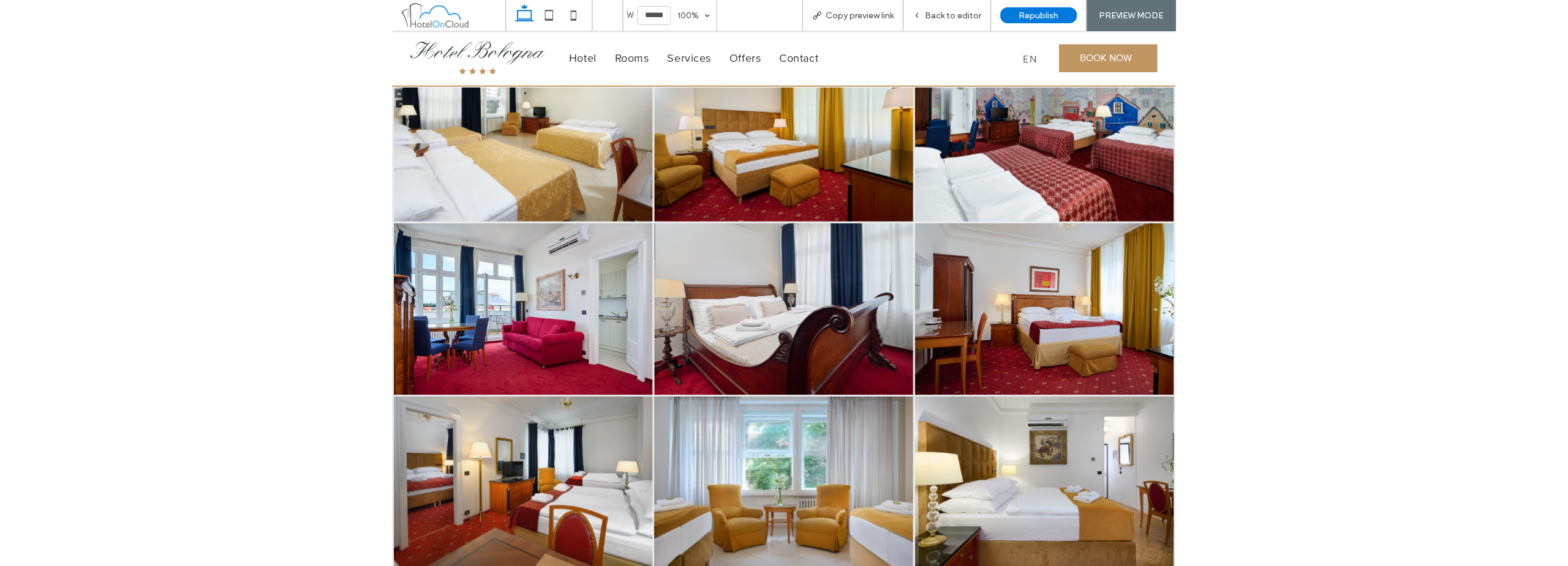
scroll to position [932, 0]
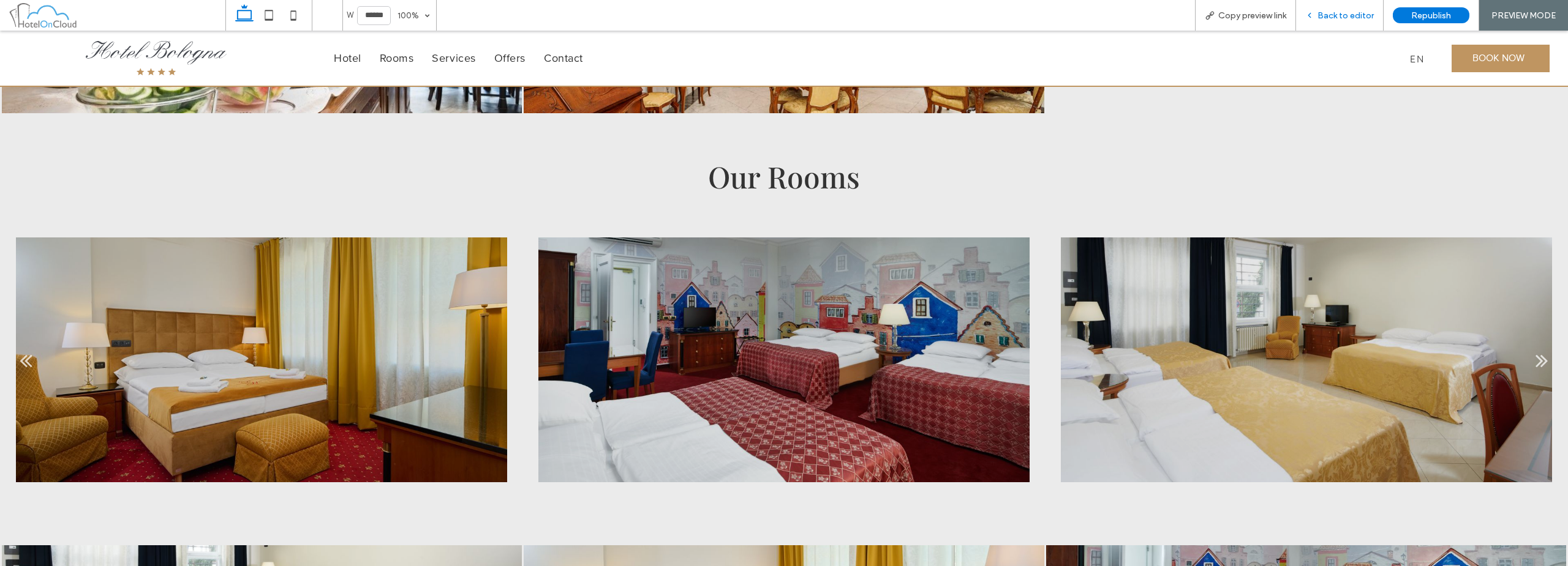
click at [782, 11] on span "Back to editor" at bounding box center [1345, 15] width 56 height 10
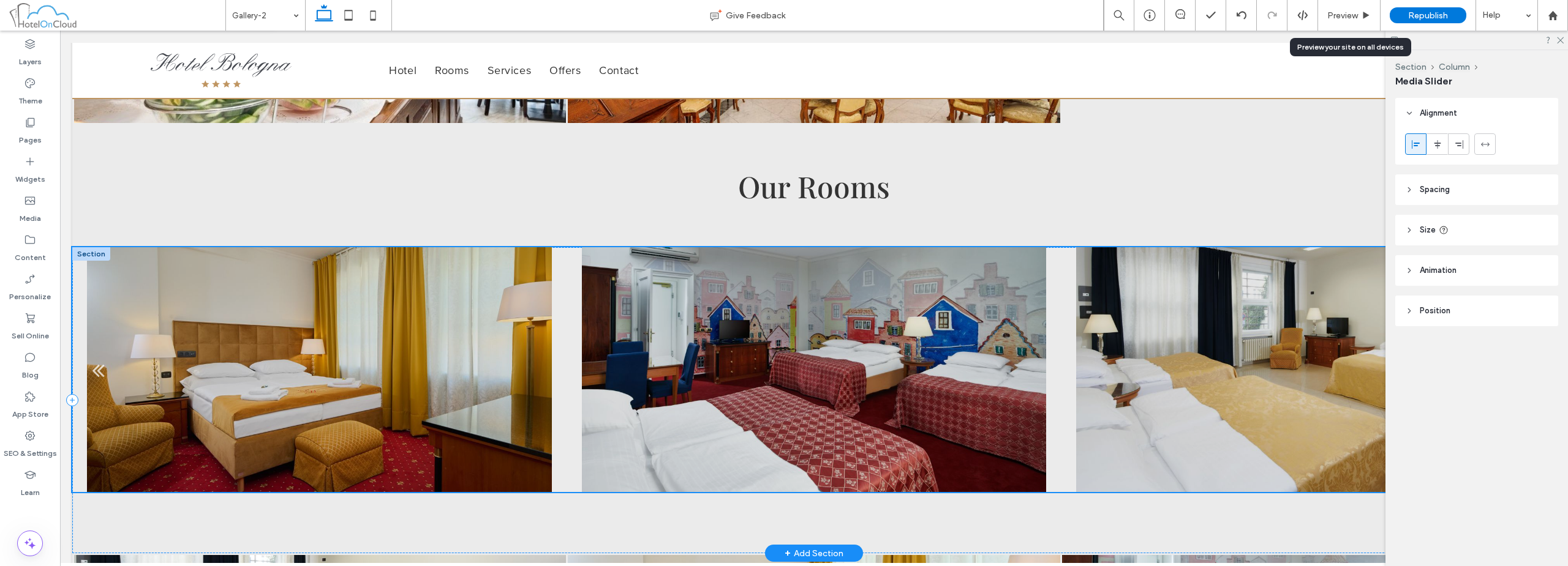
scroll to position [442, 0]
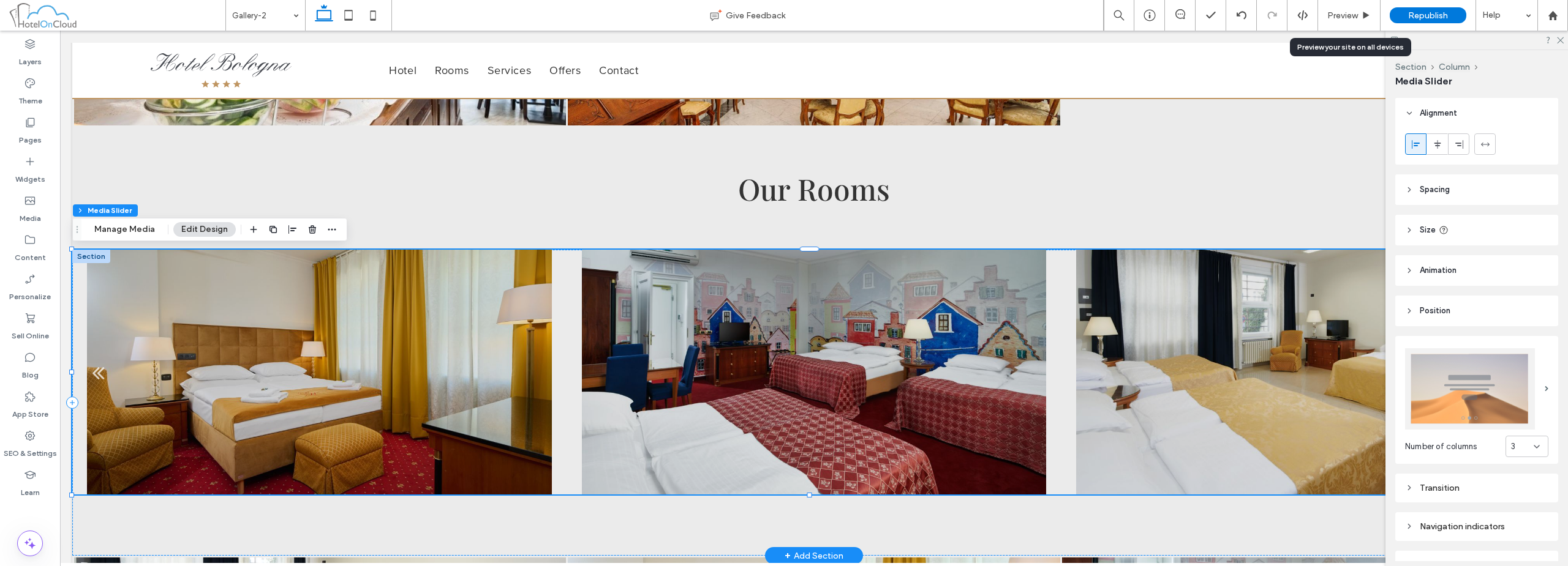
click at [80, 256] on div at bounding box center [91, 256] width 38 height 14
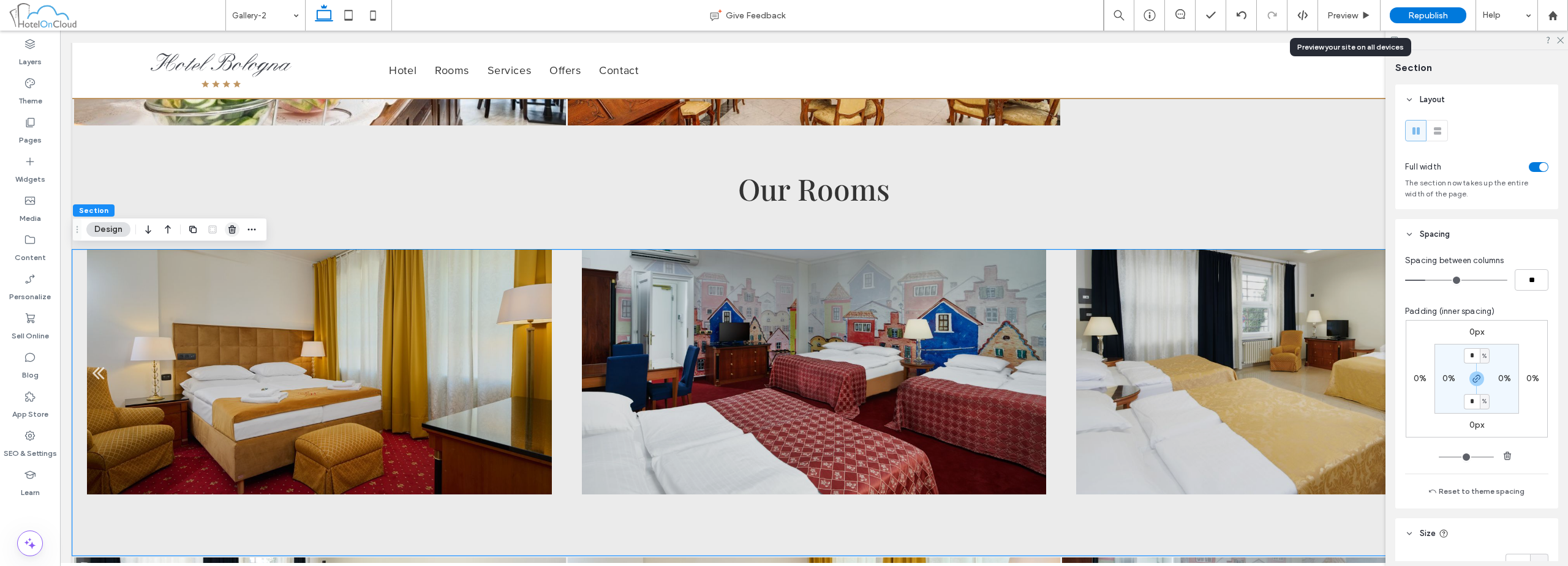
click at [230, 229] on icon "button" at bounding box center [232, 229] width 10 height 10
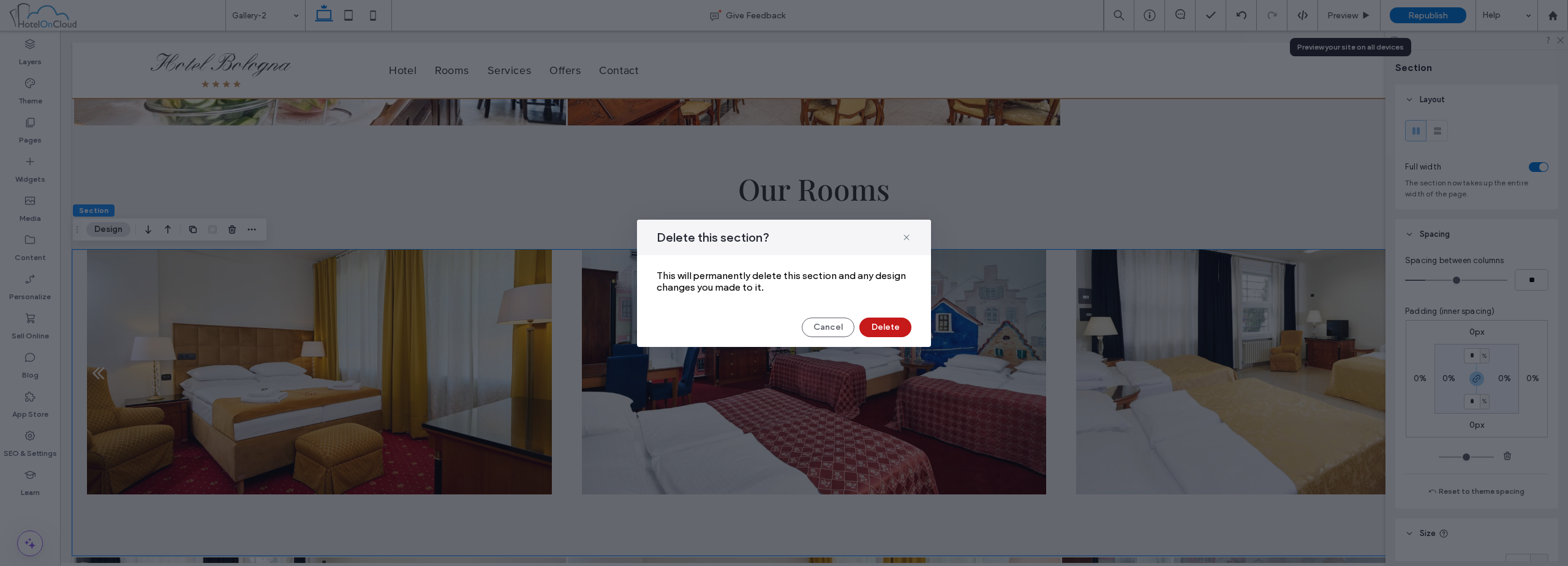
click at [782, 328] on button "Delete" at bounding box center [885, 327] width 52 height 19
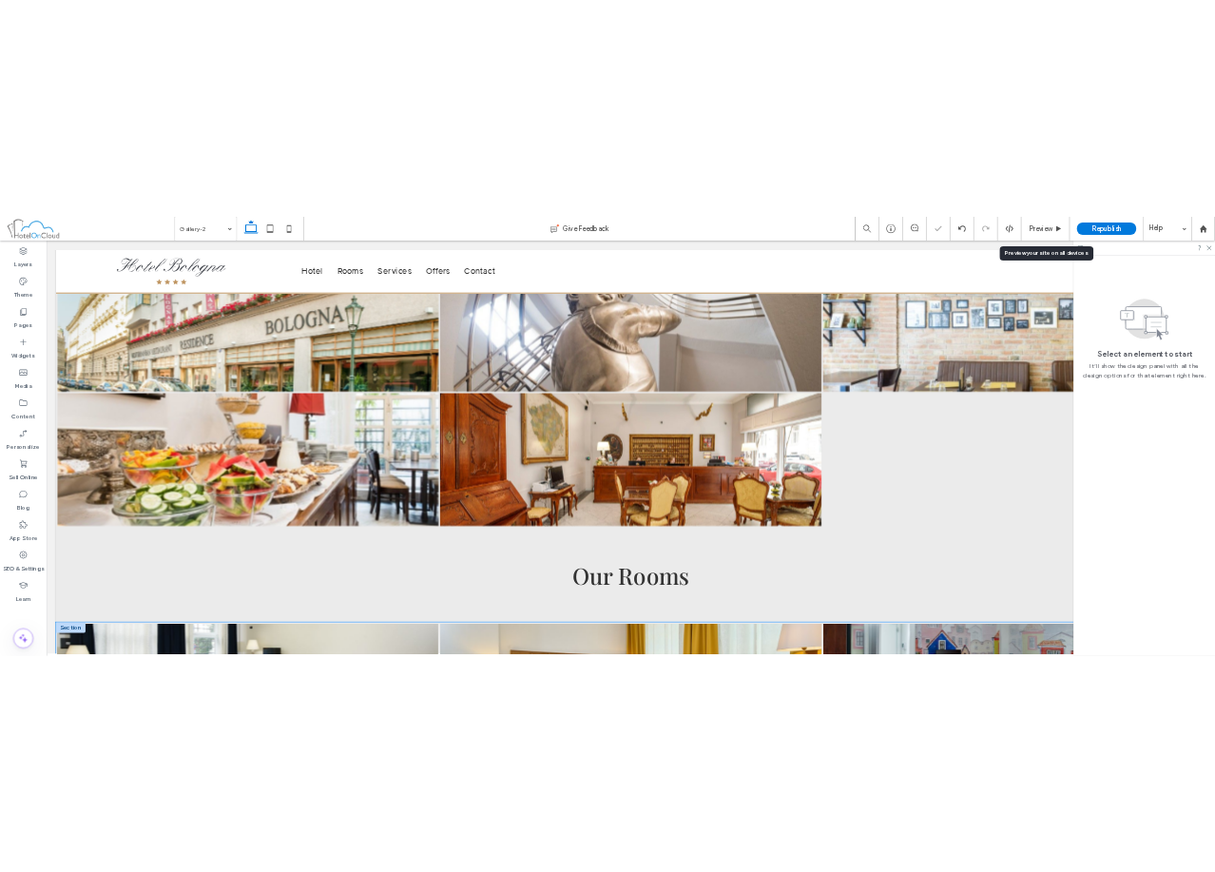
scroll to position [22, 0]
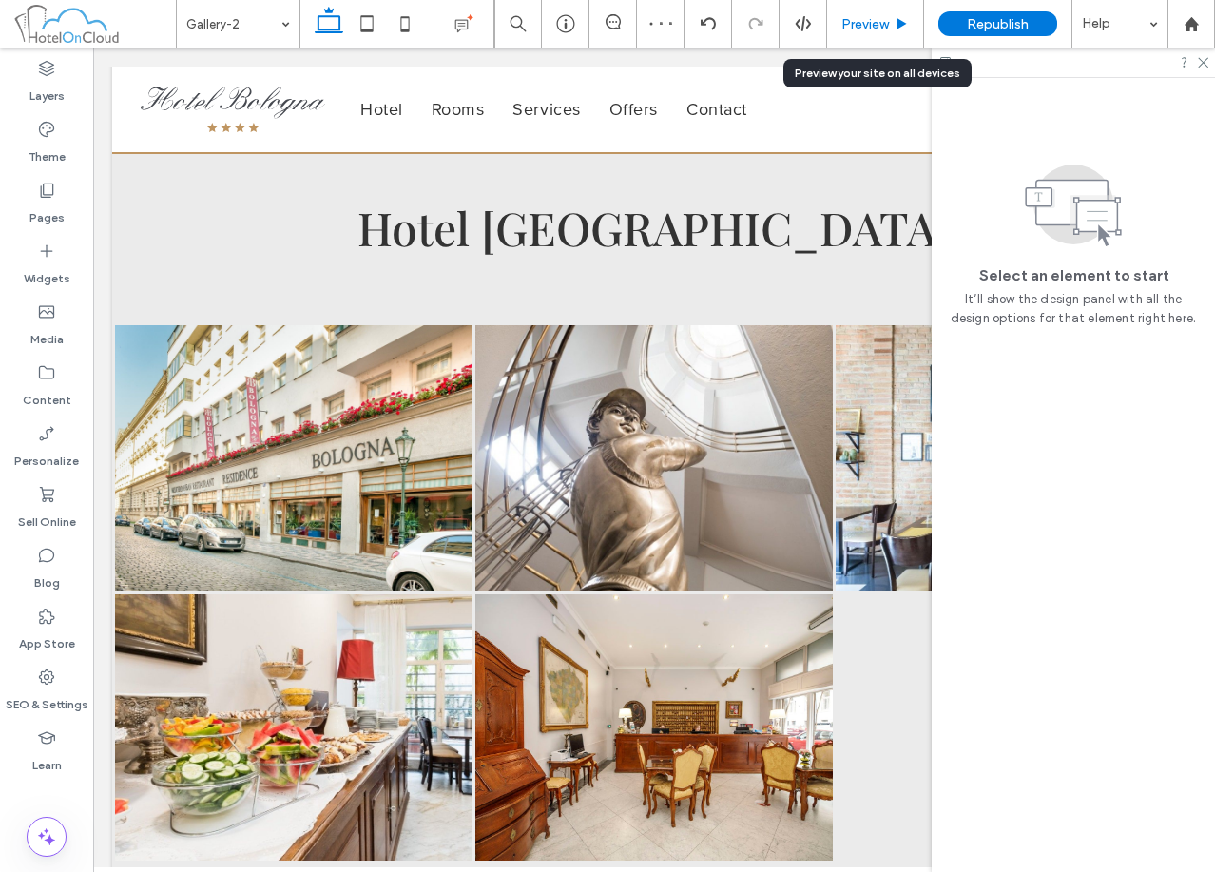
click at [868, 31] on span "Preview" at bounding box center [865, 24] width 48 height 16
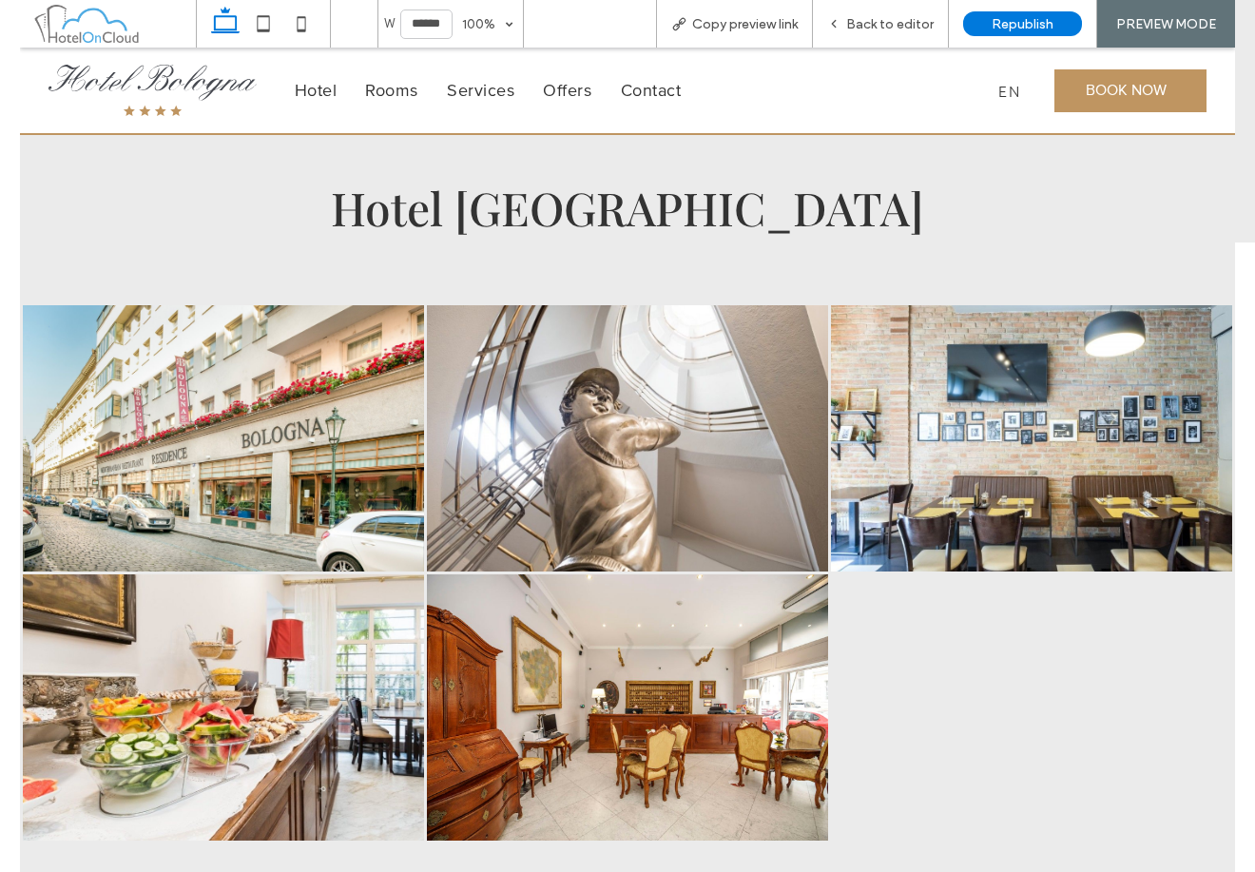
scroll to position [22, 0]
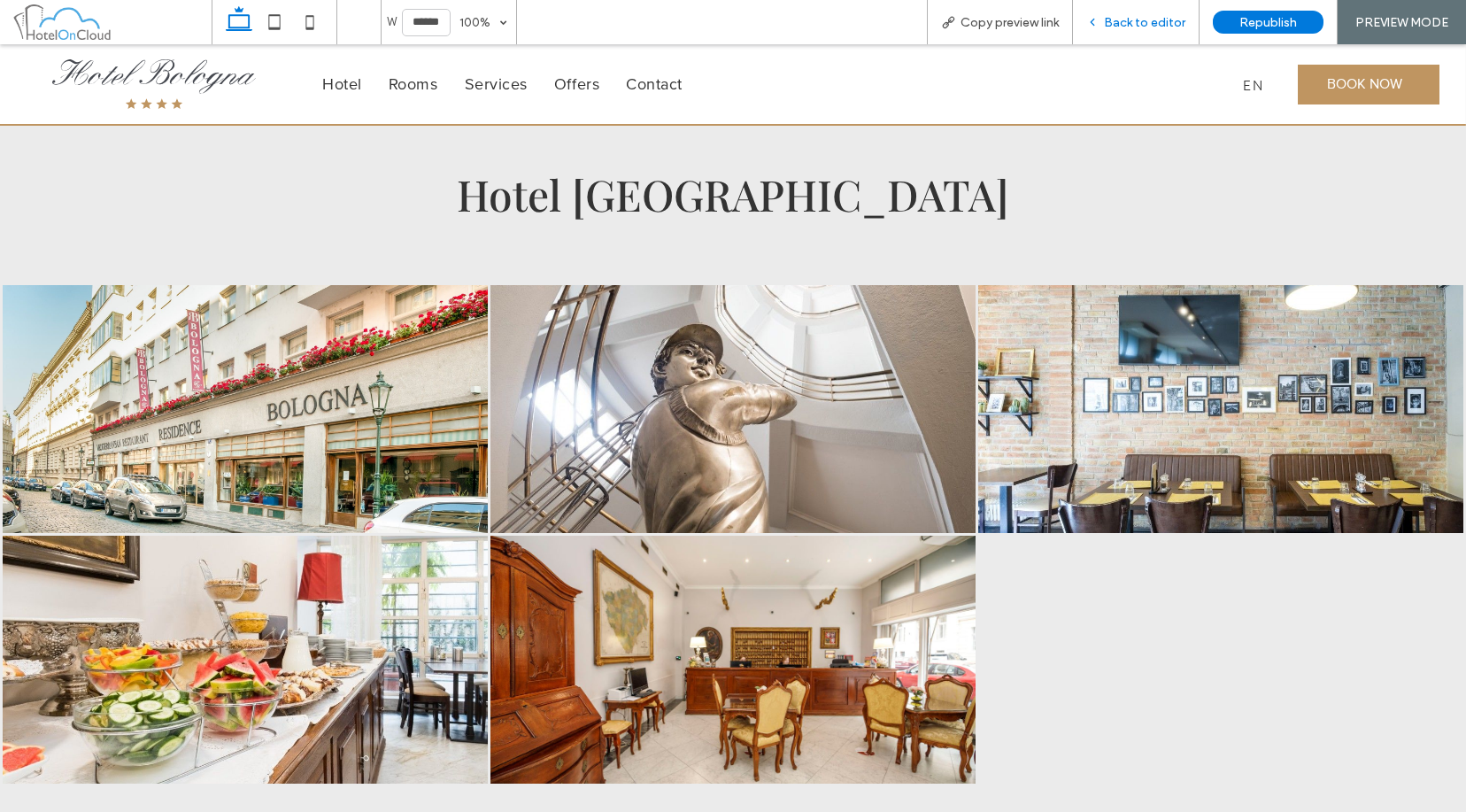
click at [1119, 27] on span "Back to editor" at bounding box center [1145, 22] width 81 height 15
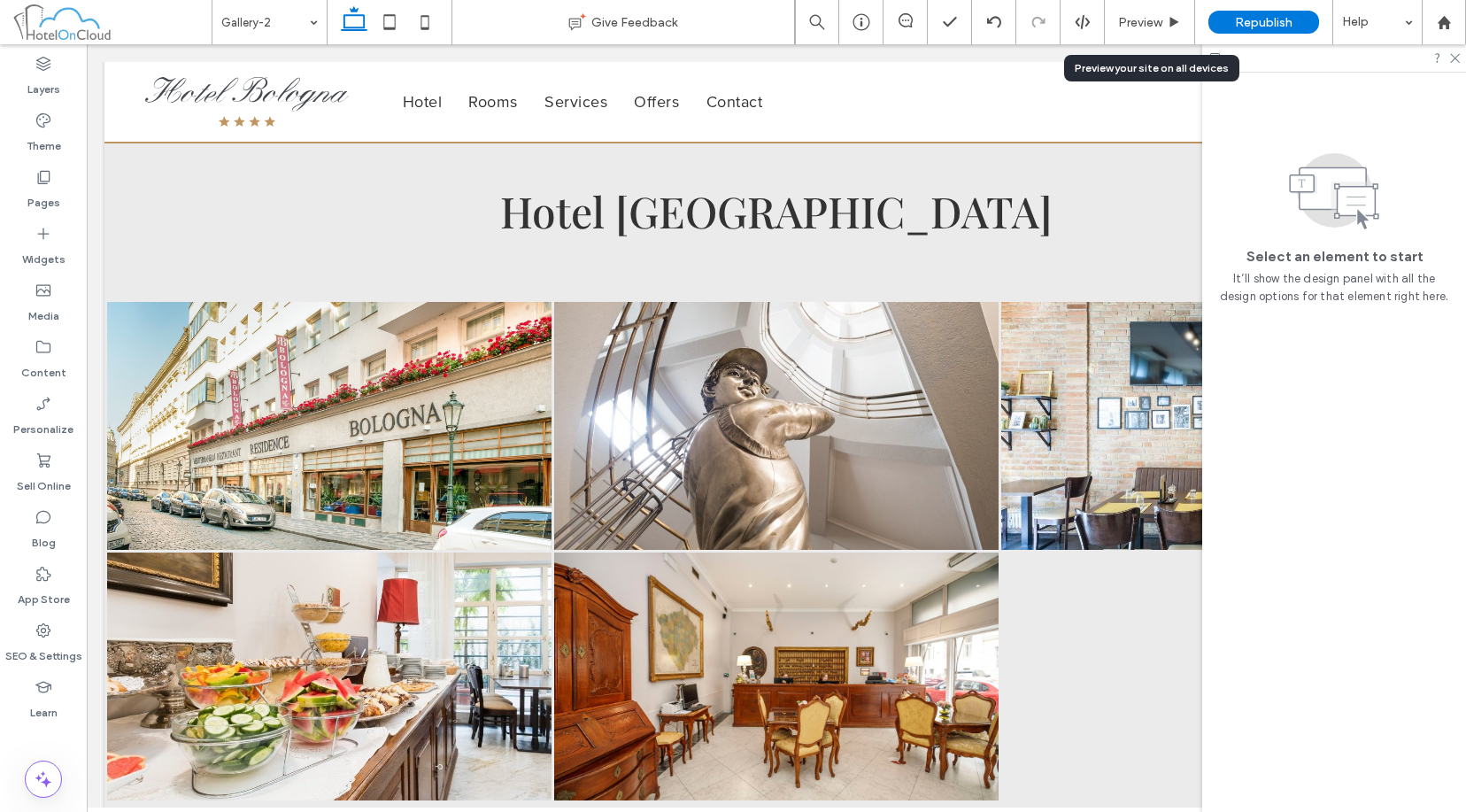
scroll to position [20, 0]
click at [1119, 27] on span "Preview" at bounding box center [1141, 22] width 45 height 15
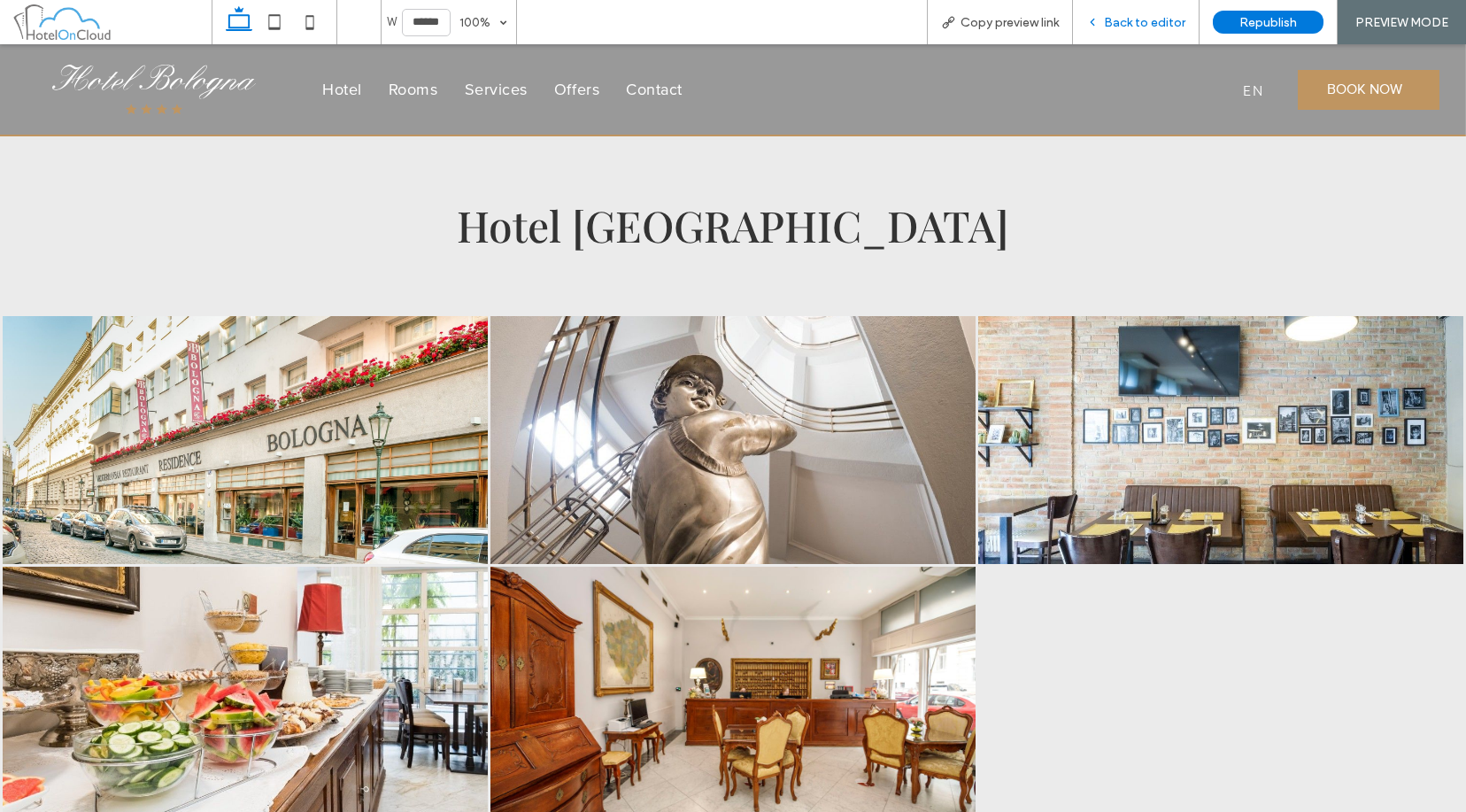
click at [1131, 18] on span "Back to editor" at bounding box center [1145, 22] width 81 height 15
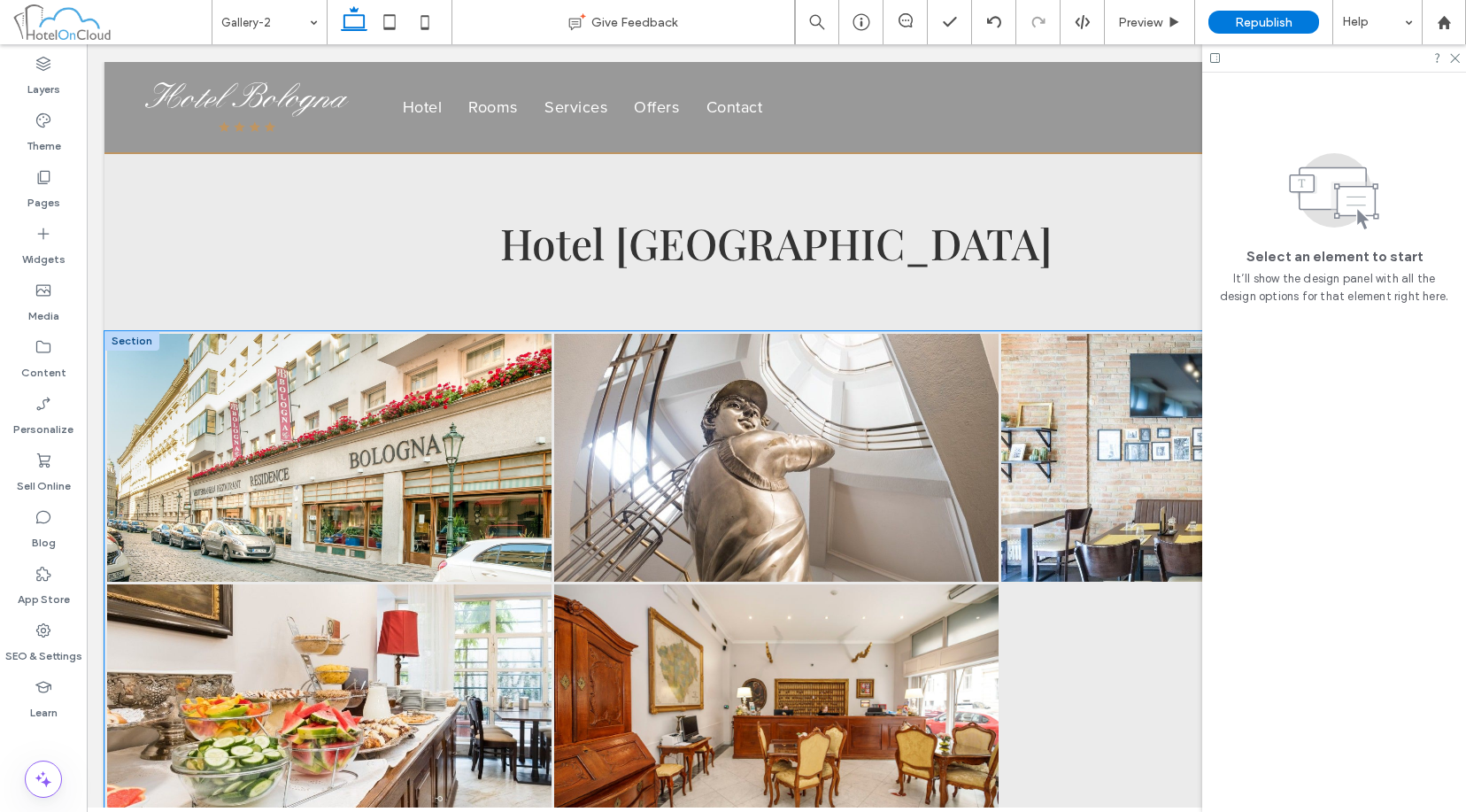
click at [620, 375] on link at bounding box center [776, 457] width 444 height 248
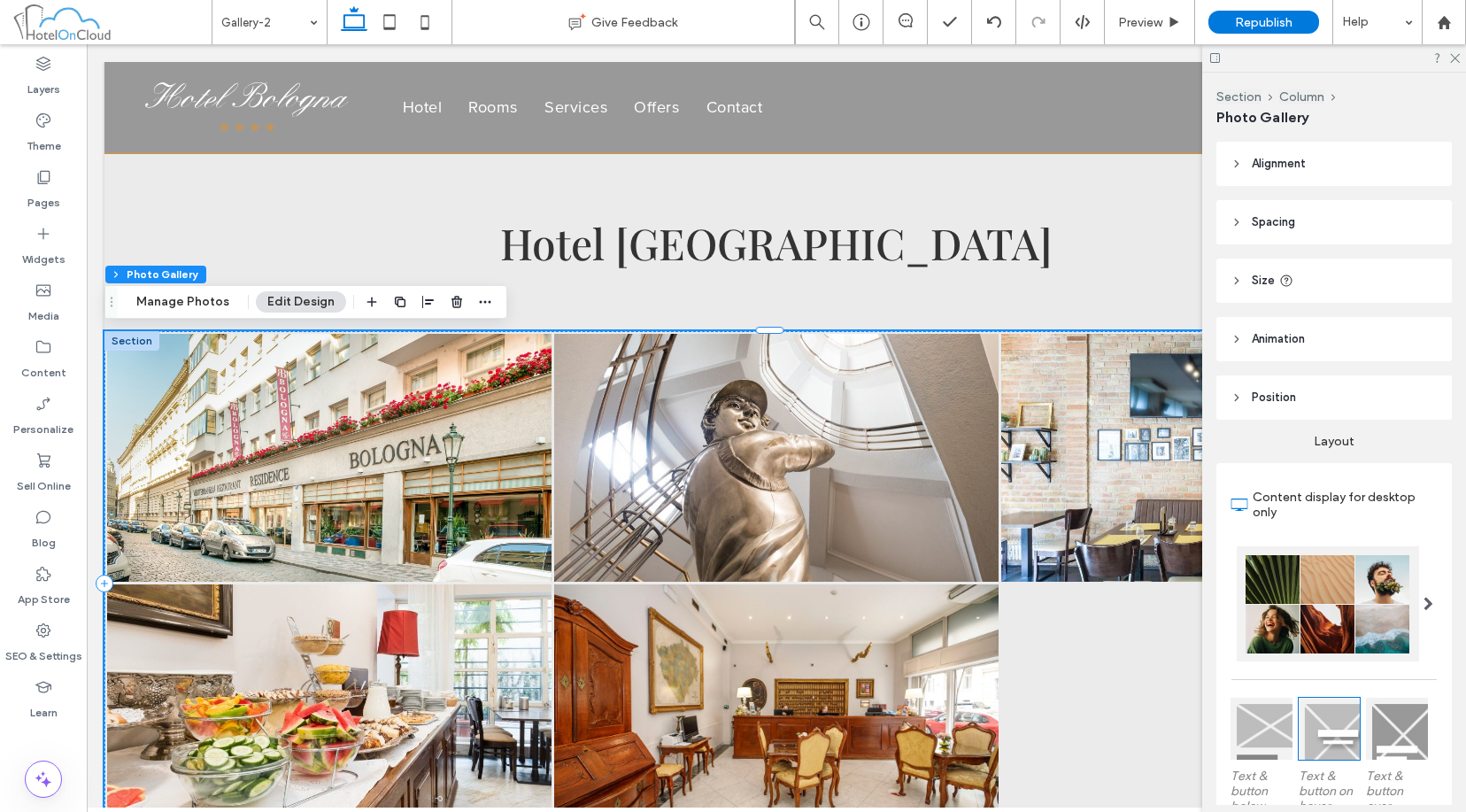
click at [143, 341] on div at bounding box center [131, 341] width 55 height 20
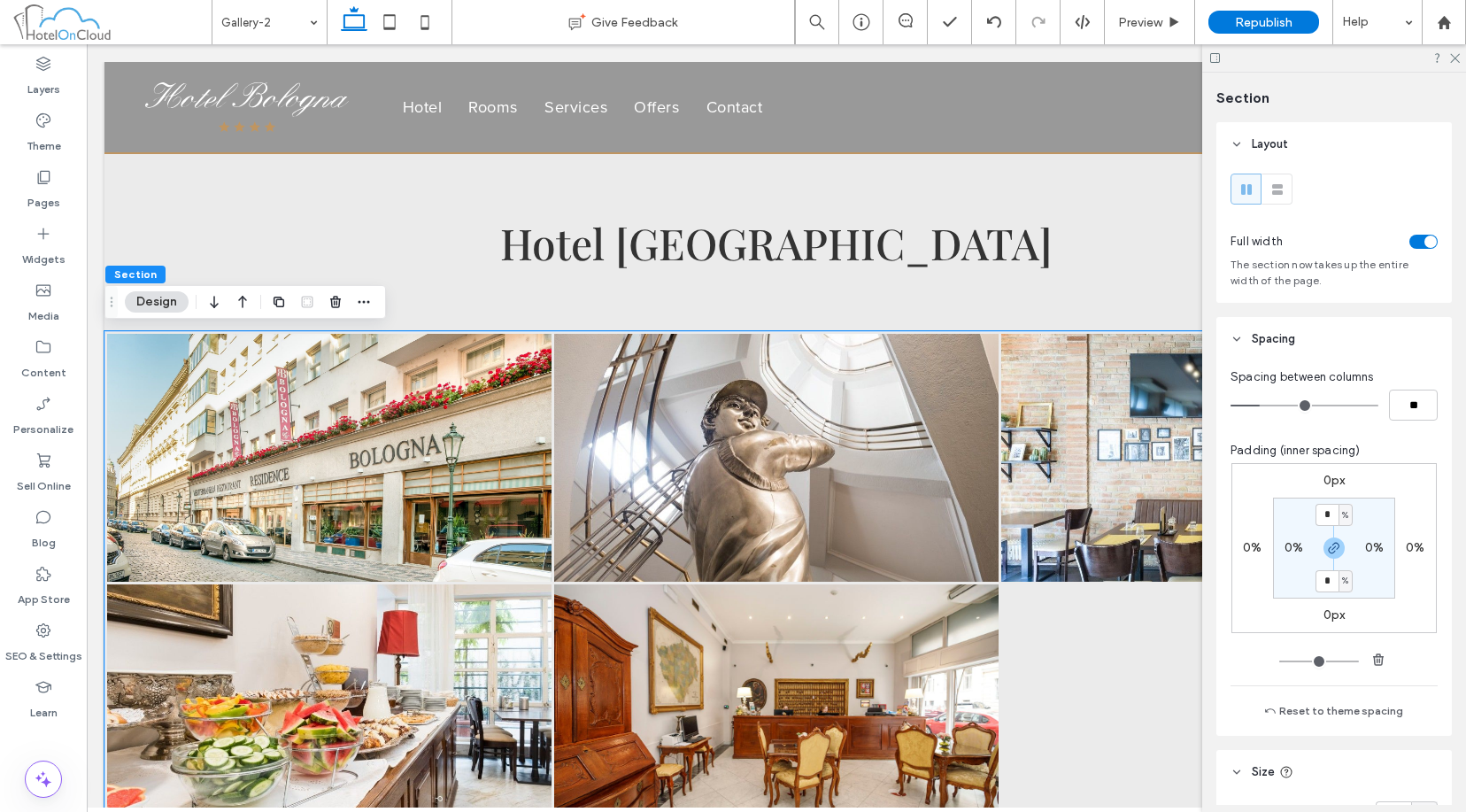
click at [1131, 236] on div "toggle" at bounding box center [1424, 241] width 28 height 14
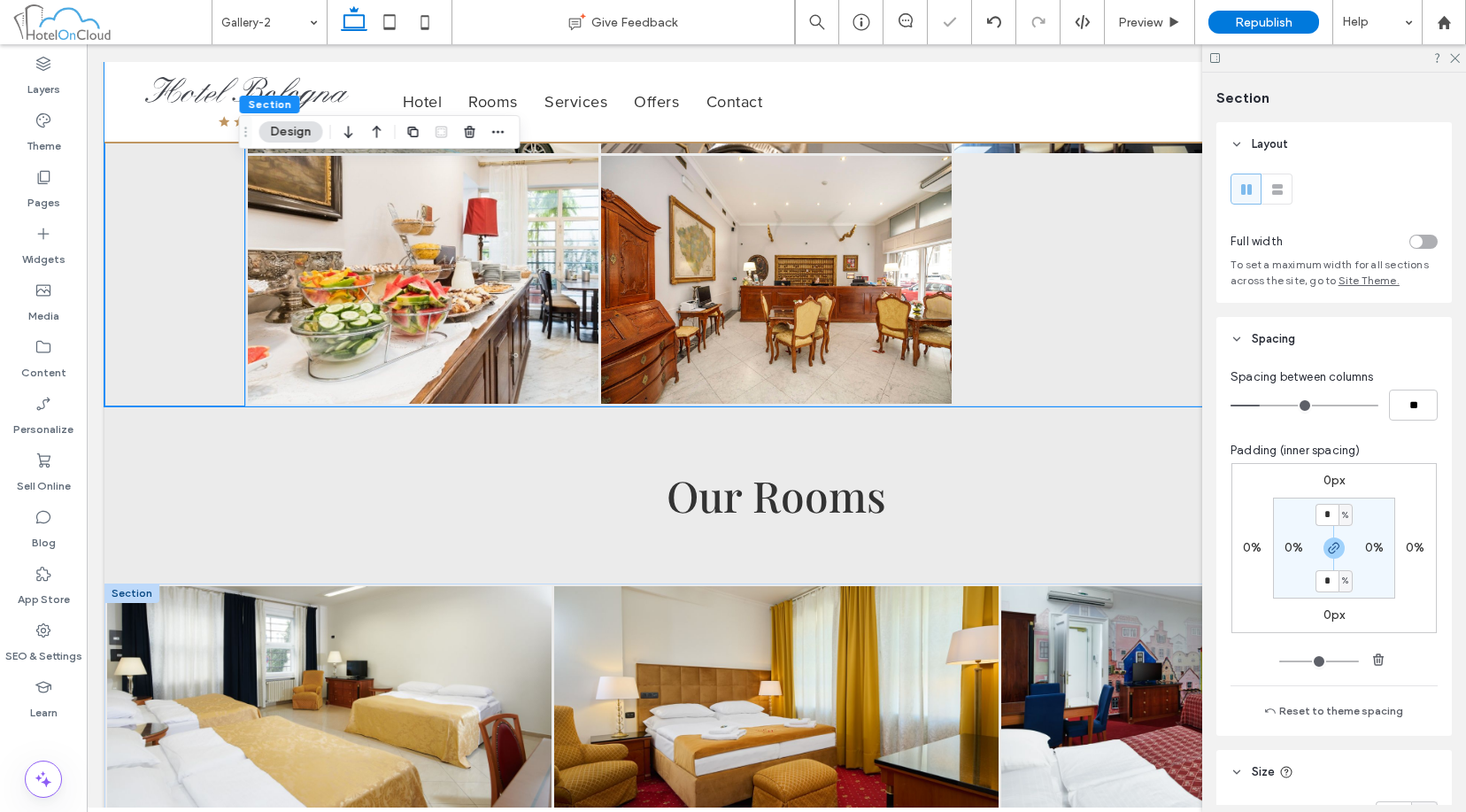
scroll to position [531, 0]
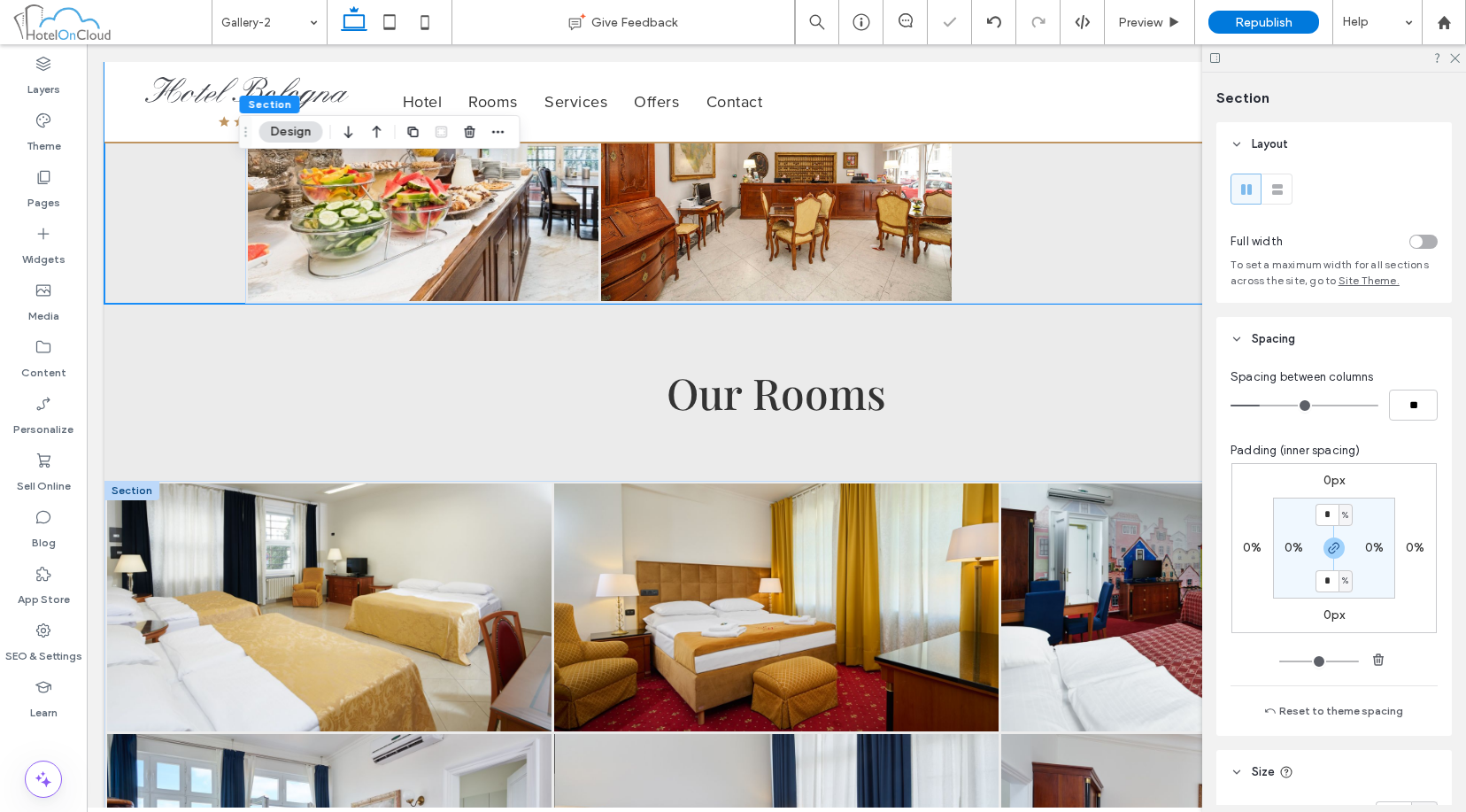
click at [123, 494] on div at bounding box center [131, 490] width 55 height 20
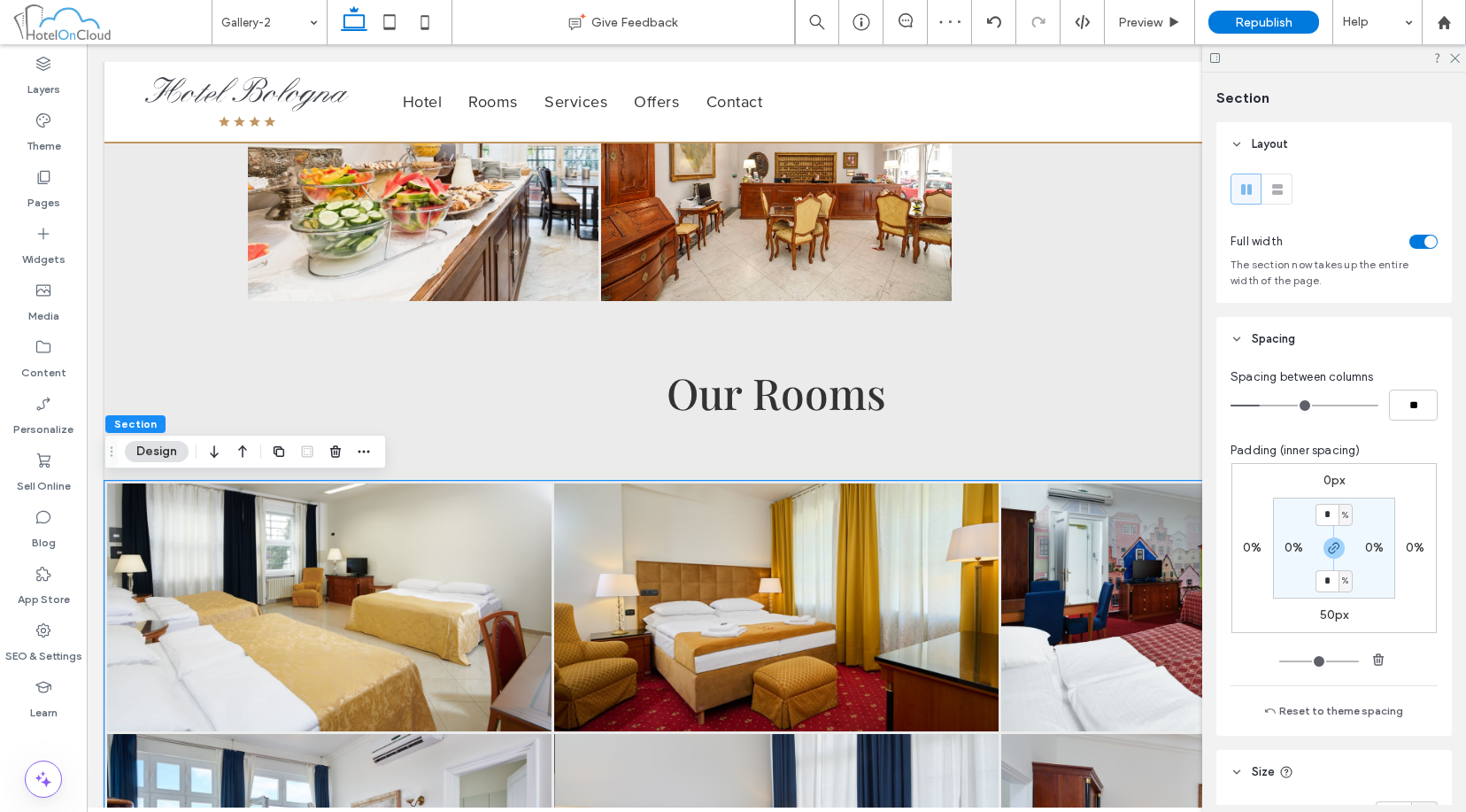
click at [1131, 237] on div "toggle" at bounding box center [1431, 241] width 12 height 12
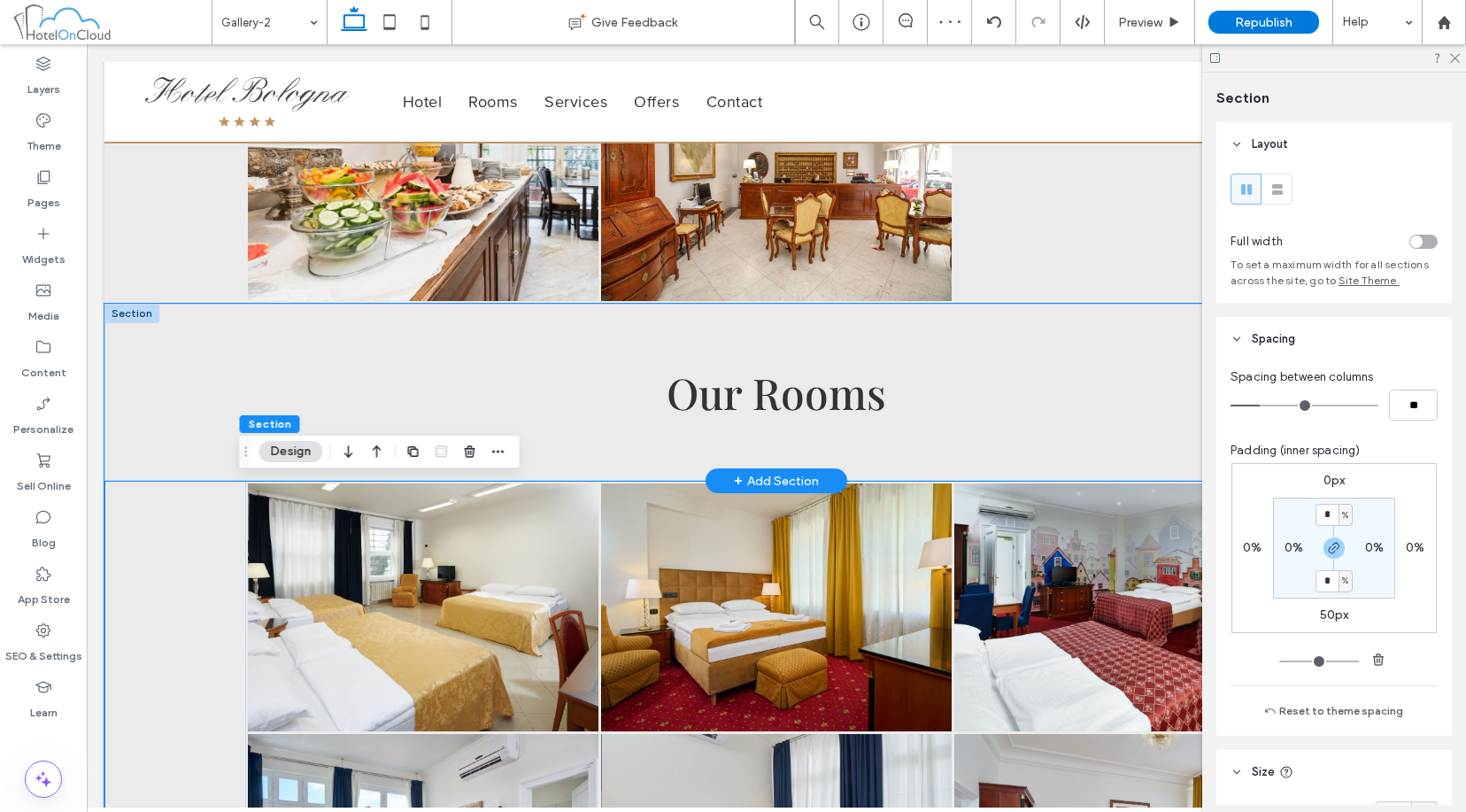
click at [136, 372] on div "Our Rooms" at bounding box center [776, 392] width 1344 height 177
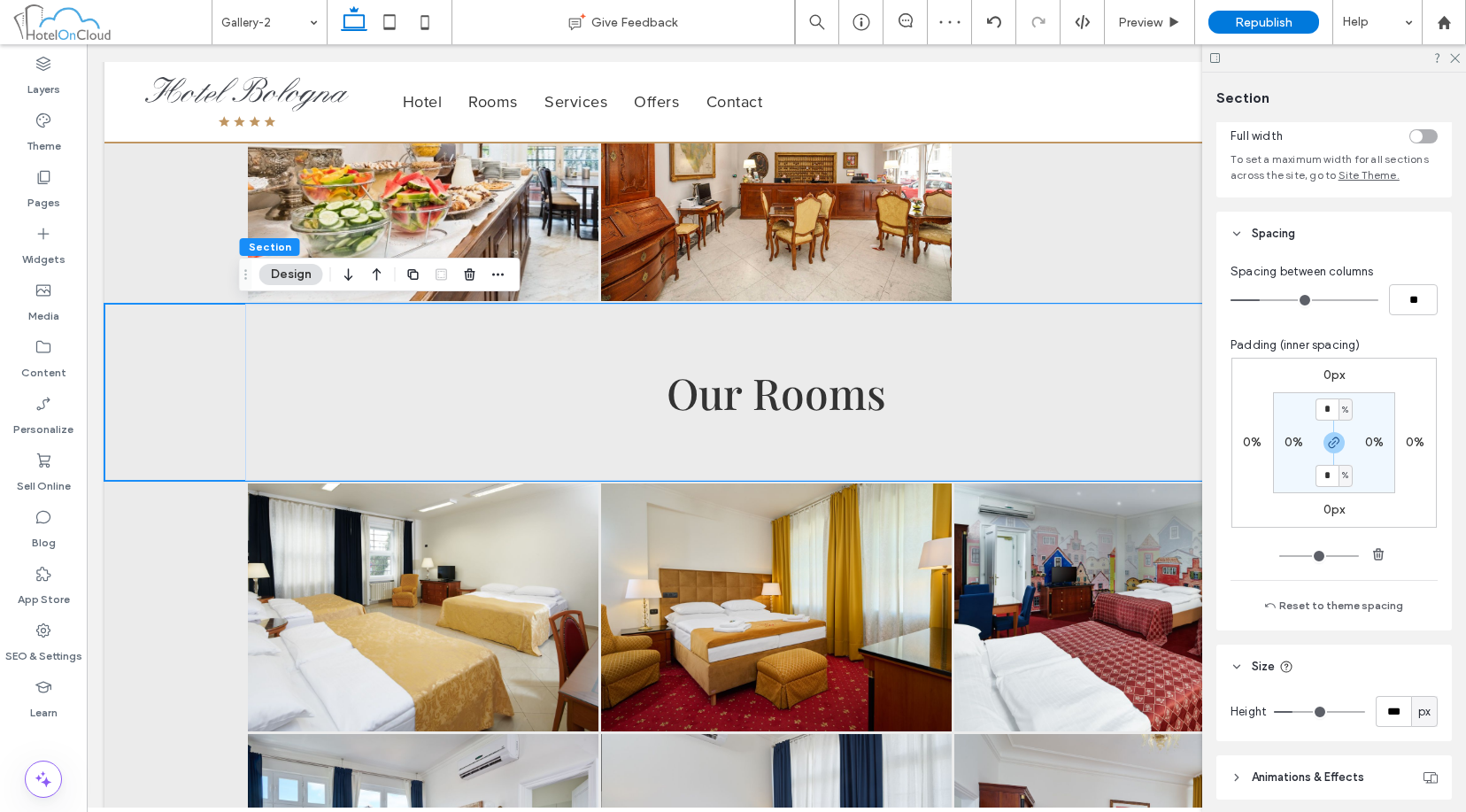
scroll to position [265, 0]
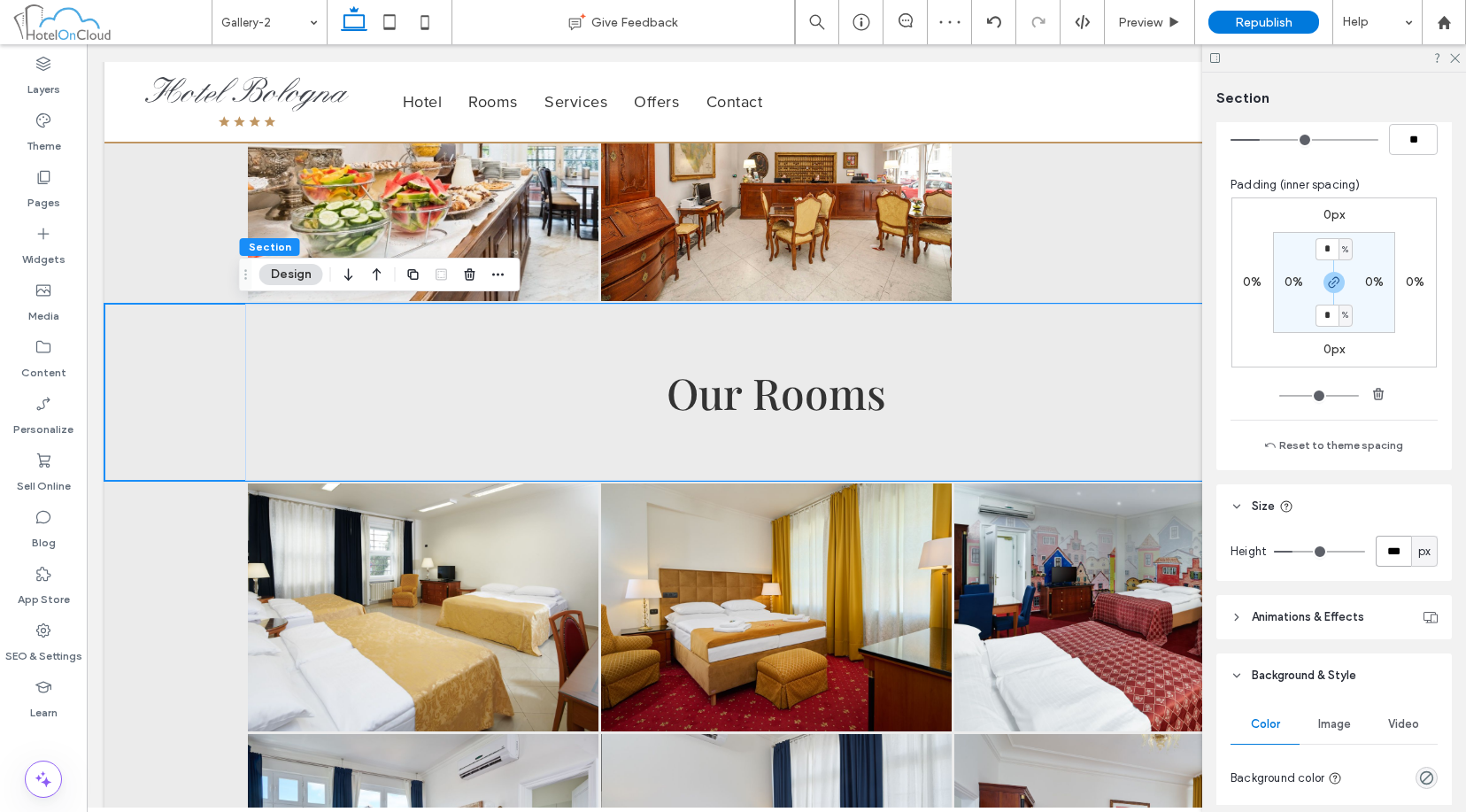
click at [1131, 562] on input "***" at bounding box center [1394, 550] width 35 height 31
type input "***"
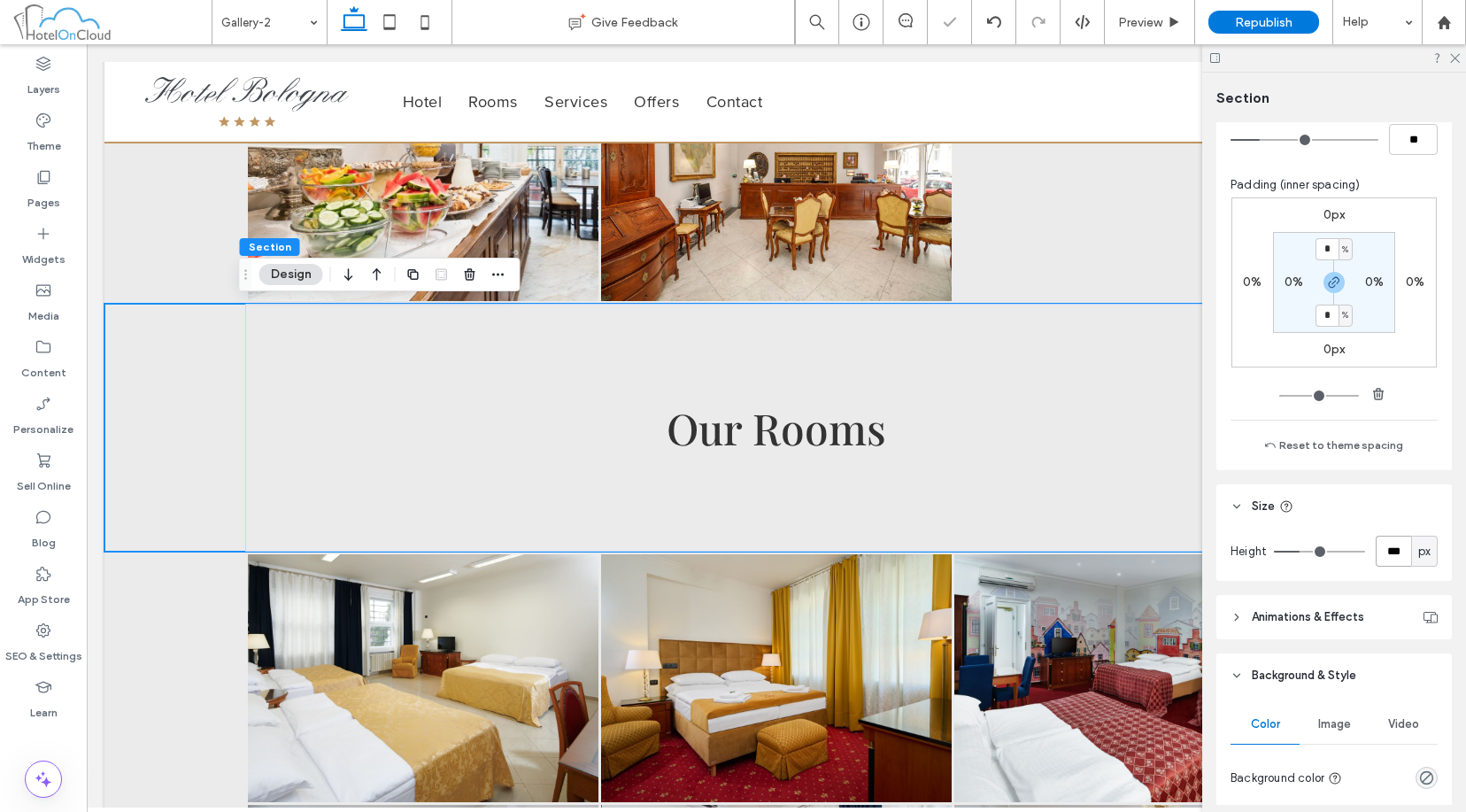
type input "***"
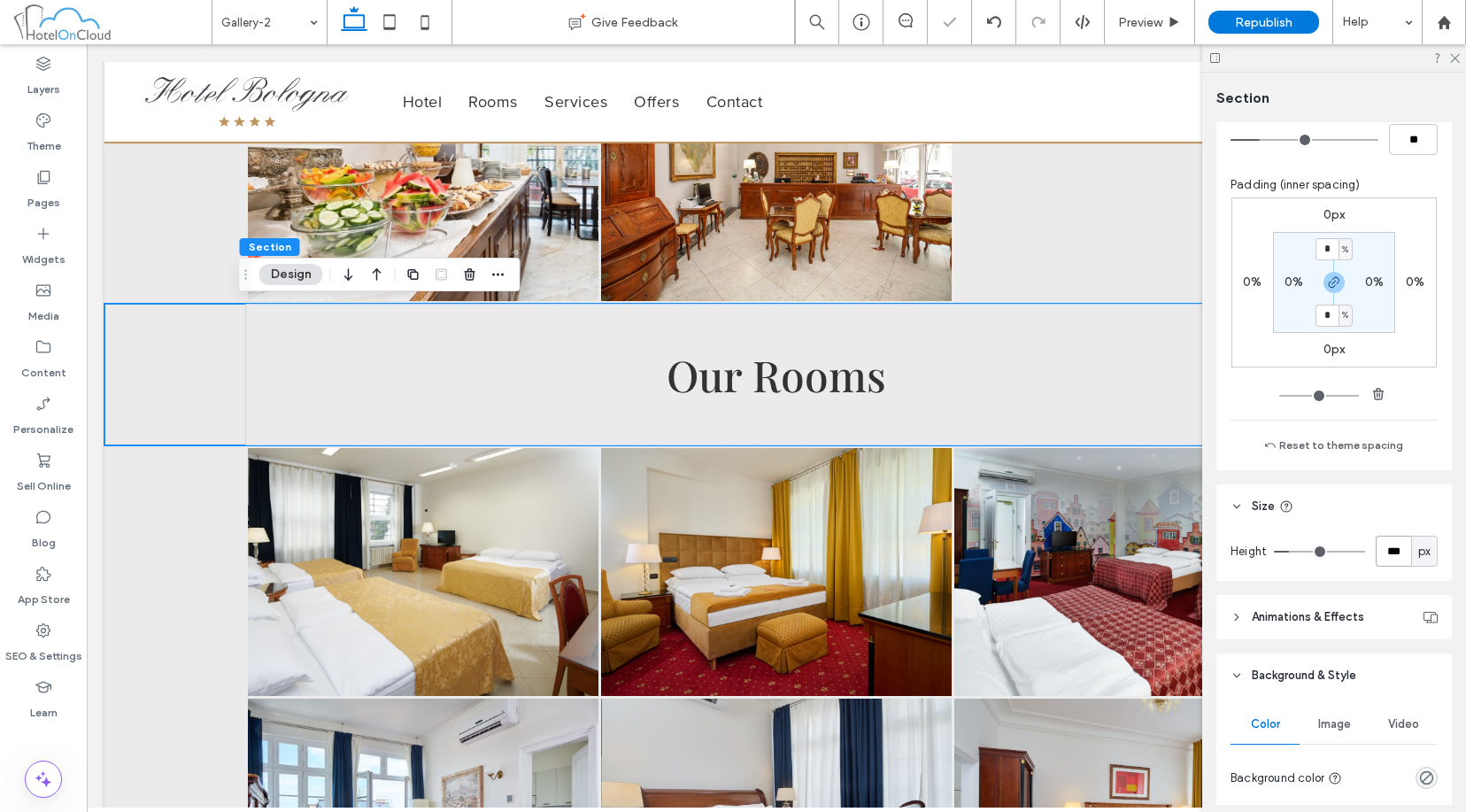
type input "***"
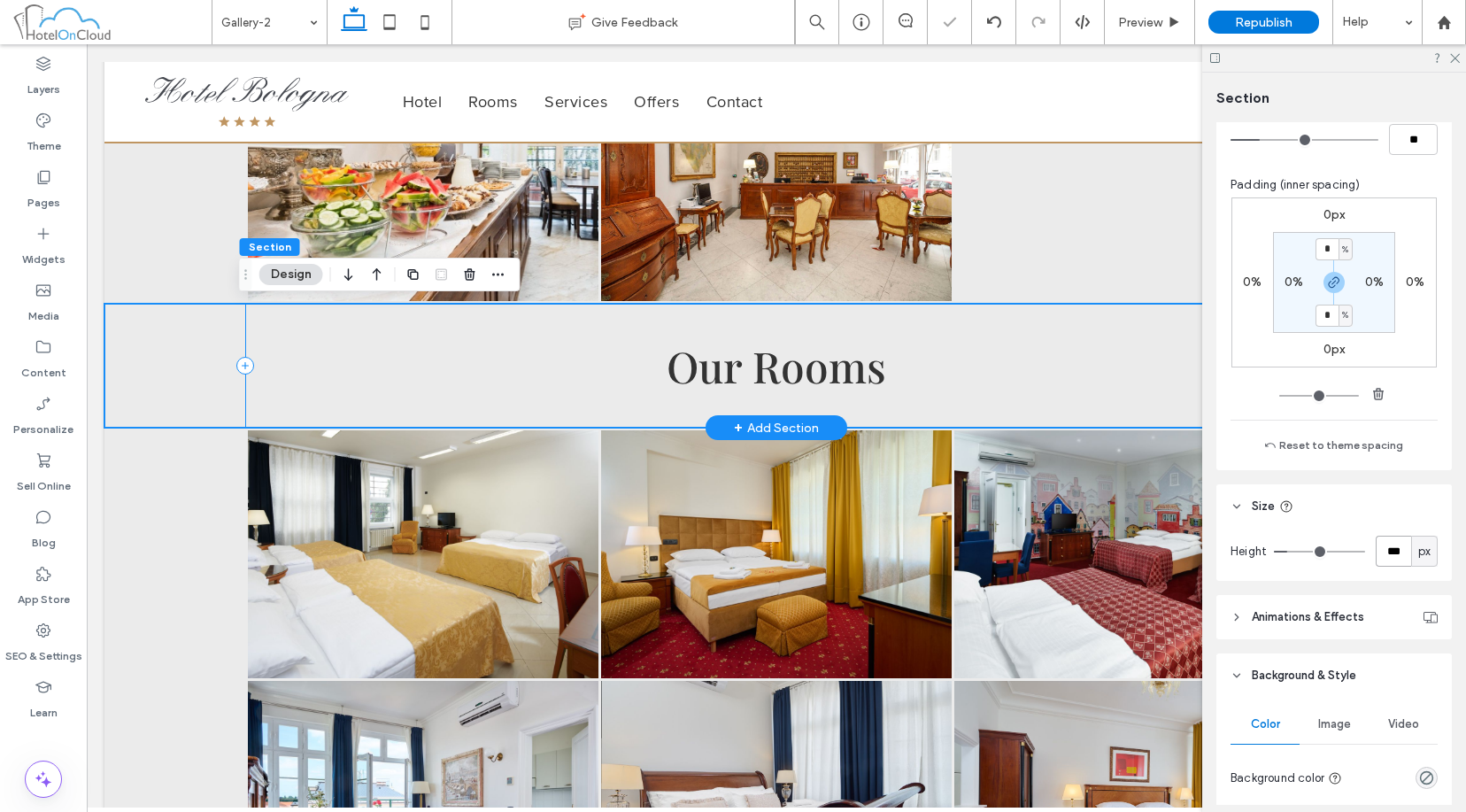
type input "***"
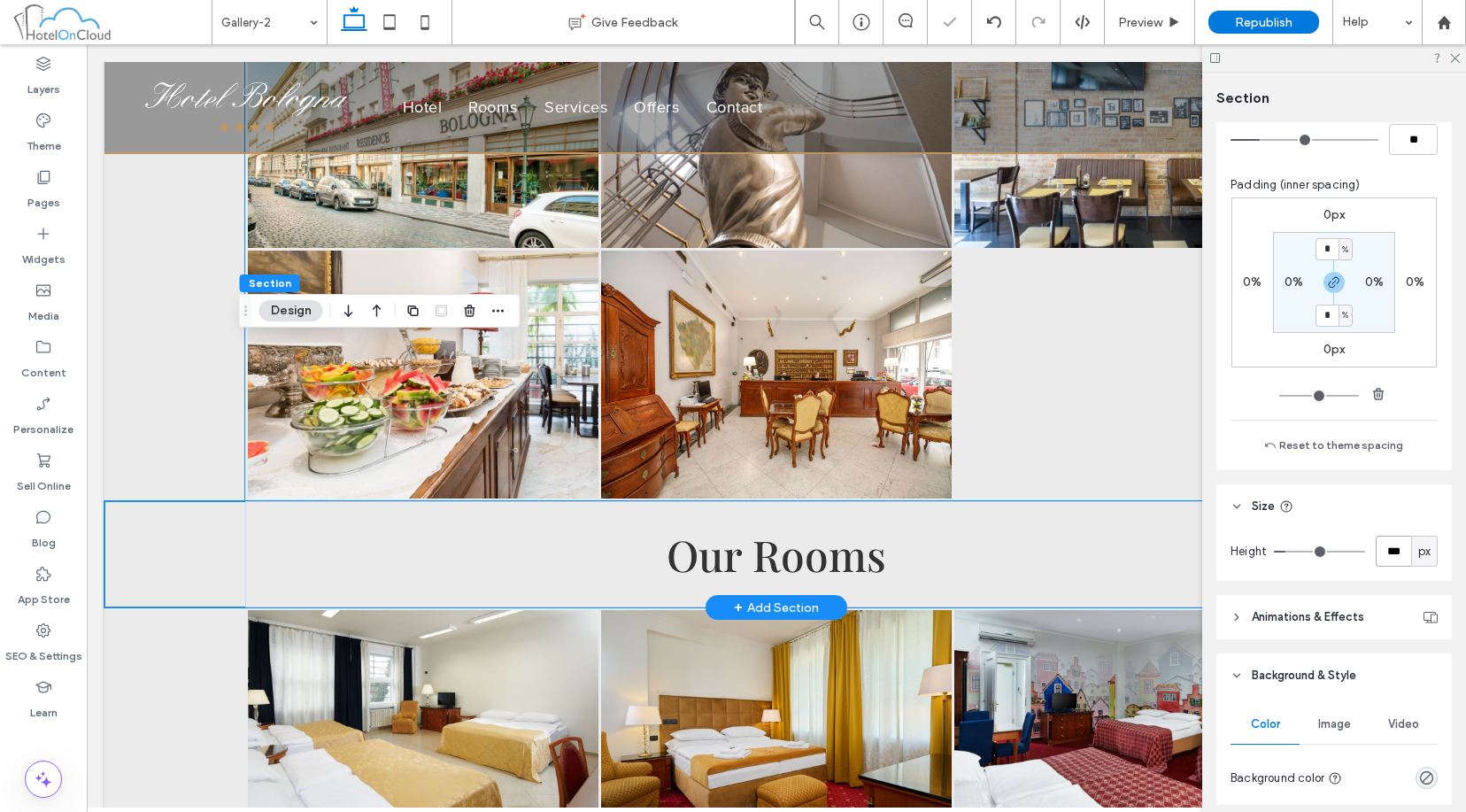
scroll to position [0, 0]
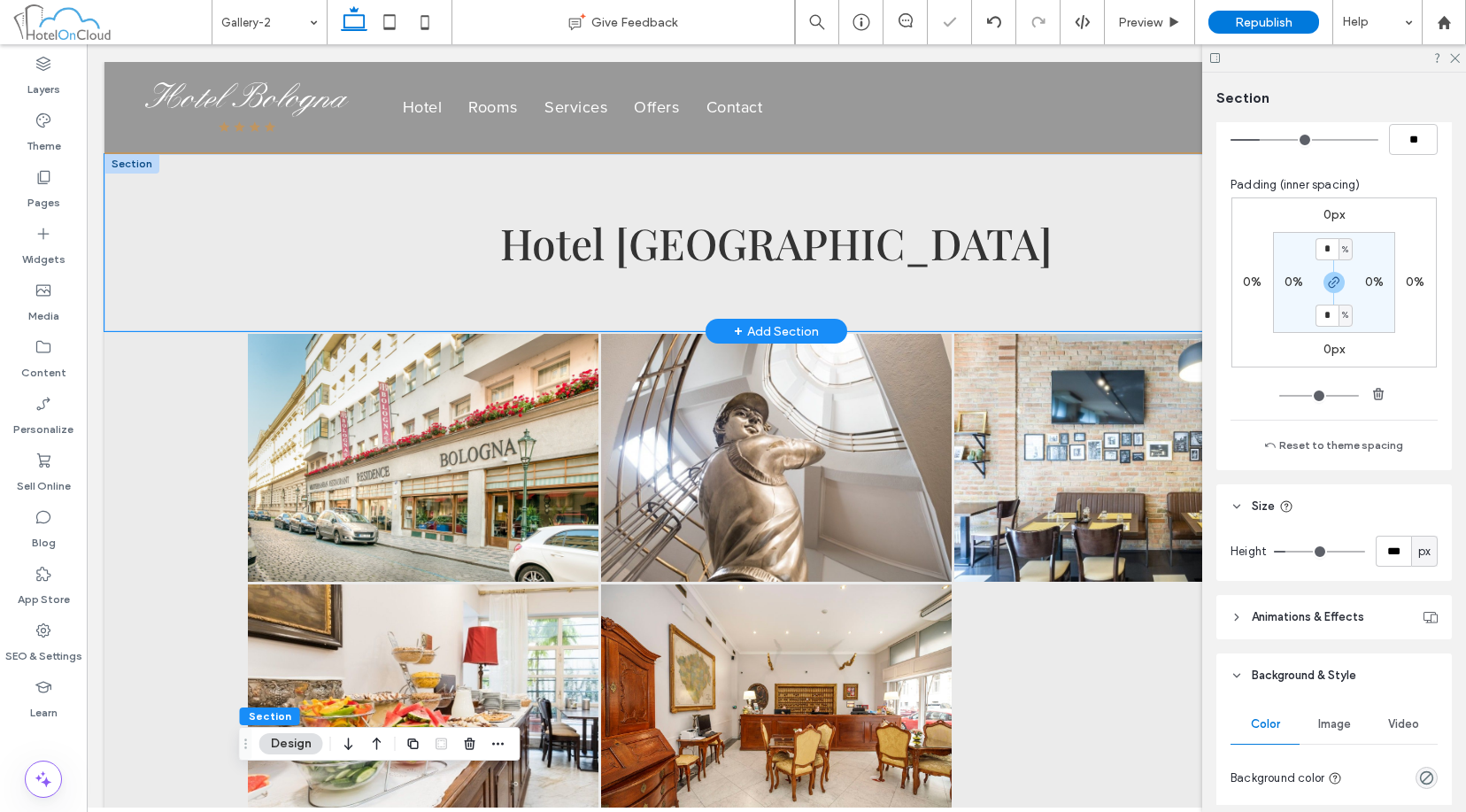
click at [139, 257] on div "Hotel Bologna" at bounding box center [776, 242] width 1344 height 177
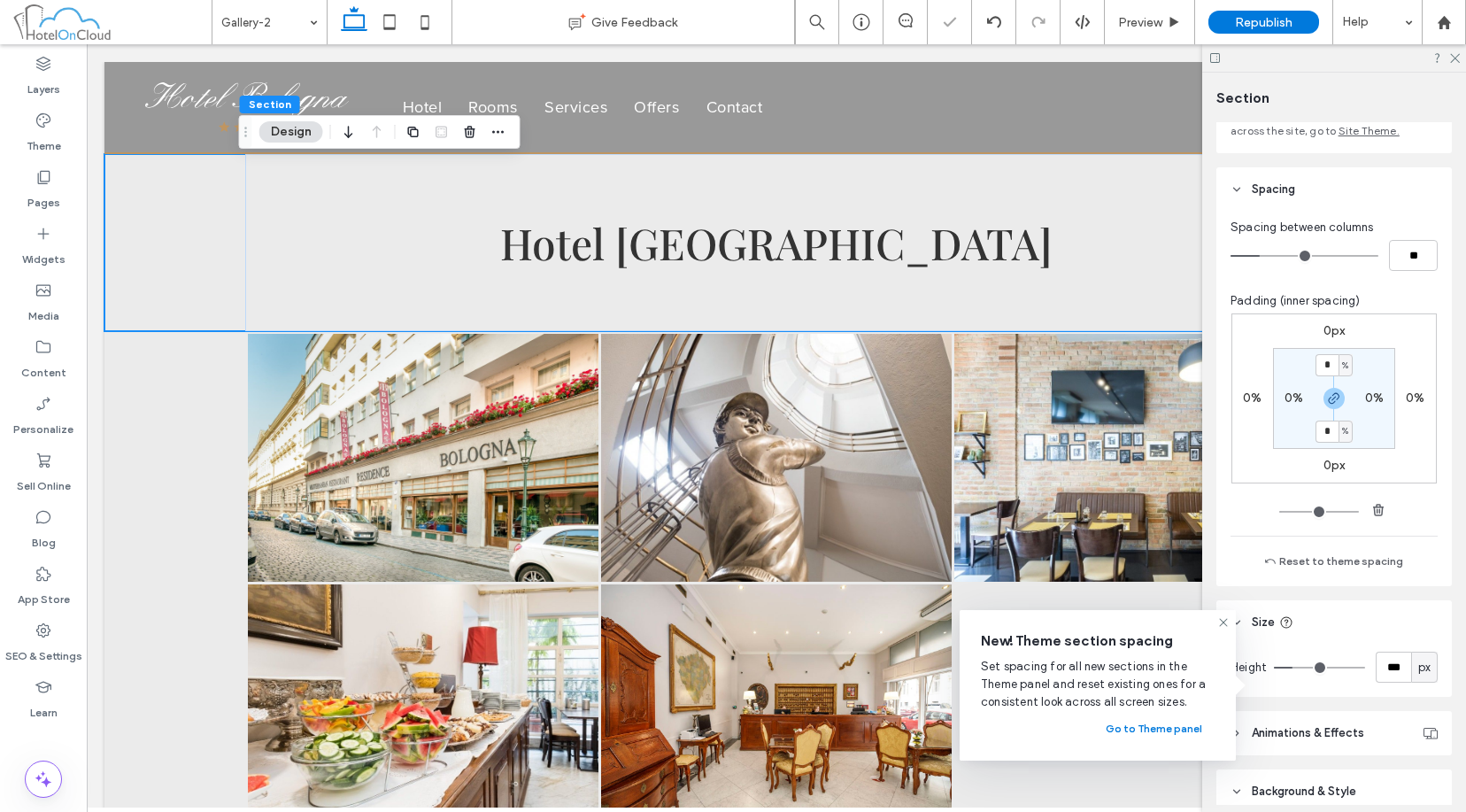
scroll to position [265, 0]
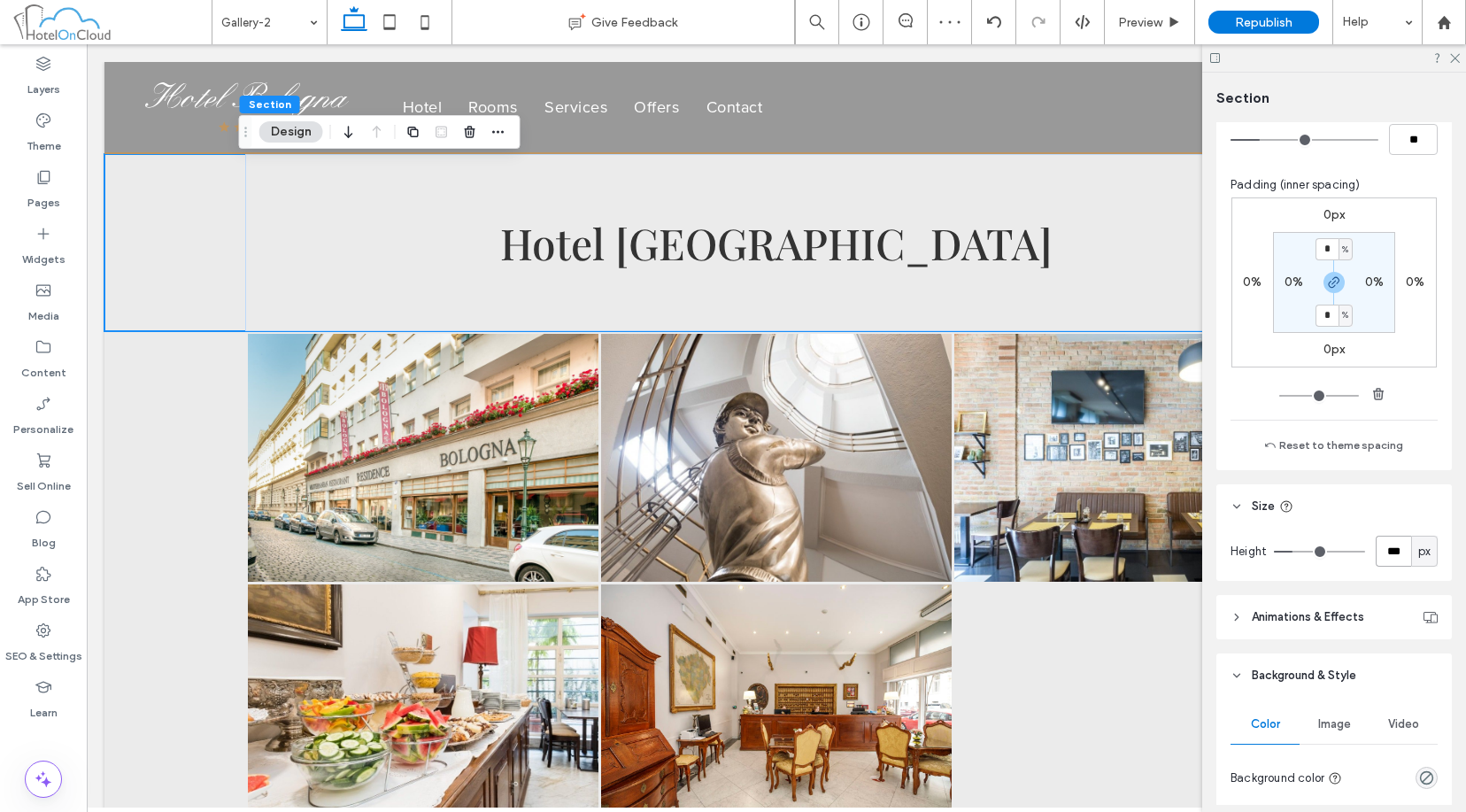
click at [1131, 566] on input "***" at bounding box center [1394, 550] width 35 height 31
type input "***"
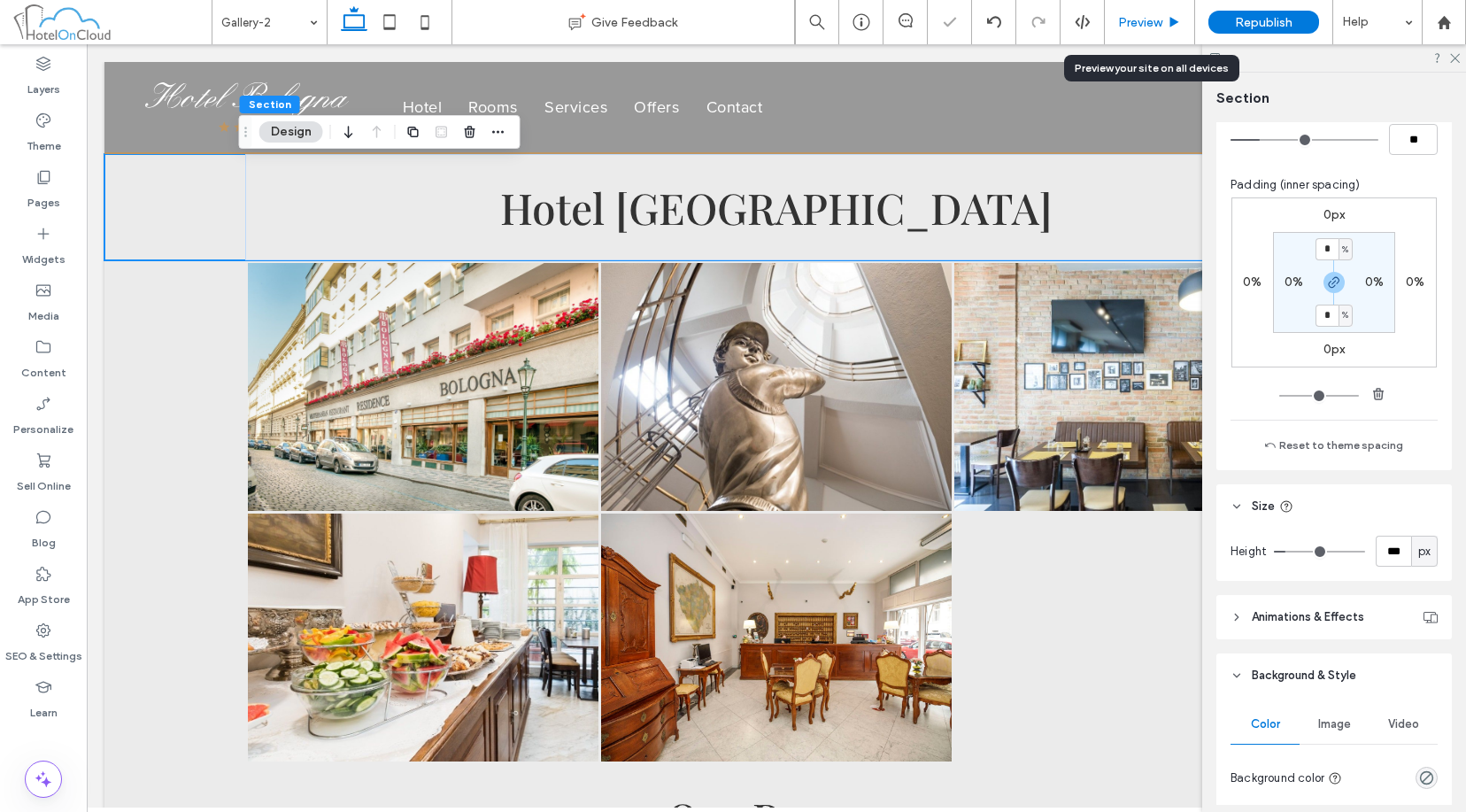
click at [1131, 9] on div "Preview" at bounding box center [1150, 22] width 90 height 45
click at [1131, 32] on div "Preview" at bounding box center [1150, 22] width 90 height 45
click at [1131, 21] on span "Preview" at bounding box center [1141, 22] width 45 height 15
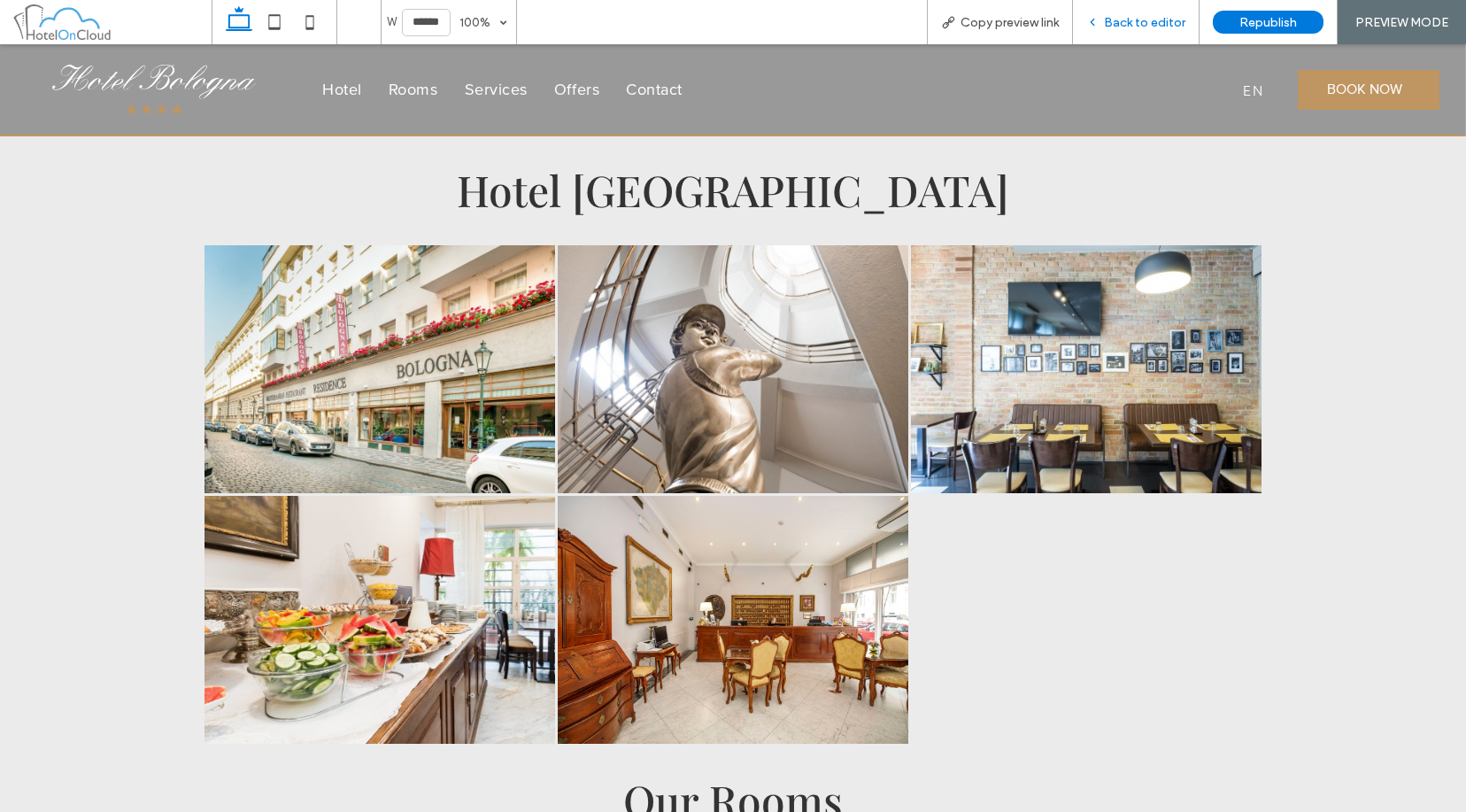
click at [1131, 32] on div "Back to editor" at bounding box center [1136, 22] width 127 height 45
click at [1131, 22] on span "Back to editor" at bounding box center [1145, 22] width 81 height 15
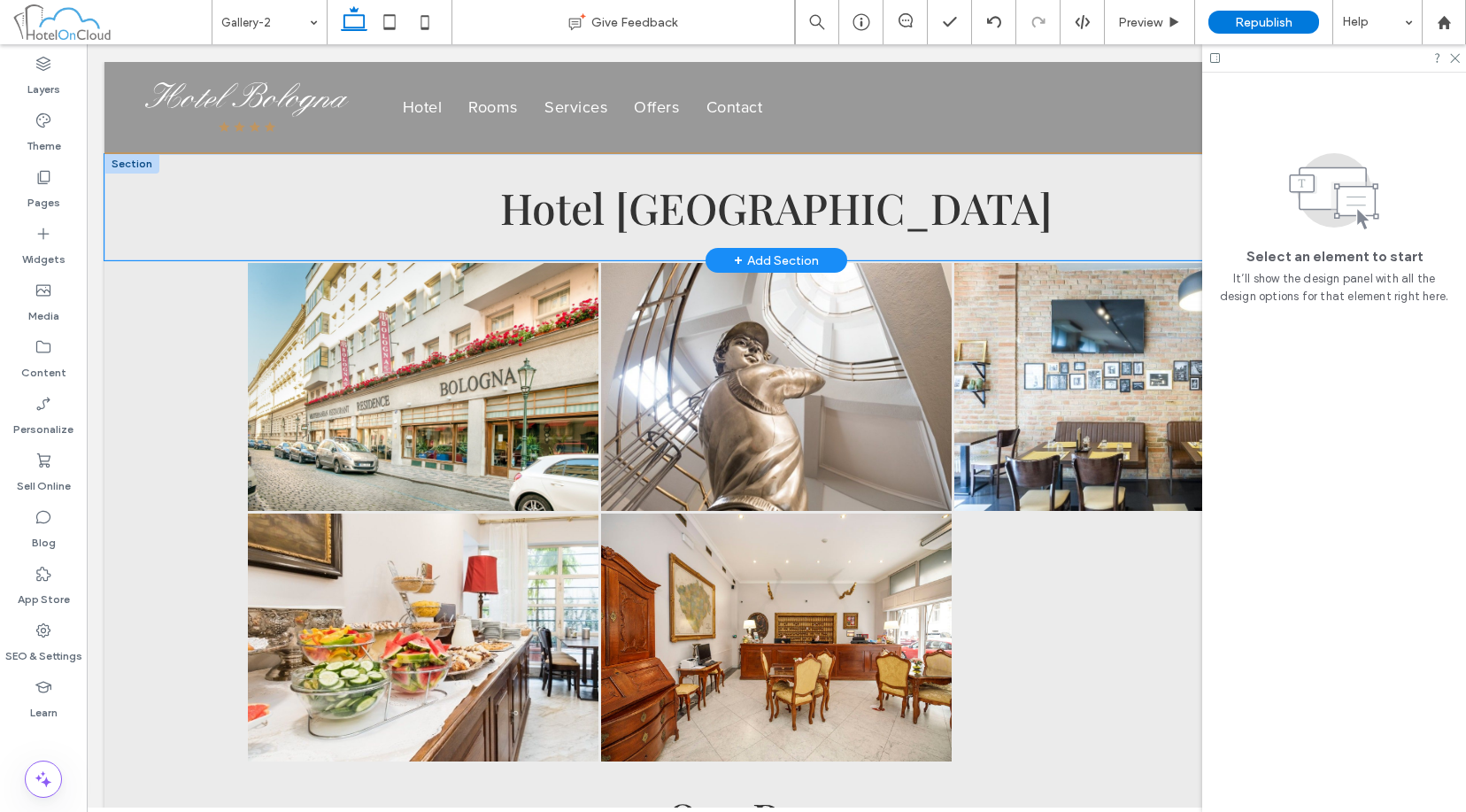
click at [151, 224] on div "Hotel Bologna" at bounding box center [776, 207] width 1344 height 106
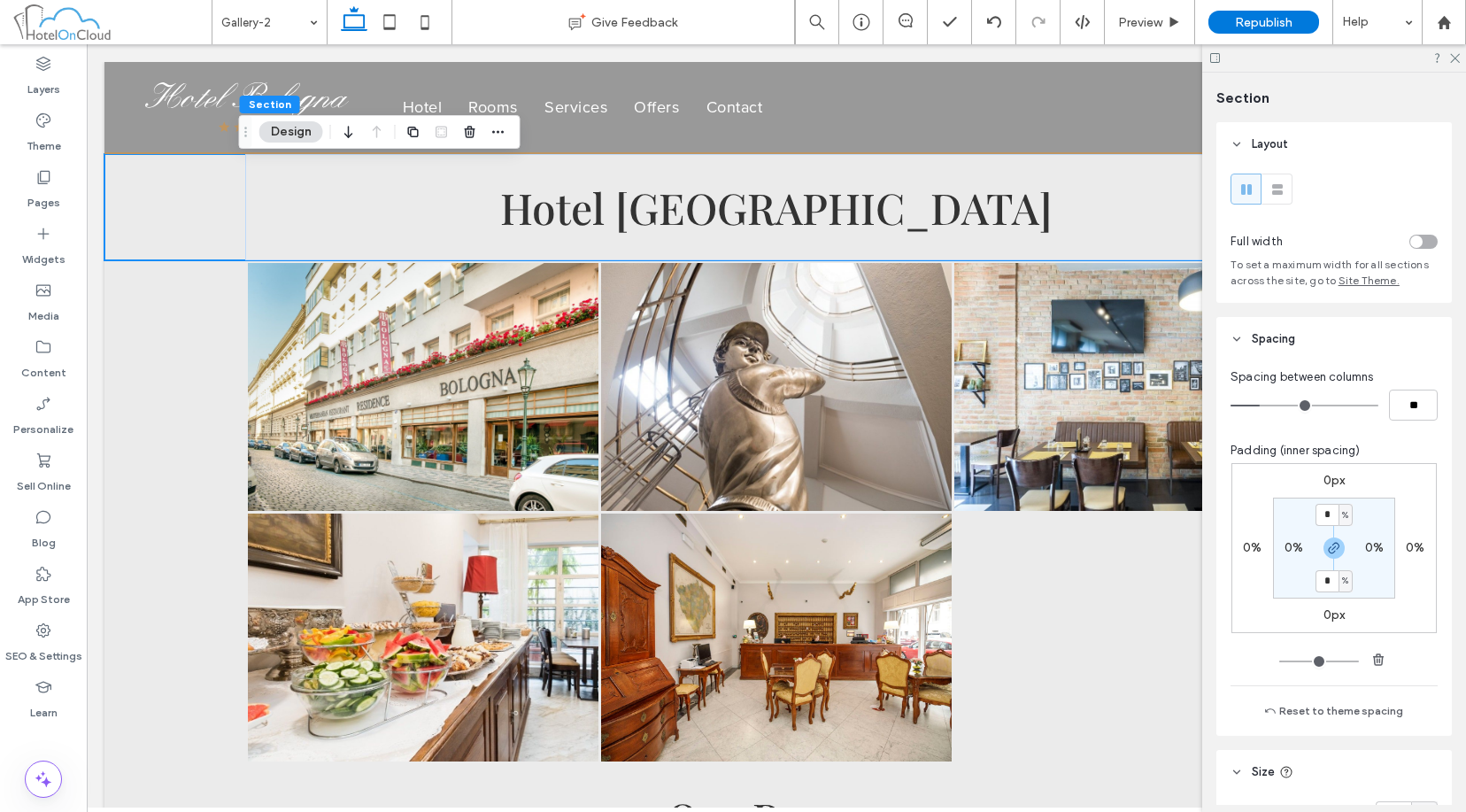
scroll to position [177, 0]
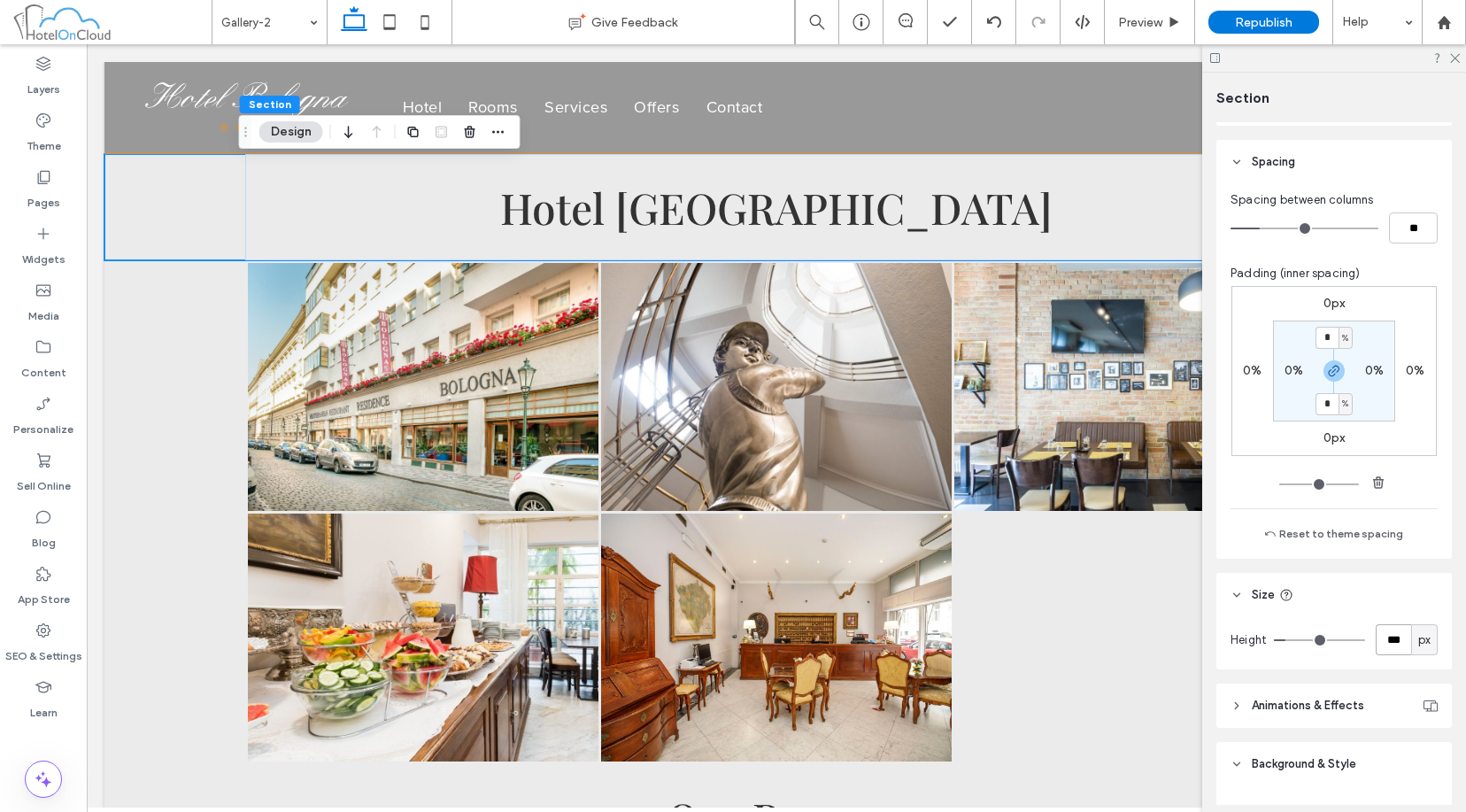
click at [1131, 643] on input "***" at bounding box center [1394, 639] width 35 height 31
type input "***"
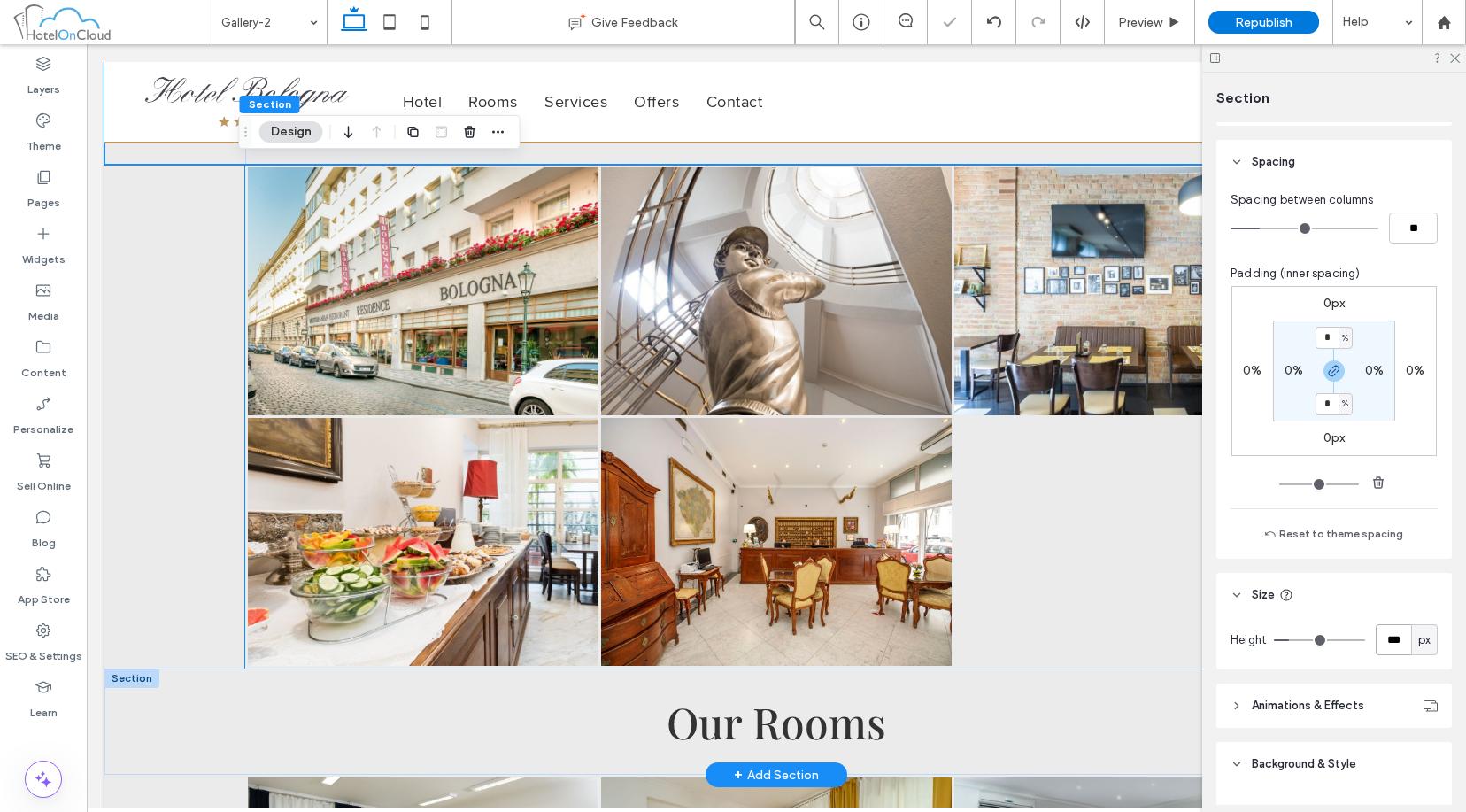
scroll to position [265, 0]
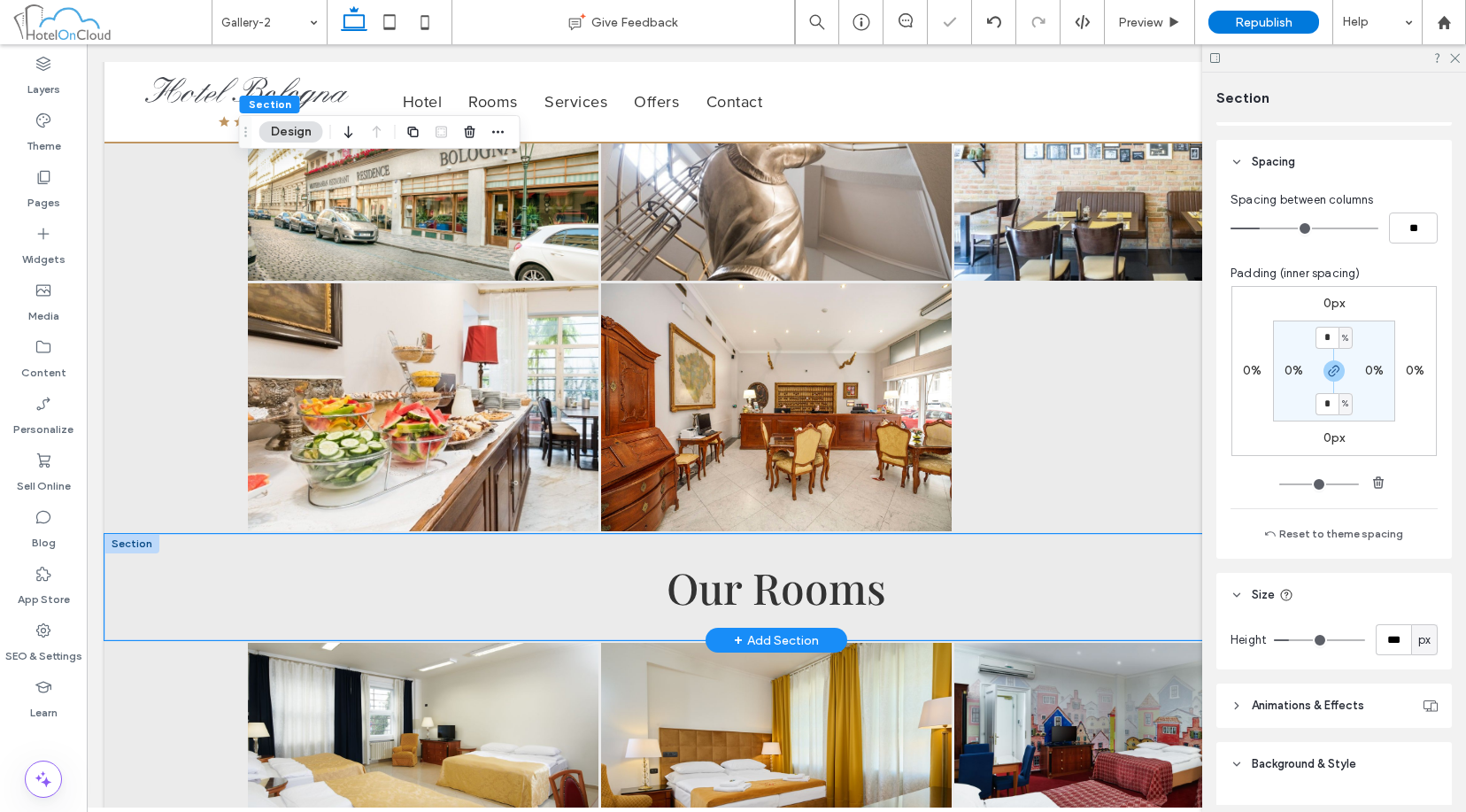
click at [108, 590] on div "Our Rooms" at bounding box center [776, 587] width 1344 height 106
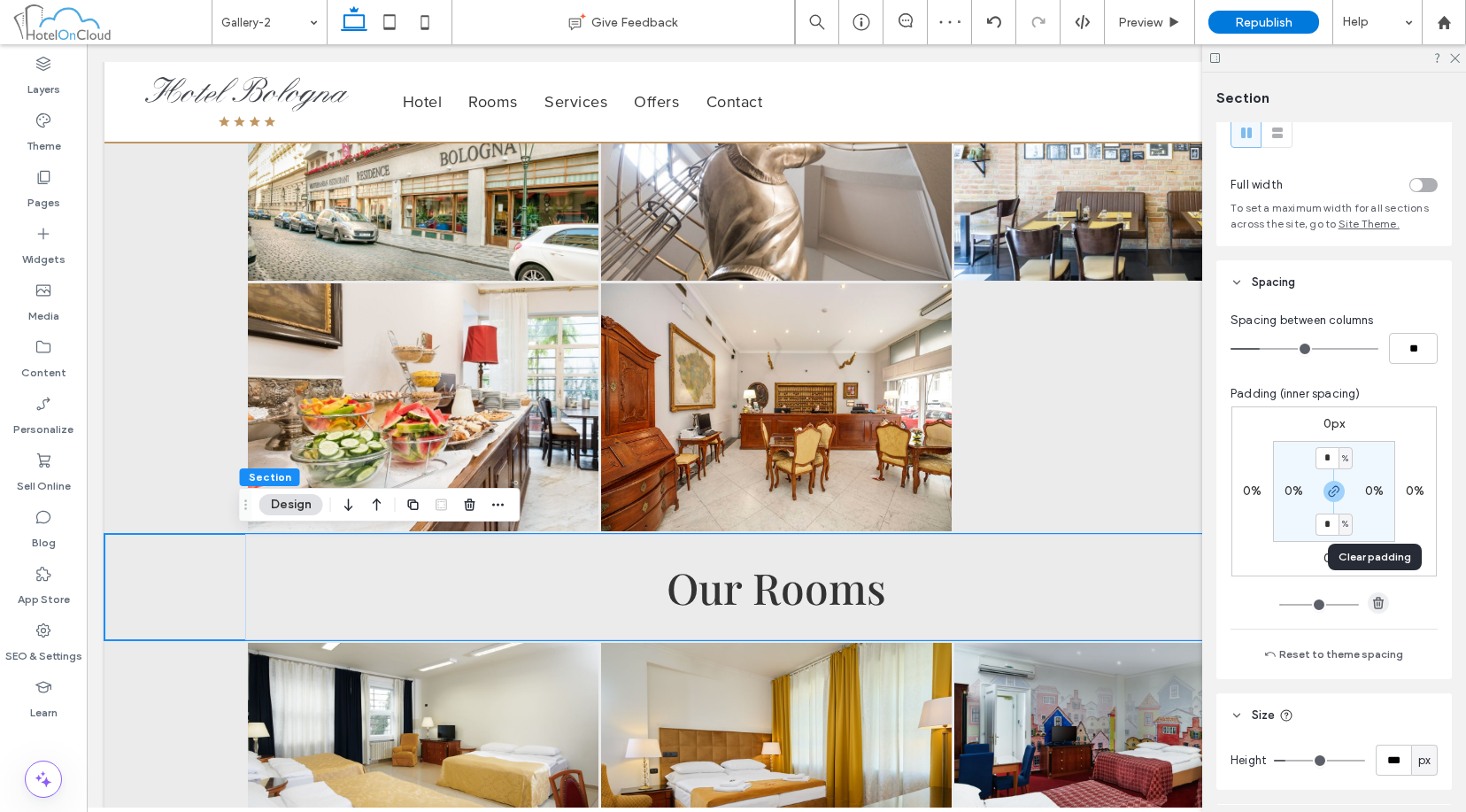
scroll to position [88, 0]
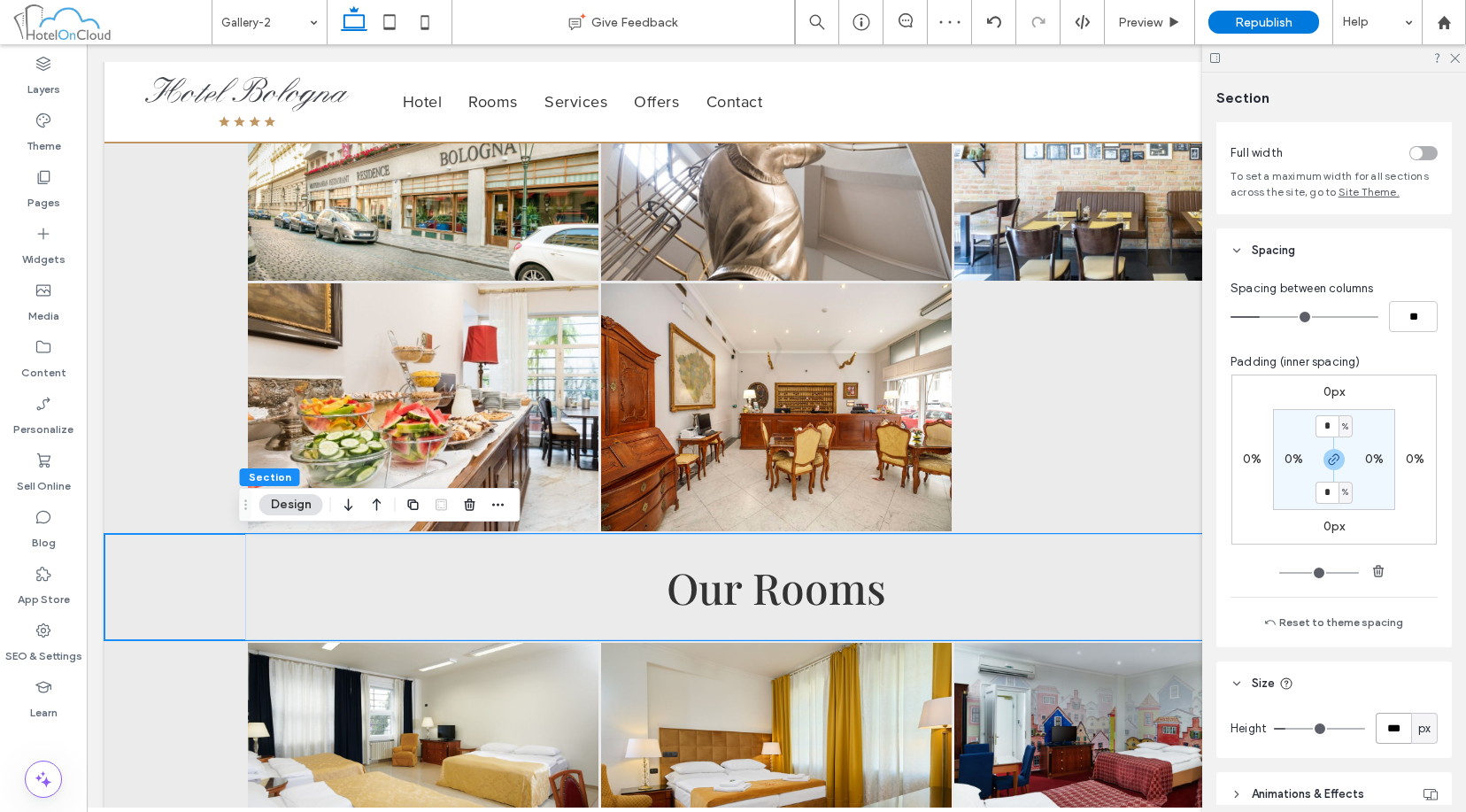
click at [1131, 716] on input "***" at bounding box center [1394, 727] width 35 height 31
type input "***"
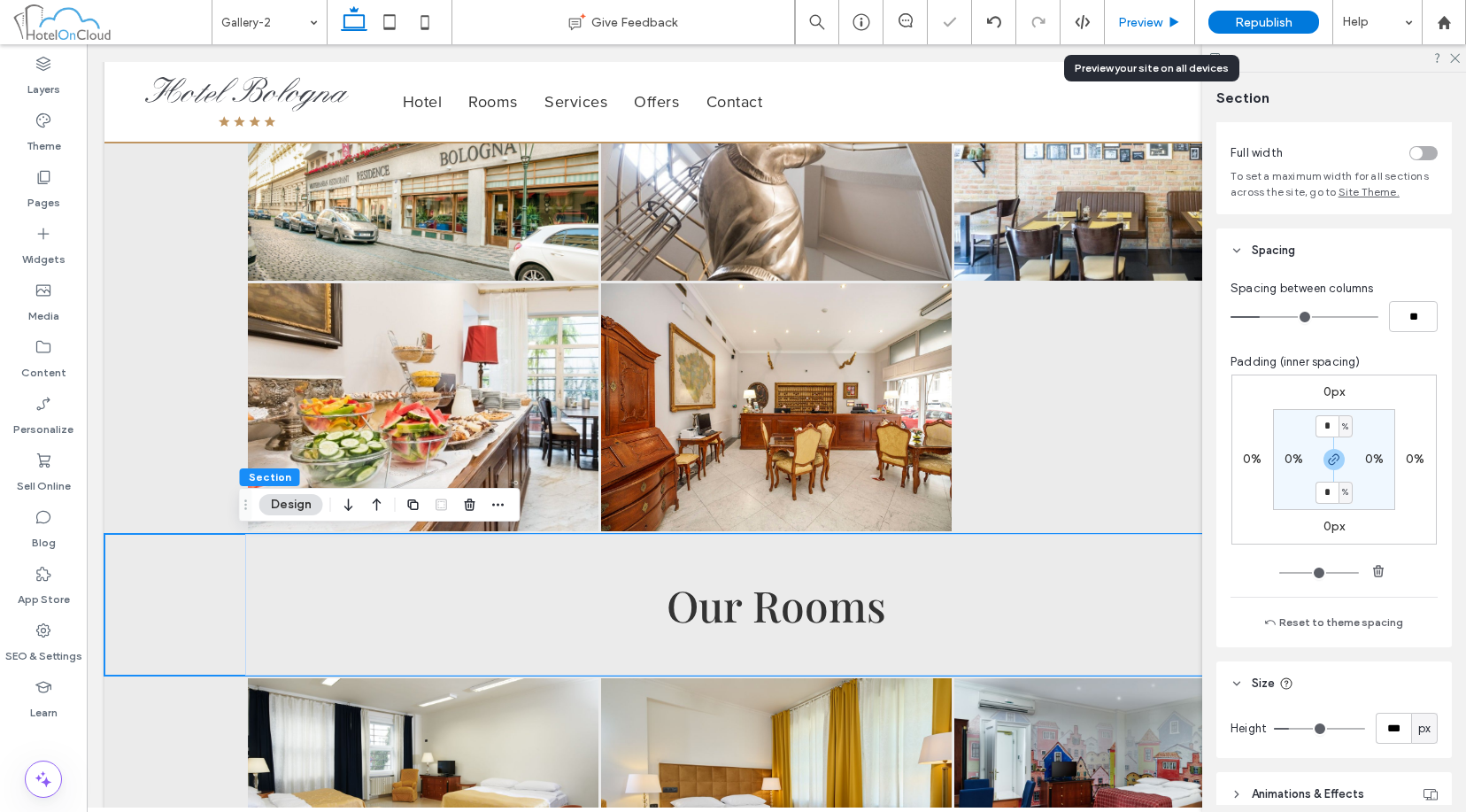
click at [1131, 21] on span "Preview" at bounding box center [1141, 22] width 45 height 15
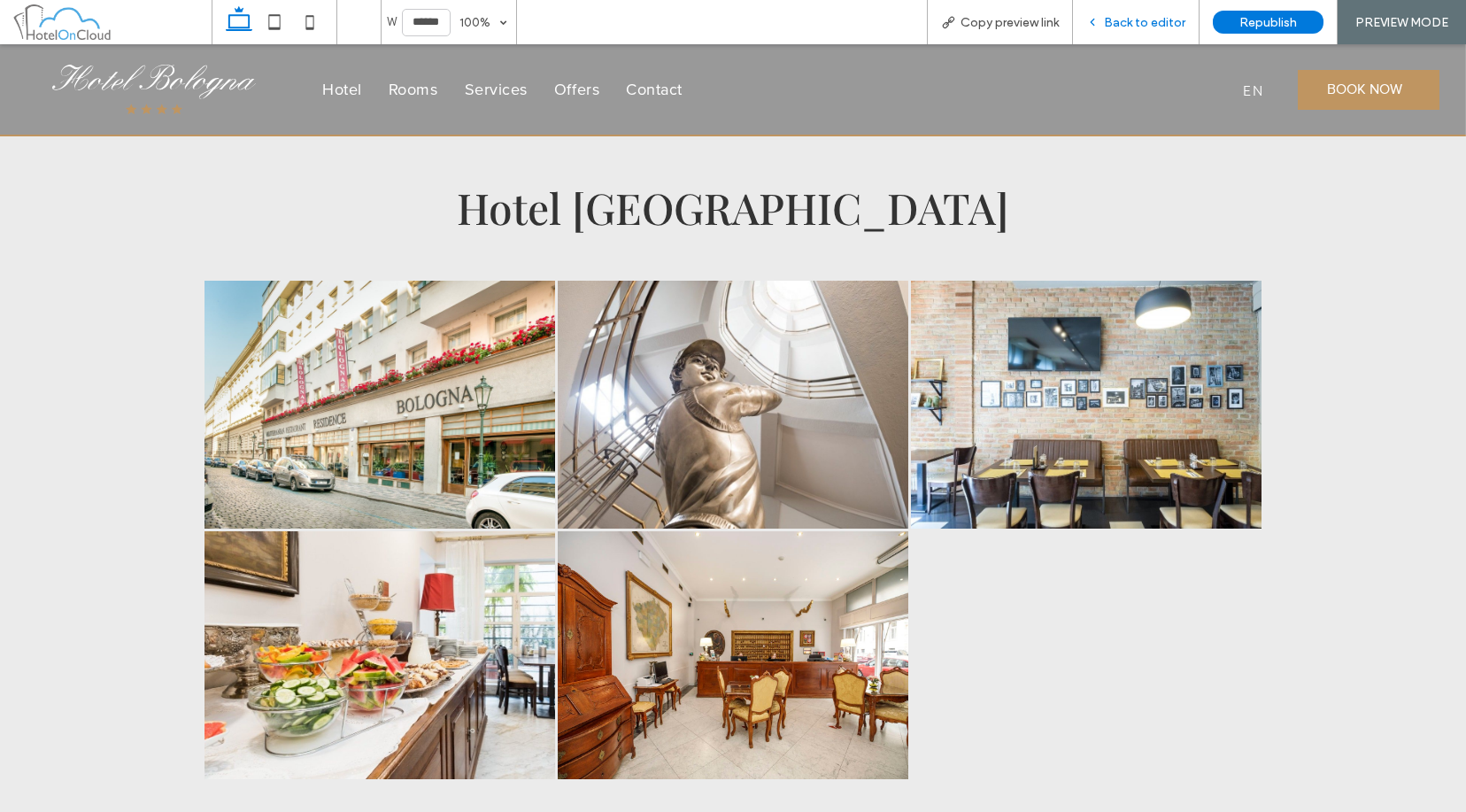
click at [1131, 26] on span "Back to editor" at bounding box center [1145, 22] width 81 height 15
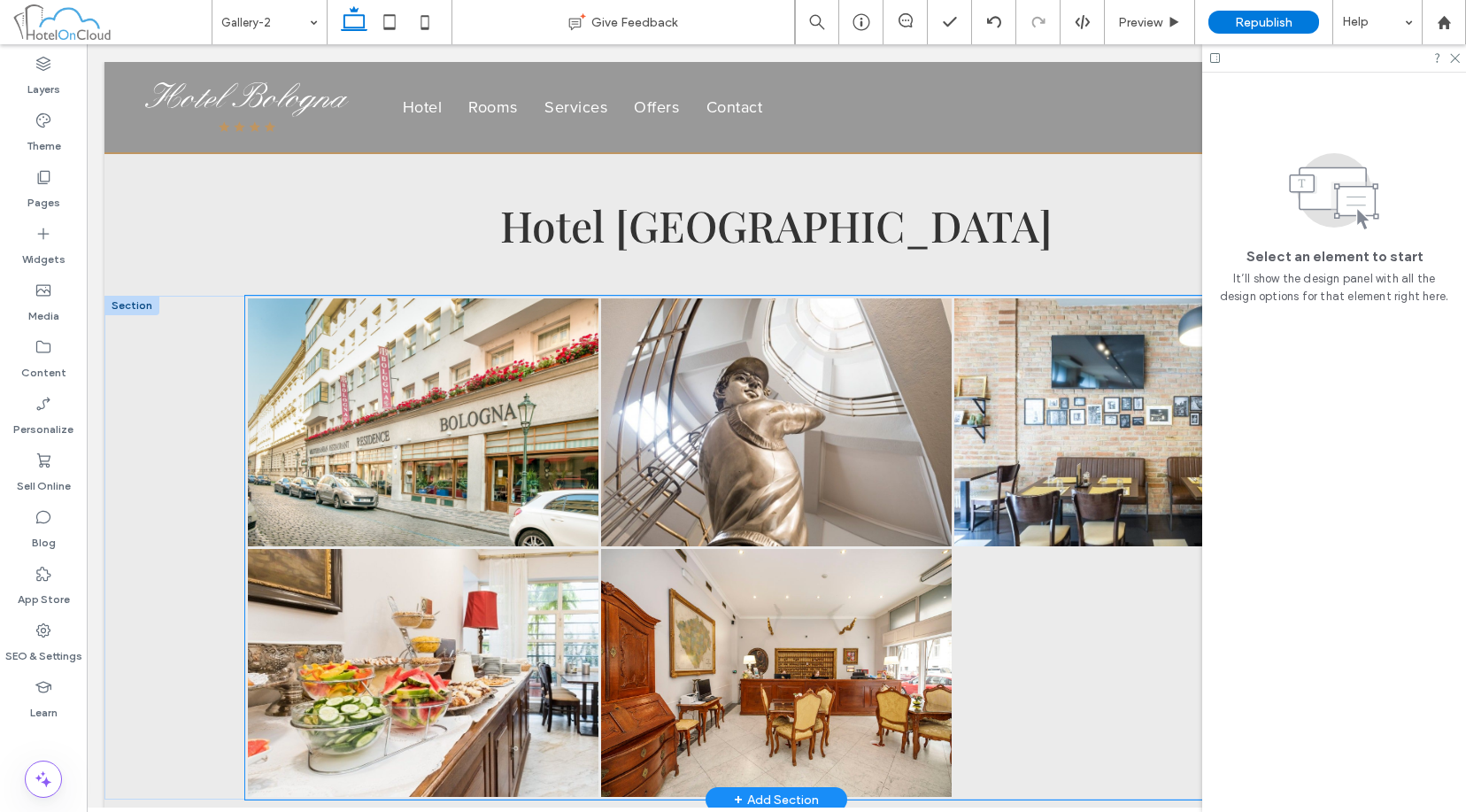
click at [1076, 643] on div at bounding box center [1129, 673] width 353 height 250
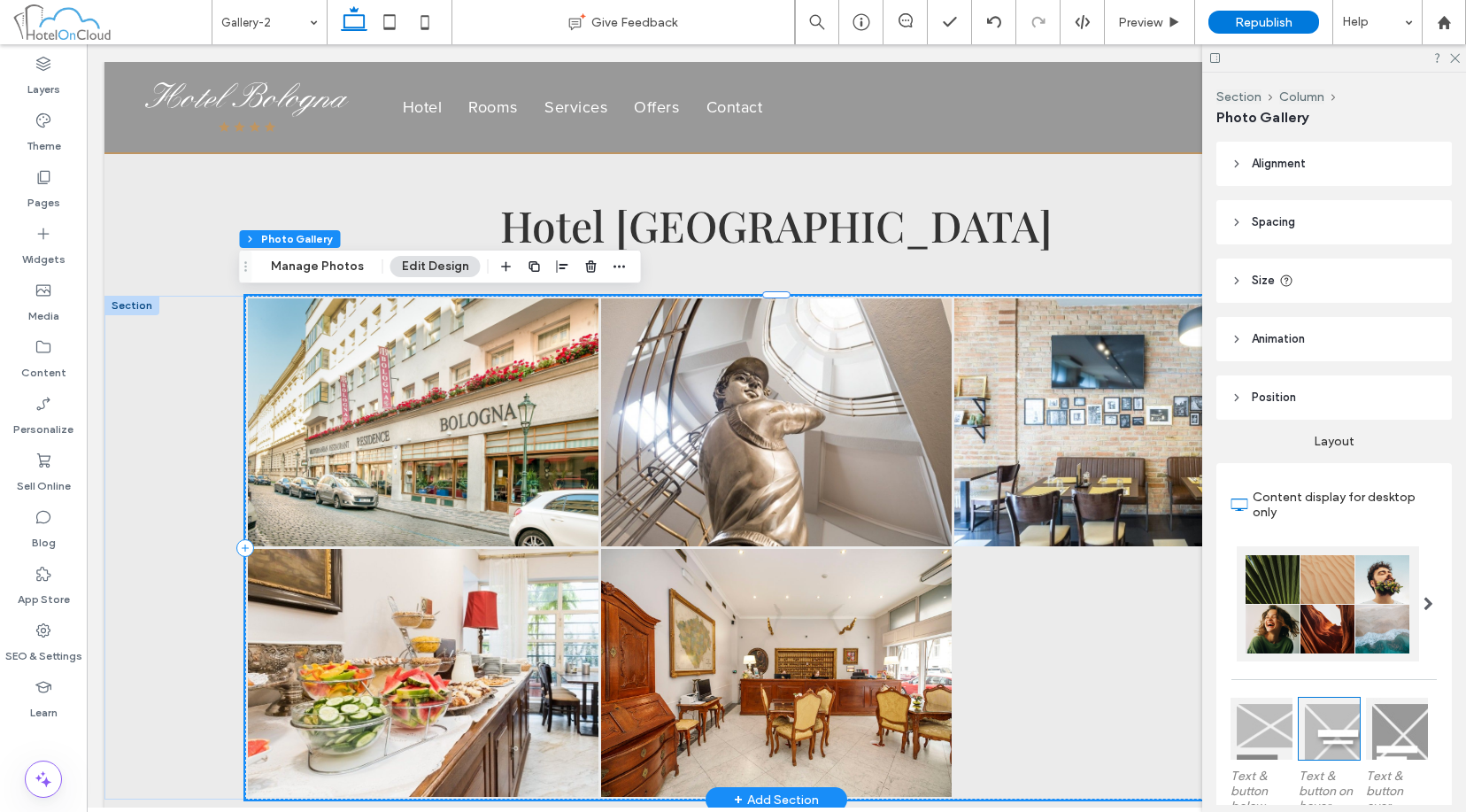
click at [1076, 643] on div at bounding box center [1129, 673] width 353 height 250
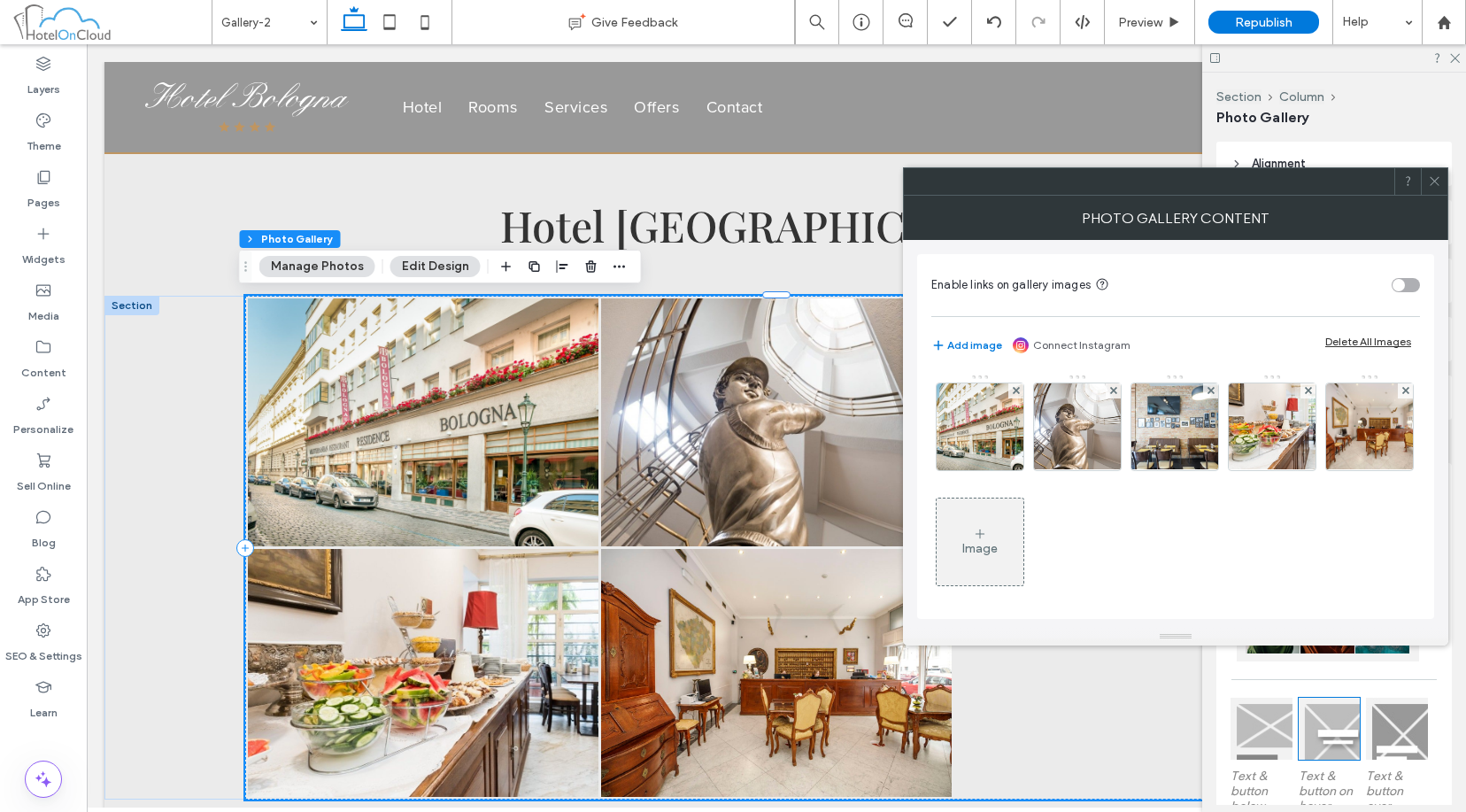
click at [998, 541] on div "Image" at bounding box center [980, 548] width 35 height 15
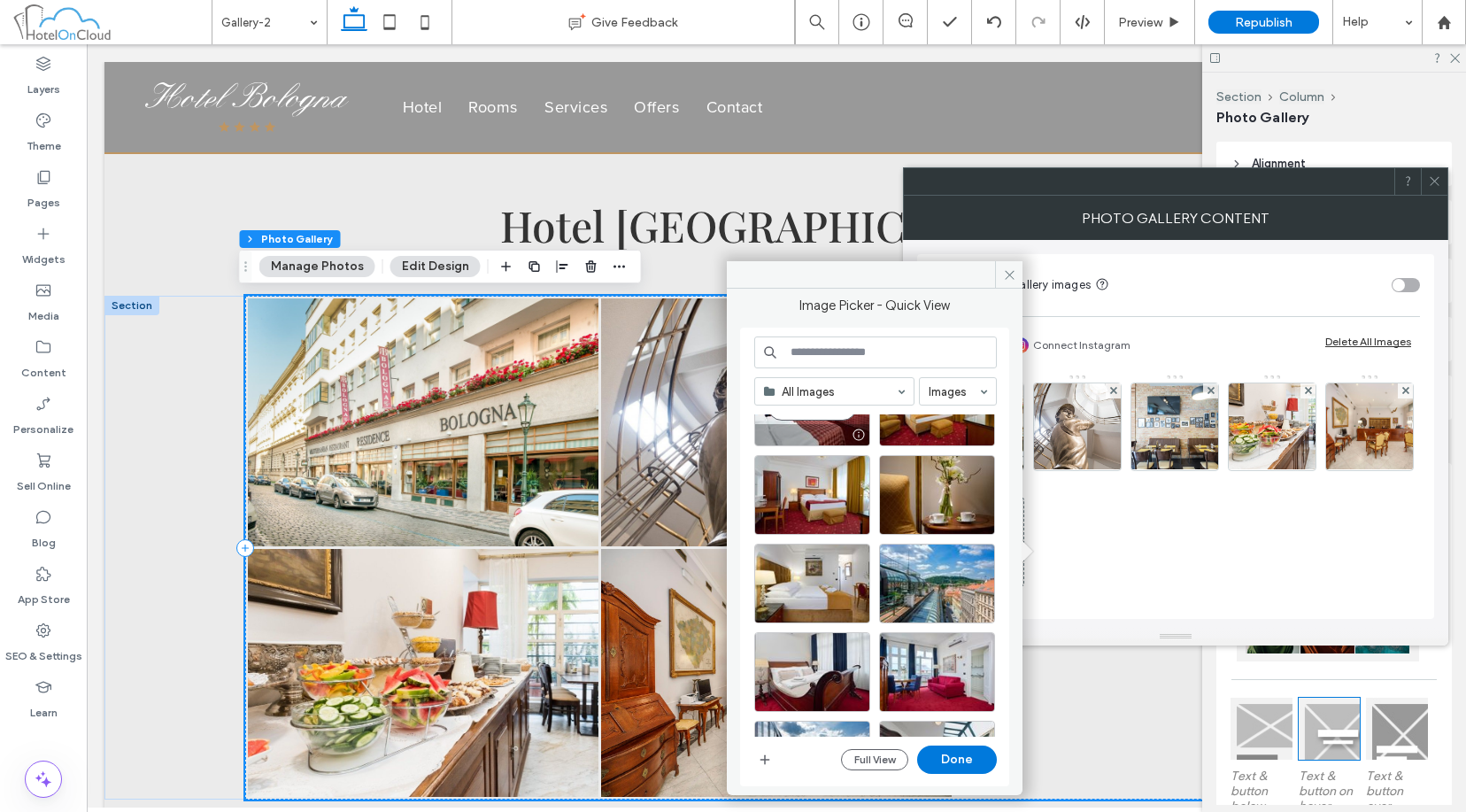
scroll to position [1402, 0]
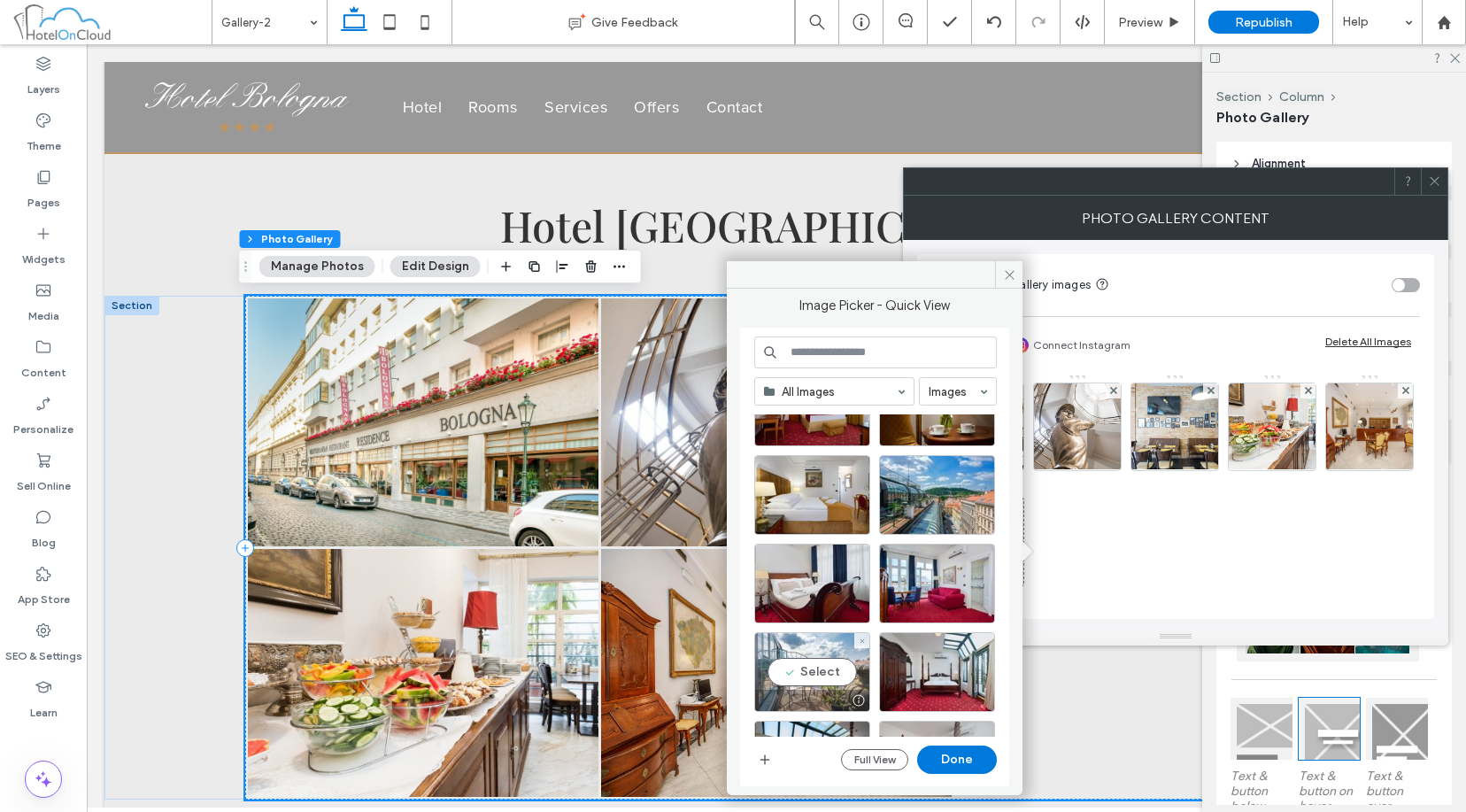
click at [814, 668] on div "Select" at bounding box center [812, 672] width 116 height 80
click at [984, 770] on button "Done" at bounding box center [957, 760] width 80 height 28
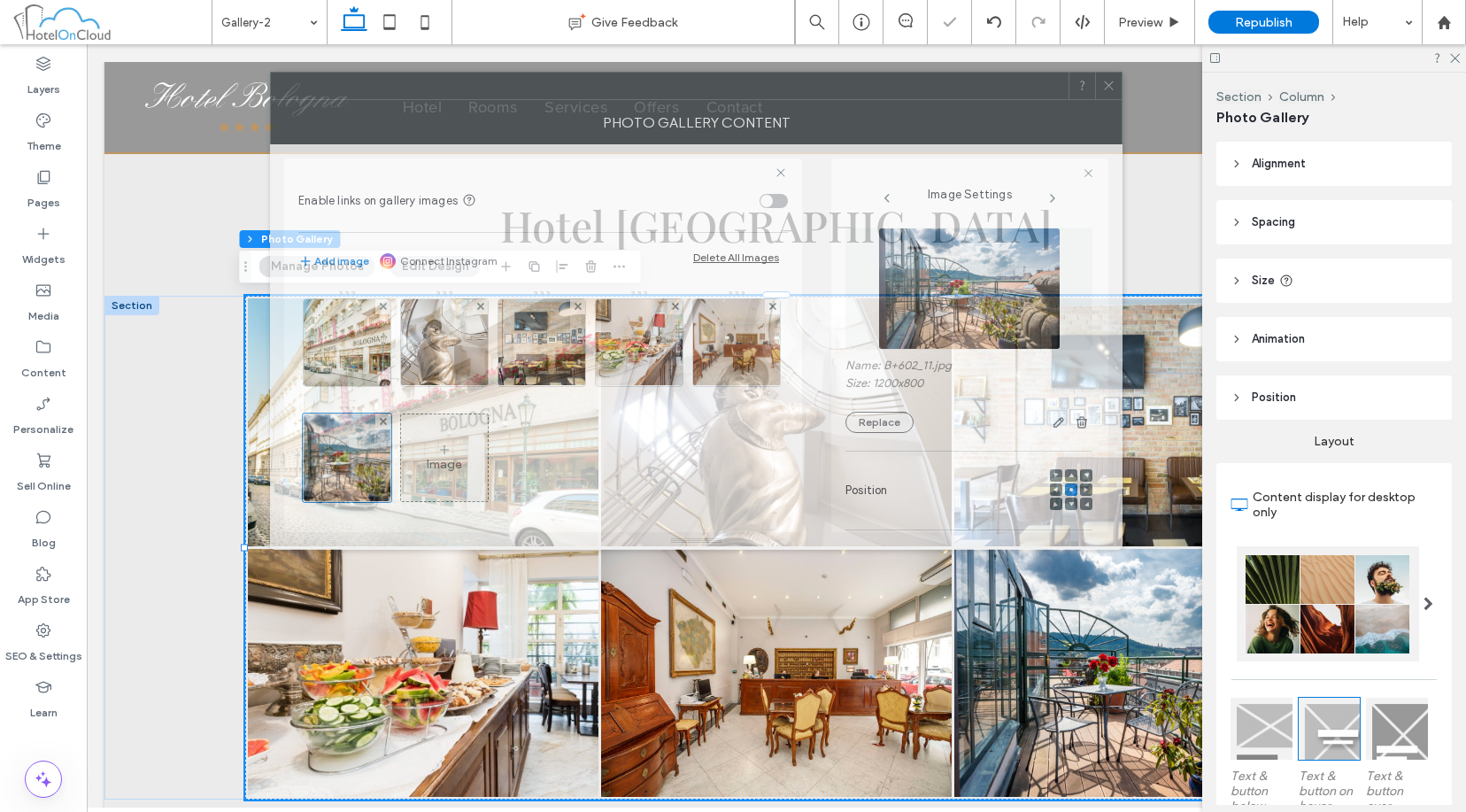
drag, startPoint x: 832, startPoint y: 116, endPoint x: 537, endPoint y: 63, distance: 299.7
click at [537, 73] on div at bounding box center [670, 86] width 798 height 27
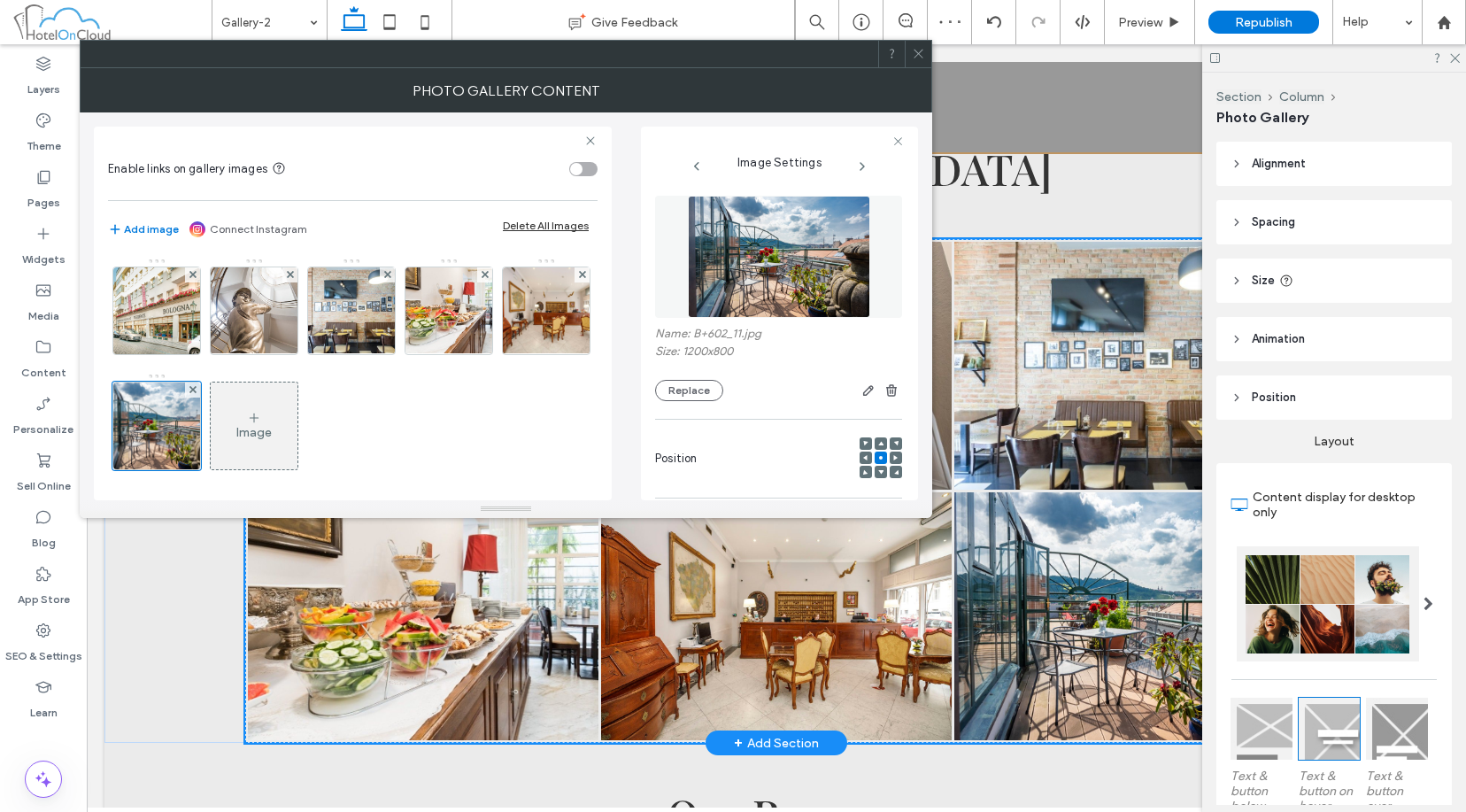
scroll to position [88, 0]
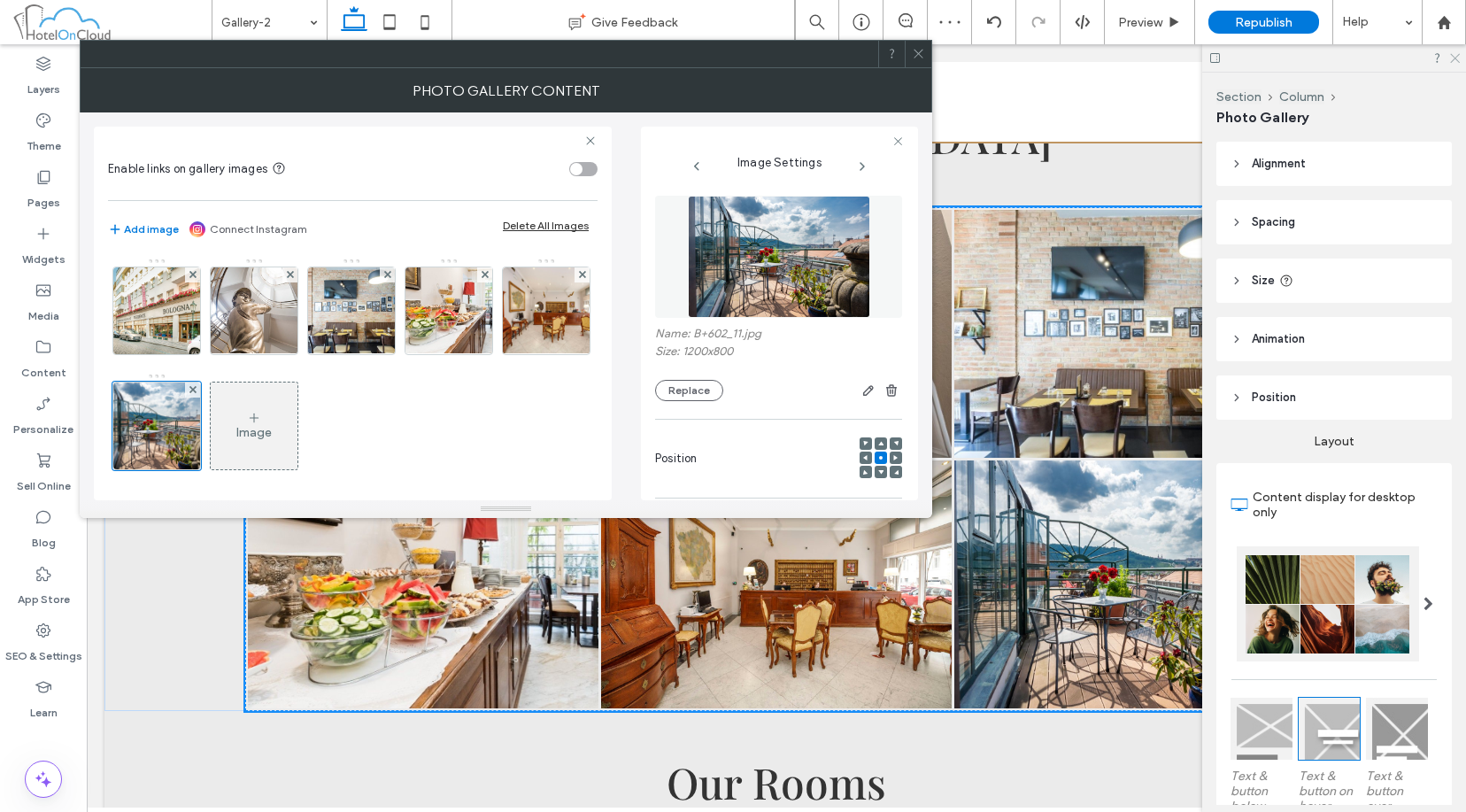
click at [1131, 61] on icon at bounding box center [1454, 57] width 11 height 11
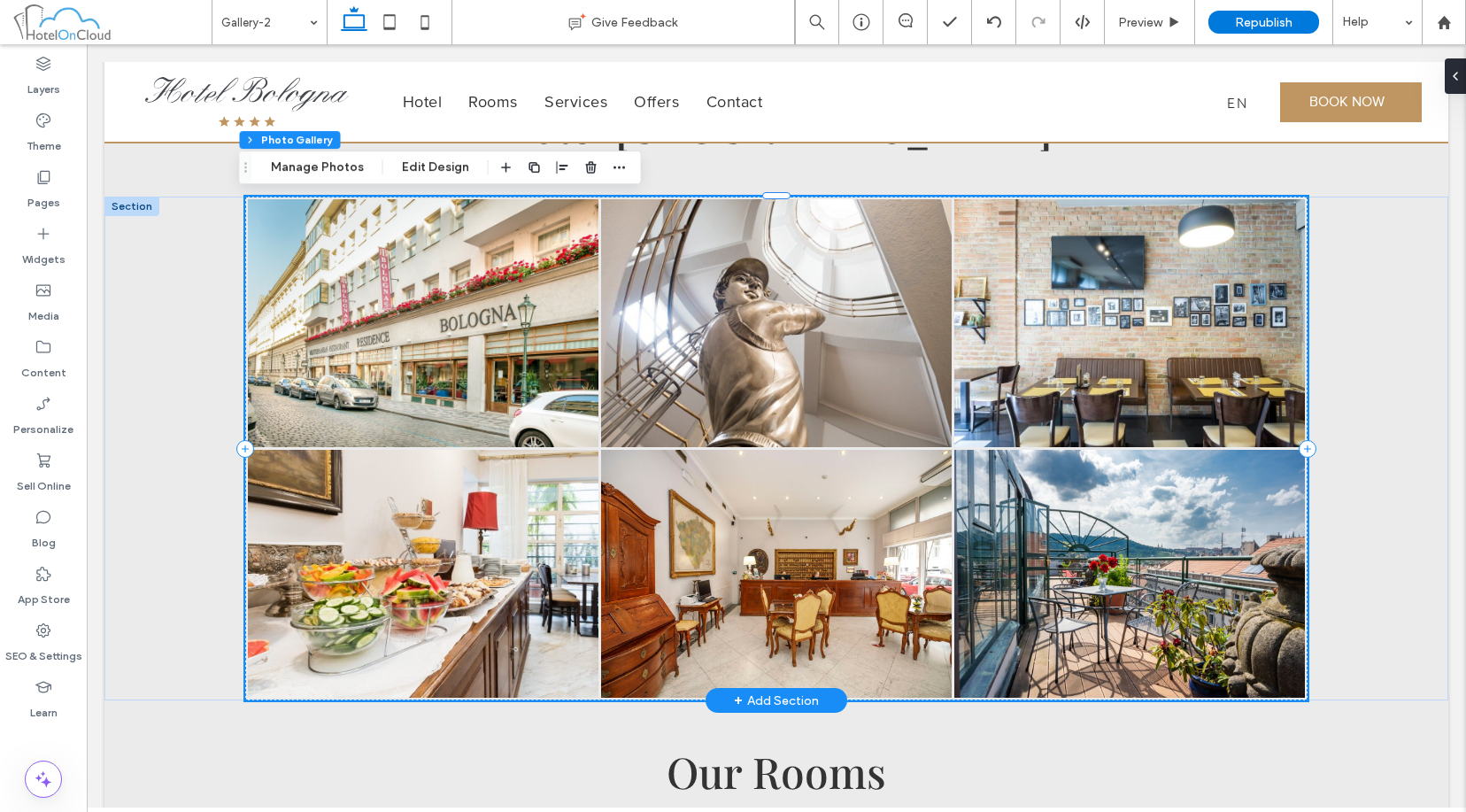
click at [1109, 547] on link at bounding box center [1130, 574] width 351 height 248
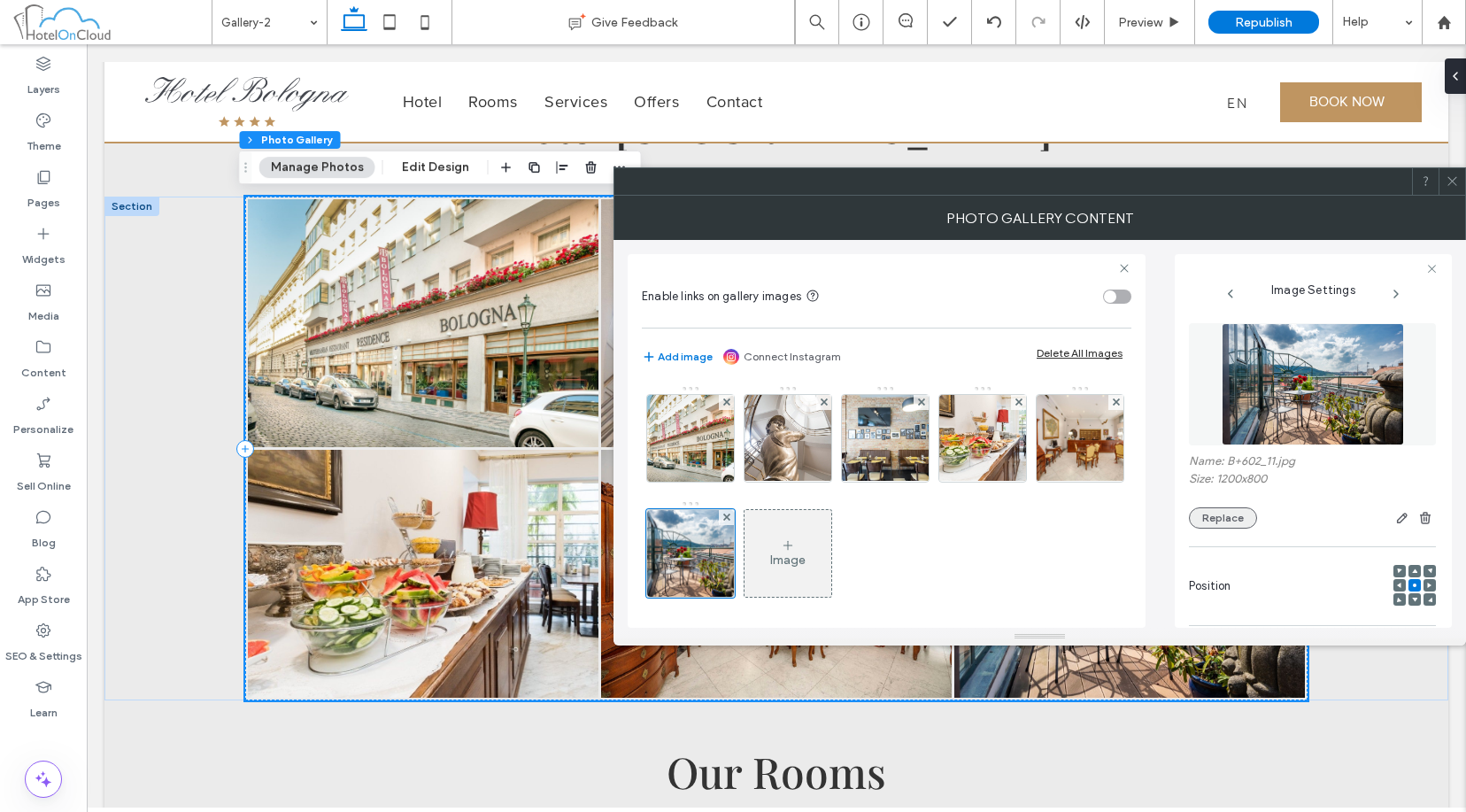
click at [1131, 508] on button "Replace" at bounding box center [1223, 518] width 68 height 21
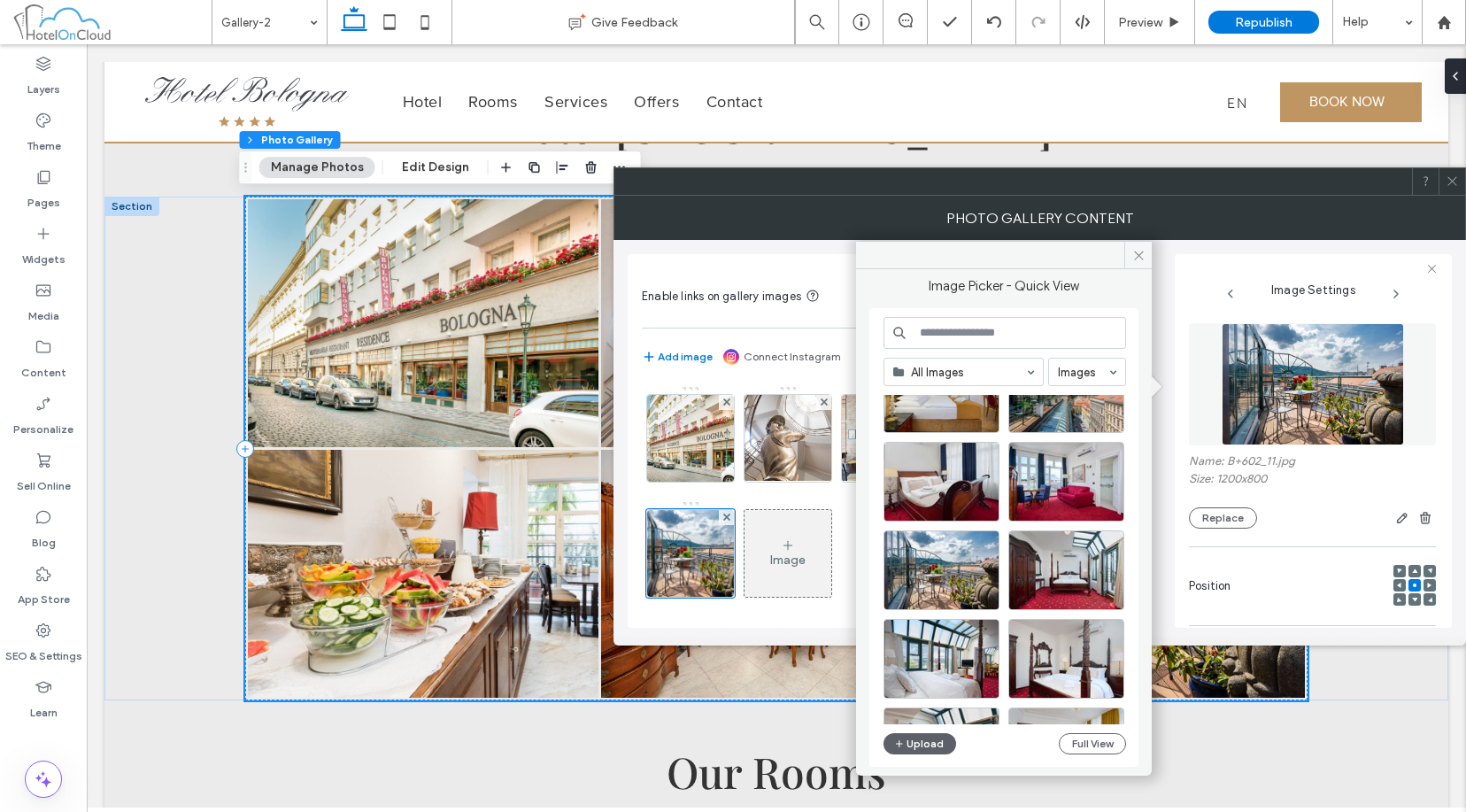
scroll to position [1396, 0]
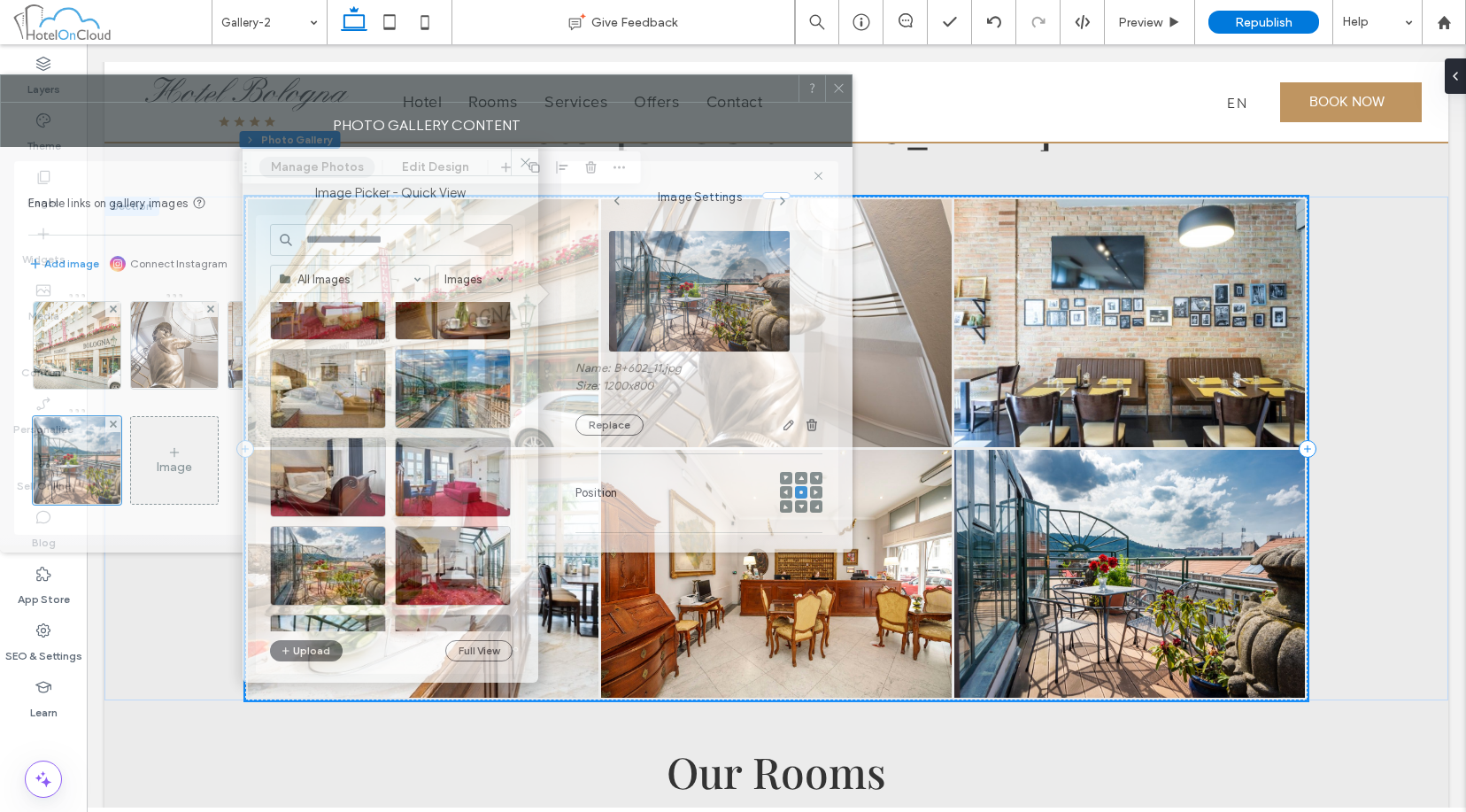
drag, startPoint x: 1143, startPoint y: 205, endPoint x: 462, endPoint y: 112, distance: 687.3
click at [462, 112] on div "Photo Gallery Content" at bounding box center [427, 125] width 853 height 45
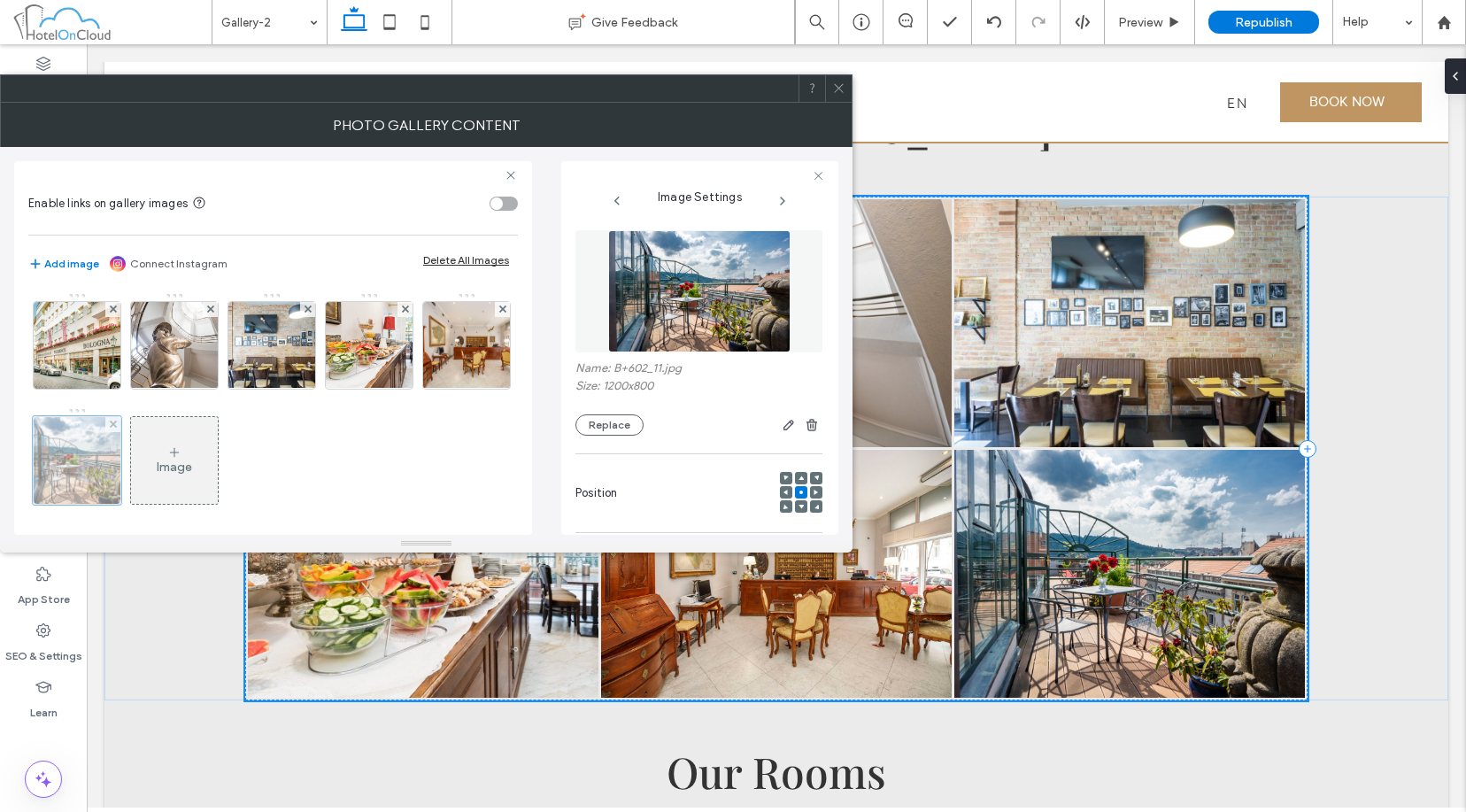
click at [121, 458] on div at bounding box center [76, 460] width 88 height 88
click at [192, 467] on div "Image" at bounding box center [174, 467] width 35 height 15
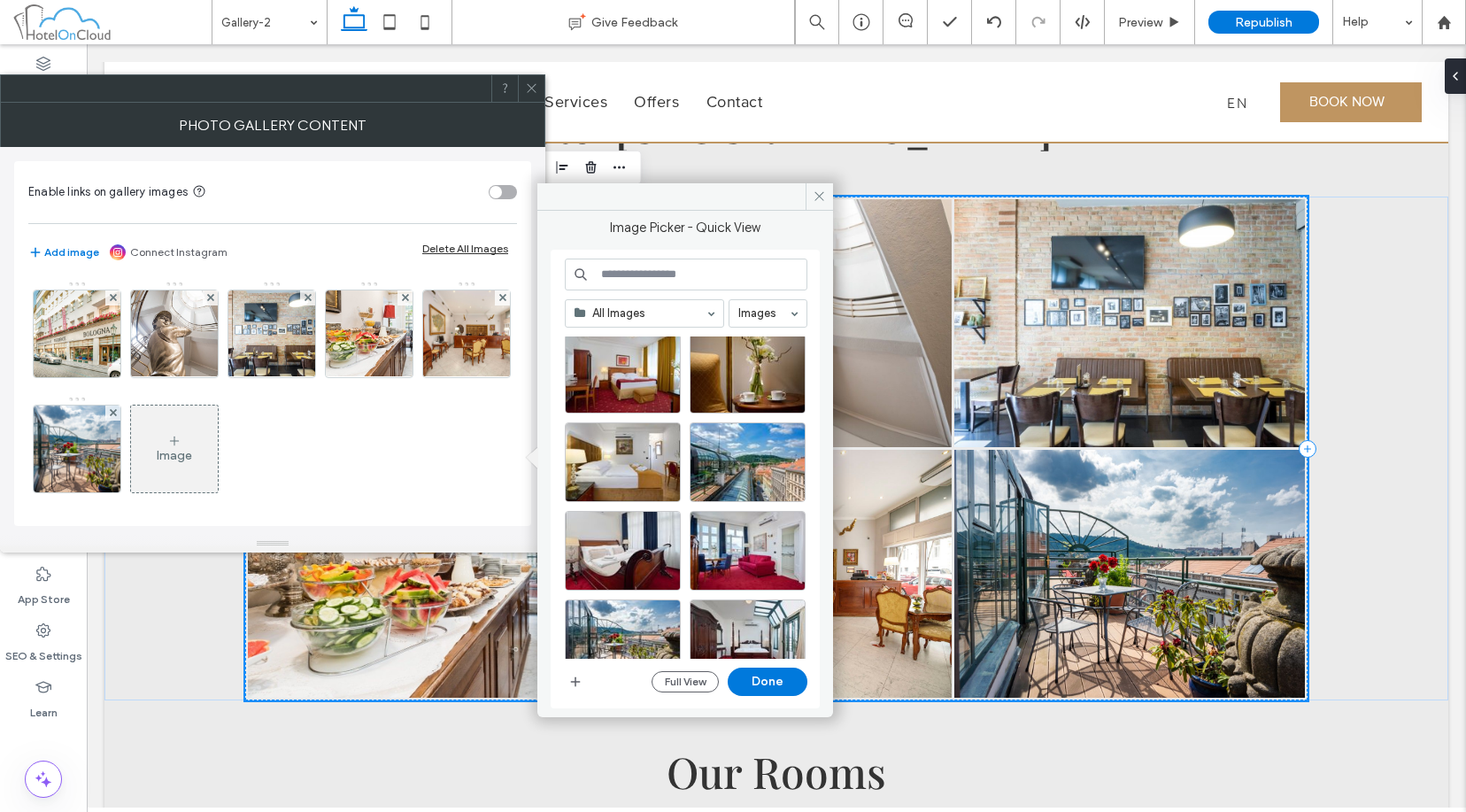
scroll to position [1387, 0]
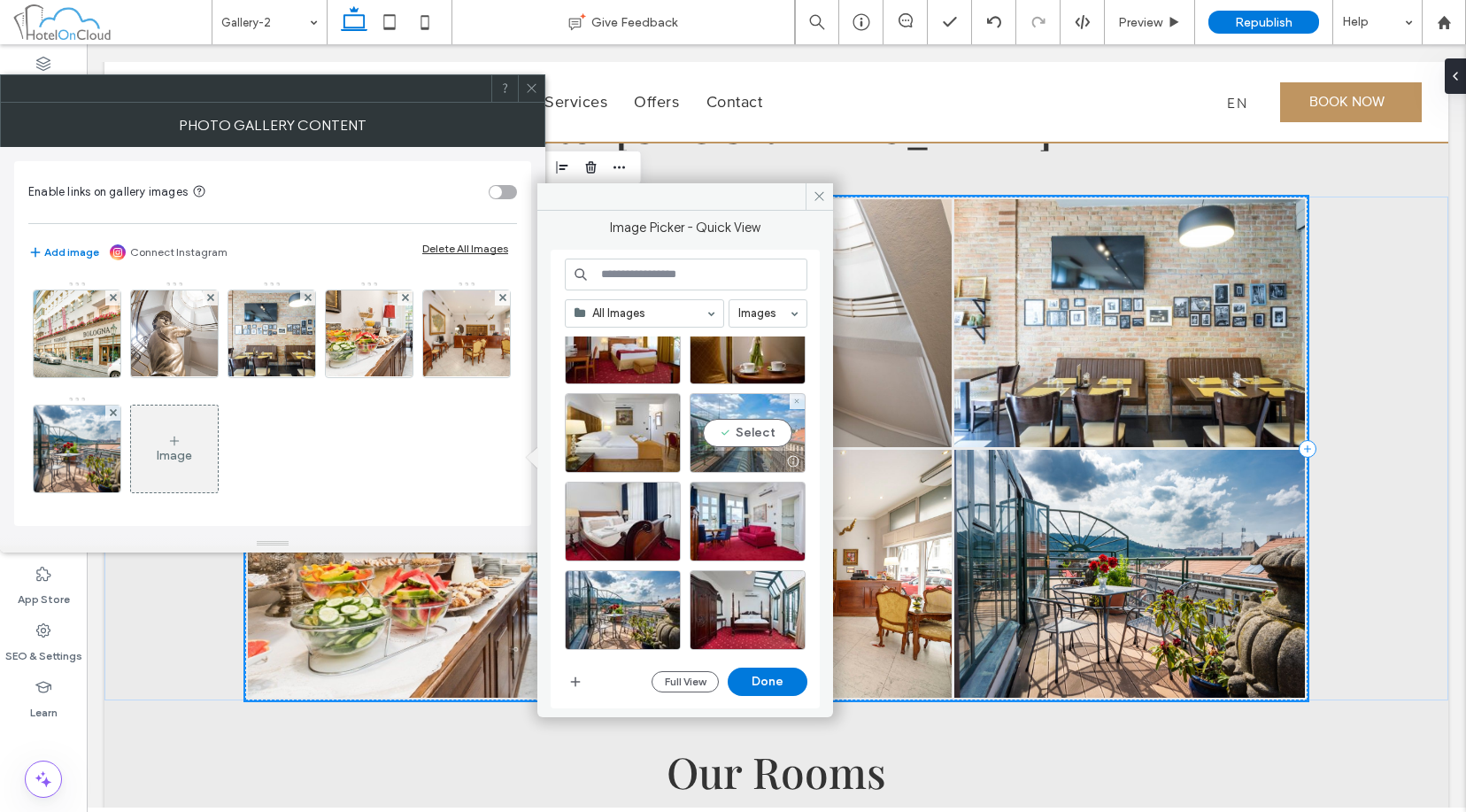
click at [732, 425] on div "Select" at bounding box center [748, 433] width 116 height 80
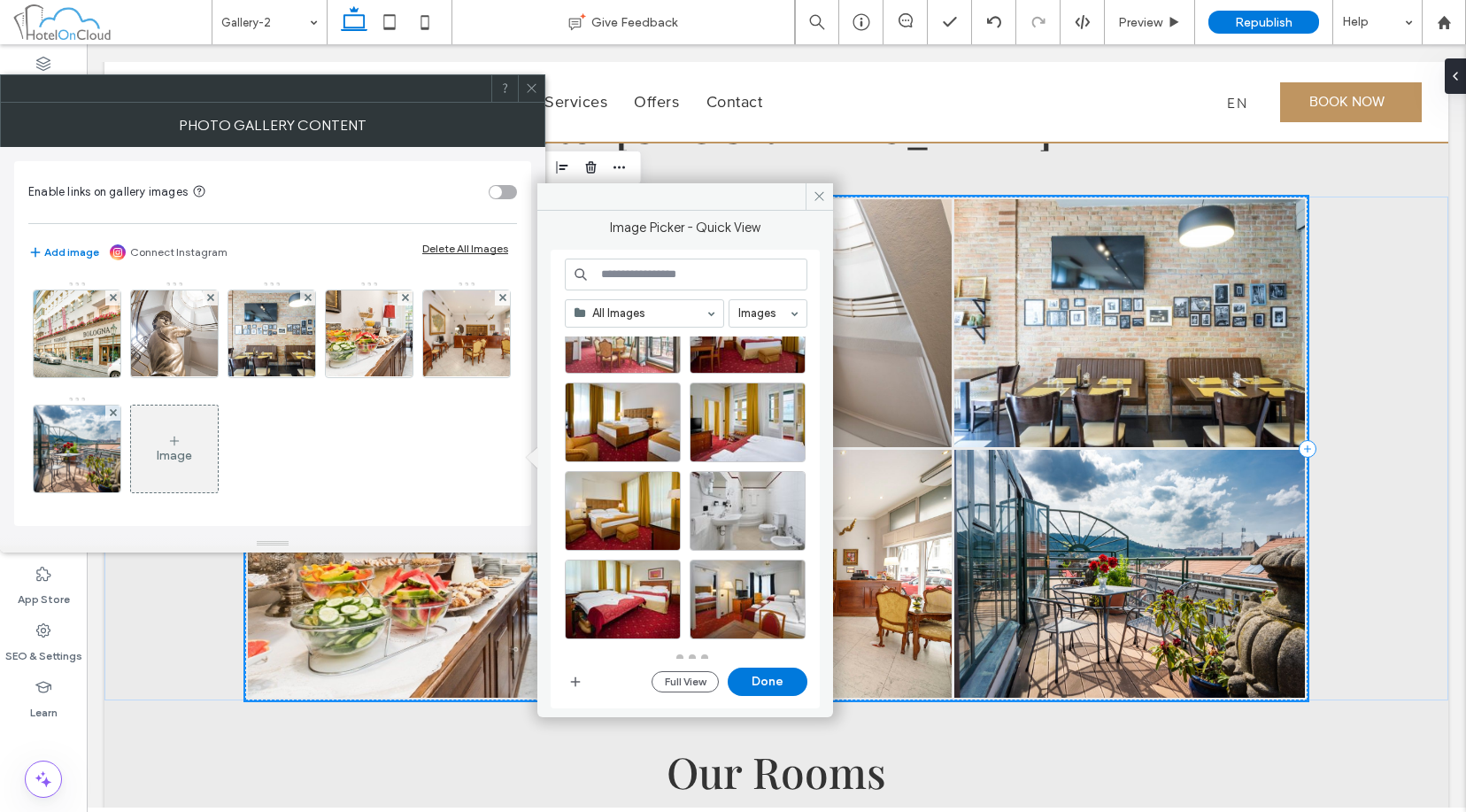
scroll to position [1846, 0]
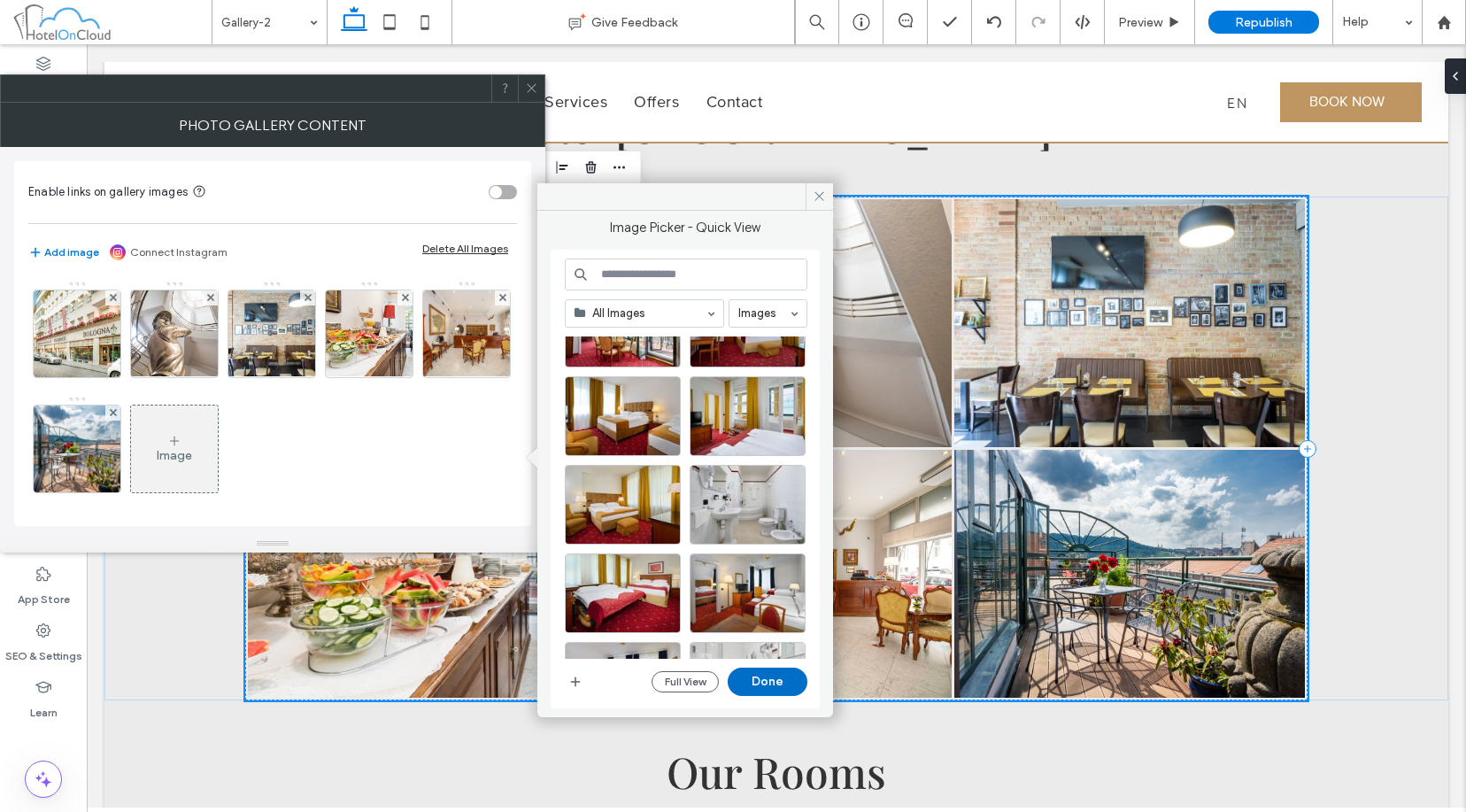
drag, startPoint x: 771, startPoint y: 683, endPoint x: 685, endPoint y: 637, distance: 97.5
click at [771, 683] on button "Done" at bounding box center [768, 682] width 80 height 28
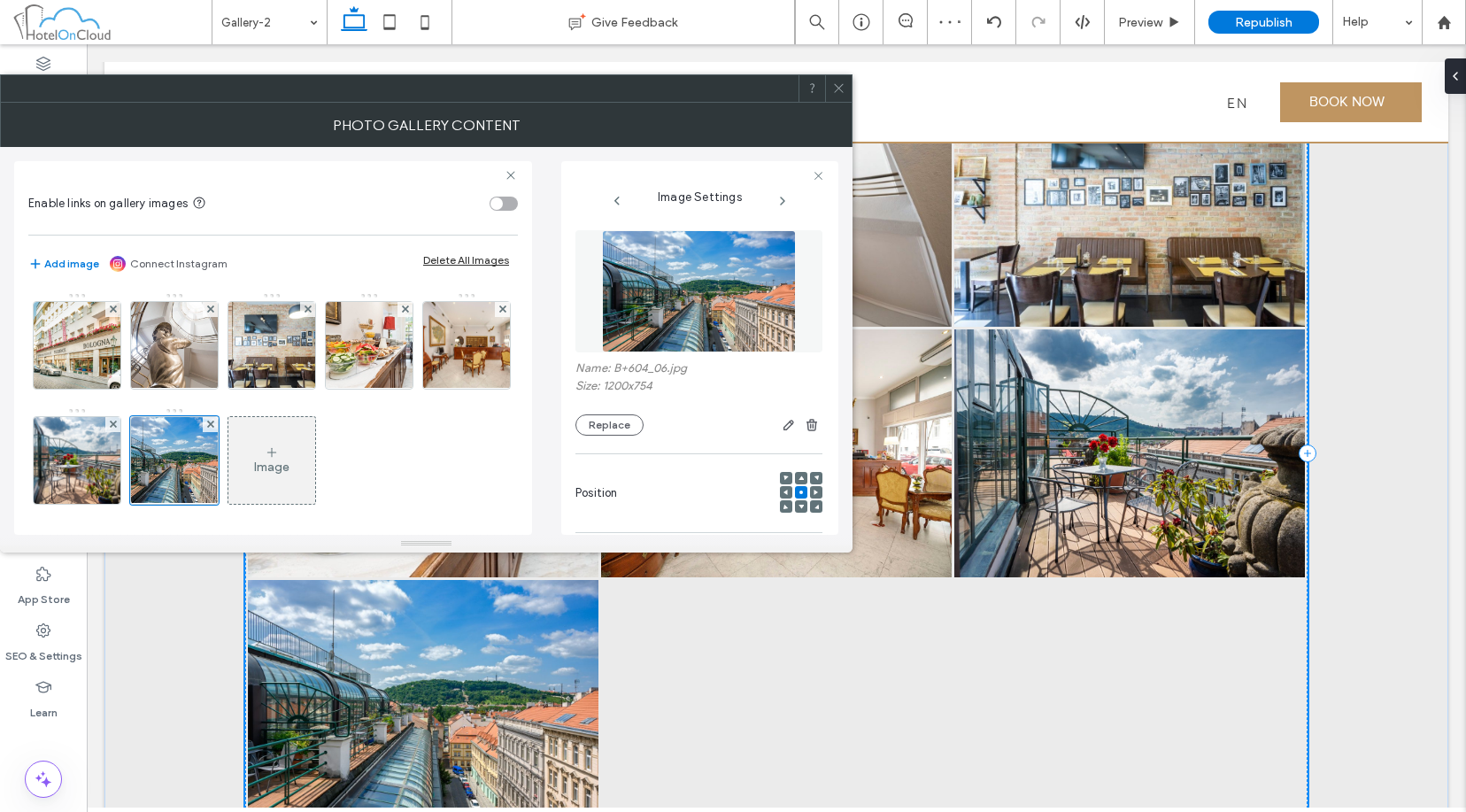
scroll to position [177, 0]
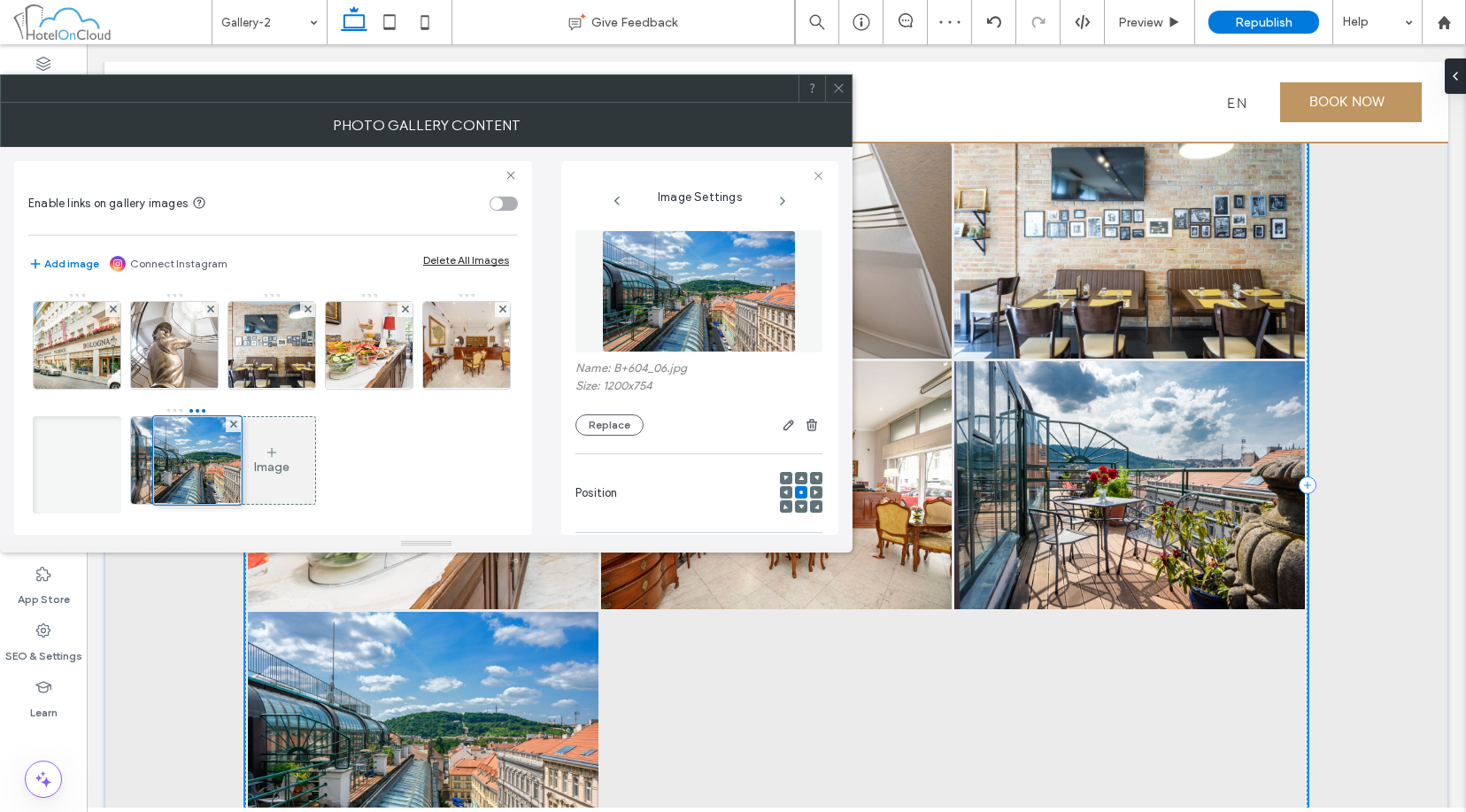
drag, startPoint x: 264, startPoint y: 465, endPoint x: 189, endPoint y: 466, distance: 75.0
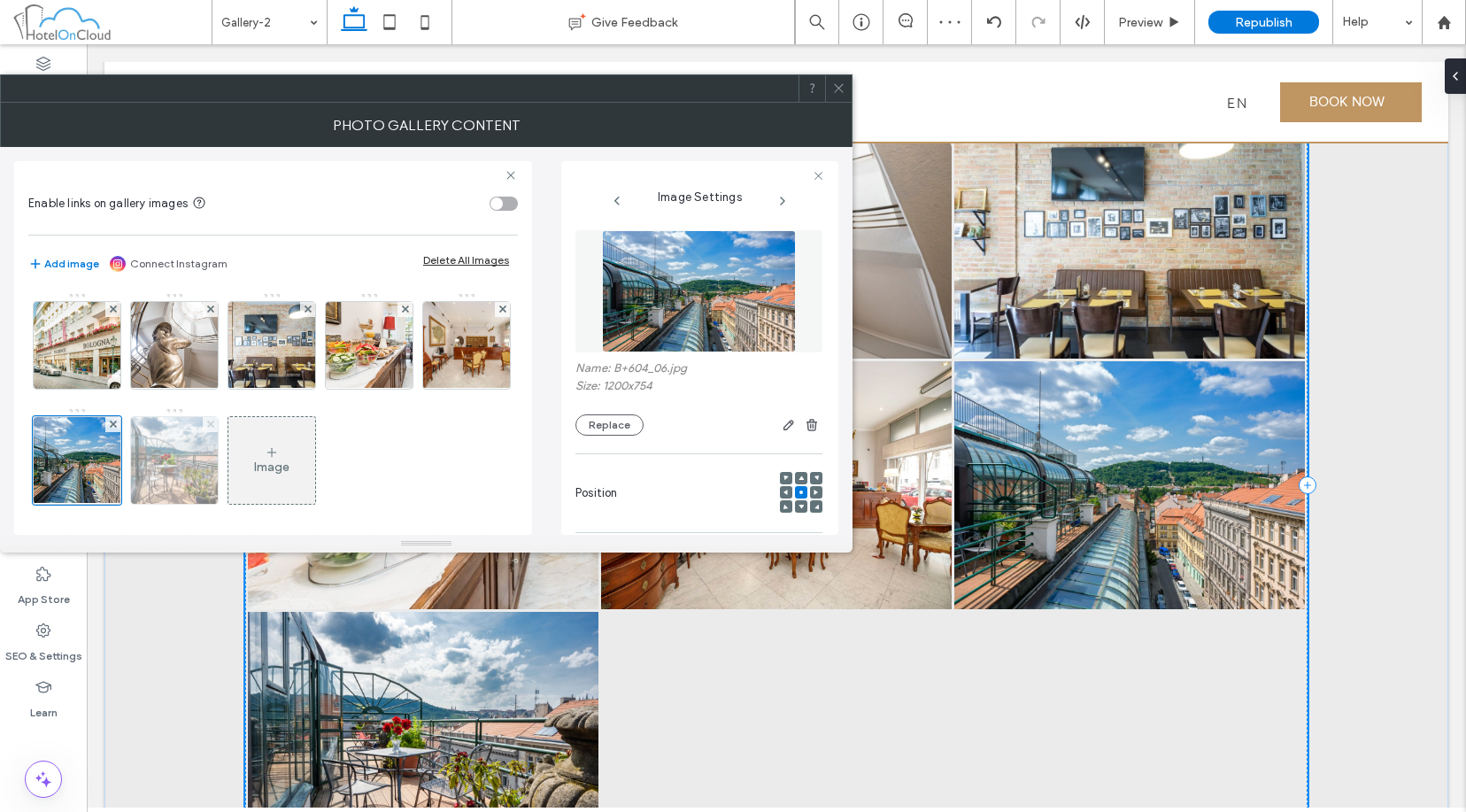
click at [214, 423] on icon at bounding box center [210, 425] width 7 height 7
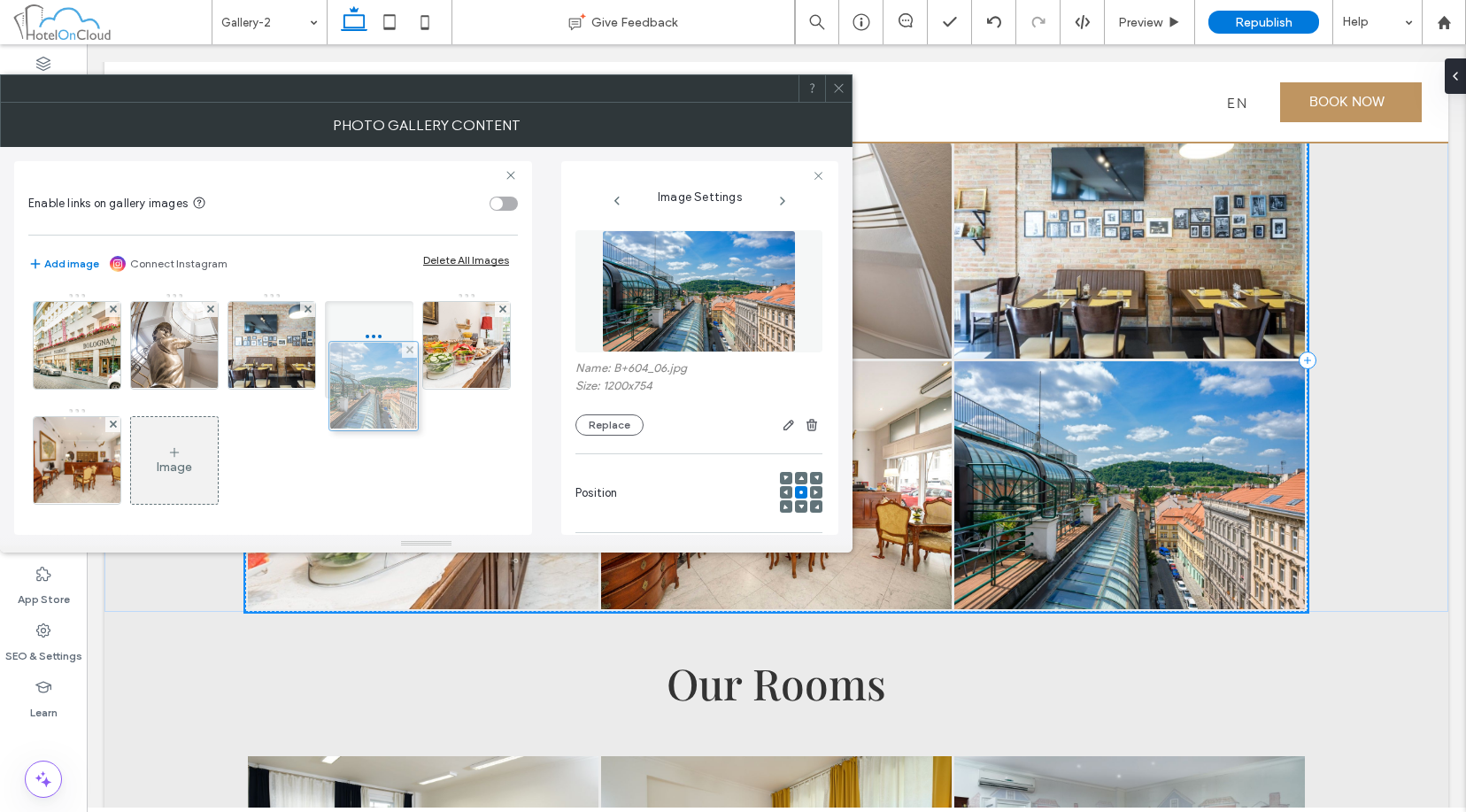
drag, startPoint x: 190, startPoint y: 435, endPoint x: 386, endPoint y: 357, distance: 211.0
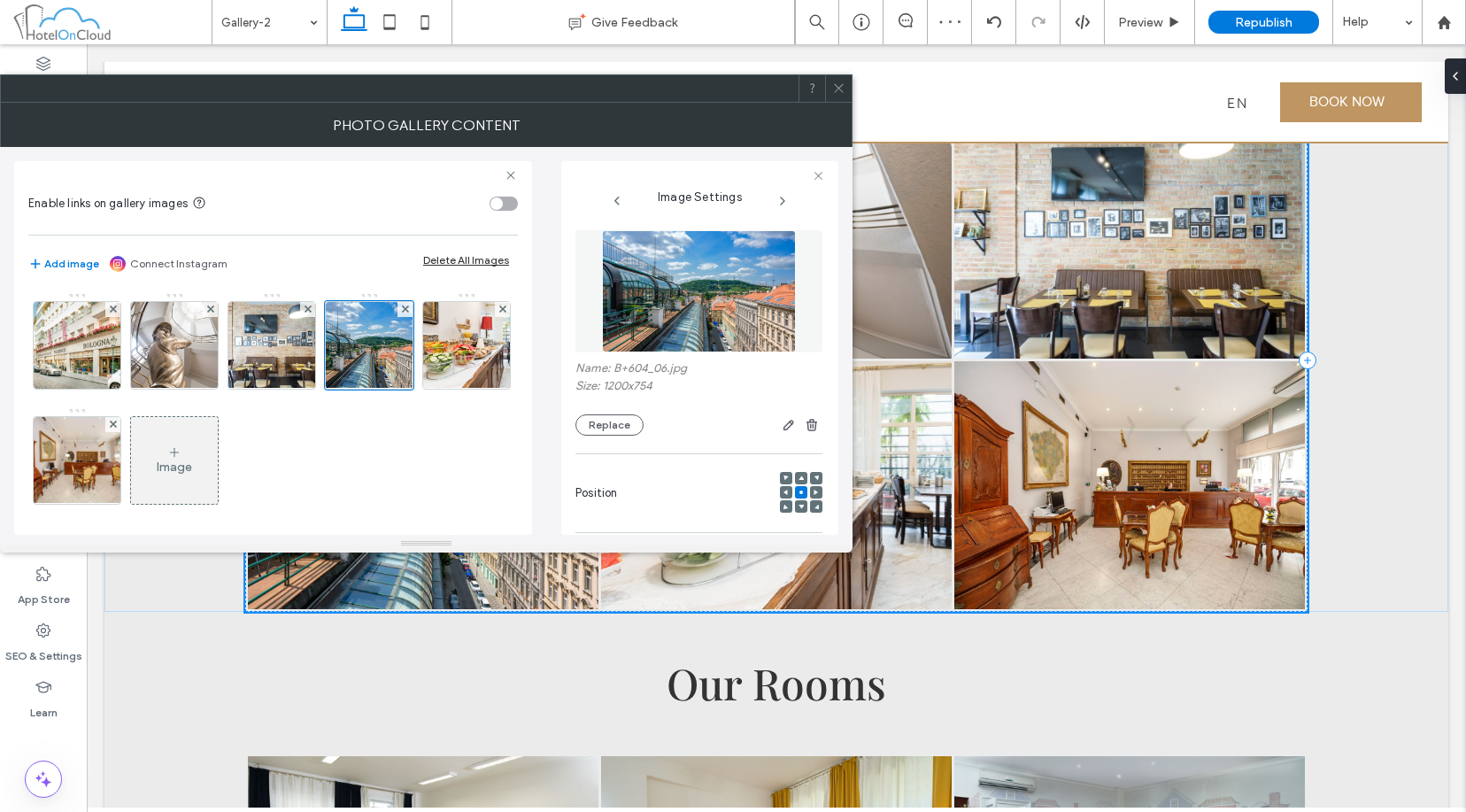
drag, startPoint x: 836, startPoint y: 78, endPoint x: 947, endPoint y: 183, distance: 152.8
click at [836, 78] on span at bounding box center [839, 88] width 13 height 27
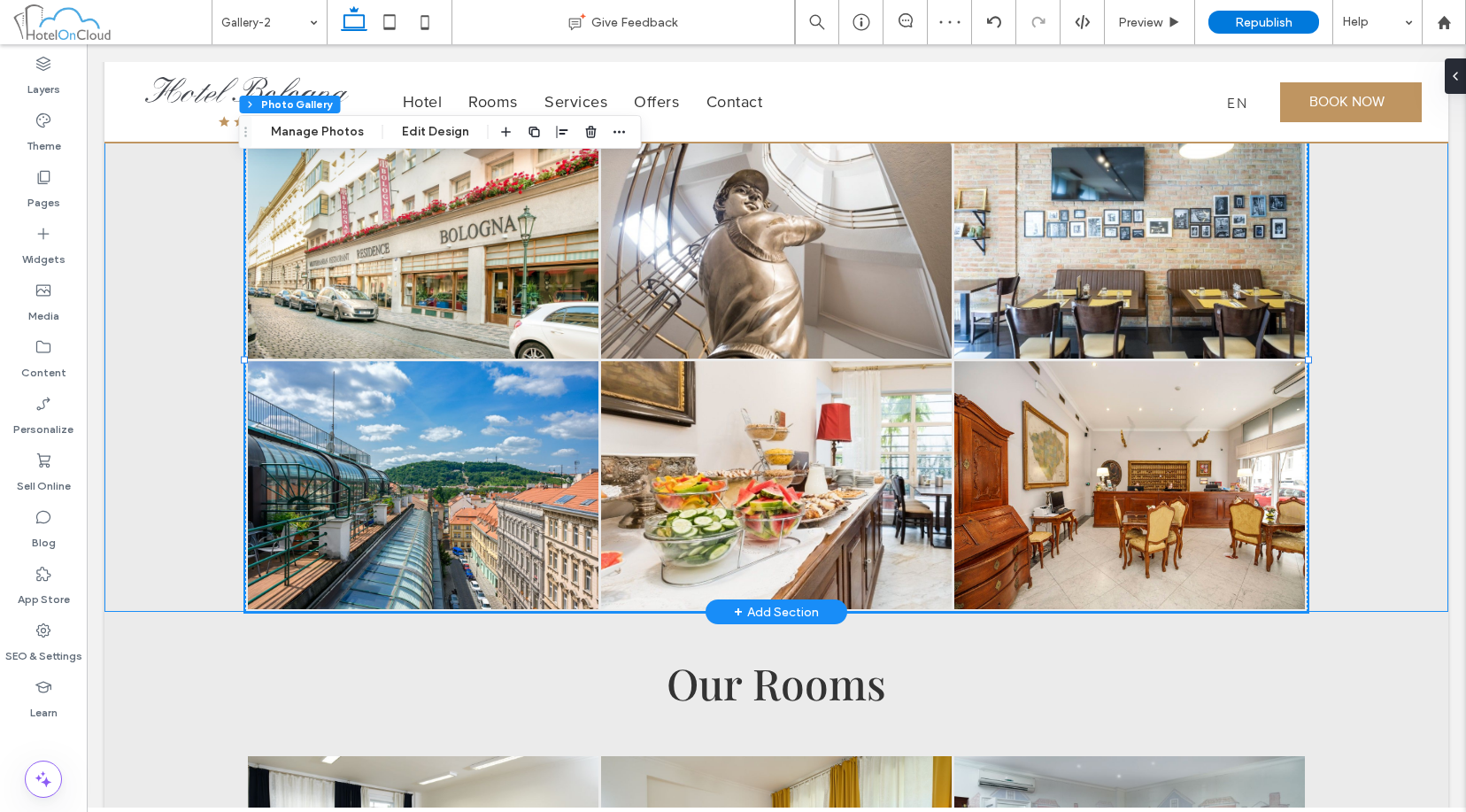
click at [1131, 459] on div "Button Button Button Button Button Button" at bounding box center [776, 359] width 1344 height 504
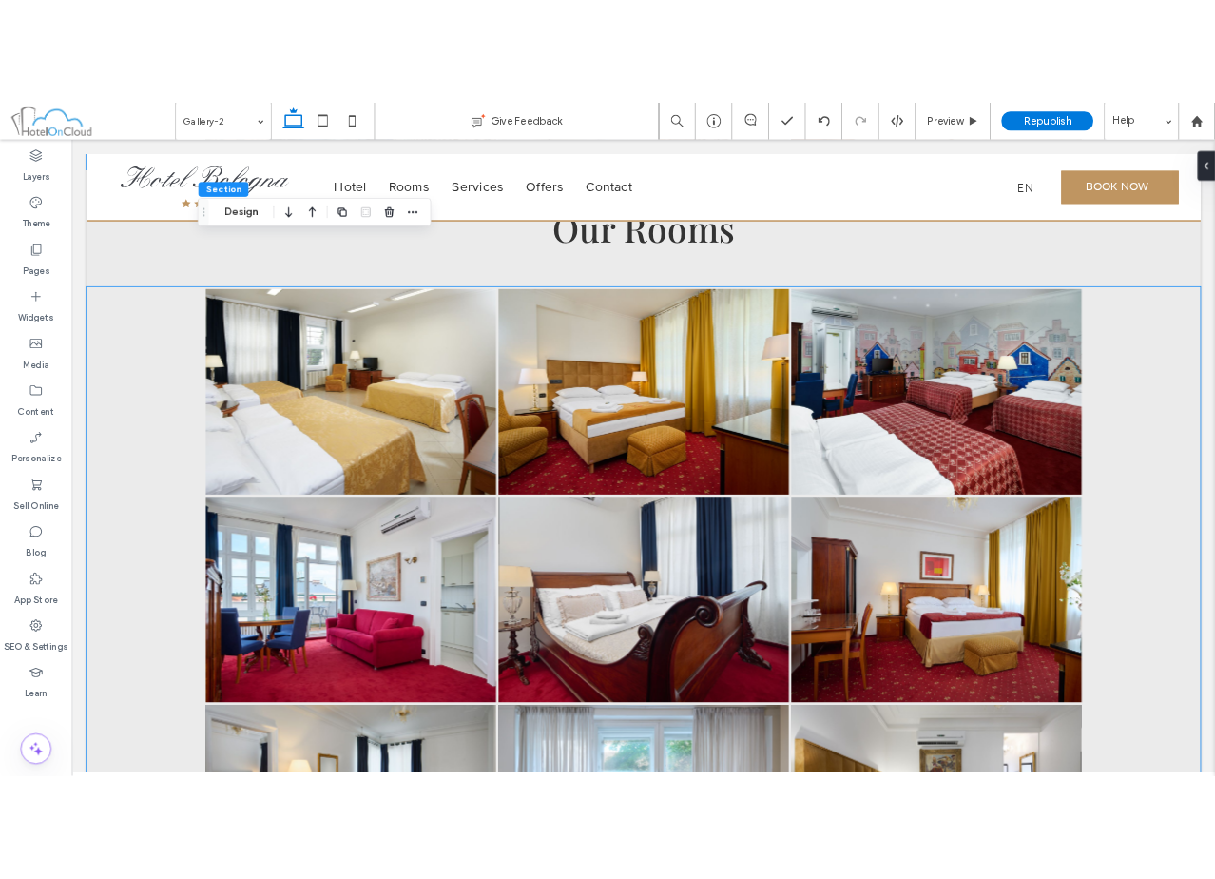
scroll to position [0, 0]
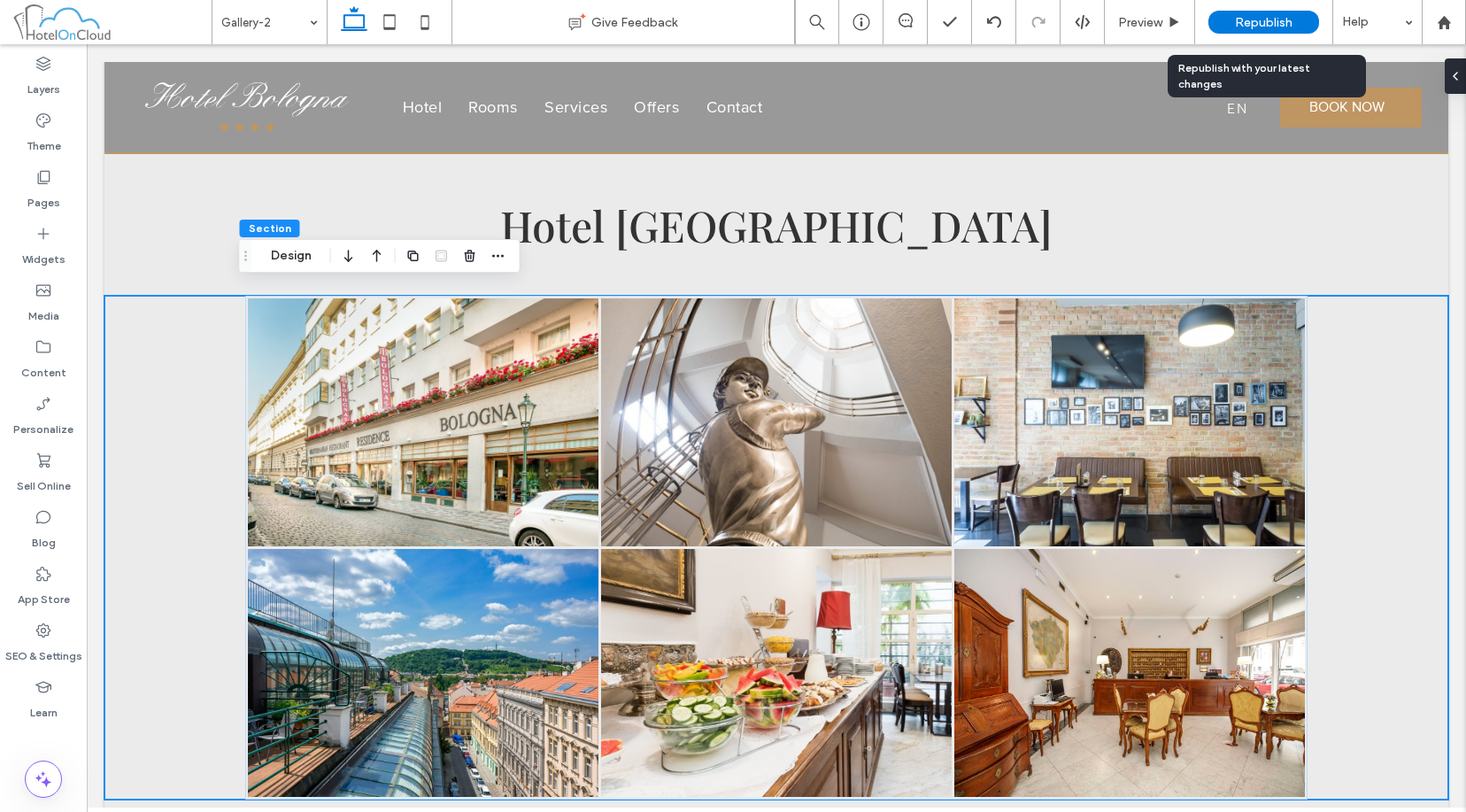
click at [1131, 13] on div "Republish" at bounding box center [1264, 21] width 111 height 23
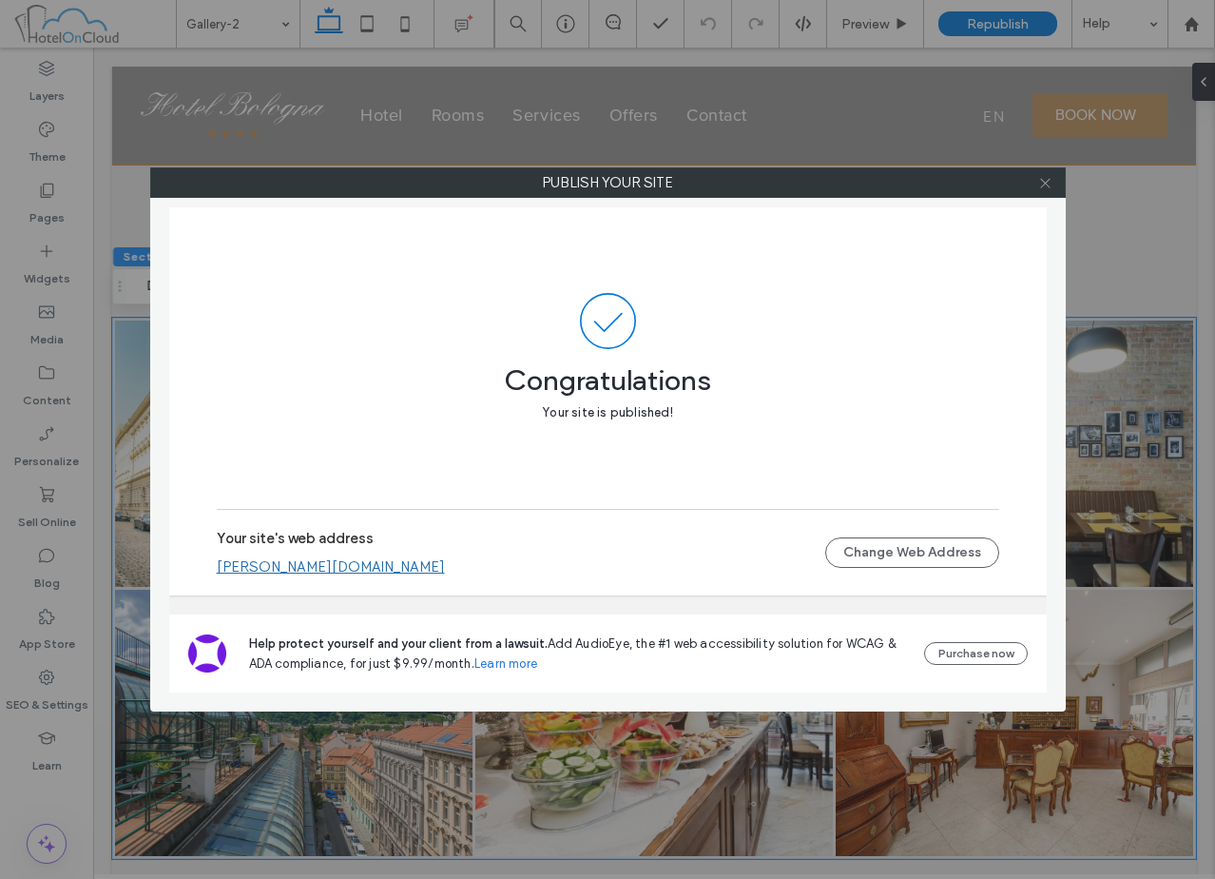
click at [1048, 171] on span at bounding box center [1045, 182] width 14 height 29
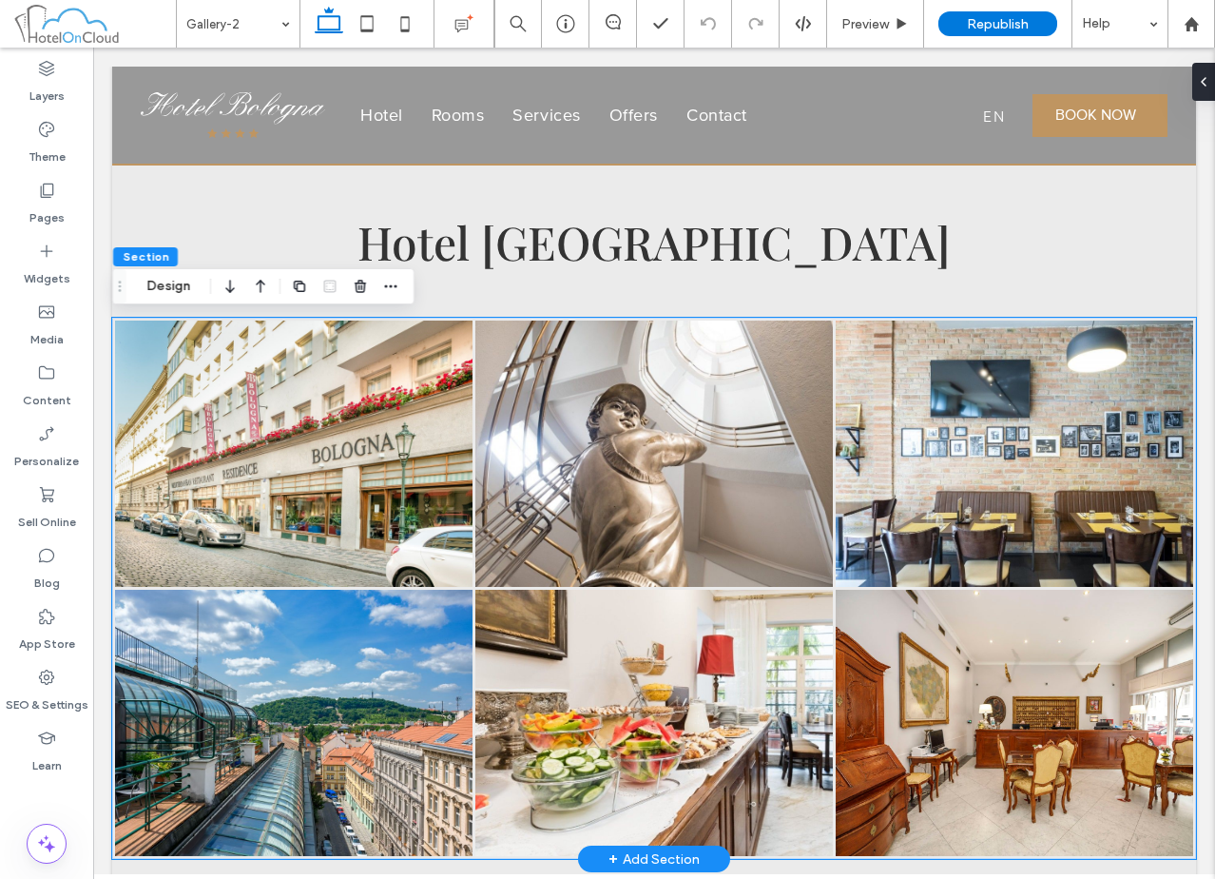
click at [493, 528] on link at bounding box center [653, 453] width 357 height 266
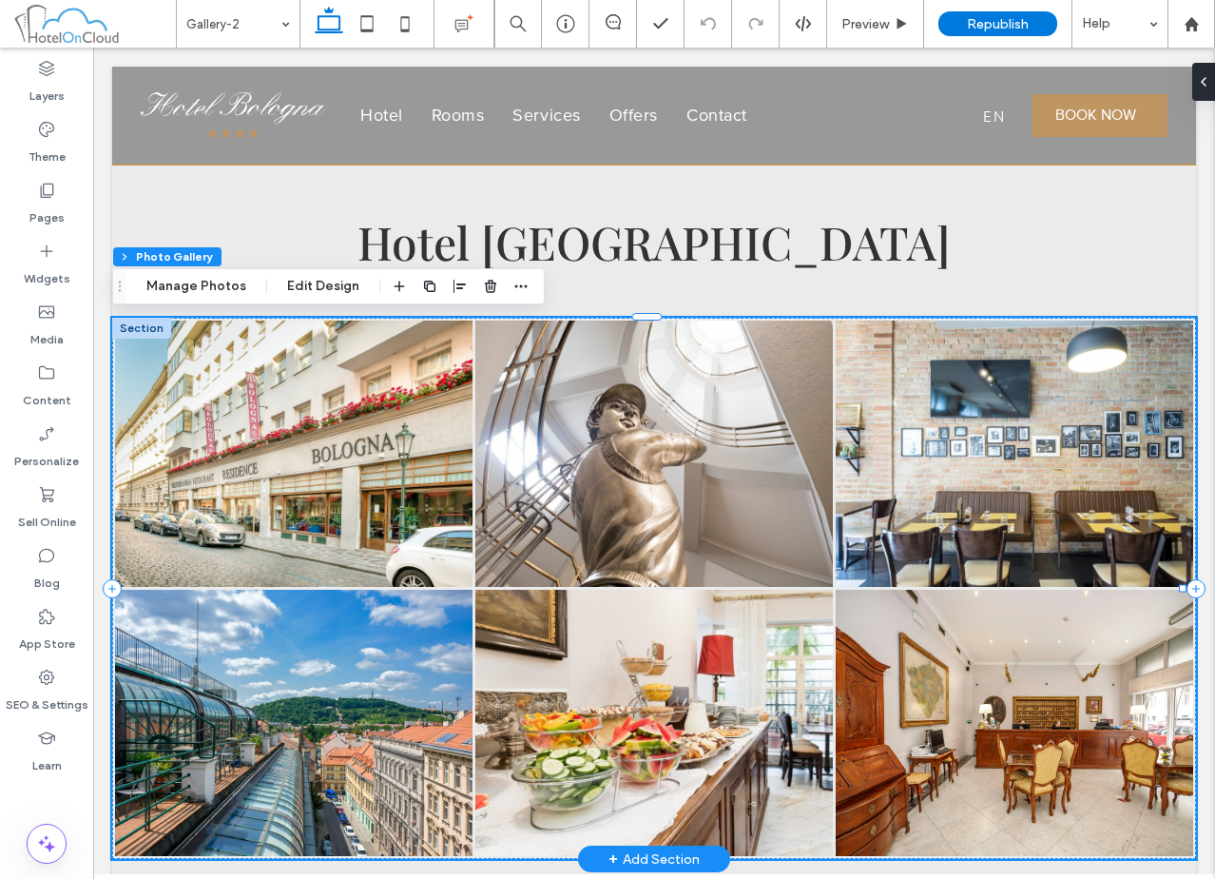
click at [493, 528] on link at bounding box center [653, 453] width 357 height 266
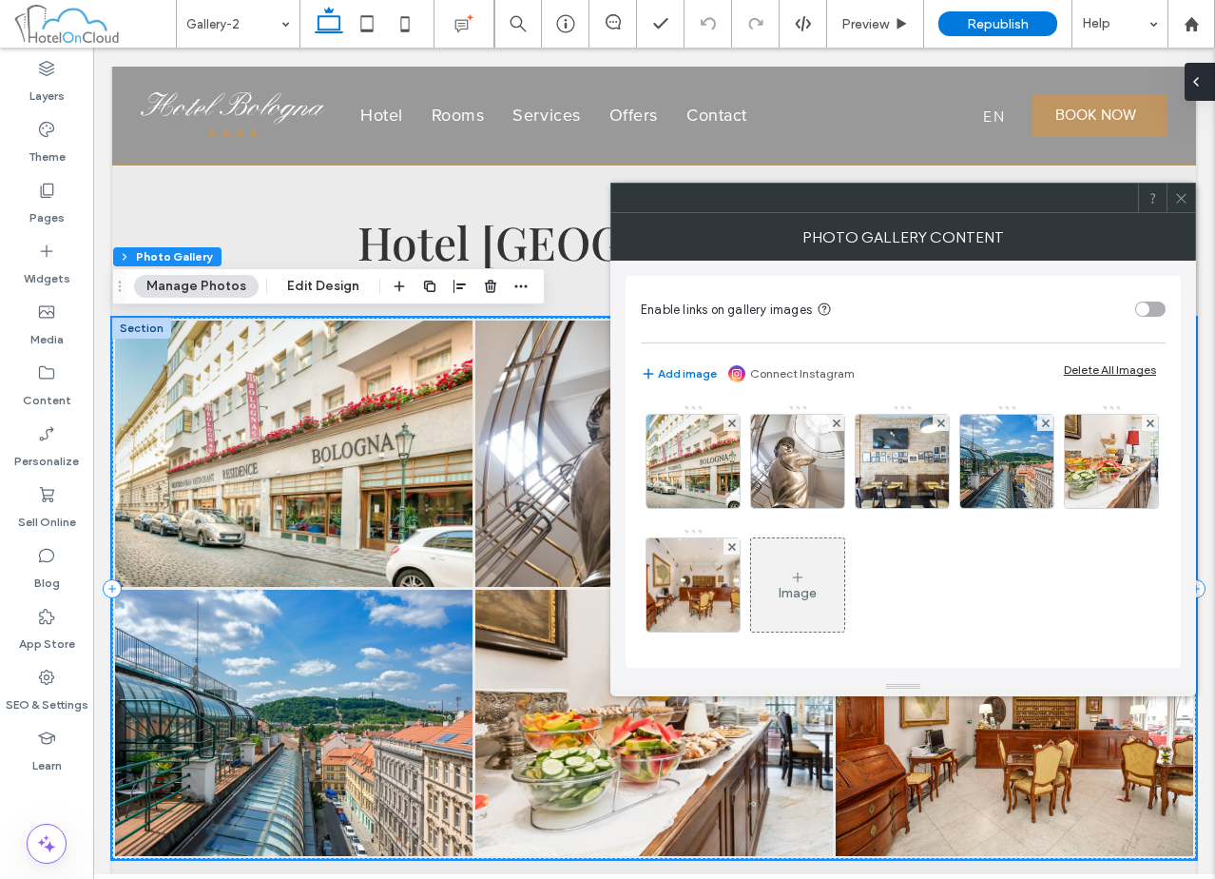
click at [1203, 84] on icon at bounding box center [1195, 81] width 15 height 15
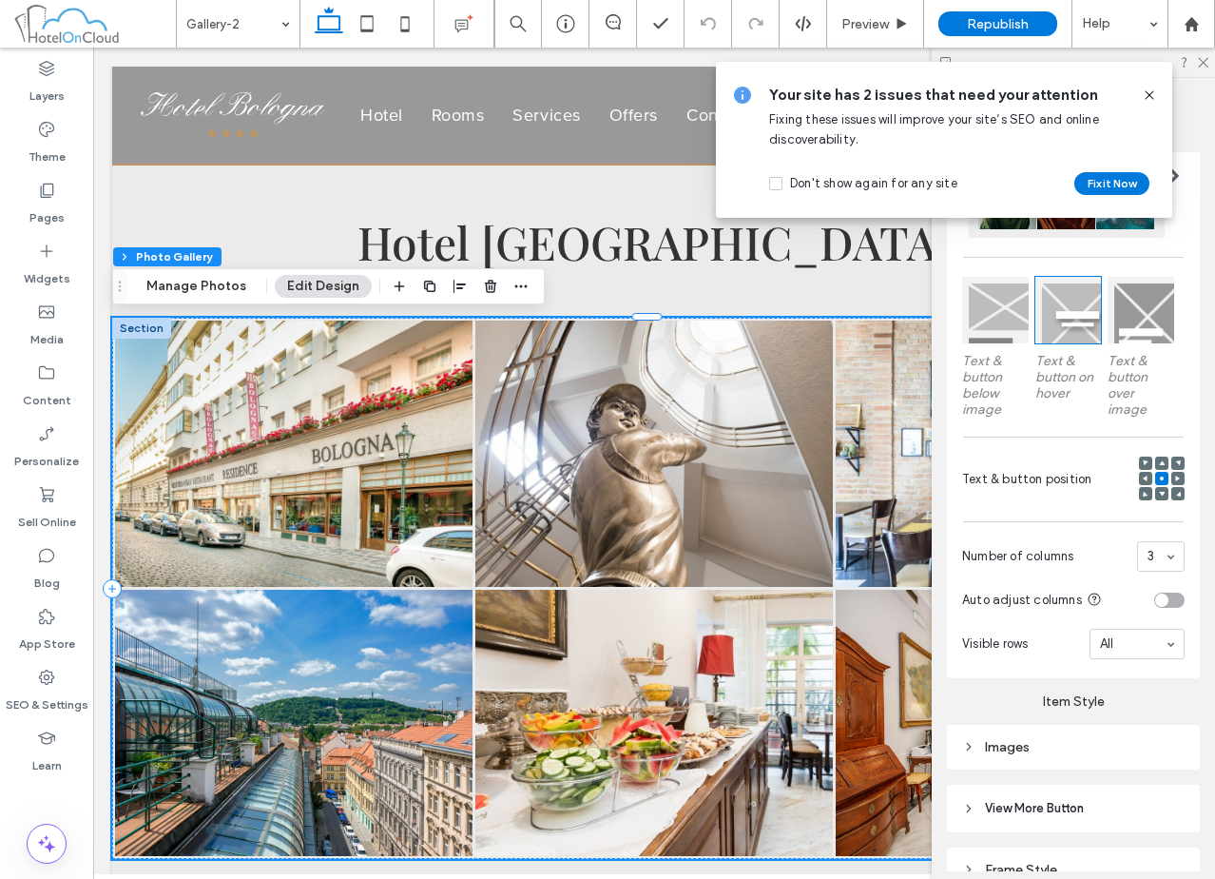
scroll to position [567, 0]
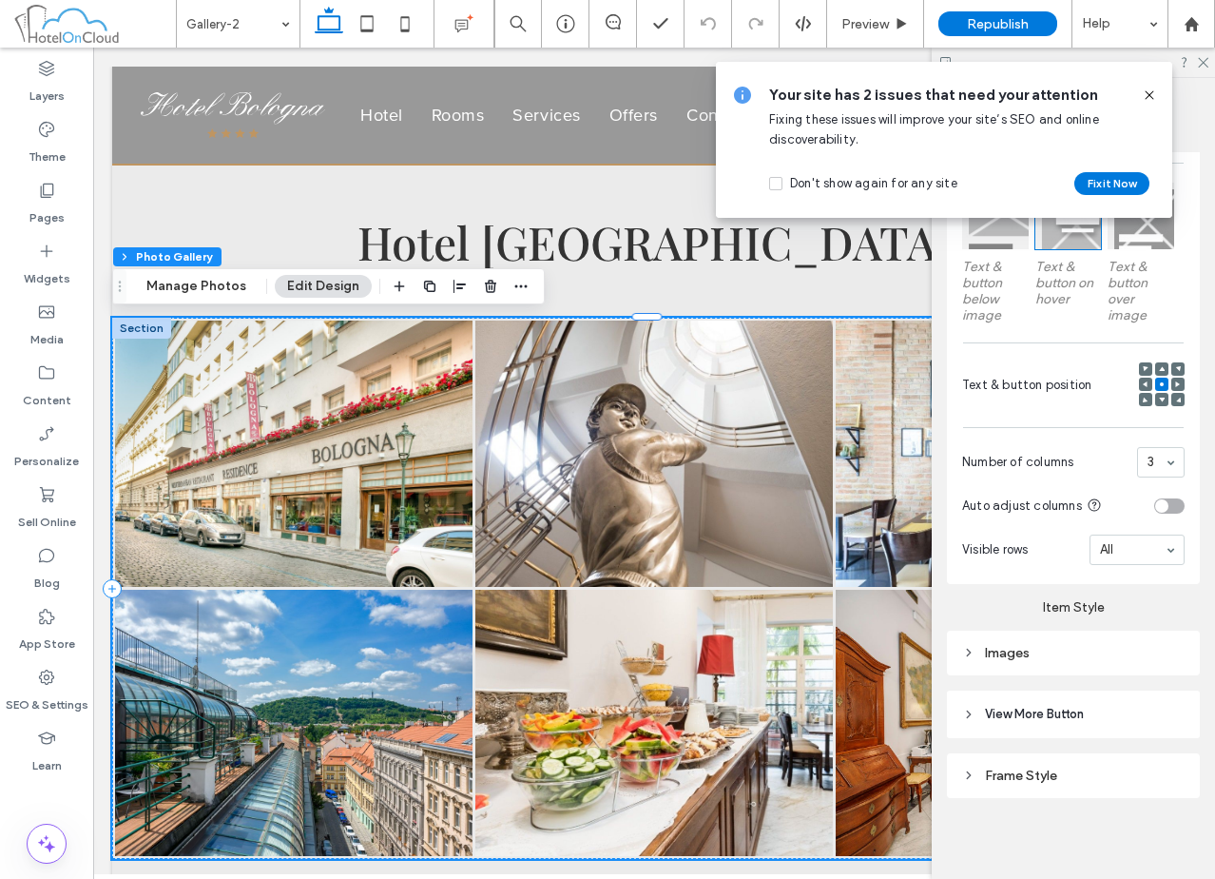
click at [1085, 640] on div "Images" at bounding box center [1073, 653] width 222 height 26
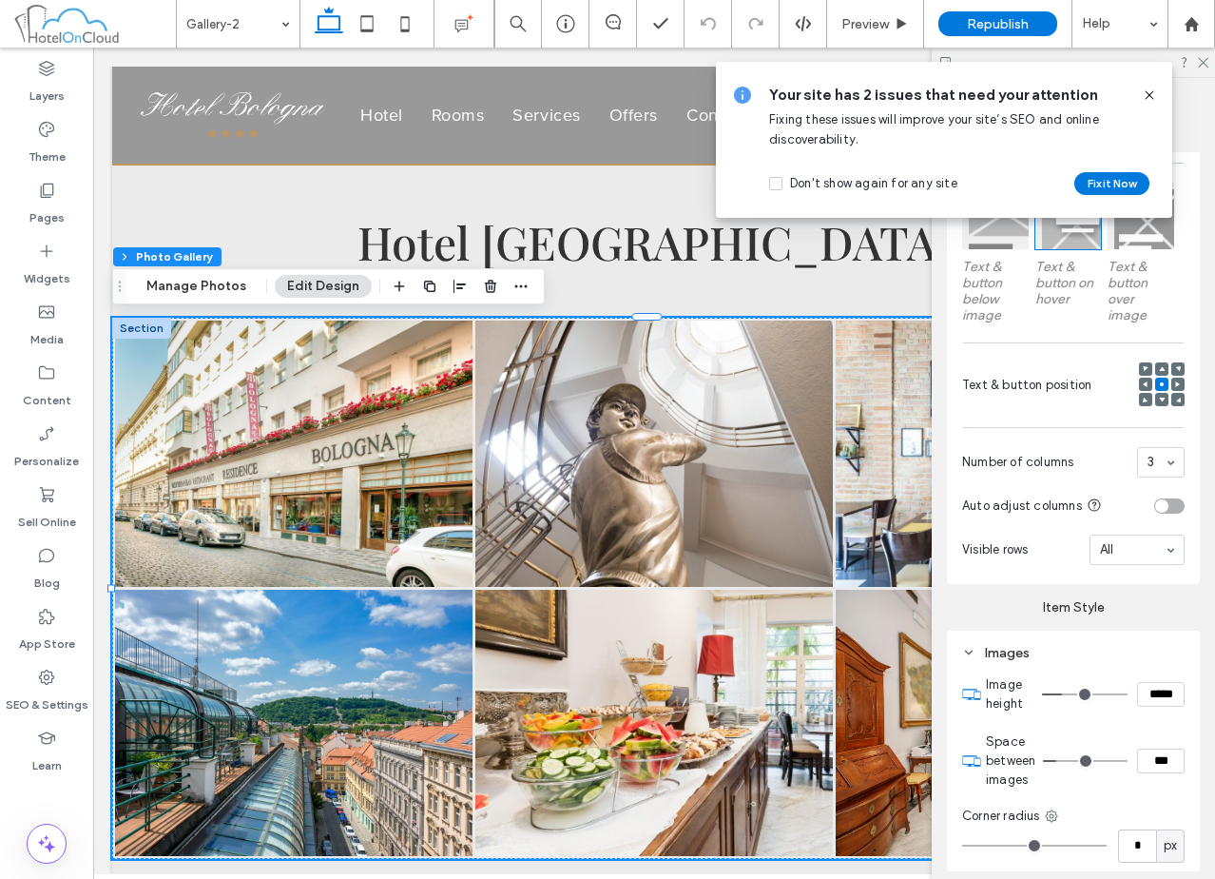
click at [1148, 90] on icon at bounding box center [1149, 94] width 15 height 15
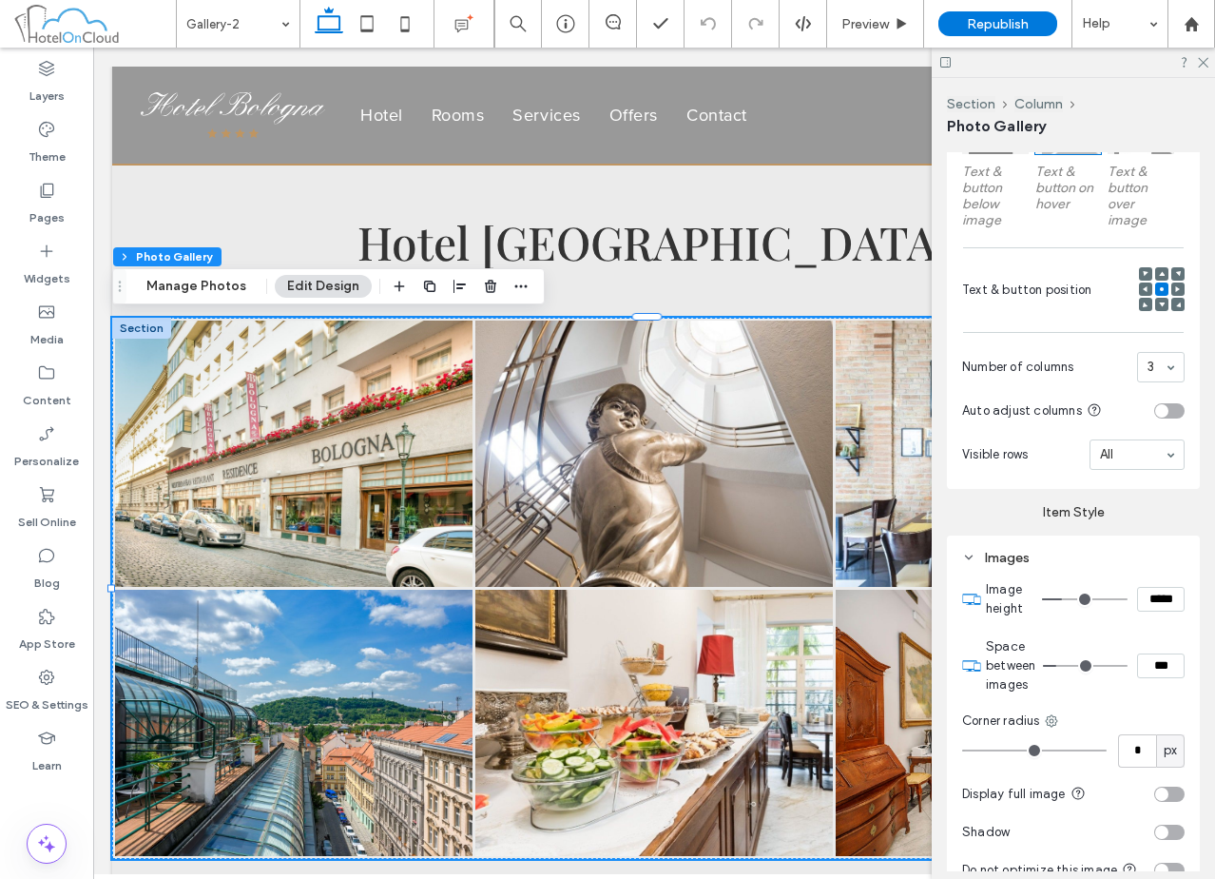
scroll to position [91, 0]
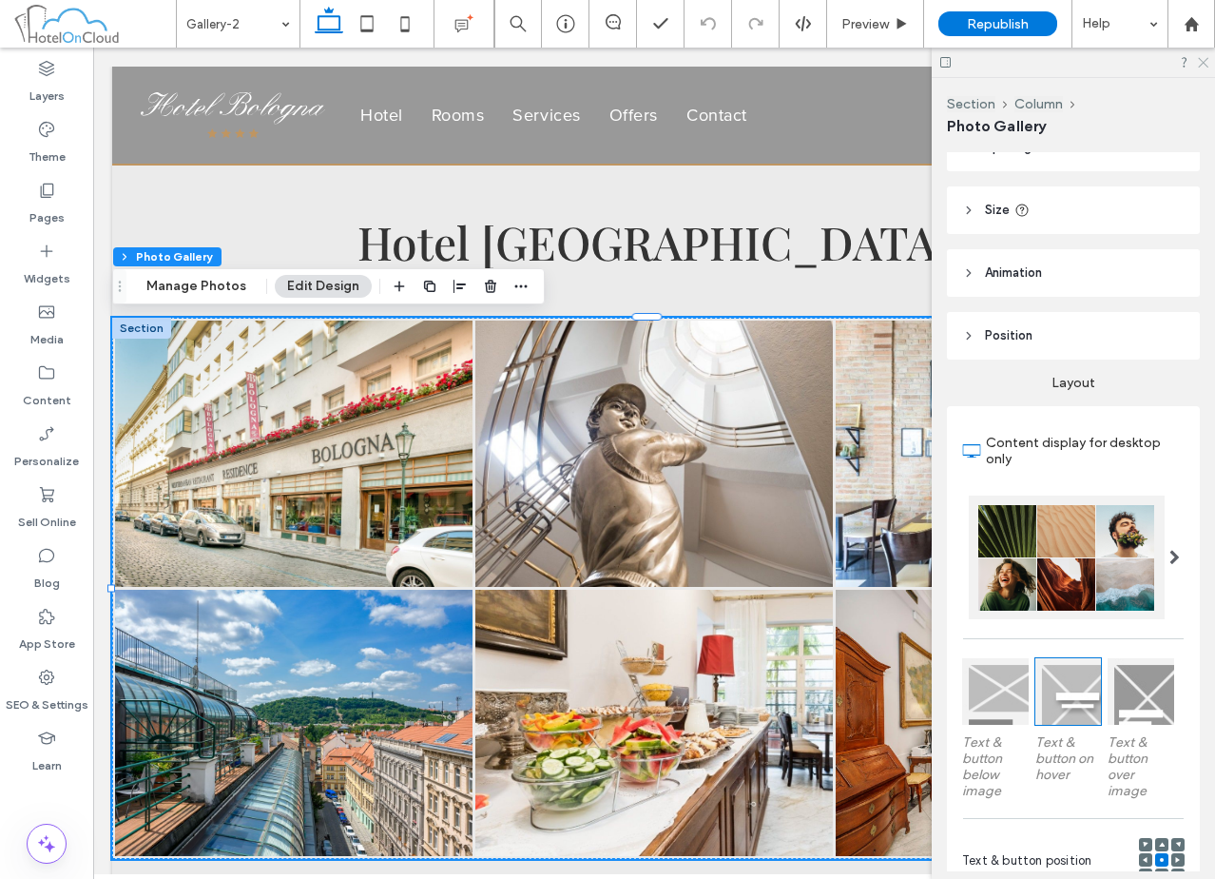
click at [1205, 60] on icon at bounding box center [1202, 61] width 12 height 12
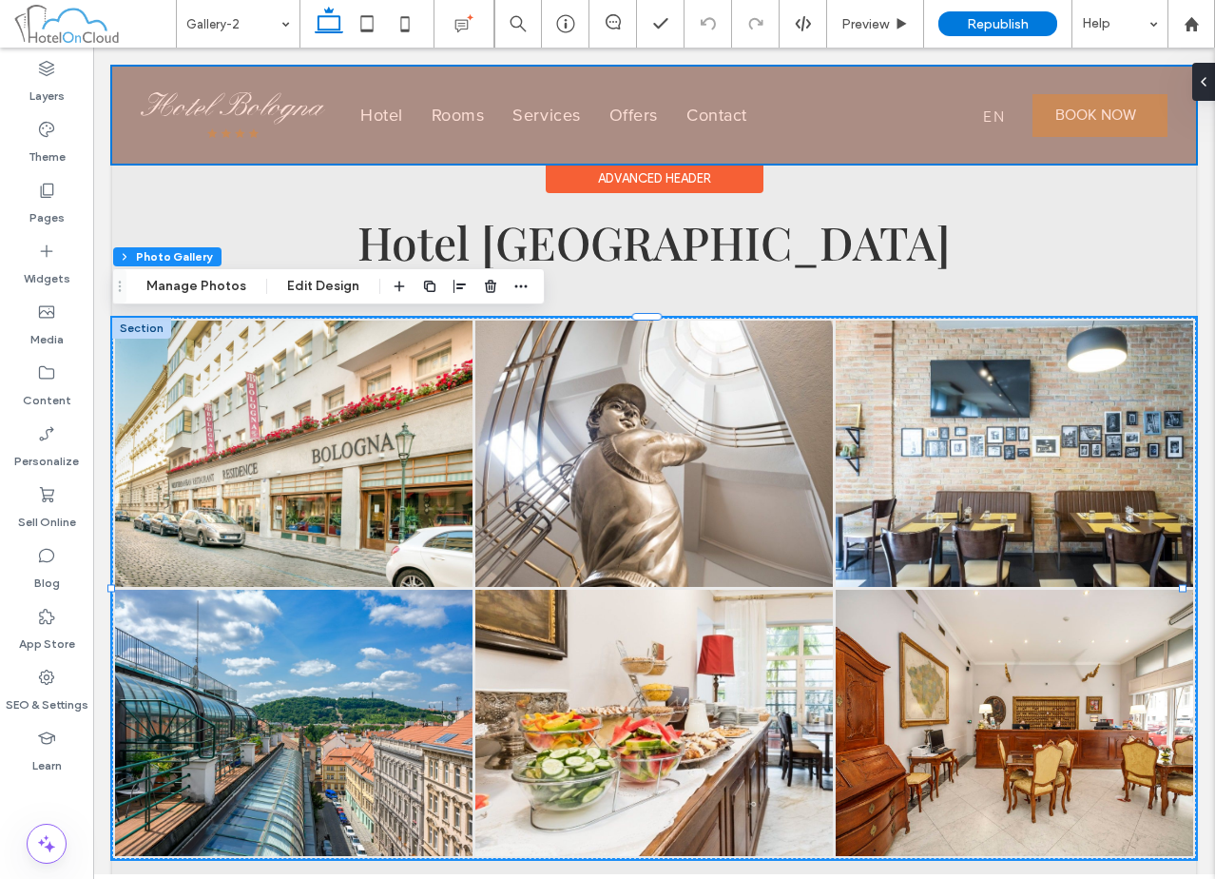
click at [666, 178] on div "Advanced Header" at bounding box center [655, 178] width 218 height 29
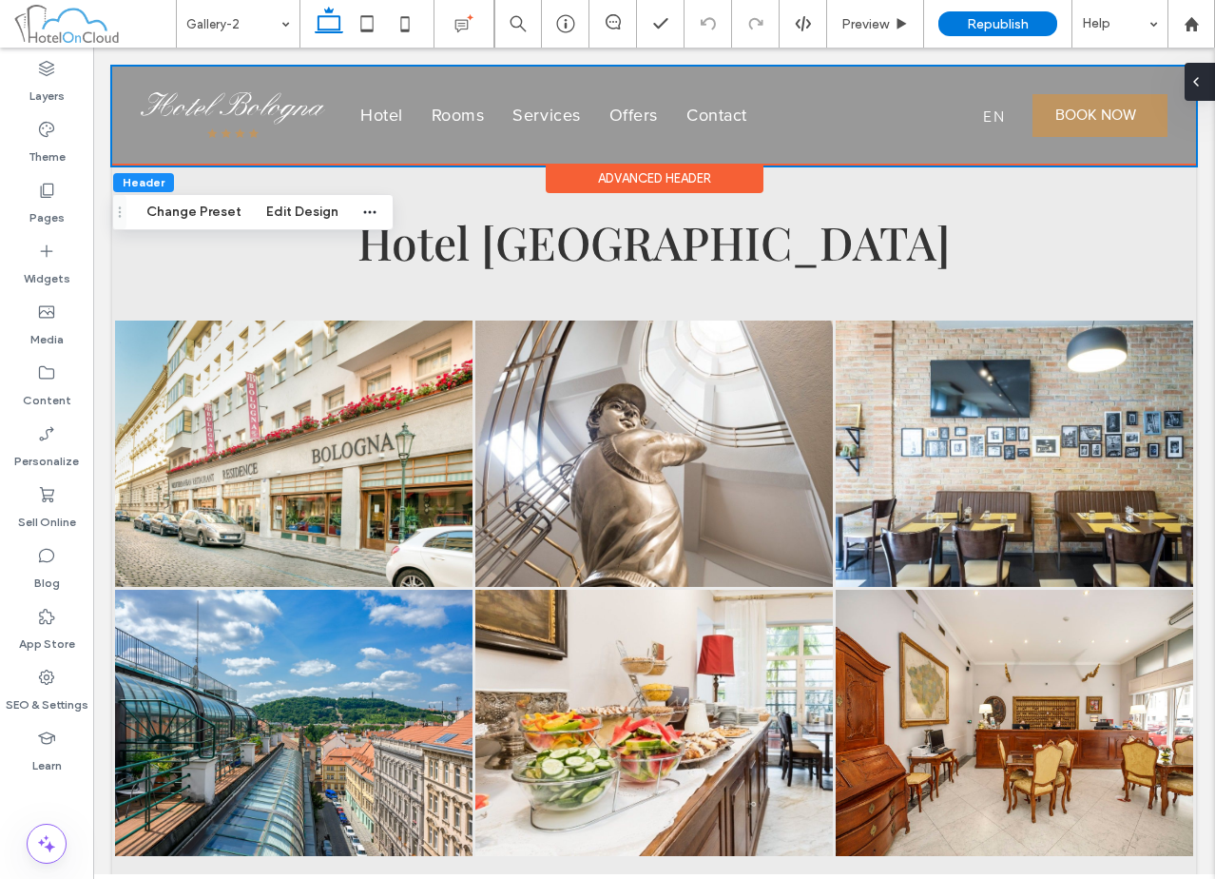
click at [1202, 79] on icon at bounding box center [1195, 81] width 15 height 15
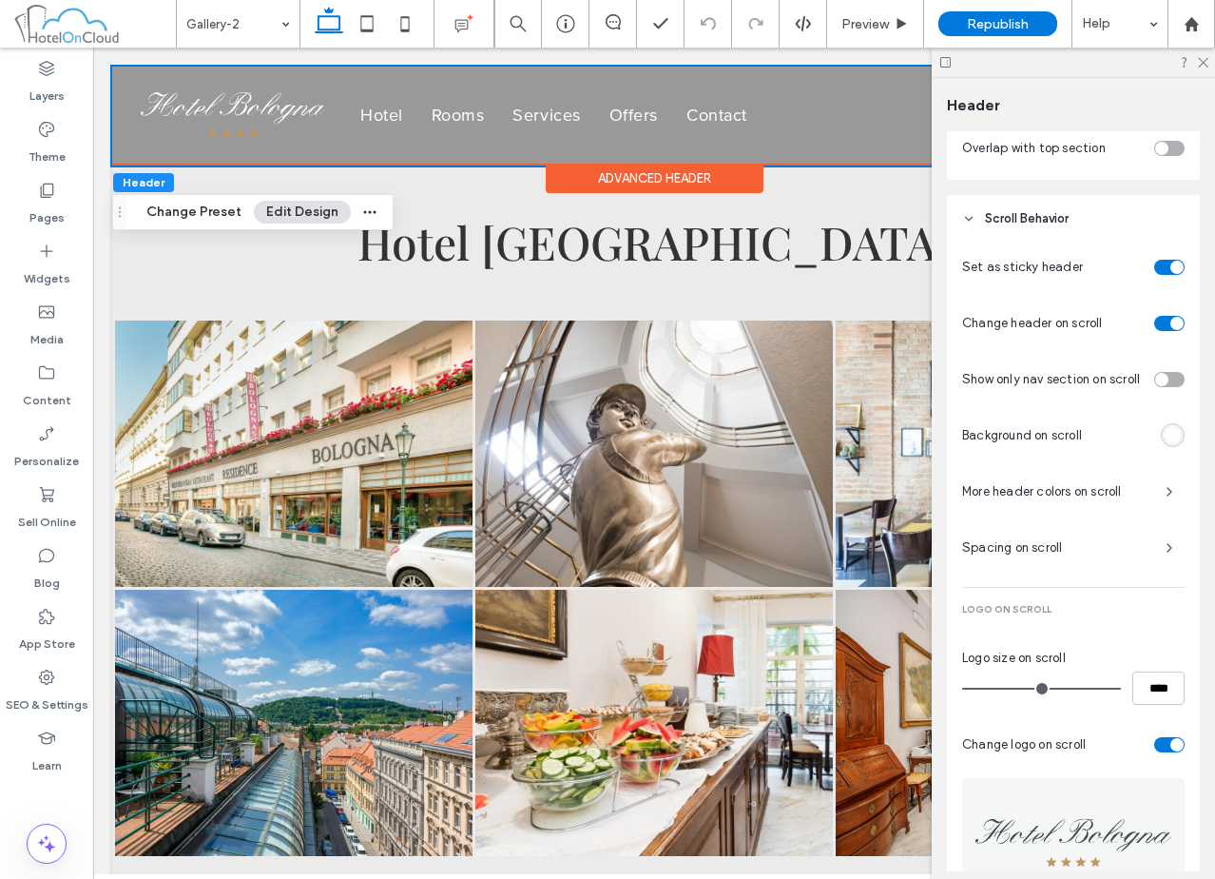
scroll to position [570, 0]
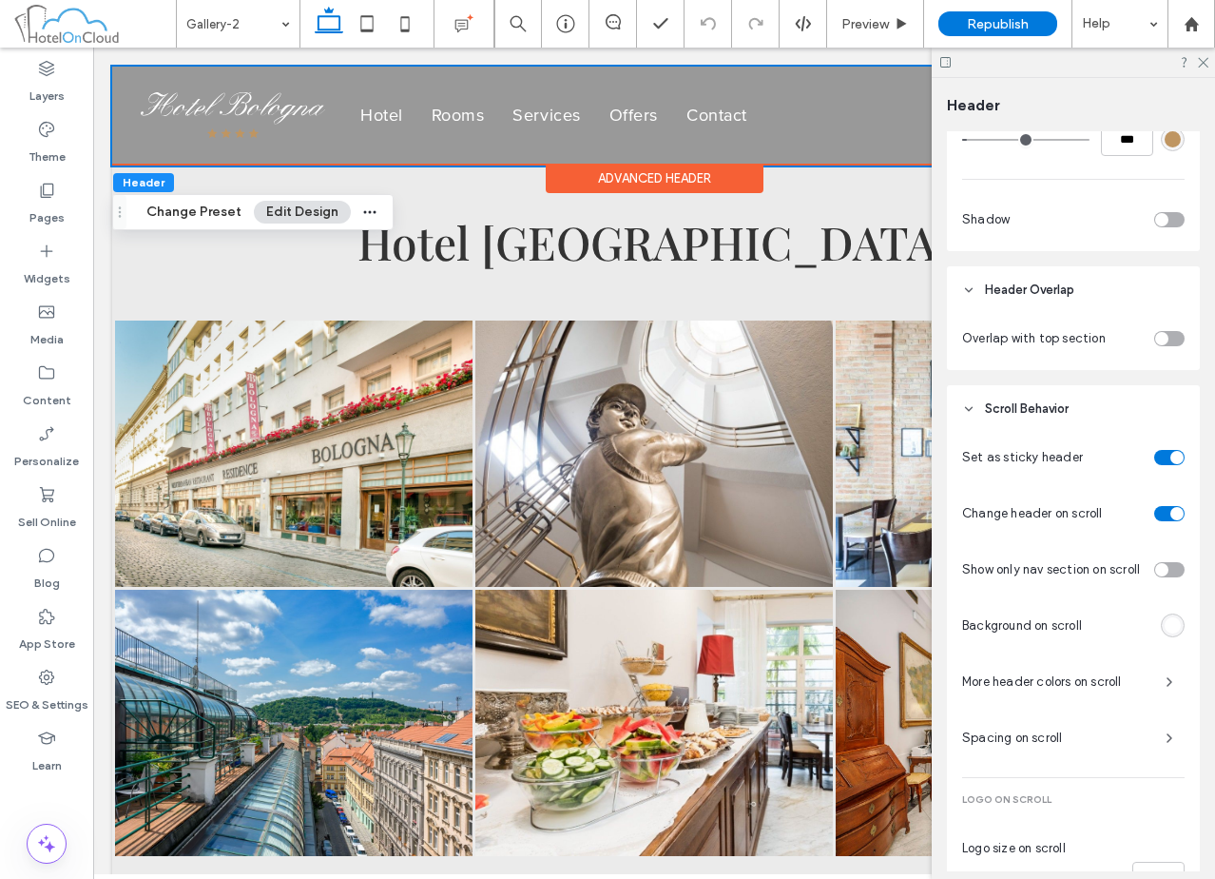
click at [1159, 340] on div "toggle" at bounding box center [1169, 338] width 30 height 15
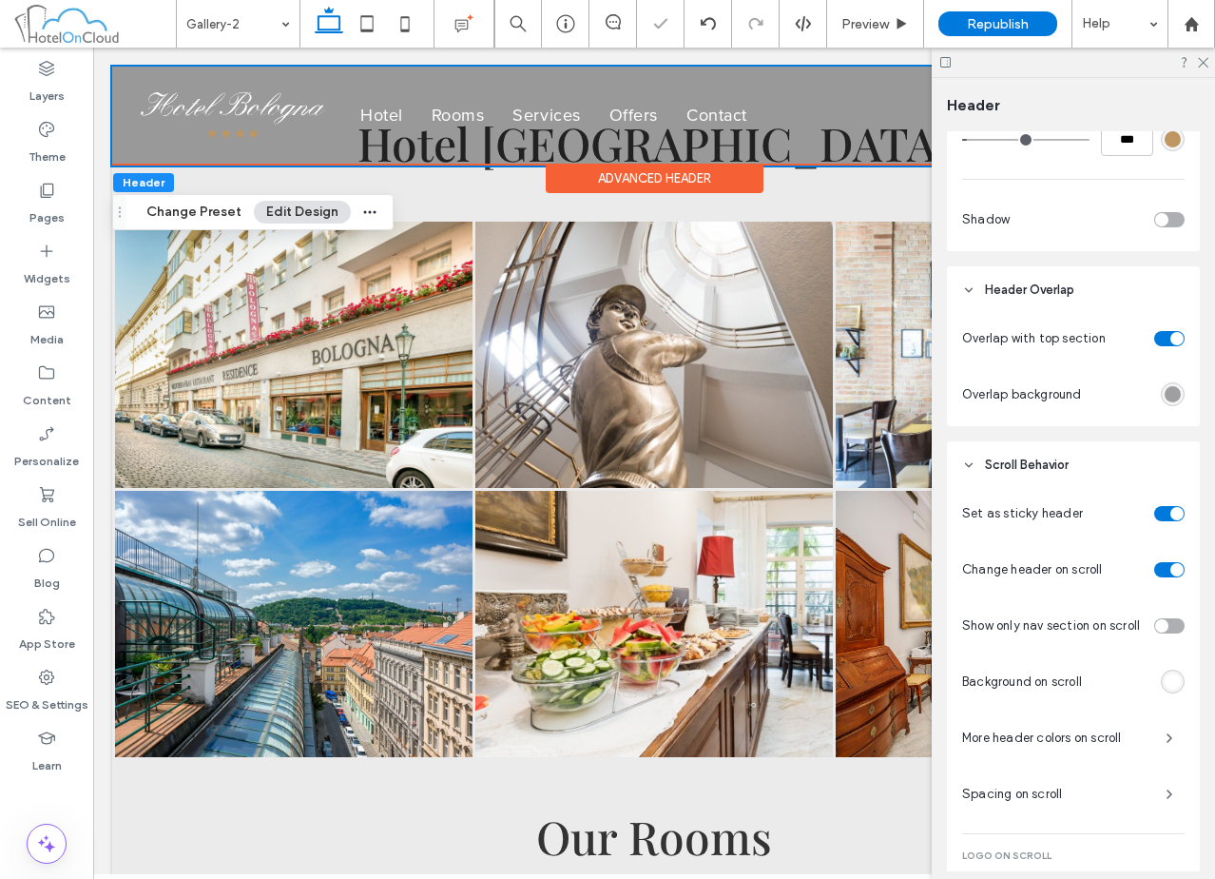
click at [1165, 389] on div "rgba(0, 0, 0, 0.35)" at bounding box center [1173, 394] width 16 height 16
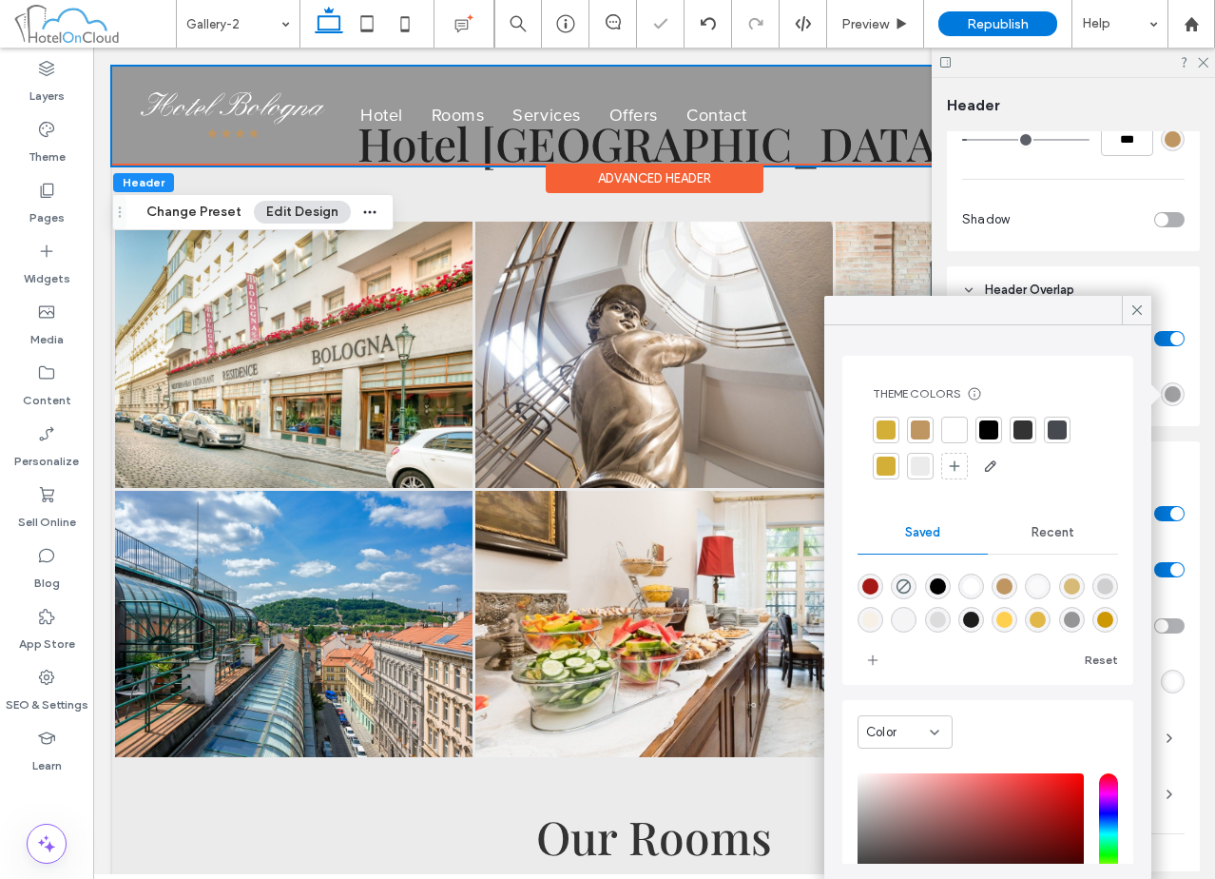
click at [928, 465] on div at bounding box center [920, 465] width 19 height 19
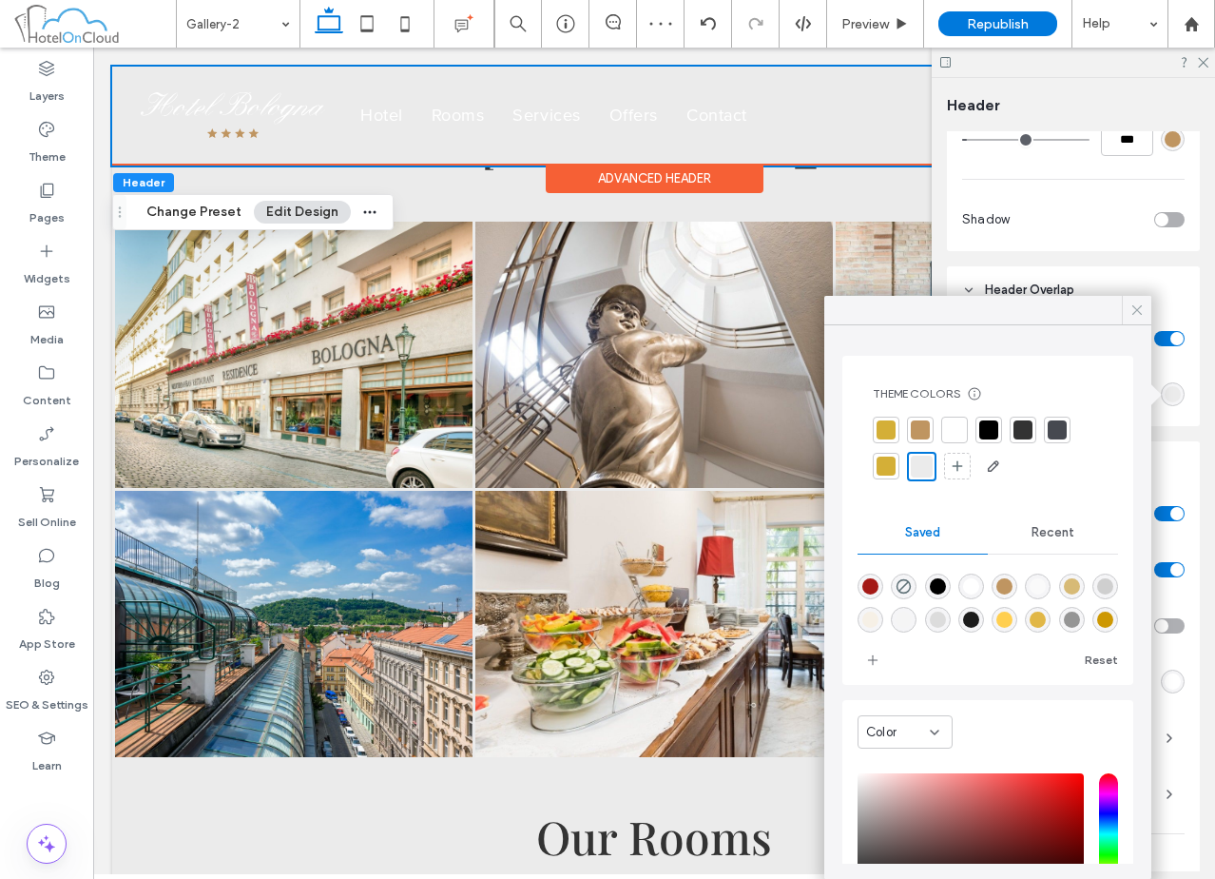
click at [1131, 307] on icon at bounding box center [1137, 309] width 17 height 17
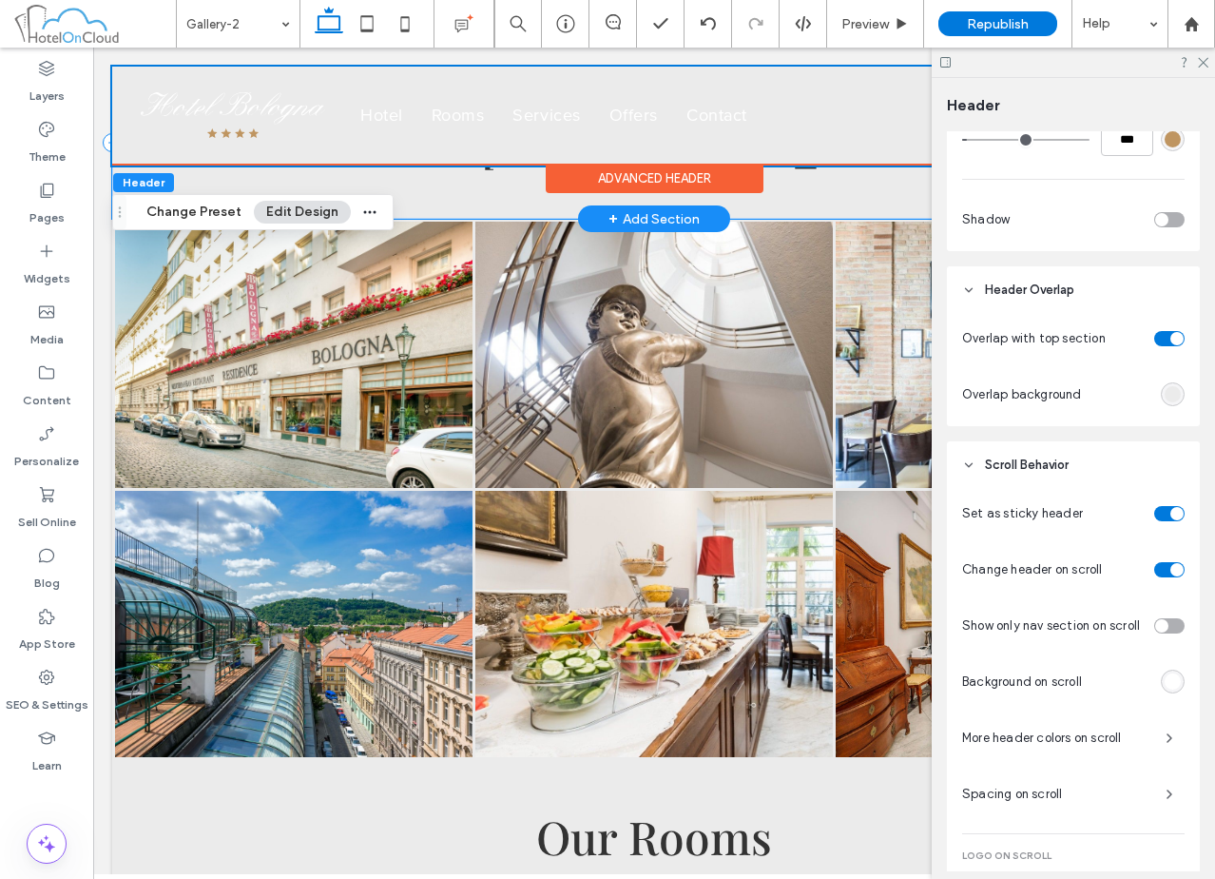
click at [423, 182] on div "Hotel Bologna" at bounding box center [654, 143] width 1084 height 152
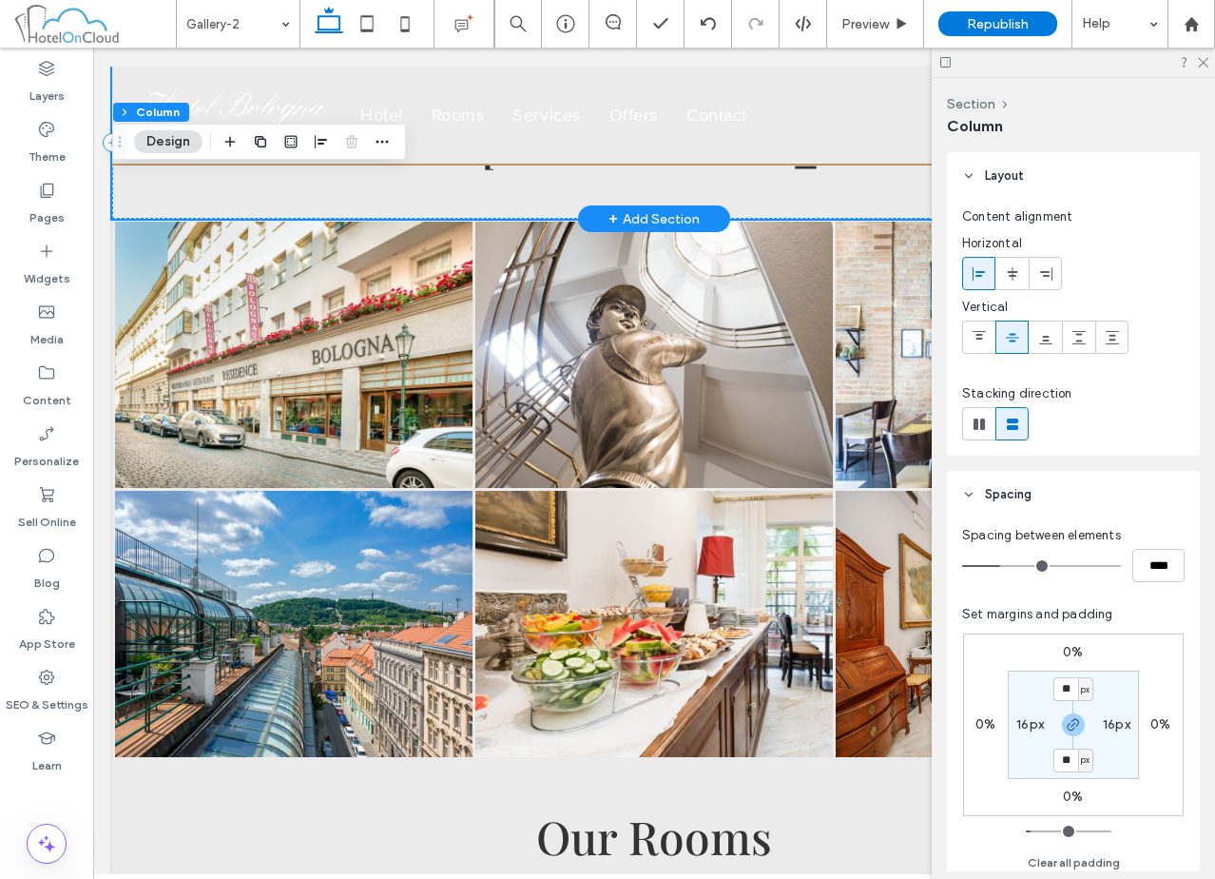
click at [139, 191] on div "Hotel Bologna" at bounding box center [654, 143] width 1084 height 152
click at [1074, 647] on label "0%" at bounding box center [1073, 652] width 20 height 16
type input "*"
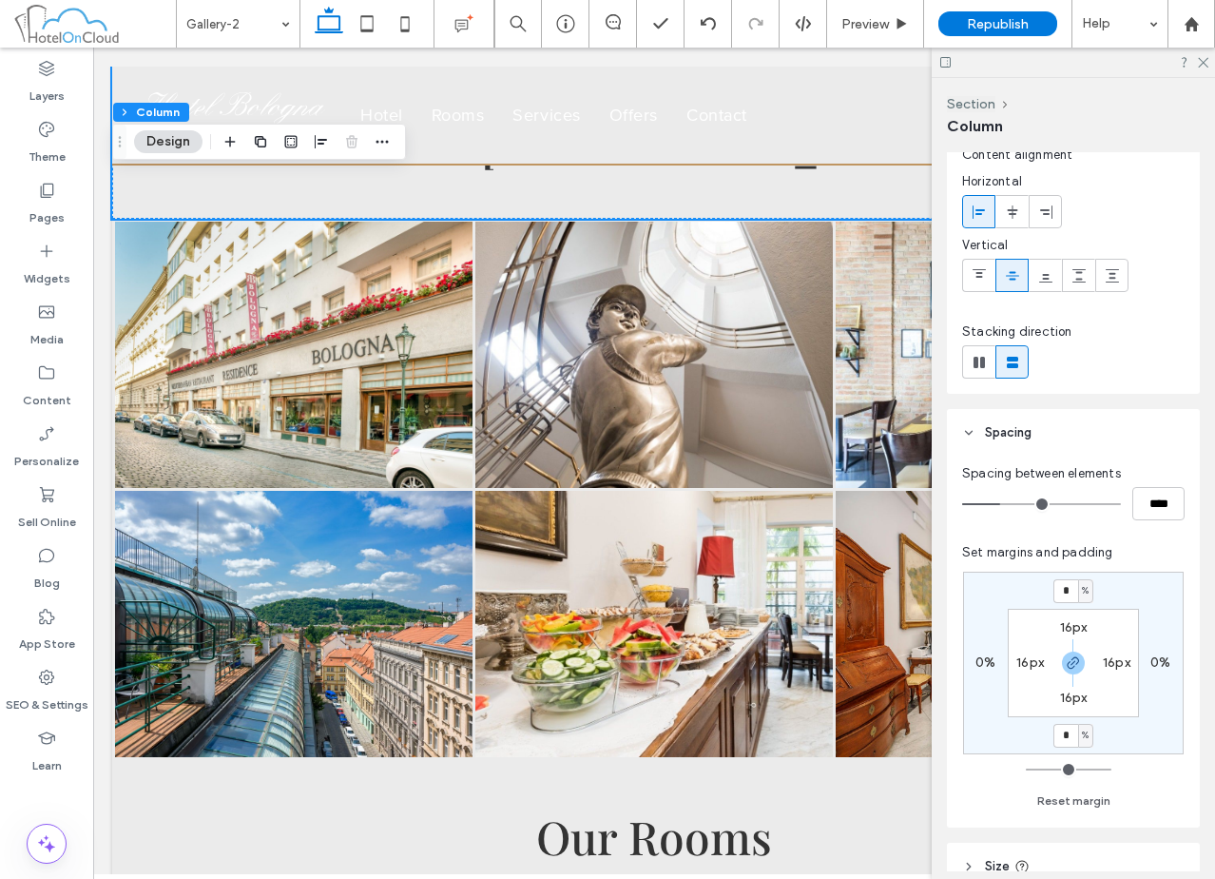
scroll to position [95, 0]
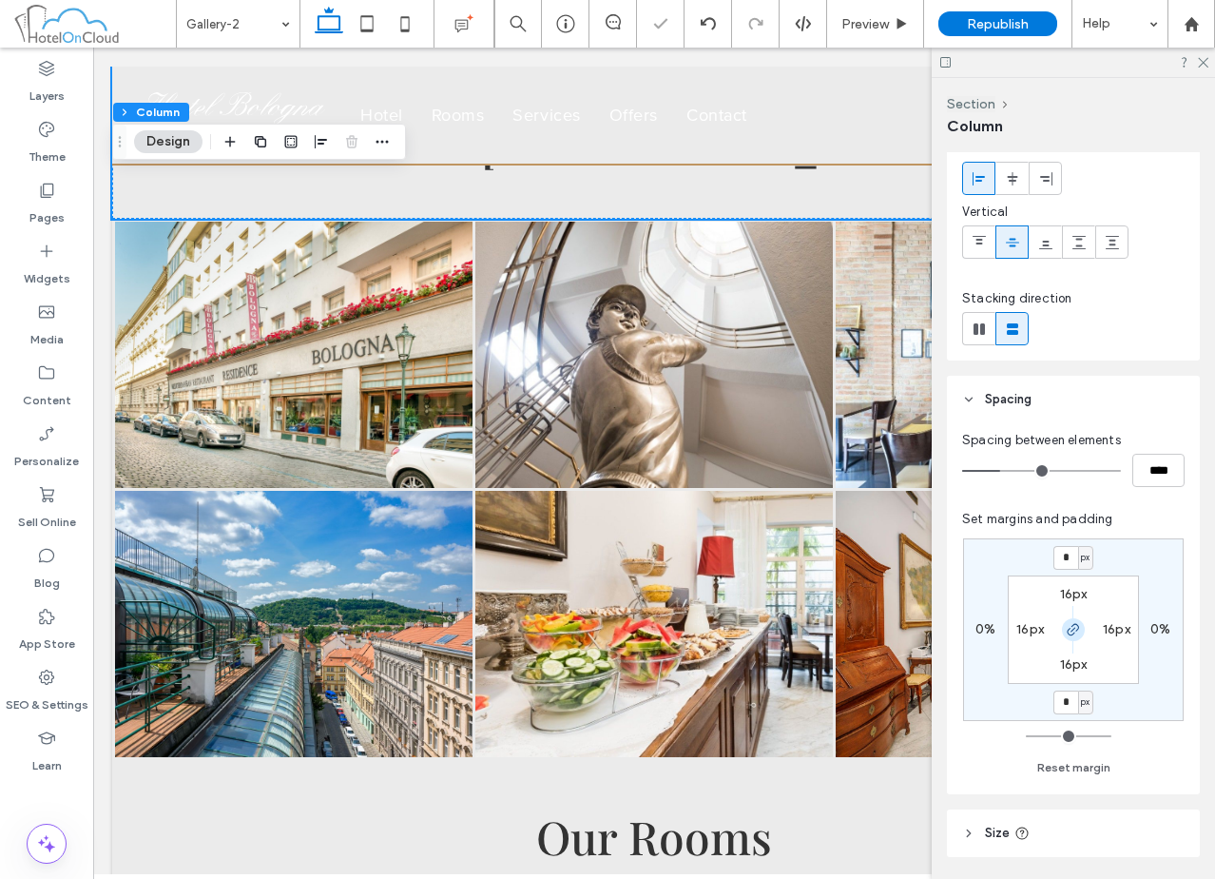
click at [1071, 628] on icon "button" at bounding box center [1073, 629] width 15 height 15
click at [1066, 552] on input "*" at bounding box center [1065, 558] width 25 height 24
type input "***"
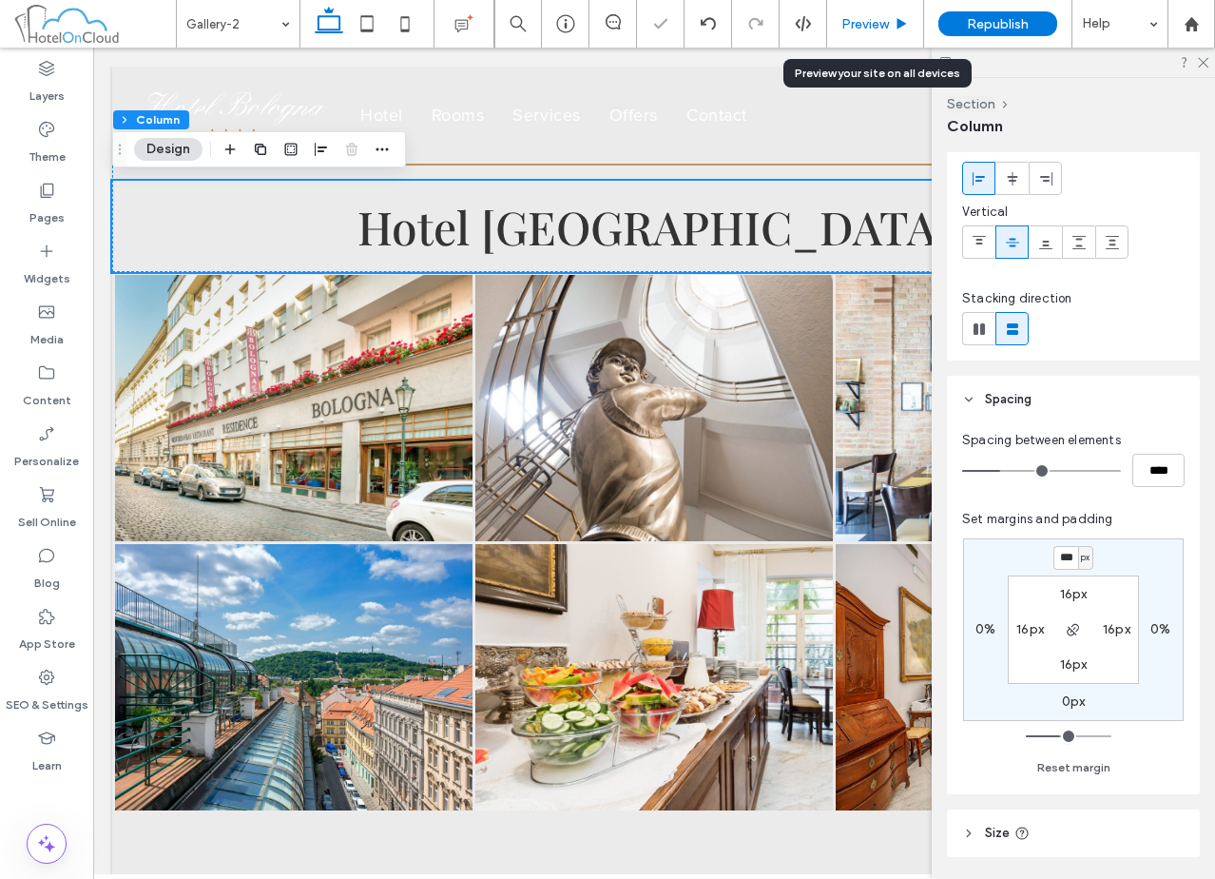
click at [867, 34] on div "Preview" at bounding box center [875, 24] width 97 height 48
click at [874, 22] on span "Preview" at bounding box center [865, 24] width 48 height 16
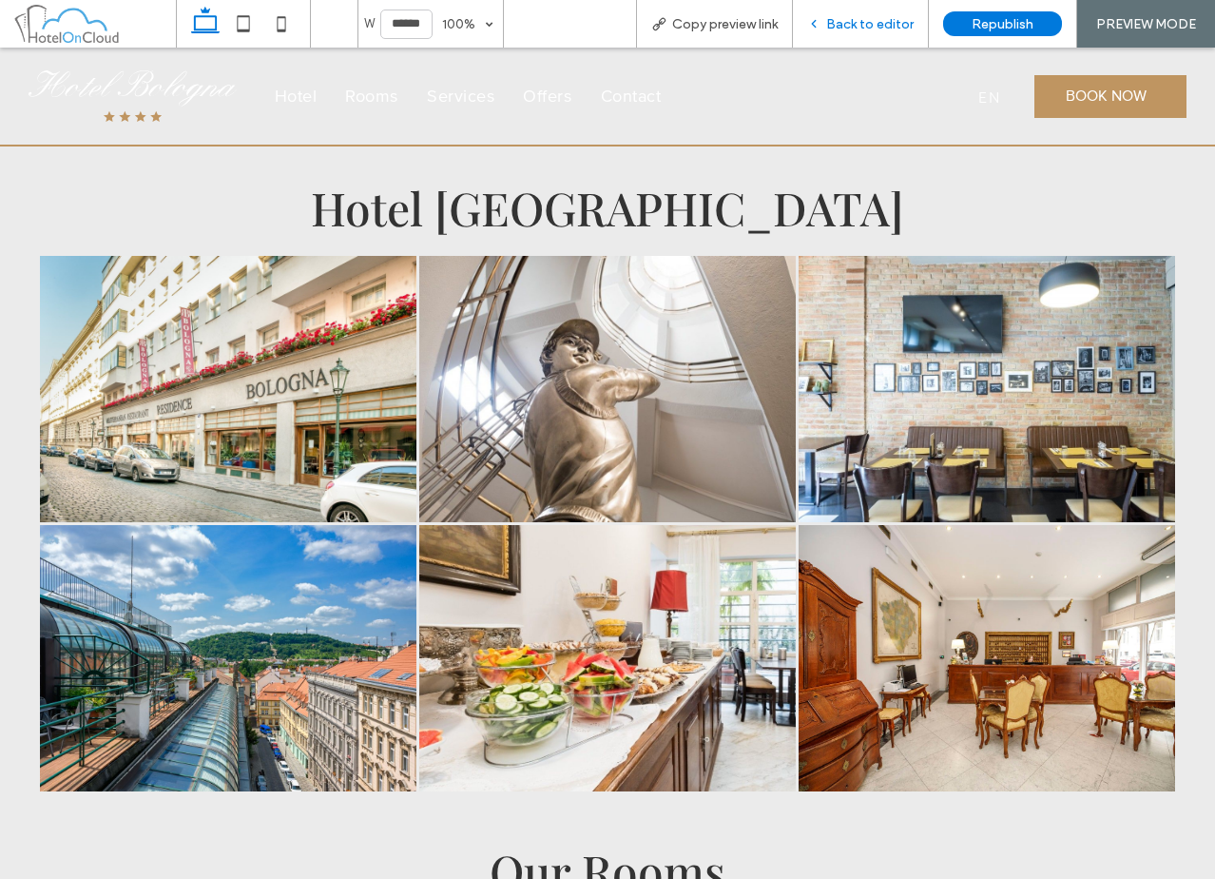
click at [889, 21] on span "Back to editor" at bounding box center [869, 24] width 87 height 16
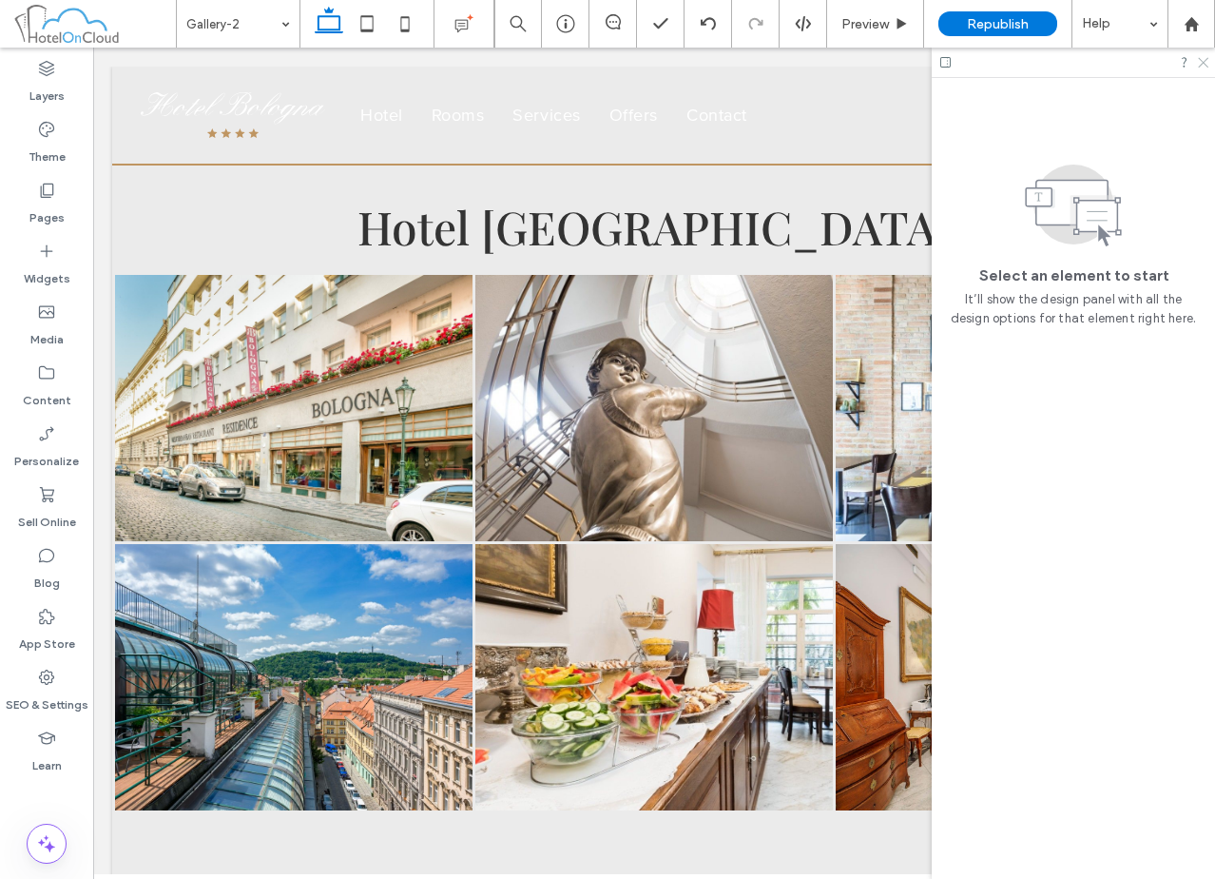
click at [1204, 64] on icon at bounding box center [1202, 61] width 12 height 12
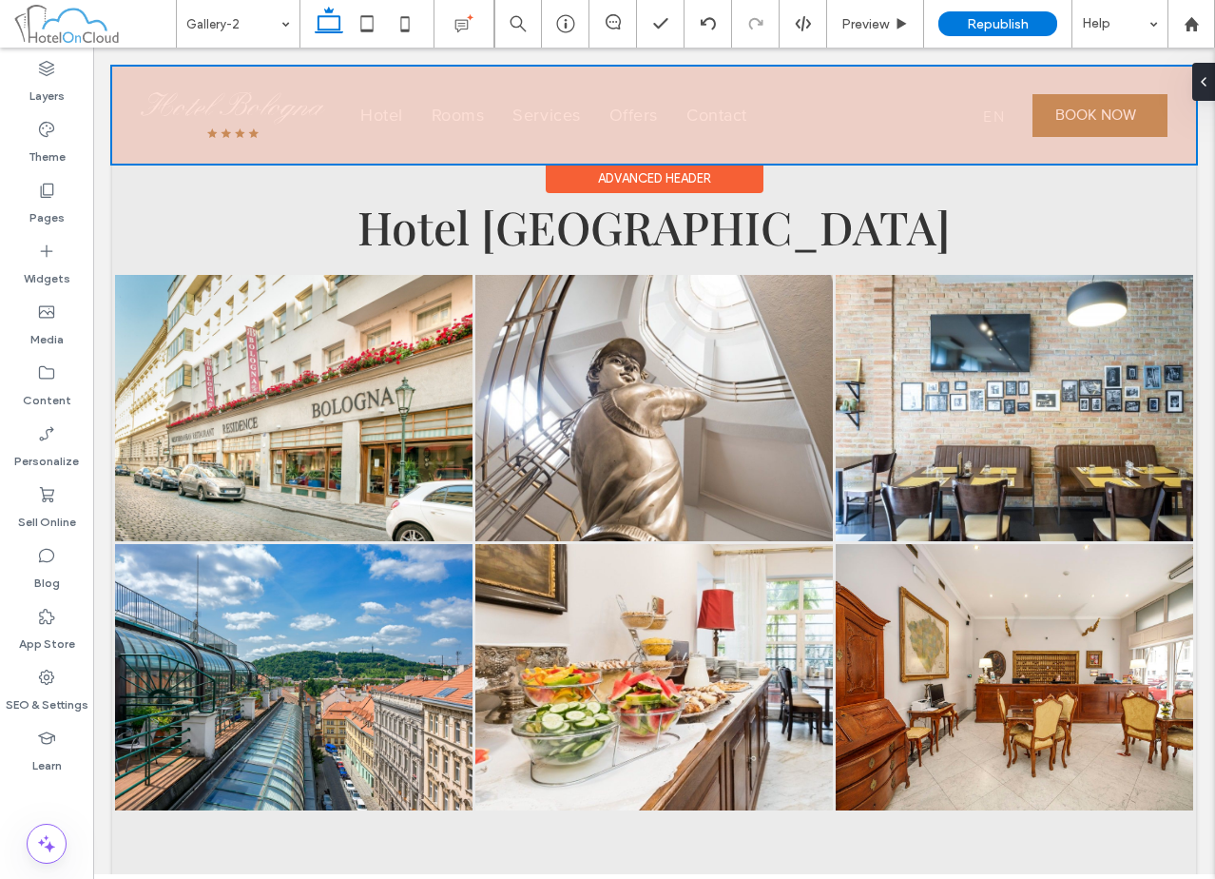
click at [673, 183] on div "Advanced Header" at bounding box center [655, 178] width 218 height 29
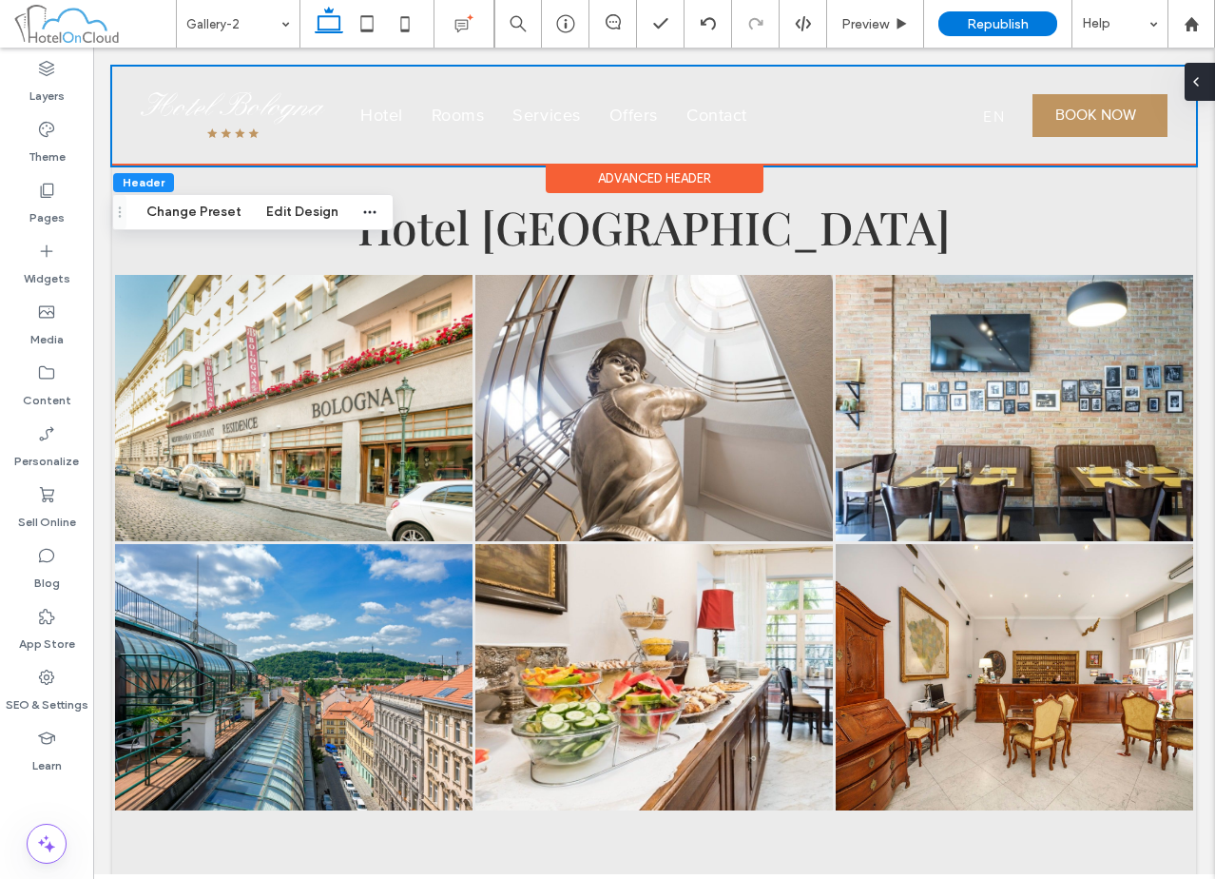
drag, startPoint x: 1201, startPoint y: 74, endPoint x: 1108, endPoint y: 30, distance: 102.9
click at [1201, 74] on icon at bounding box center [1195, 81] width 15 height 15
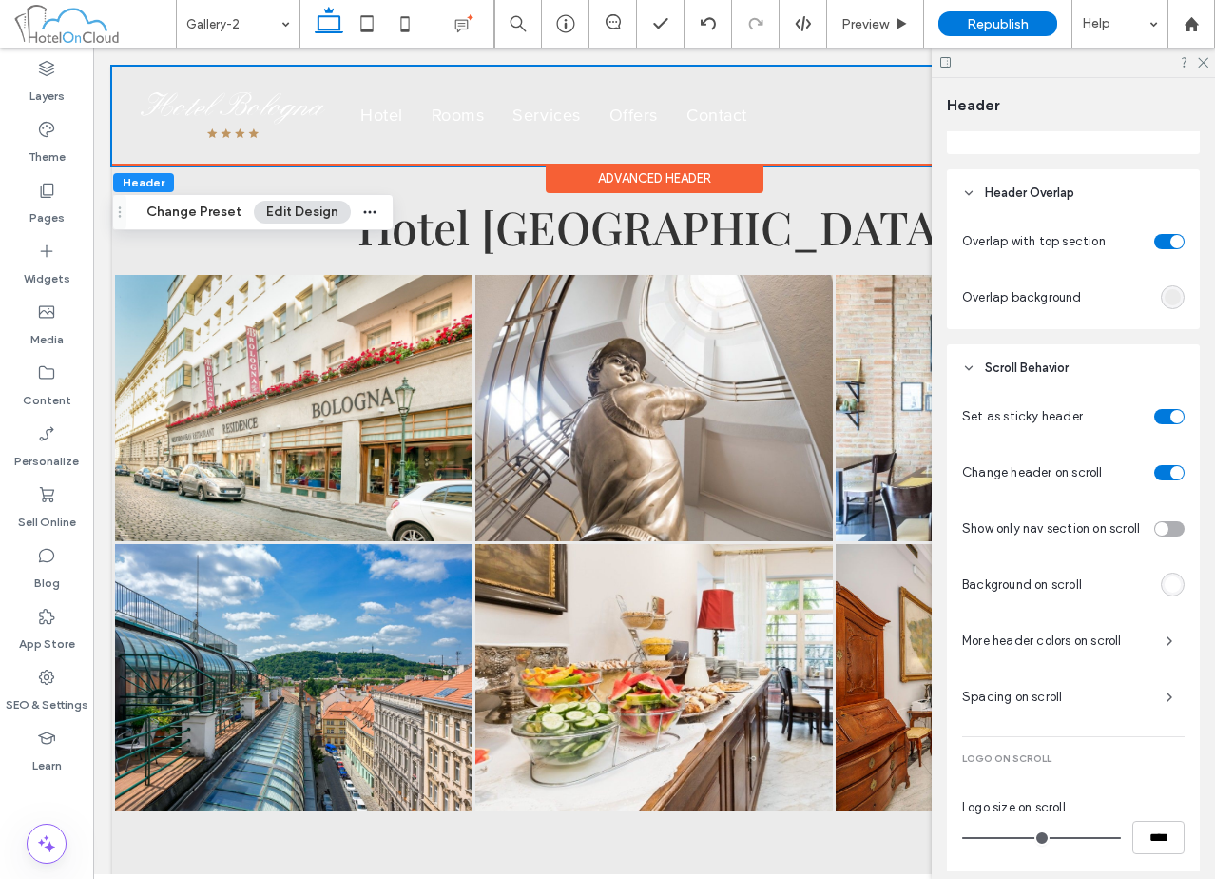
scroll to position [525, 0]
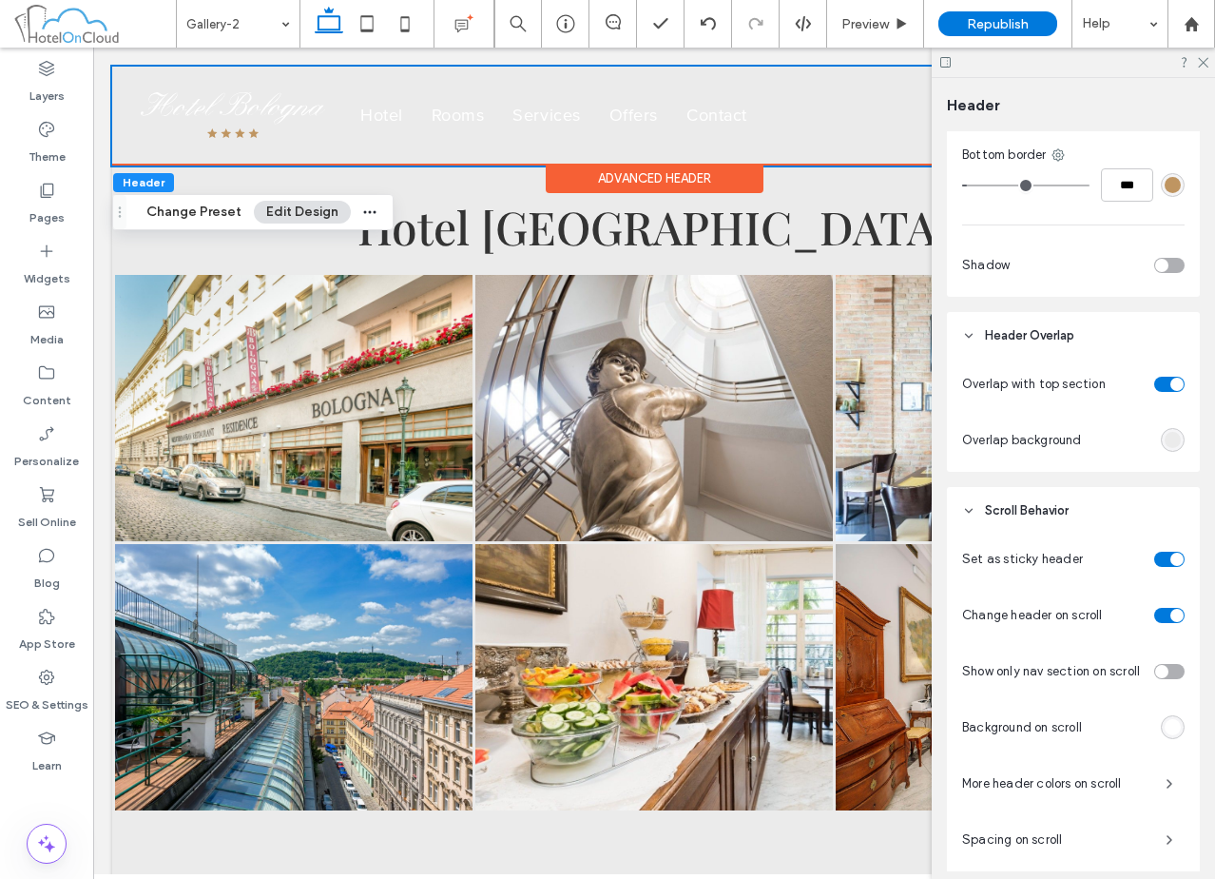
click at [1165, 447] on div "rgba(235,235,235,1)" at bounding box center [1173, 440] width 16 height 16
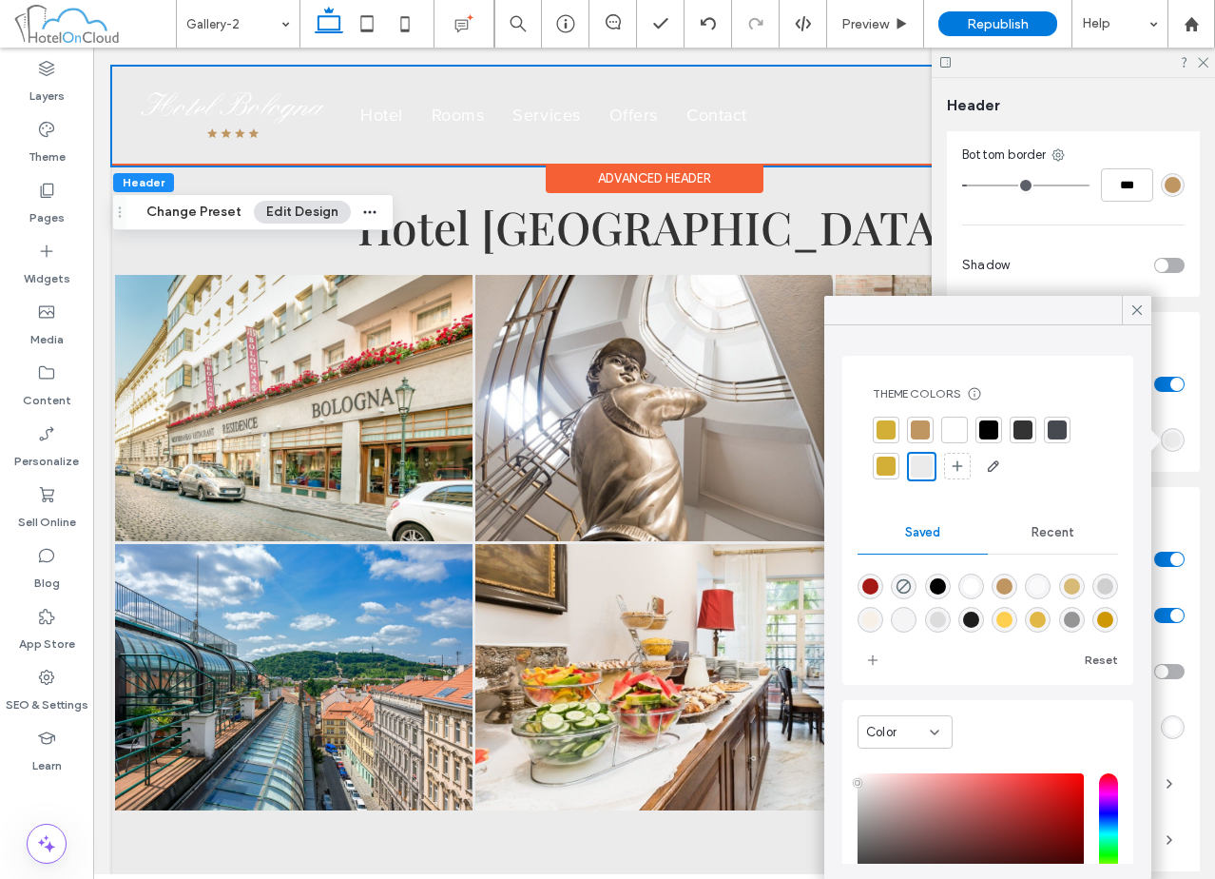
click at [1061, 427] on div at bounding box center [1057, 429] width 19 height 19
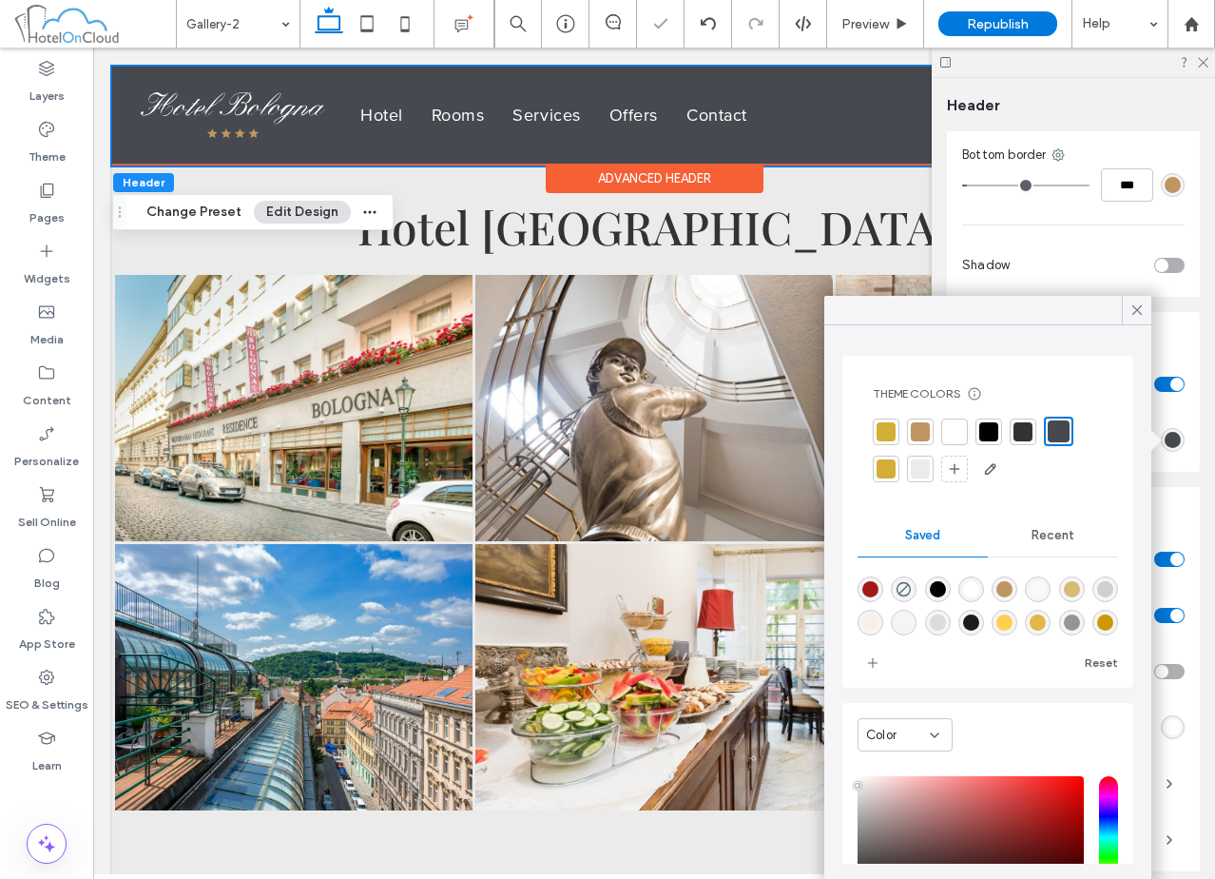
click at [928, 431] on div at bounding box center [920, 431] width 19 height 19
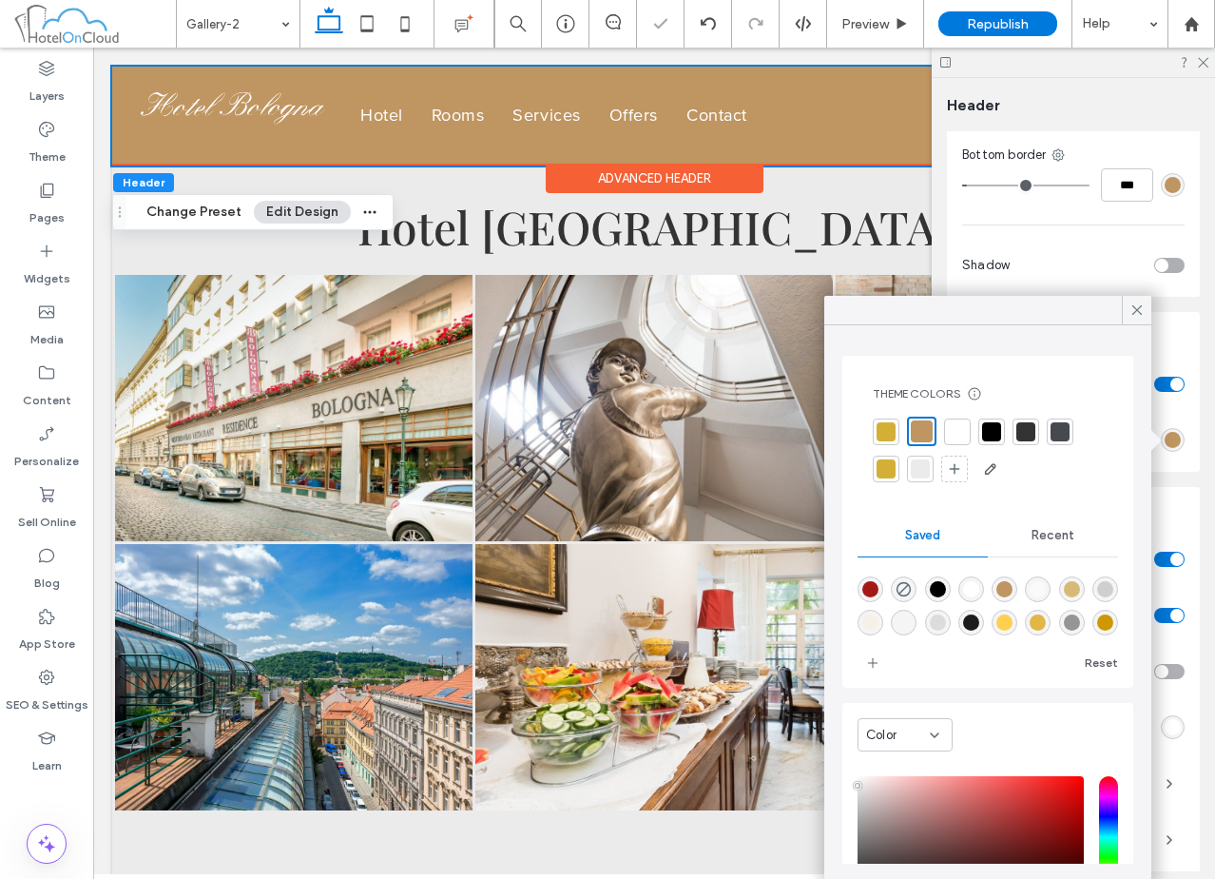
click at [1057, 430] on div at bounding box center [1060, 431] width 19 height 19
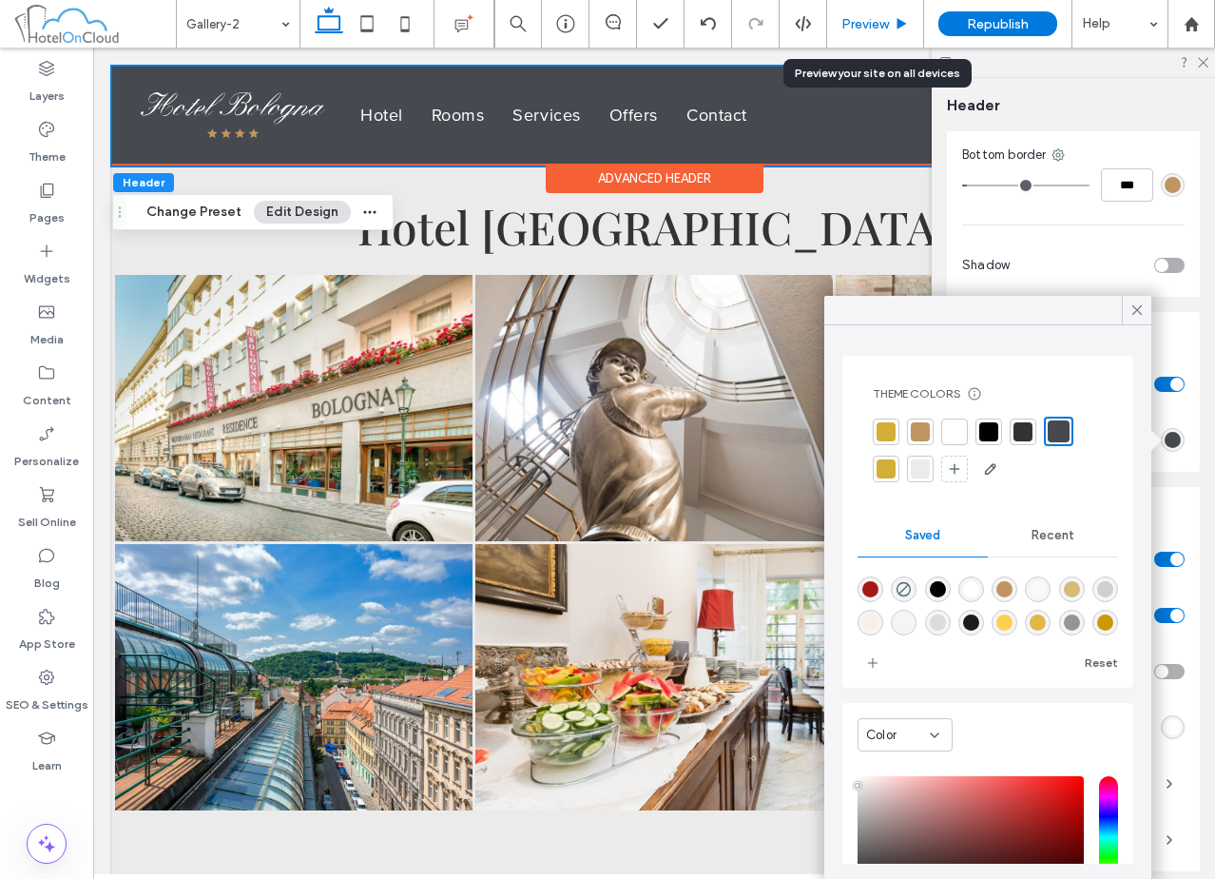
click at [864, 26] on span "Preview" at bounding box center [865, 24] width 48 height 16
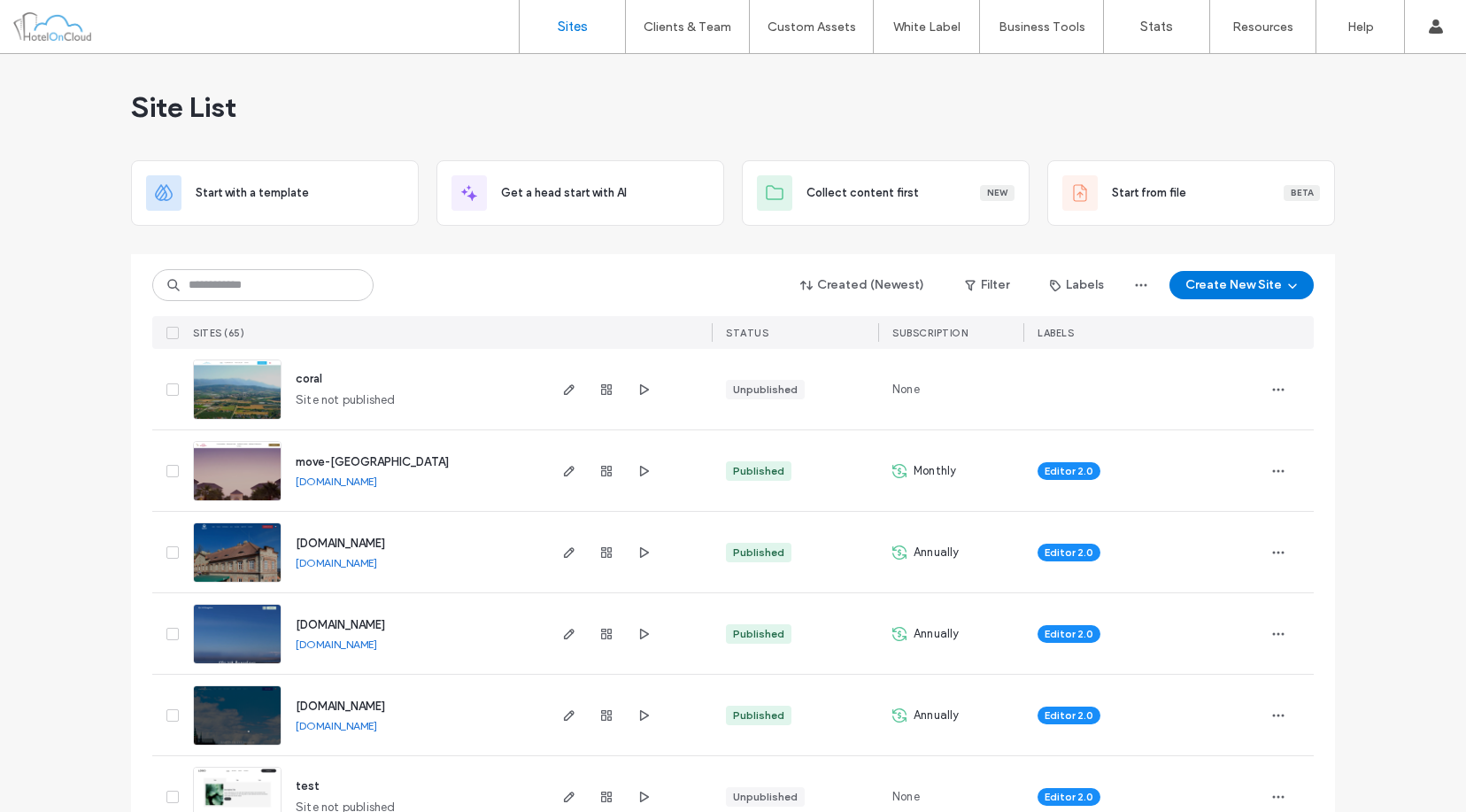
click at [251, 269] on input at bounding box center [264, 285] width 222 height 32
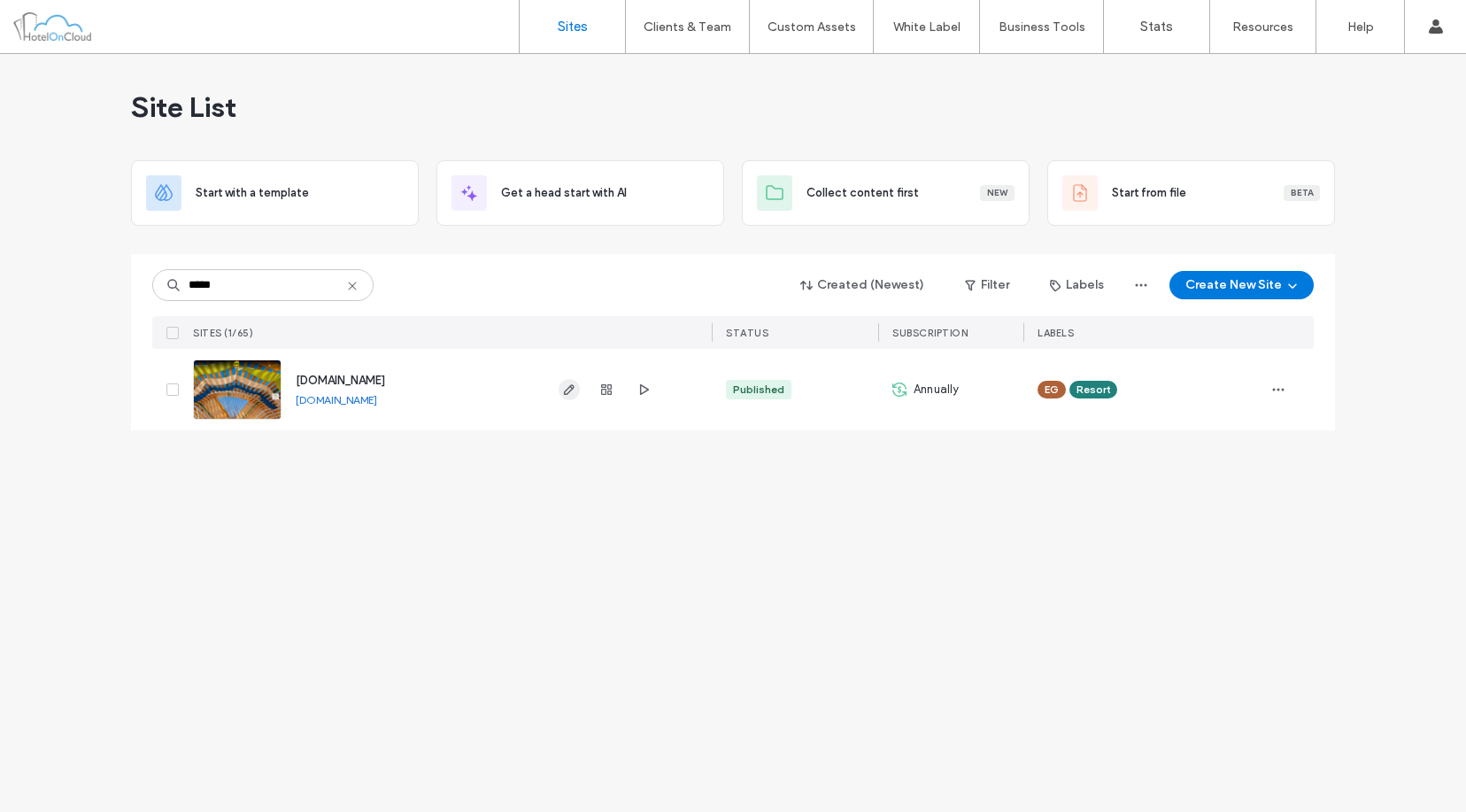
type input "*****"
click at [346, 281] on icon at bounding box center [352, 285] width 14 height 14
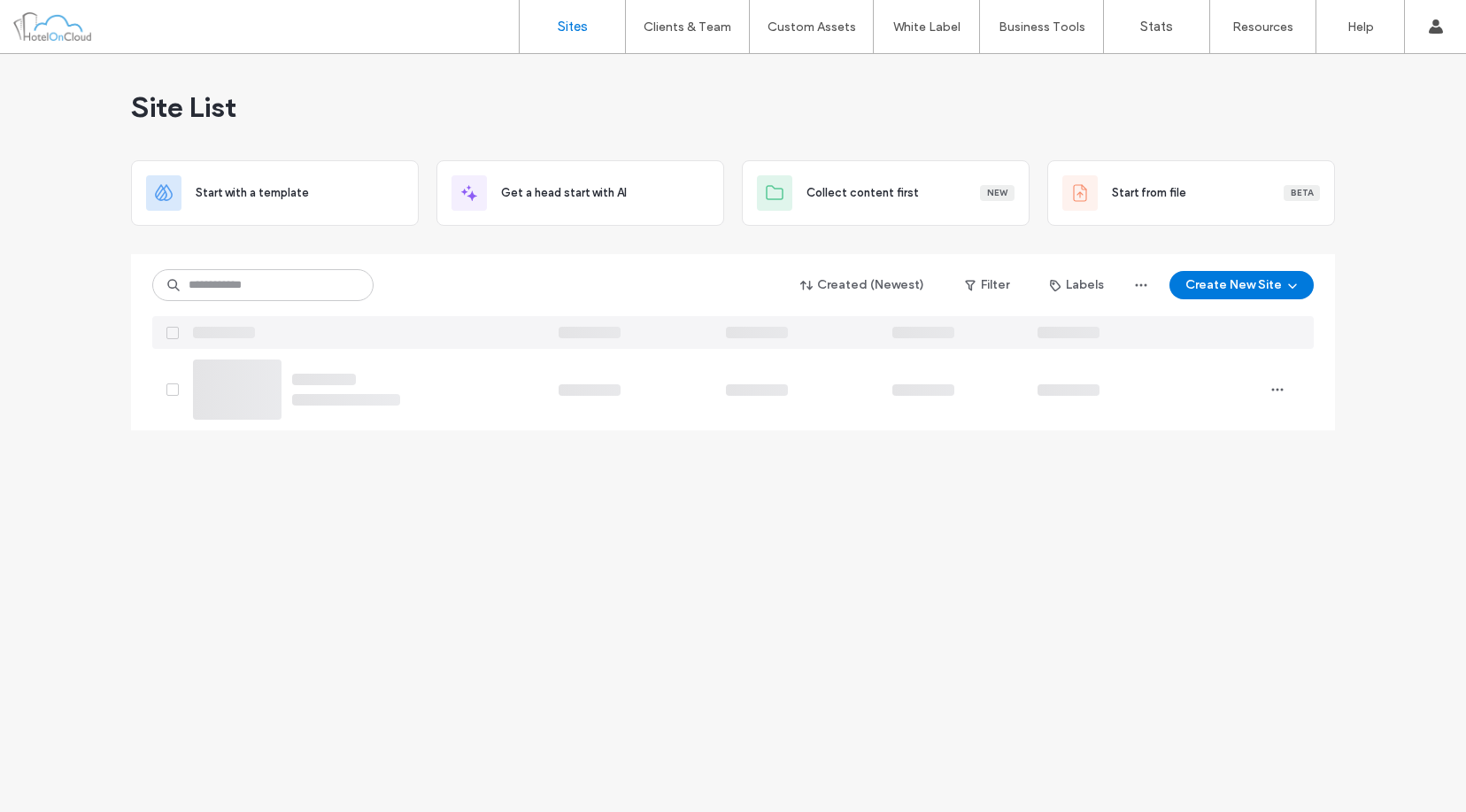
click at [578, 267] on div "Created (Newest) Filter Labels Create New Site" at bounding box center [733, 302] width 1161 height 95
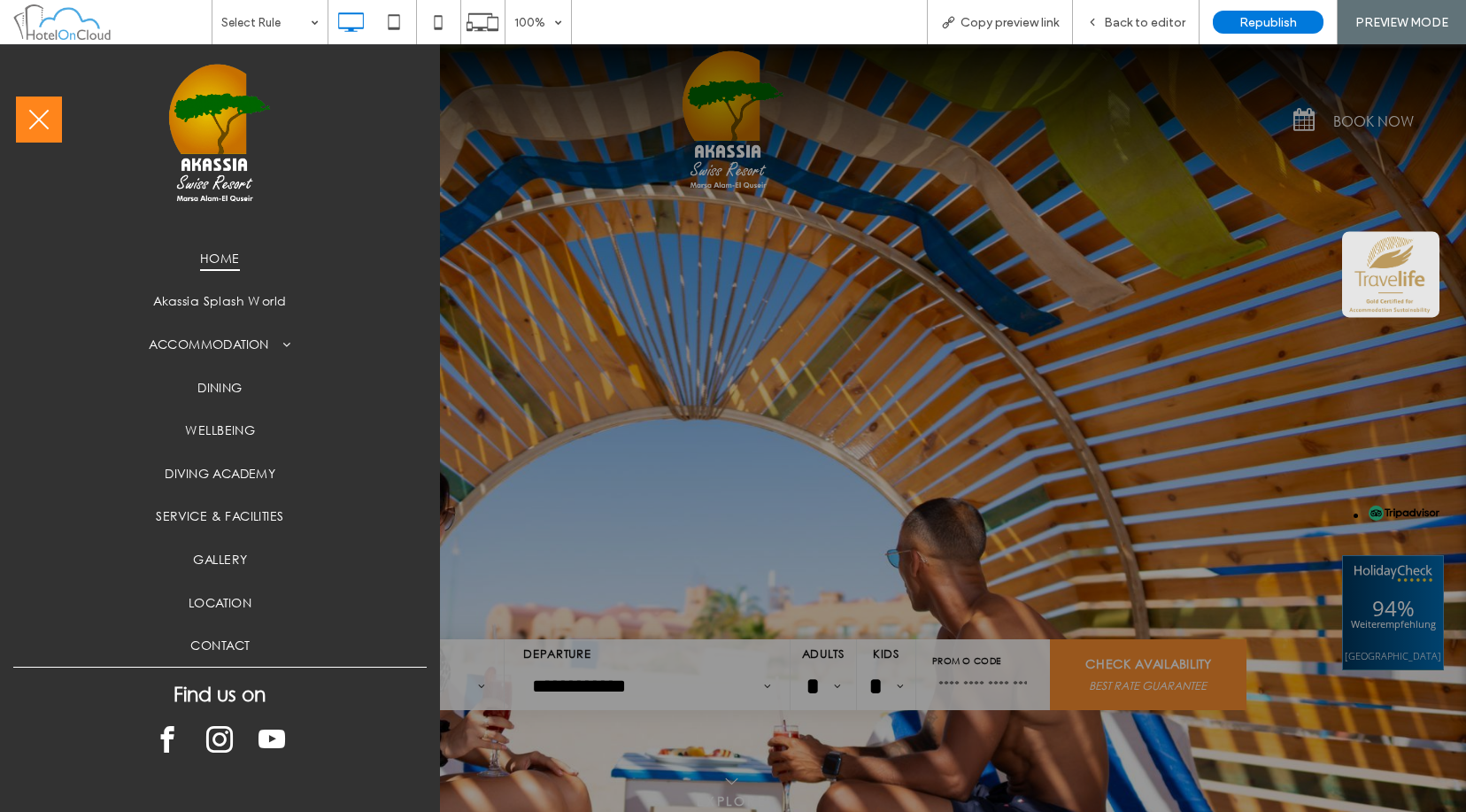
click at [35, 116] on span "menu" at bounding box center [39, 120] width 20 height 20
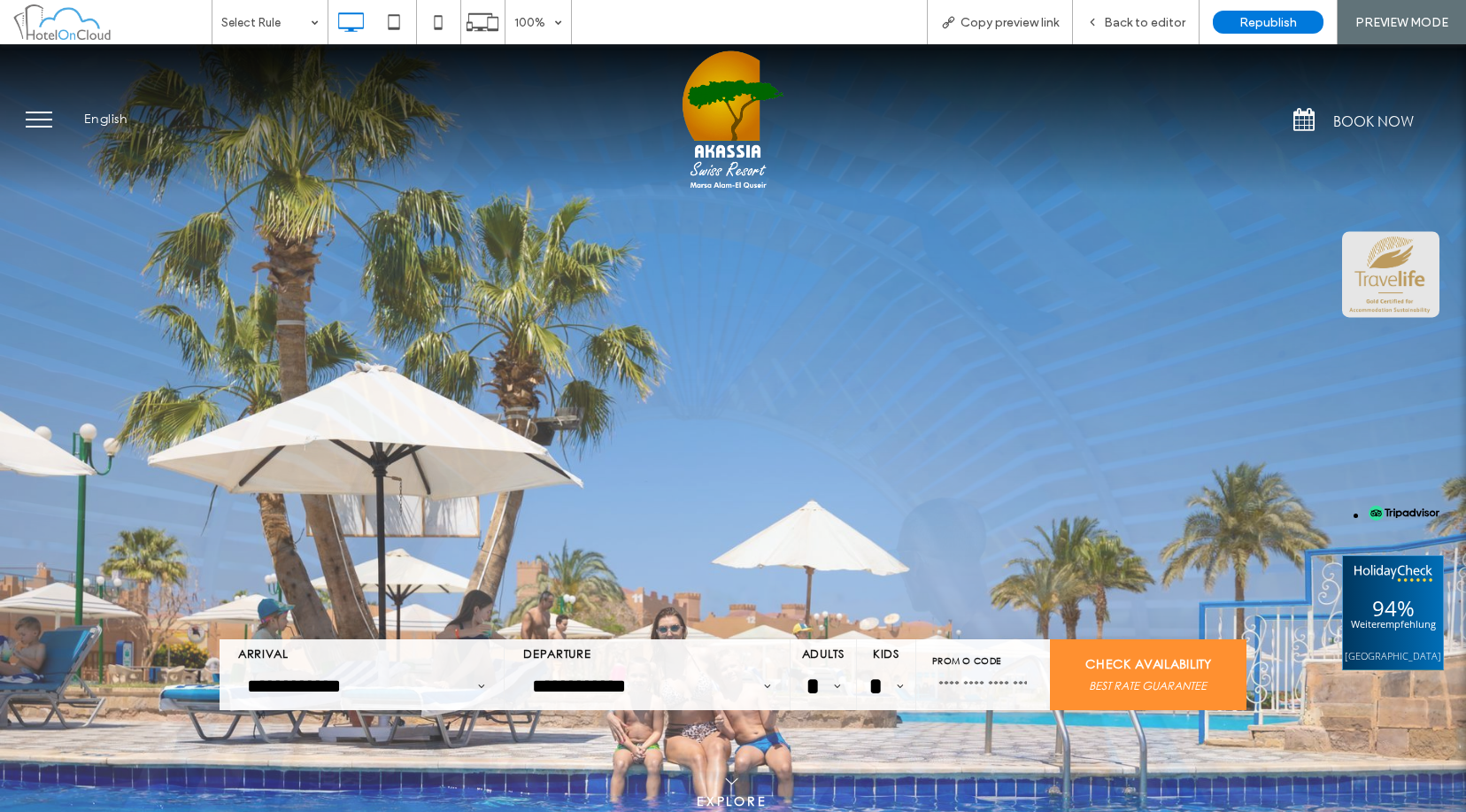
click at [39, 118] on span "menu" at bounding box center [39, 119] width 27 height 2
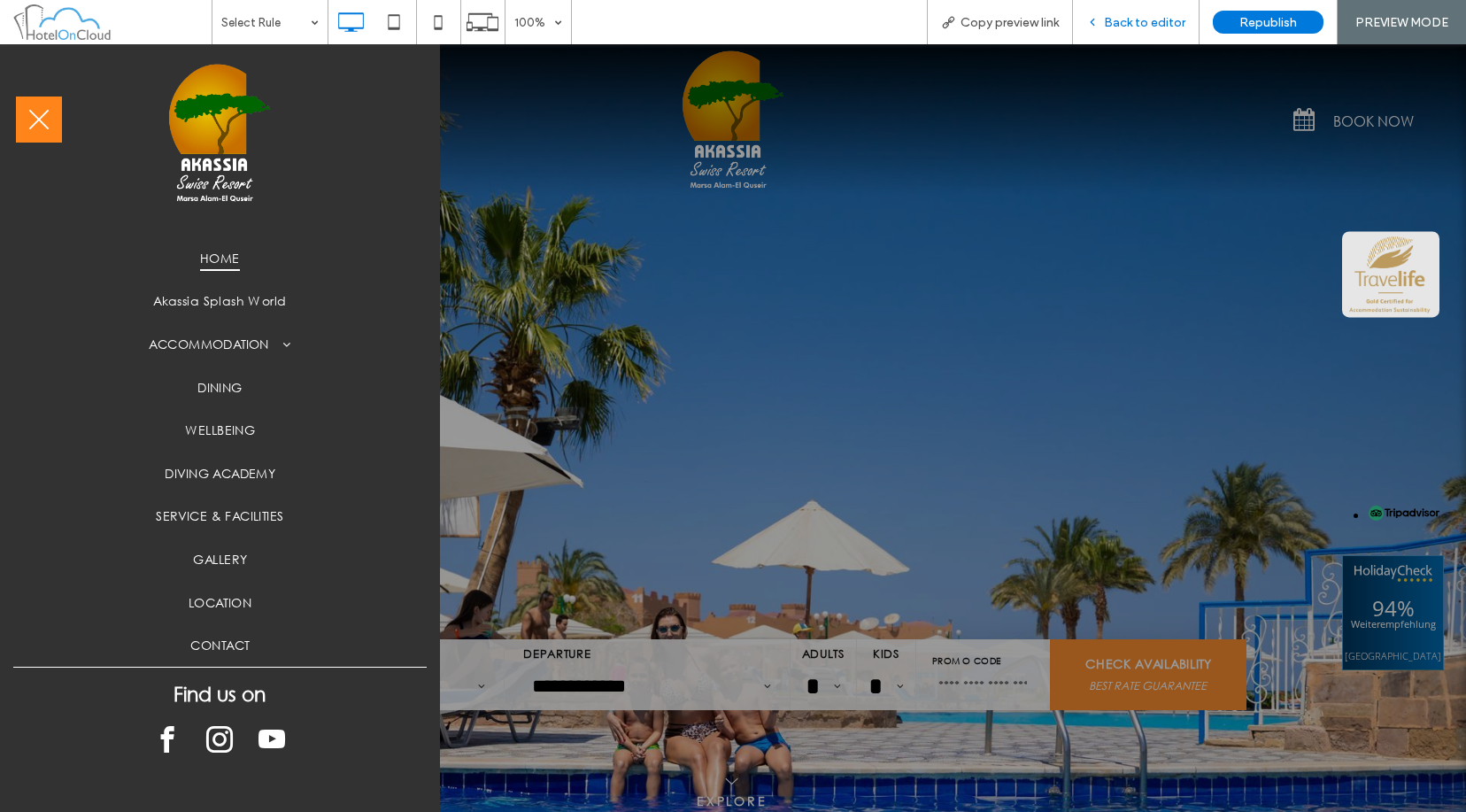
click at [1137, 30] on div "Back to editor" at bounding box center [1136, 22] width 127 height 45
click at [1159, 20] on span "Back to editor" at bounding box center [1145, 22] width 81 height 15
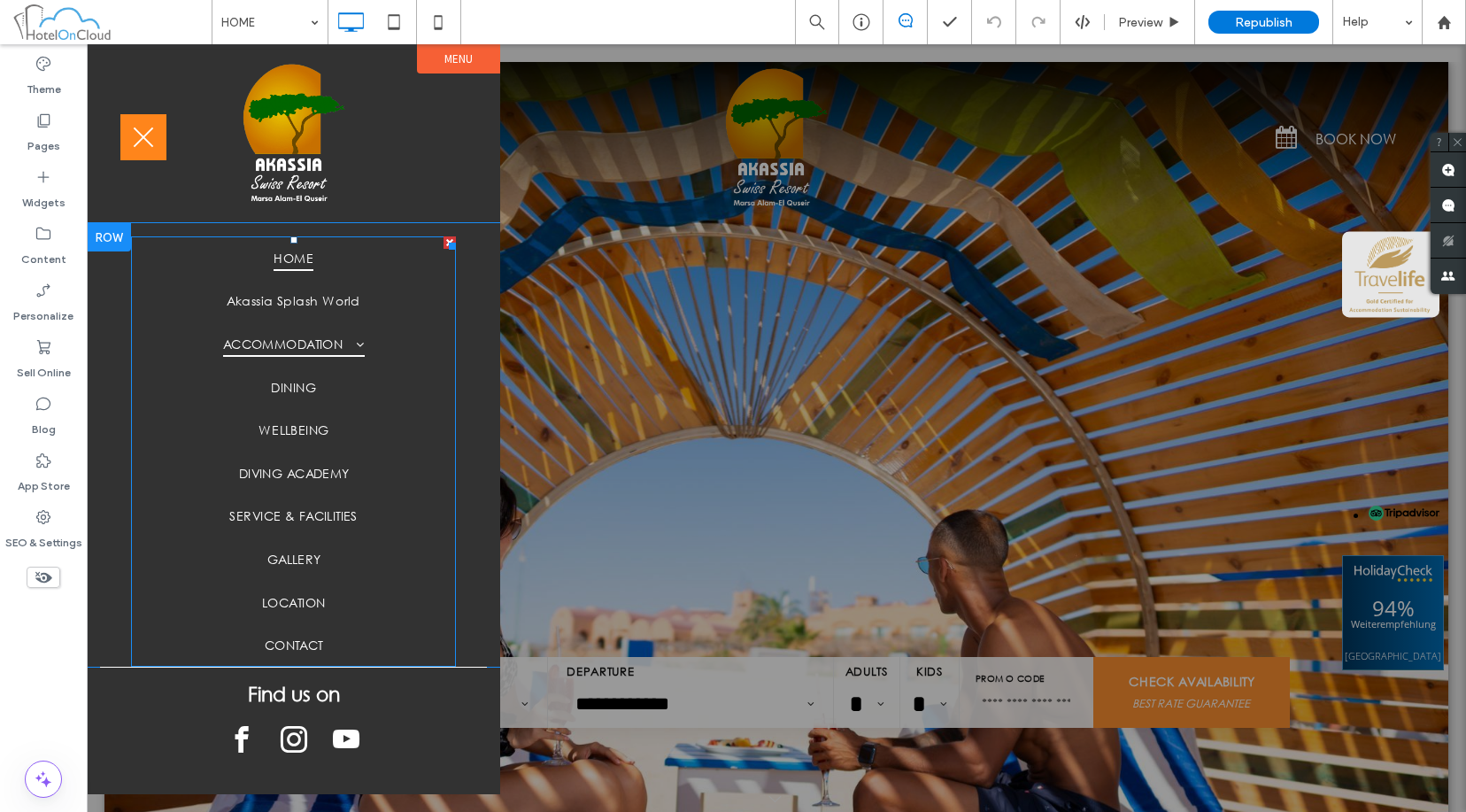
click at [280, 327] on link "ACCOMMODATION" at bounding box center [293, 344] width 325 height 44
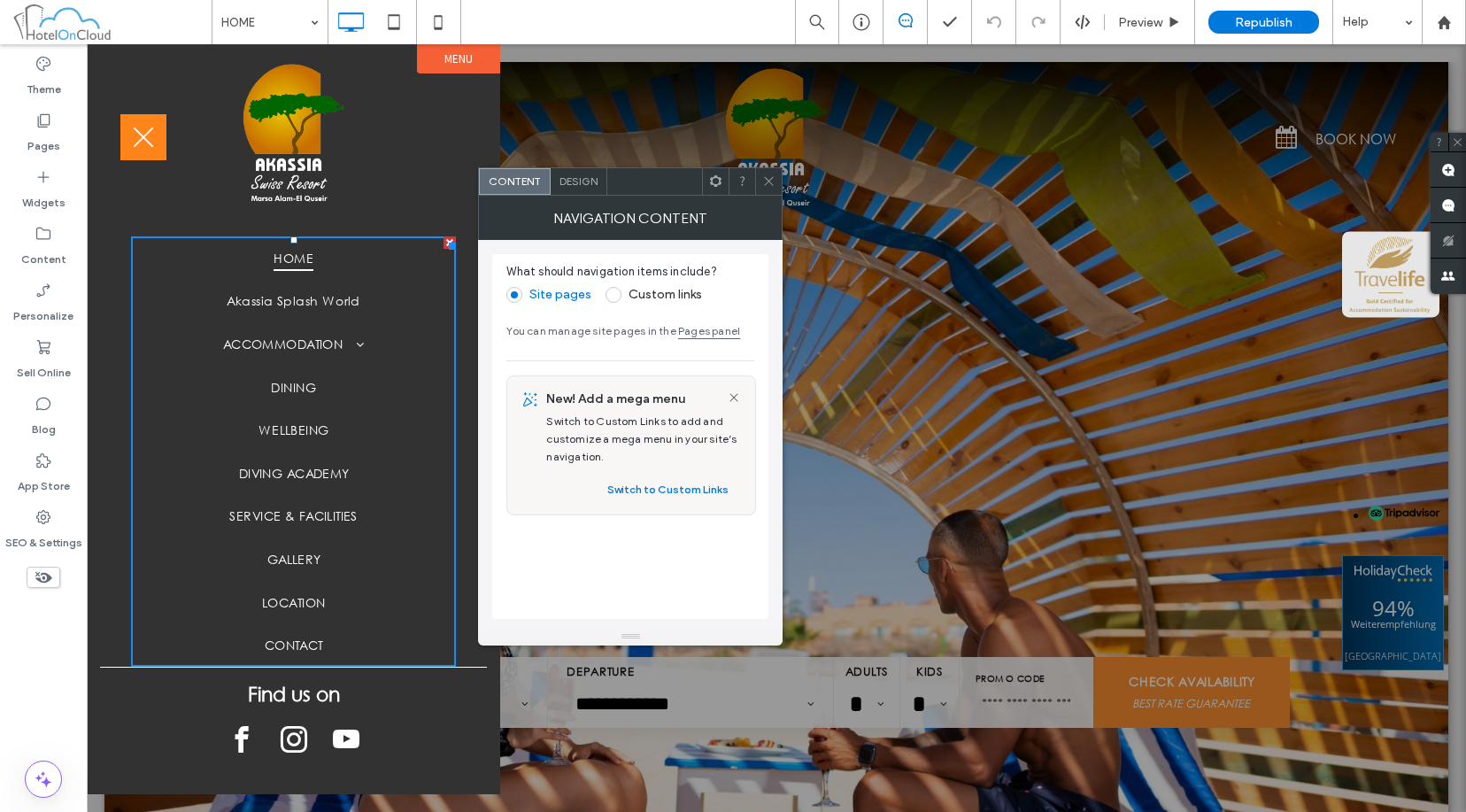
click at [589, 187] on span "Design" at bounding box center [578, 181] width 38 height 13
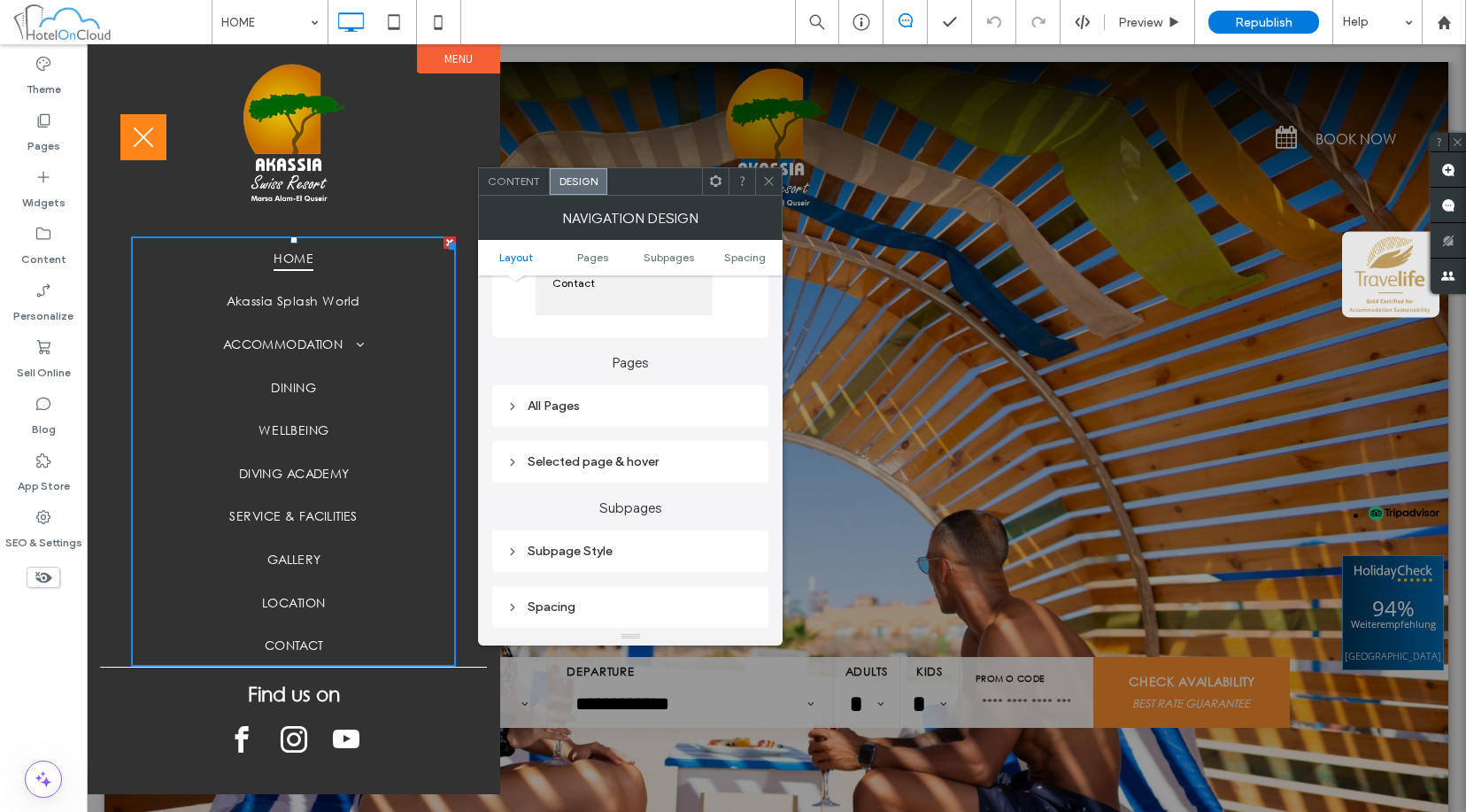
scroll to position [354, 0]
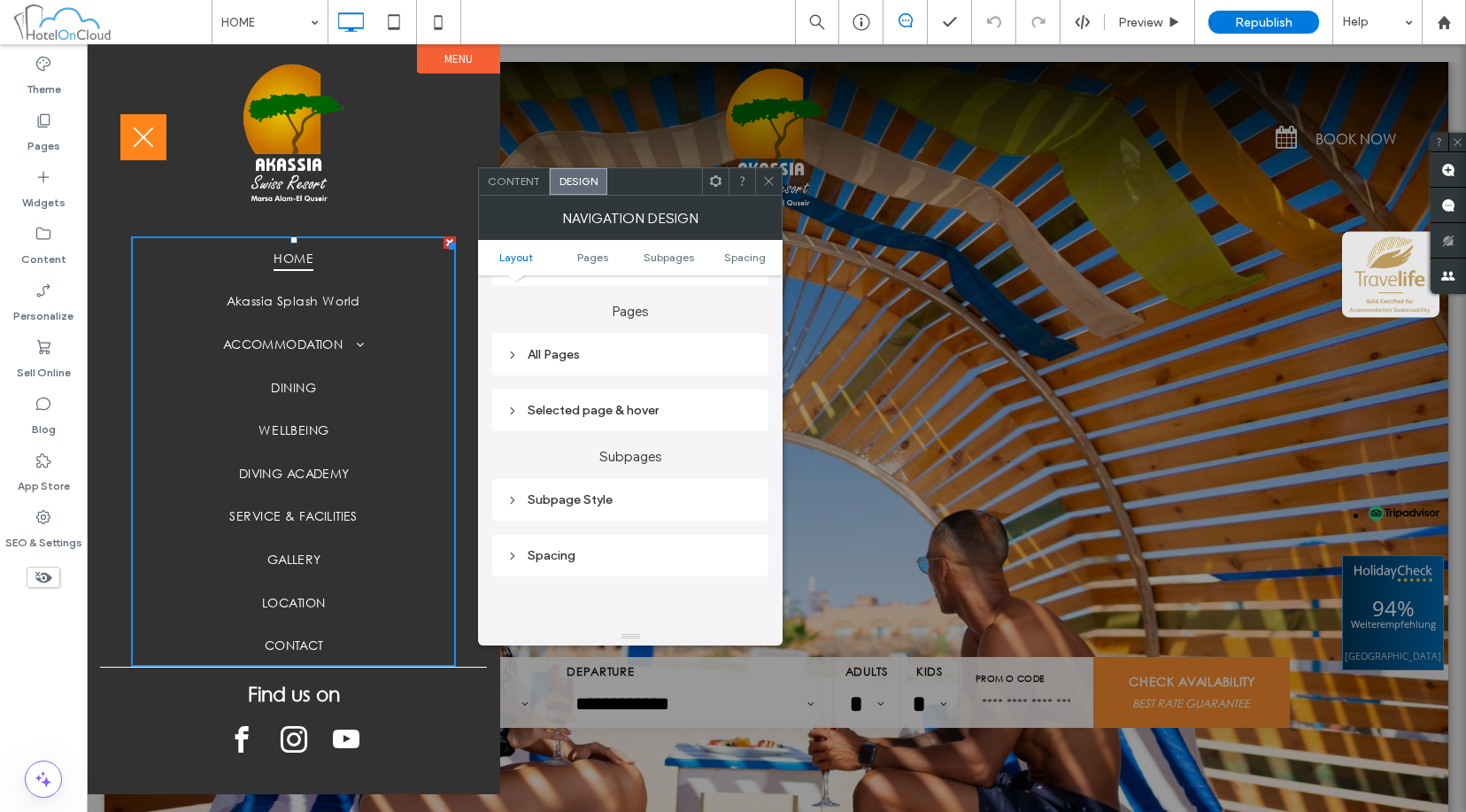
click at [631, 354] on div "All Pages" at bounding box center [631, 355] width 248 height 15
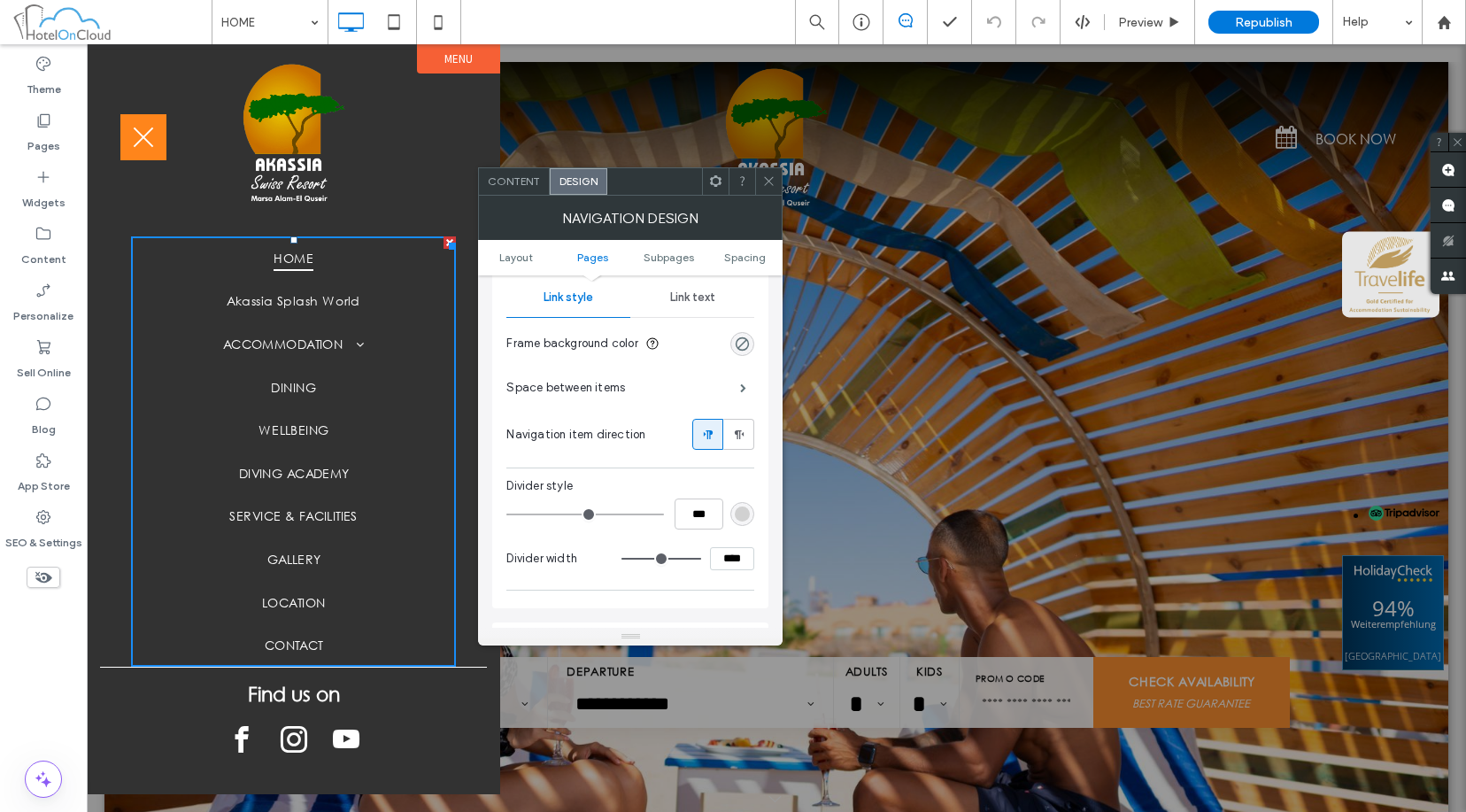
click at [699, 300] on span "Link text" at bounding box center [693, 297] width 45 height 14
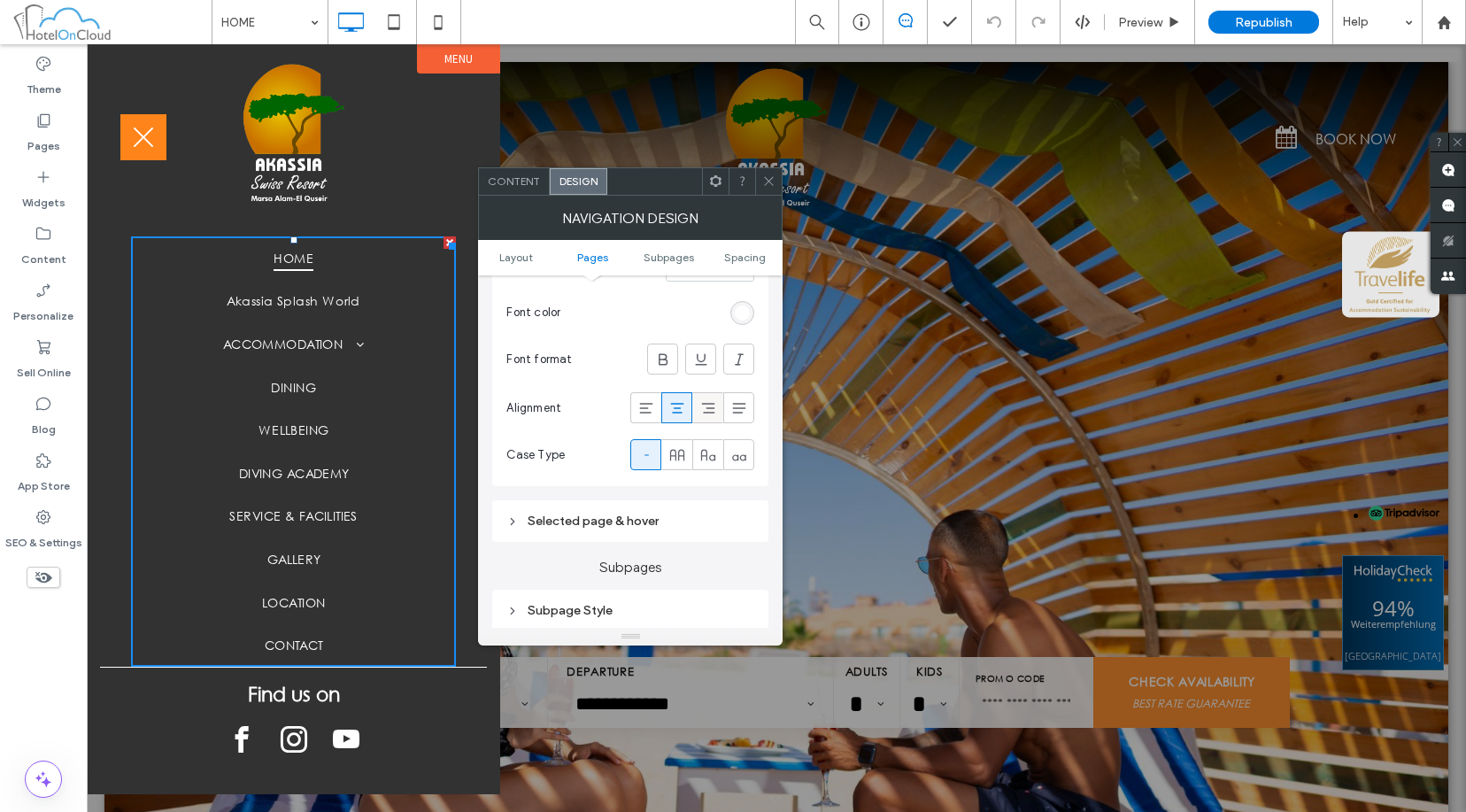
scroll to position [620, 0]
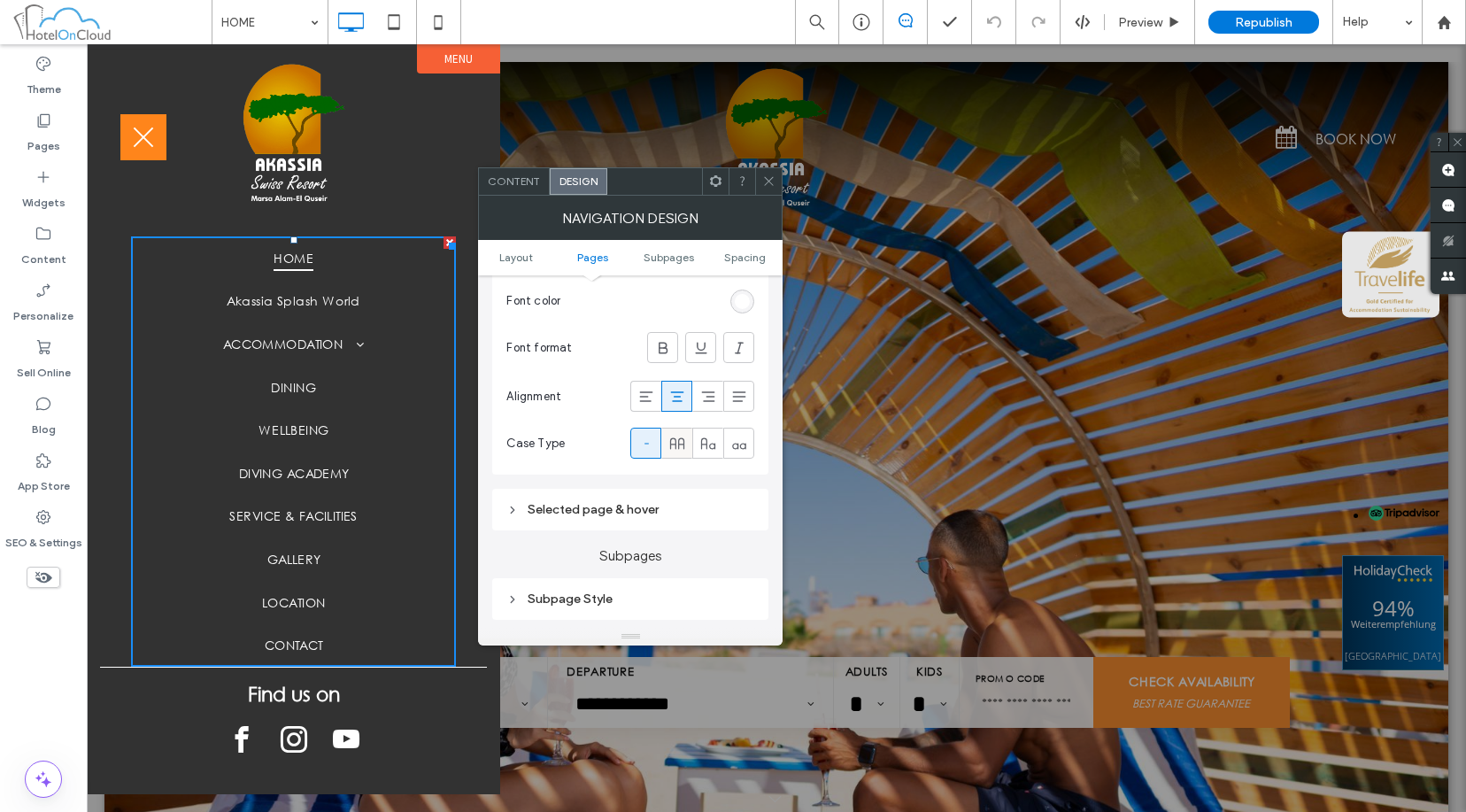
click at [676, 443] on icon at bounding box center [677, 443] width 18 height 18
click at [768, 187] on icon at bounding box center [769, 181] width 13 height 13
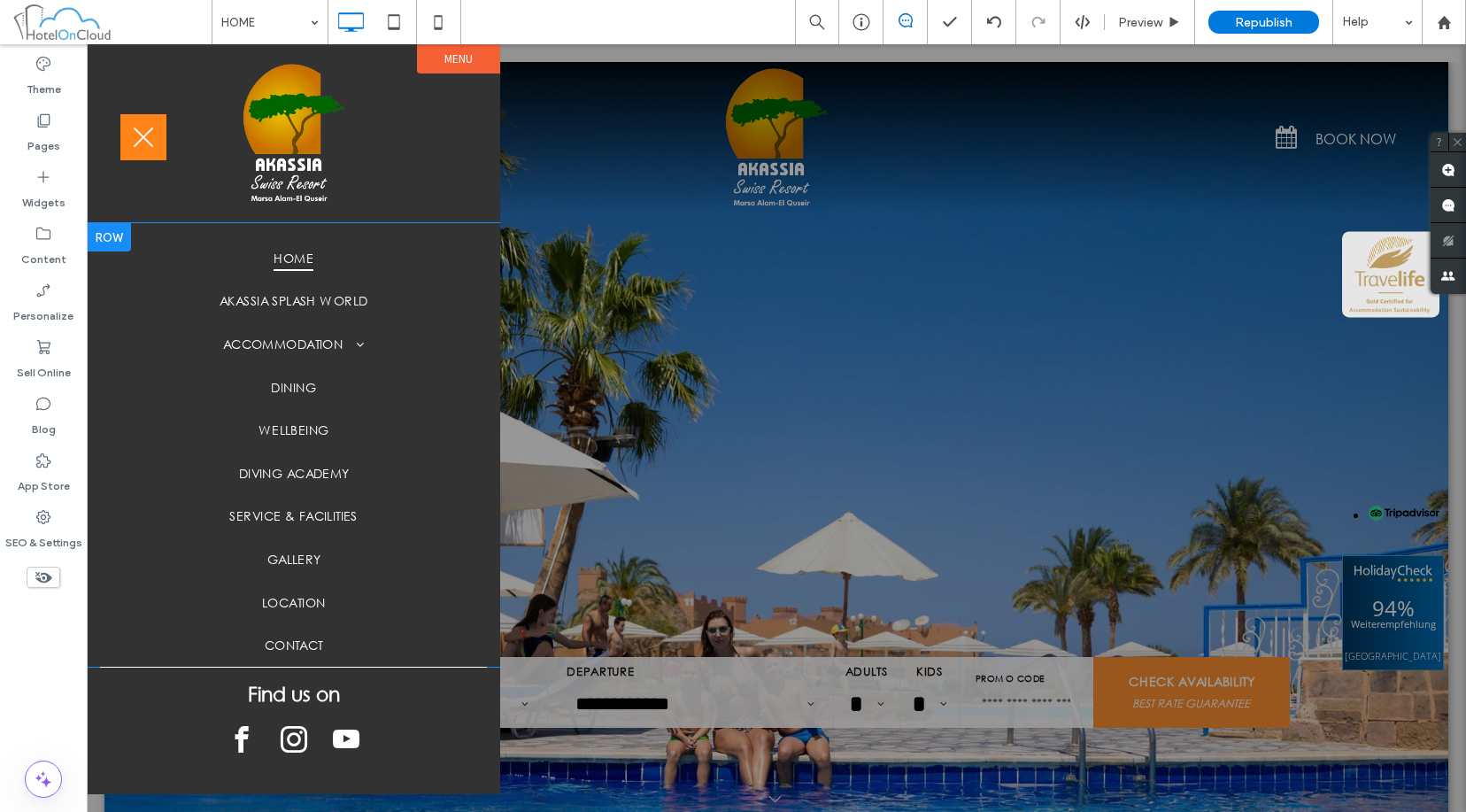
click at [466, 623] on div "HOME Akassia Splash World ACCOMMODATION STANDARD ROOM WITH SIDE SEA VIEW STANDA…" at bounding box center [293, 445] width 414 height 443
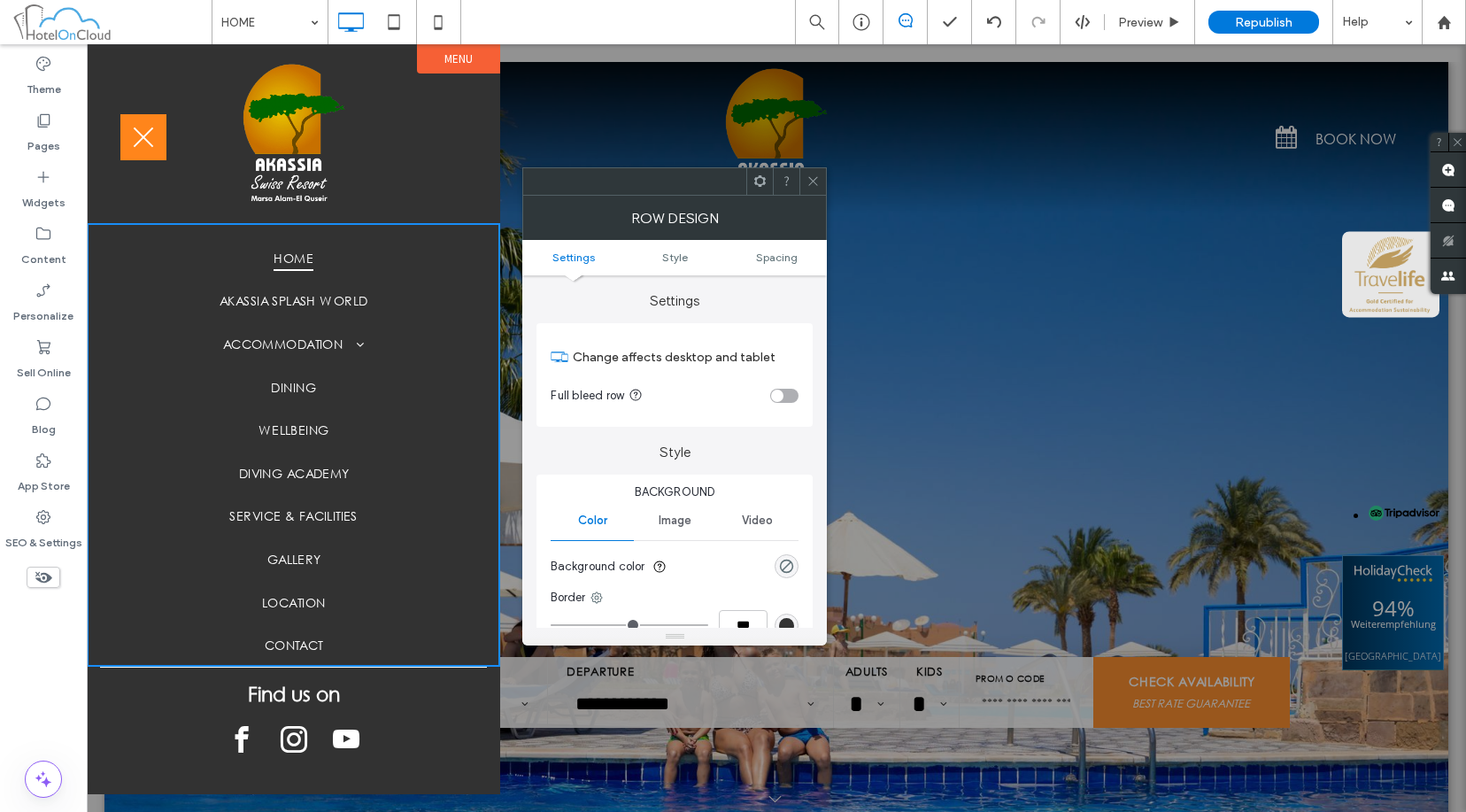
click at [794, 249] on ul "Settings Style Spacing" at bounding box center [674, 258] width 305 height 35
click at [794, 252] on span "Spacing" at bounding box center [777, 257] width 42 height 13
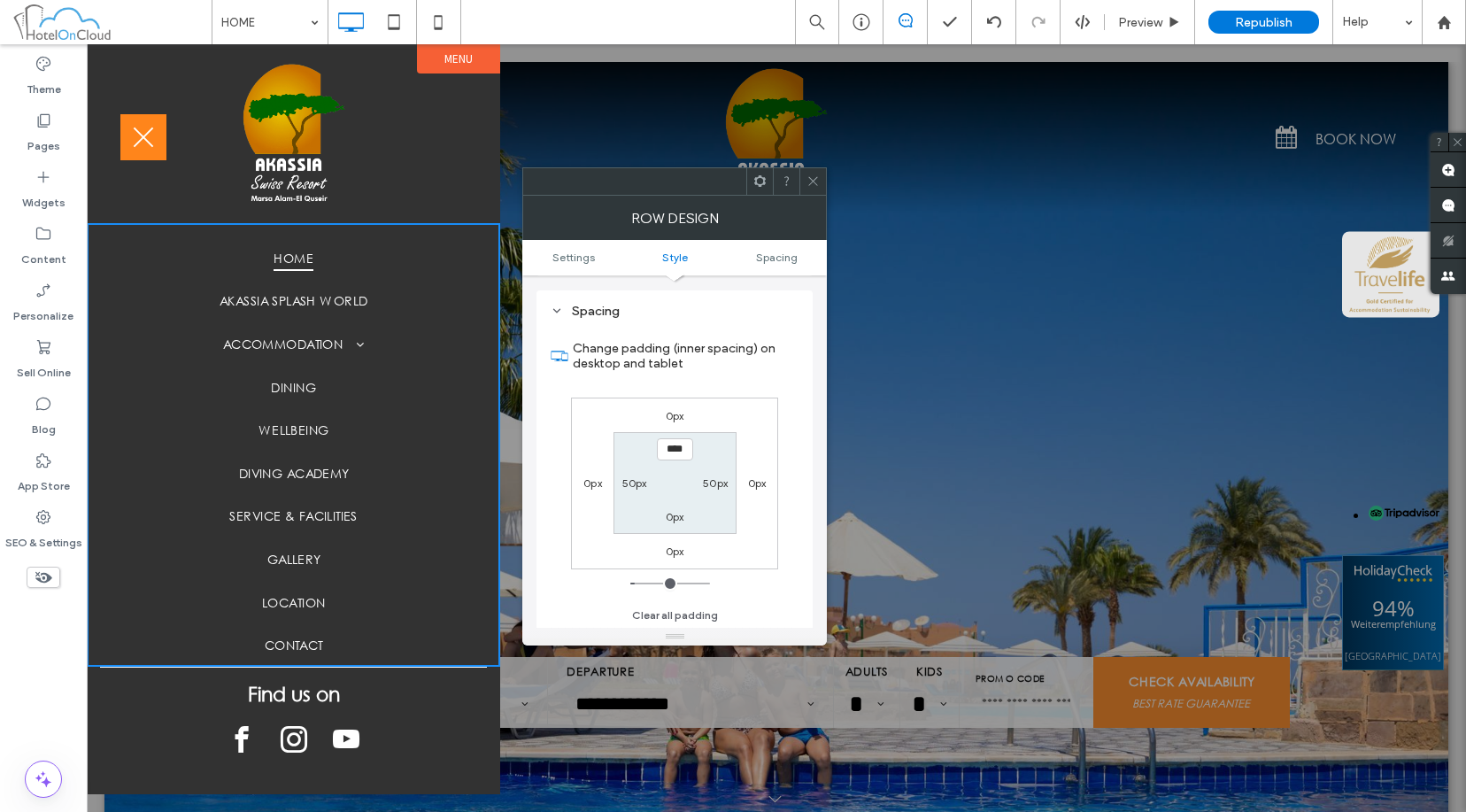
scroll to position [444, 0]
click at [683, 513] on label "0px" at bounding box center [675, 516] width 19 height 13
type input "*"
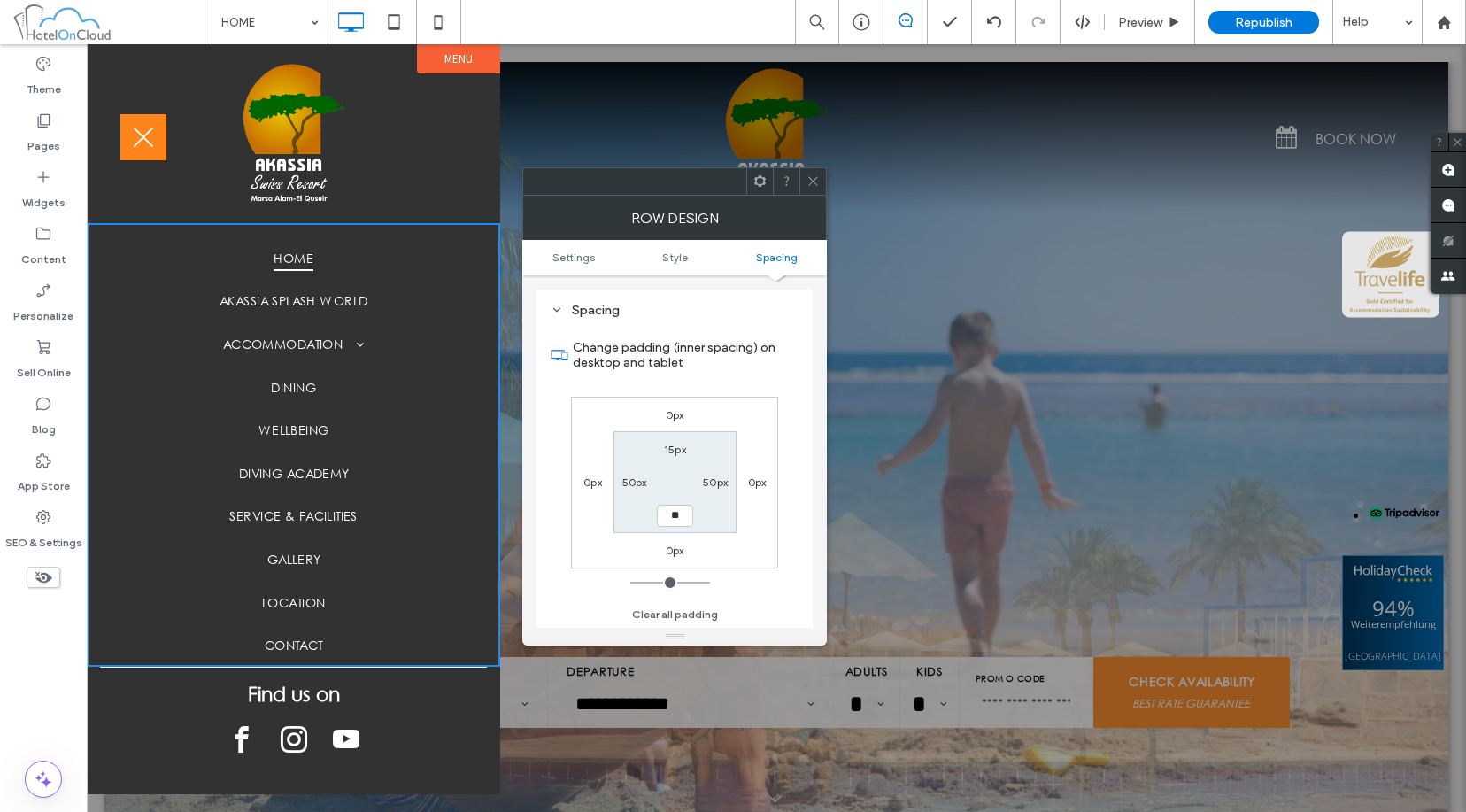
type input "**"
type input "****"
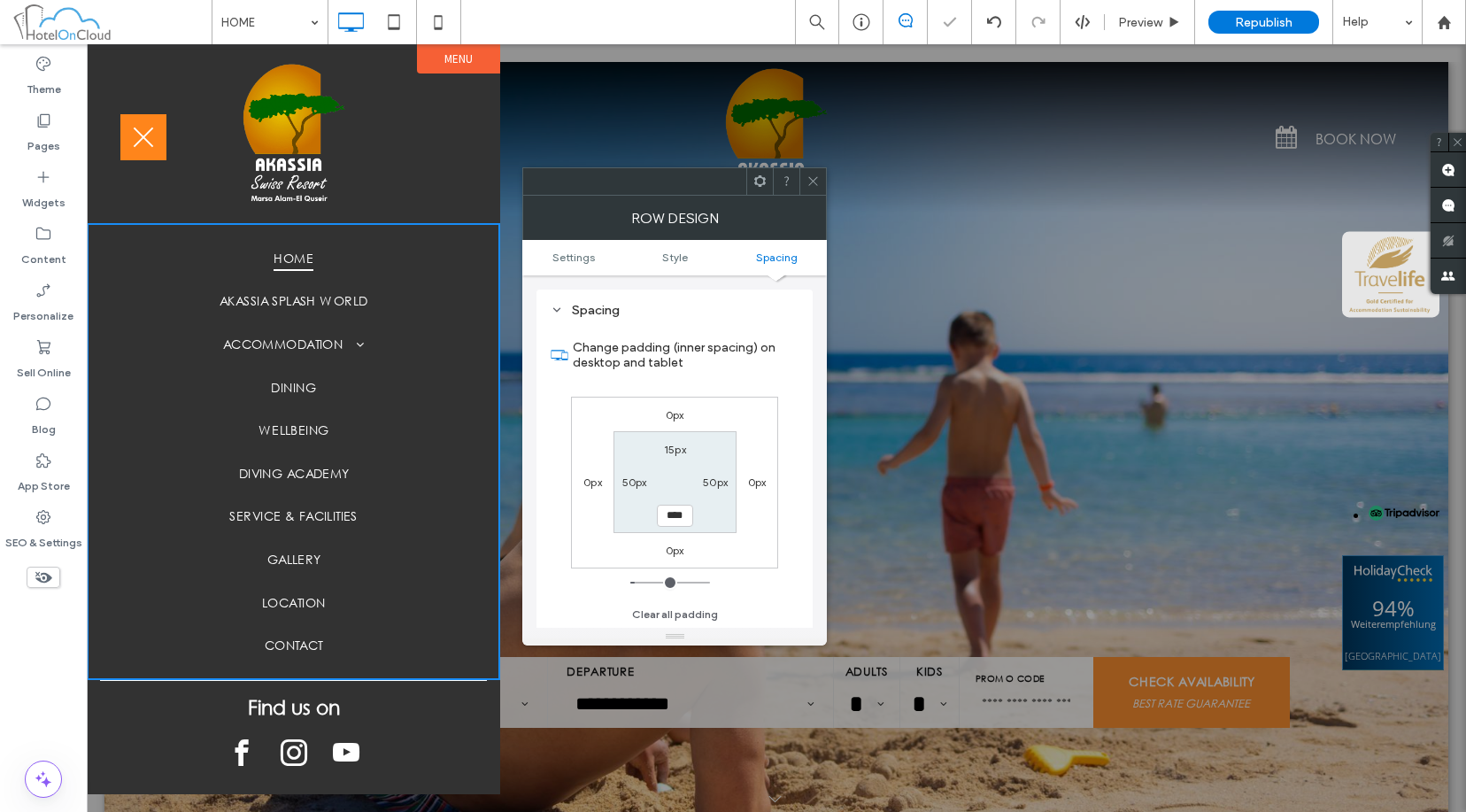
click at [815, 178] on icon at bounding box center [813, 181] width 13 height 13
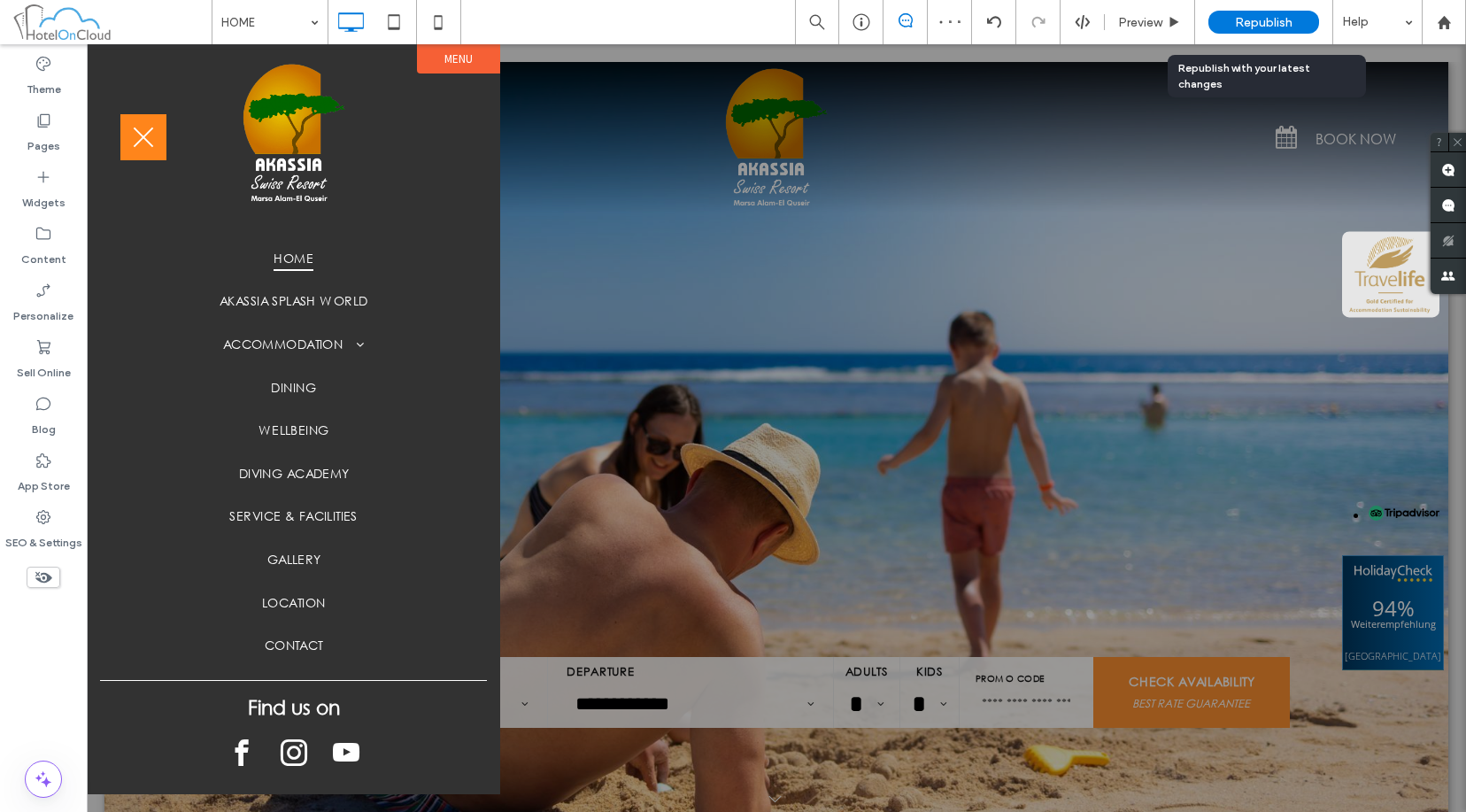
click at [1283, 26] on span "Republish" at bounding box center [1264, 22] width 58 height 15
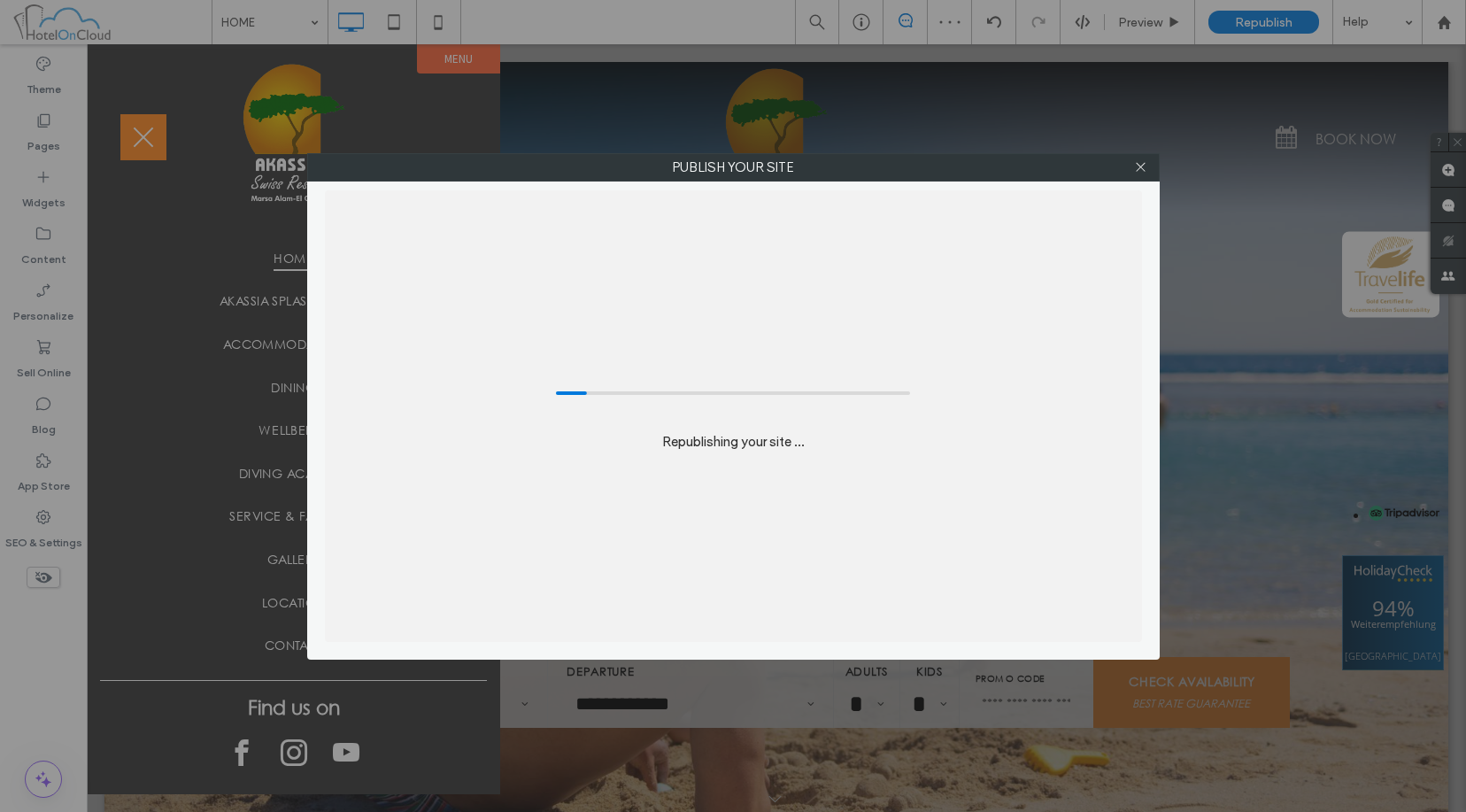
click at [946, 297] on div "Republishing your site ..." at bounding box center [734, 415] width 818 height 452
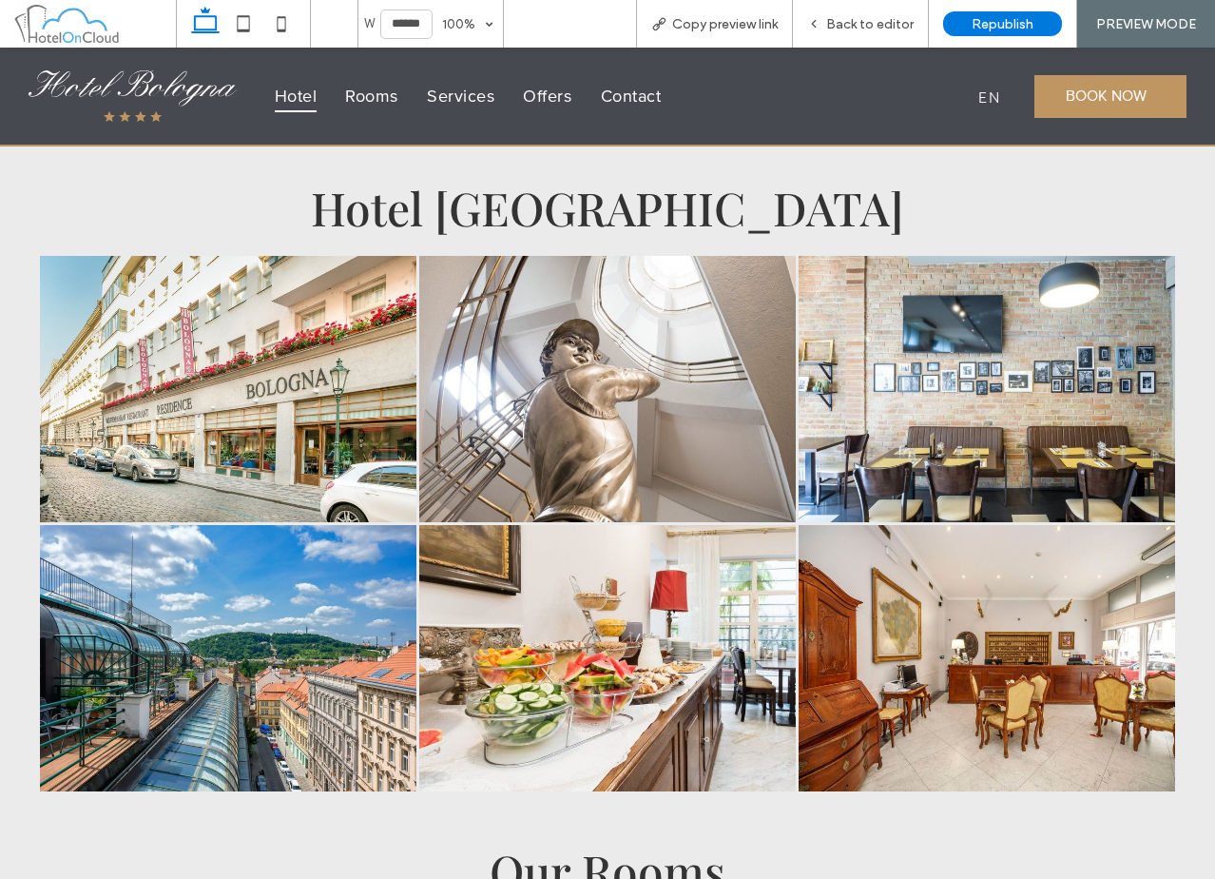
click at [279, 91] on span "Hotel" at bounding box center [296, 95] width 43 height 31
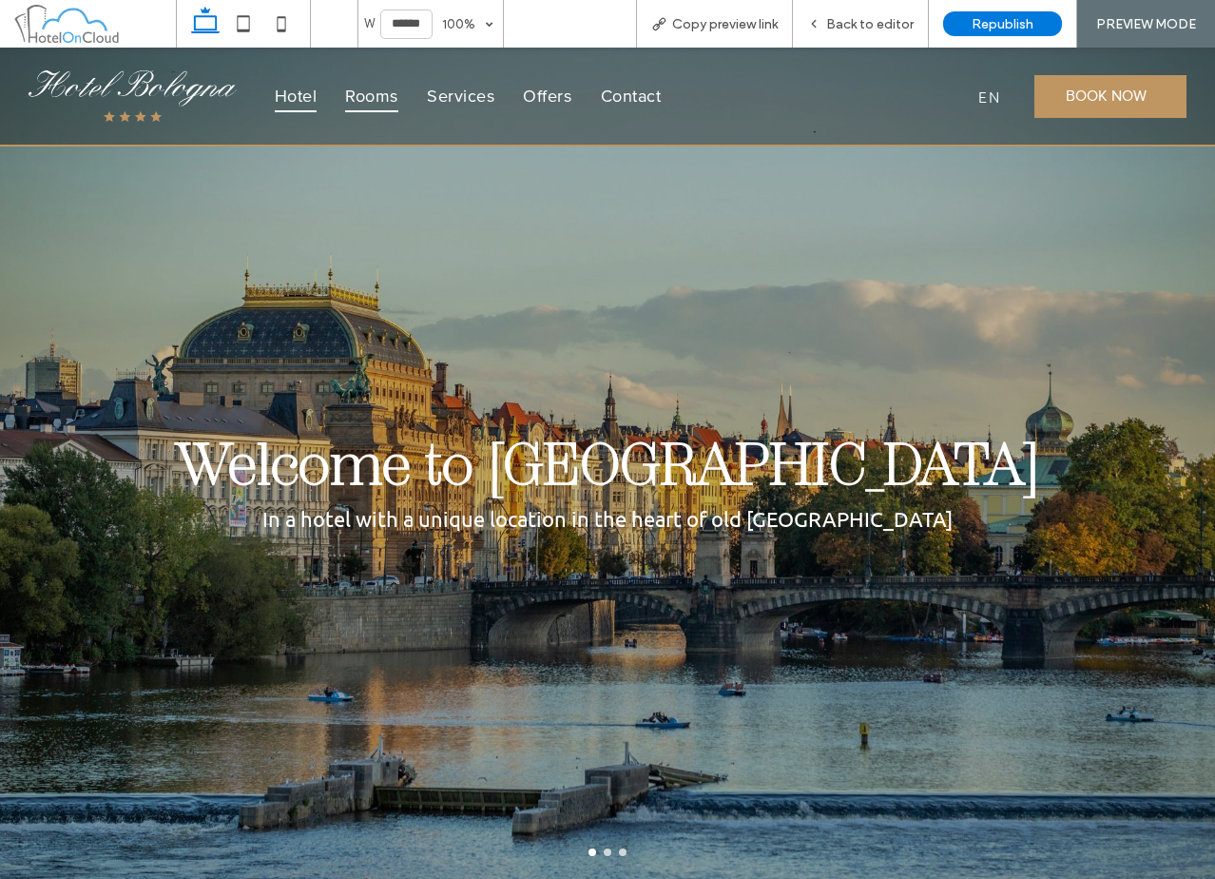
click at [365, 93] on span "Rooms" at bounding box center [371, 95] width 53 height 31
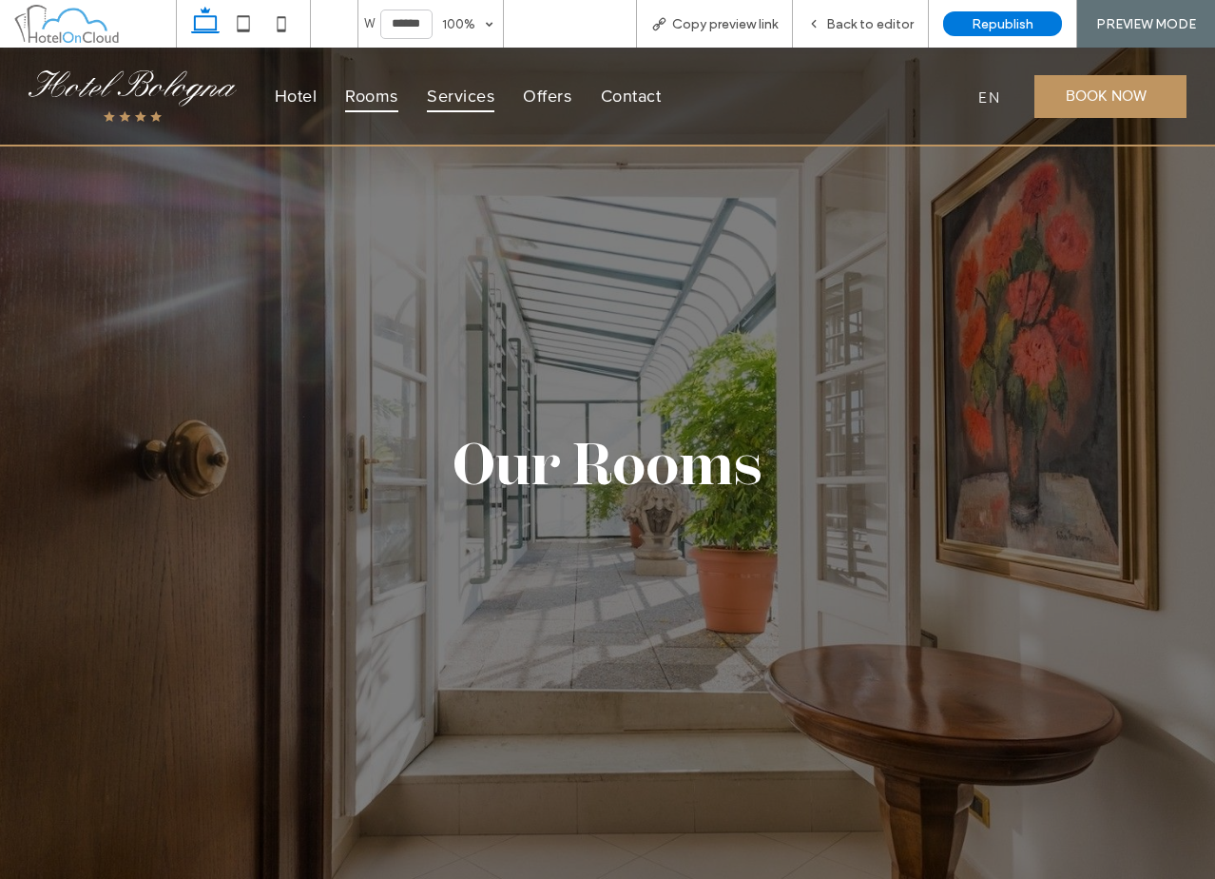
click at [447, 90] on span "Services" at bounding box center [461, 95] width 68 height 31
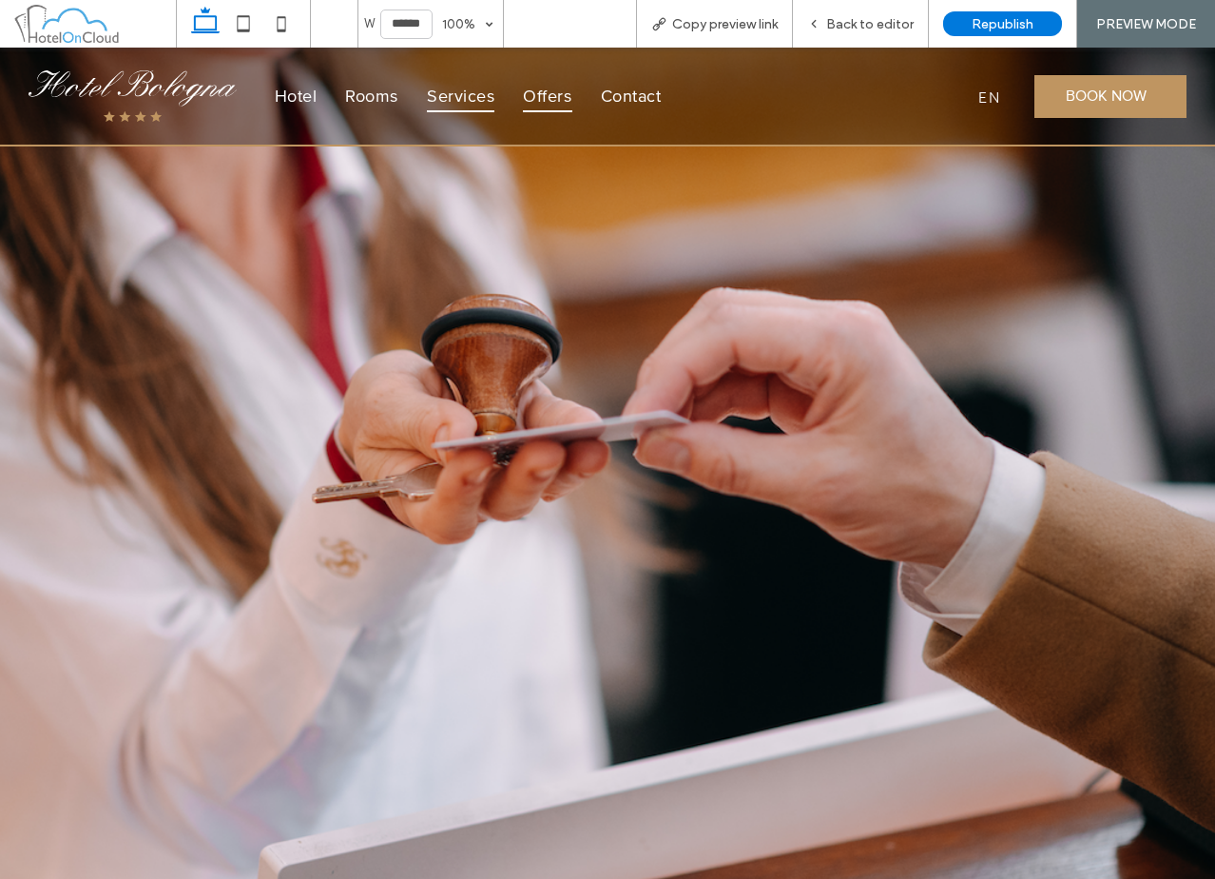
click at [535, 99] on span "Offers" at bounding box center [547, 95] width 48 height 31
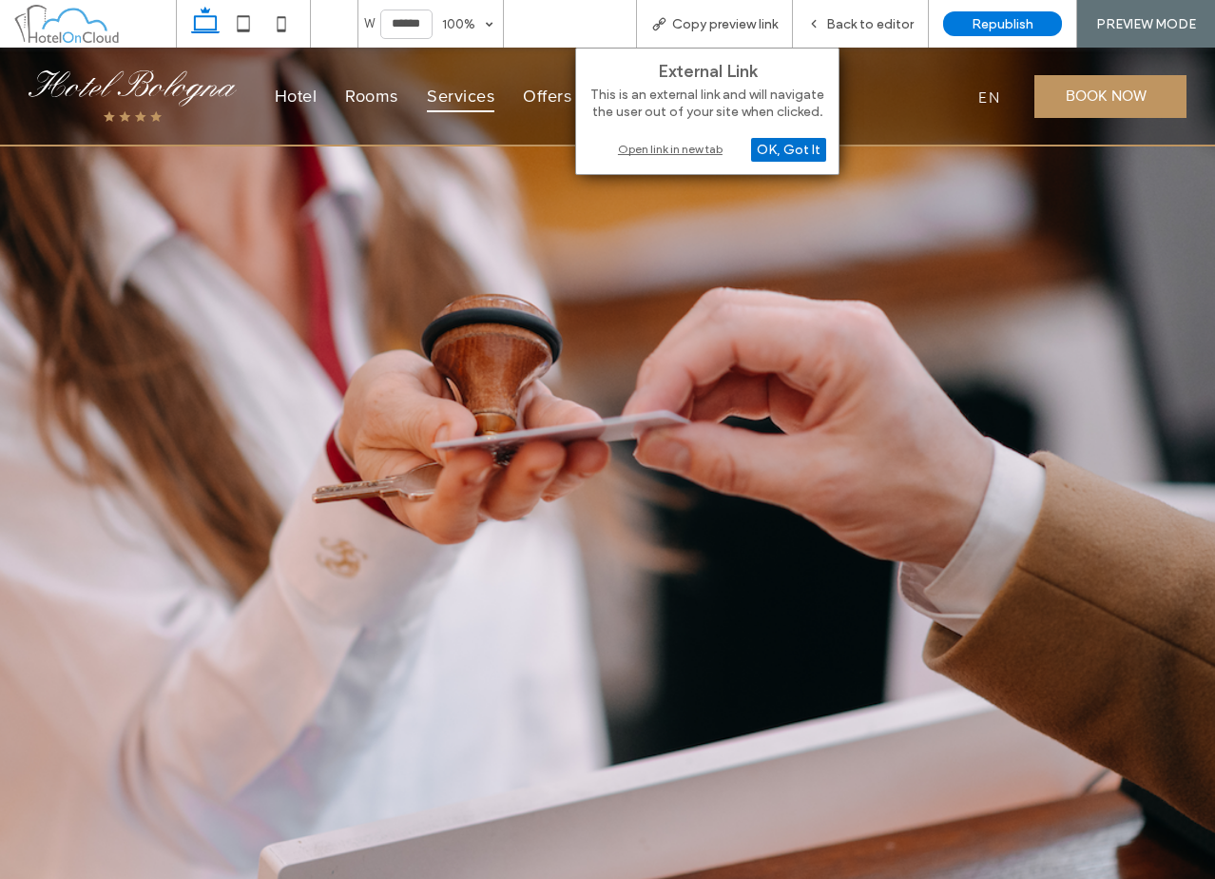
click at [782, 143] on div "OK, Got It" at bounding box center [788, 150] width 75 height 24
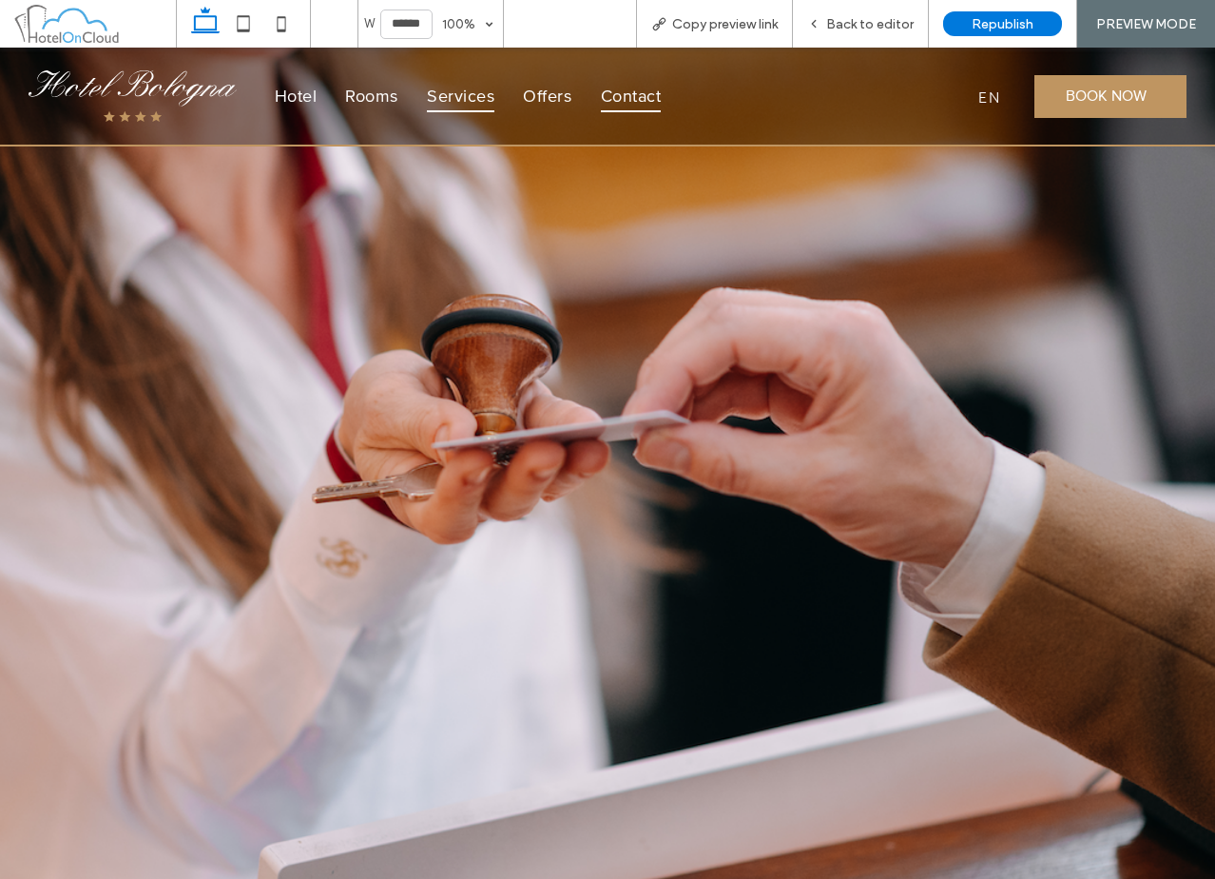
click at [653, 99] on span "Contact" at bounding box center [631, 95] width 61 height 31
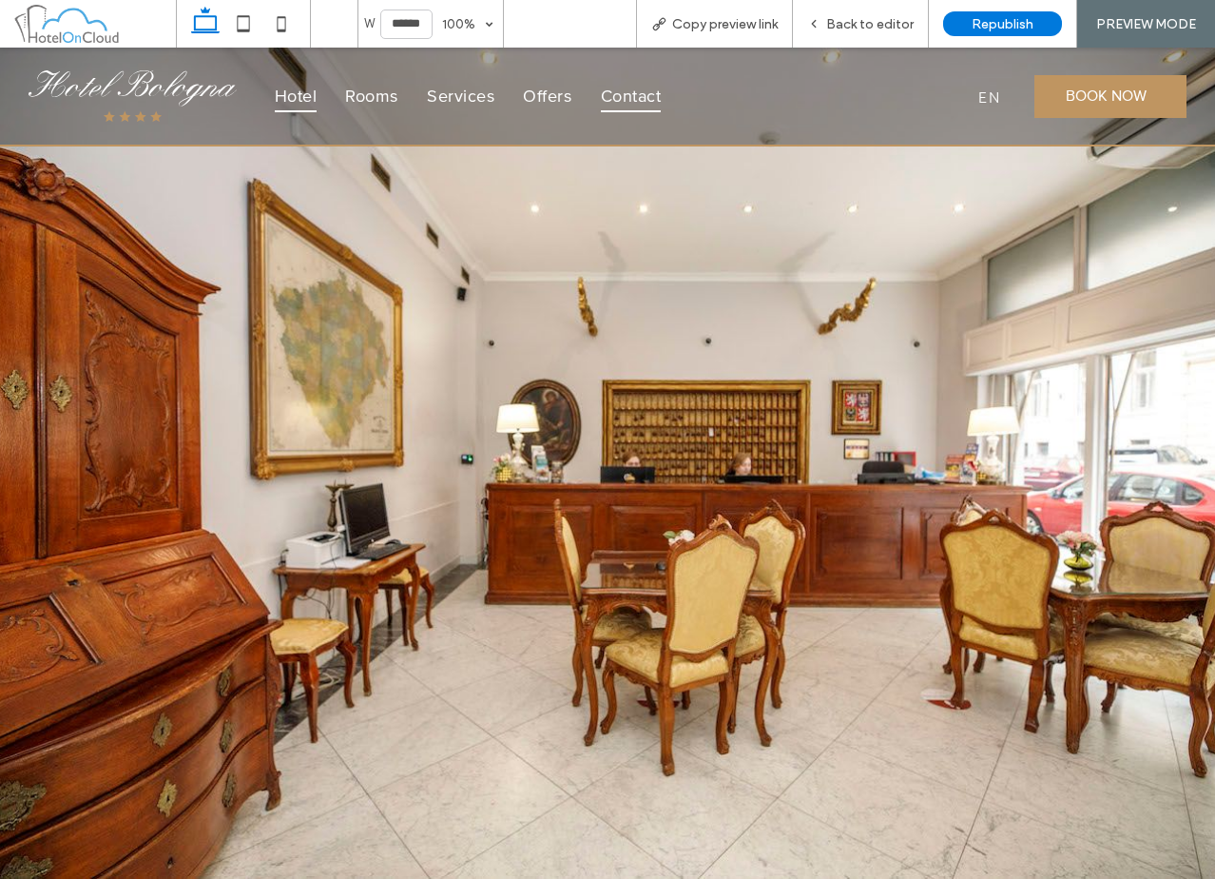
click at [301, 101] on span "Hotel" at bounding box center [296, 95] width 43 height 31
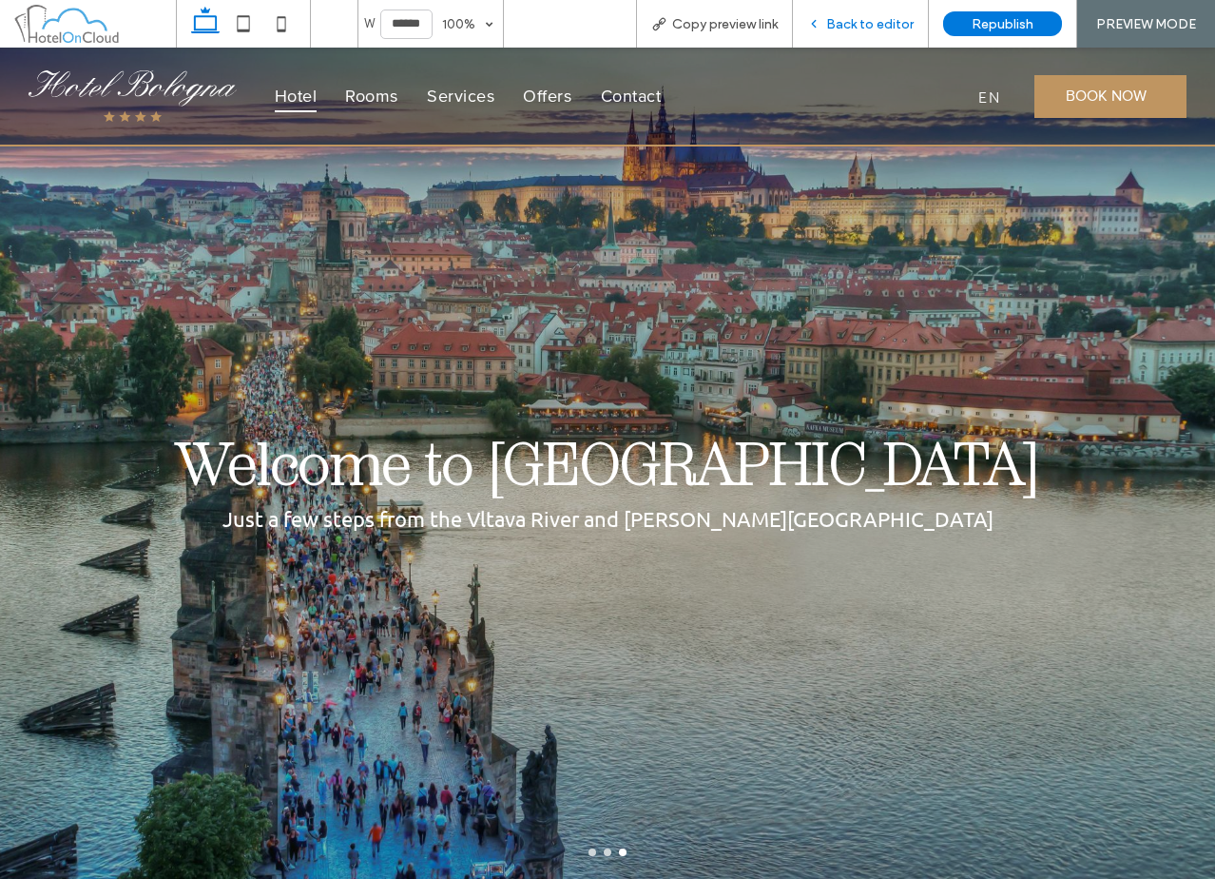
click at [891, 13] on div "Back to editor" at bounding box center [861, 24] width 136 height 48
click at [855, 30] on span "Back to editor" at bounding box center [869, 24] width 87 height 16
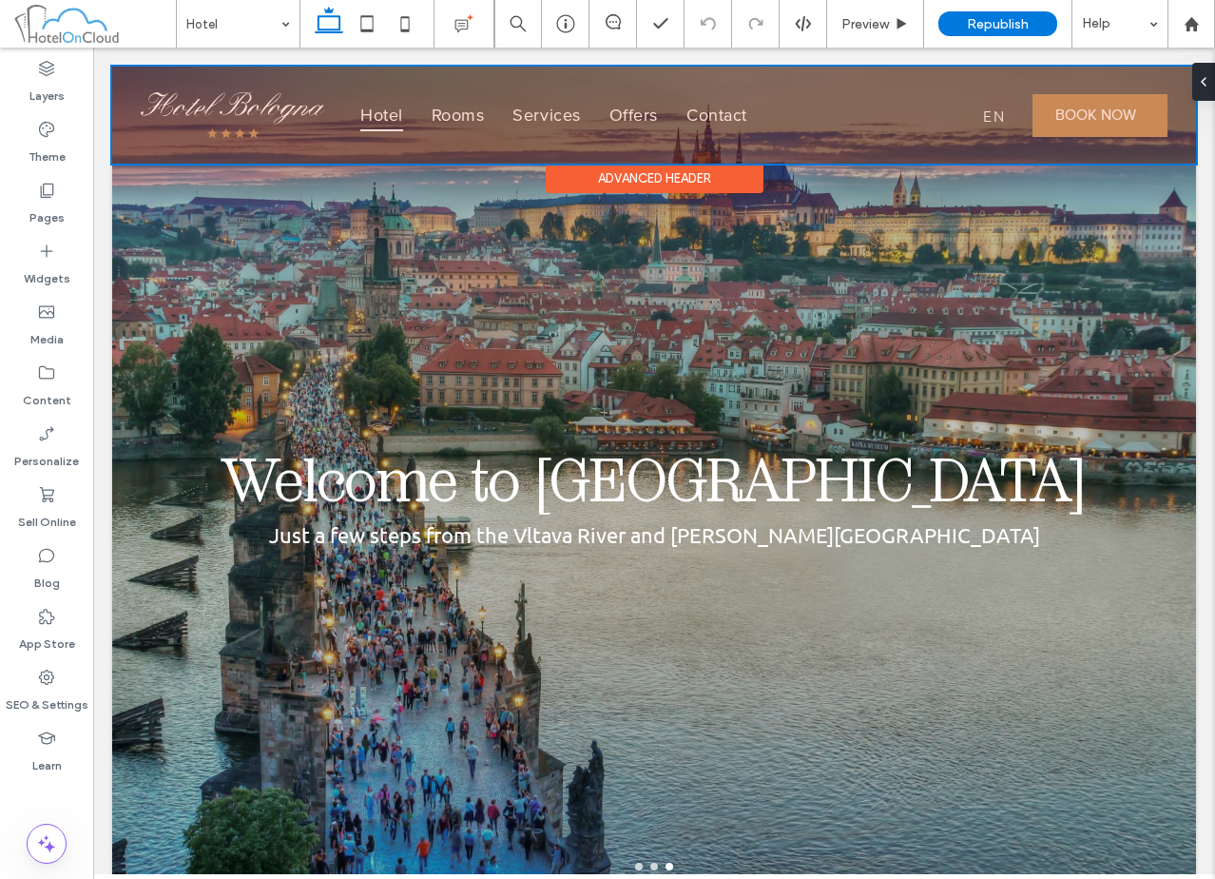
click at [681, 178] on div "Advanced Header" at bounding box center [655, 178] width 218 height 29
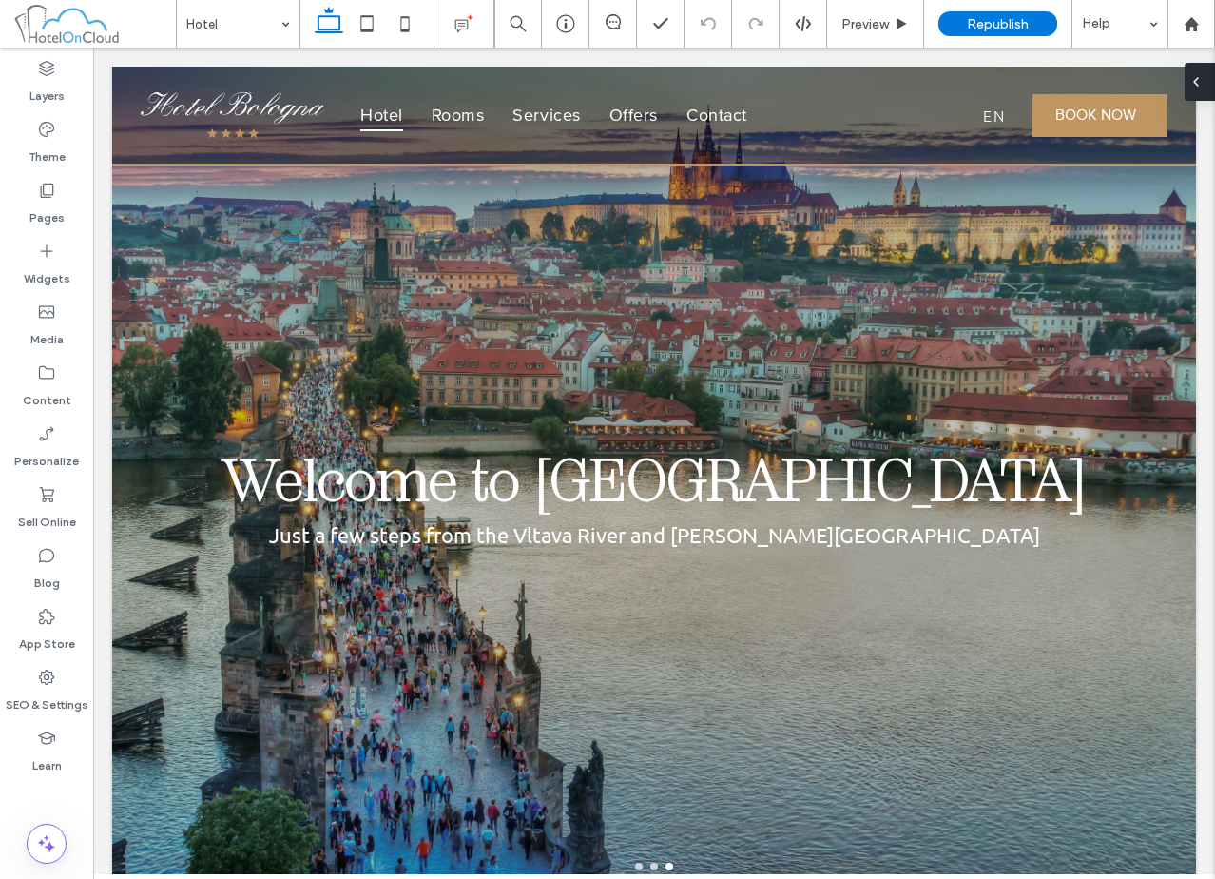
click at [1209, 82] on div at bounding box center [1200, 82] width 30 height 38
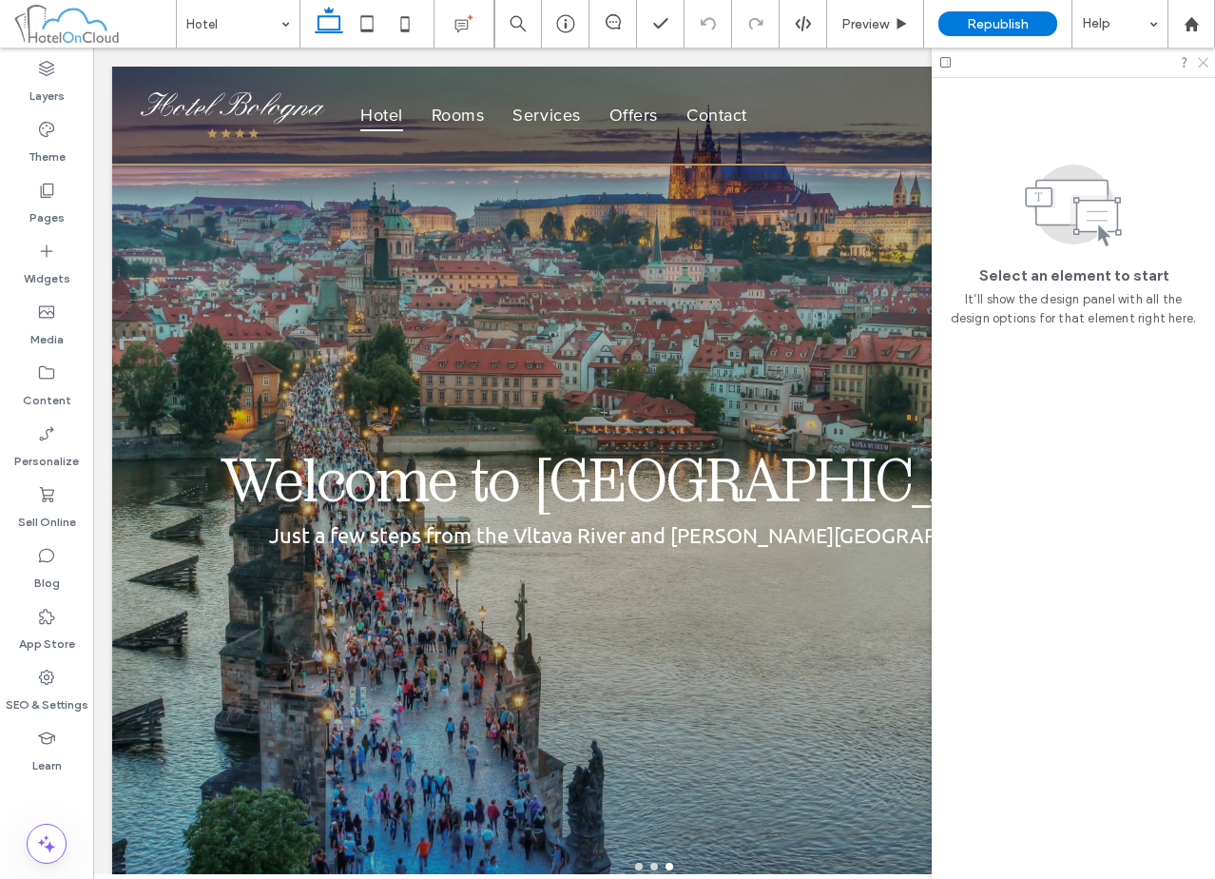
click at [1207, 60] on use at bounding box center [1203, 63] width 10 height 10
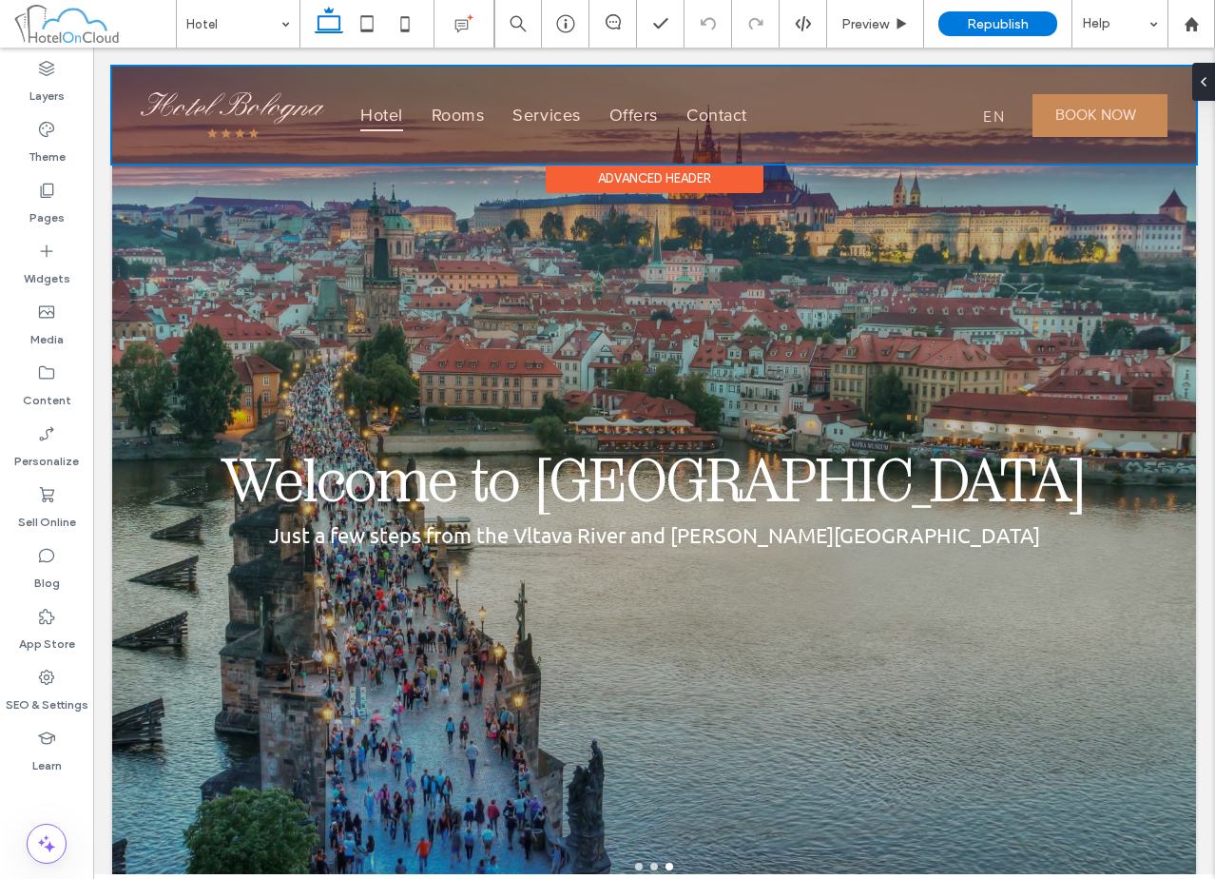
click at [672, 184] on div "Advanced Header" at bounding box center [655, 178] width 218 height 29
click at [669, 177] on div "Advanced Header" at bounding box center [655, 178] width 218 height 29
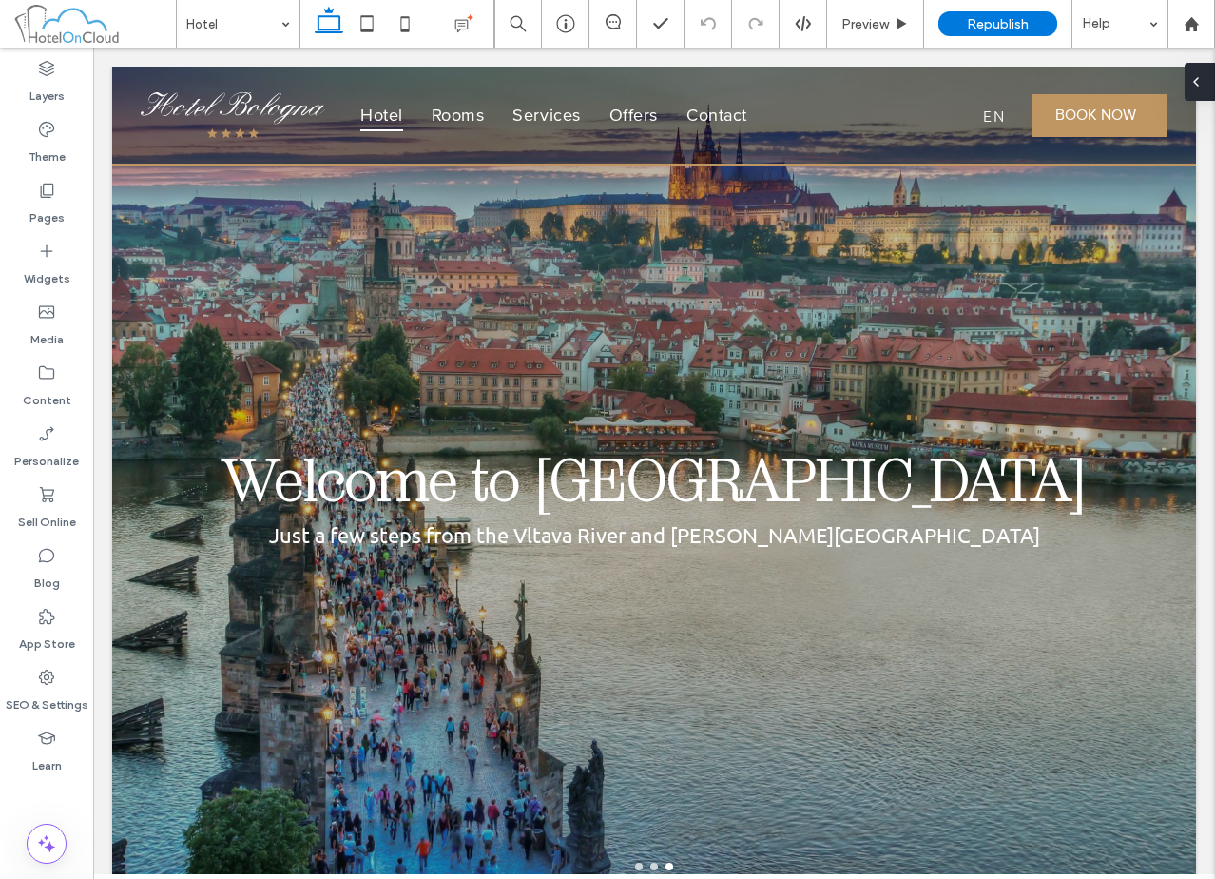
click at [1207, 81] on div at bounding box center [1200, 82] width 30 height 38
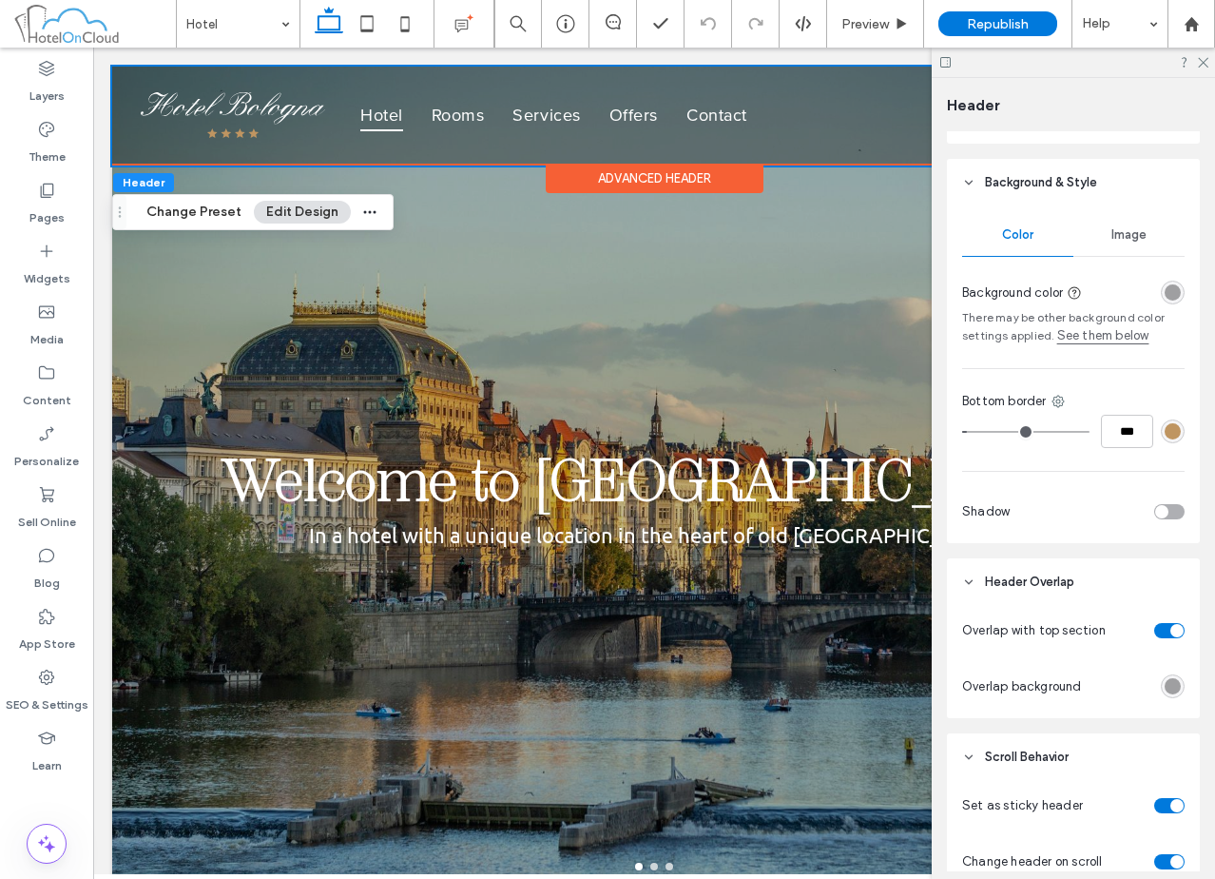
scroll to position [285, 0]
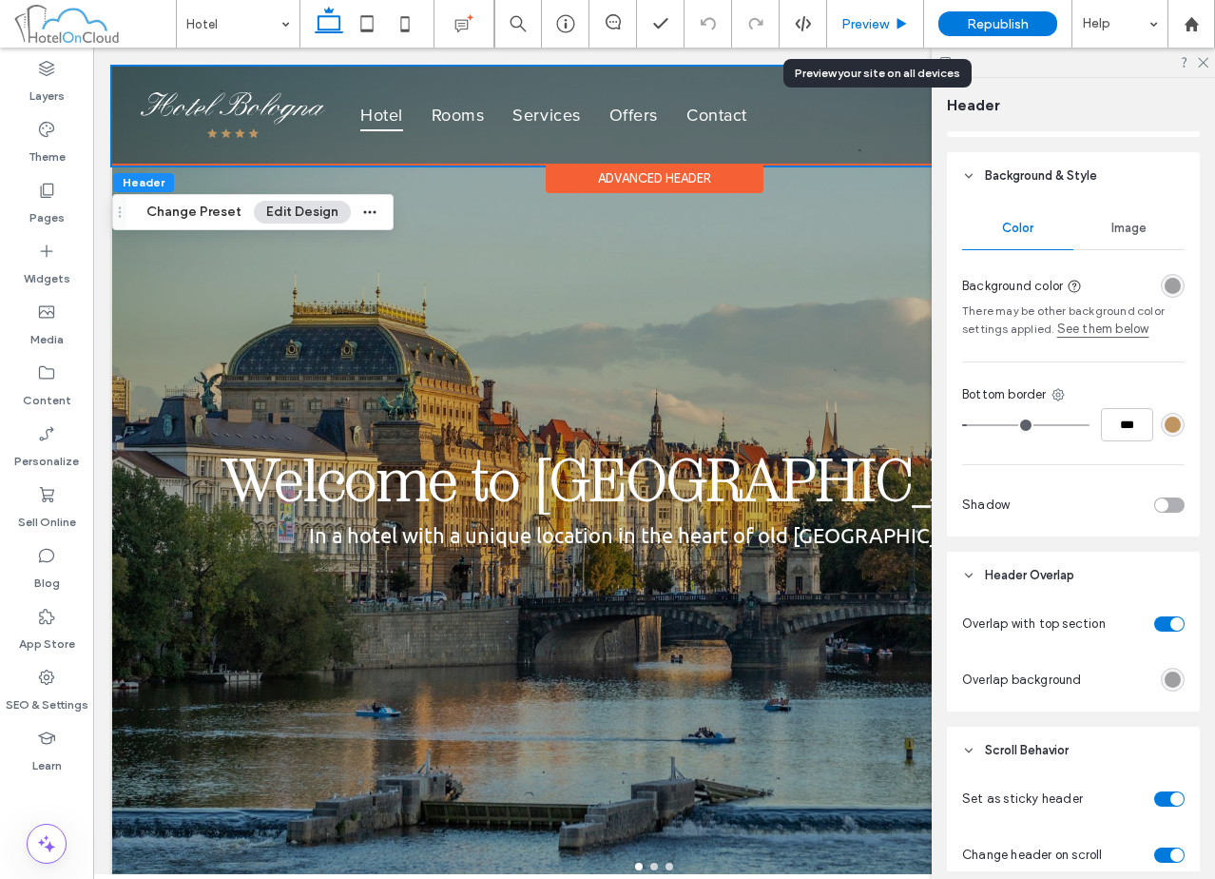
click at [877, 18] on span "Preview" at bounding box center [865, 24] width 48 height 16
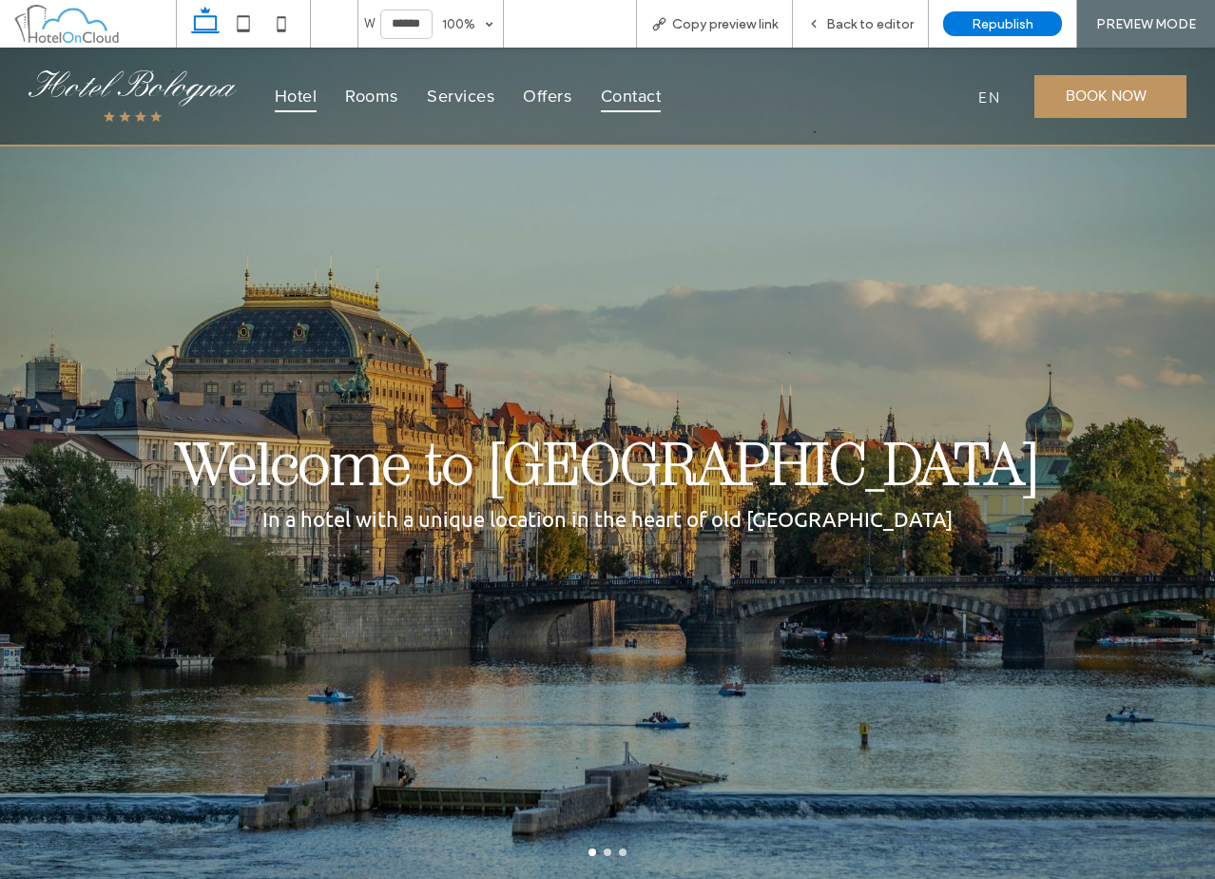
click at [619, 97] on span "Contact" at bounding box center [631, 95] width 61 height 31
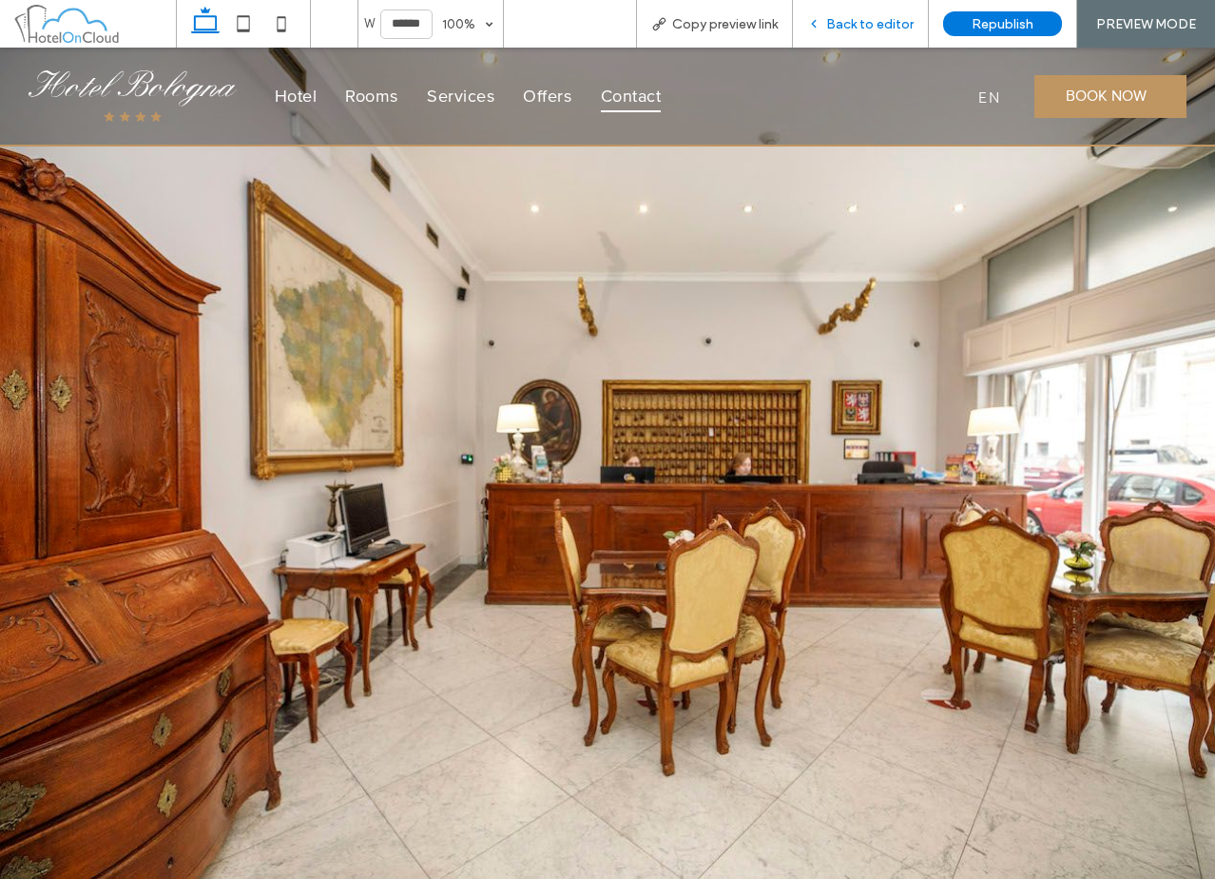
click at [855, 29] on span "Back to editor" at bounding box center [869, 24] width 87 height 16
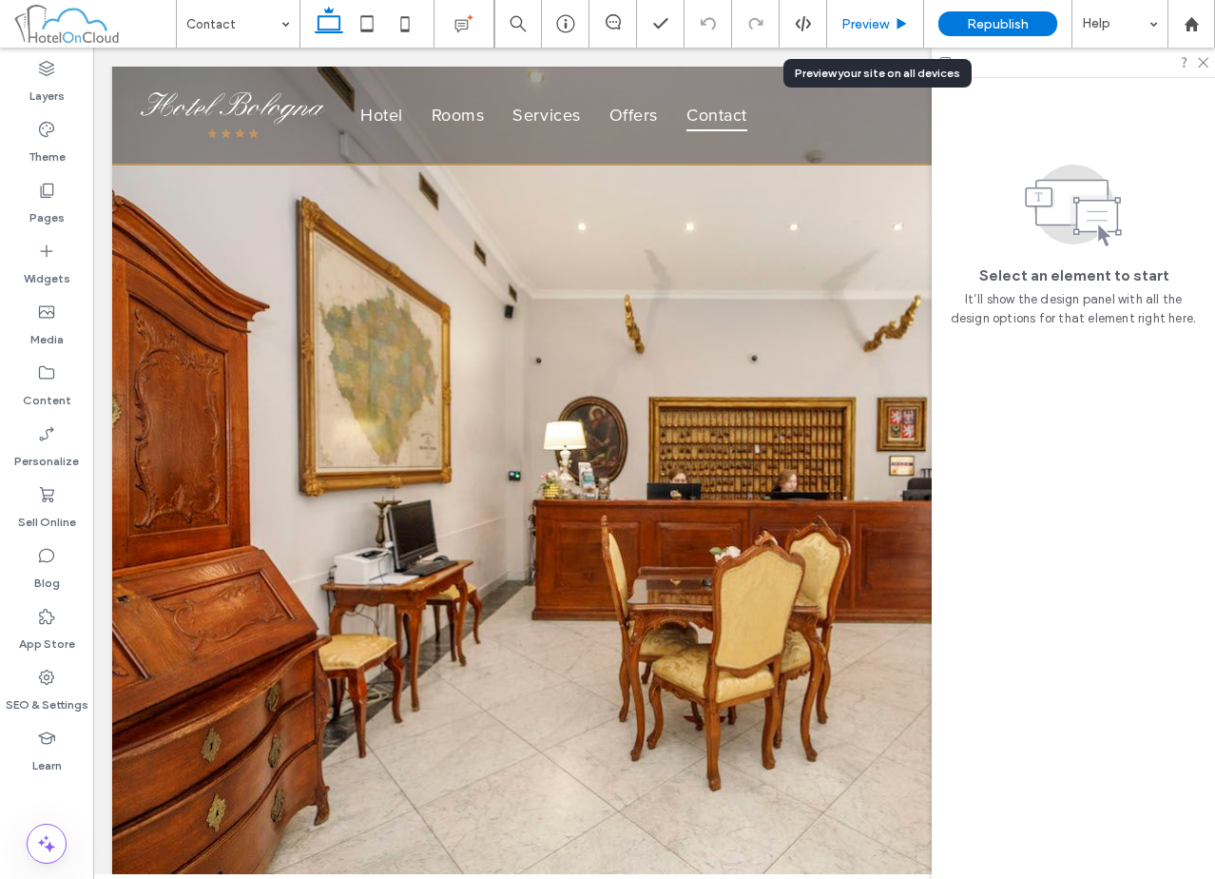
click at [885, 22] on span "Preview" at bounding box center [865, 24] width 48 height 16
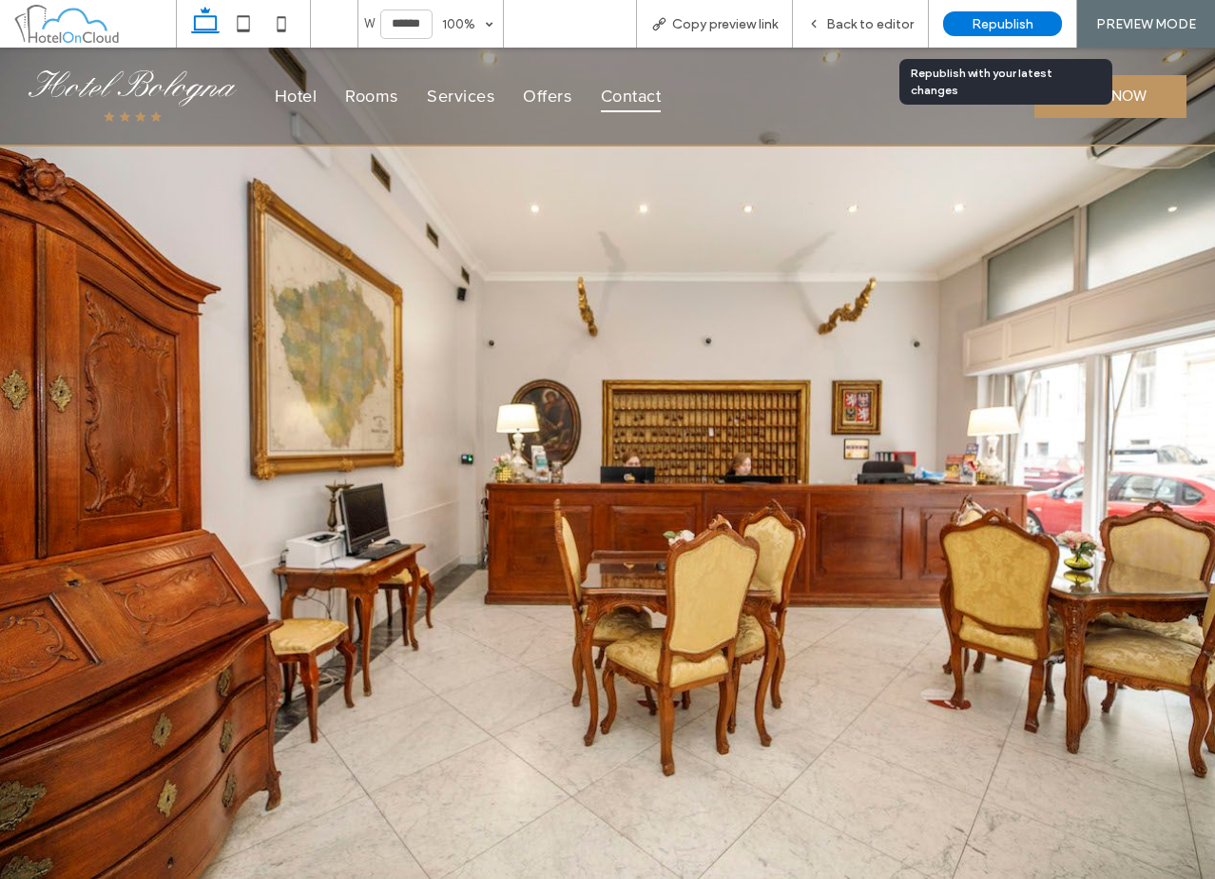
click at [992, 18] on span "Republish" at bounding box center [1003, 24] width 62 height 16
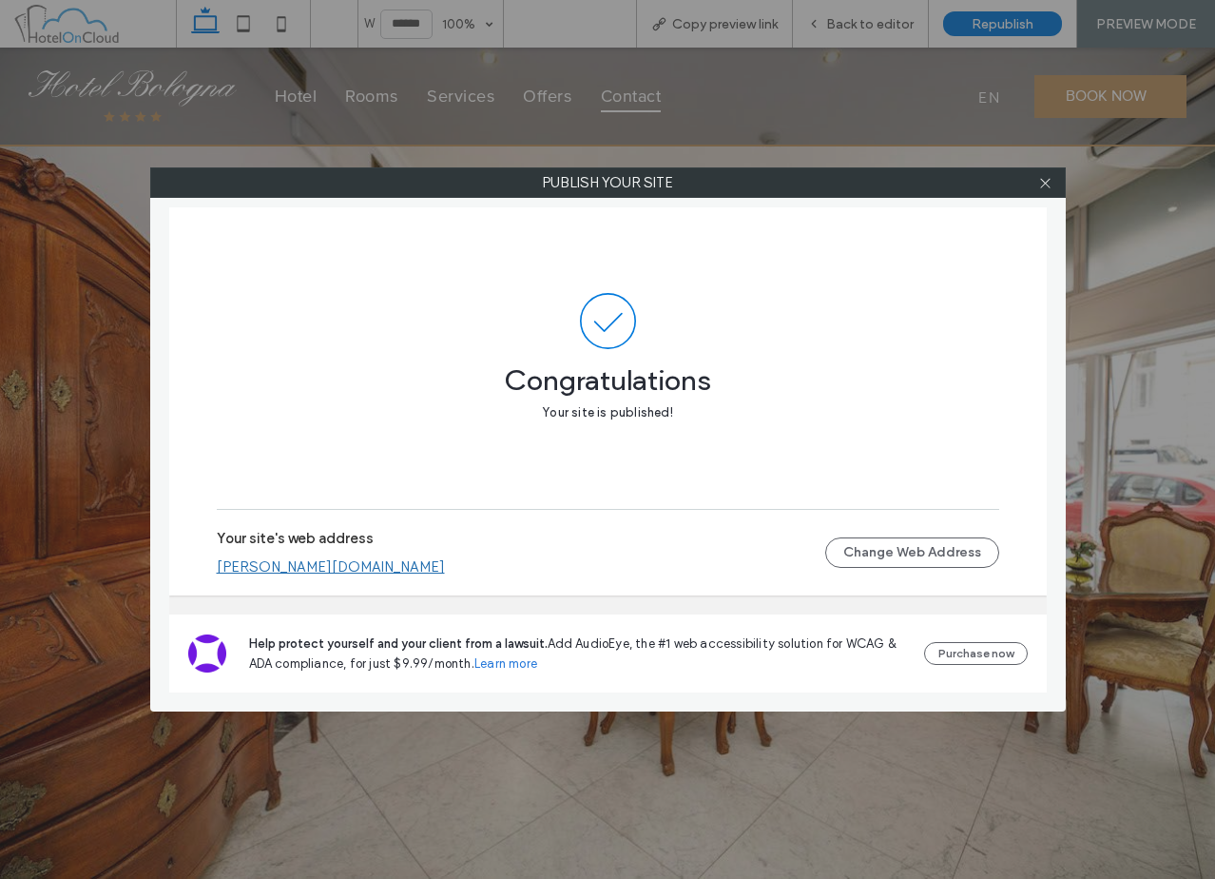
drag, startPoint x: 1040, startPoint y: 184, endPoint x: 1025, endPoint y: 160, distance: 28.2
click at [1040, 184] on icon at bounding box center [1045, 183] width 14 height 14
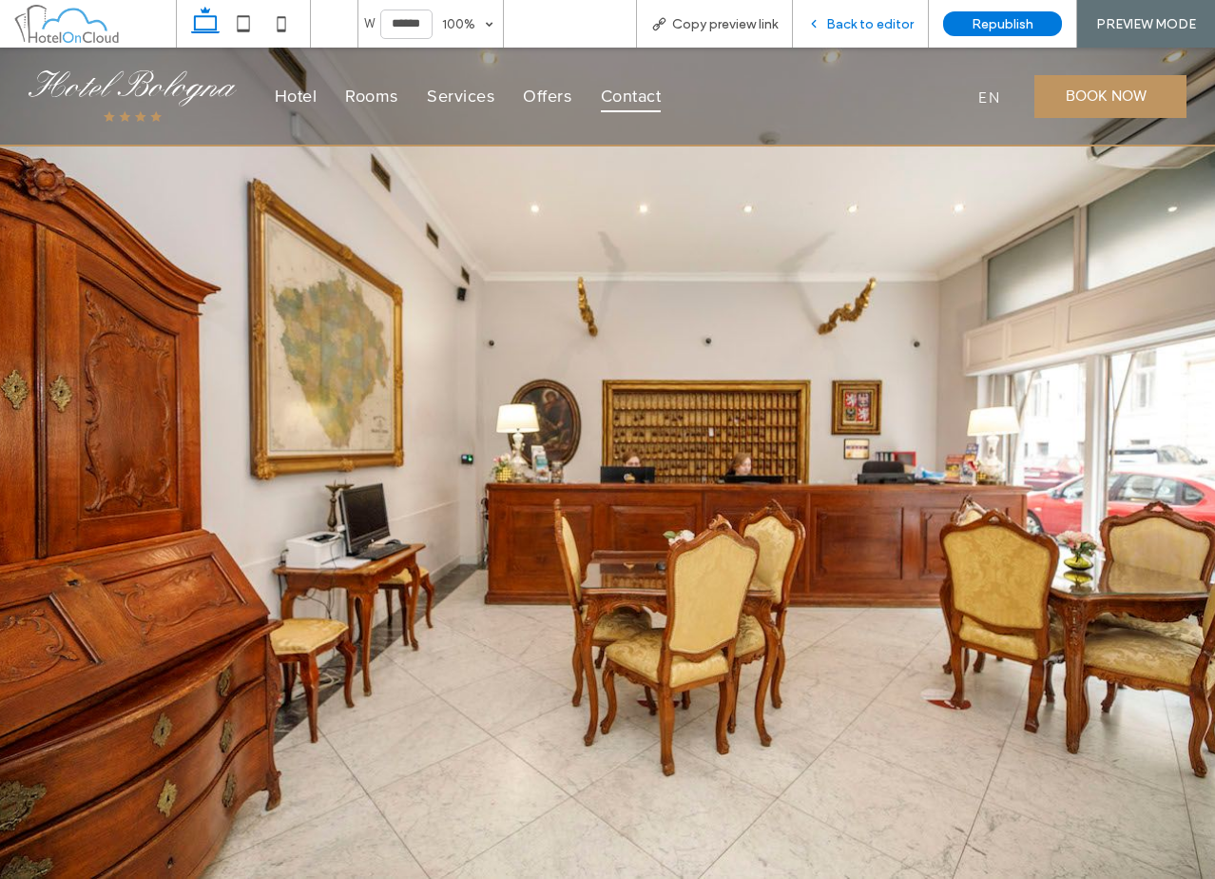
click at [896, 29] on span "Back to editor" at bounding box center [869, 24] width 87 height 16
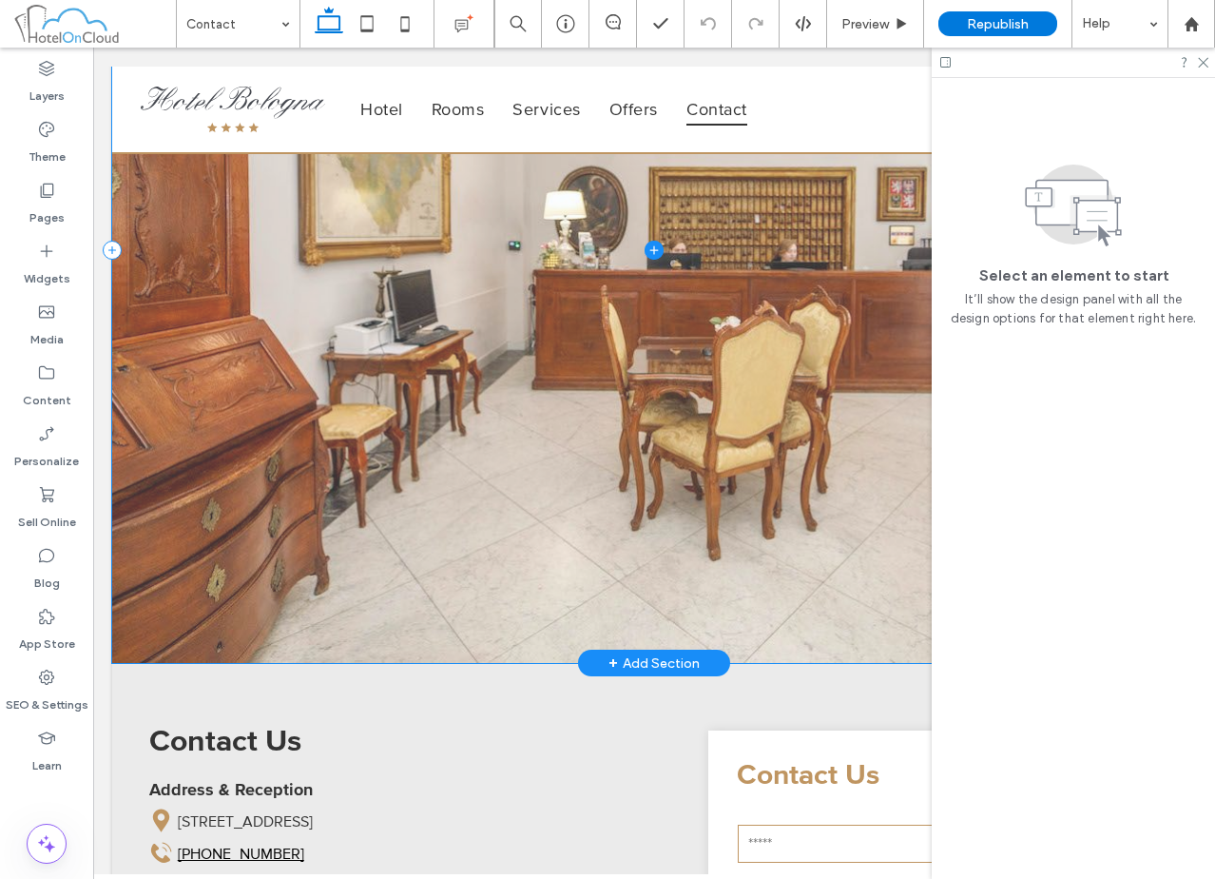
scroll to position [285, 0]
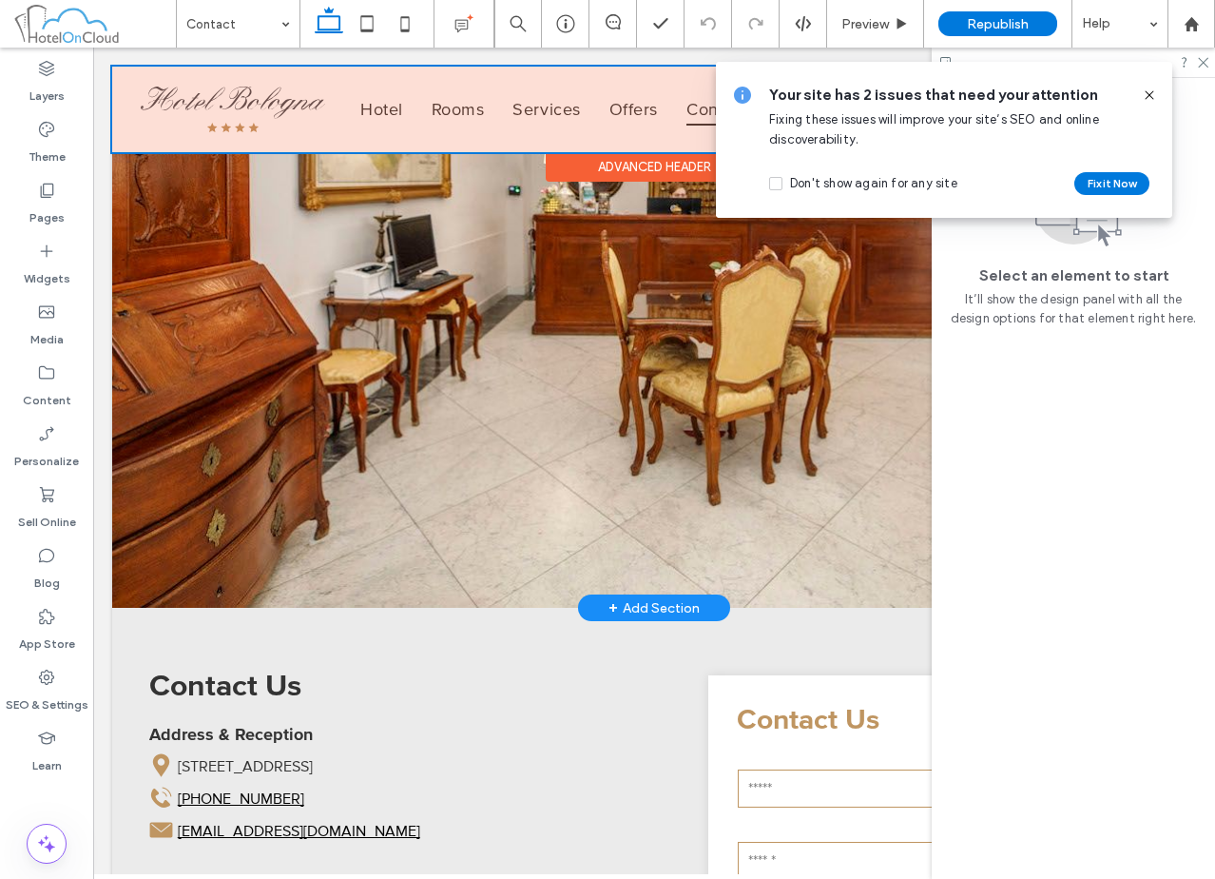
click at [617, 163] on div "Advanced Header" at bounding box center [655, 166] width 218 height 29
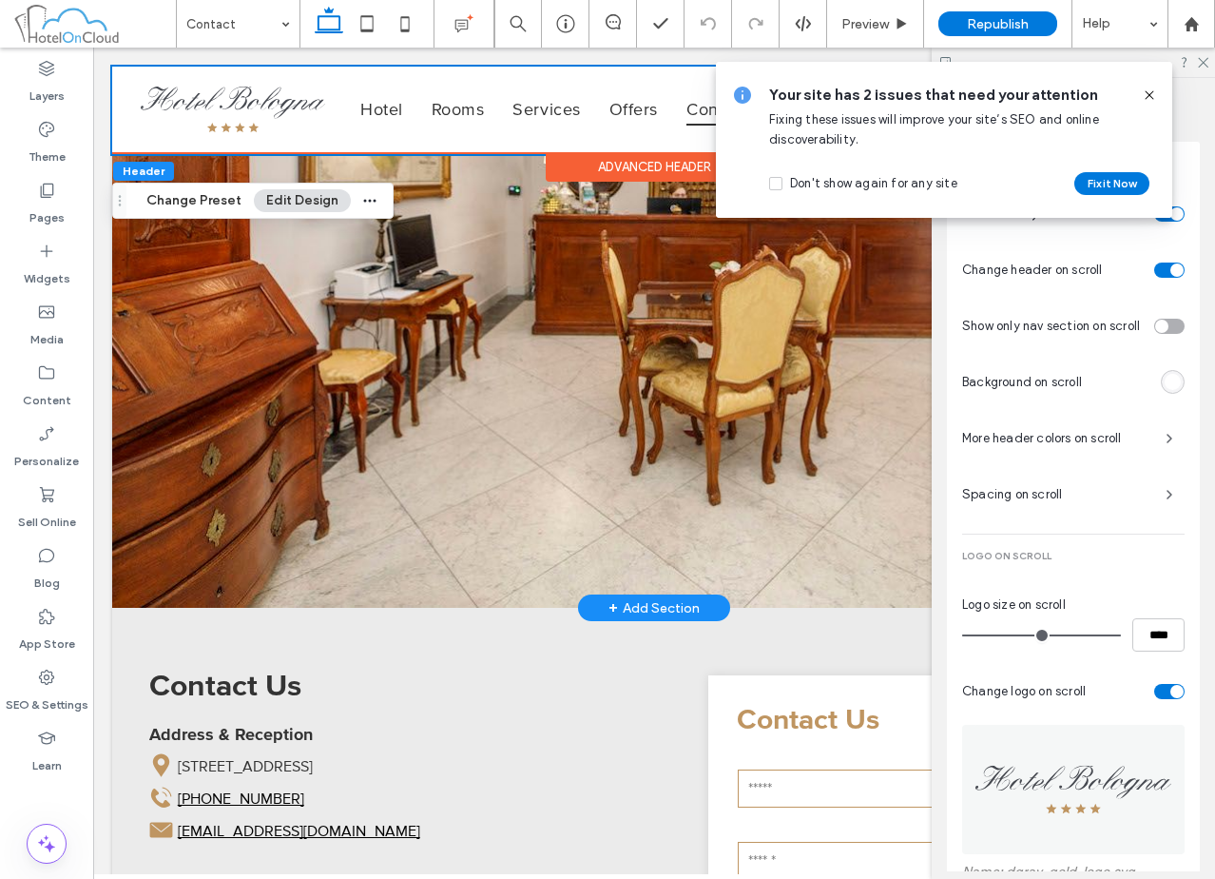
scroll to position [880, 0]
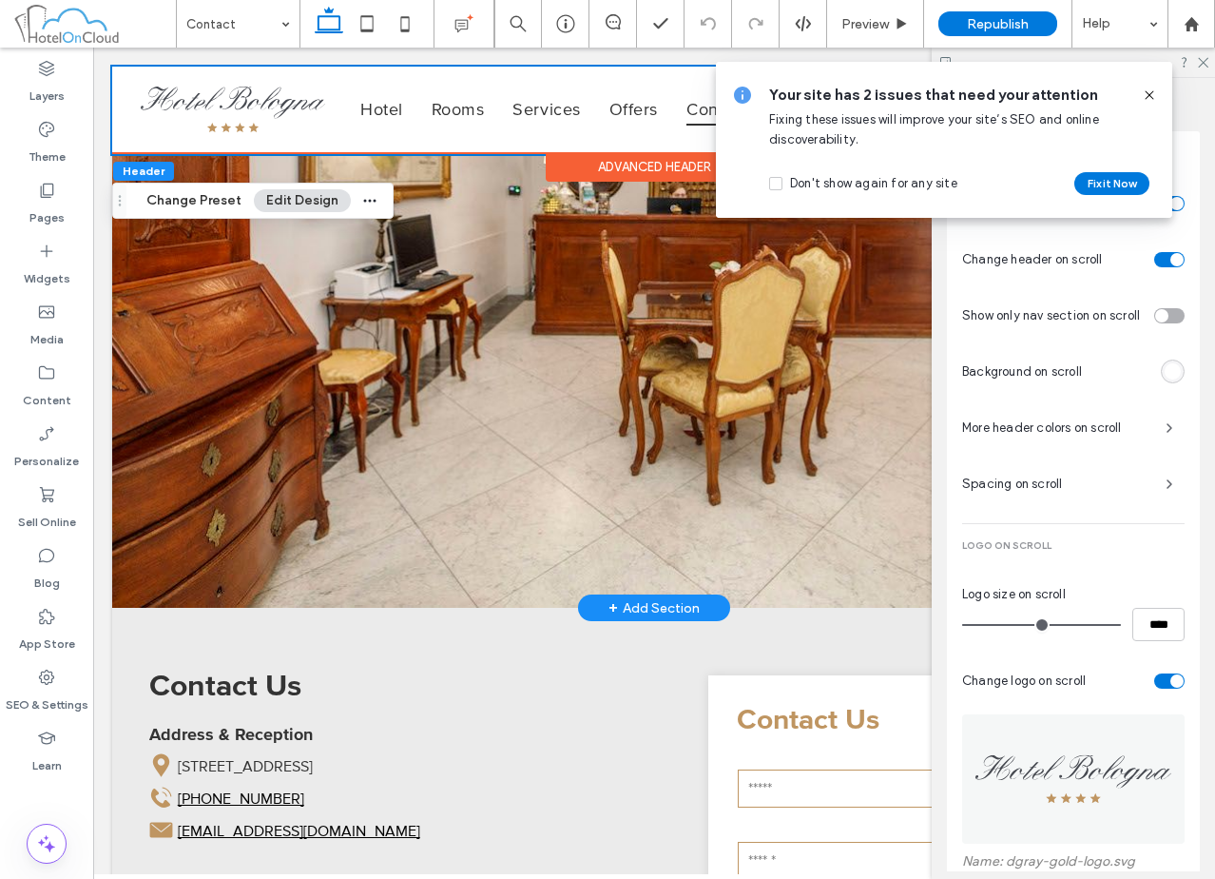
click at [1149, 95] on icon at bounding box center [1149, 94] width 15 height 15
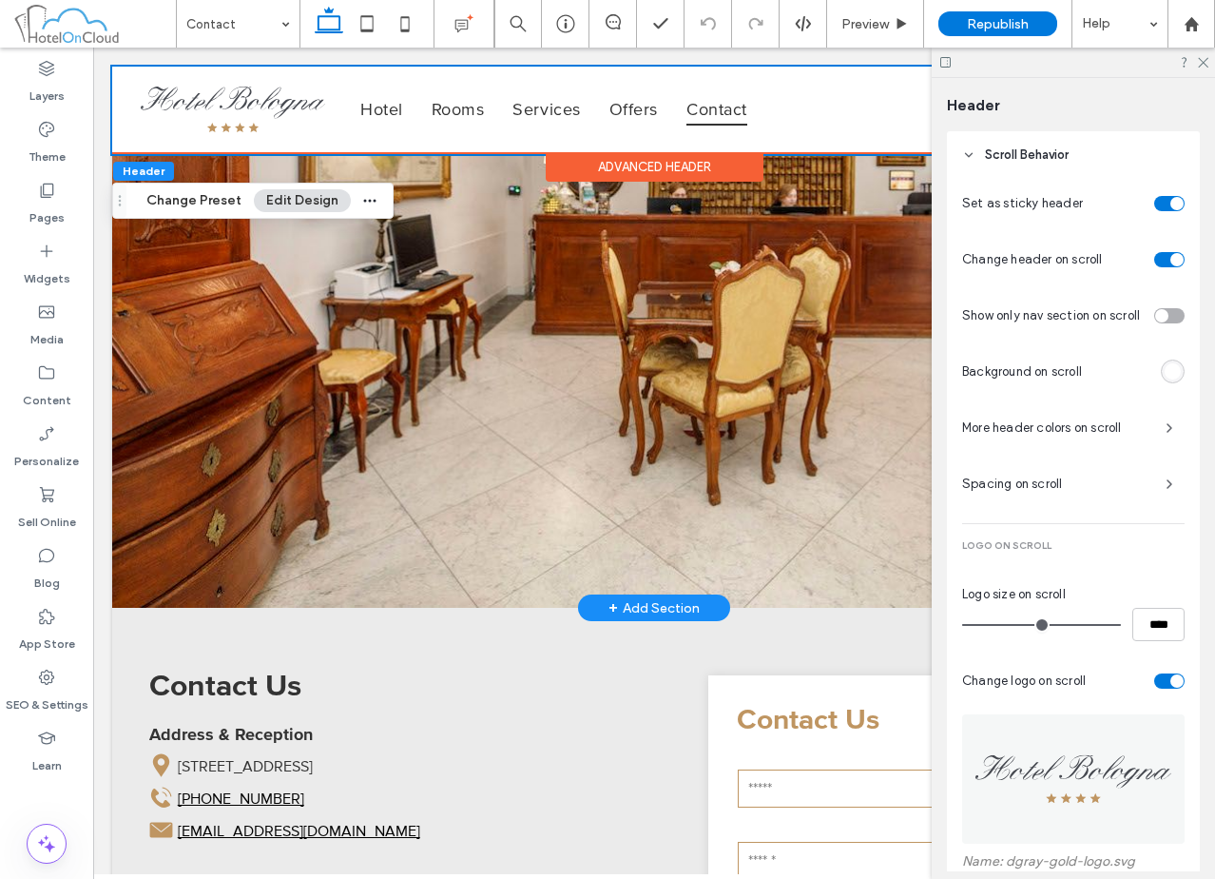
click at [1095, 437] on span "More header colors on scroll" at bounding box center [1056, 427] width 188 height 19
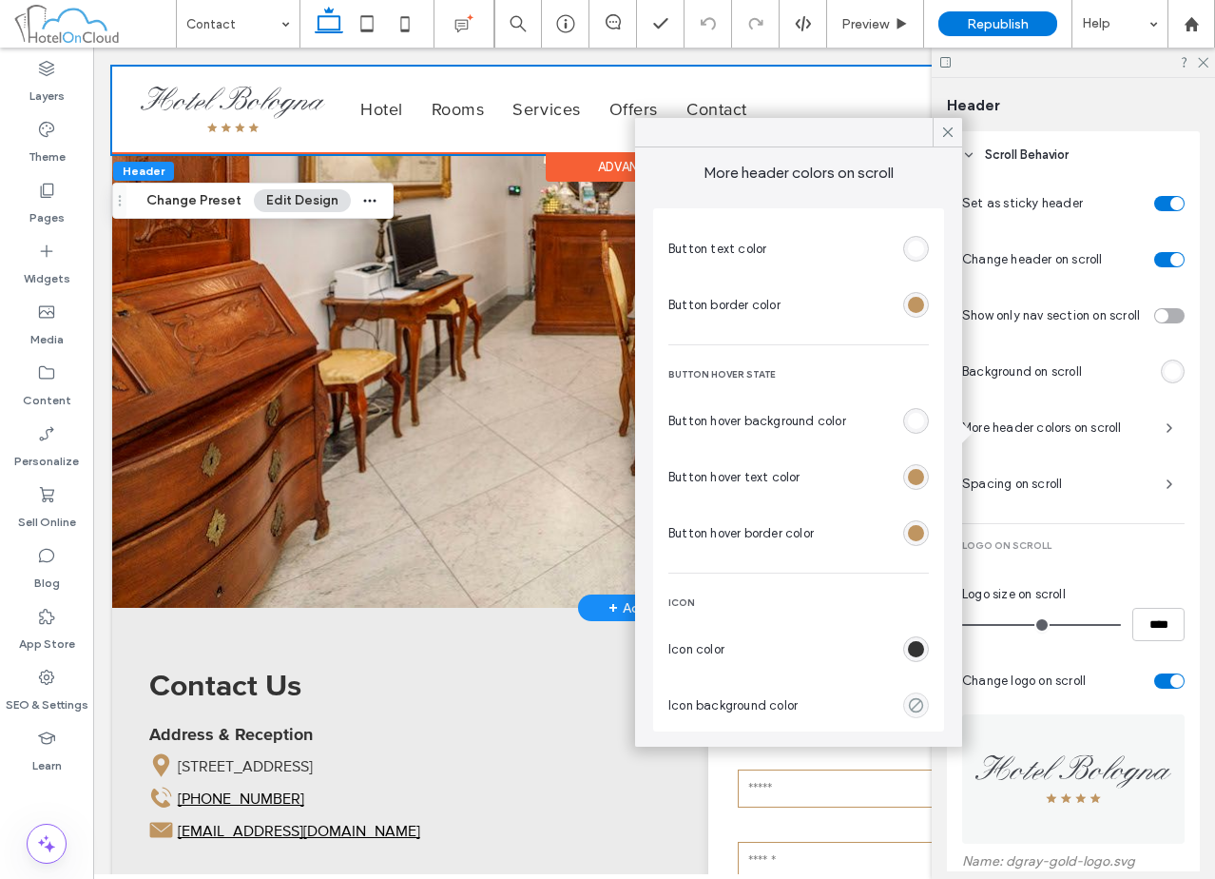
scroll to position [0, 0]
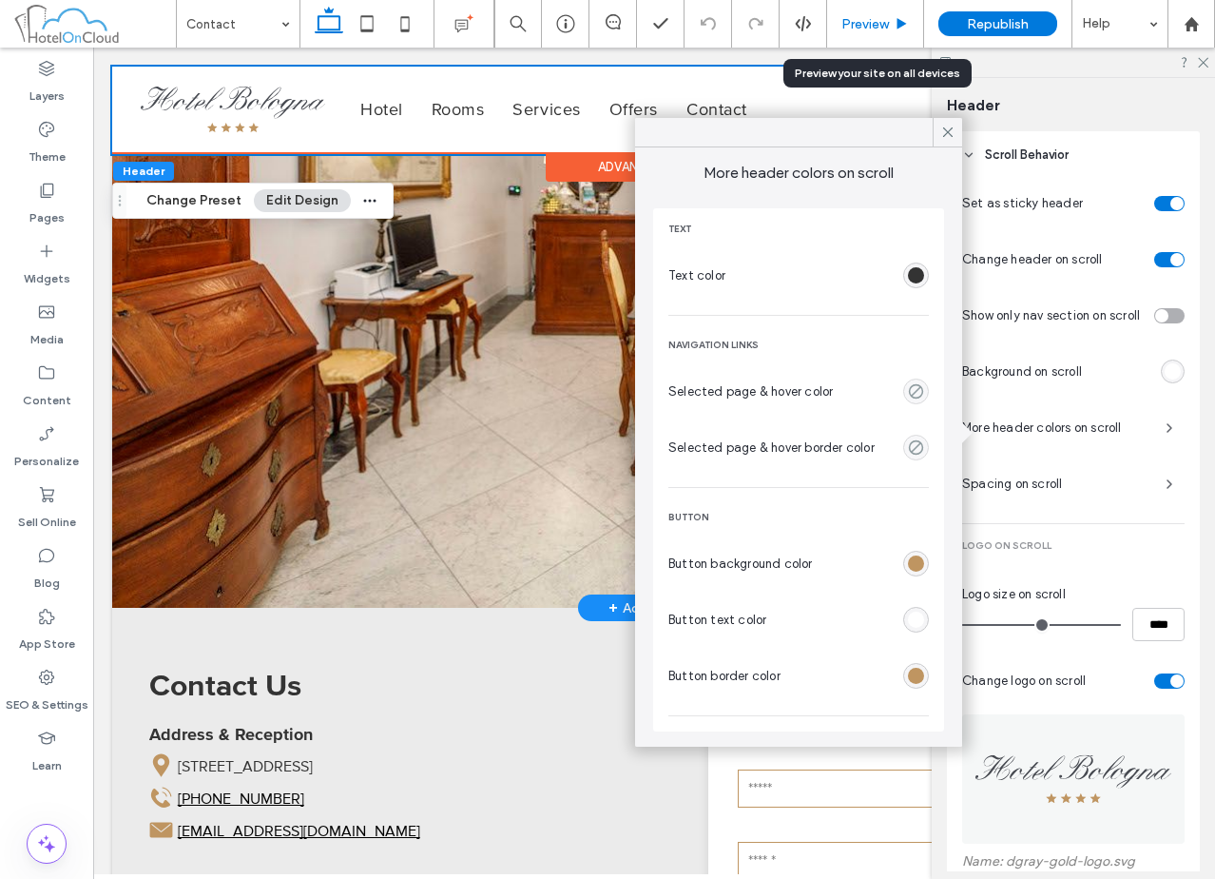
click at [846, 25] on span "Preview" at bounding box center [865, 24] width 48 height 16
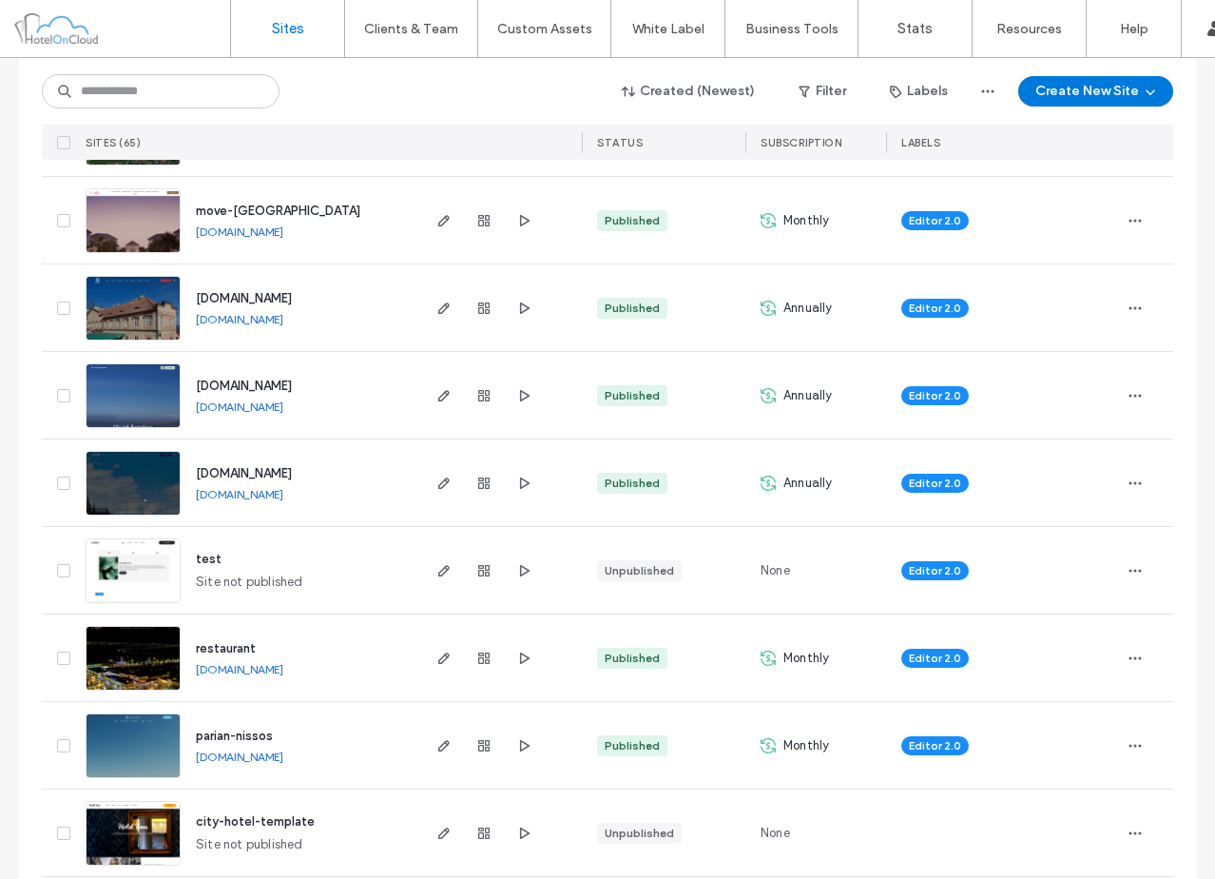
scroll to position [475, 0]
